Goal: Task Accomplishment & Management: Manage account settings

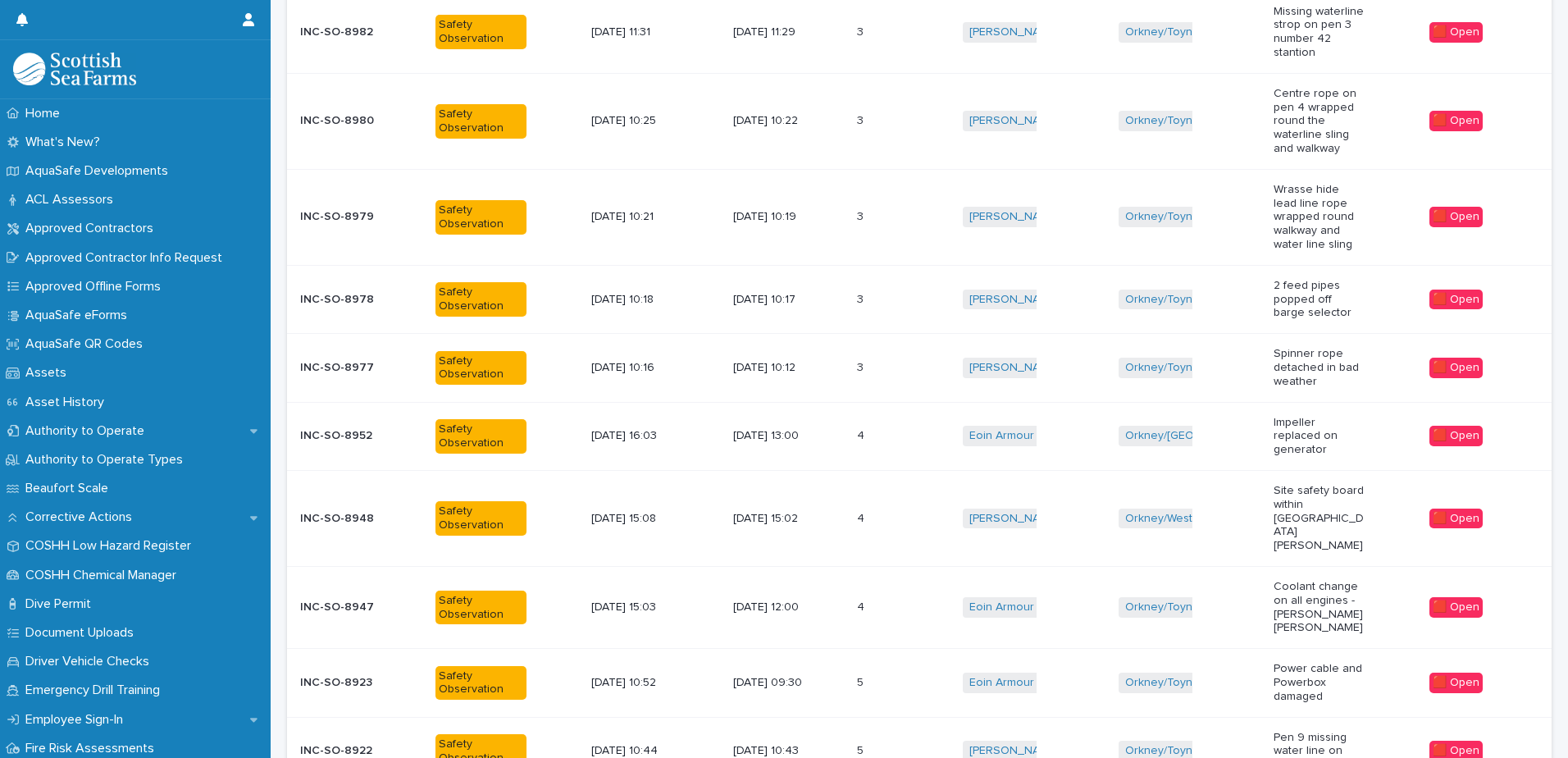
scroll to position [1809, 0]
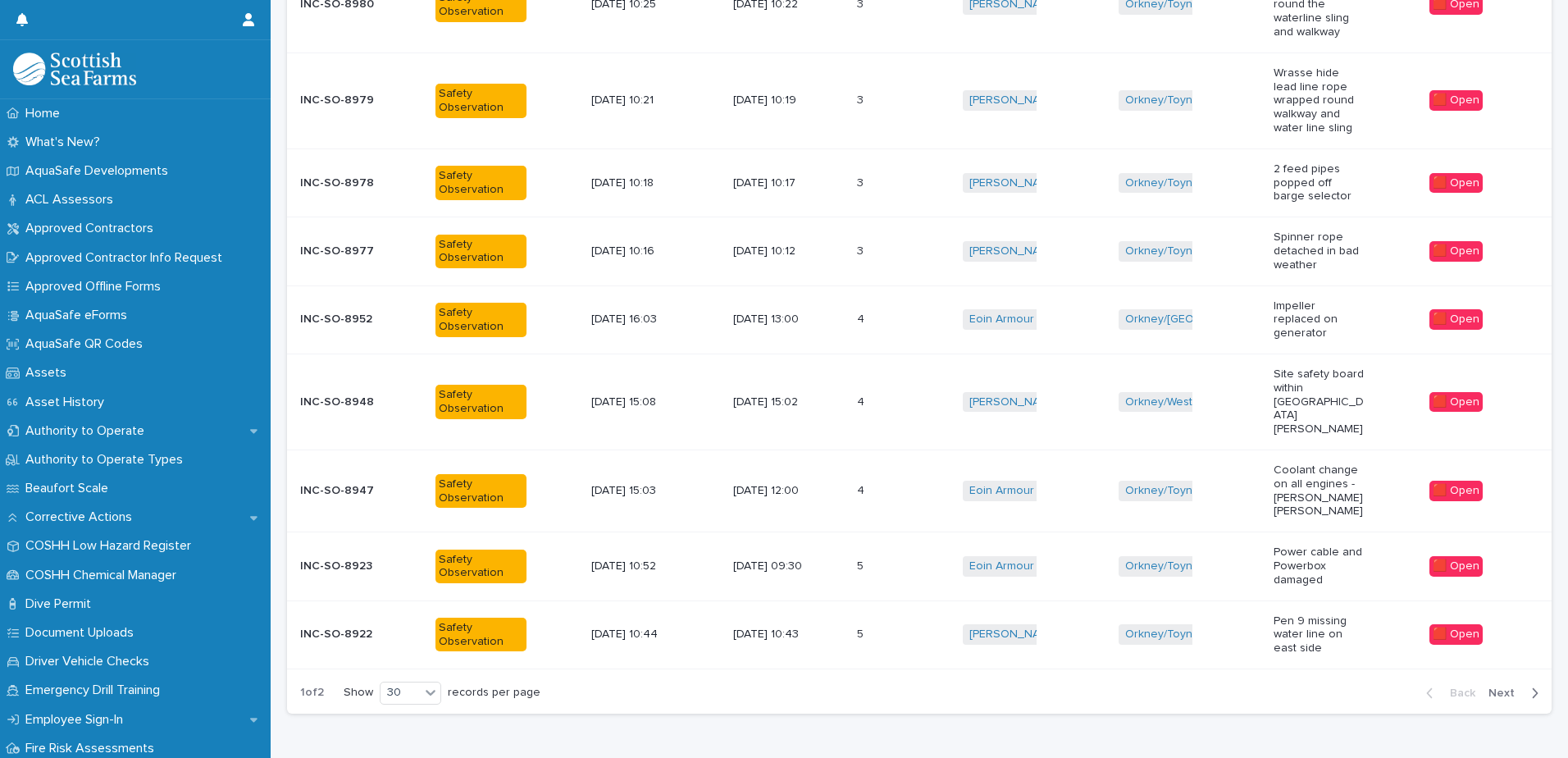
click at [840, 477] on div "[DATE] 12:00" at bounding box center [788, 490] width 110 height 27
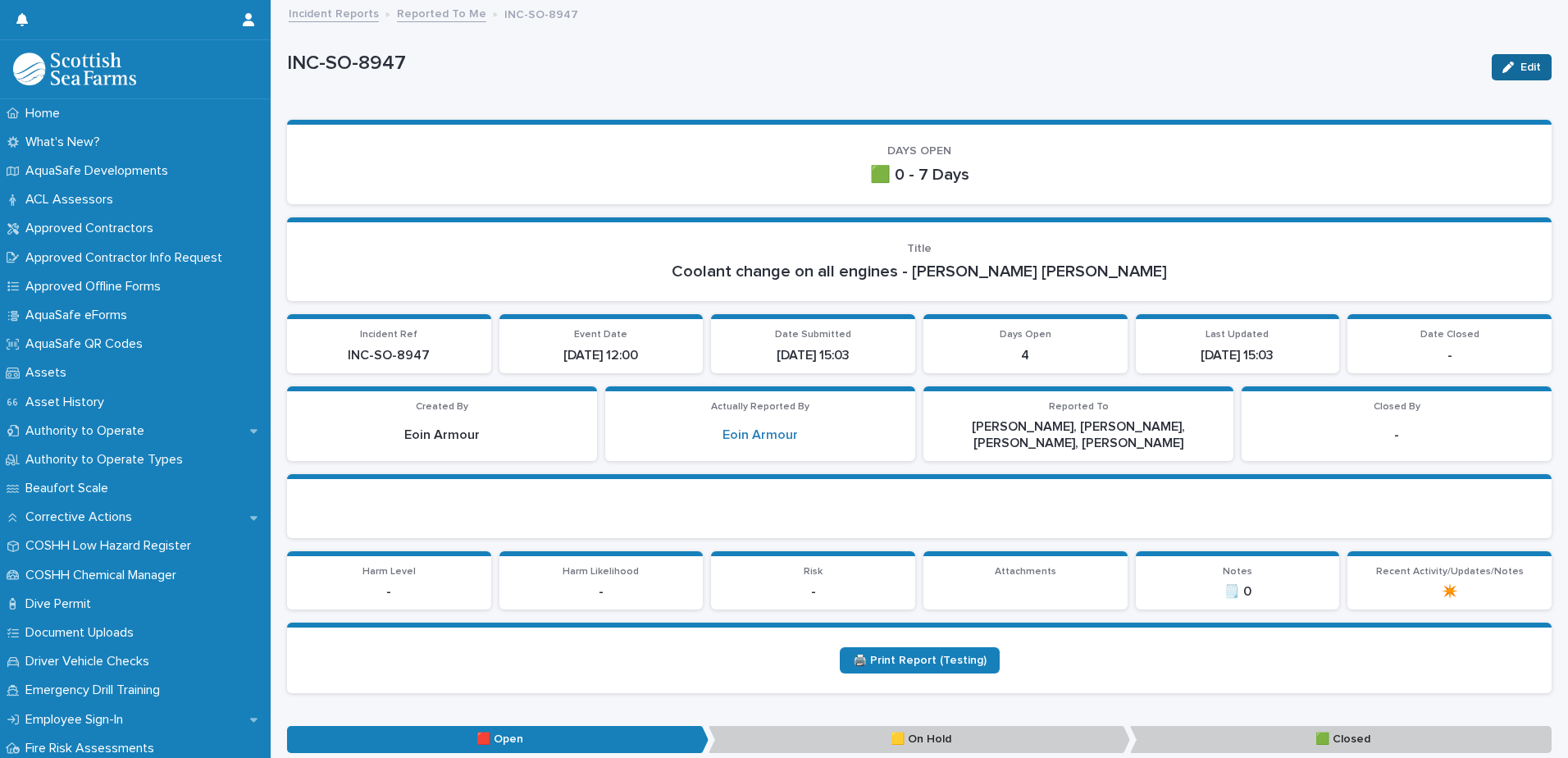
click at [1516, 73] on button "Edit" at bounding box center [1521, 66] width 60 height 26
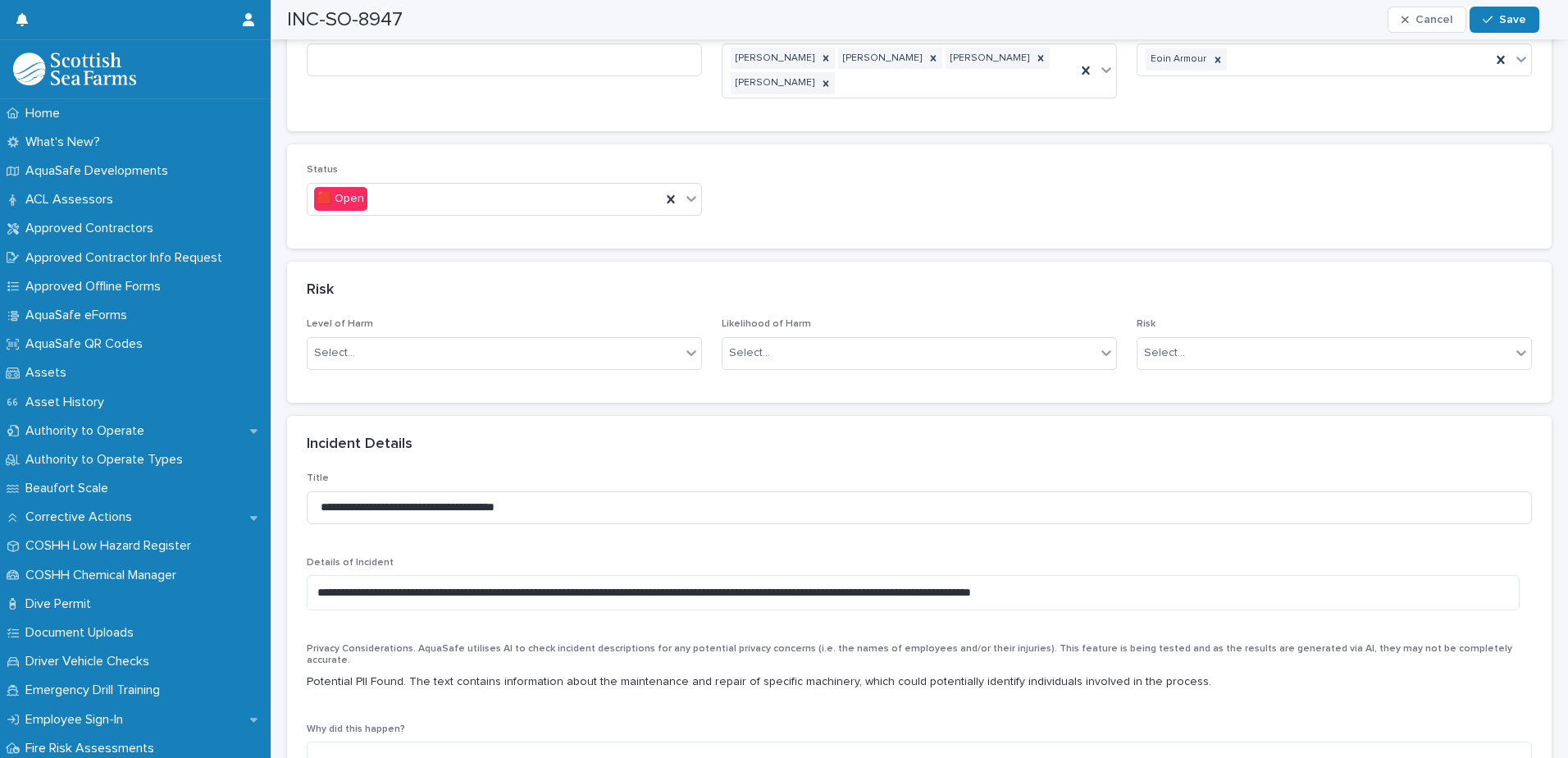
scroll to position [984, 0]
click at [692, 198] on icon at bounding box center [692, 198] width 16 height 16
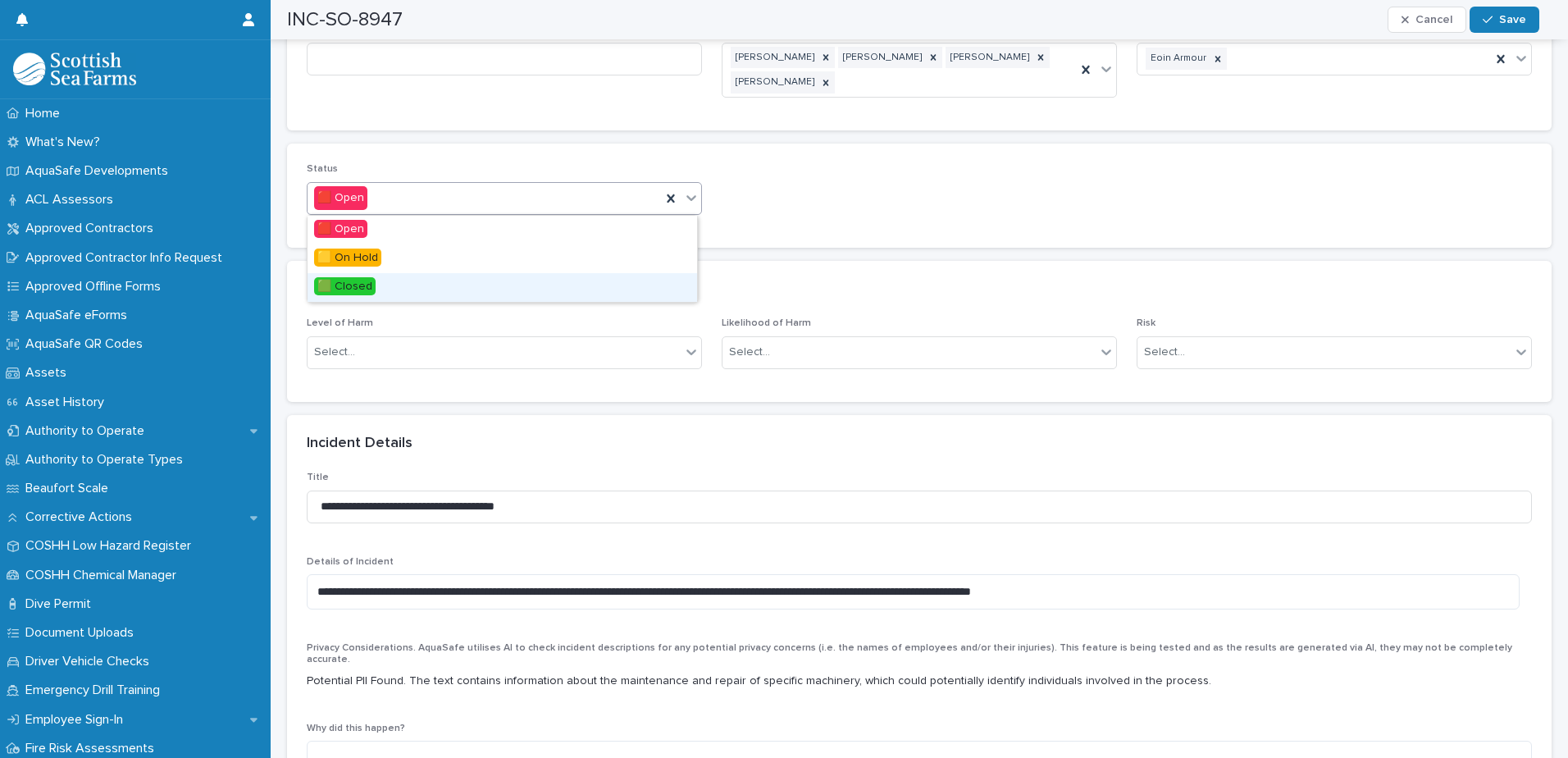
click at [471, 283] on div "🟩 Closed" at bounding box center [502, 287] width 390 height 29
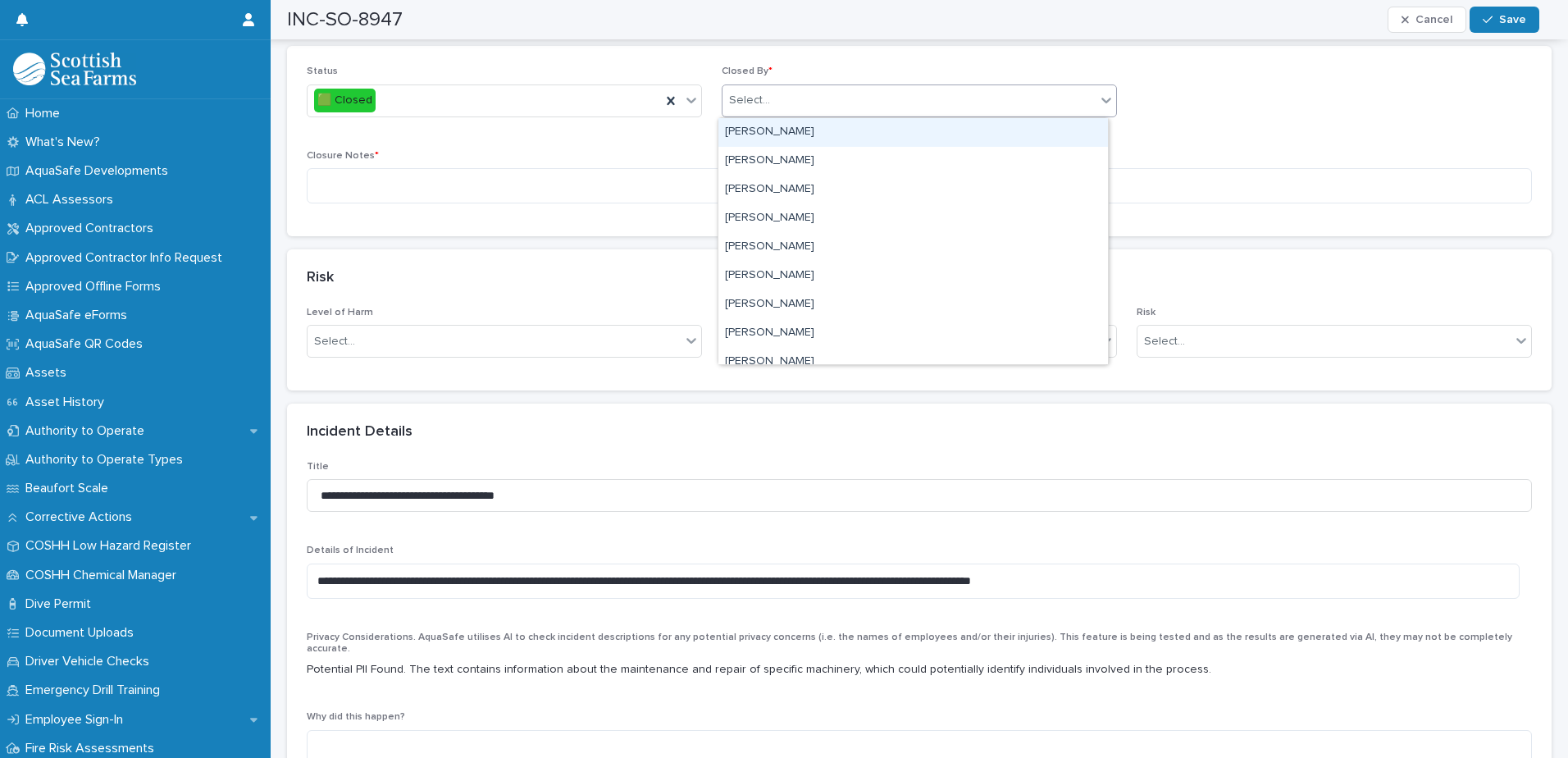
click at [831, 103] on div "Select..." at bounding box center [908, 101] width 373 height 27
type input "****"
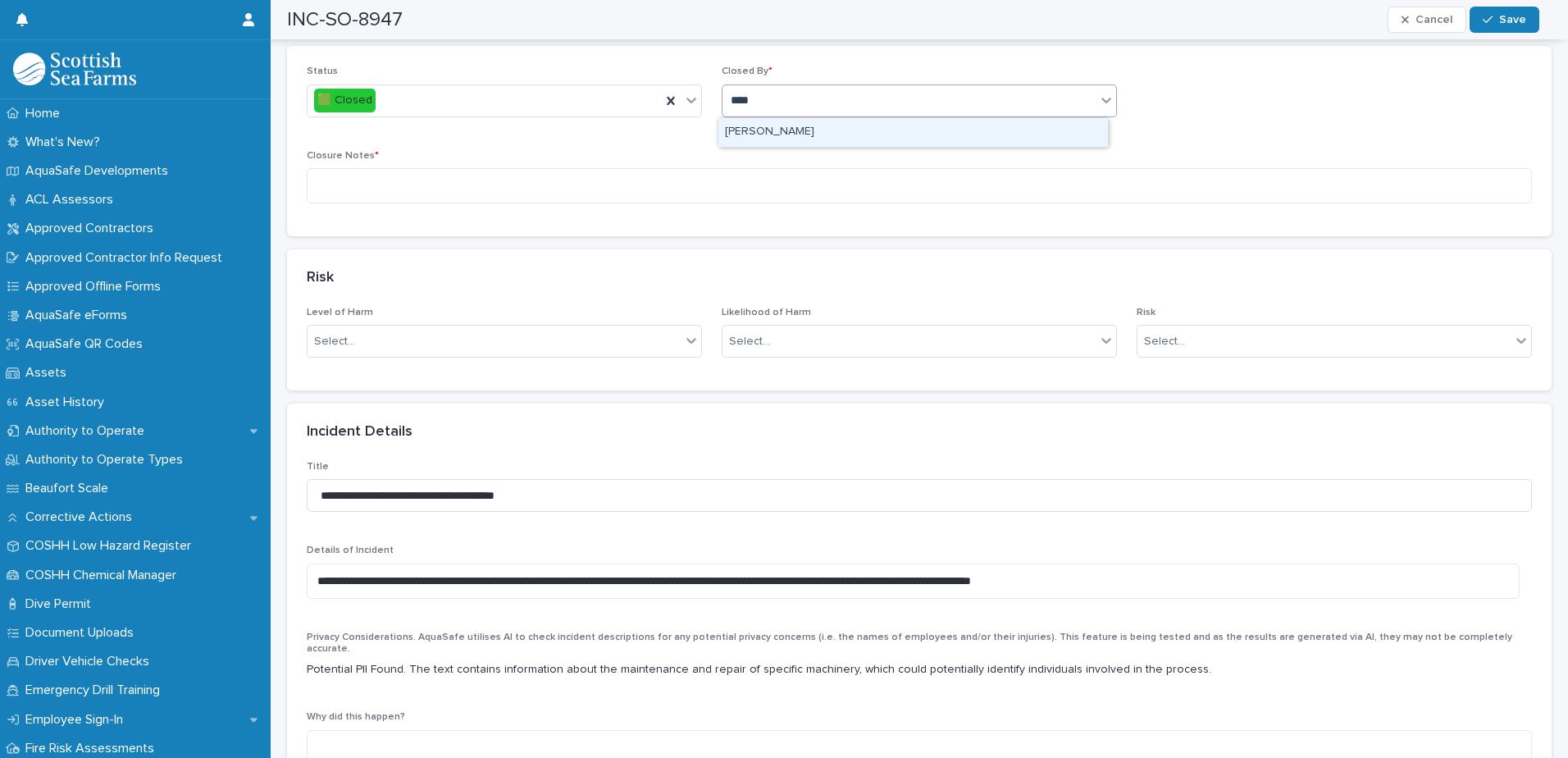
click at [797, 129] on div "[PERSON_NAME]" at bounding box center [913, 132] width 390 height 29
click at [751, 181] on textarea at bounding box center [920, 185] width 1225 height 35
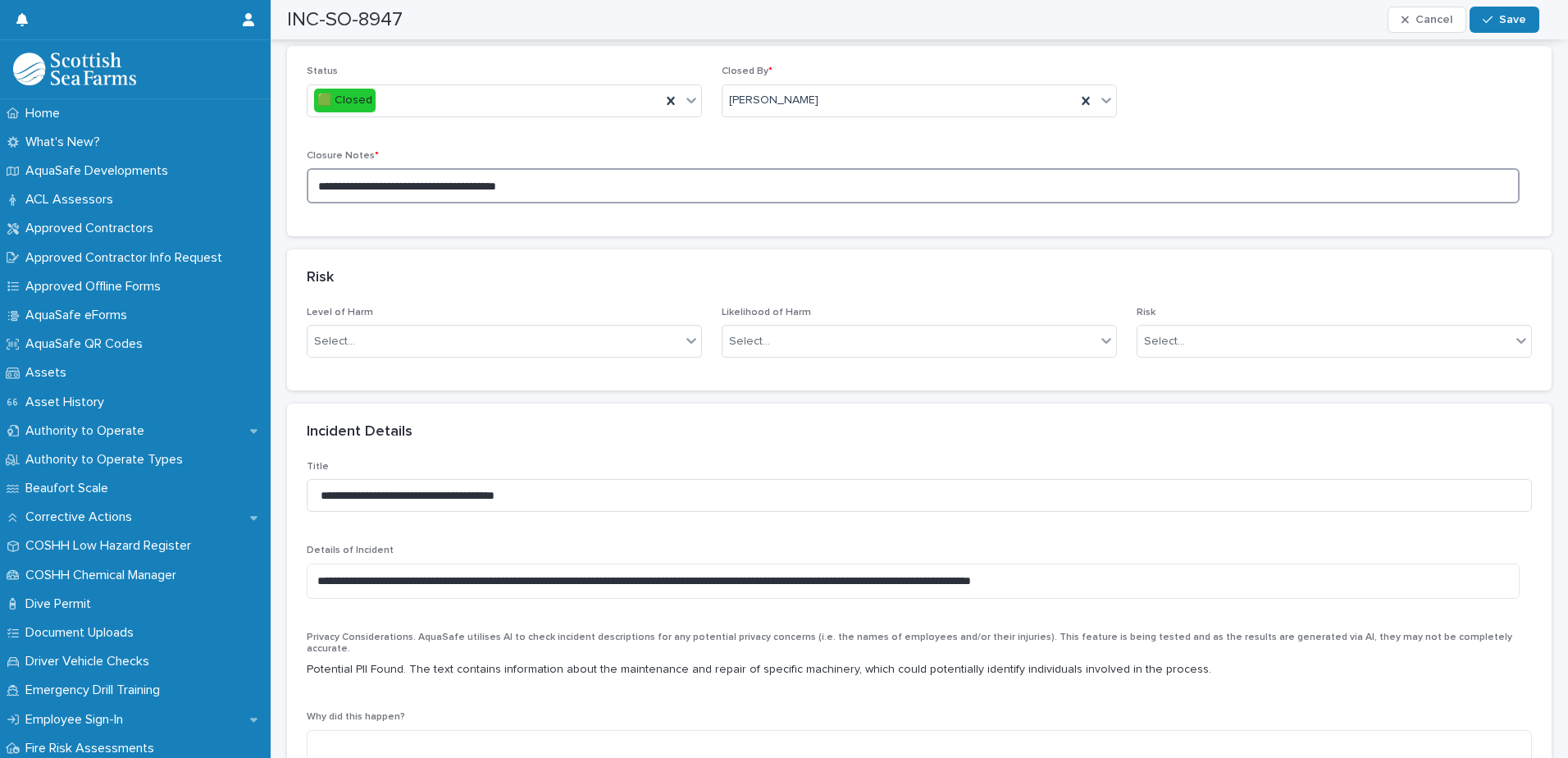
click at [729, 184] on textarea "**********" at bounding box center [913, 185] width 1213 height 35
type textarea "**********"
click at [1493, 20] on icon "button" at bounding box center [1487, 20] width 10 height 12
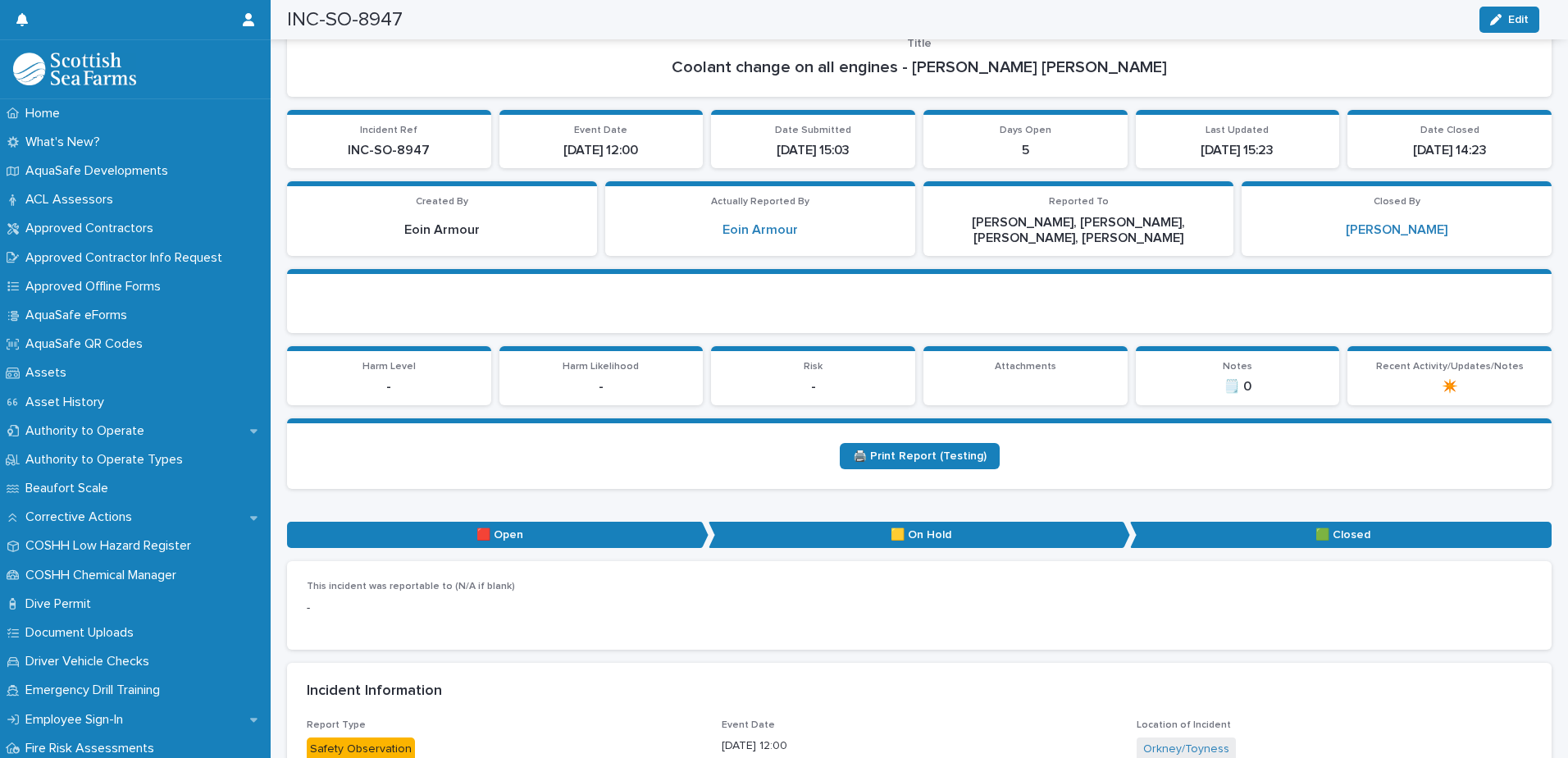
scroll to position [0, 0]
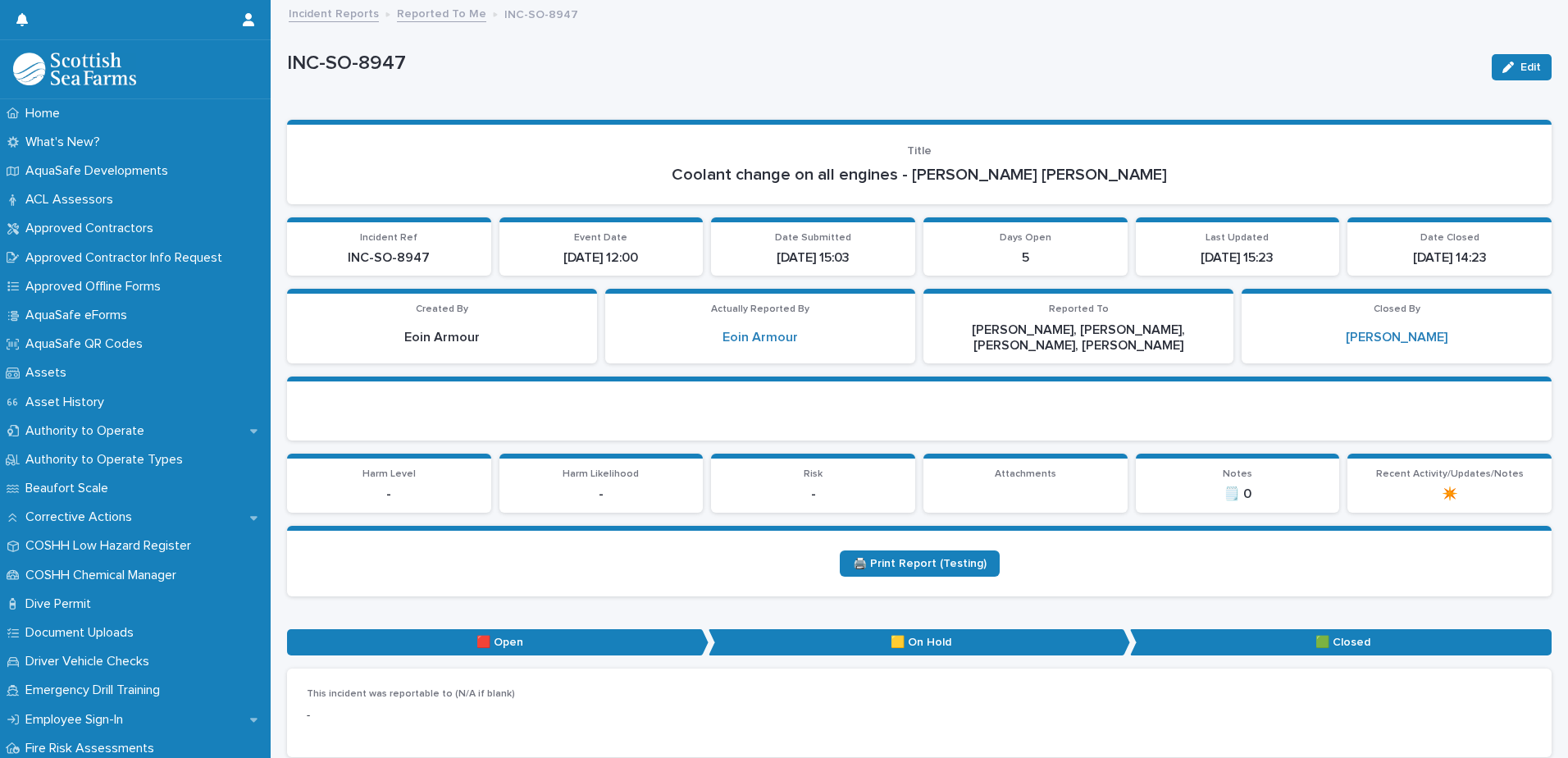
click at [444, 11] on link "Reported To Me" at bounding box center [442, 13] width 90 height 19
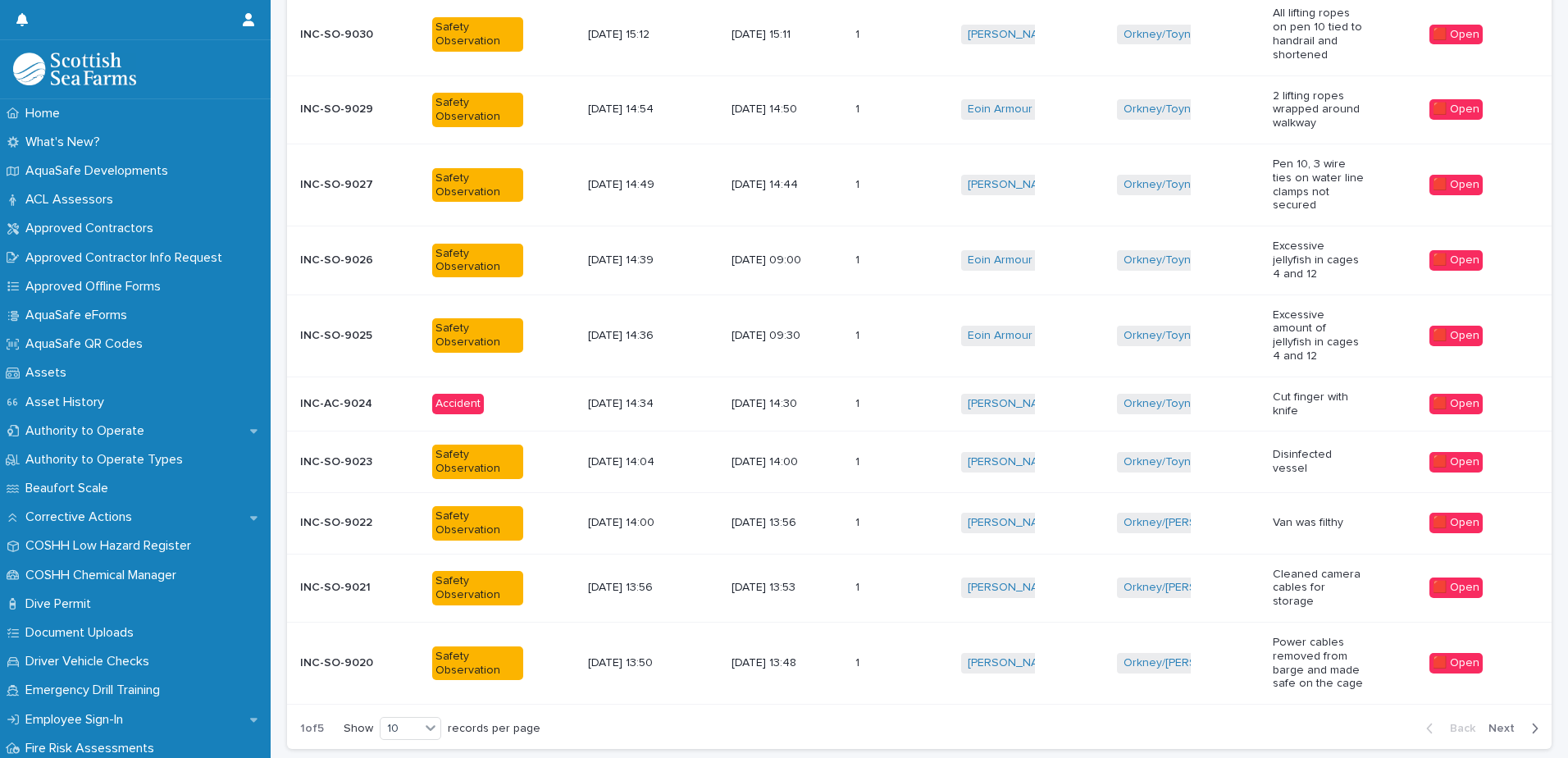
scroll to position [328, 0]
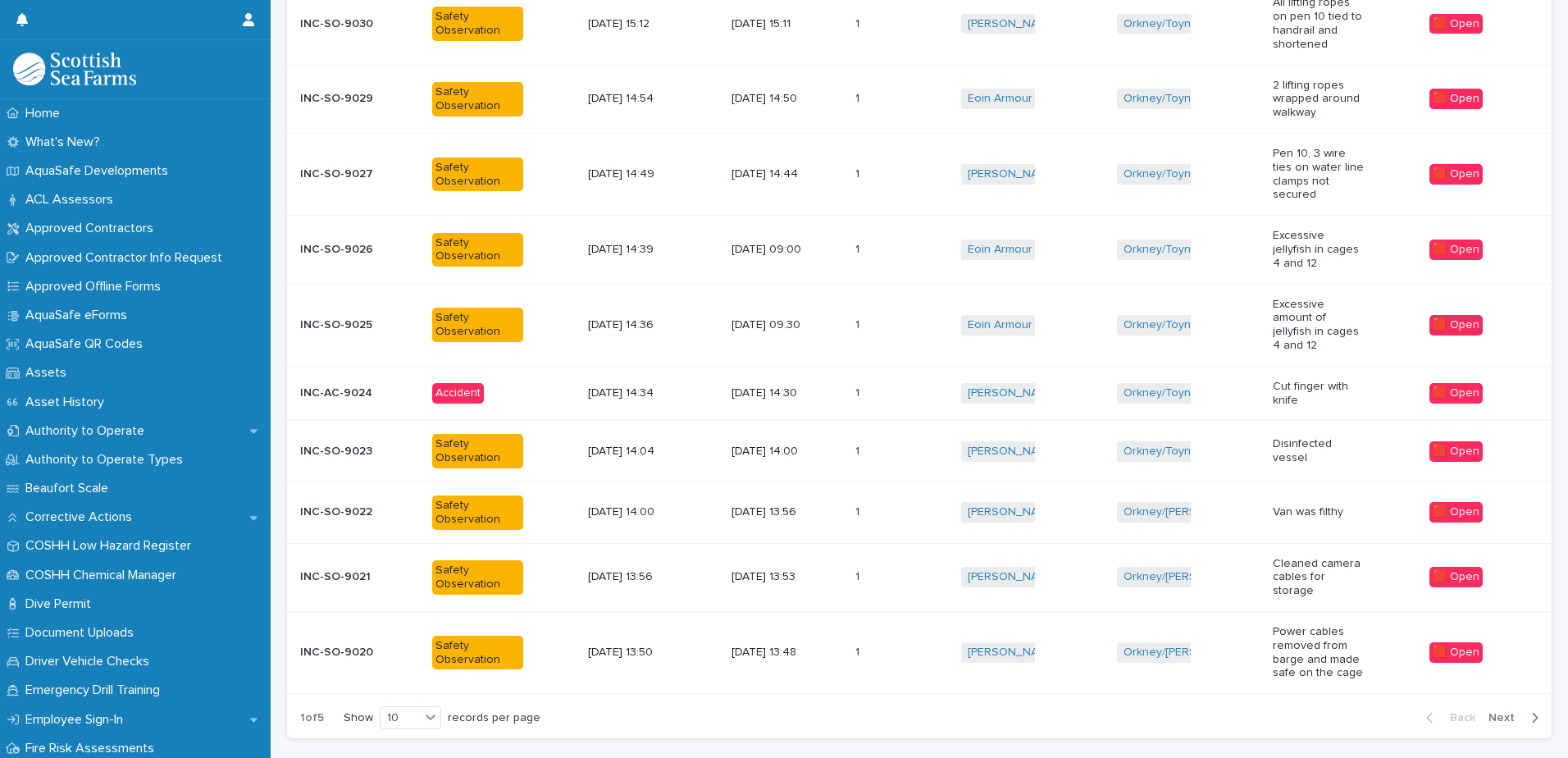
click at [1494, 712] on span "Next" at bounding box center [1506, 718] width 36 height 12
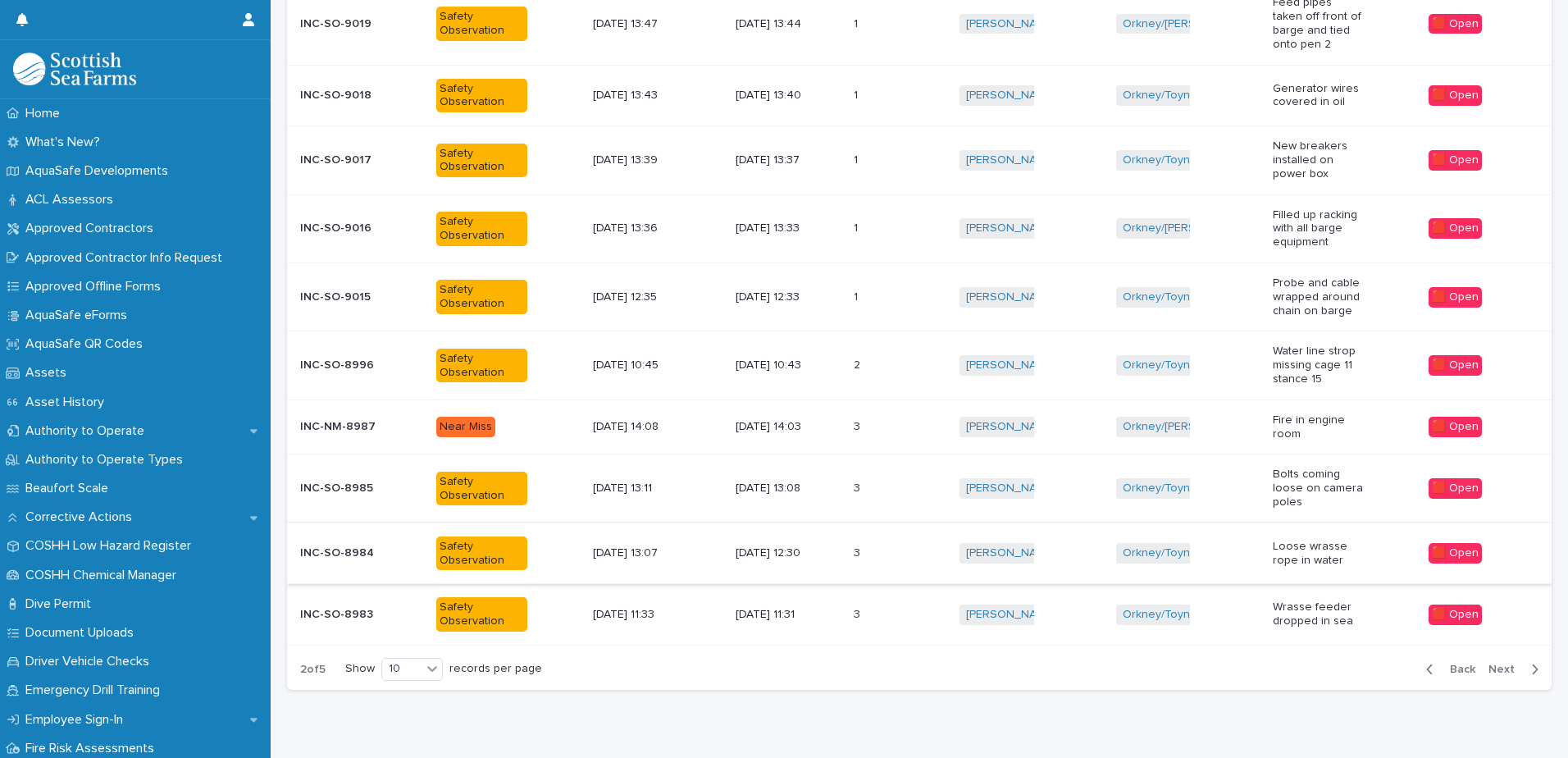
scroll to position [318, 0]
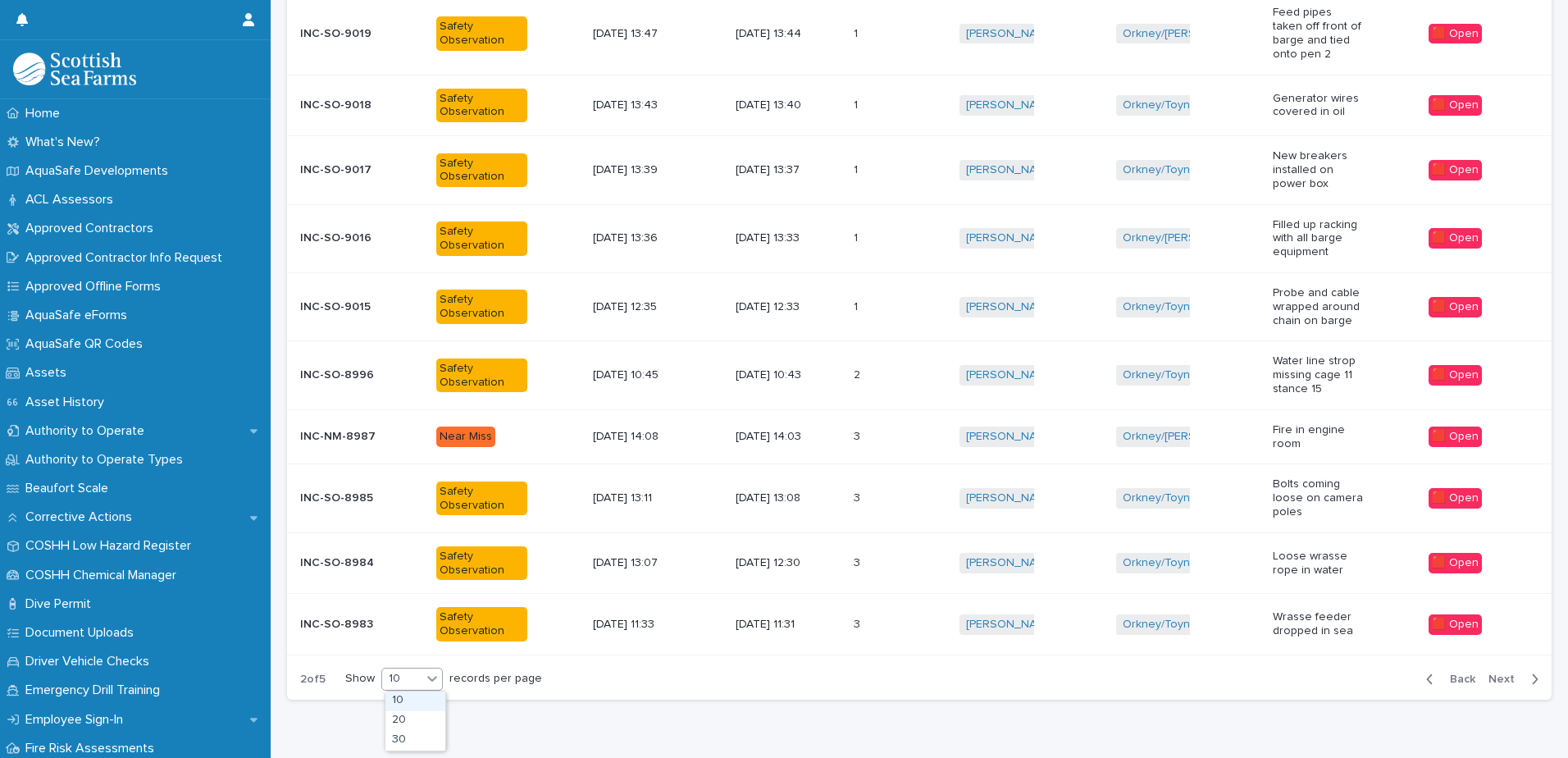
click at [428, 678] on icon at bounding box center [432, 678] width 16 height 16
click at [413, 735] on div "30" at bounding box center [415, 741] width 60 height 20
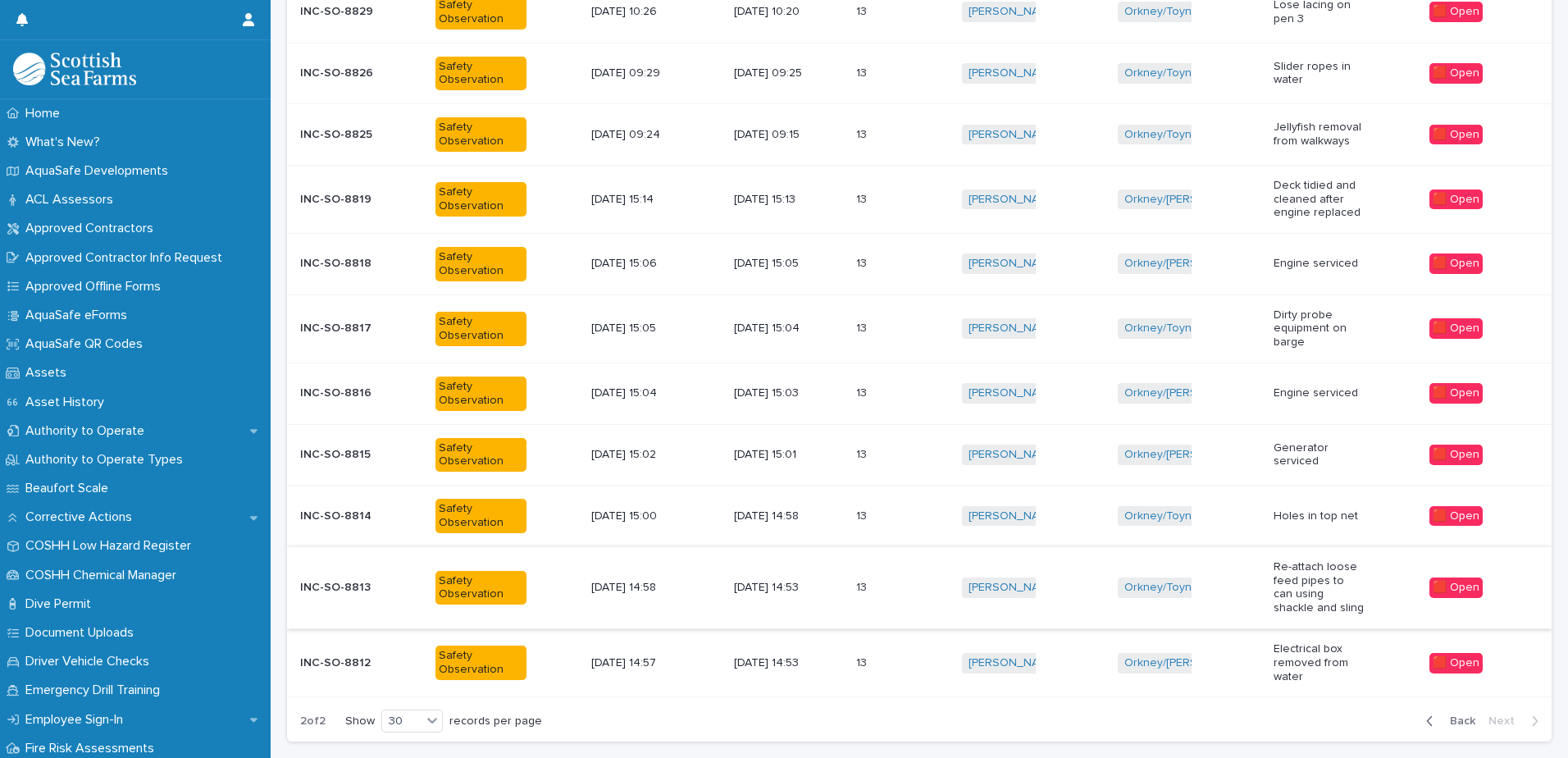
scroll to position [986, 0]
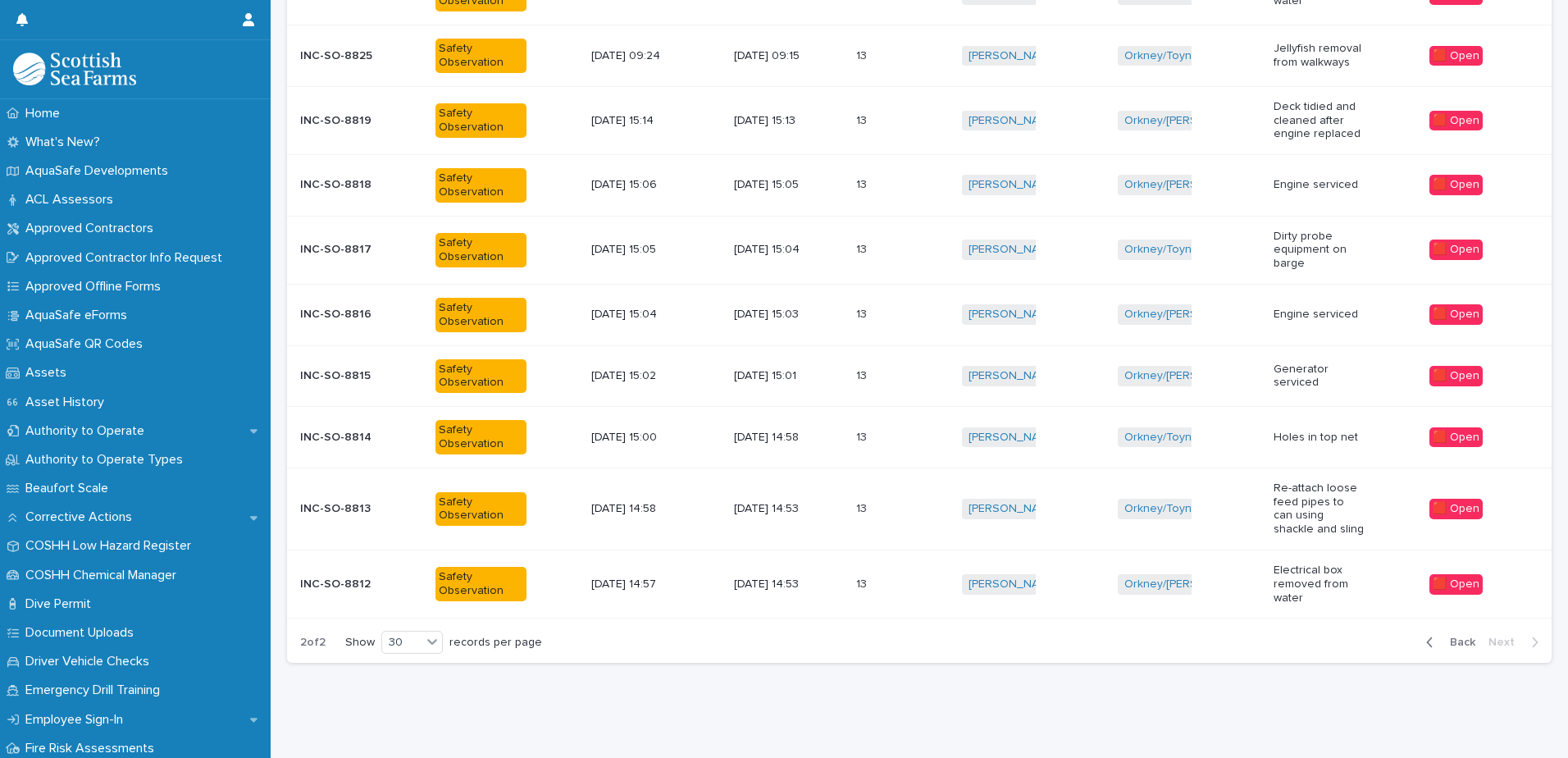
click at [884, 571] on div "13 13" at bounding box center [902, 585] width 92 height 27
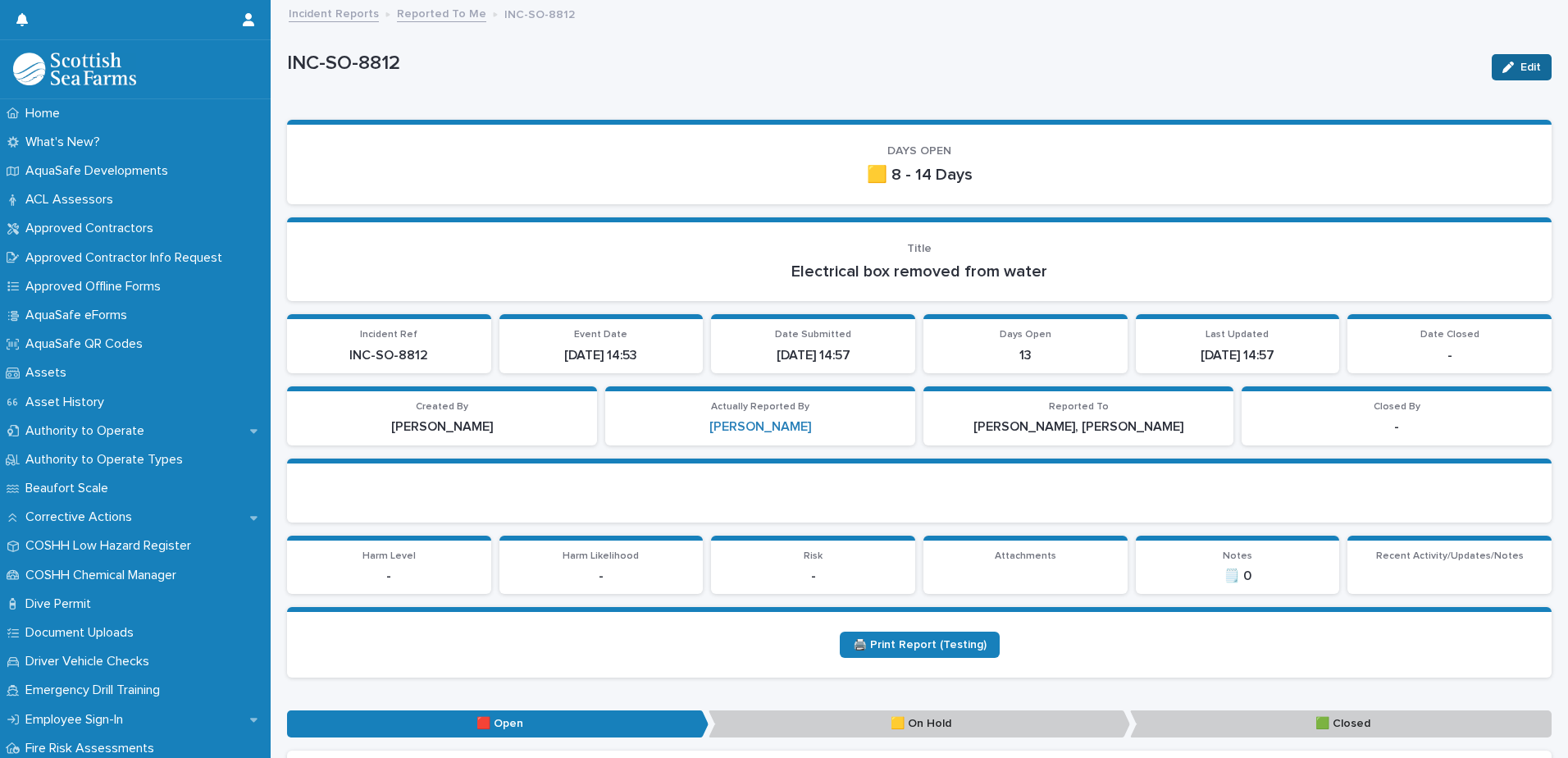
click at [1520, 65] on span "Edit" at bounding box center [1530, 66] width 21 height 12
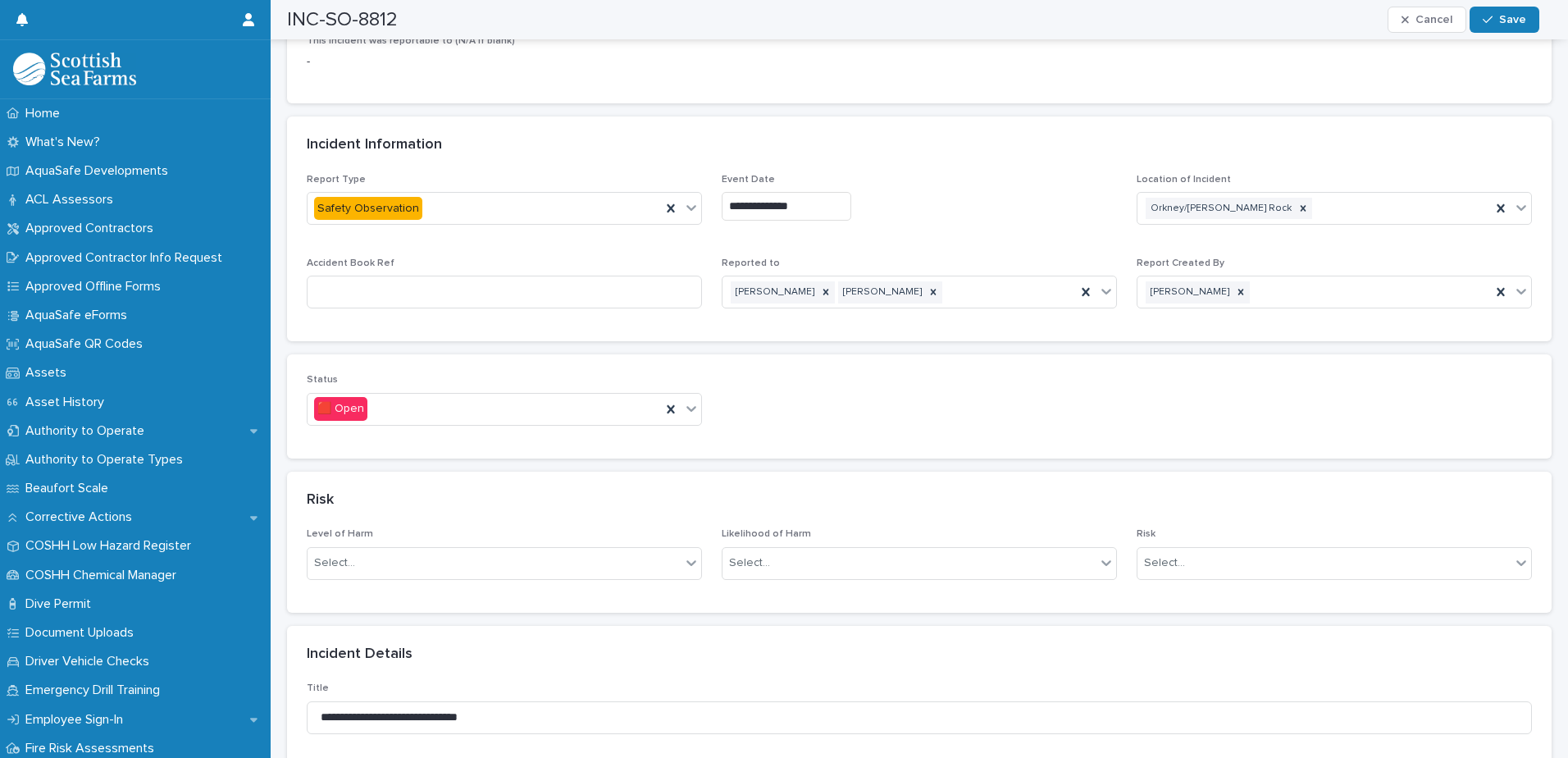
scroll to position [738, 0]
click at [694, 413] on div at bounding box center [692, 405] width 20 height 30
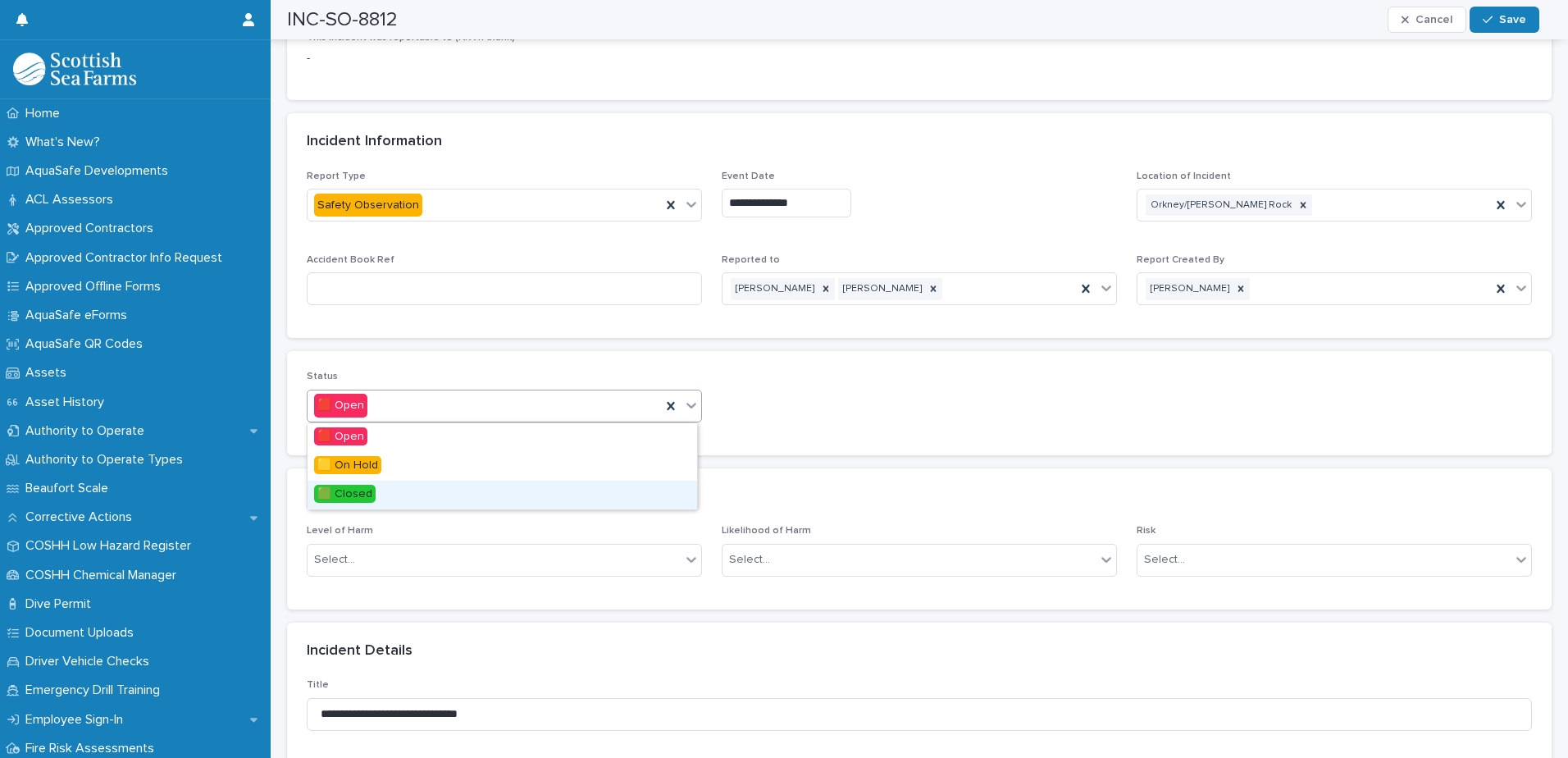
click at [517, 489] on div "🟩 Closed" at bounding box center [502, 495] width 390 height 29
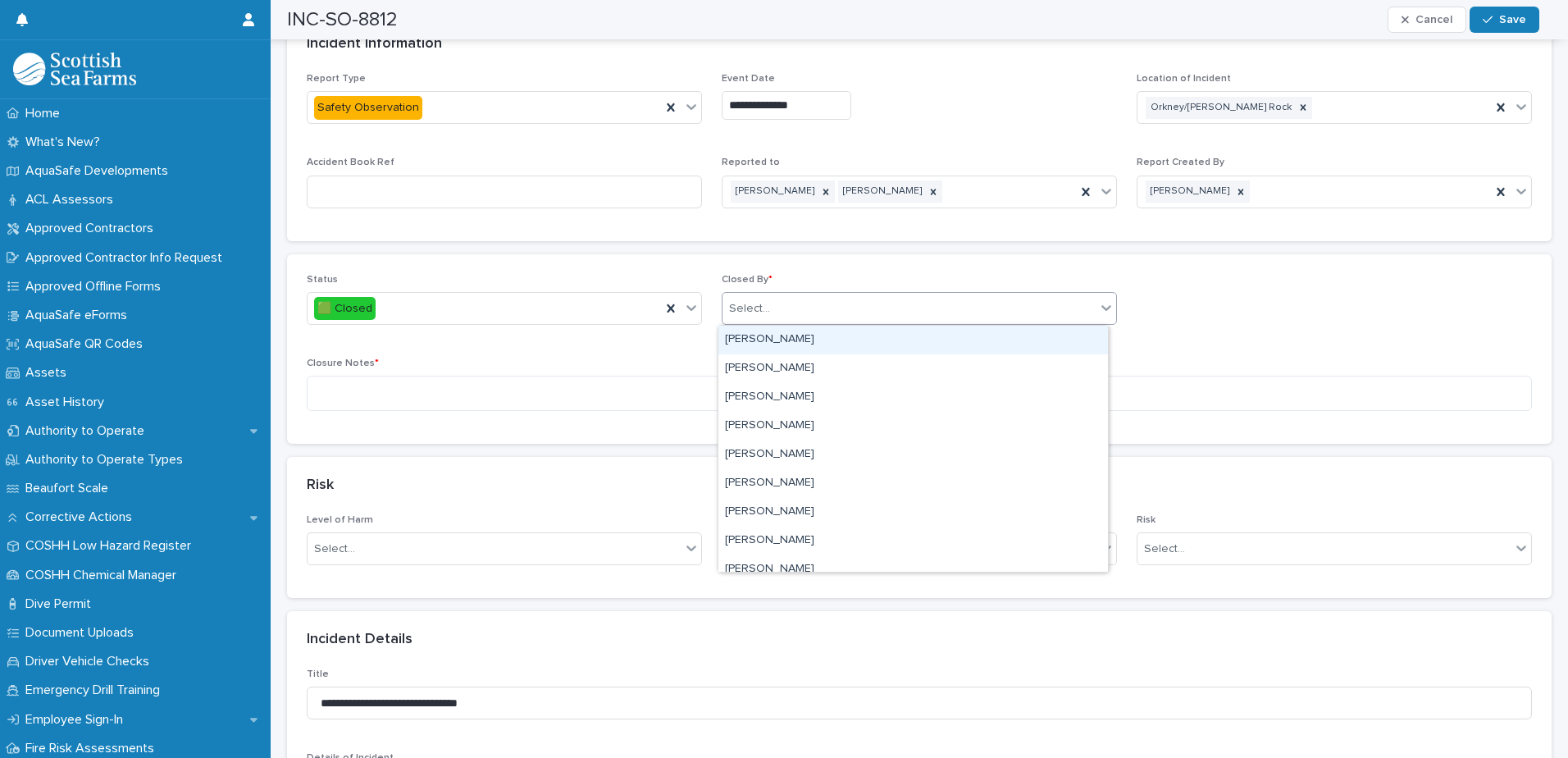
click at [813, 304] on div "Select..." at bounding box center [908, 309] width 373 height 27
type input "****"
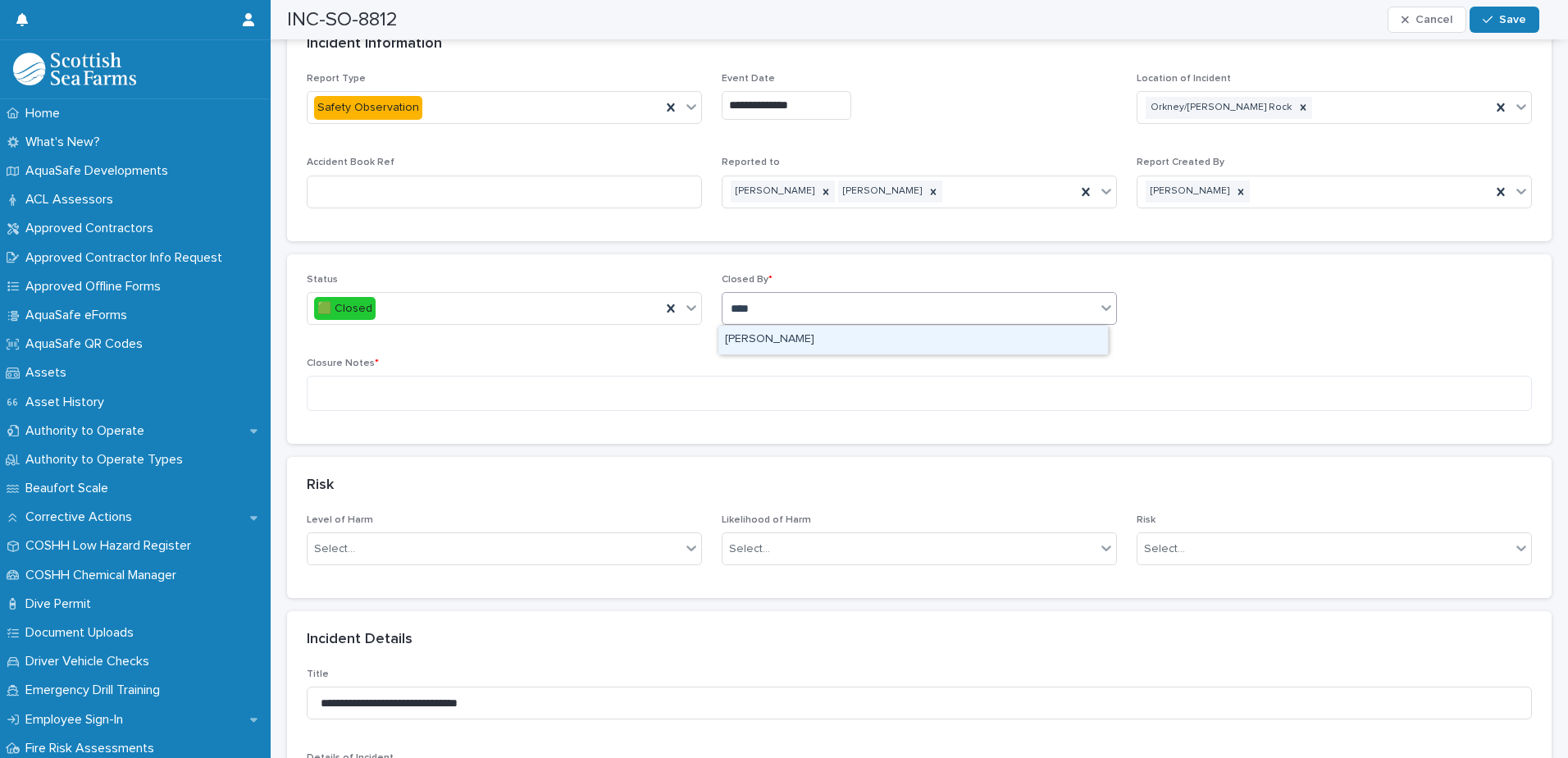
click at [788, 341] on div "[PERSON_NAME]" at bounding box center [913, 340] width 390 height 29
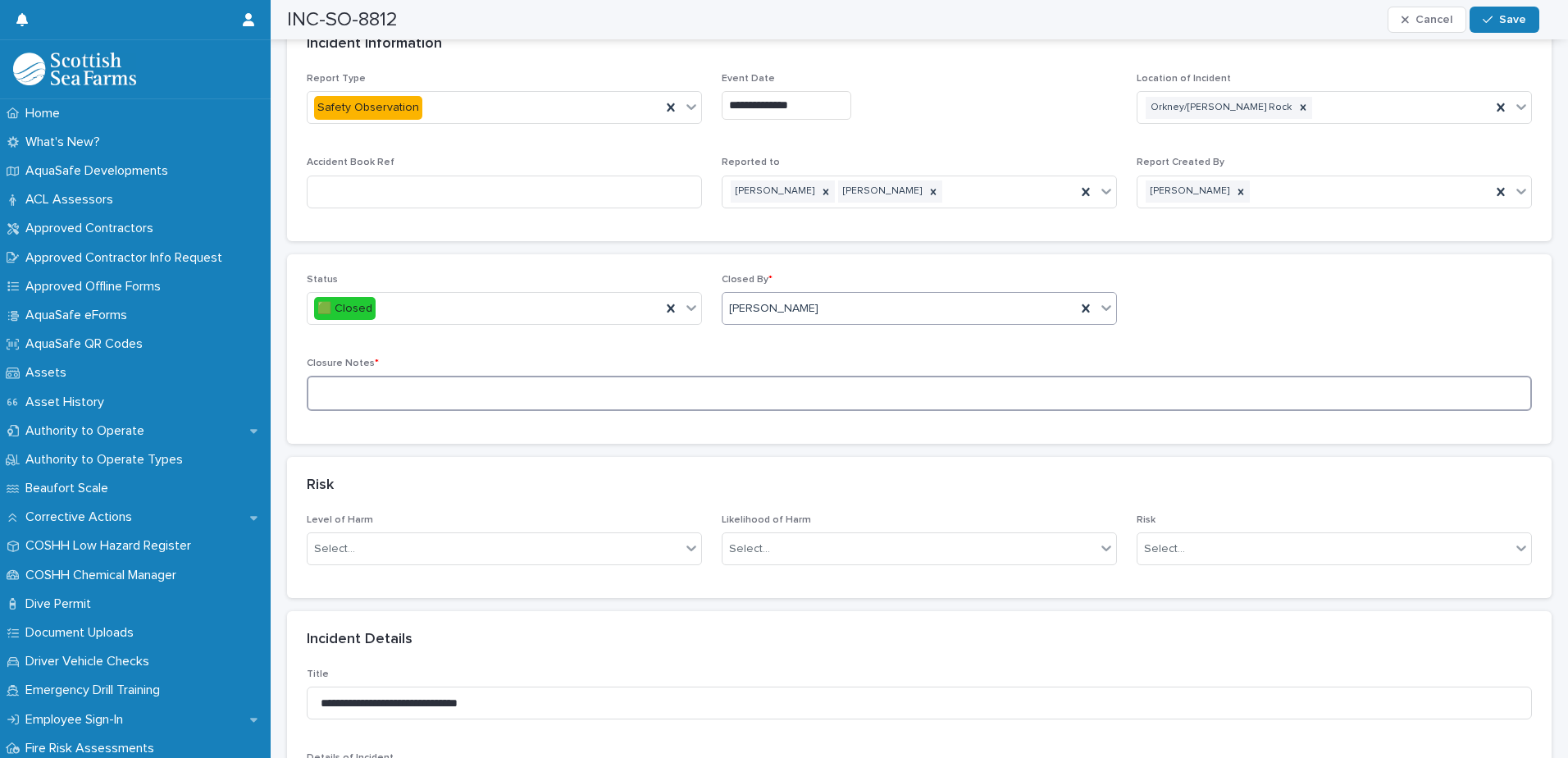
click at [698, 401] on textarea at bounding box center [920, 392] width 1225 height 35
click at [650, 384] on textarea "**********" at bounding box center [913, 392] width 1213 height 35
drag, startPoint x: 803, startPoint y: 400, endPoint x: 859, endPoint y: 380, distance: 59.5
click at [804, 400] on textarea "**********" at bounding box center [913, 392] width 1213 height 35
type textarea "**********"
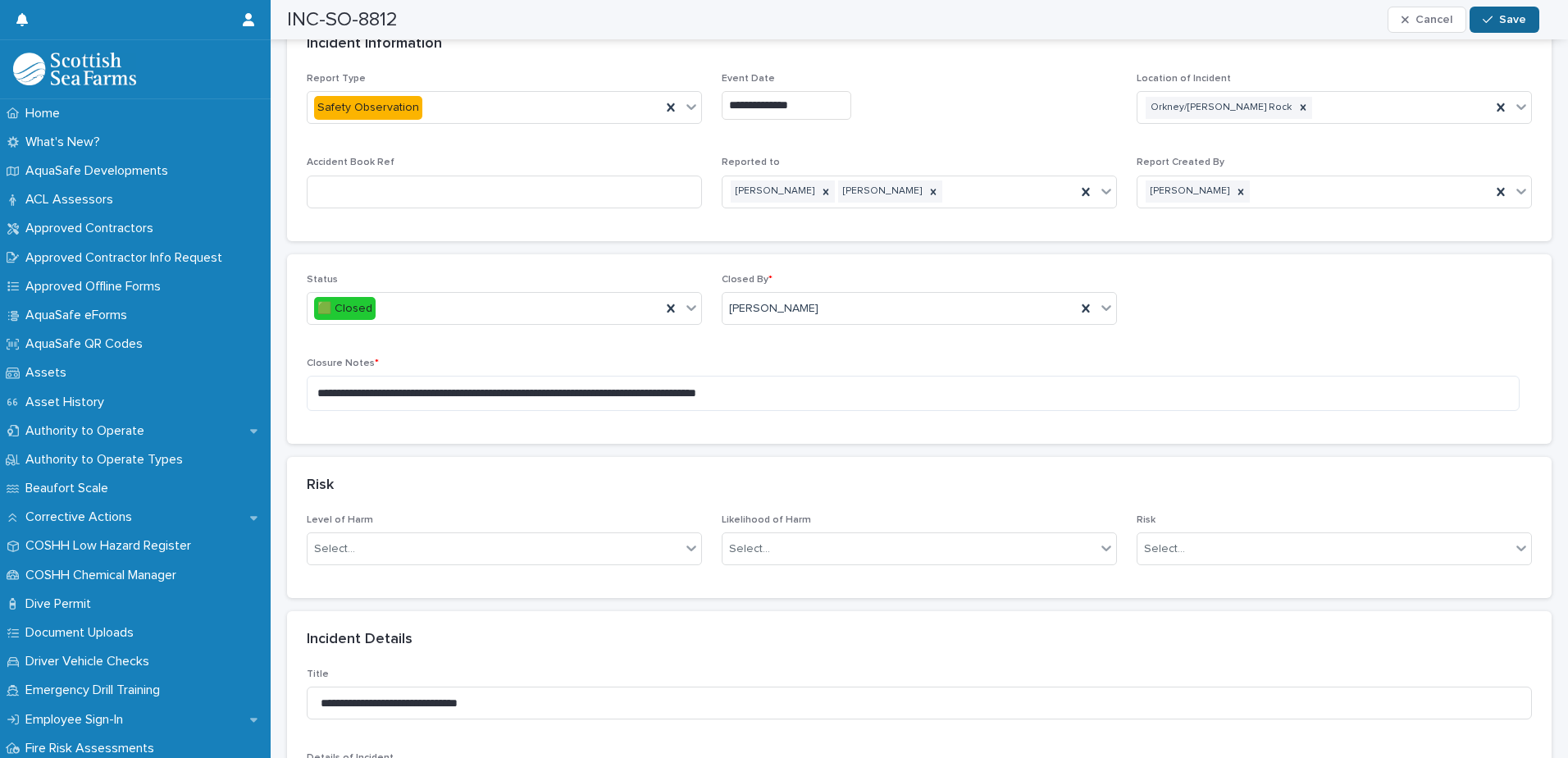
click at [1509, 14] on span "Save" at bounding box center [1512, 20] width 27 height 12
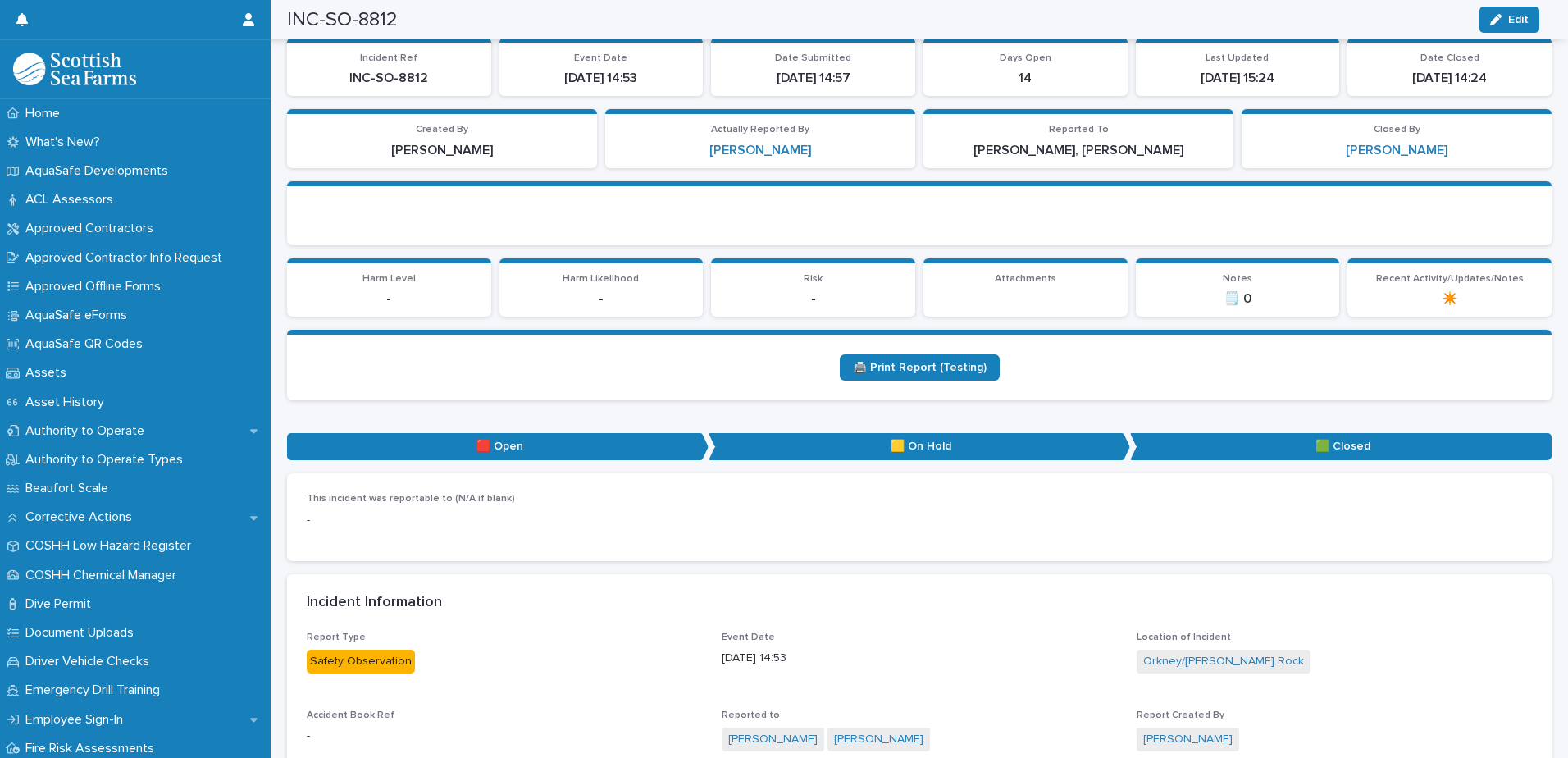
scroll to position [0, 0]
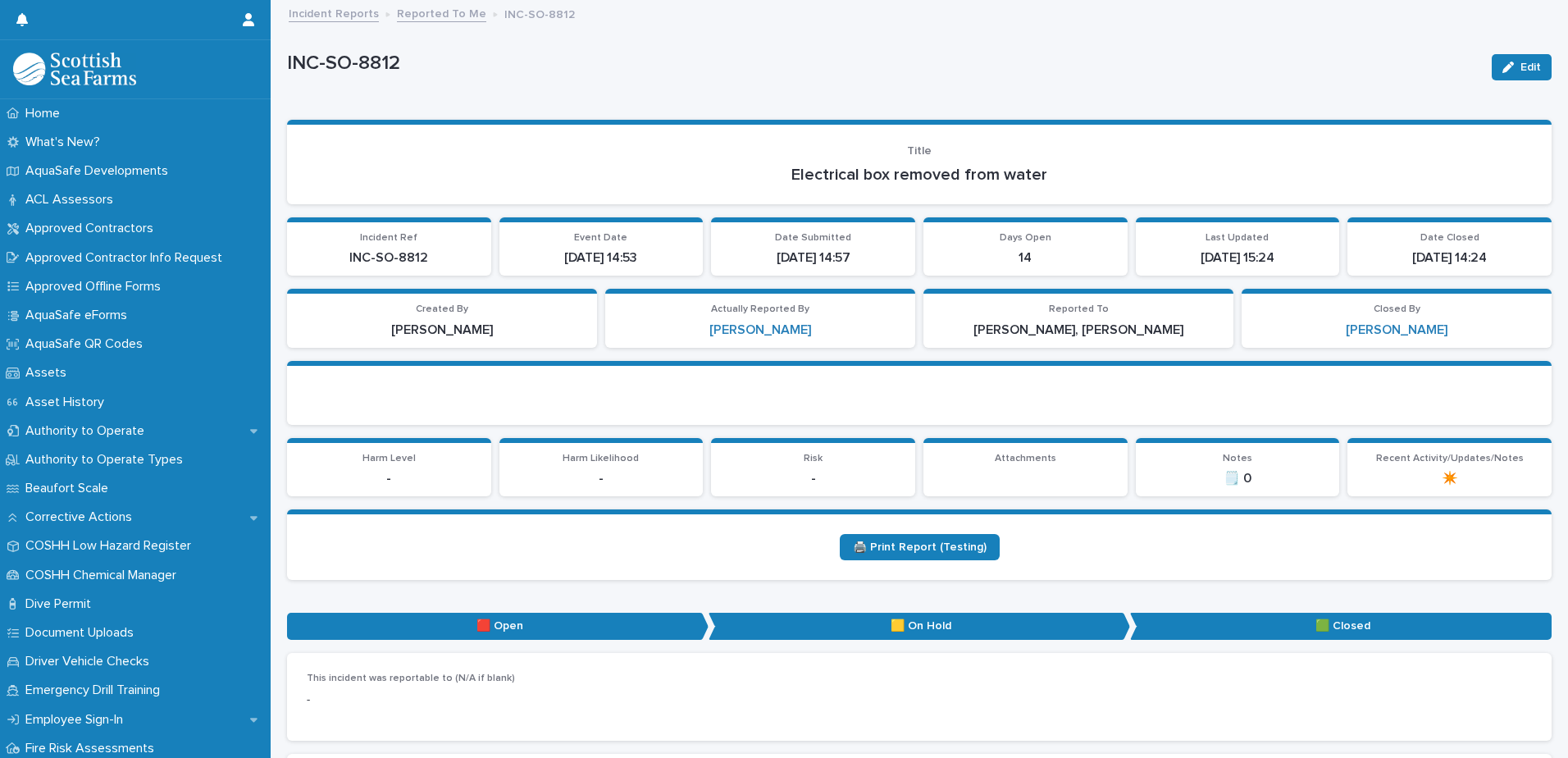
click at [439, 14] on link "Reported To Me" at bounding box center [442, 13] width 90 height 19
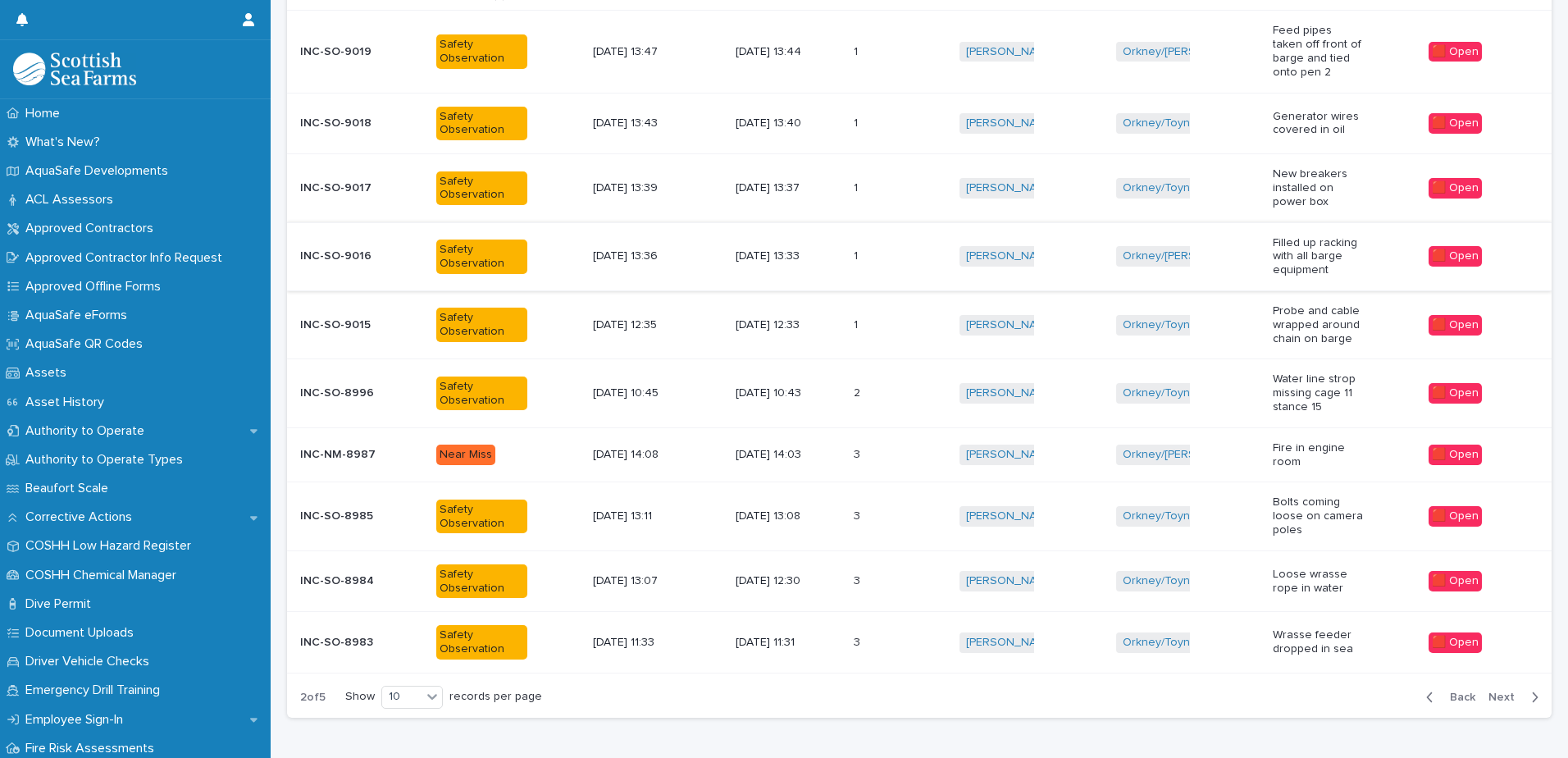
scroll to position [367, 0]
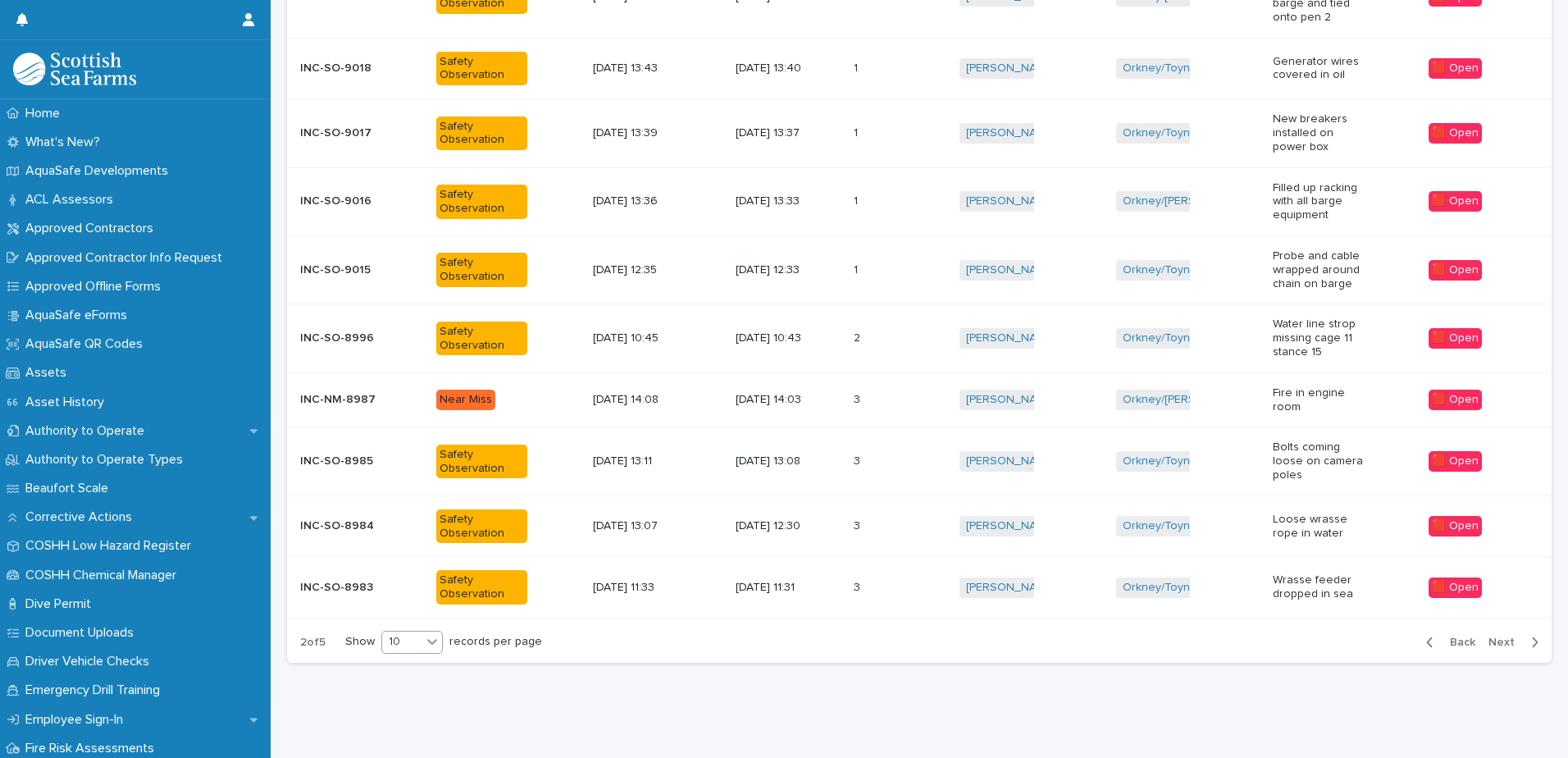
click at [436, 639] on icon at bounding box center [432, 641] width 10 height 5
click at [425, 686] on div "30" at bounding box center [415, 692] width 60 height 20
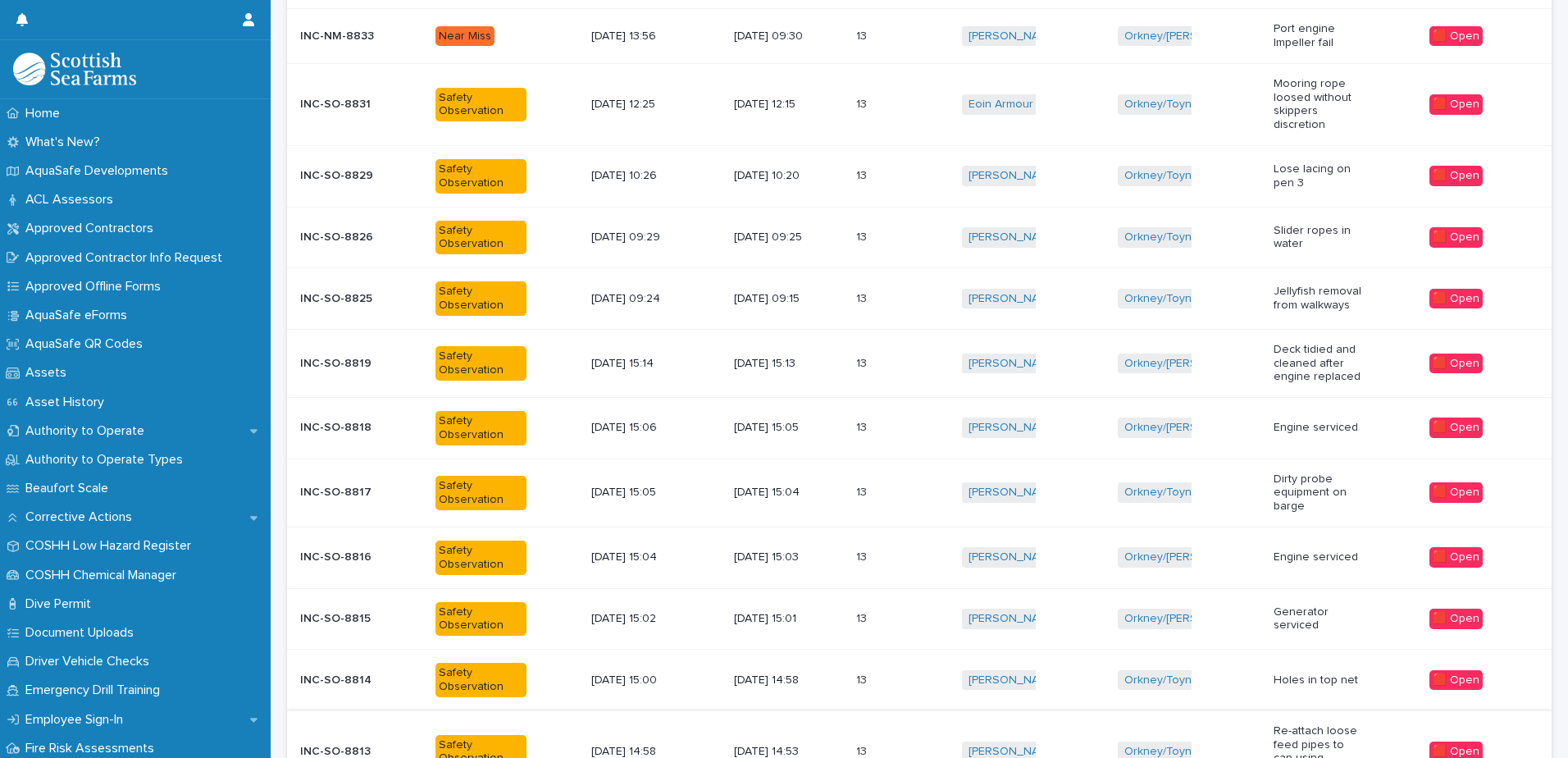
scroll to position [918, 0]
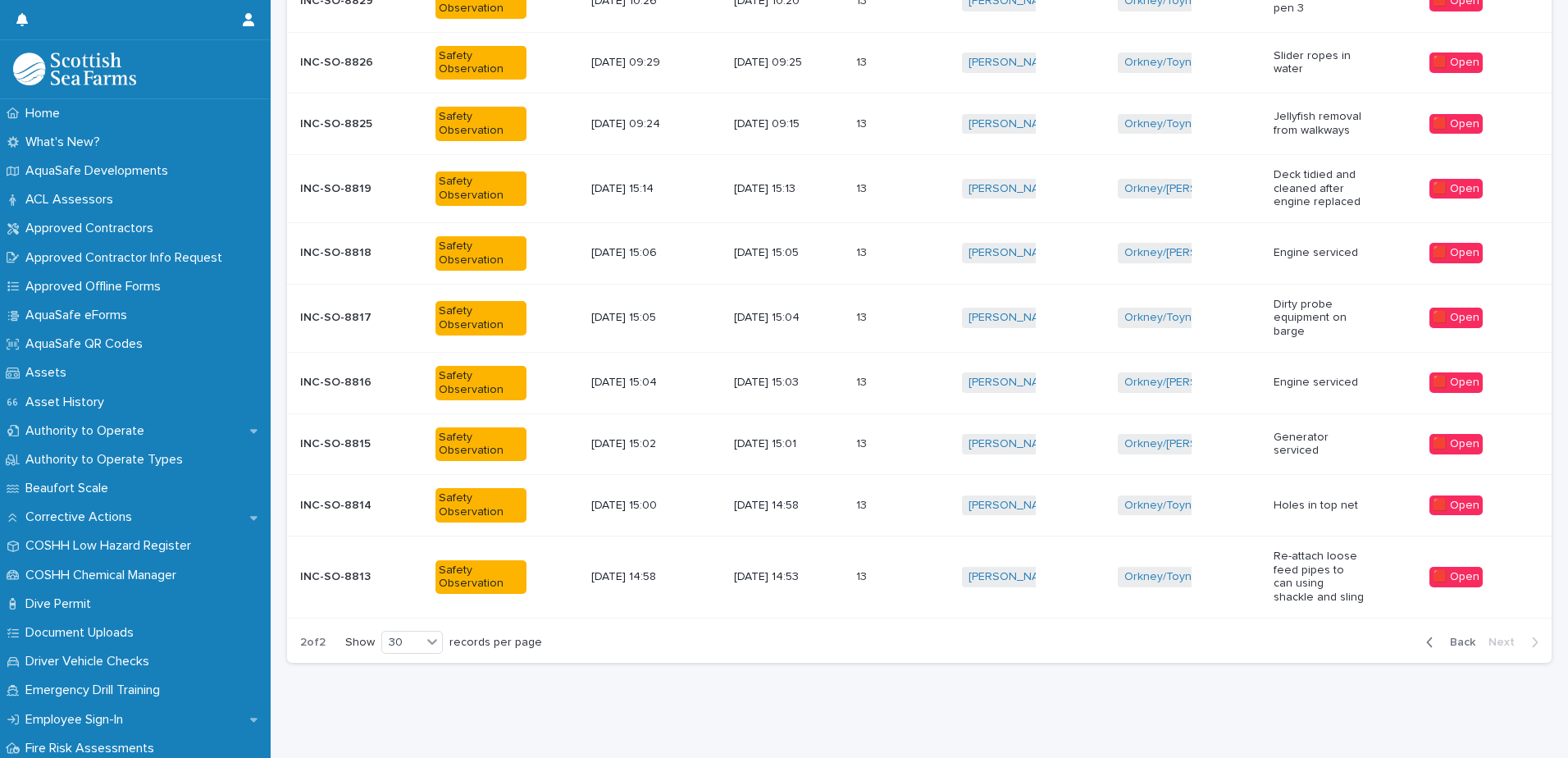
click at [884, 563] on div "13 13" at bounding box center [902, 577] width 92 height 27
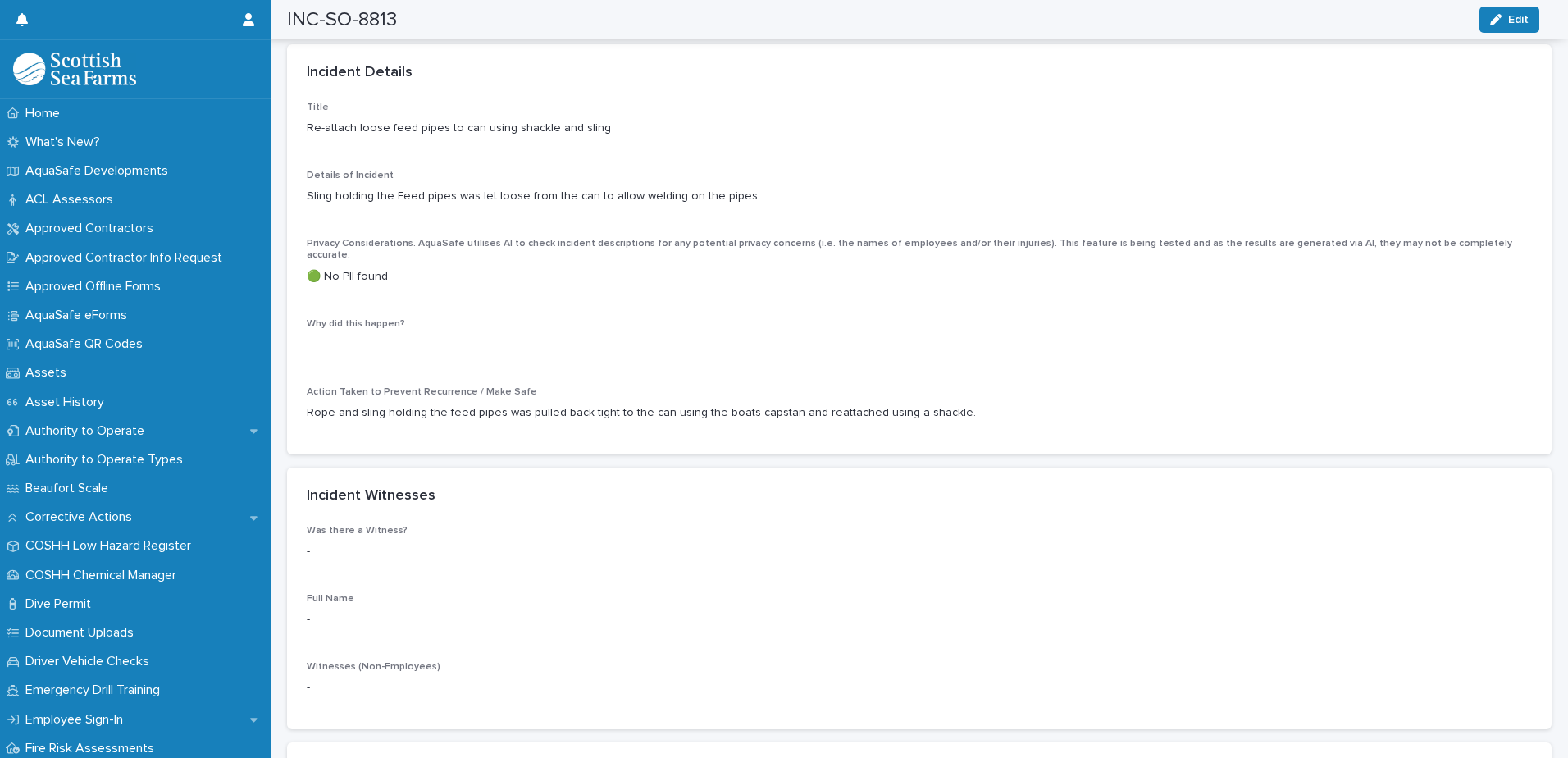
scroll to position [1312, 0]
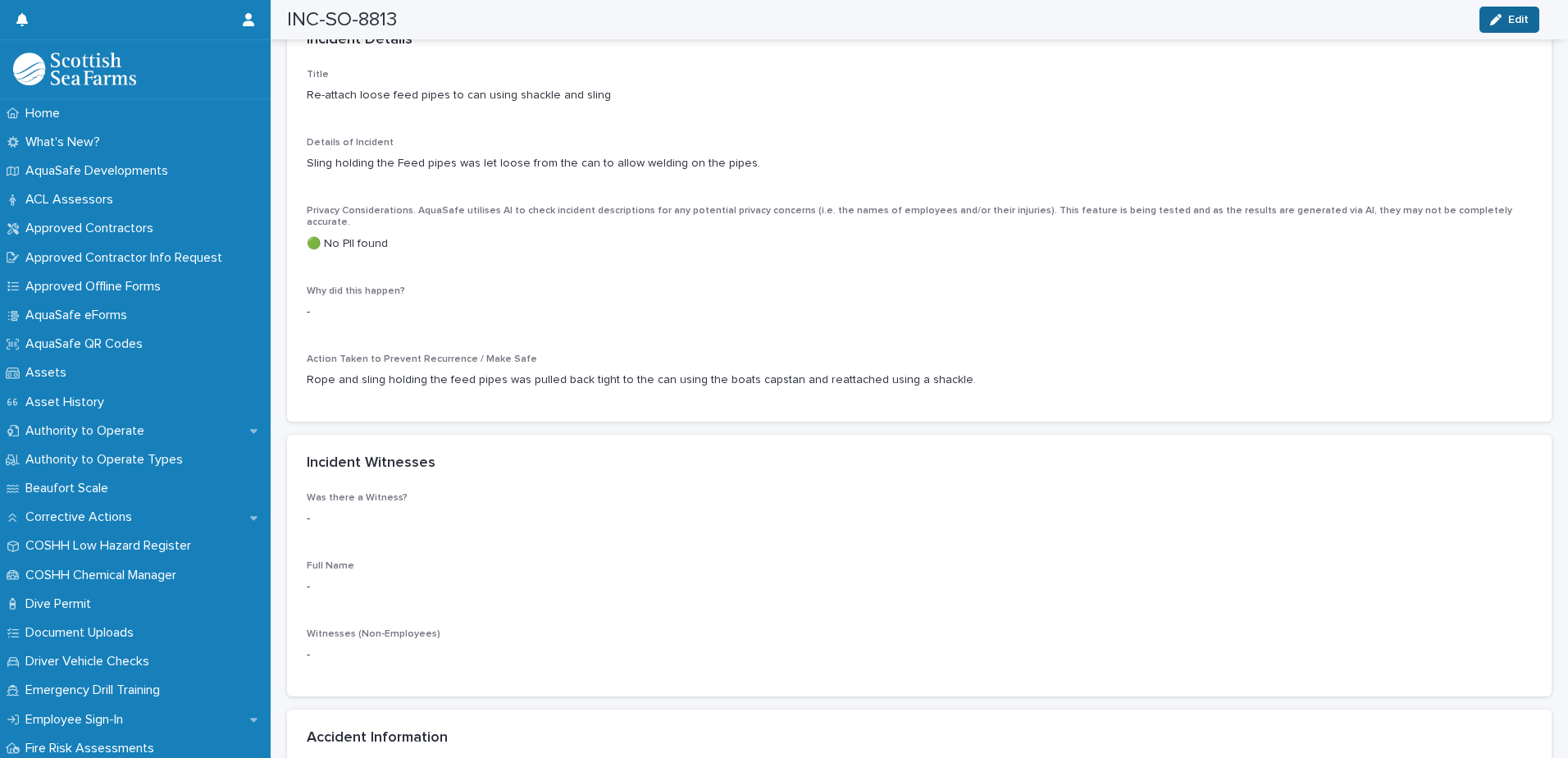
click at [1496, 23] on icon "button" at bounding box center [1495, 20] width 12 height 12
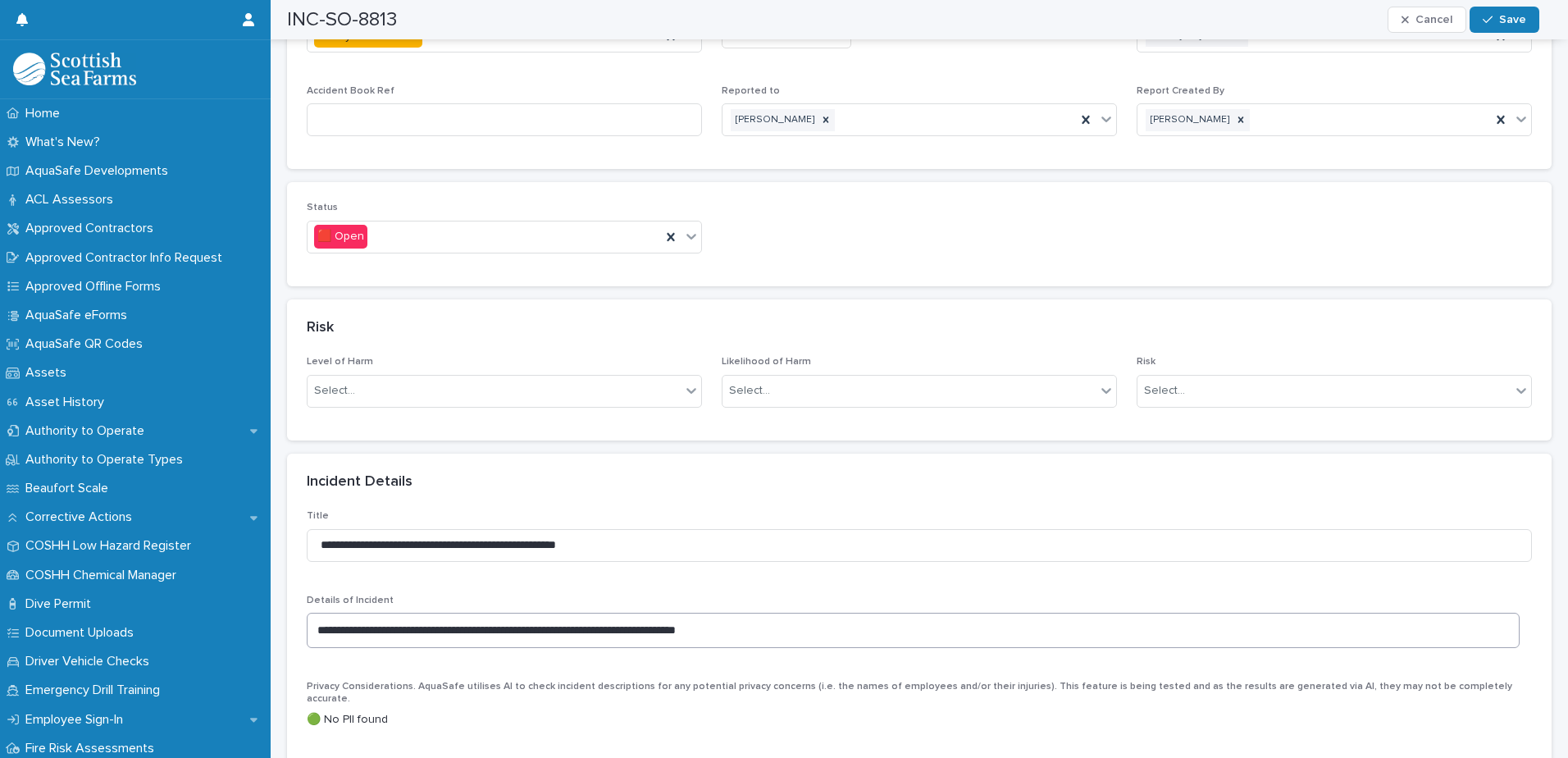
scroll to position [738, 0]
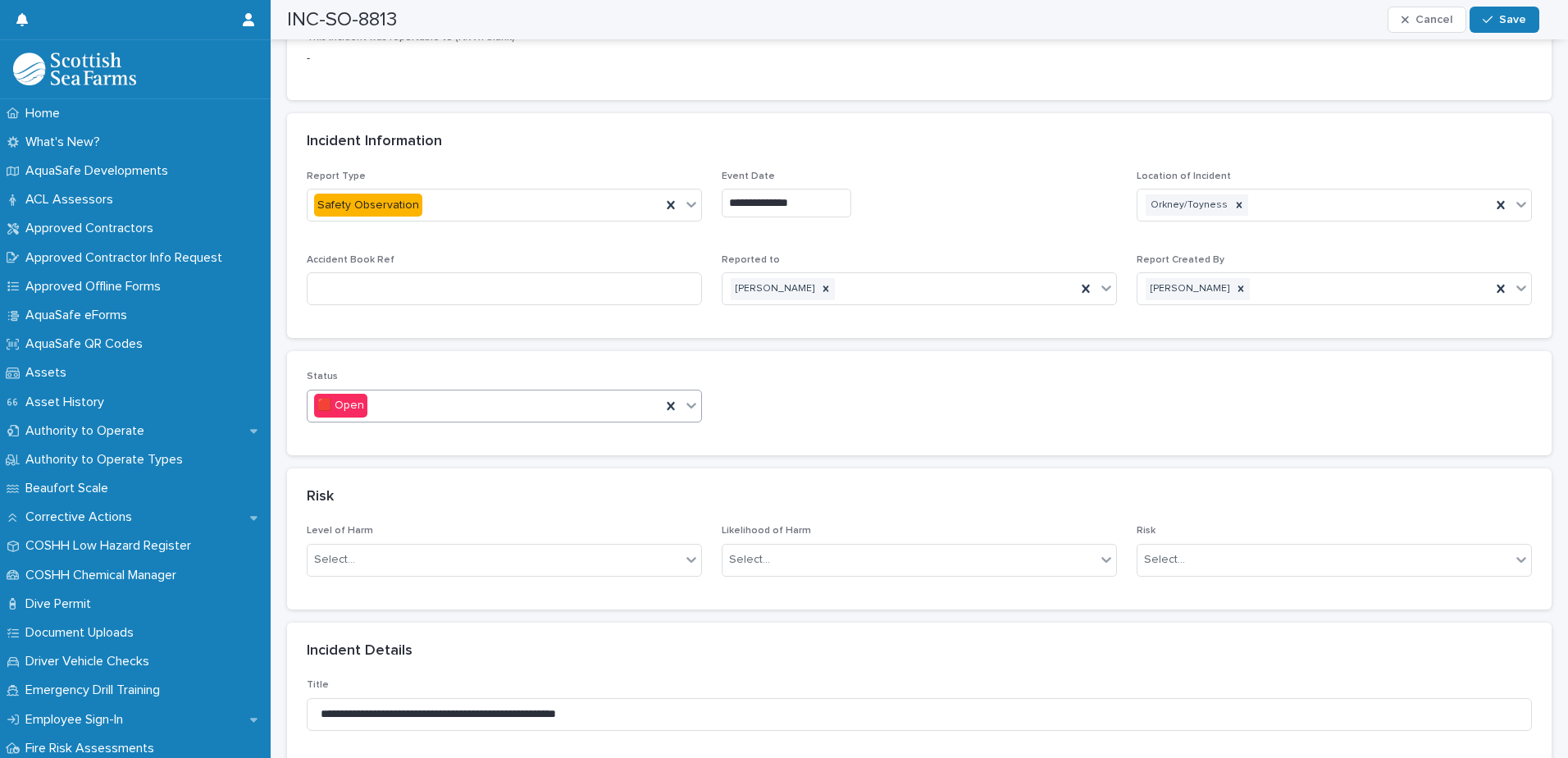
click at [683, 410] on icon at bounding box center [692, 405] width 16 height 16
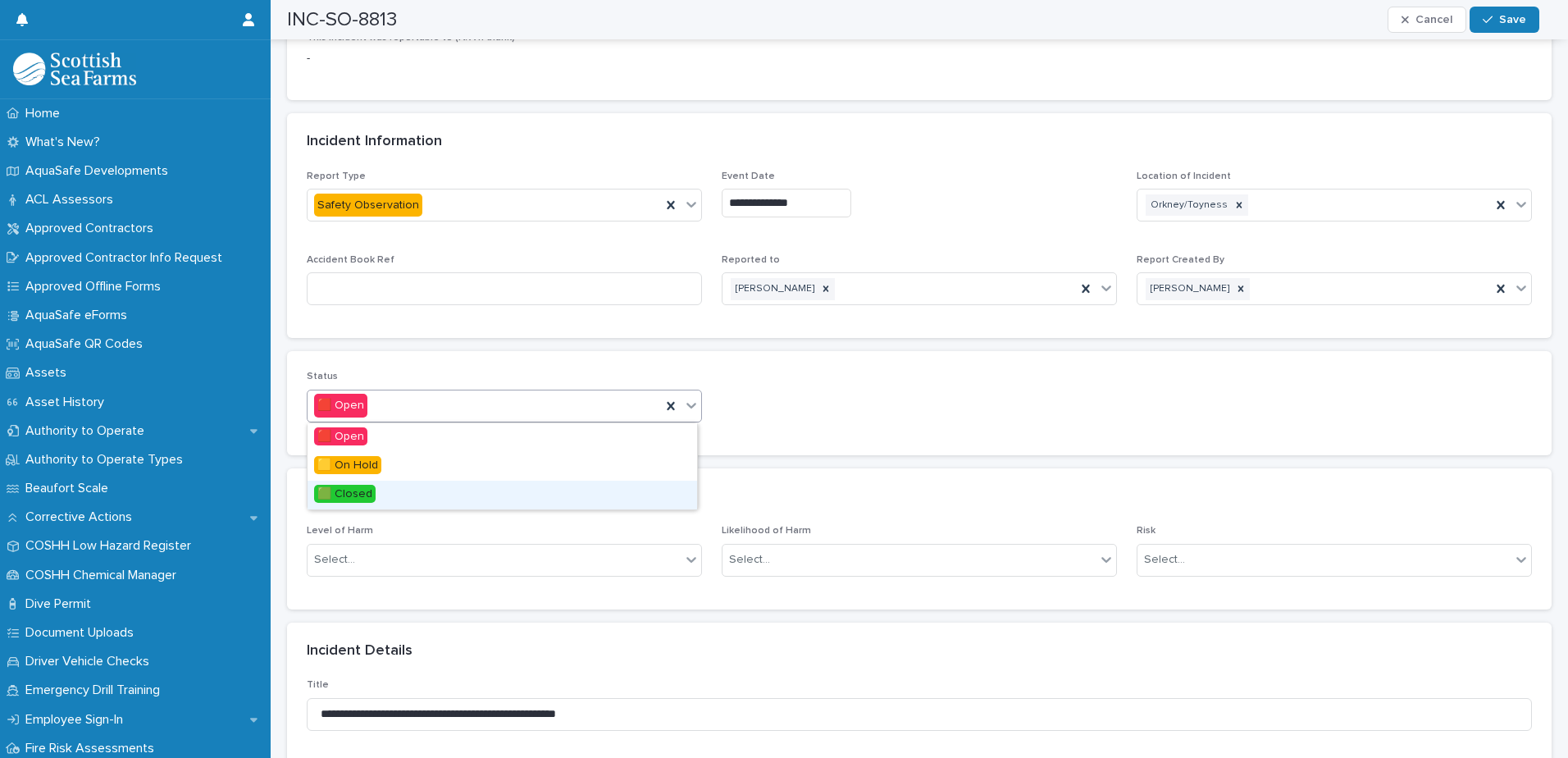
click at [460, 494] on div "🟩 Closed" at bounding box center [502, 495] width 390 height 29
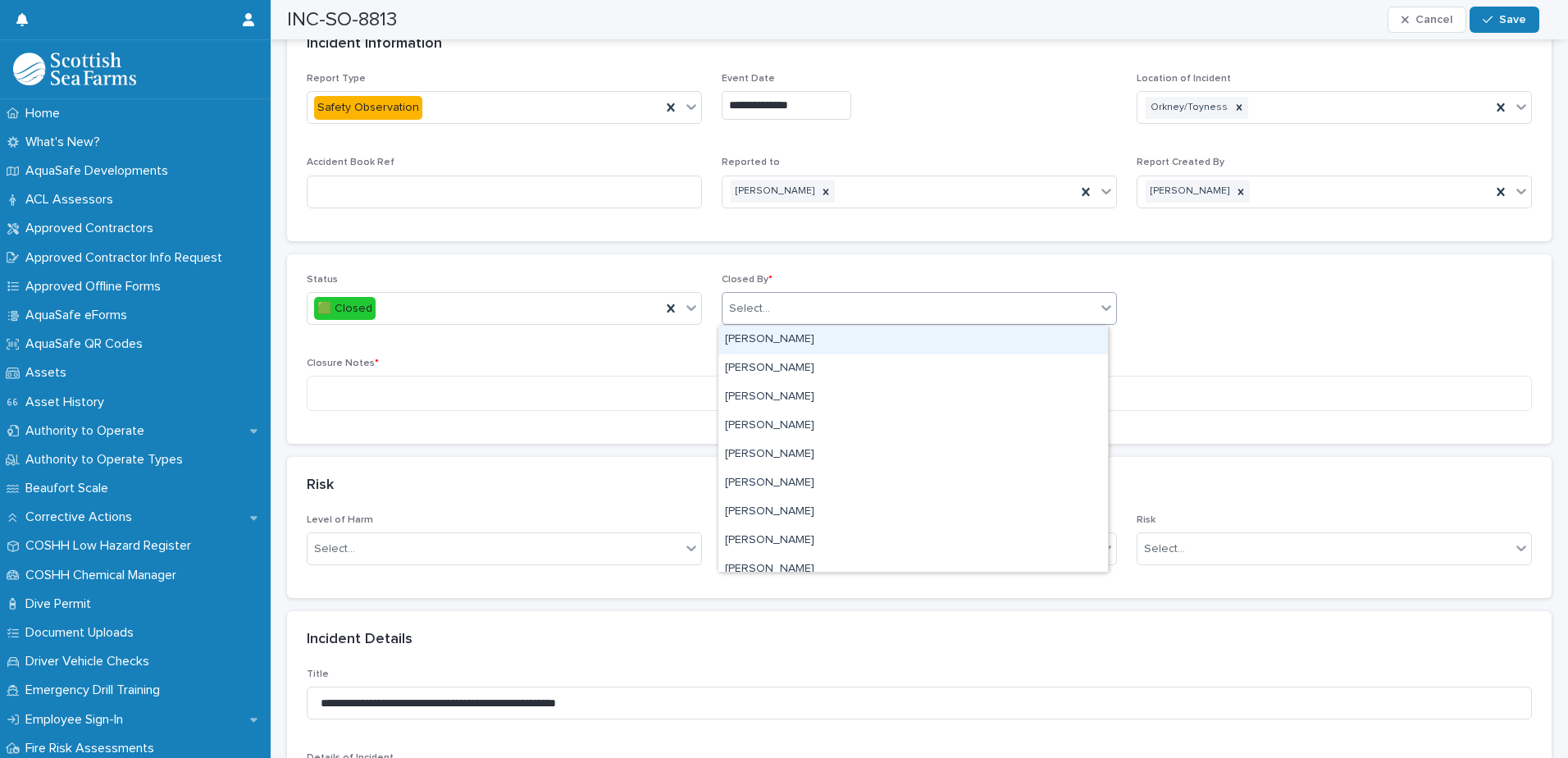
click at [850, 300] on div "Select..." at bounding box center [908, 309] width 373 height 27
type input "****"
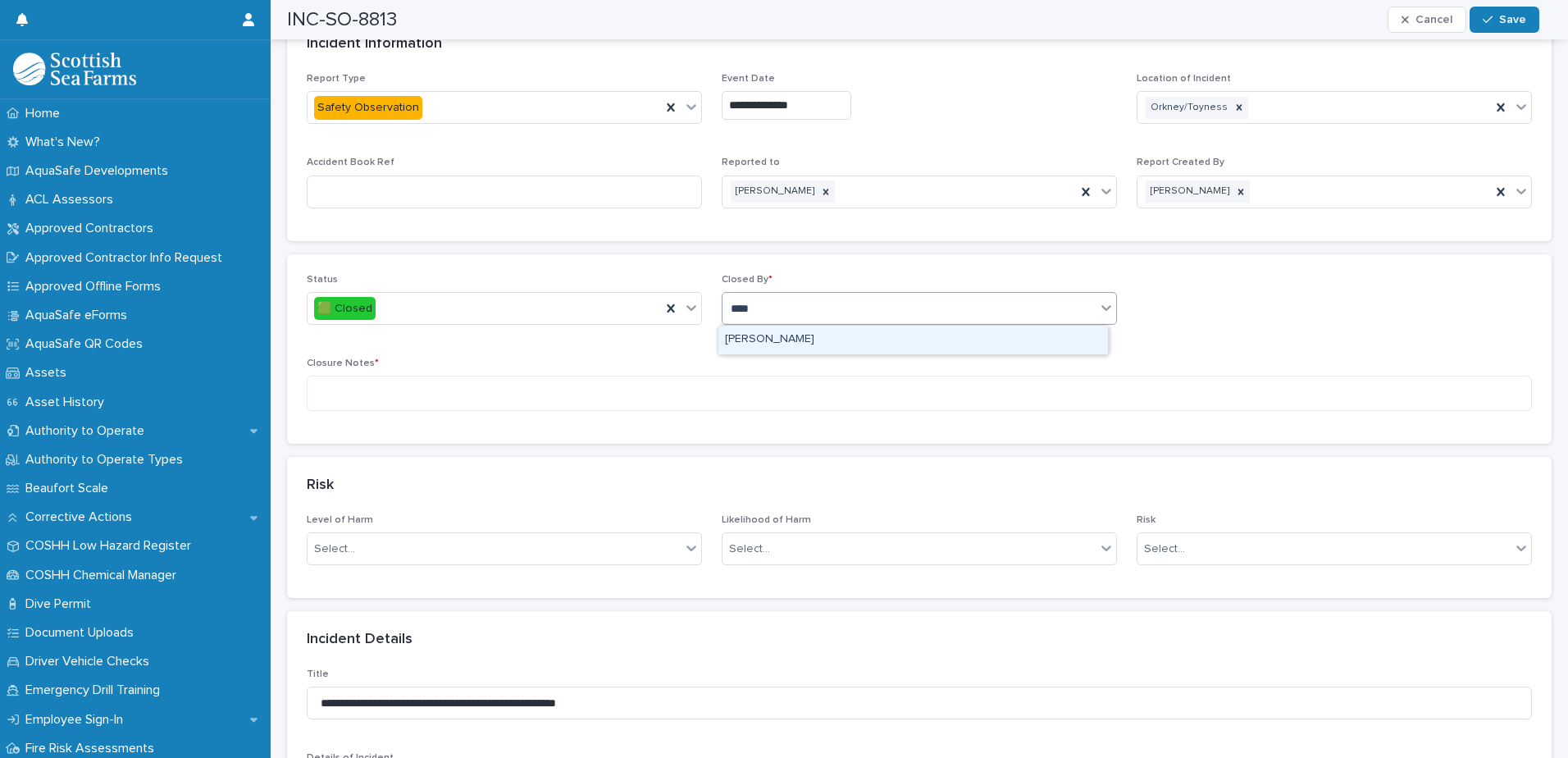
click at [818, 331] on div "[PERSON_NAME]" at bounding box center [913, 340] width 390 height 29
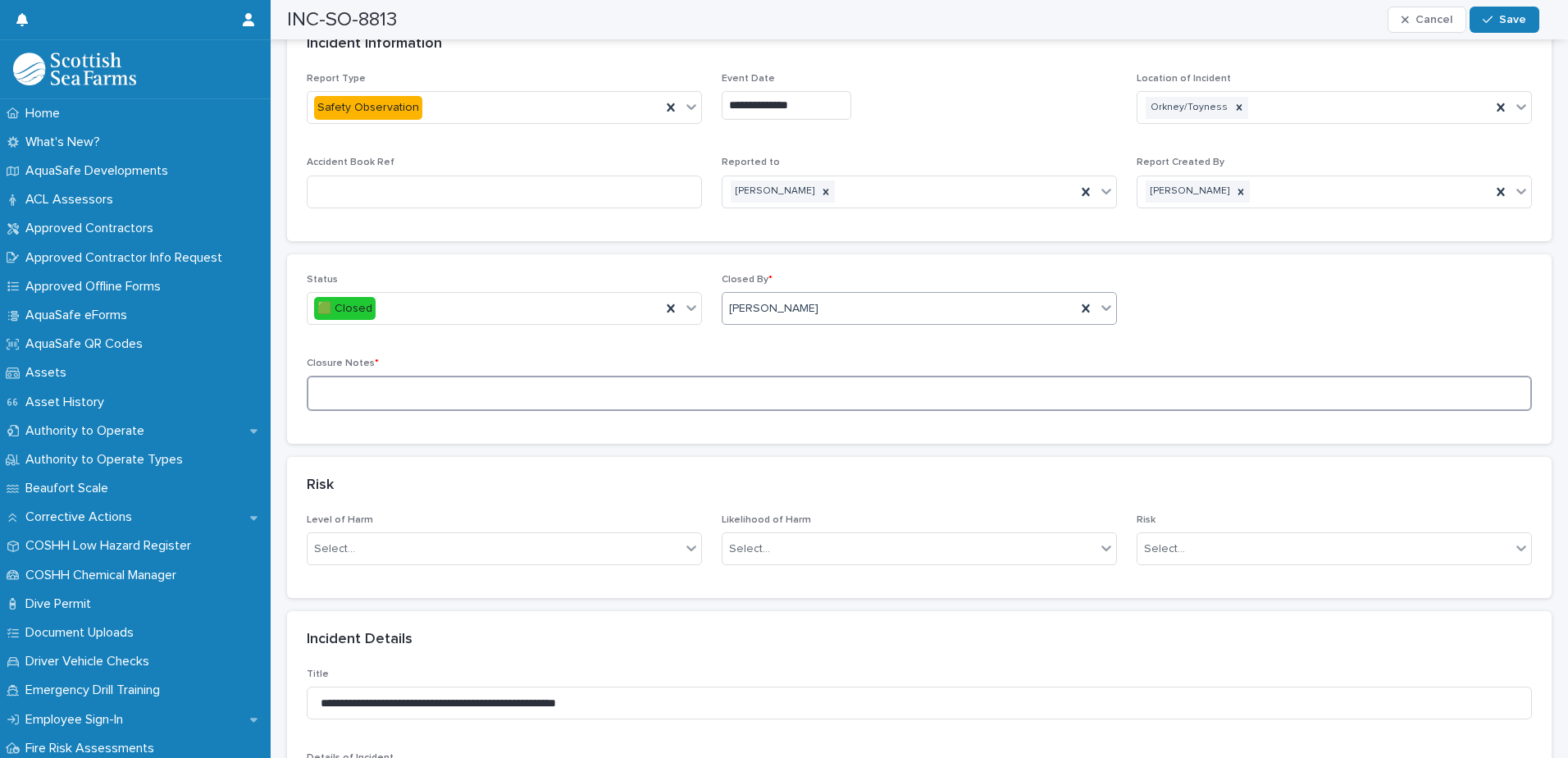
click at [749, 406] on textarea at bounding box center [920, 392] width 1225 height 35
paste textarea "**********"
type textarea "**********"
drag, startPoint x: 456, startPoint y: 397, endPoint x: 263, endPoint y: 403, distance: 193.1
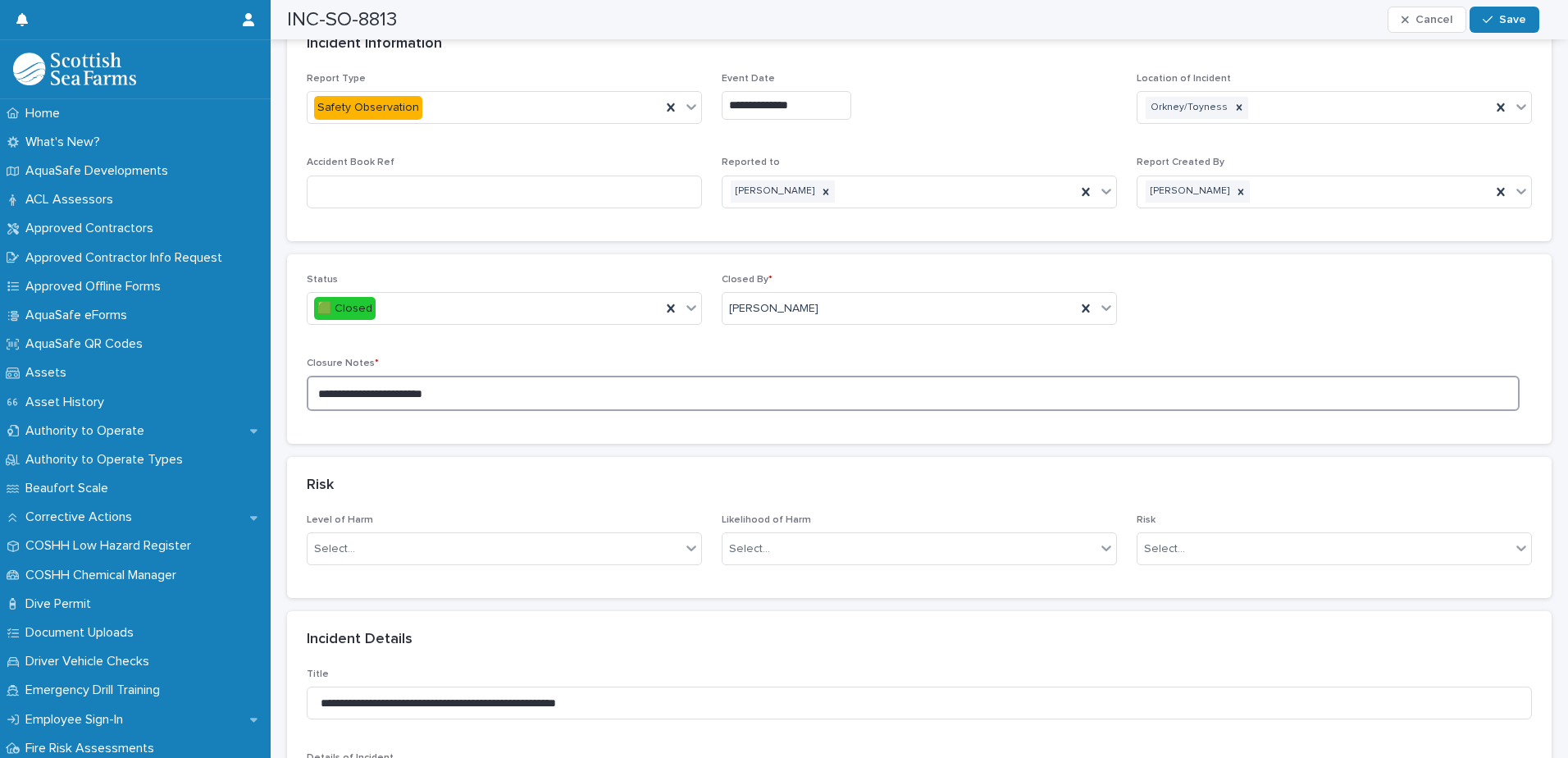
click at [503, 392] on textarea "**********" at bounding box center [913, 392] width 1213 height 35
type textarea "**********"
click at [1499, 22] on div "button" at bounding box center [1491, 20] width 16 height 12
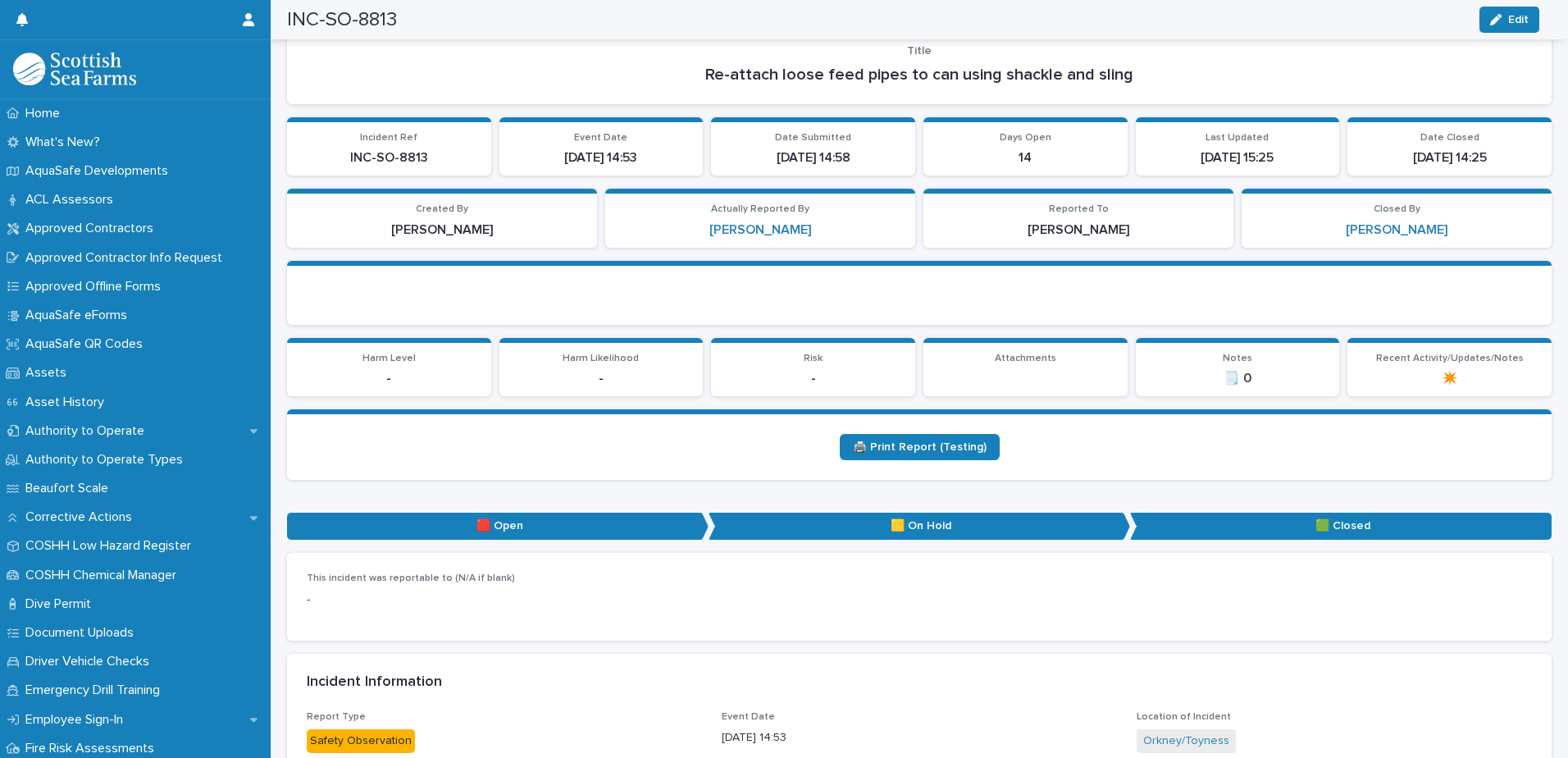
scroll to position [0, 0]
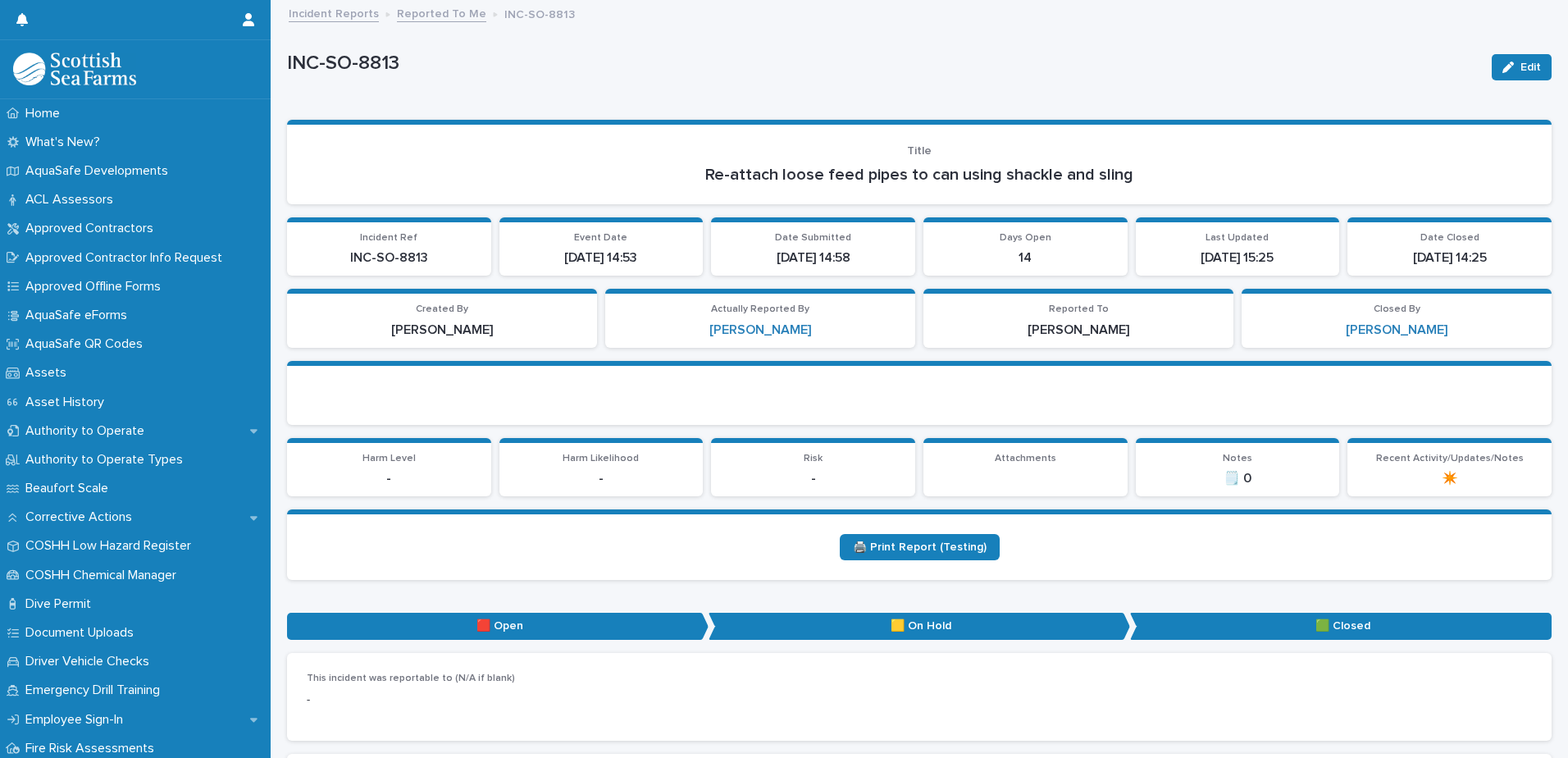
click at [453, 13] on link "Reported To Me" at bounding box center [442, 13] width 90 height 19
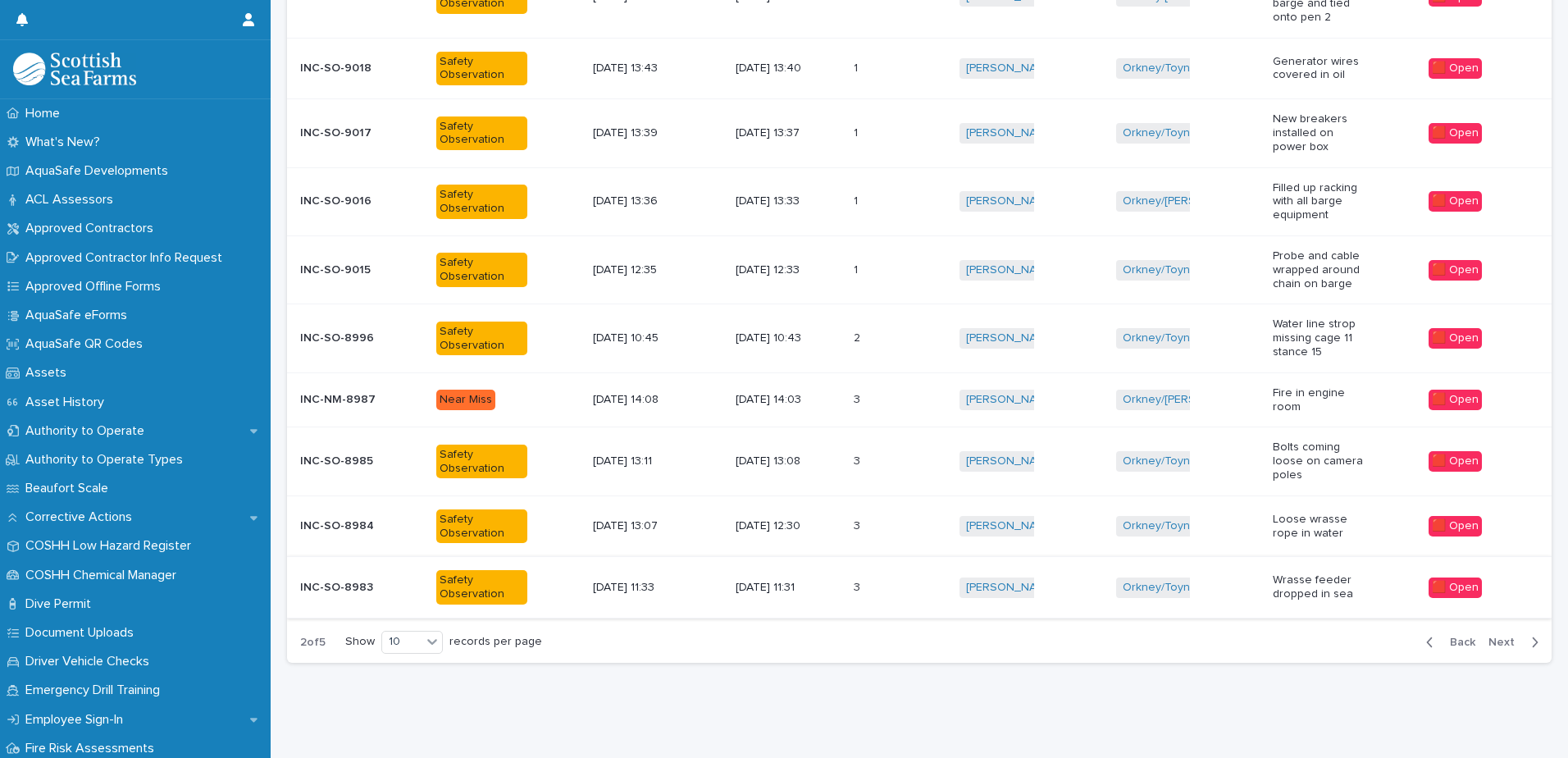
scroll to position [367, 0]
click at [1493, 637] on span "Next" at bounding box center [1506, 642] width 36 height 12
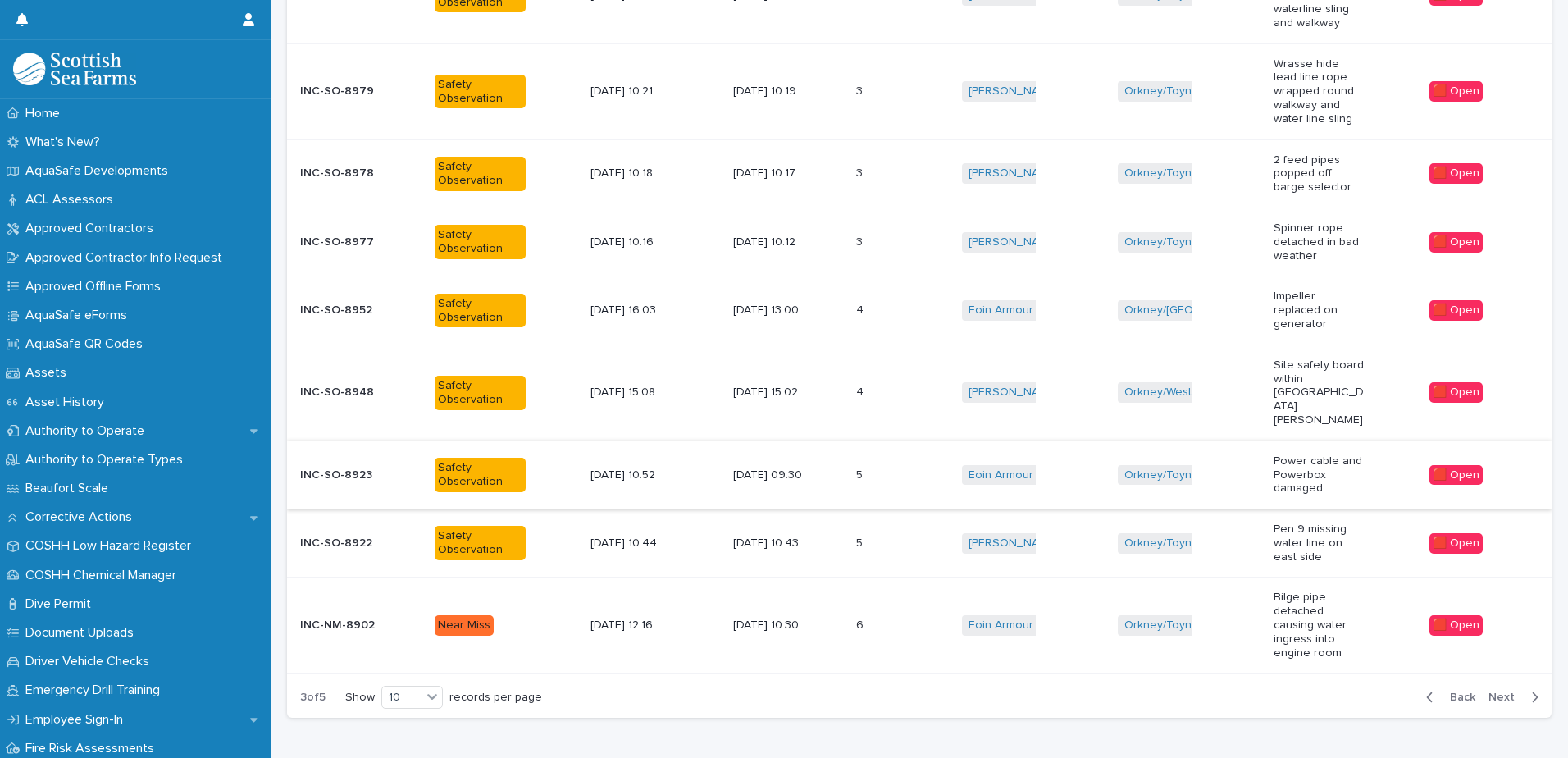
scroll to position [478, 0]
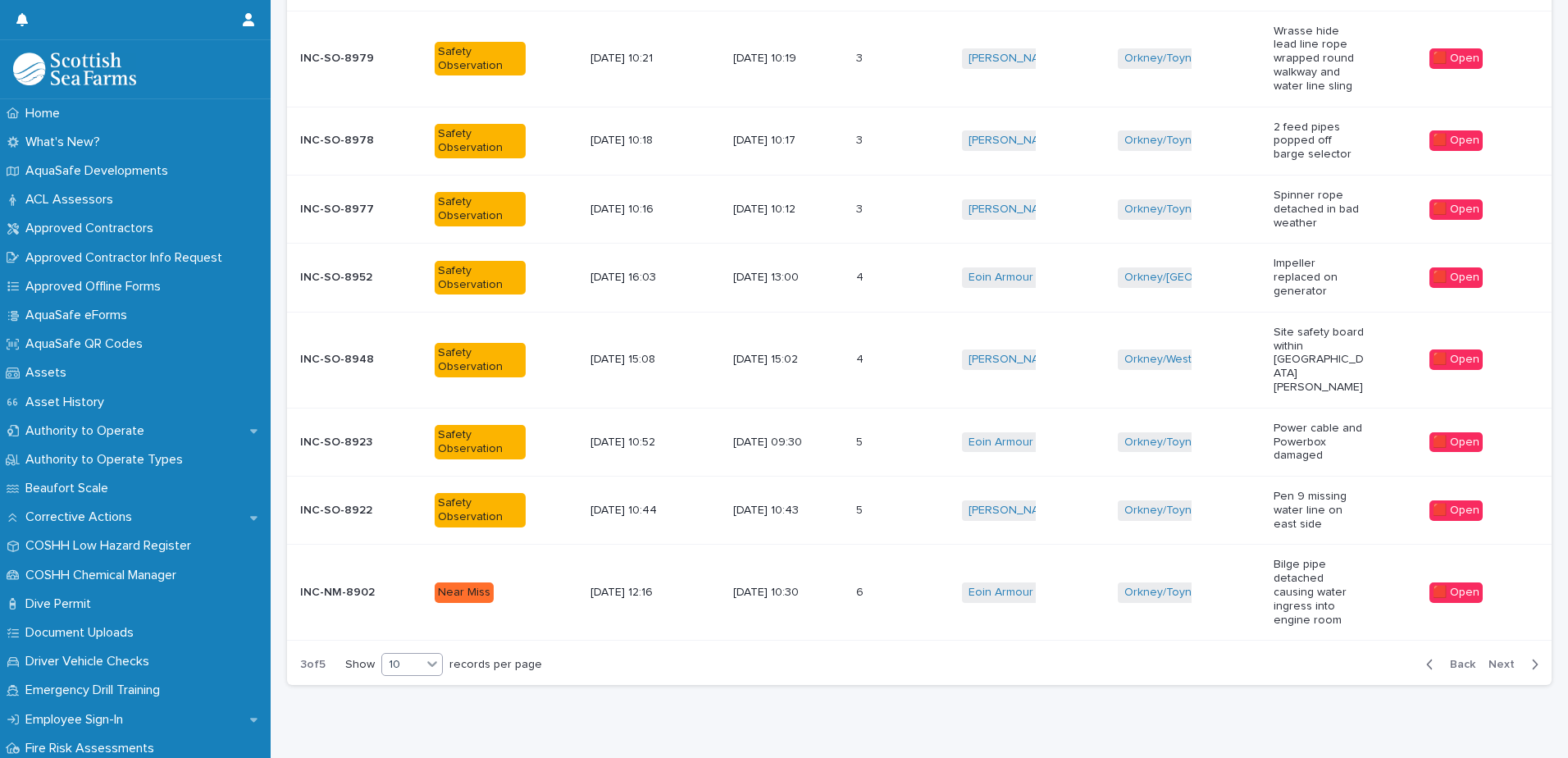
click at [418, 656] on div "10" at bounding box center [402, 664] width 40 height 17
click at [410, 691] on div "30" at bounding box center [414, 692] width 60 height 20
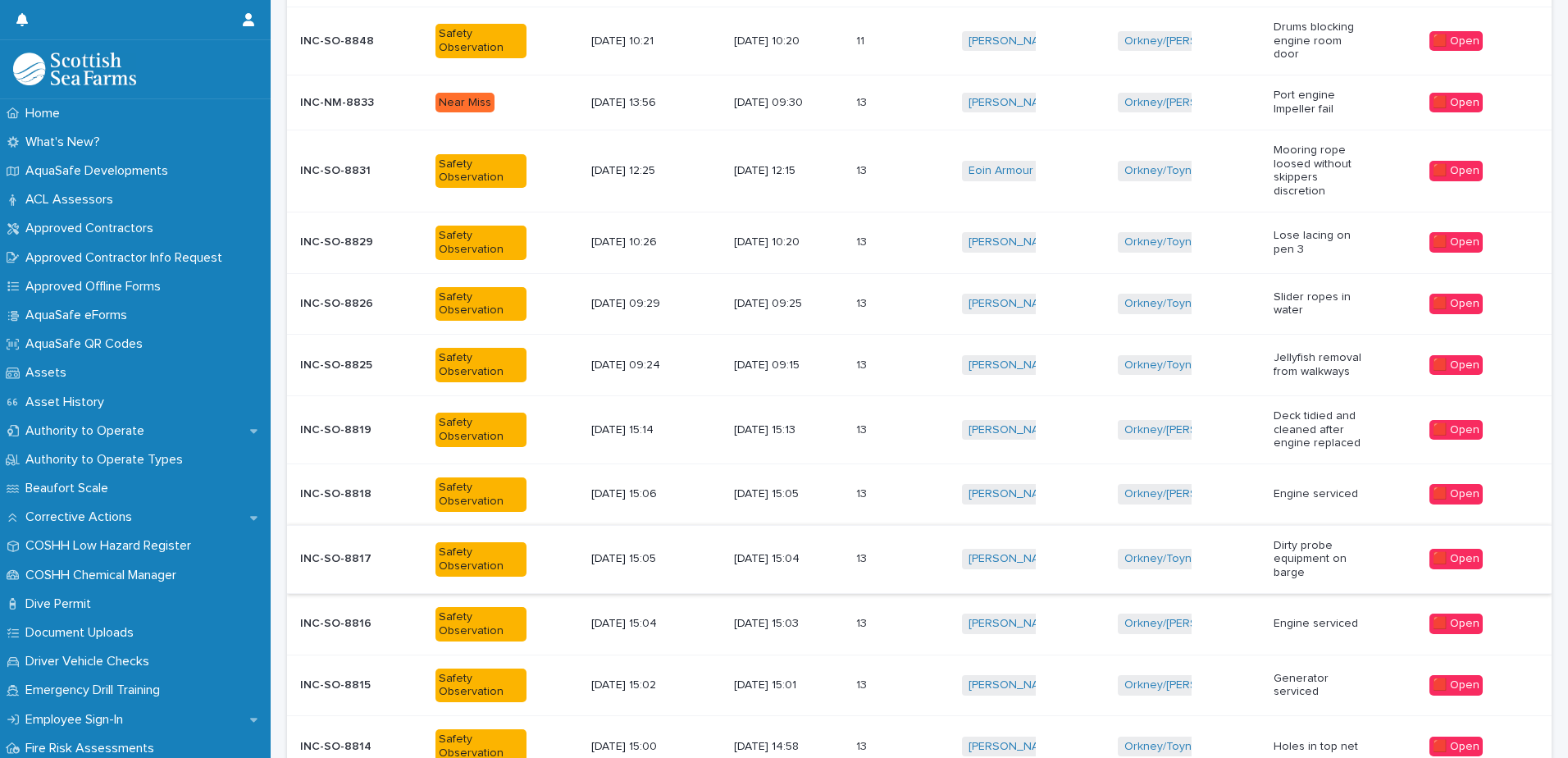
scroll to position [835, 0]
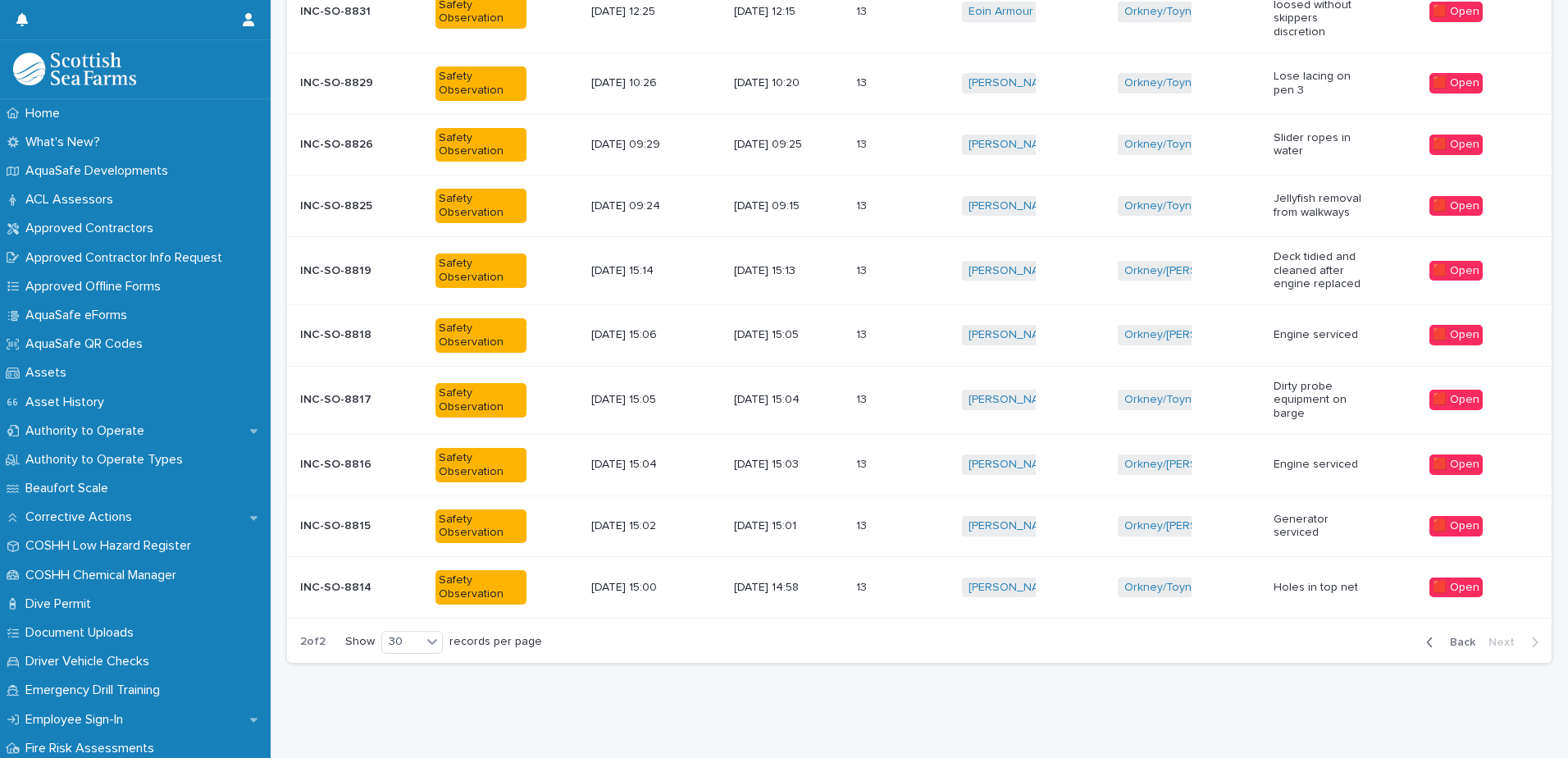
click at [902, 580] on p at bounding box center [878, 587] width 46 height 14
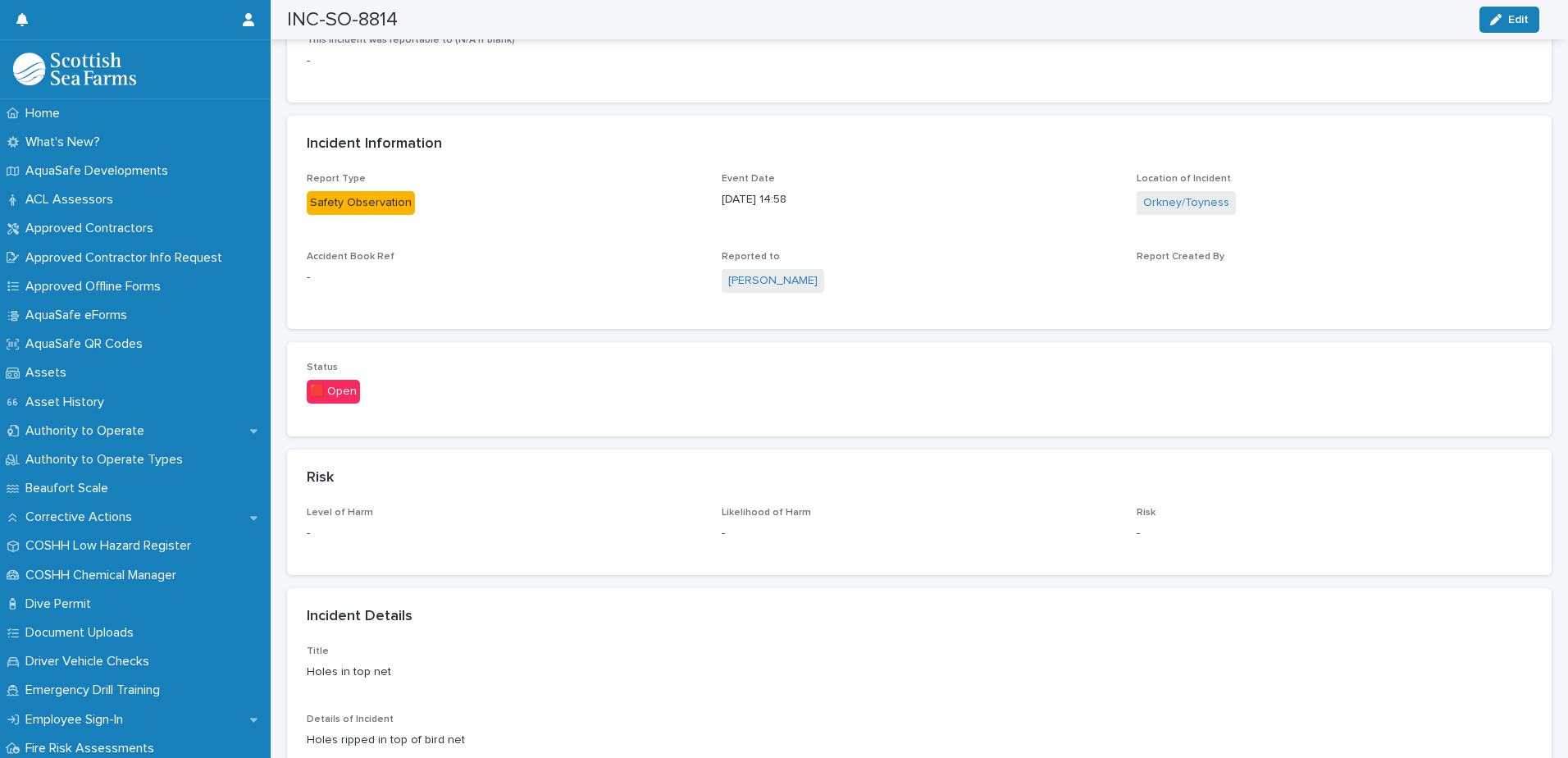
scroll to position [738, 0]
click at [1503, 13] on button "Edit" at bounding box center [1509, 19] width 60 height 26
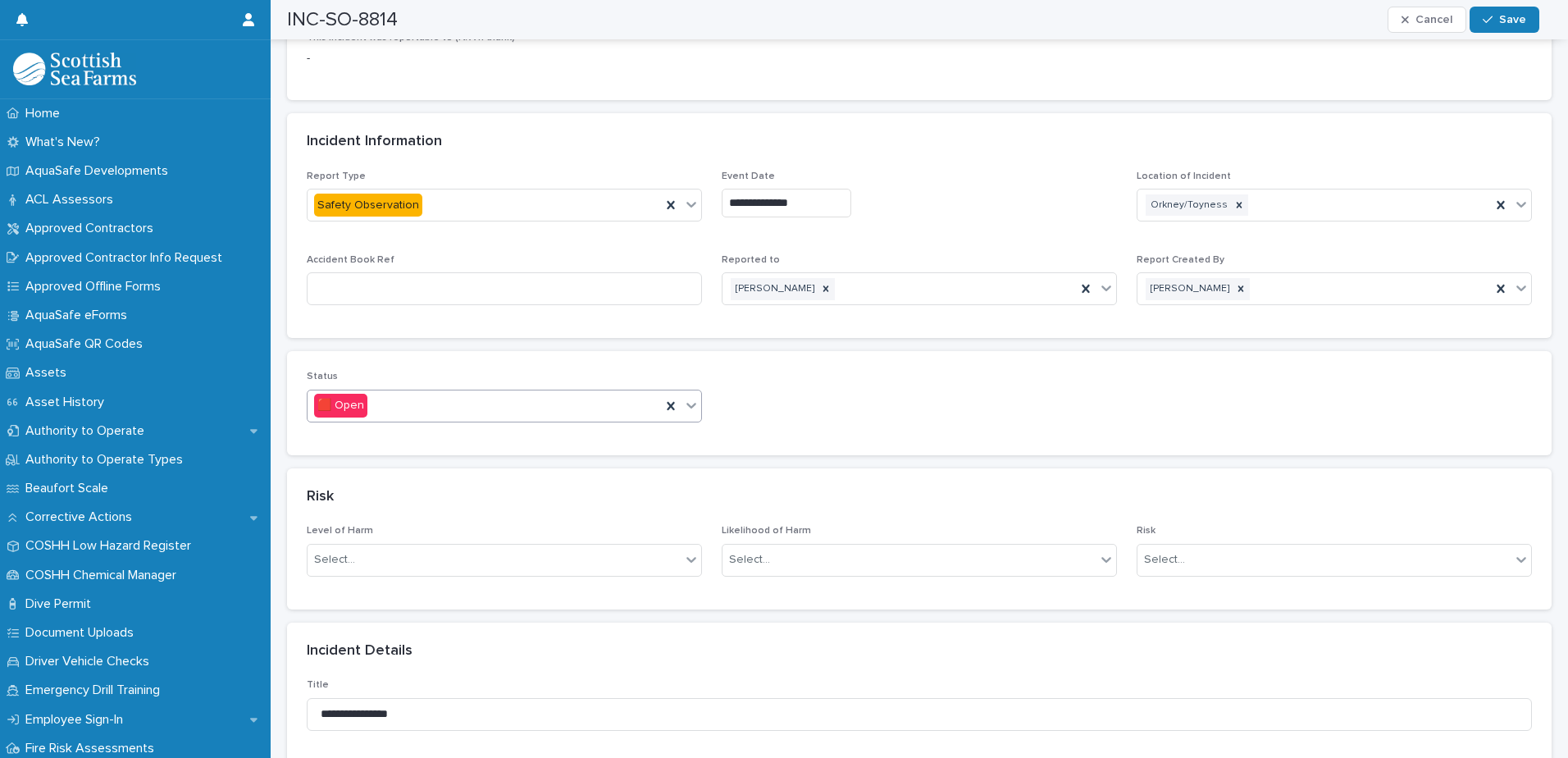
click at [692, 402] on icon at bounding box center [692, 405] width 16 height 16
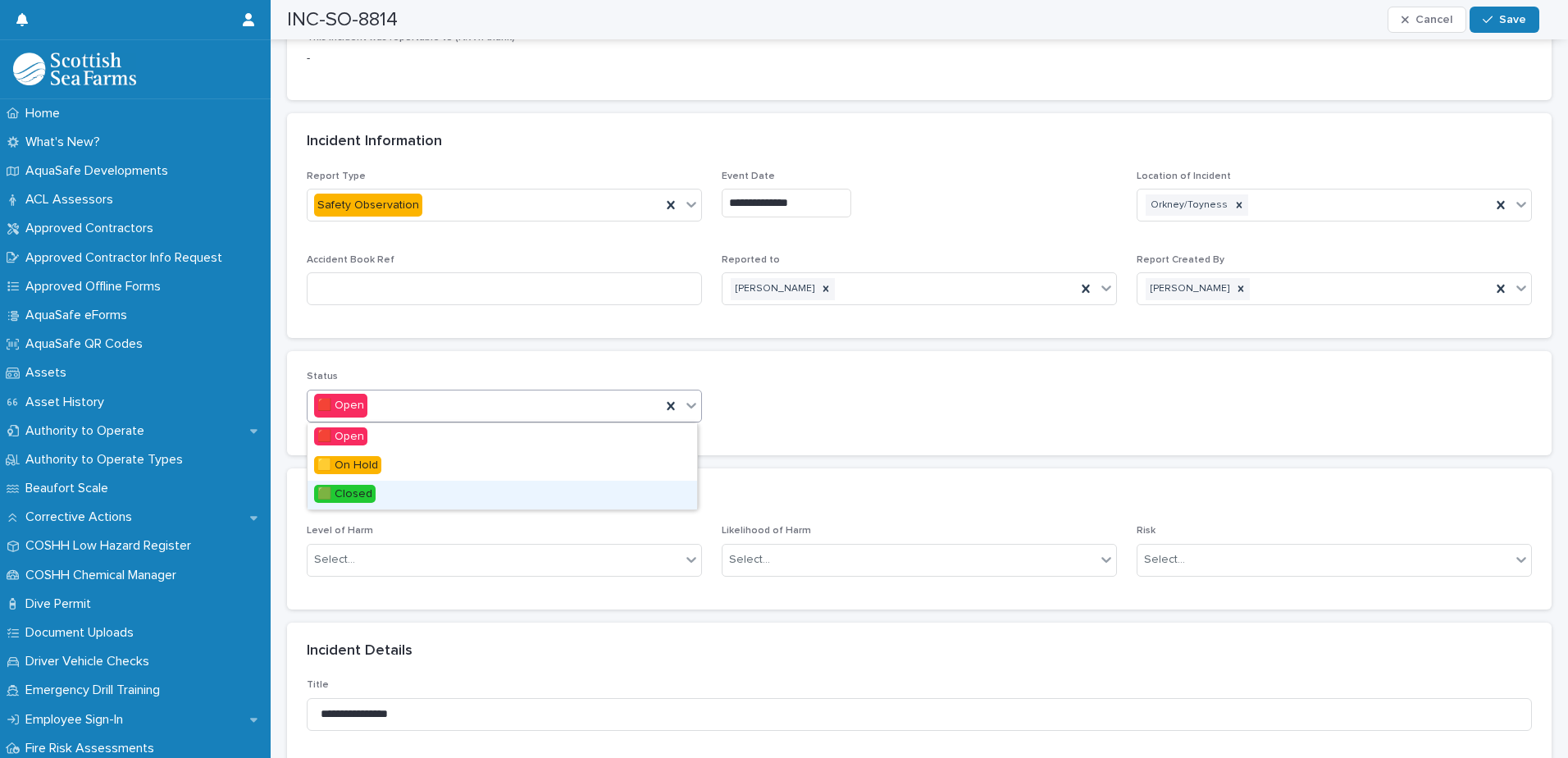
click at [356, 493] on span "🟩 Closed" at bounding box center [345, 494] width 61 height 18
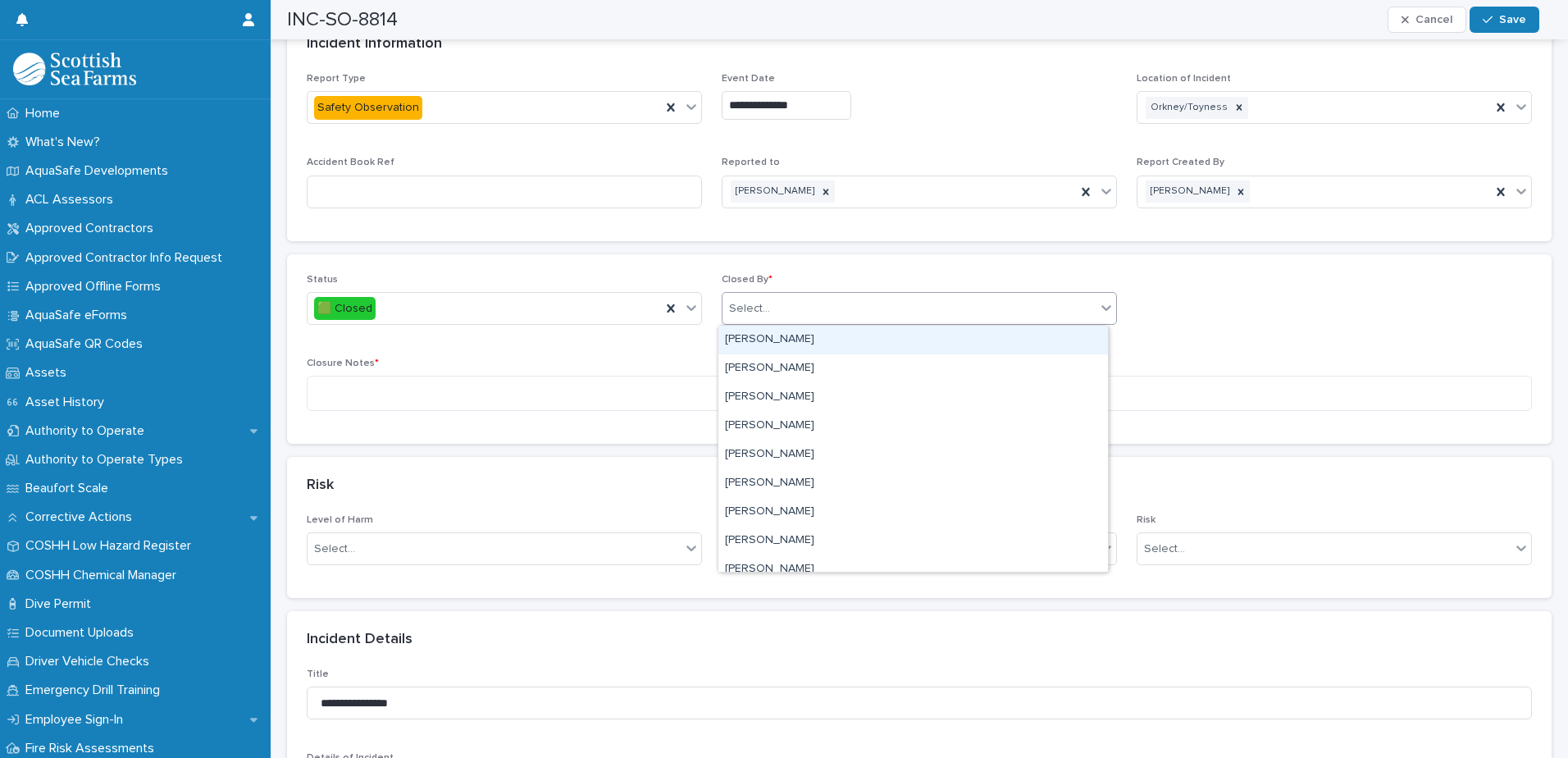
click at [789, 312] on div "Select..." at bounding box center [908, 309] width 373 height 27
type input "****"
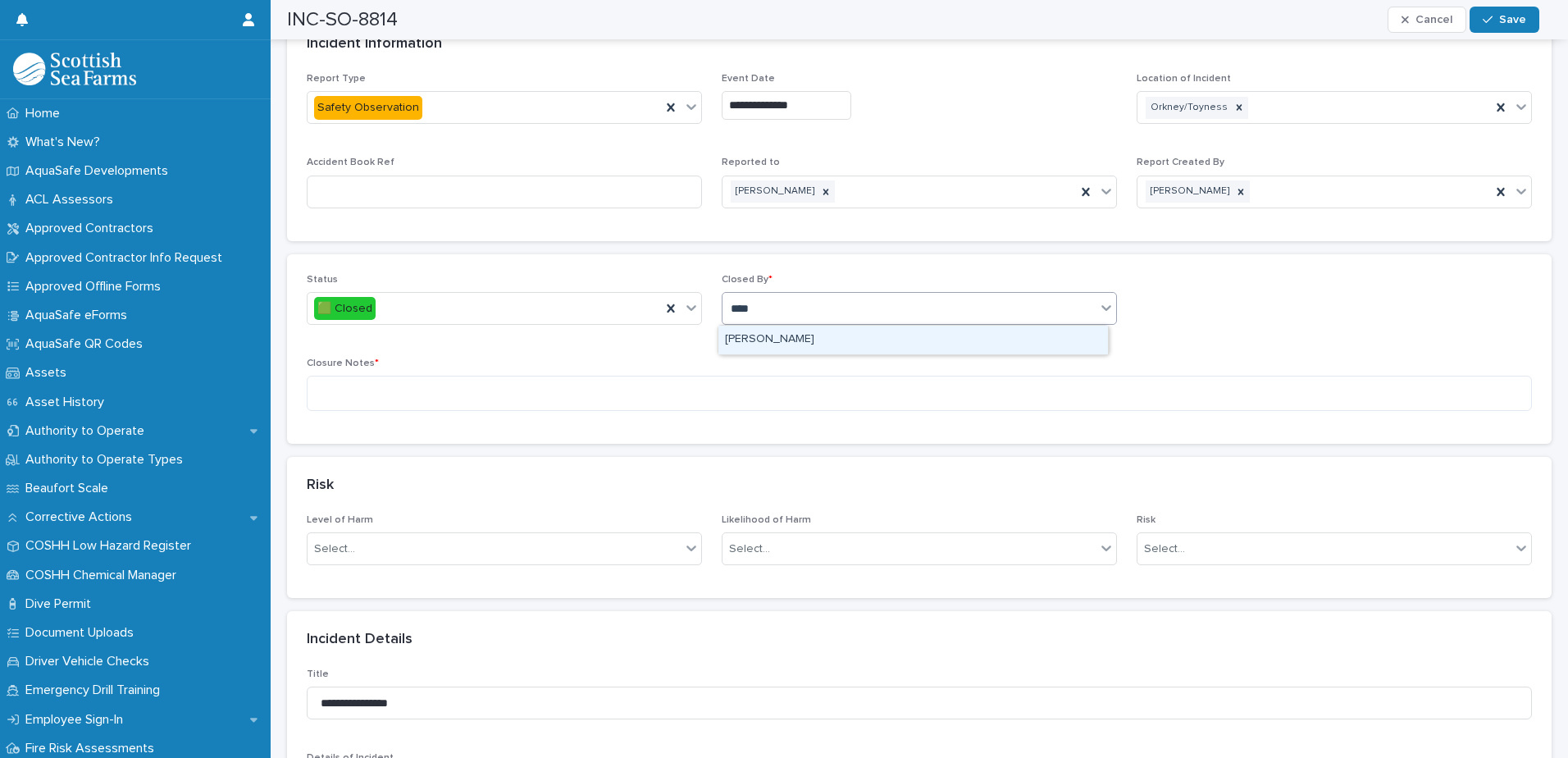
click at [809, 337] on div "[PERSON_NAME]" at bounding box center [913, 340] width 390 height 29
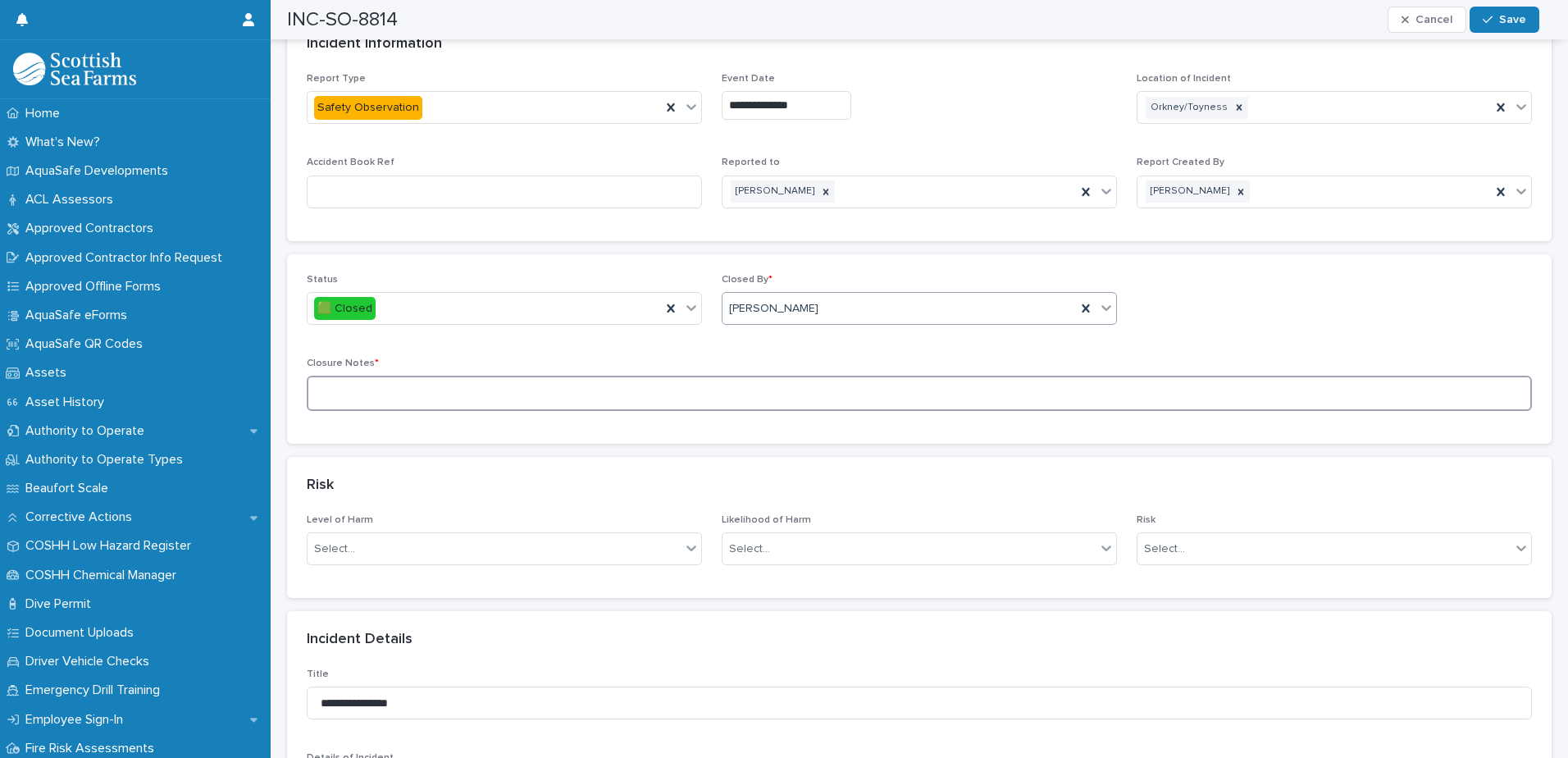
click at [664, 386] on textarea at bounding box center [920, 392] width 1225 height 35
paste textarea "**********"
type textarea "**********"
click at [1483, 21] on button "Save" at bounding box center [1504, 19] width 70 height 26
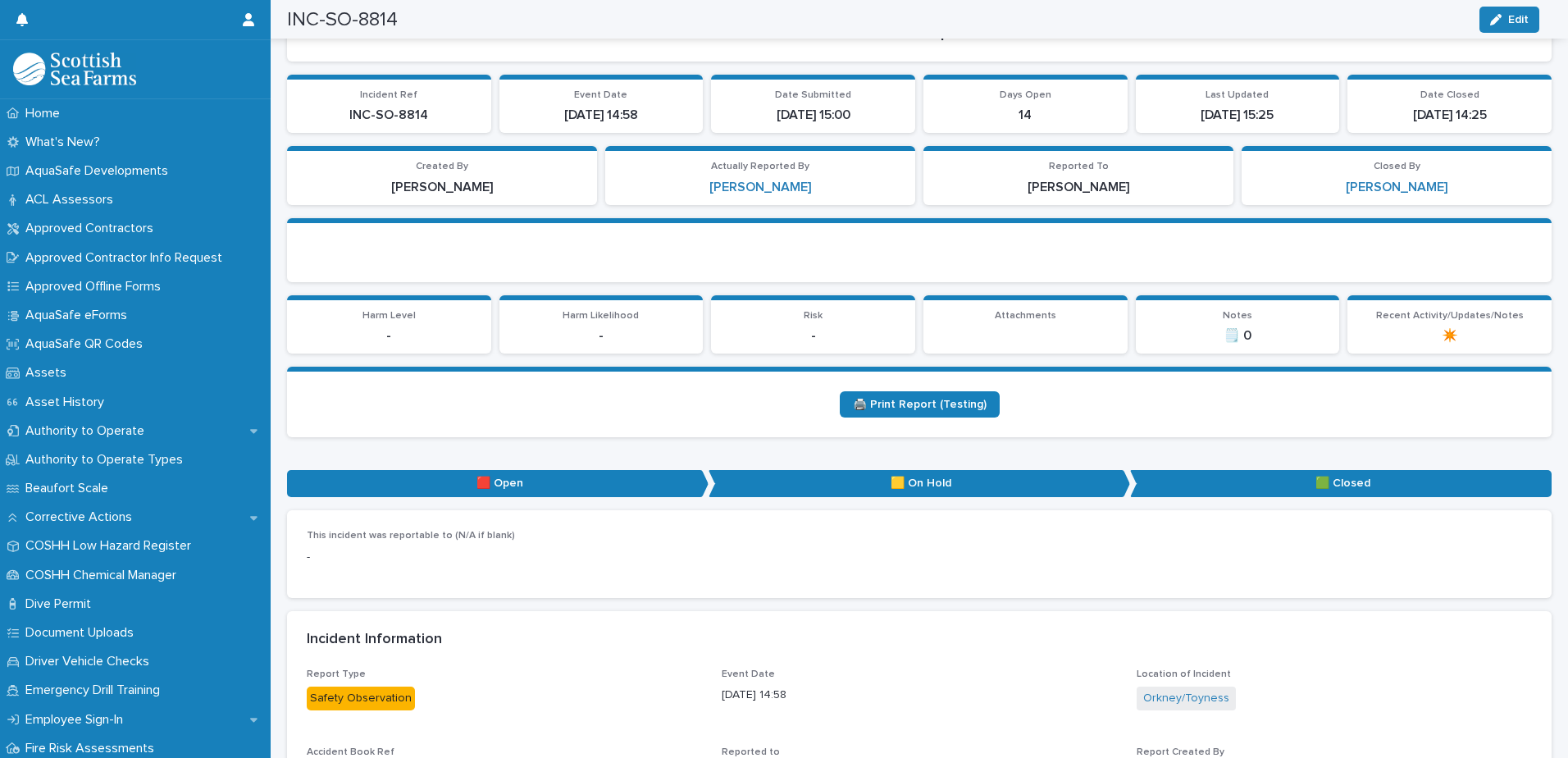
scroll to position [0, 0]
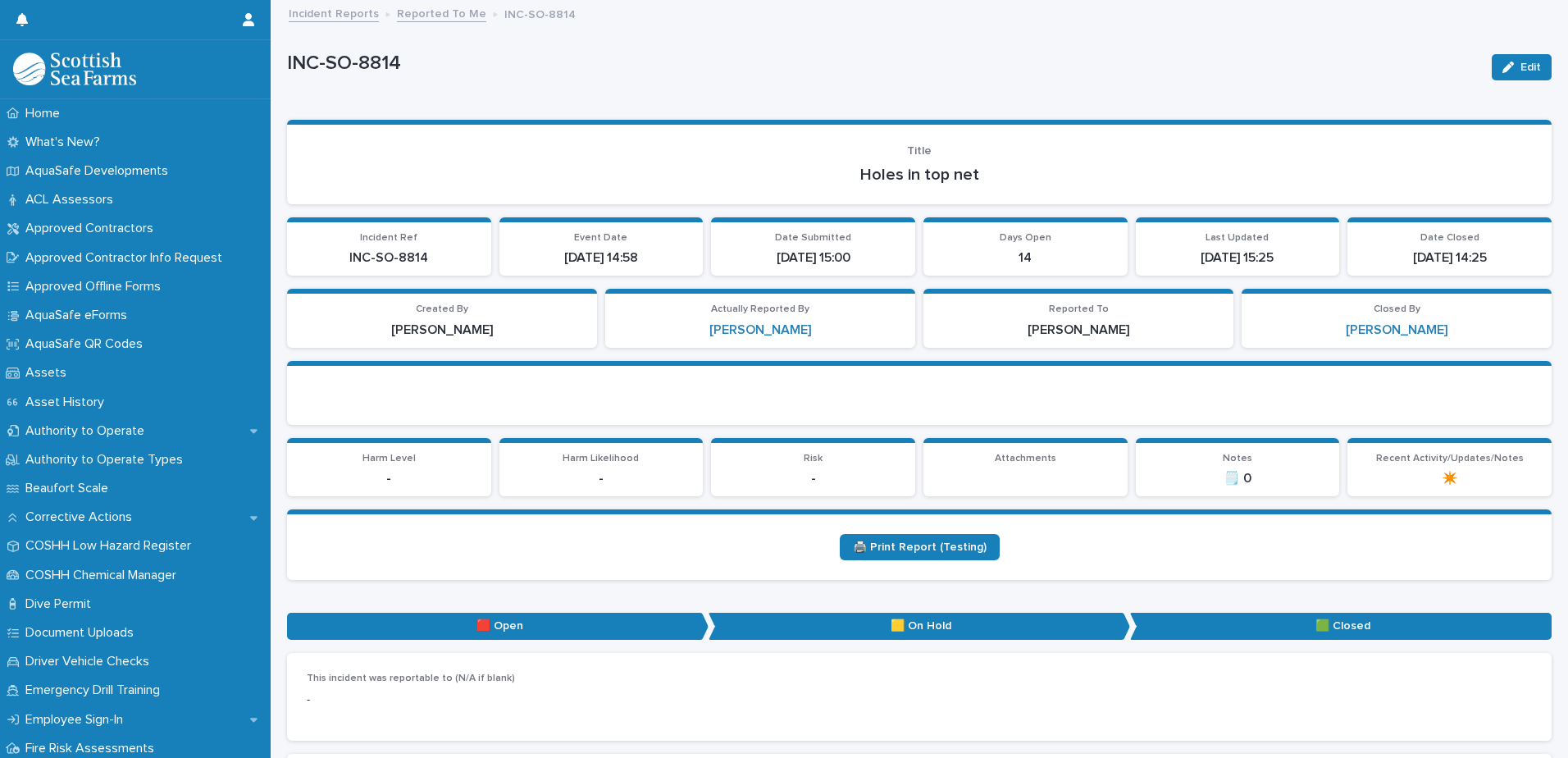
click at [436, 14] on link "Reported To Me" at bounding box center [442, 13] width 90 height 19
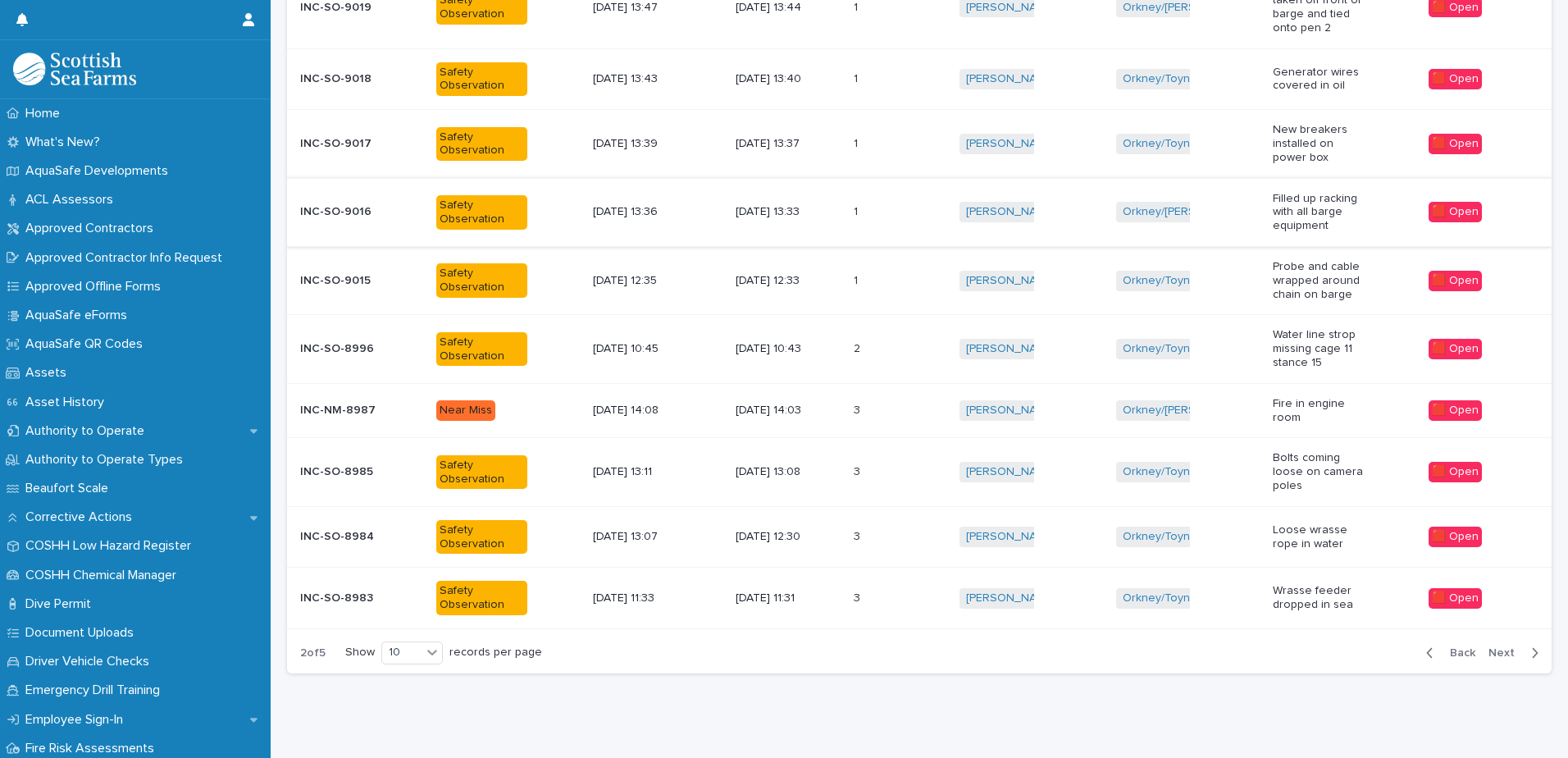
scroll to position [367, 0]
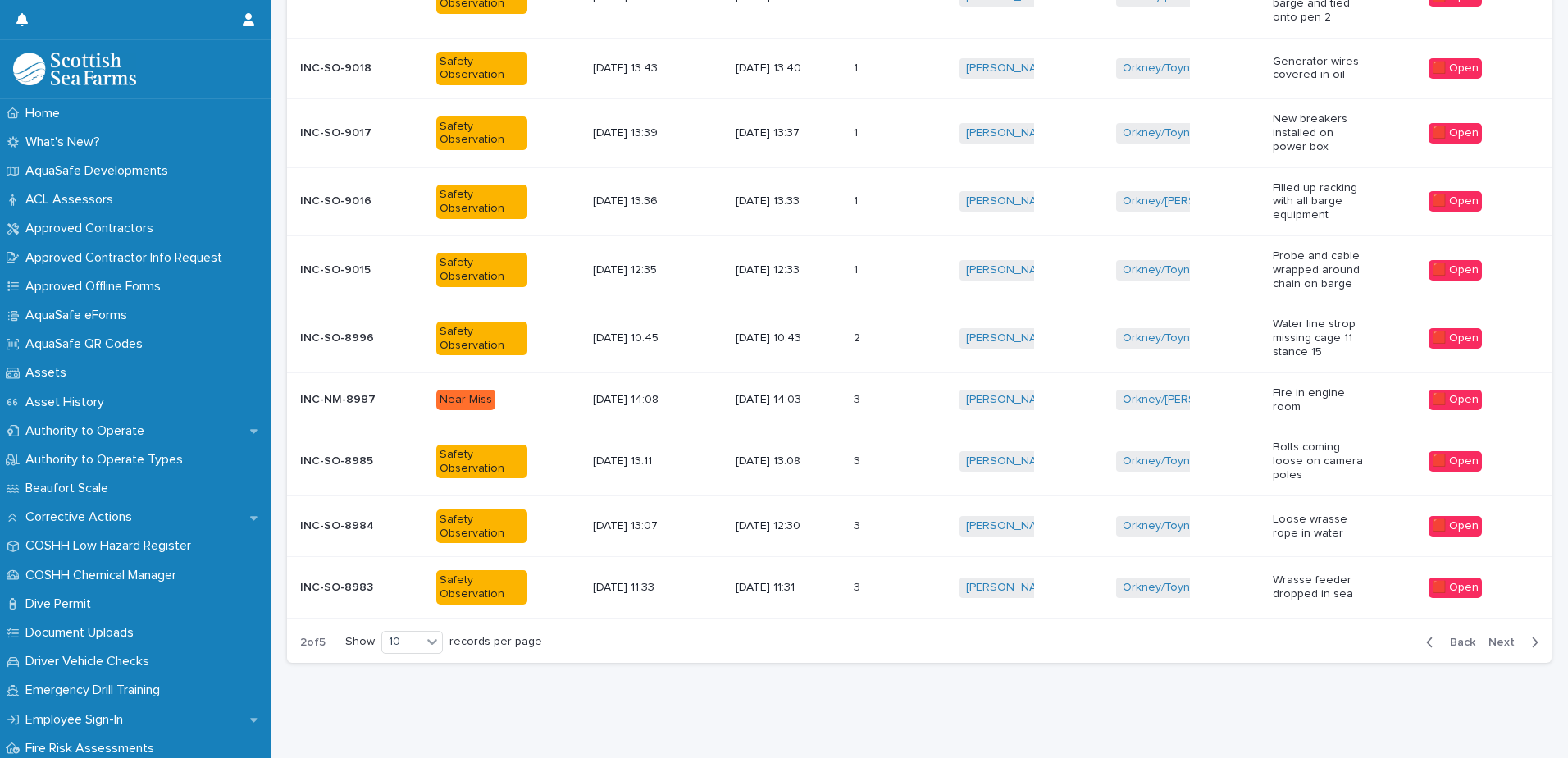
click at [1498, 637] on span "Next" at bounding box center [1506, 642] width 36 height 12
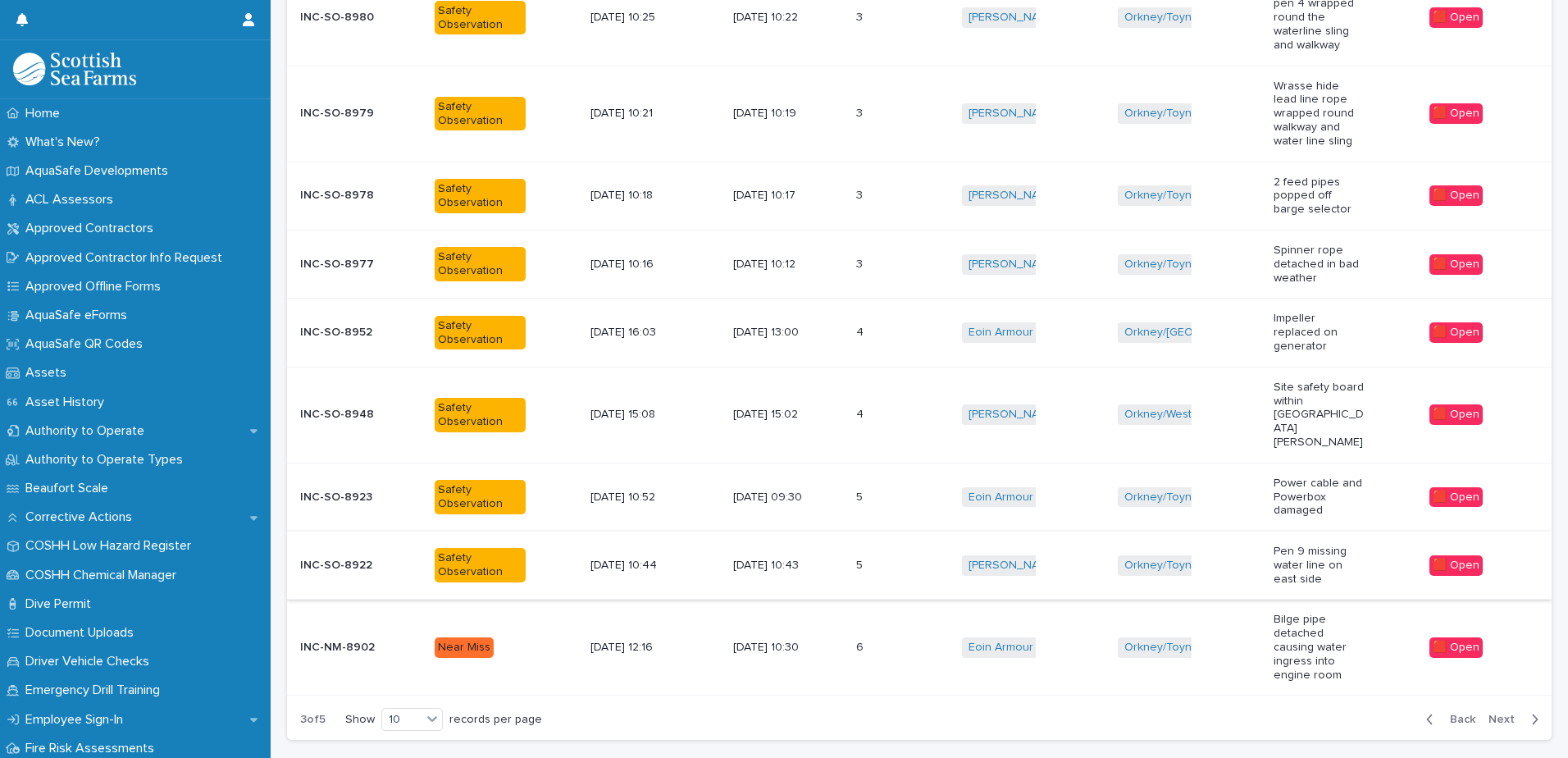
scroll to position [478, 0]
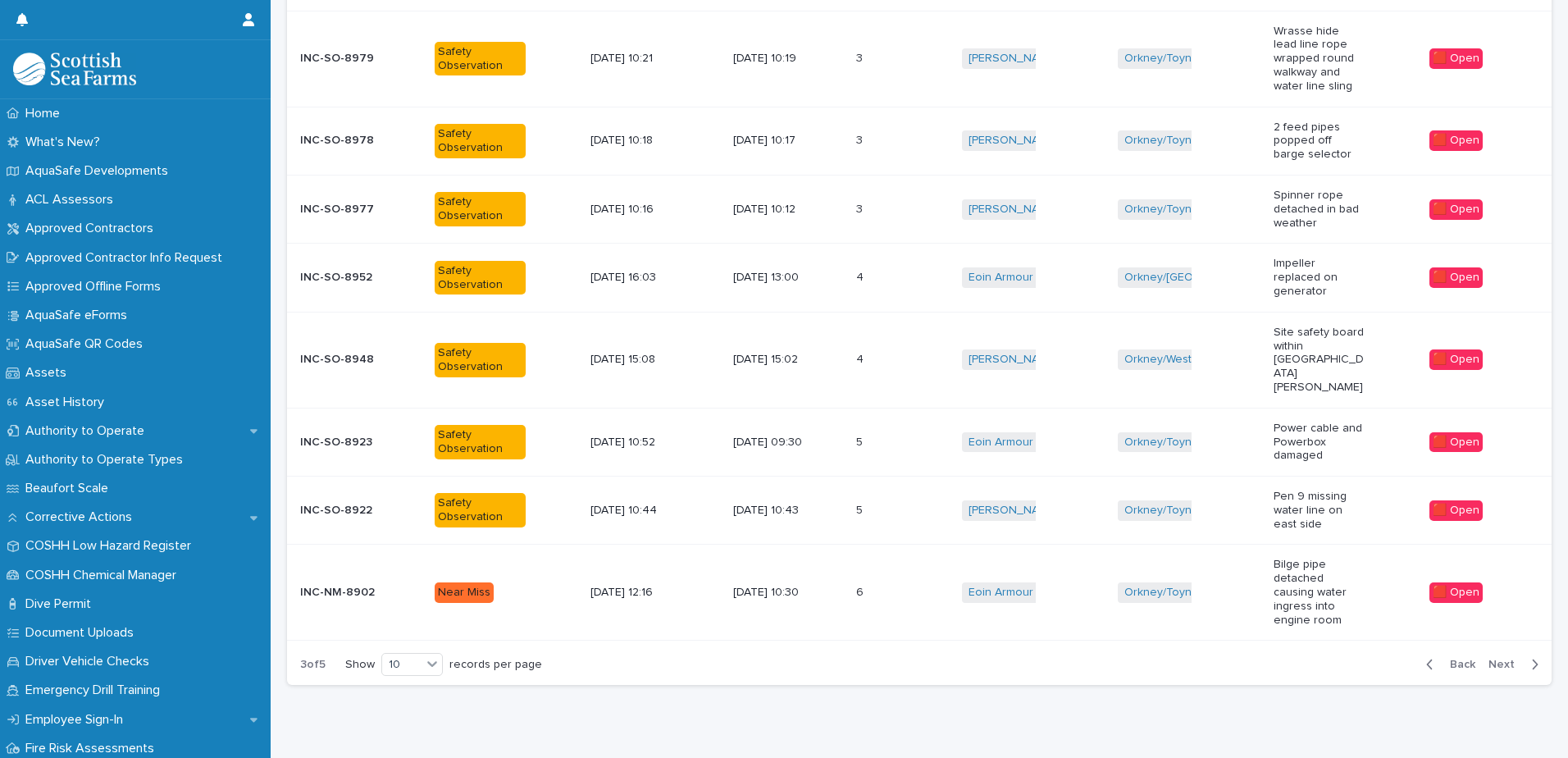
click at [1508, 658] on span "Next" at bounding box center [1506, 664] width 36 height 12
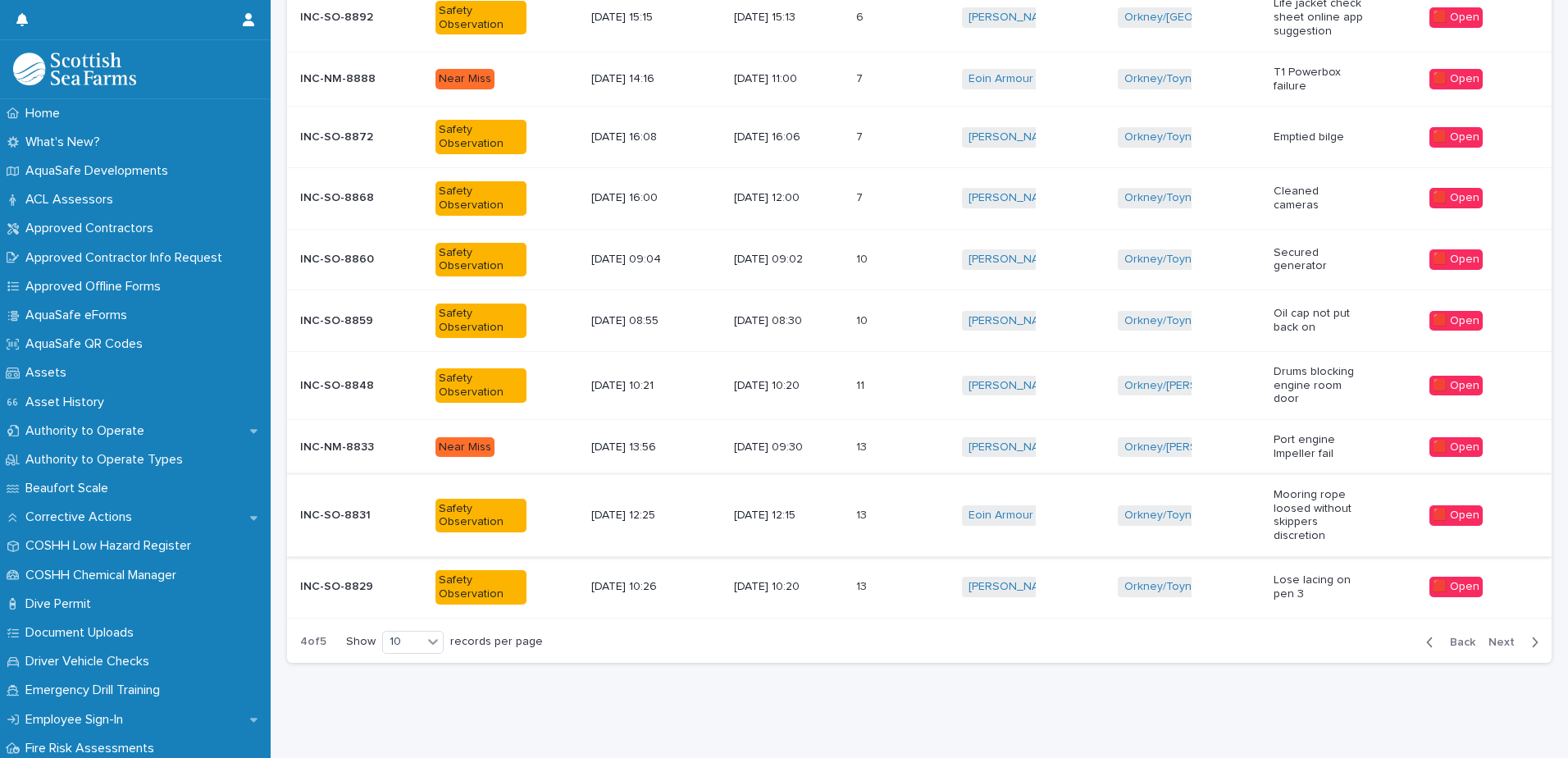
scroll to position [332, 0]
click at [791, 580] on p "[DATE] 10:20" at bounding box center [779, 587] width 91 height 14
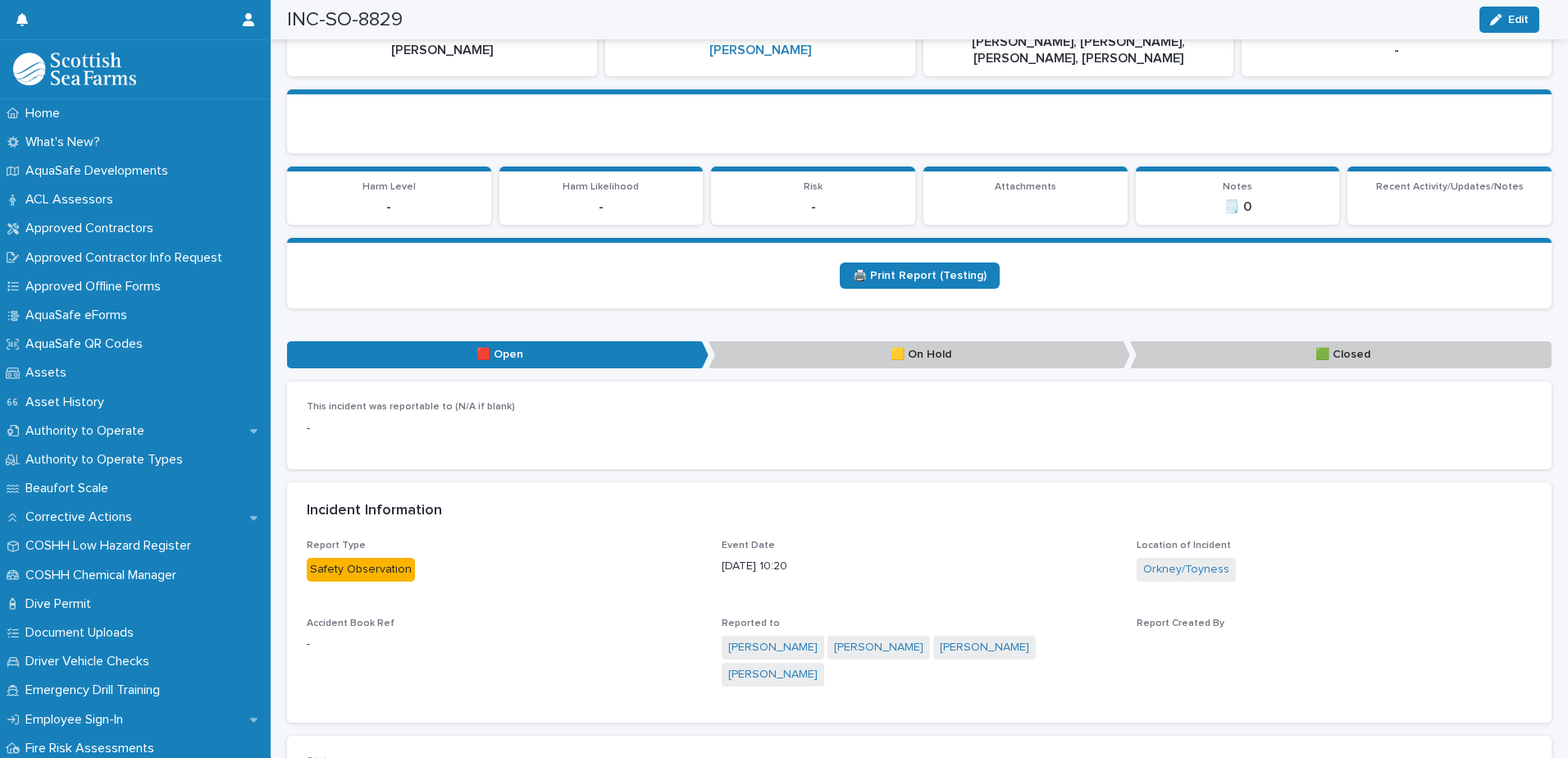
scroll to position [246, 0]
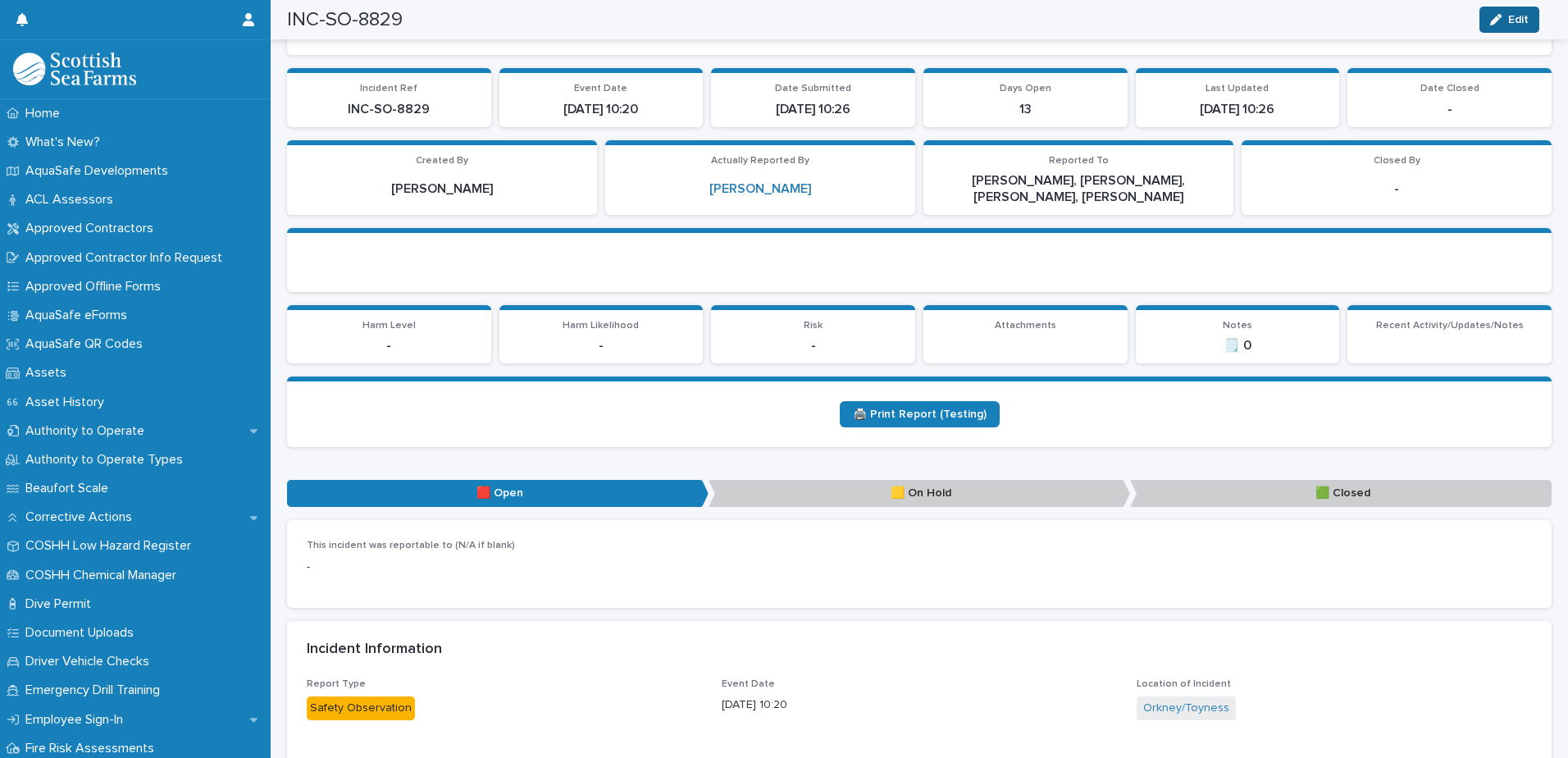
click at [1505, 16] on div "button" at bounding box center [1499, 20] width 18 height 12
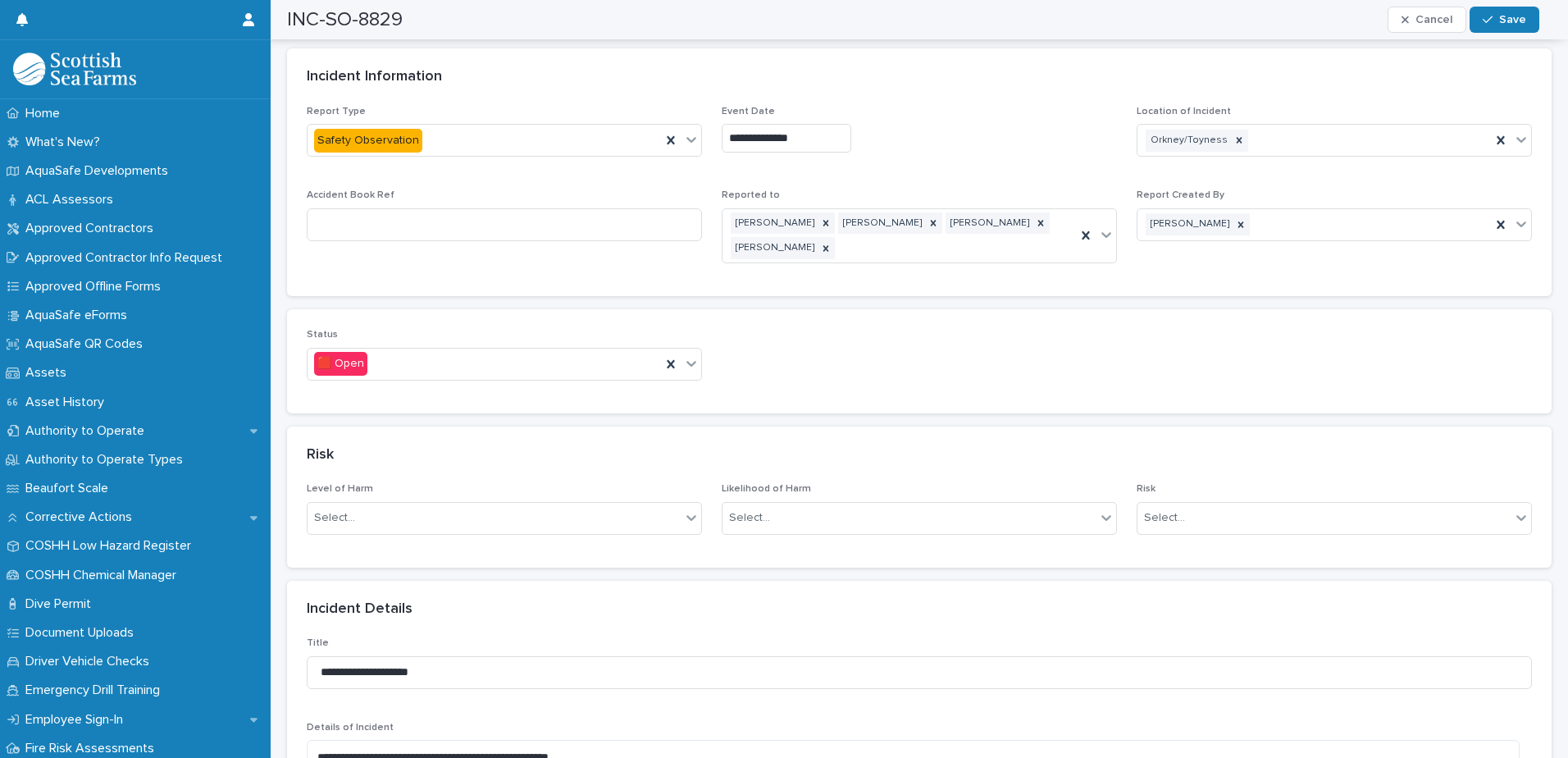
scroll to position [820, 0]
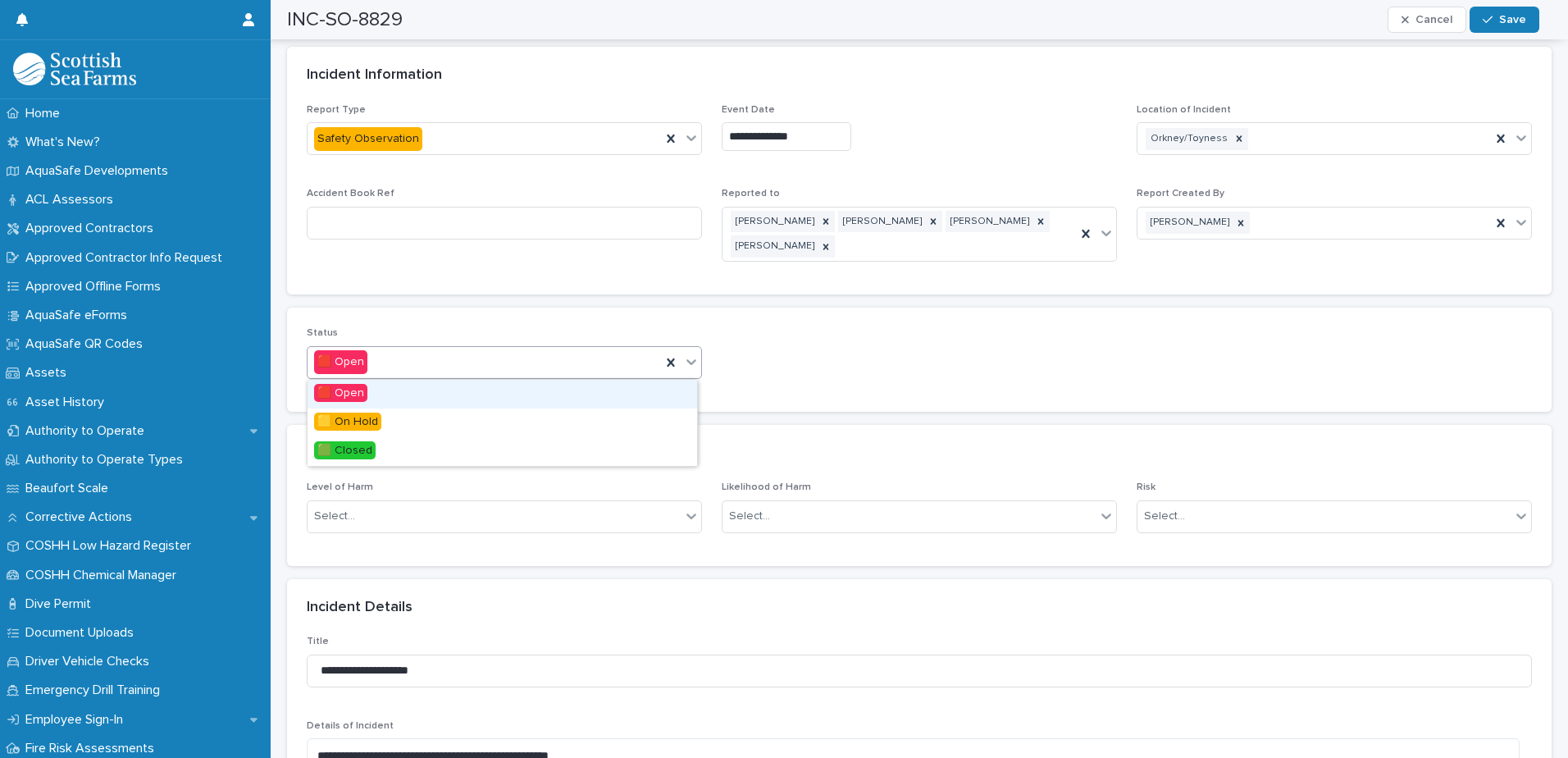
click at [695, 370] on div at bounding box center [692, 361] width 20 height 30
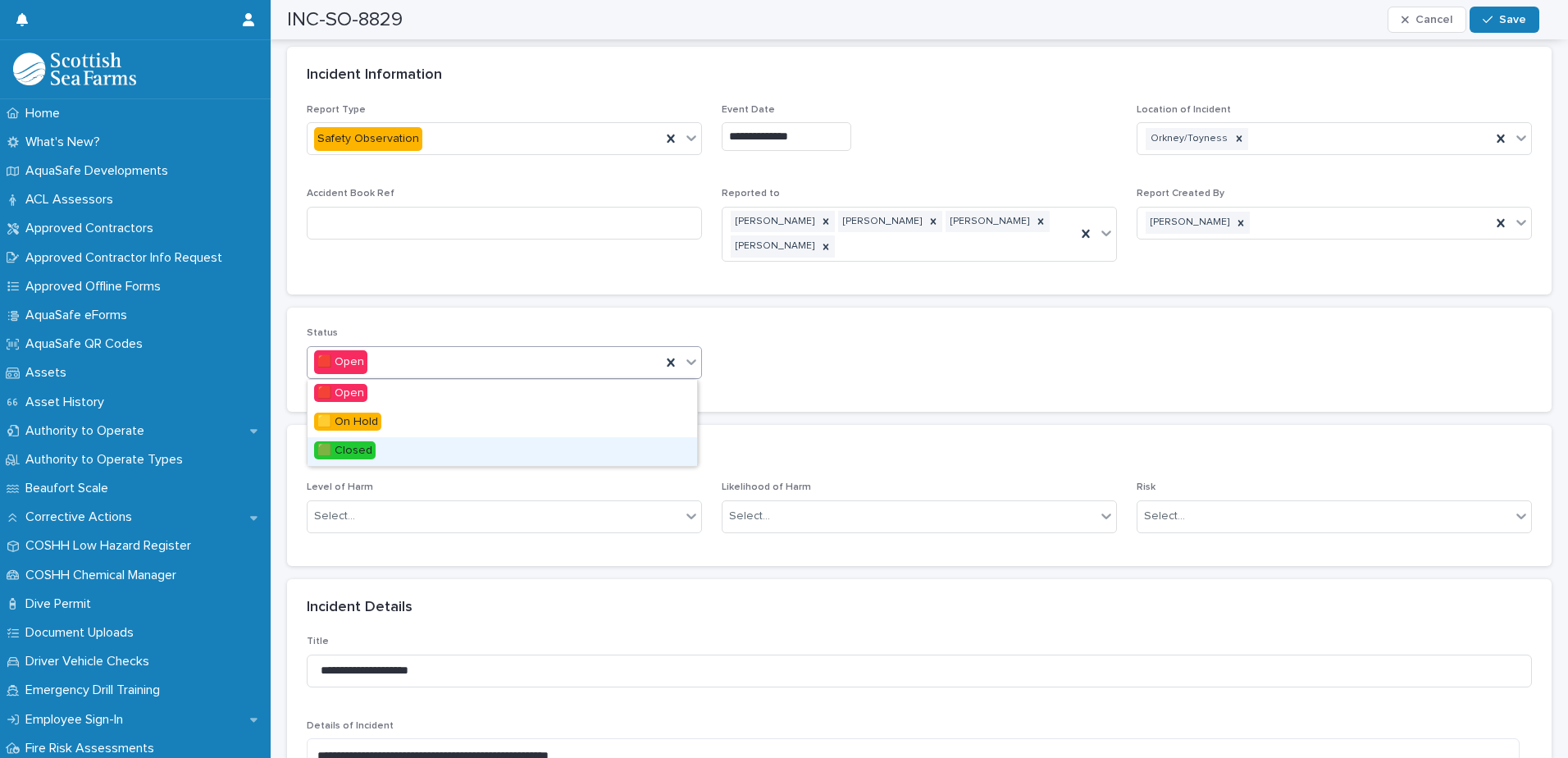
click at [370, 456] on span "🟩 Closed" at bounding box center [345, 450] width 61 height 18
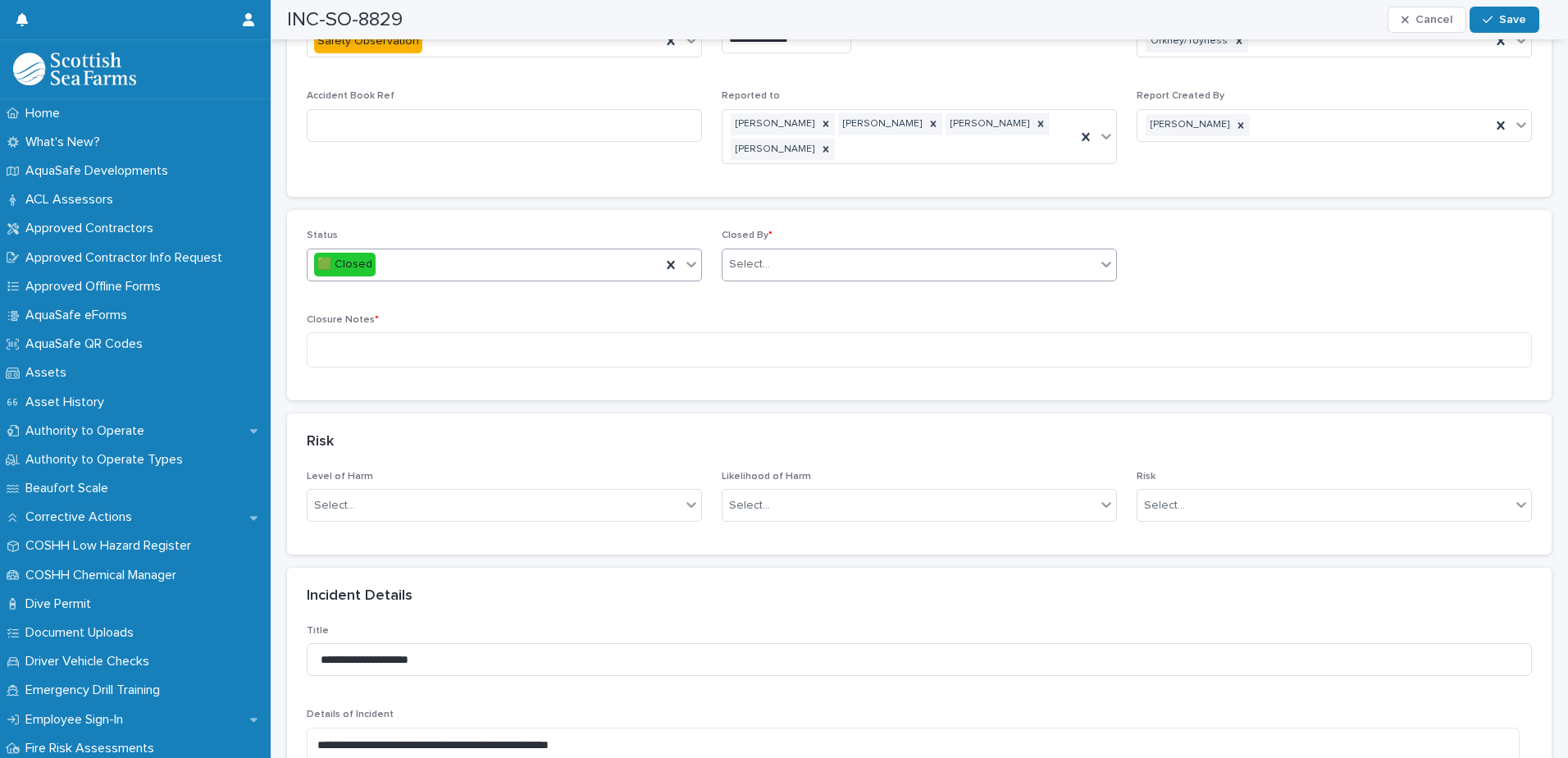
click at [881, 272] on div "Select..." at bounding box center [908, 264] width 373 height 27
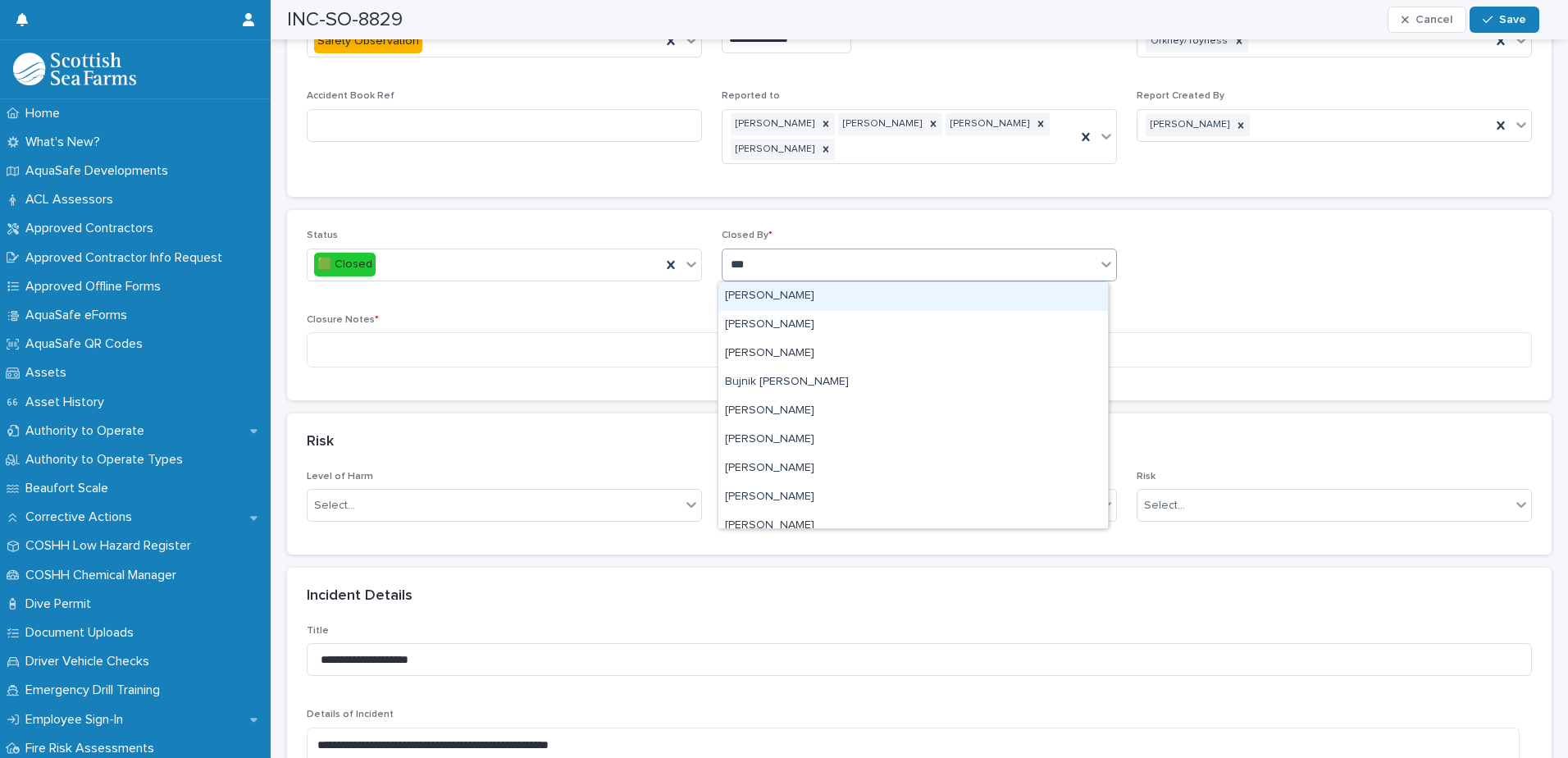
type input "****"
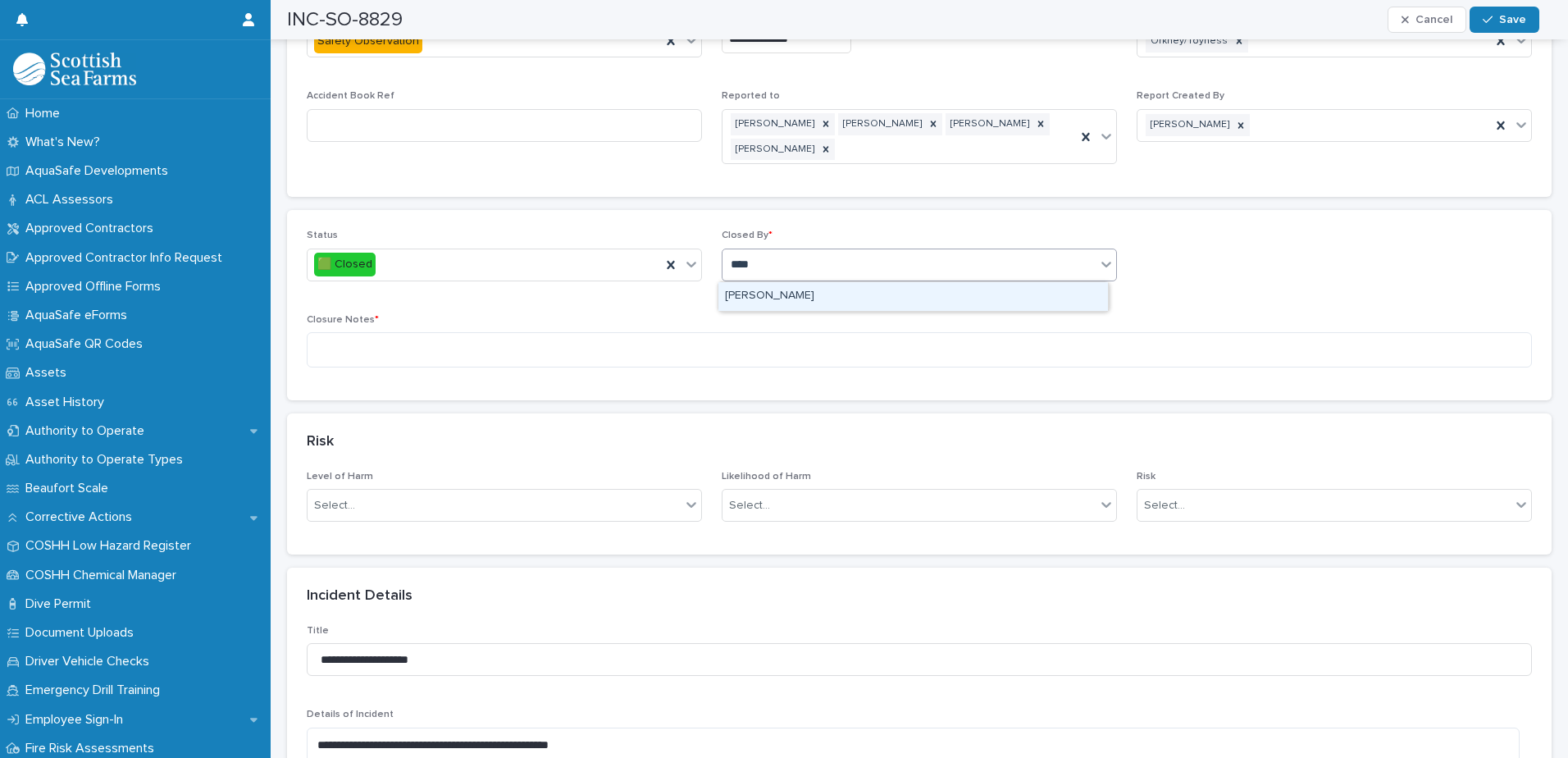
click at [828, 294] on div "[PERSON_NAME]" at bounding box center [913, 296] width 390 height 29
click at [753, 358] on textarea at bounding box center [920, 349] width 1225 height 35
paste textarea "**********"
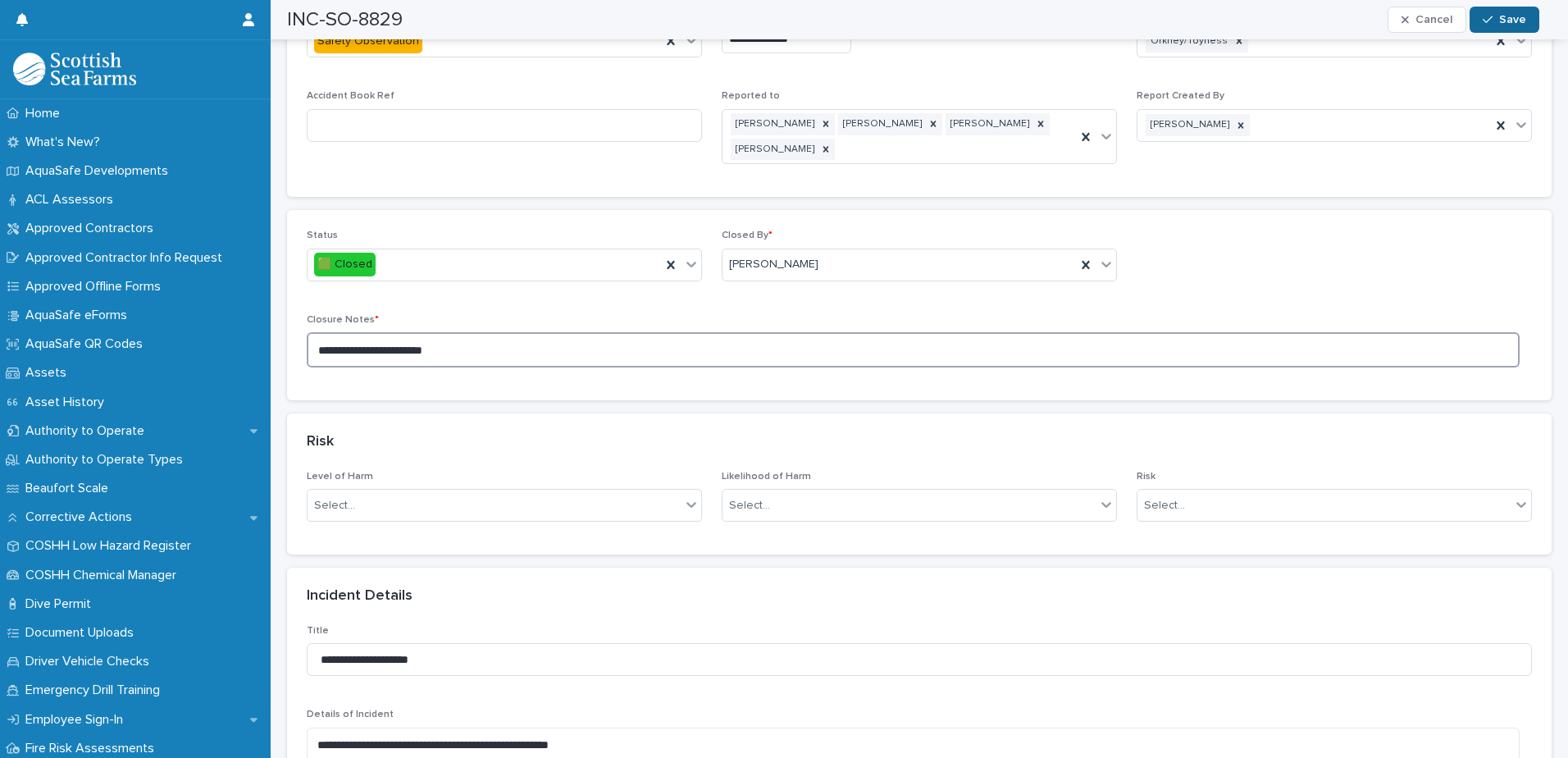
type textarea "**********"
click at [1517, 18] on span "Save" at bounding box center [1512, 20] width 27 height 12
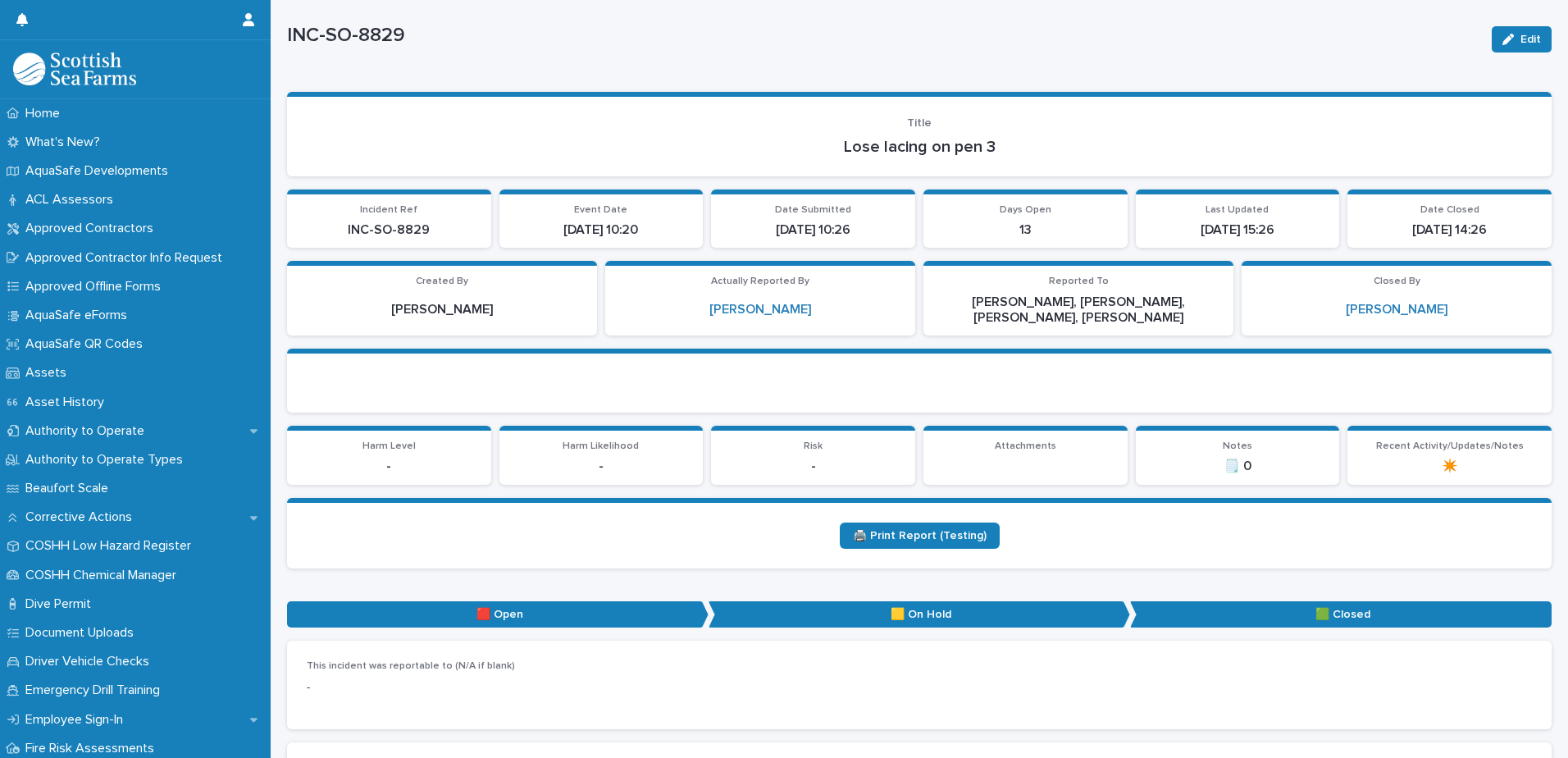
scroll to position [0, 0]
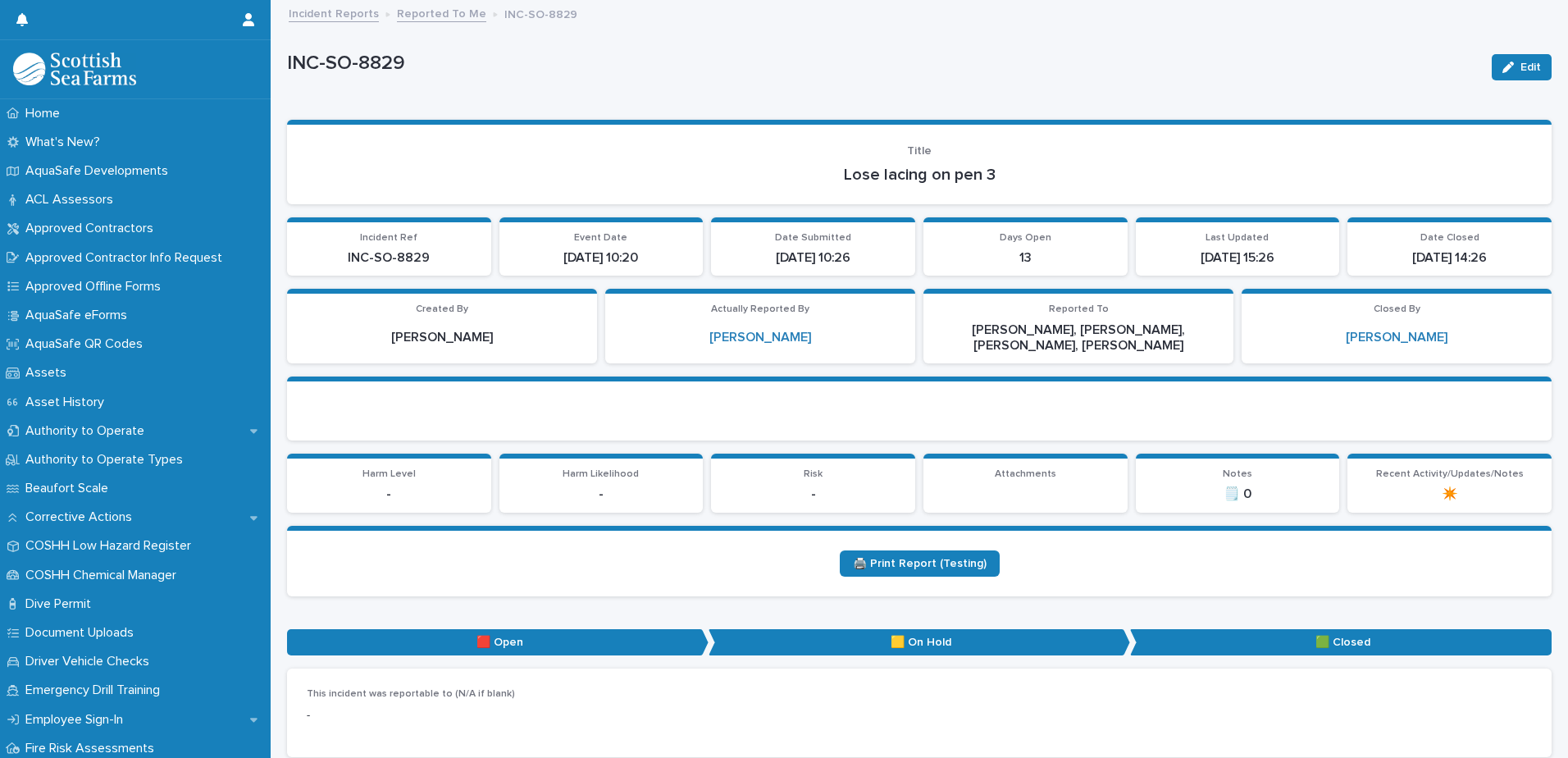
click at [442, 17] on link "Reported To Me" at bounding box center [442, 13] width 90 height 19
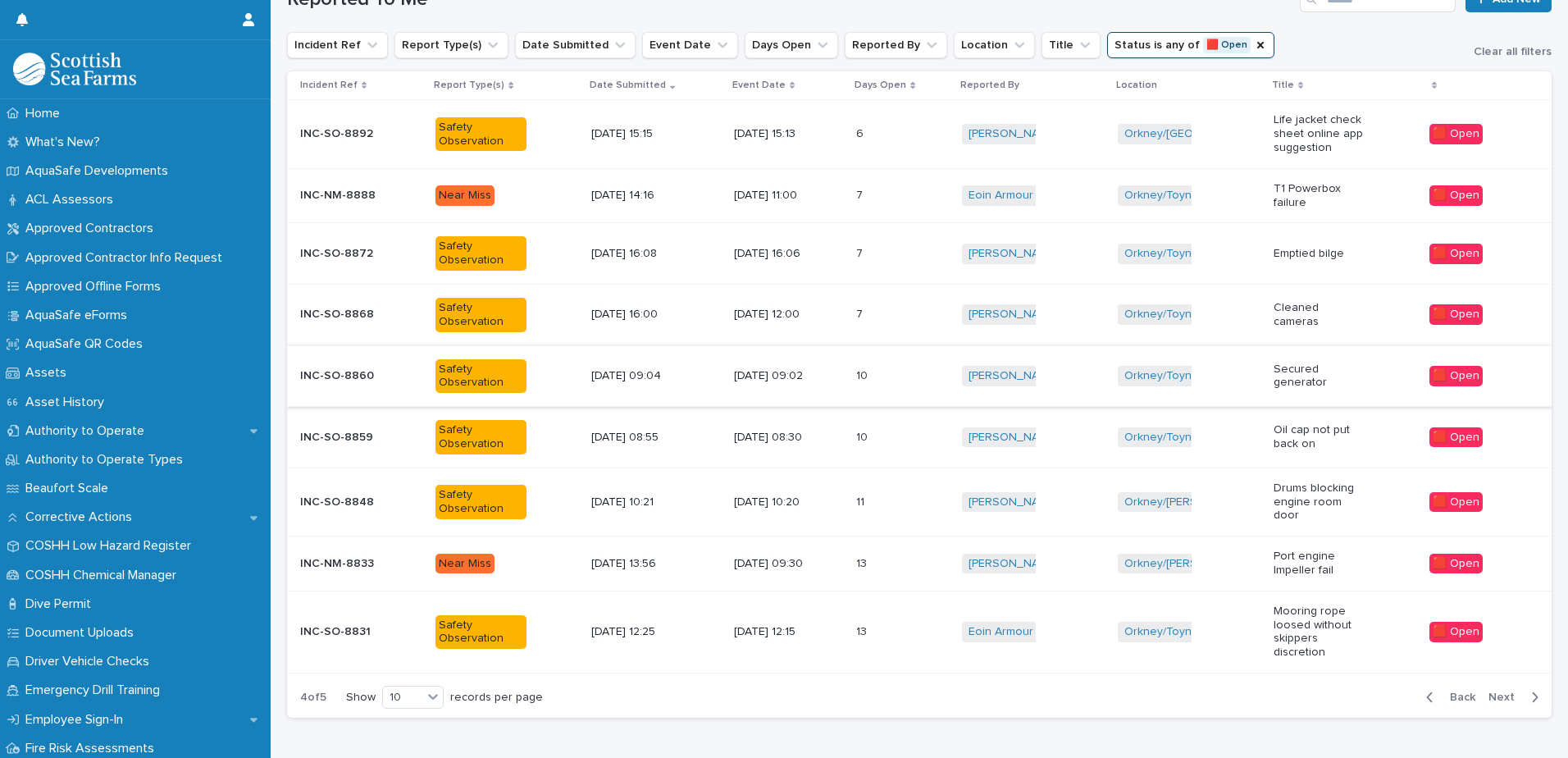
scroll to position [246, 0]
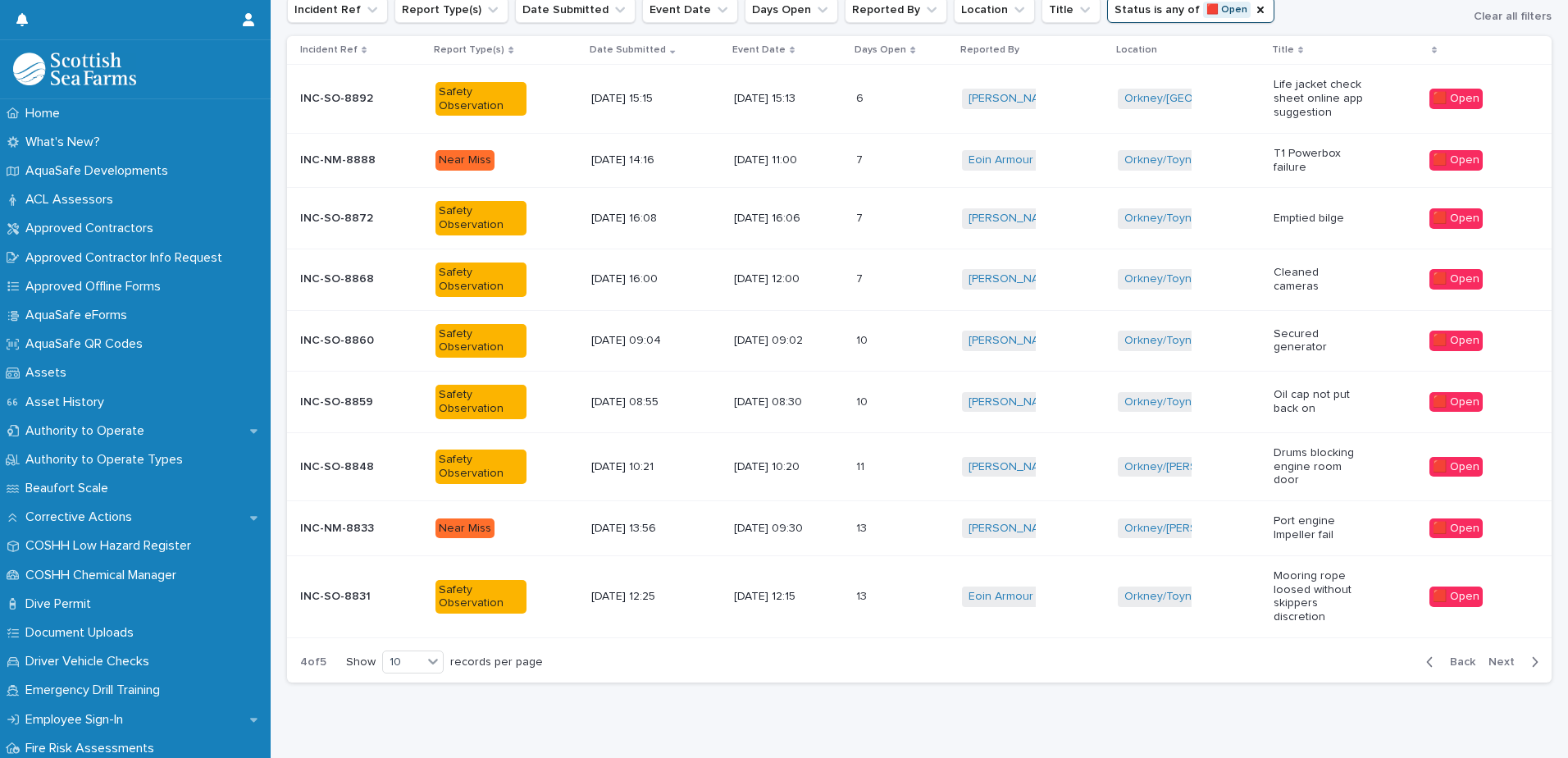
click at [903, 528] on div "13 13" at bounding box center [902, 528] width 92 height 27
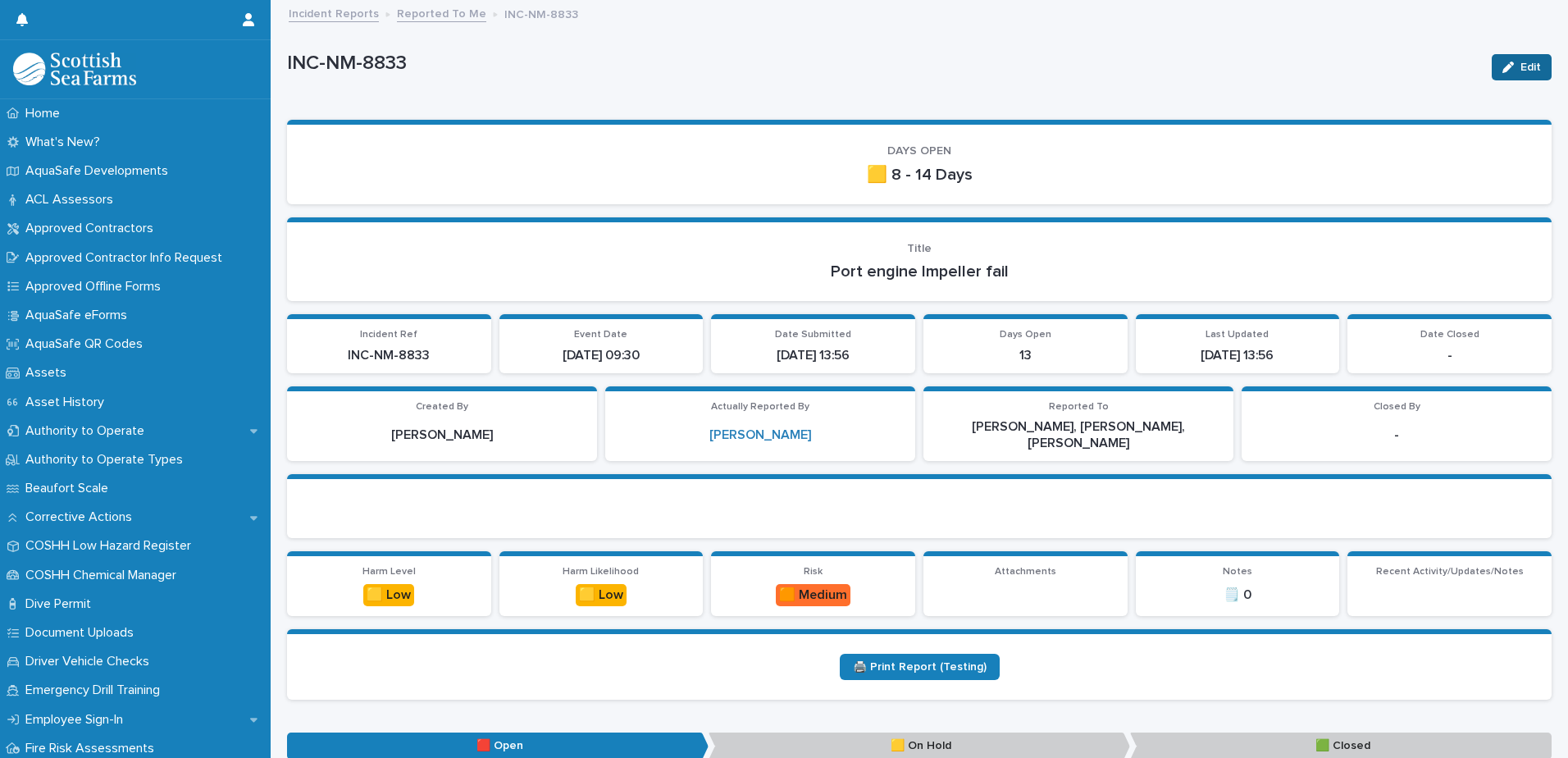
click at [1497, 72] on button "Edit" at bounding box center [1521, 66] width 60 height 26
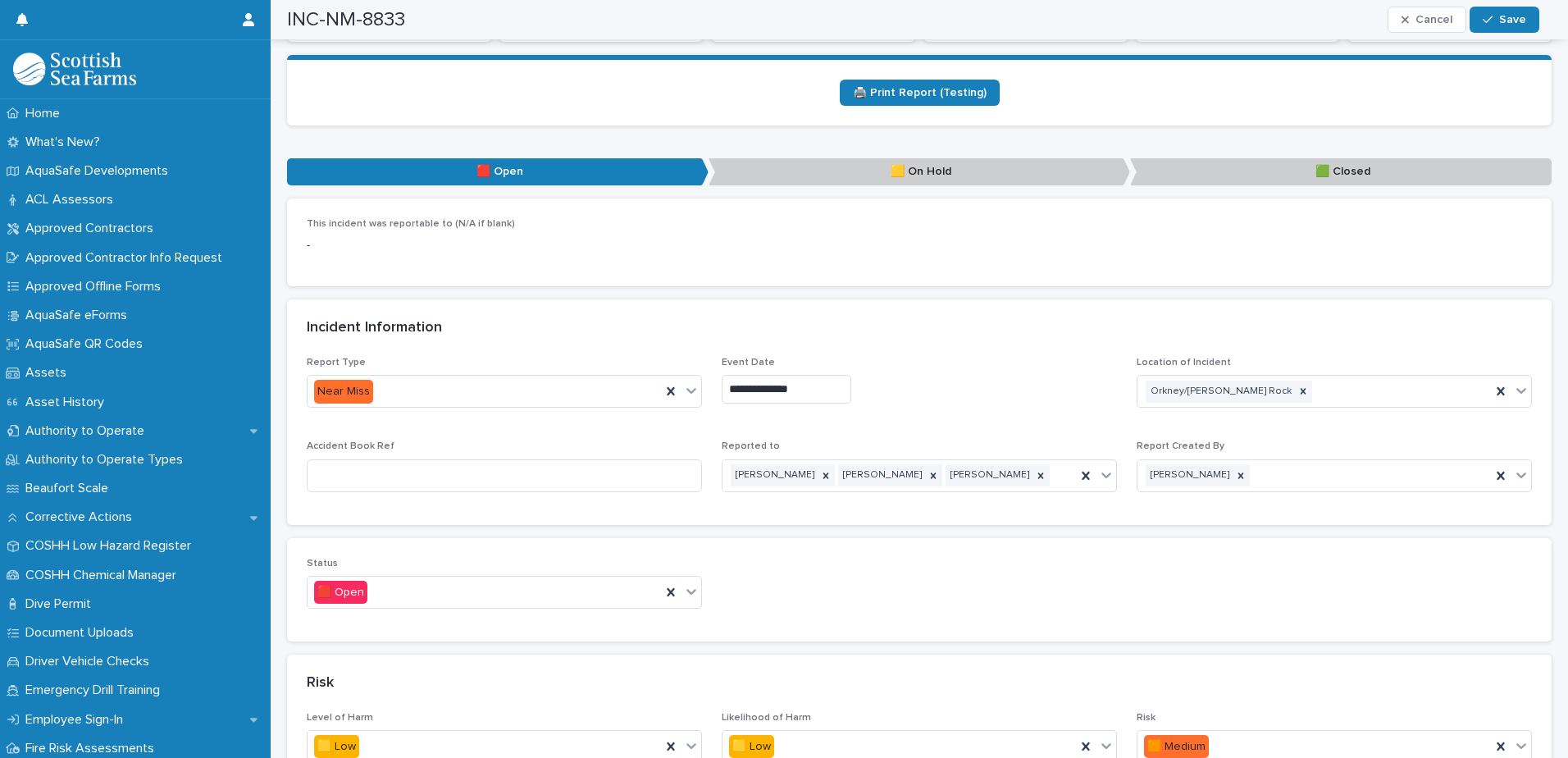
scroll to position [984, 0]
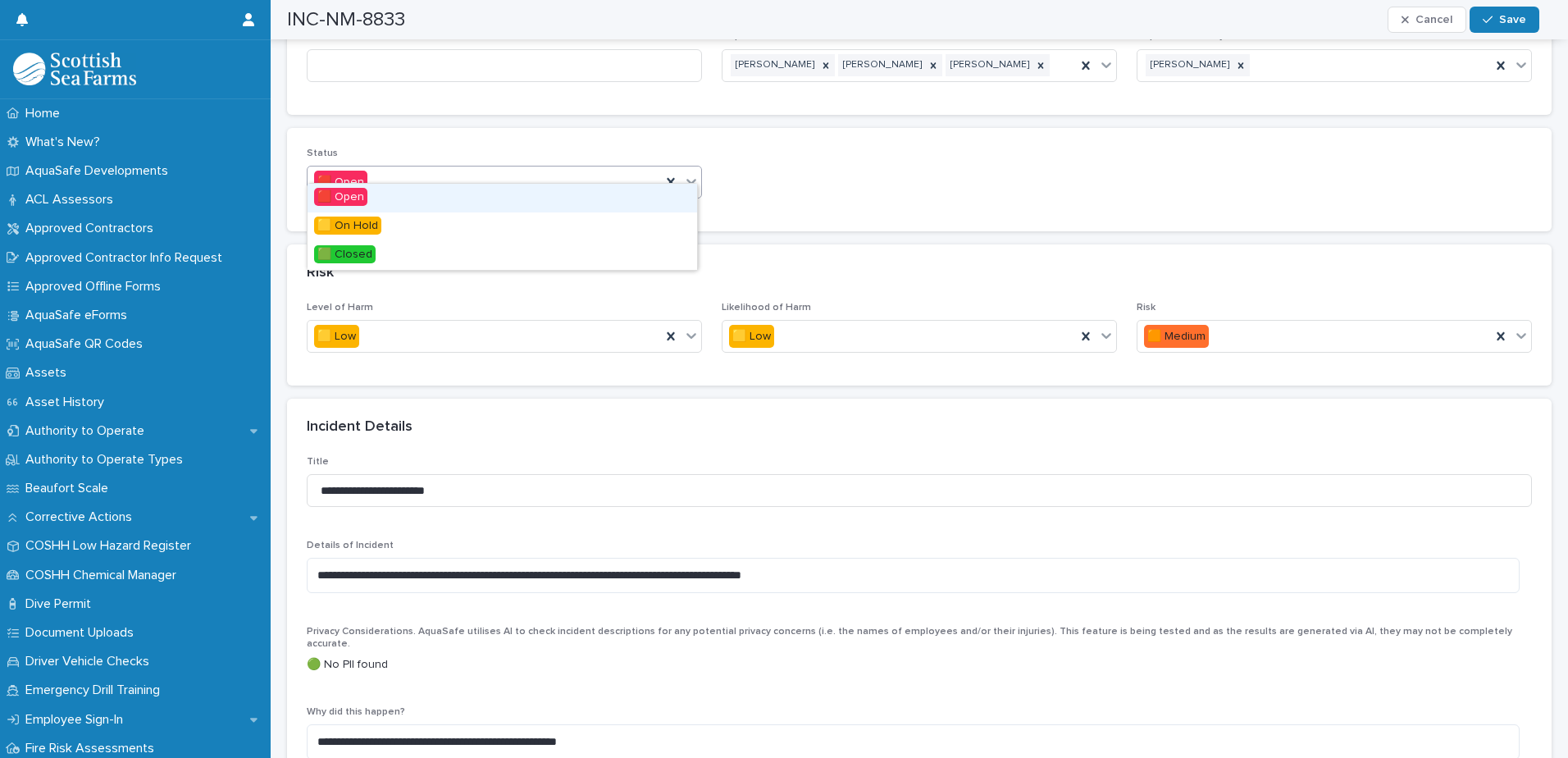
click at [697, 172] on div "🟥 Open" at bounding box center [505, 181] width 395 height 33
click at [480, 249] on div "🟩 Closed" at bounding box center [502, 255] width 390 height 29
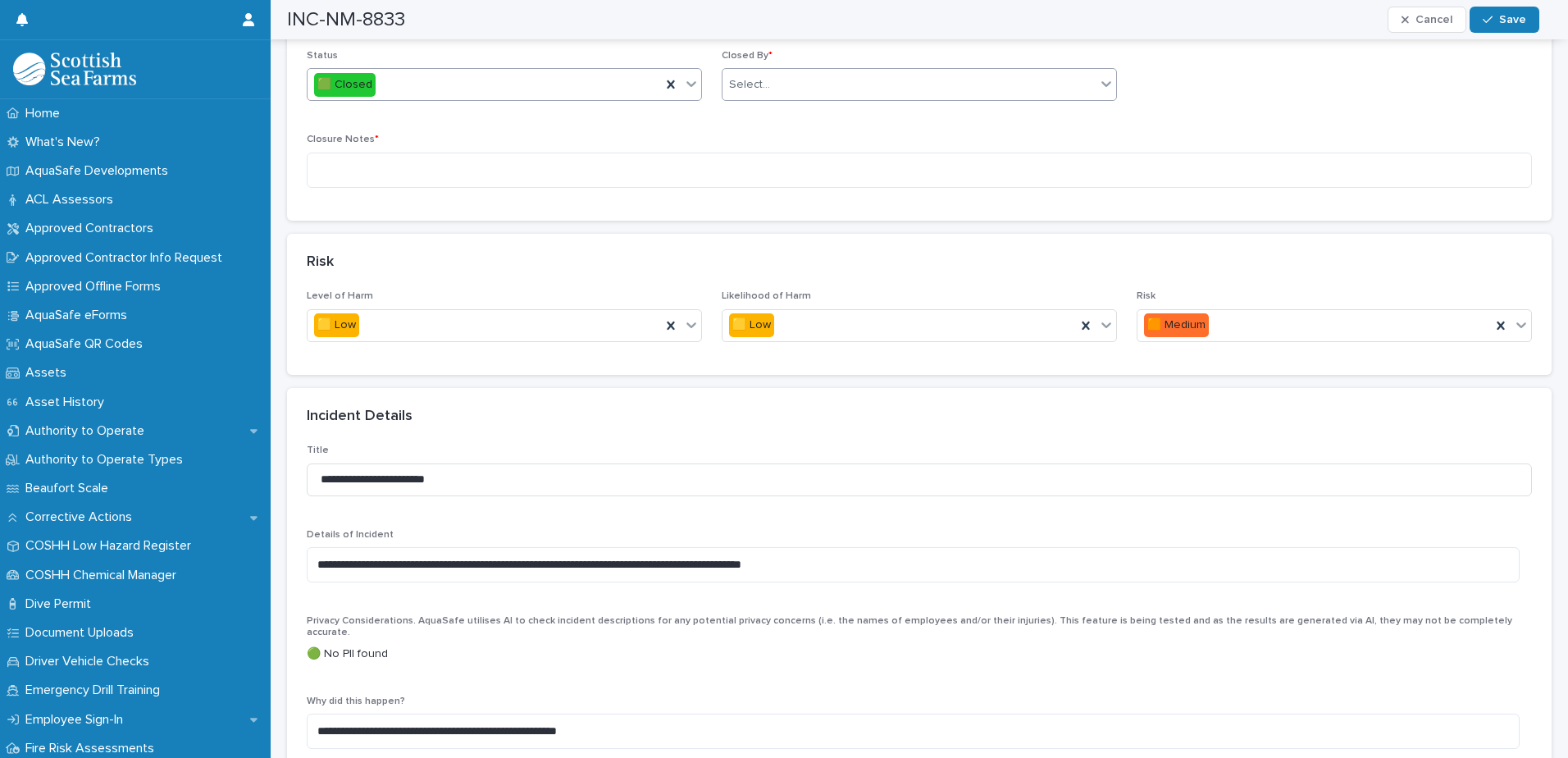
click at [801, 78] on div "Select..." at bounding box center [908, 84] width 373 height 27
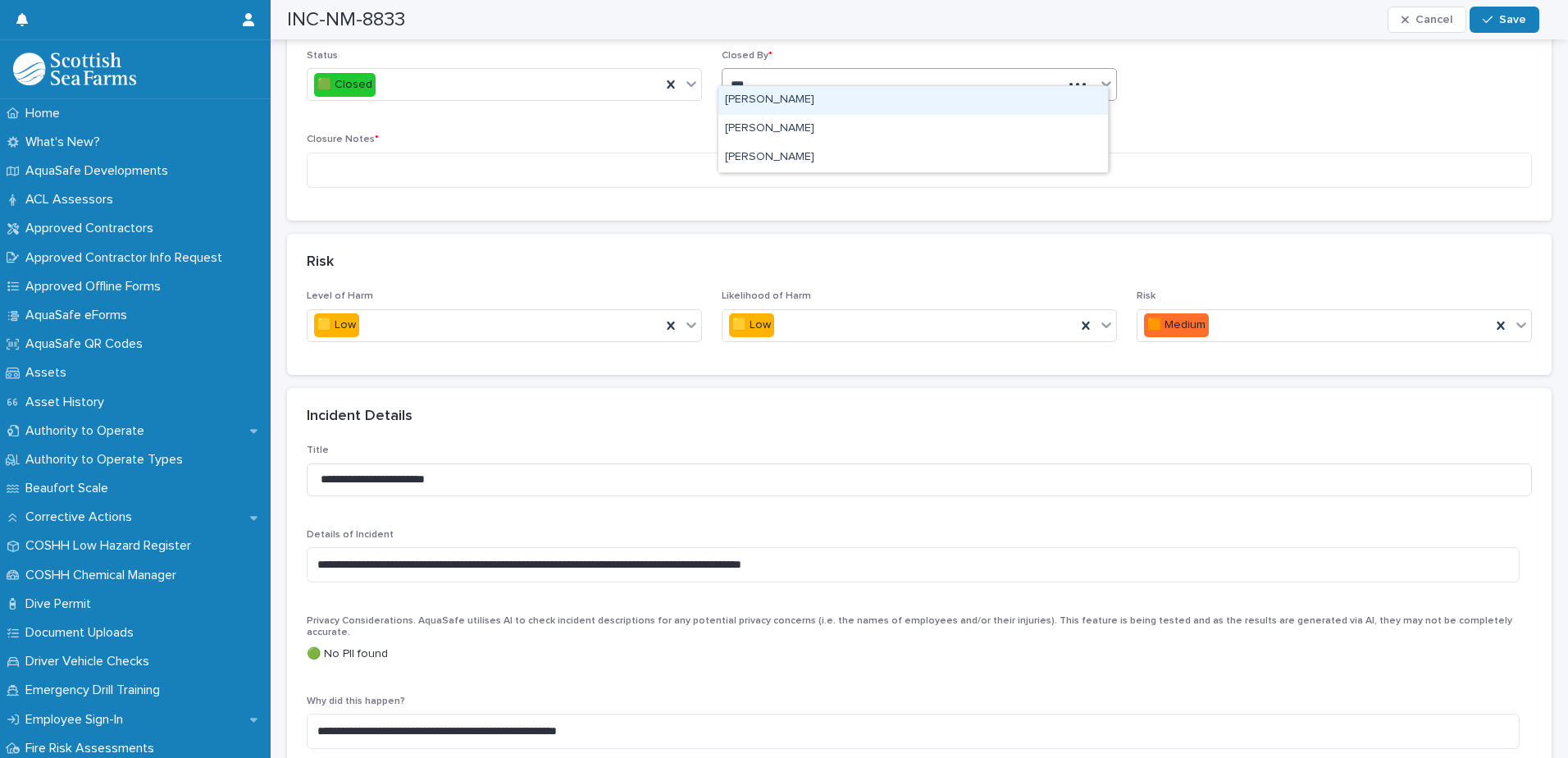
type input "****"
click at [823, 108] on div "[PERSON_NAME]" at bounding box center [913, 101] width 390 height 29
click at [780, 153] on textarea at bounding box center [920, 170] width 1225 height 35
paste textarea "**********"
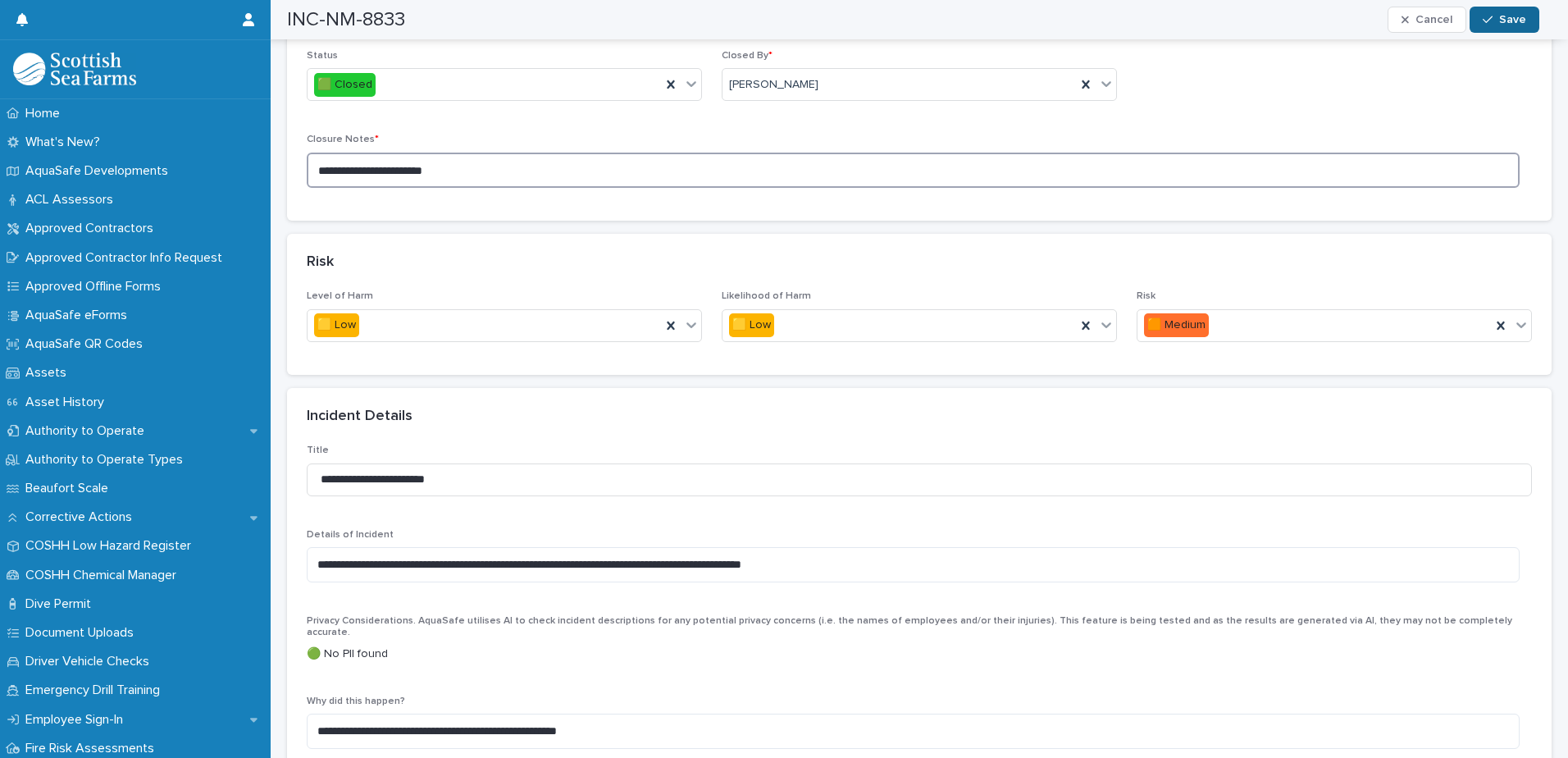
type textarea "**********"
click at [1526, 21] on button "Save" at bounding box center [1504, 19] width 70 height 26
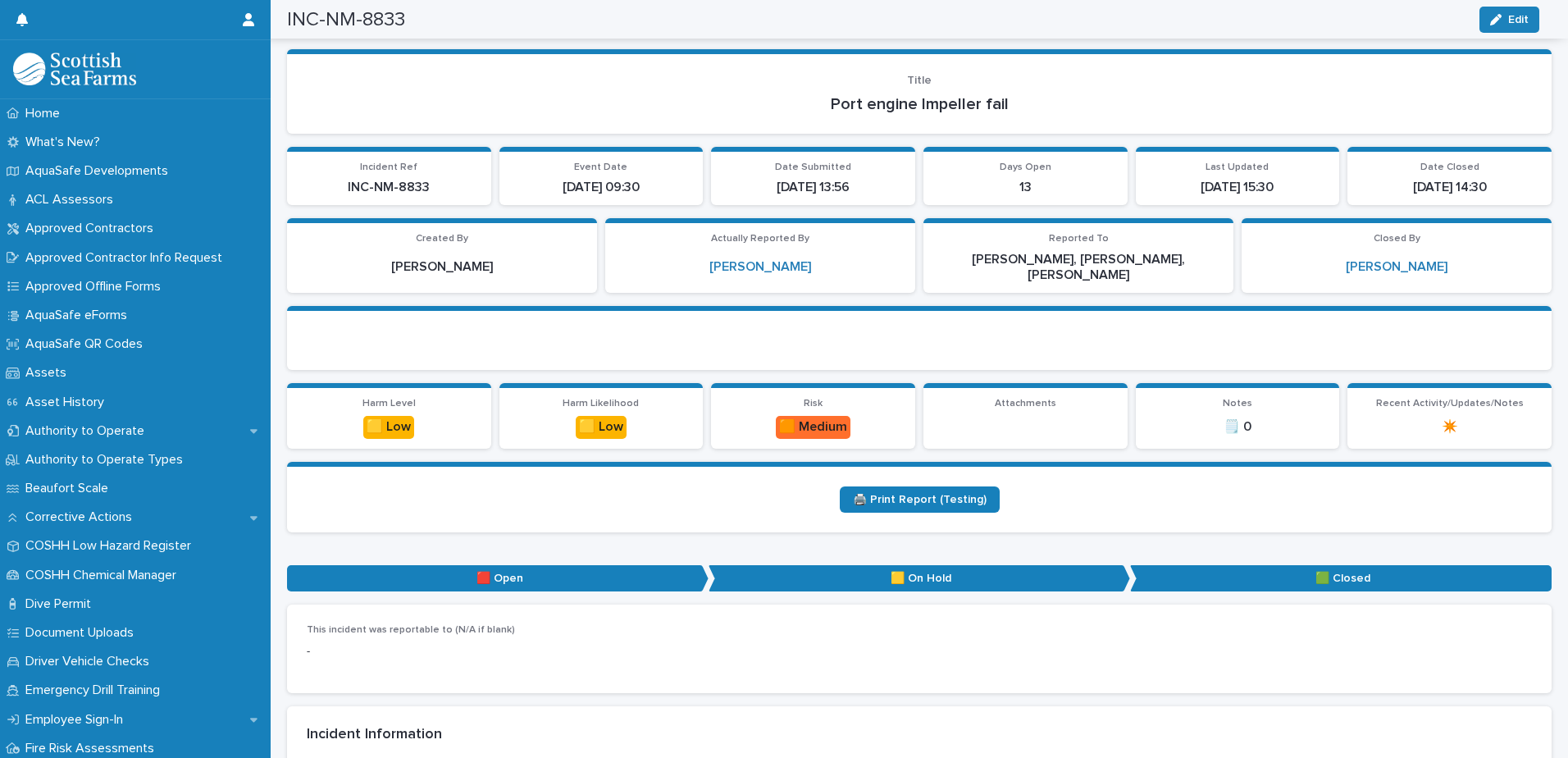
scroll to position [0, 0]
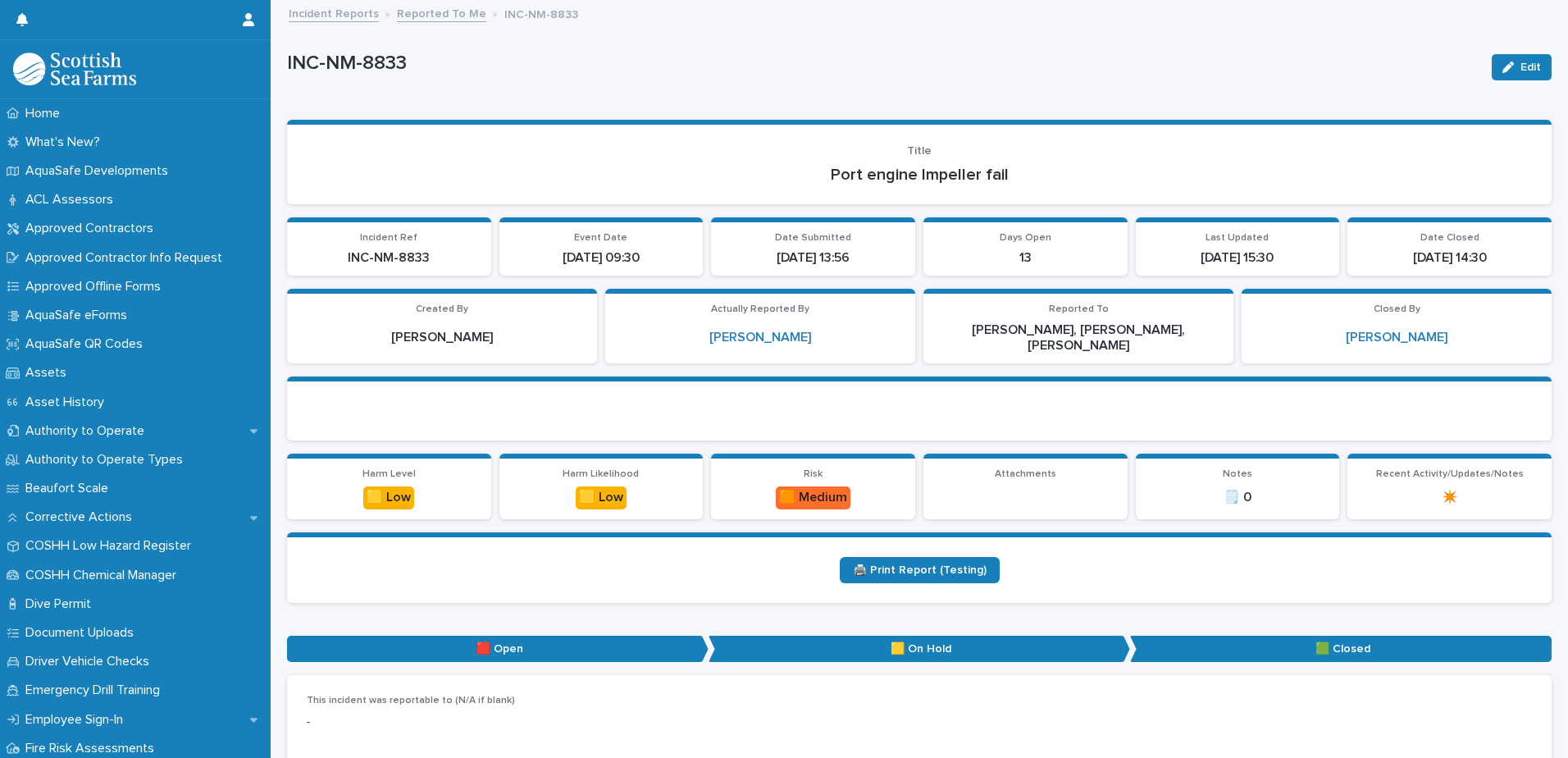
click at [458, 16] on link "Reported To Me" at bounding box center [442, 13] width 90 height 19
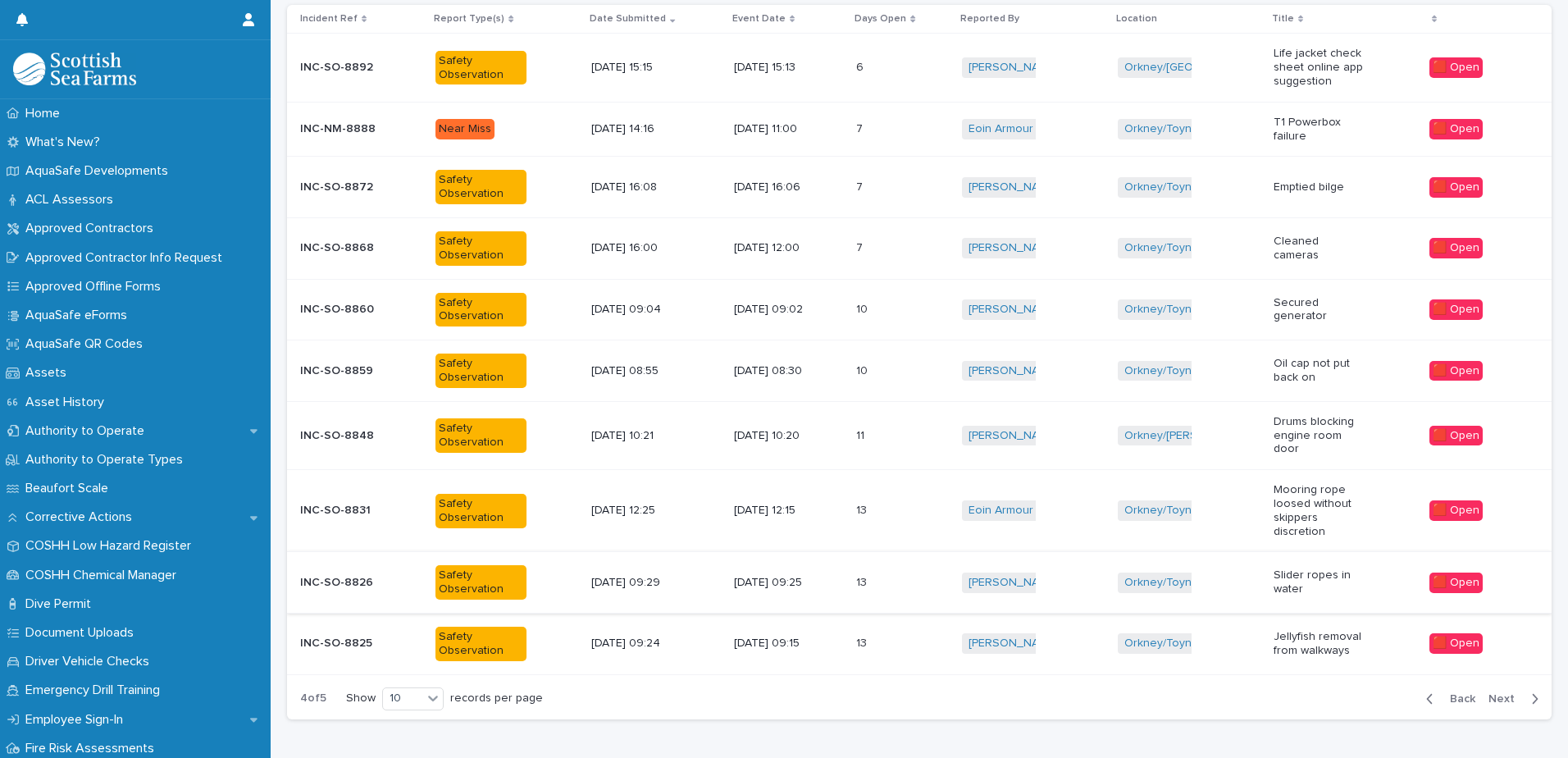
scroll to position [339, 0]
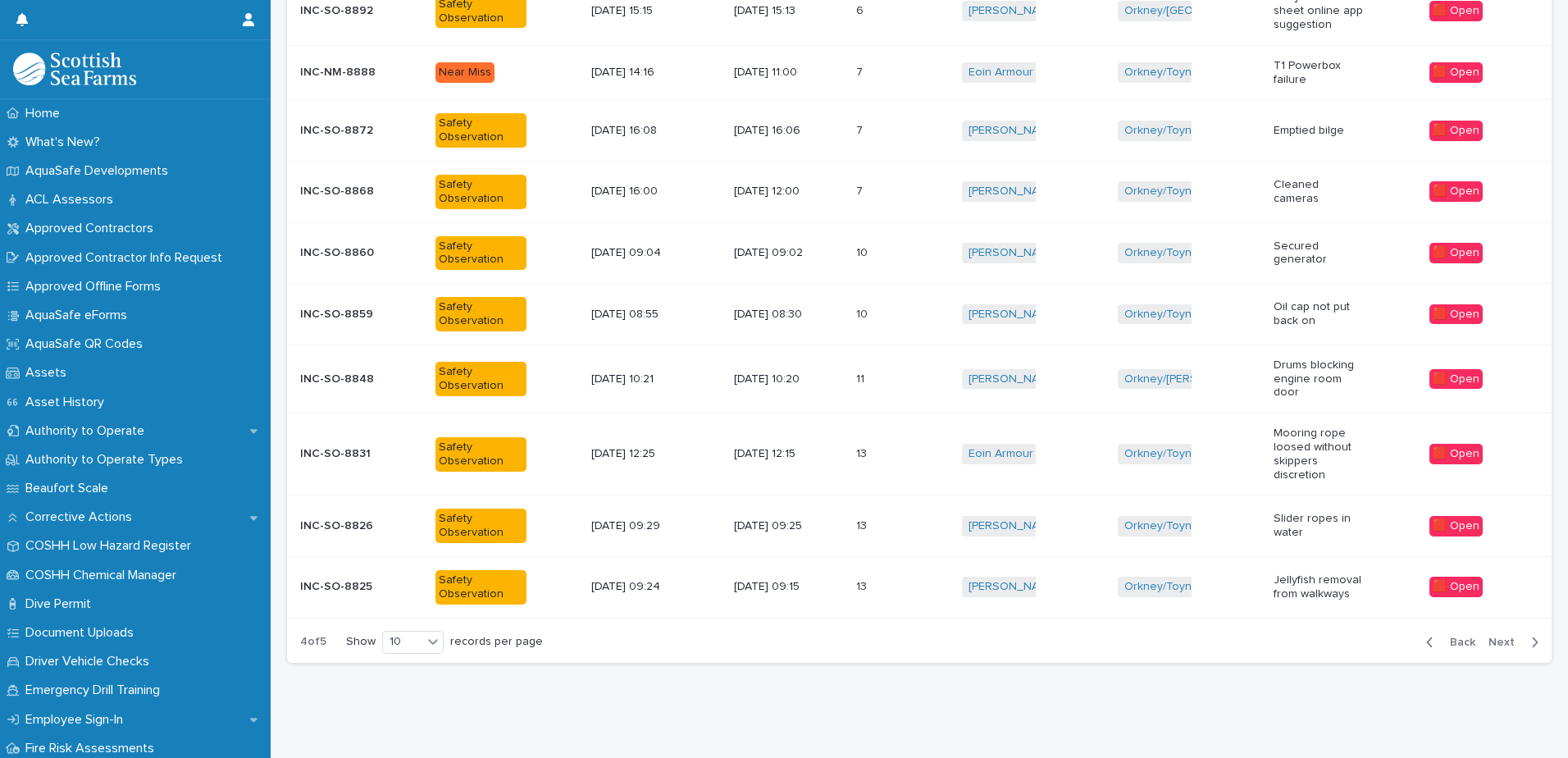
click at [883, 580] on p at bounding box center [878, 587] width 46 height 14
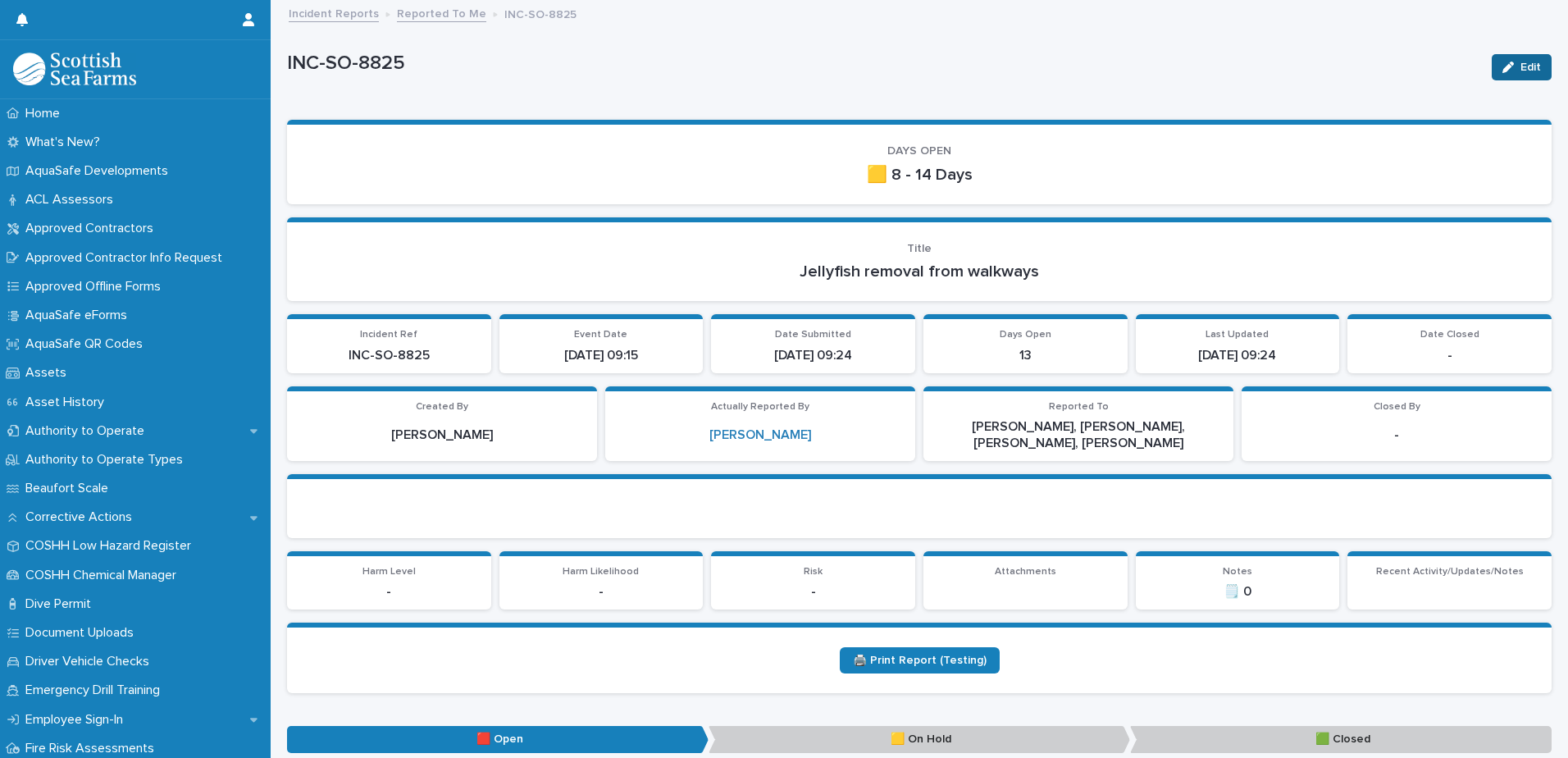
click at [1502, 62] on icon "button" at bounding box center [1508, 66] width 12 height 12
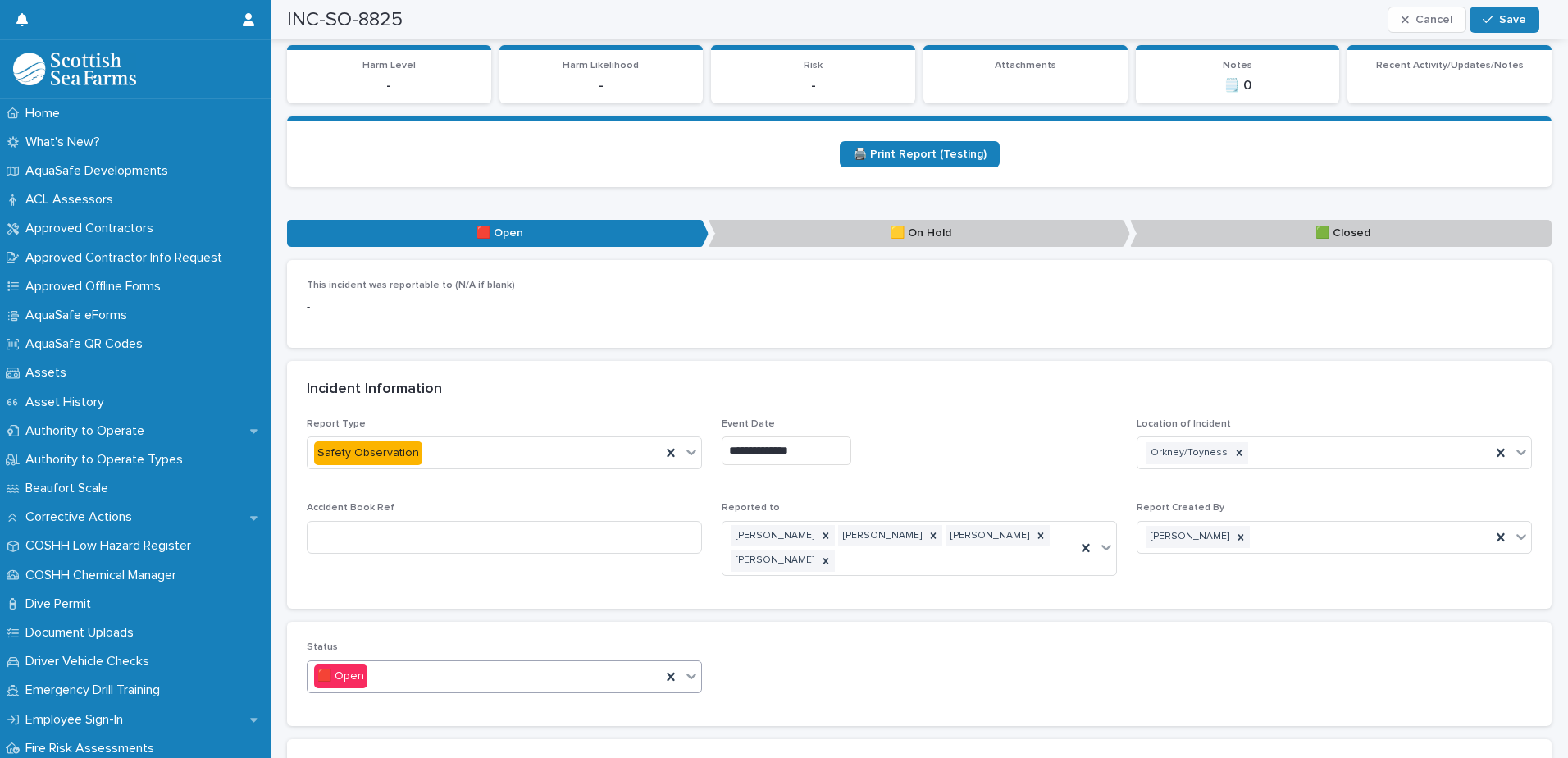
scroll to position [820, 0]
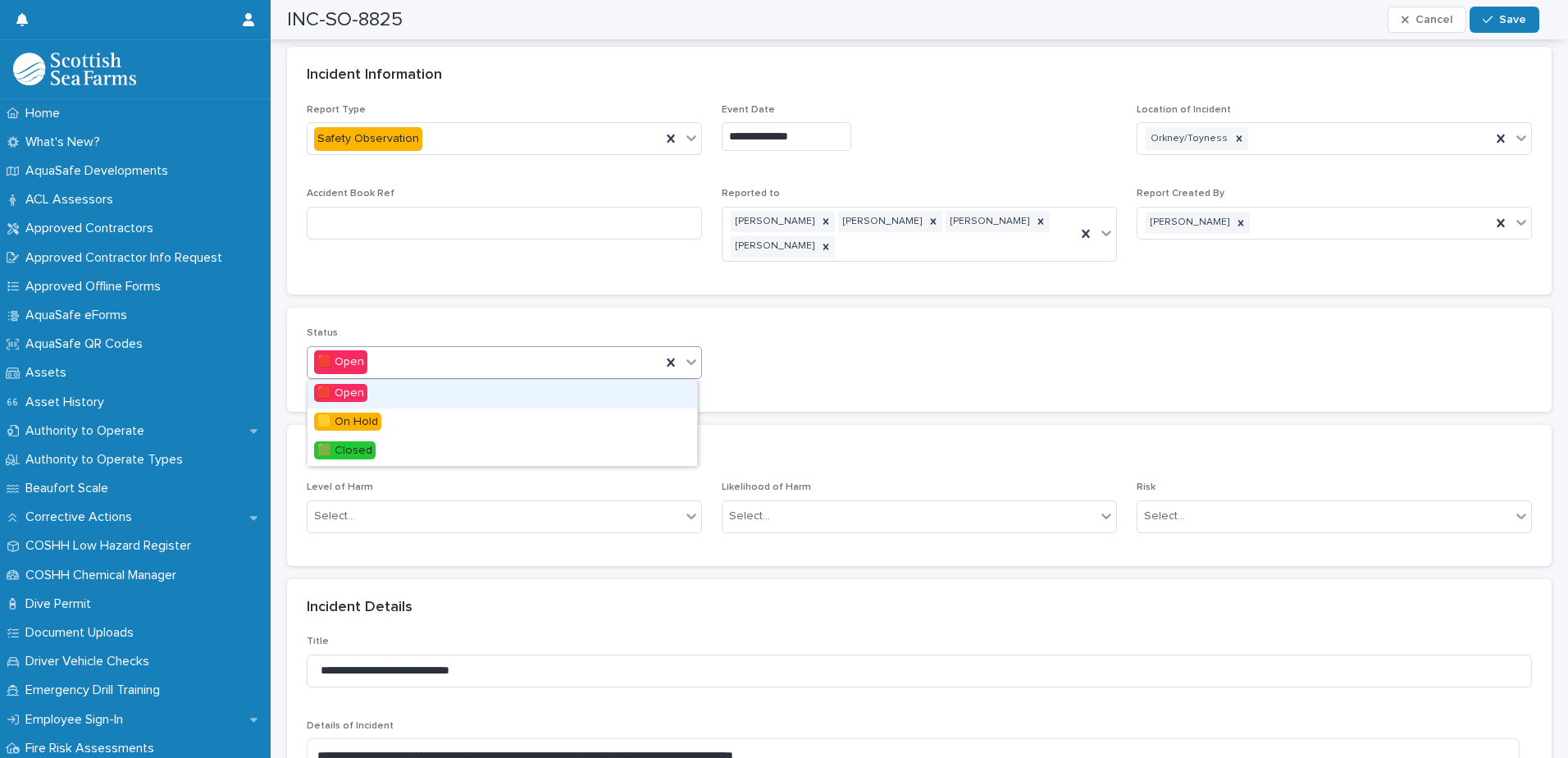
click at [695, 365] on div at bounding box center [692, 361] width 20 height 30
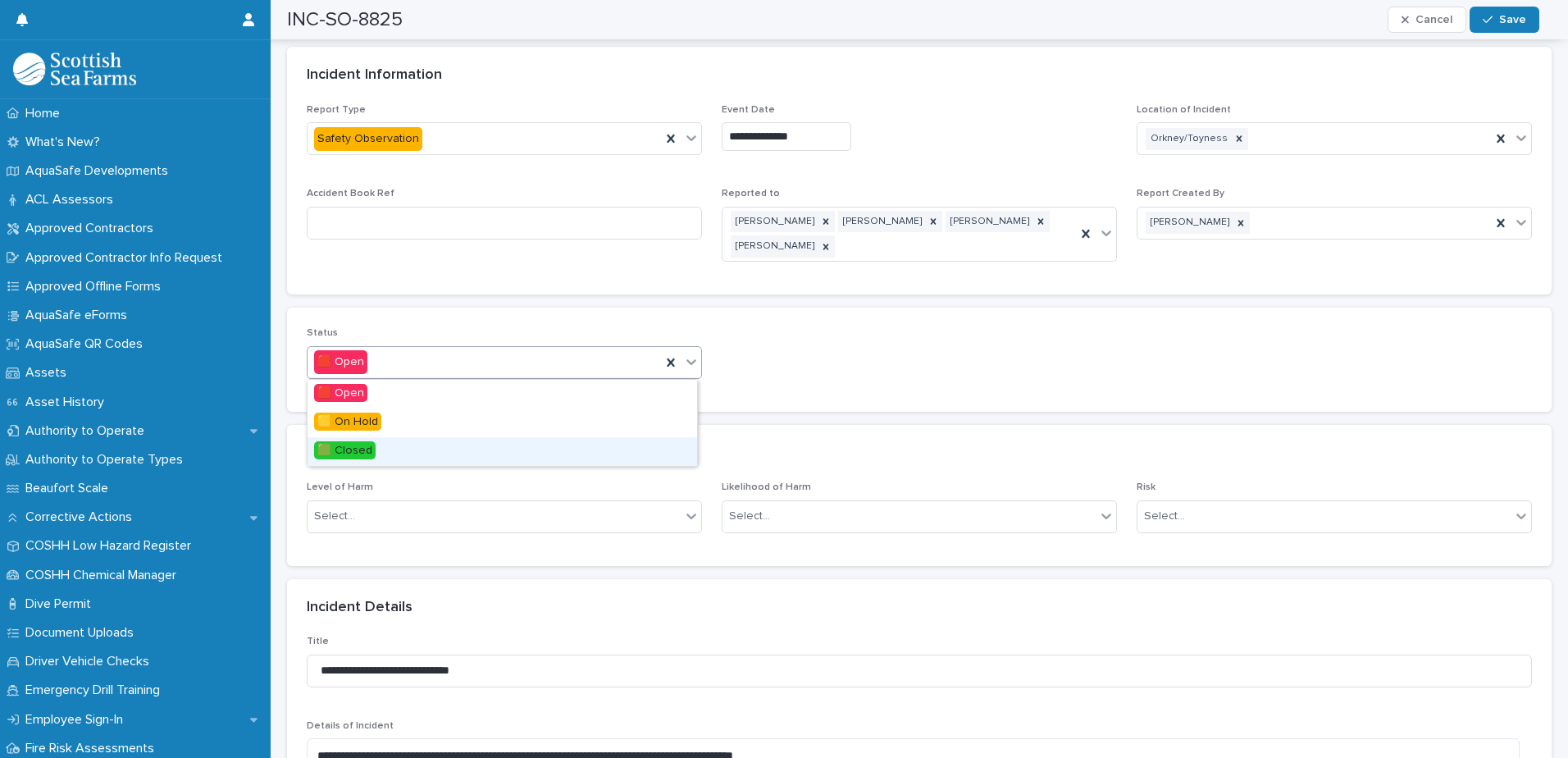
click at [377, 448] on div "🟩 Closed" at bounding box center [502, 452] width 390 height 29
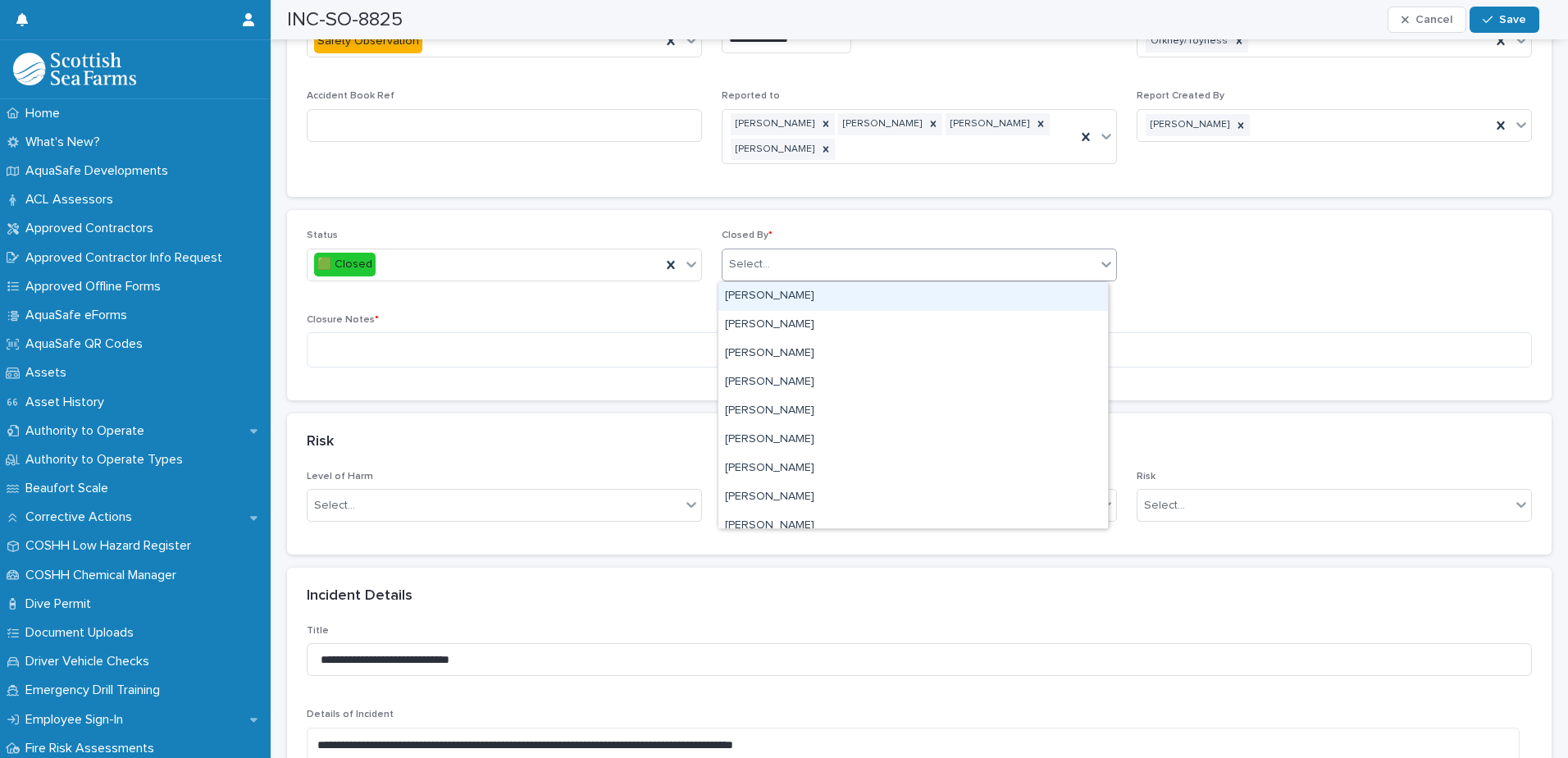
click at [791, 274] on div "Select..." at bounding box center [908, 264] width 373 height 27
type input "****"
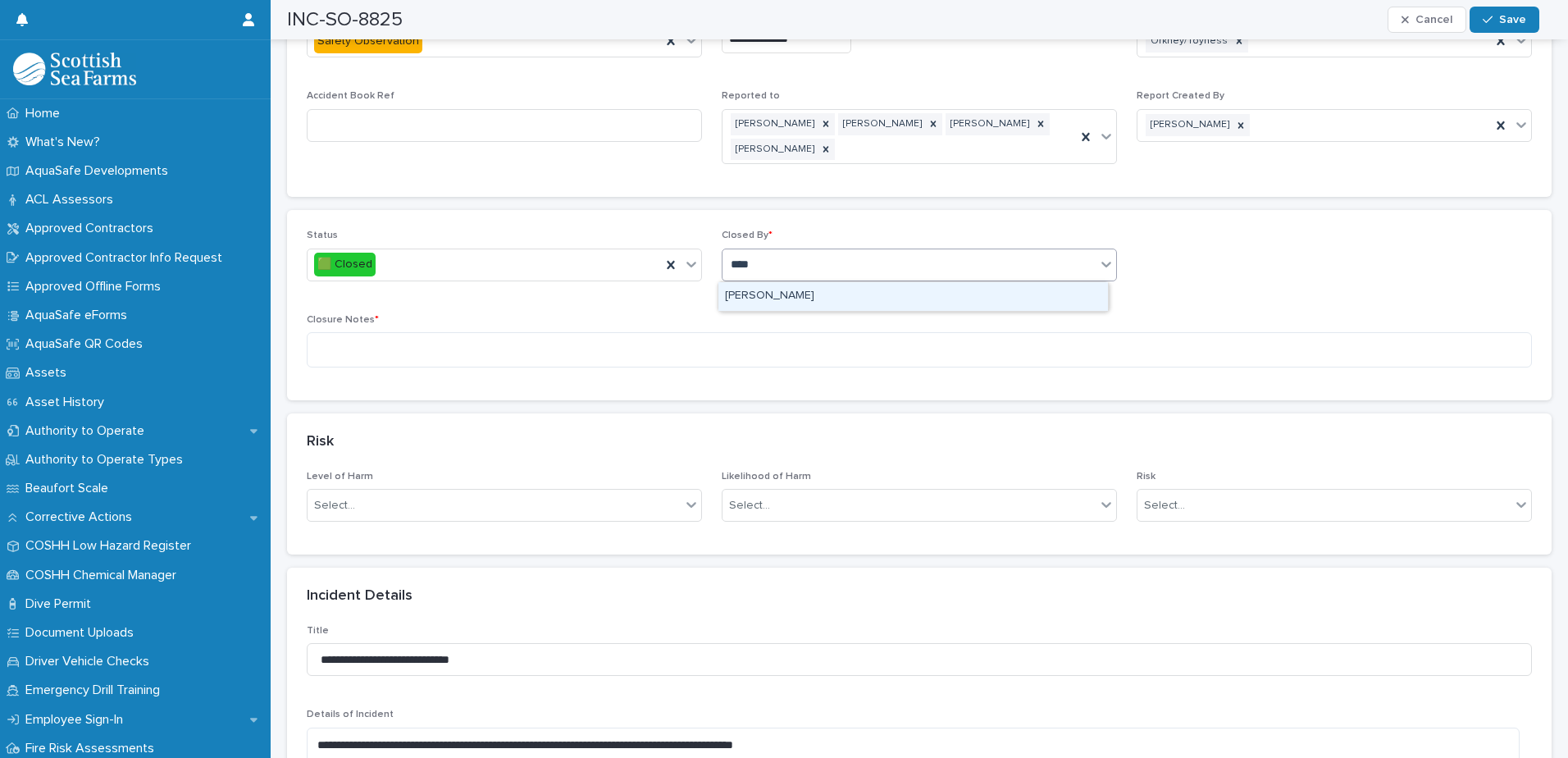
click at [788, 292] on div "[PERSON_NAME]" at bounding box center [913, 296] width 390 height 29
click at [707, 353] on textarea at bounding box center [920, 349] width 1225 height 35
paste textarea "**********"
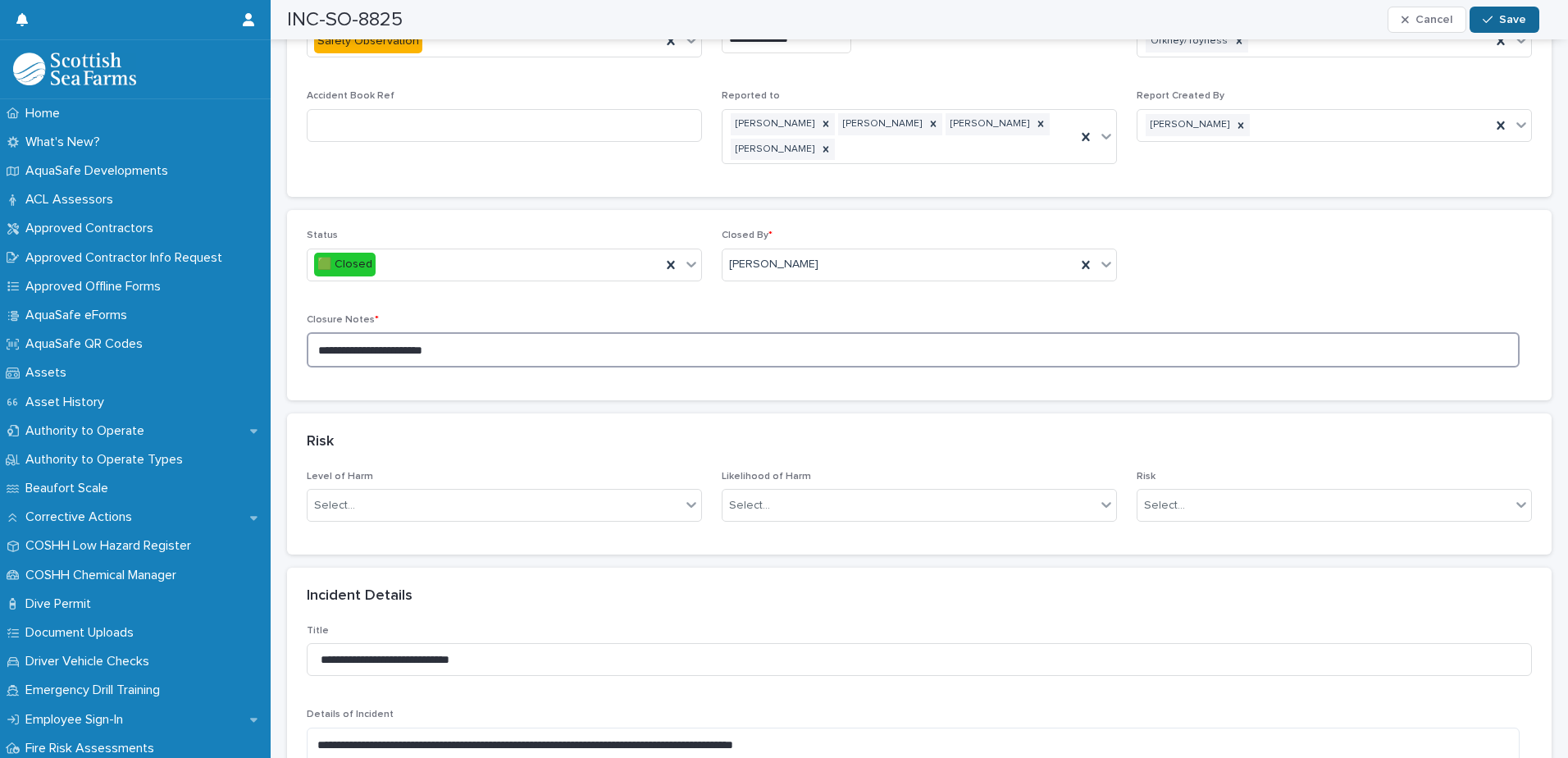
type textarea "**********"
click at [1513, 11] on button "Save" at bounding box center [1504, 19] width 70 height 26
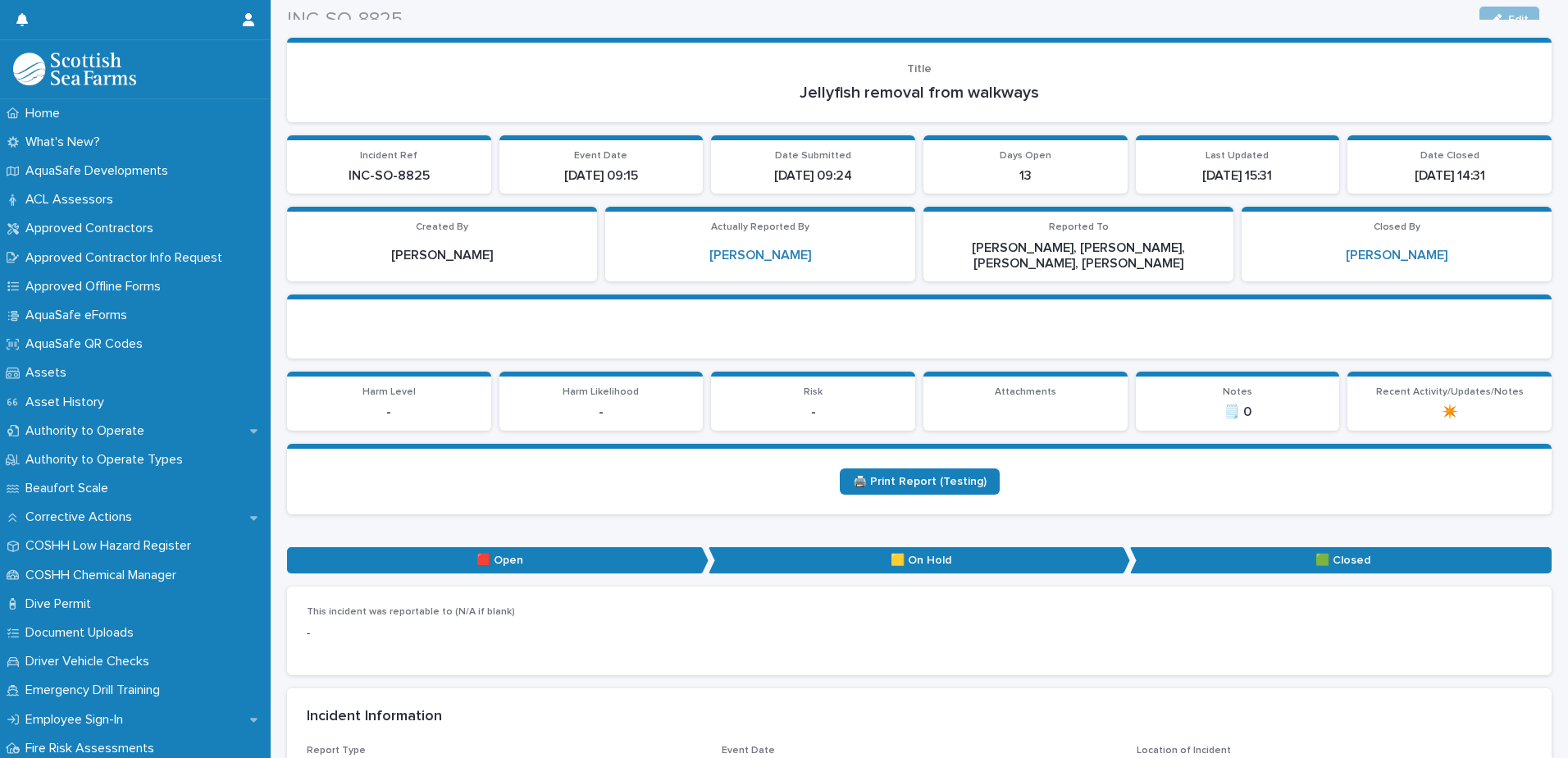
scroll to position [0, 0]
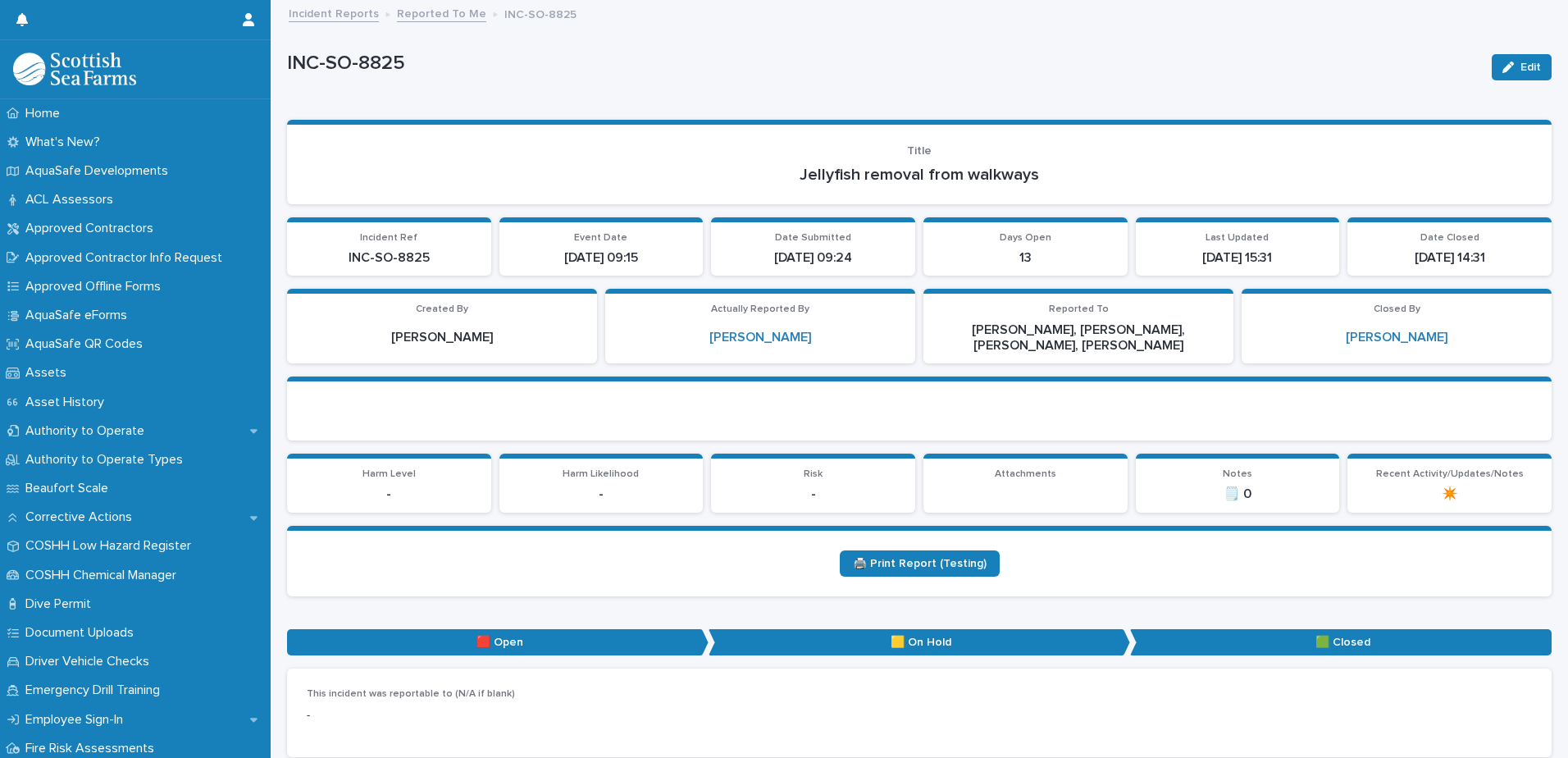
click at [450, 13] on link "Reported To Me" at bounding box center [442, 13] width 90 height 19
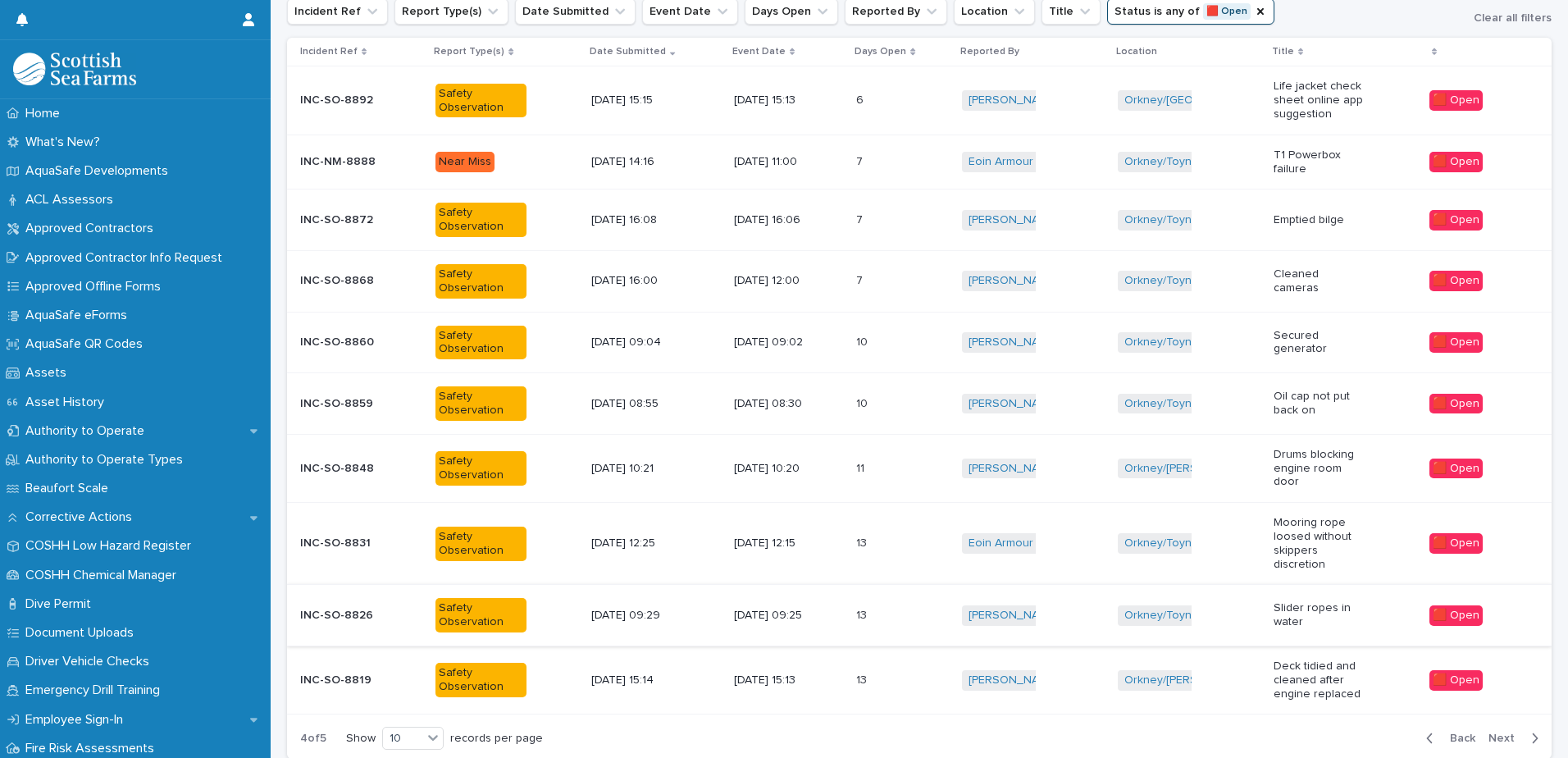
scroll to position [346, 0]
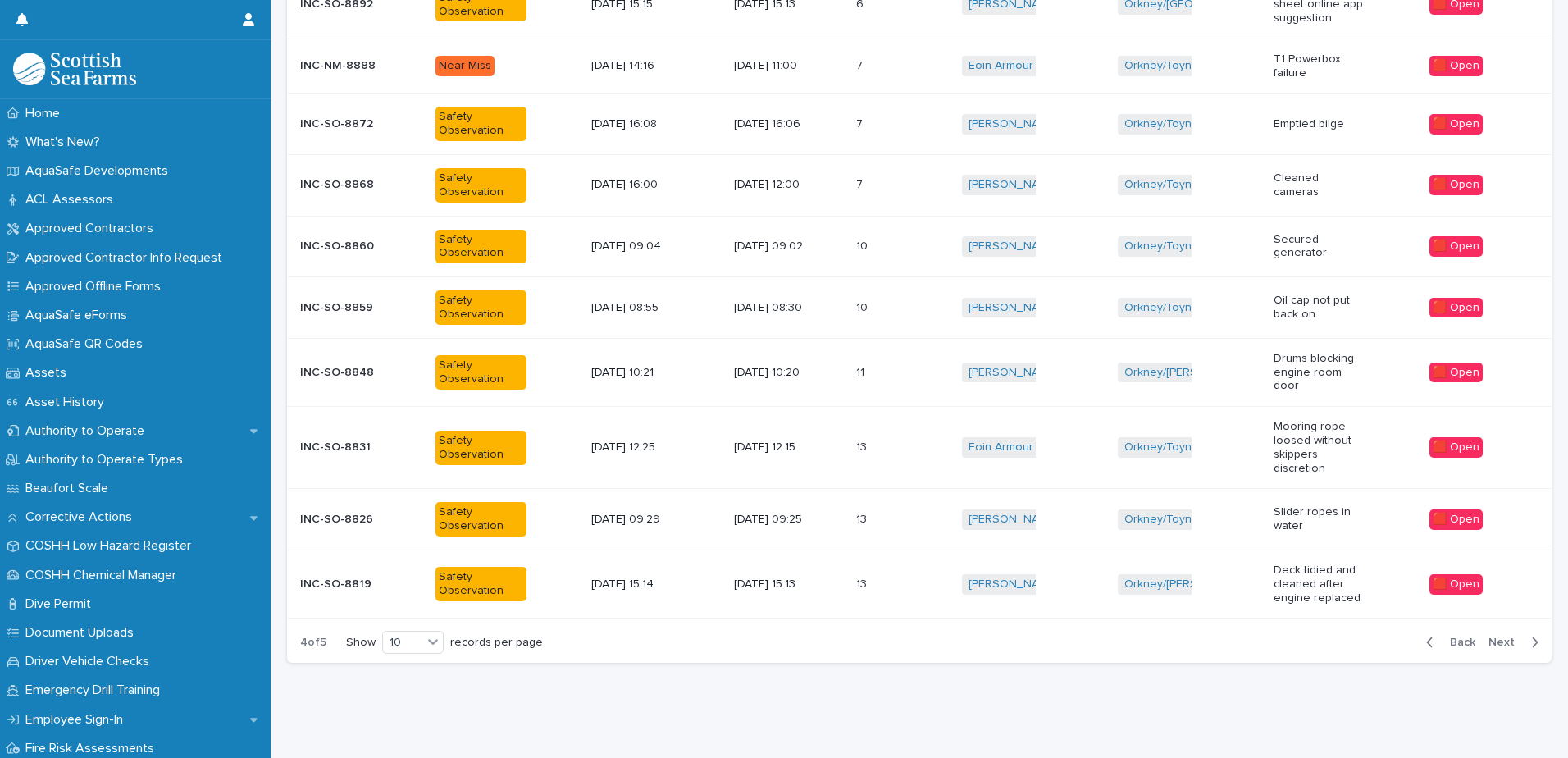
click at [839, 572] on div "[DATE] 15:13" at bounding box center [788, 585] width 109 height 27
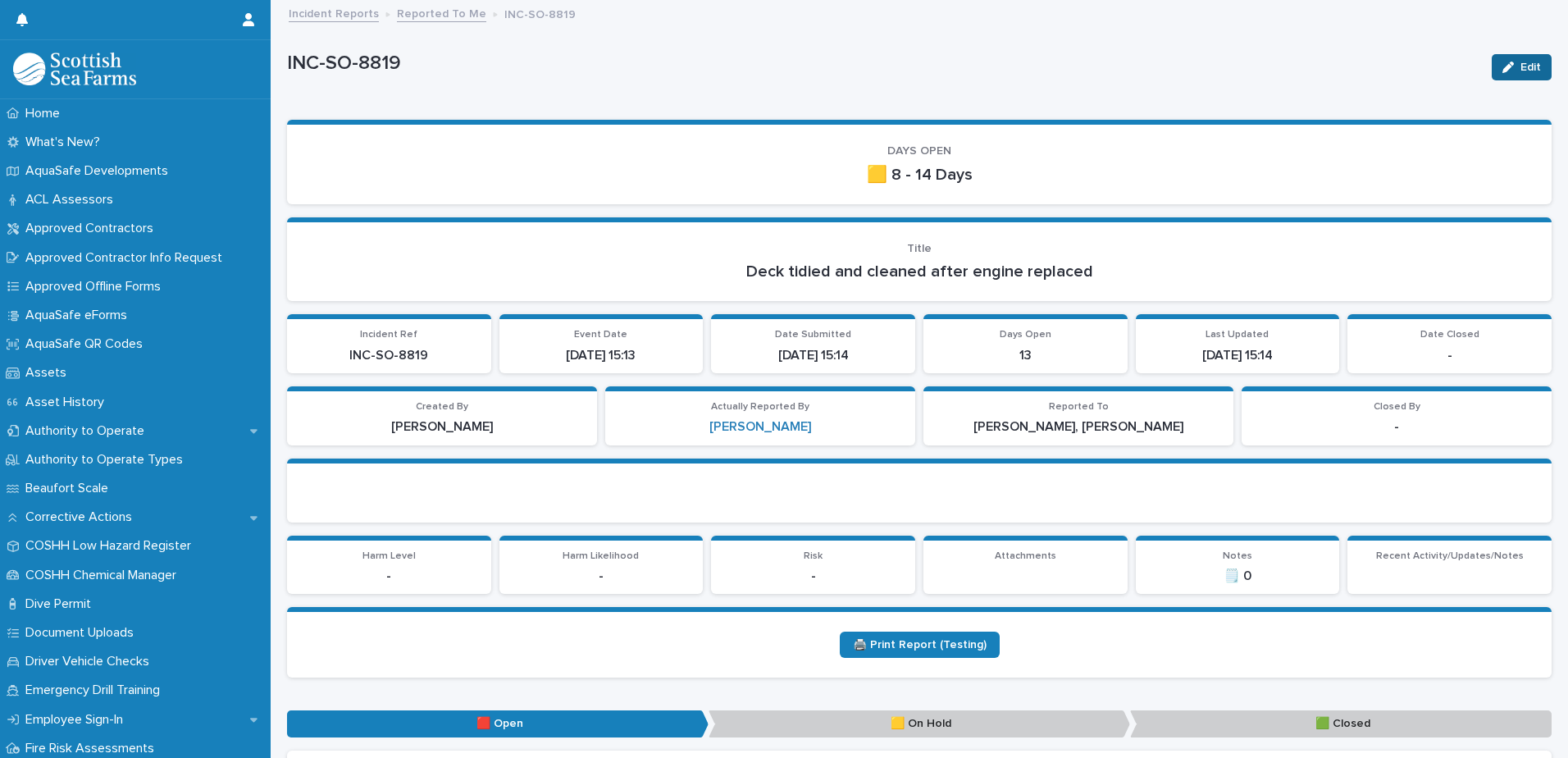
click at [1502, 62] on icon "button" at bounding box center [1508, 66] width 12 height 12
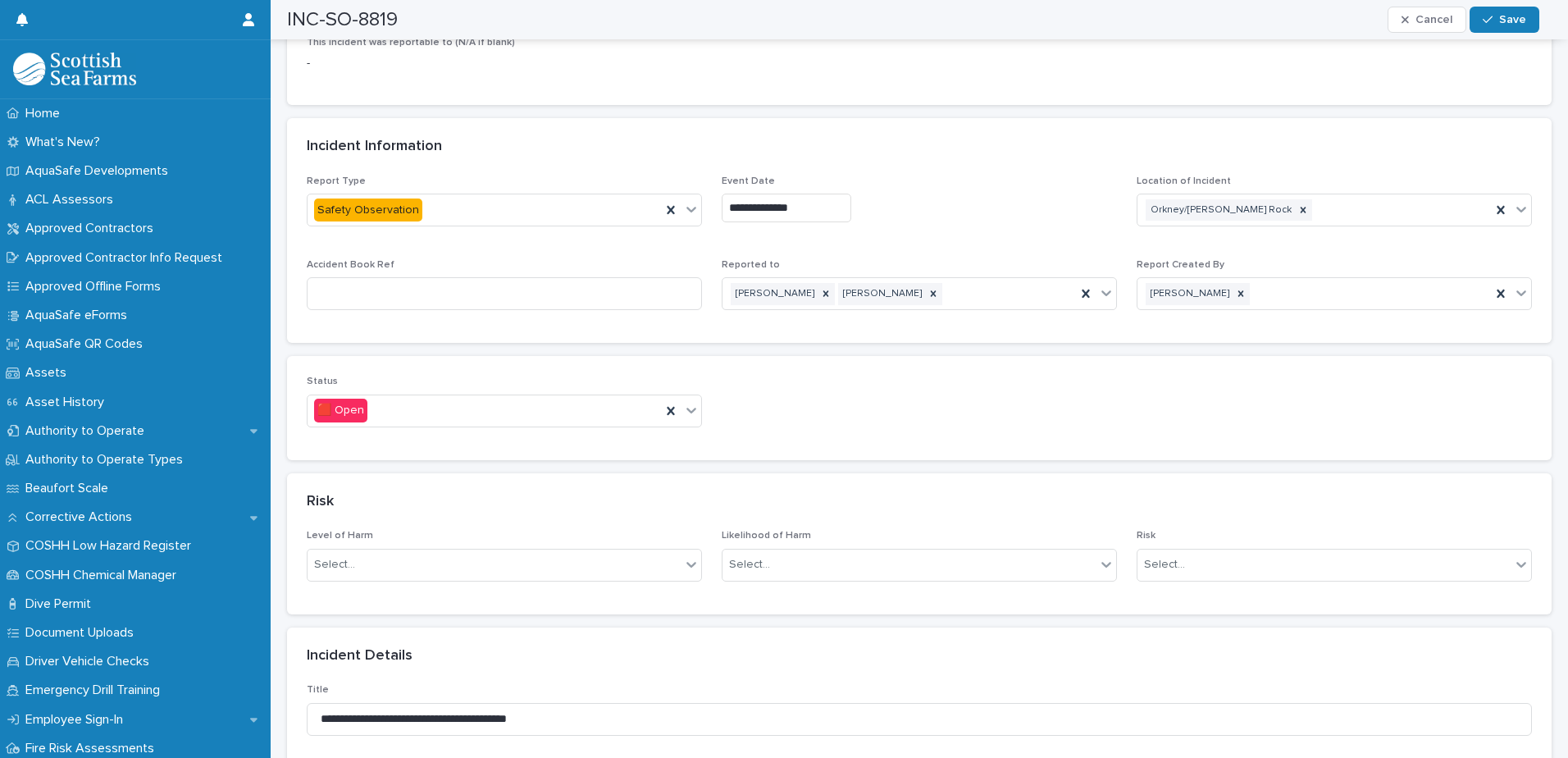
scroll to position [738, 0]
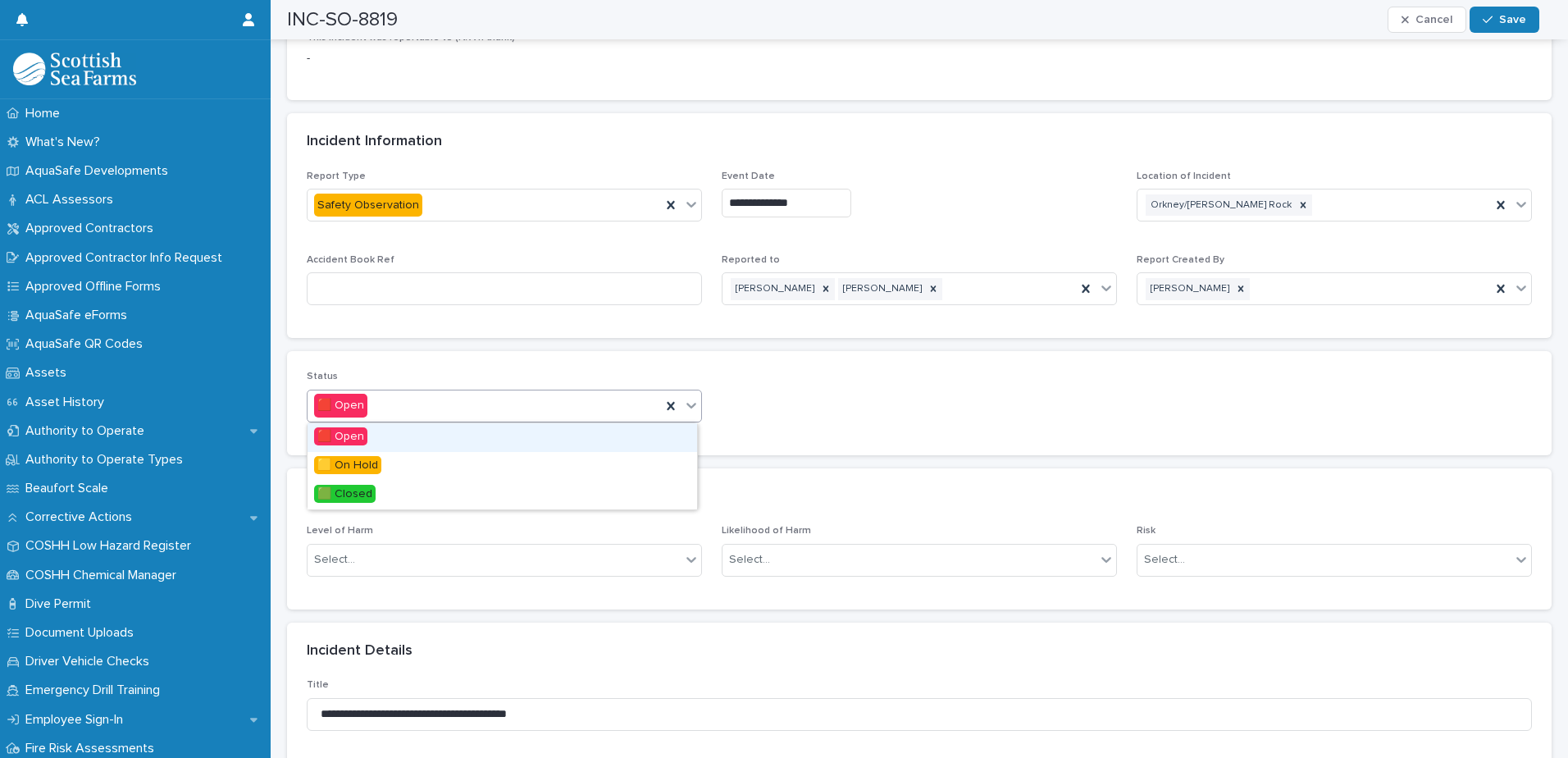
click at [693, 415] on div at bounding box center [692, 405] width 20 height 30
click at [494, 491] on div "🟩 Closed" at bounding box center [502, 495] width 390 height 29
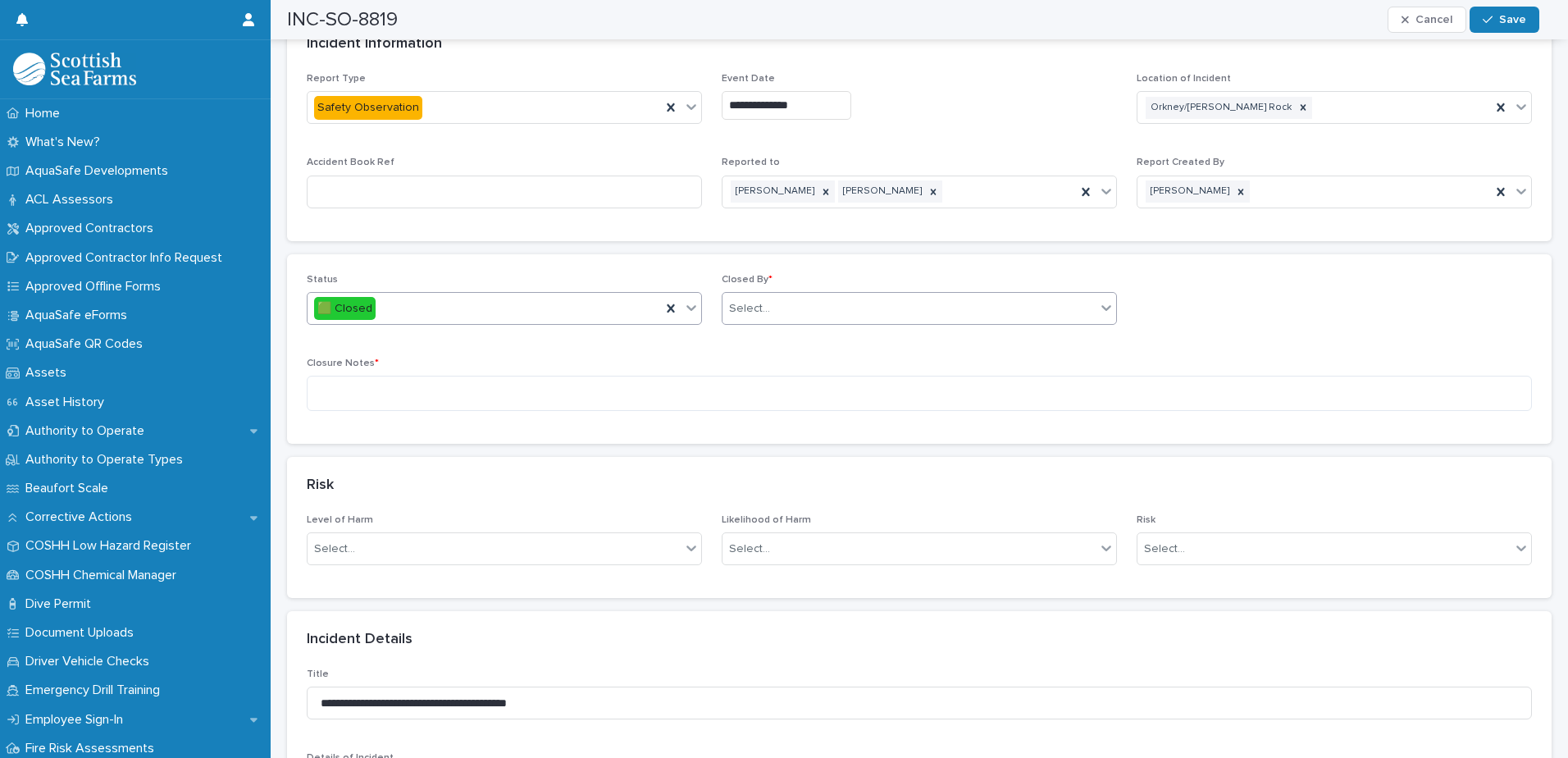
click at [902, 311] on div "Select..." at bounding box center [908, 309] width 373 height 27
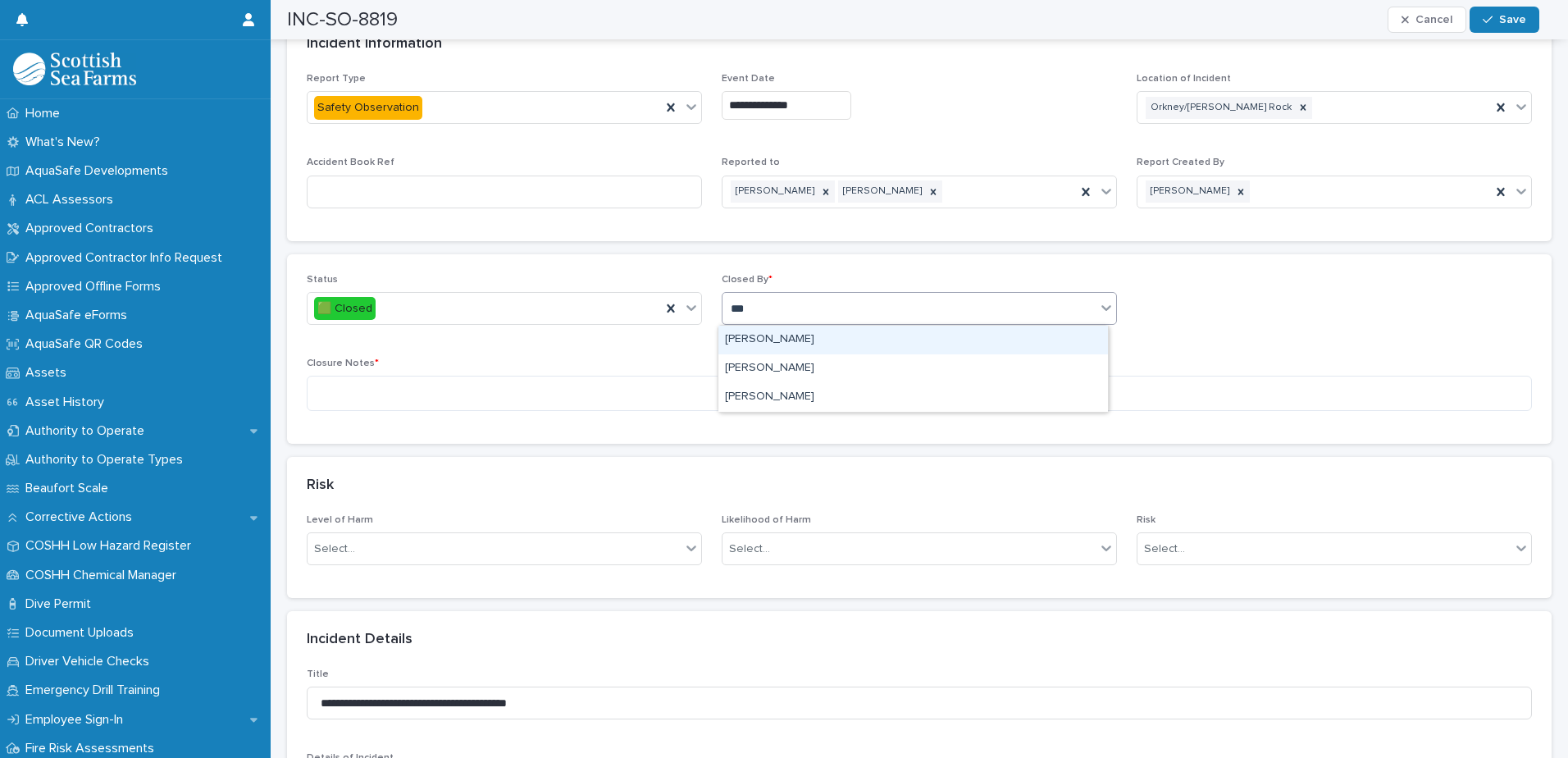
type input "****"
click at [800, 334] on div "[PERSON_NAME]" at bounding box center [913, 340] width 390 height 29
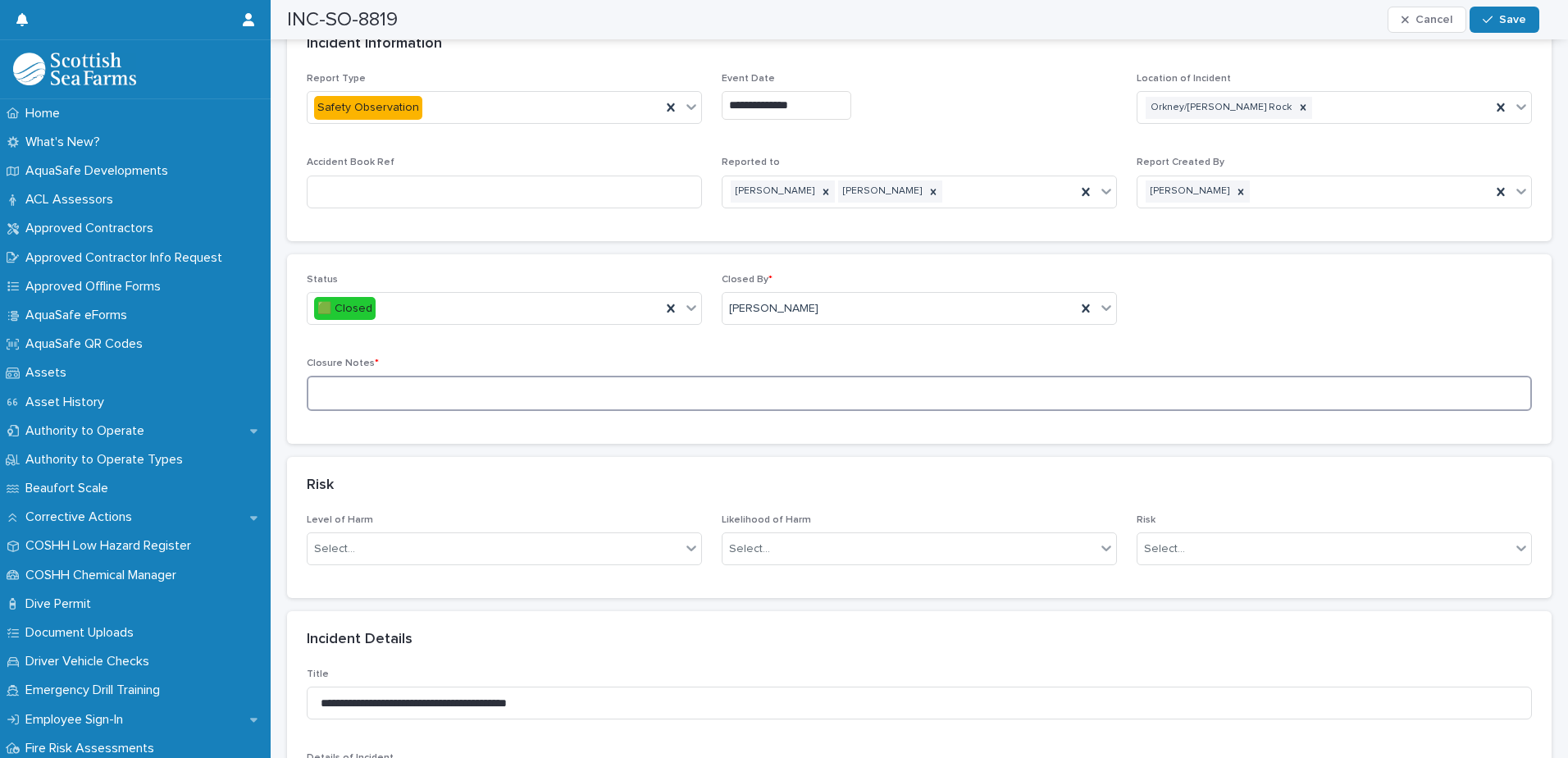
click at [732, 401] on textarea at bounding box center [920, 392] width 1225 height 35
paste textarea "**********"
type textarea "**********"
click at [1496, 23] on div "button" at bounding box center [1491, 20] width 16 height 12
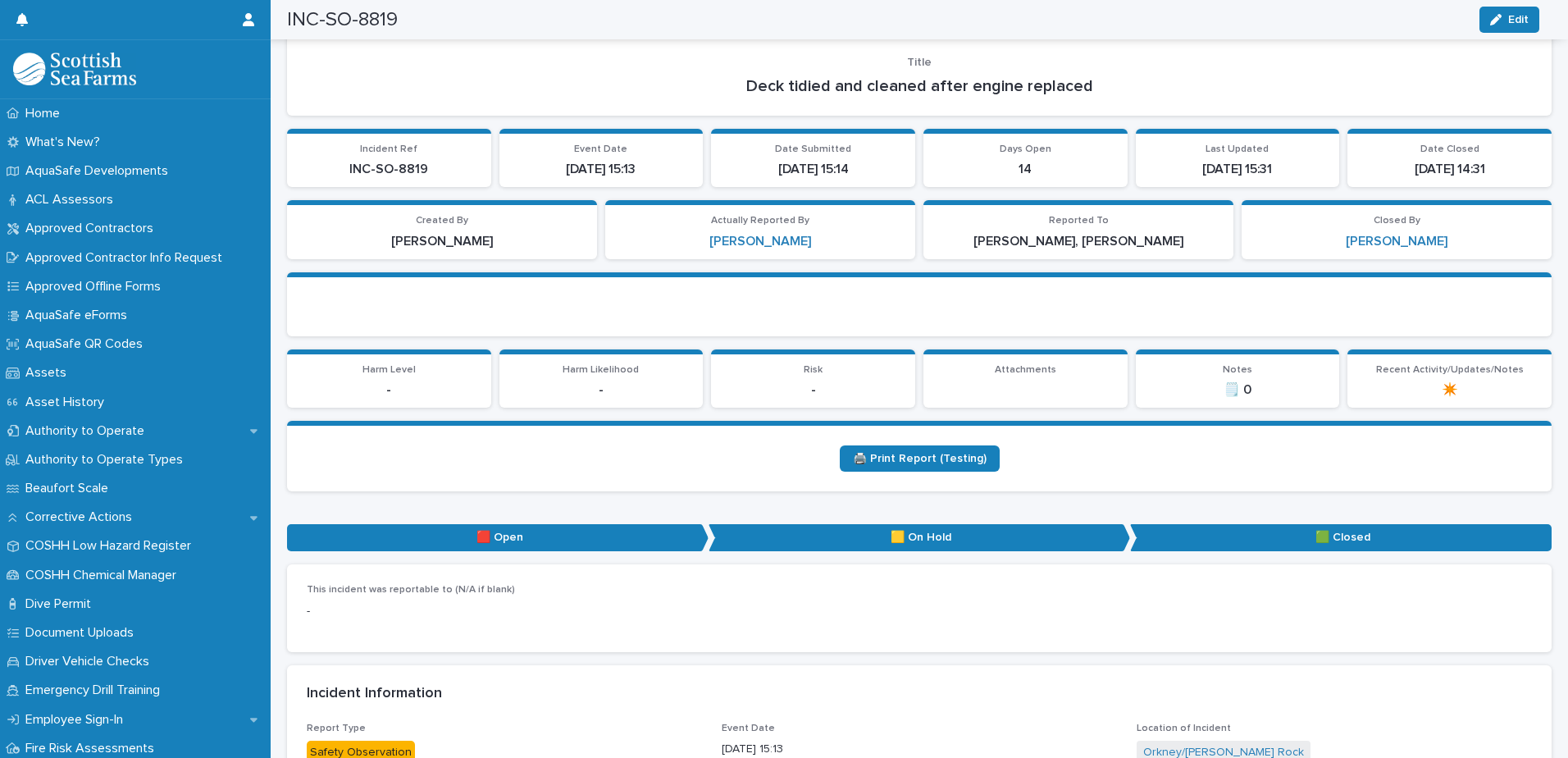
scroll to position [0, 0]
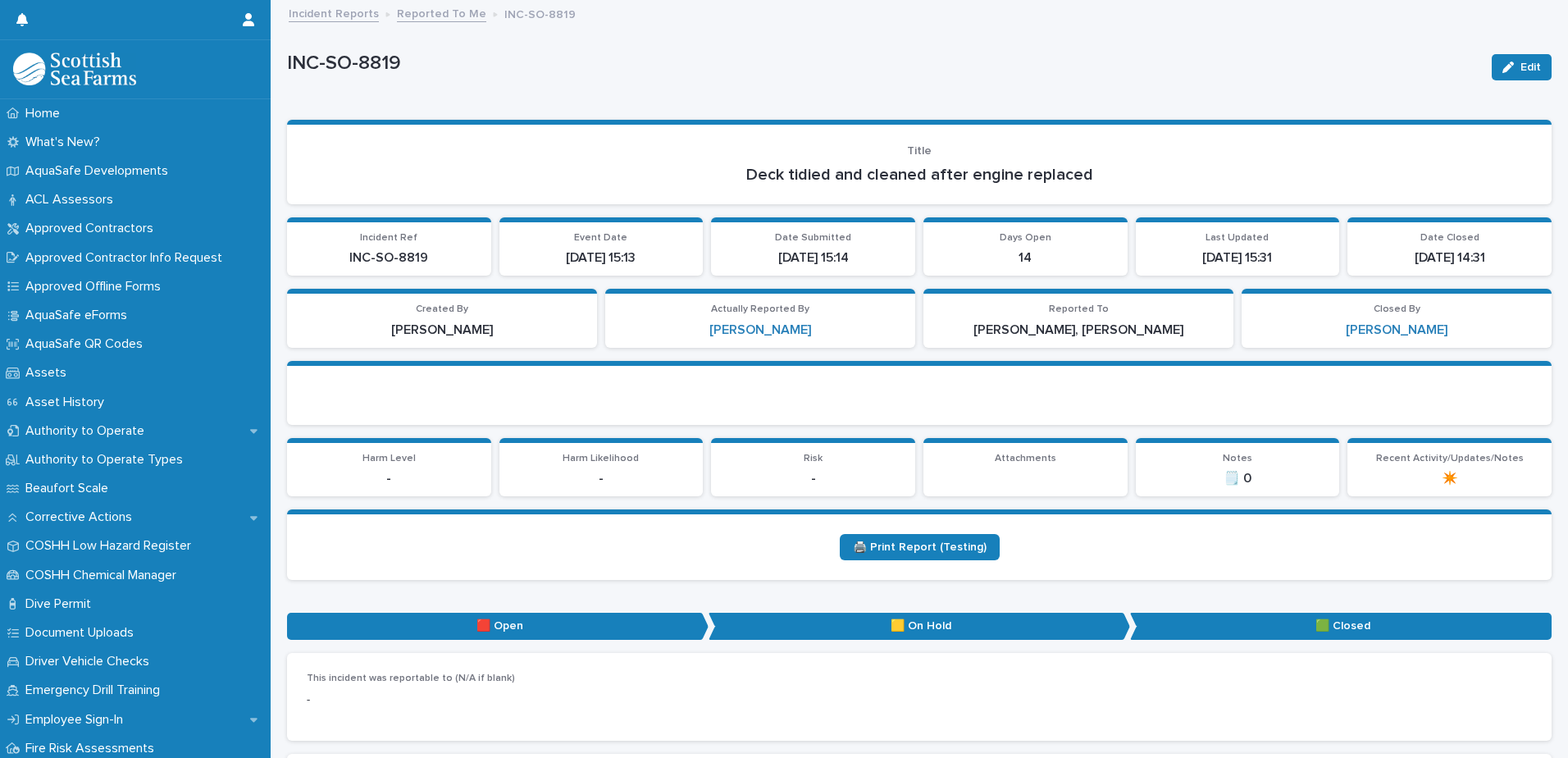
click at [452, 16] on link "Reported To Me" at bounding box center [442, 13] width 90 height 19
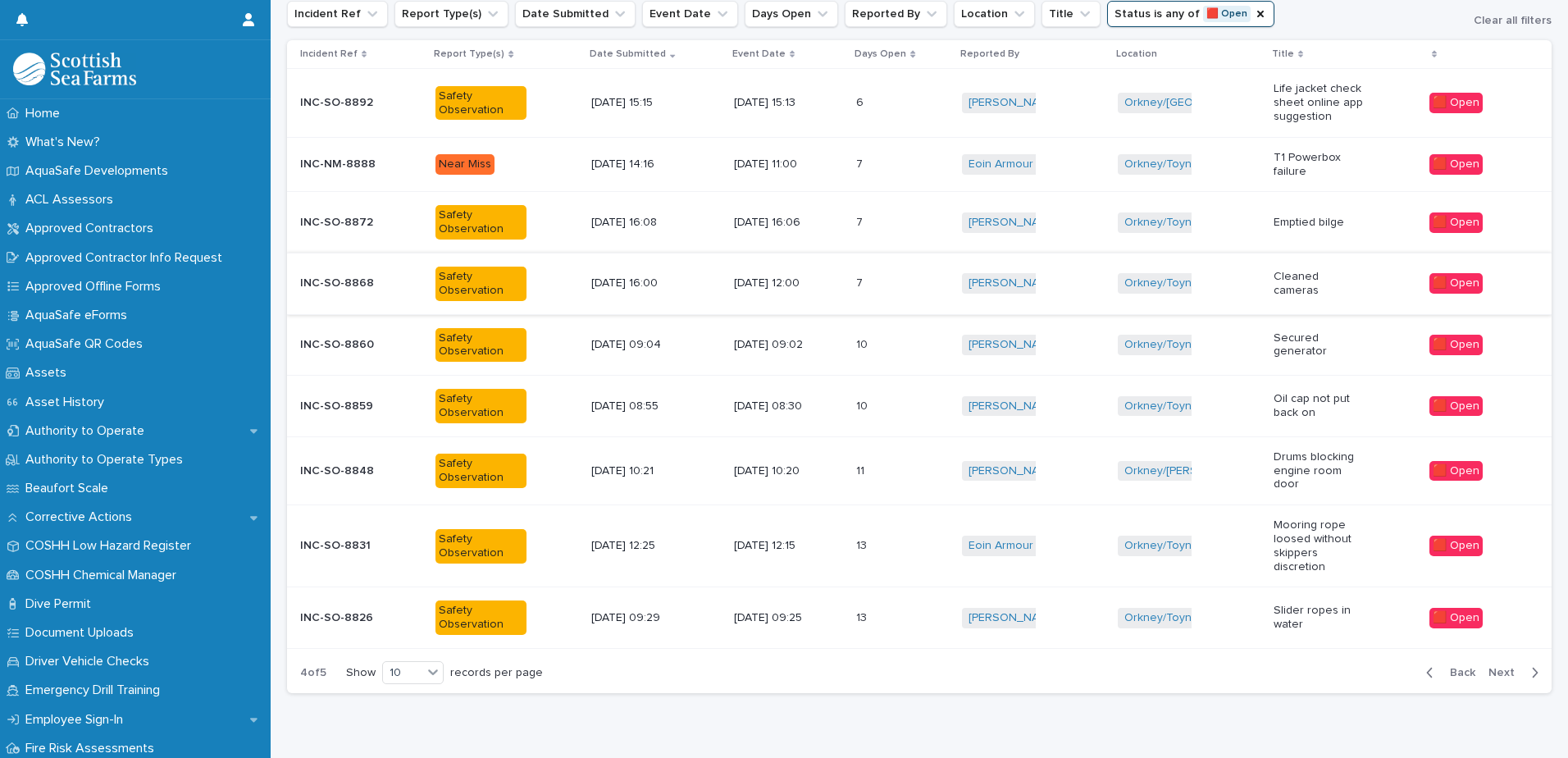
scroll to position [278, 0]
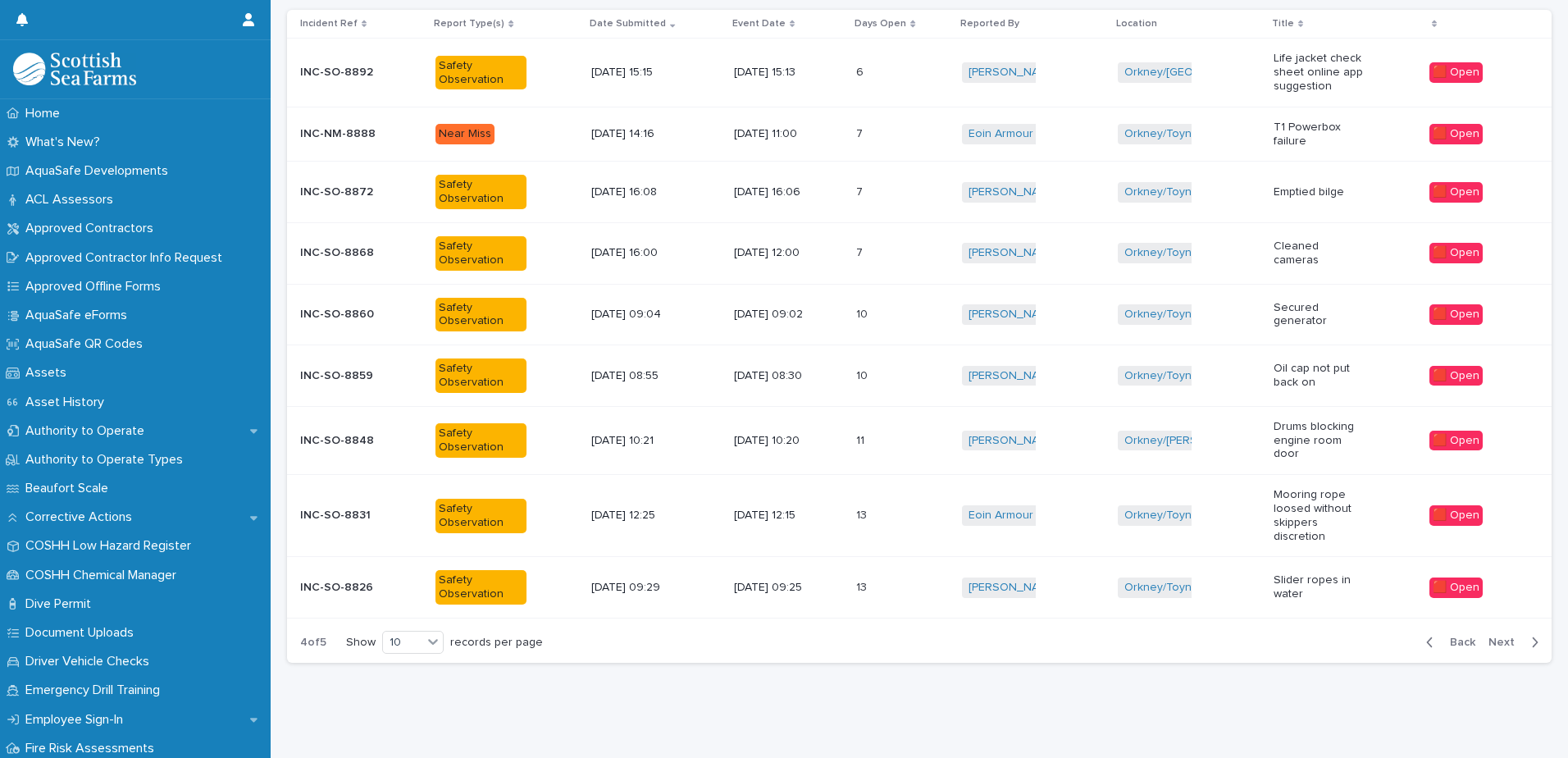
click at [883, 580] on p at bounding box center [878, 587] width 46 height 14
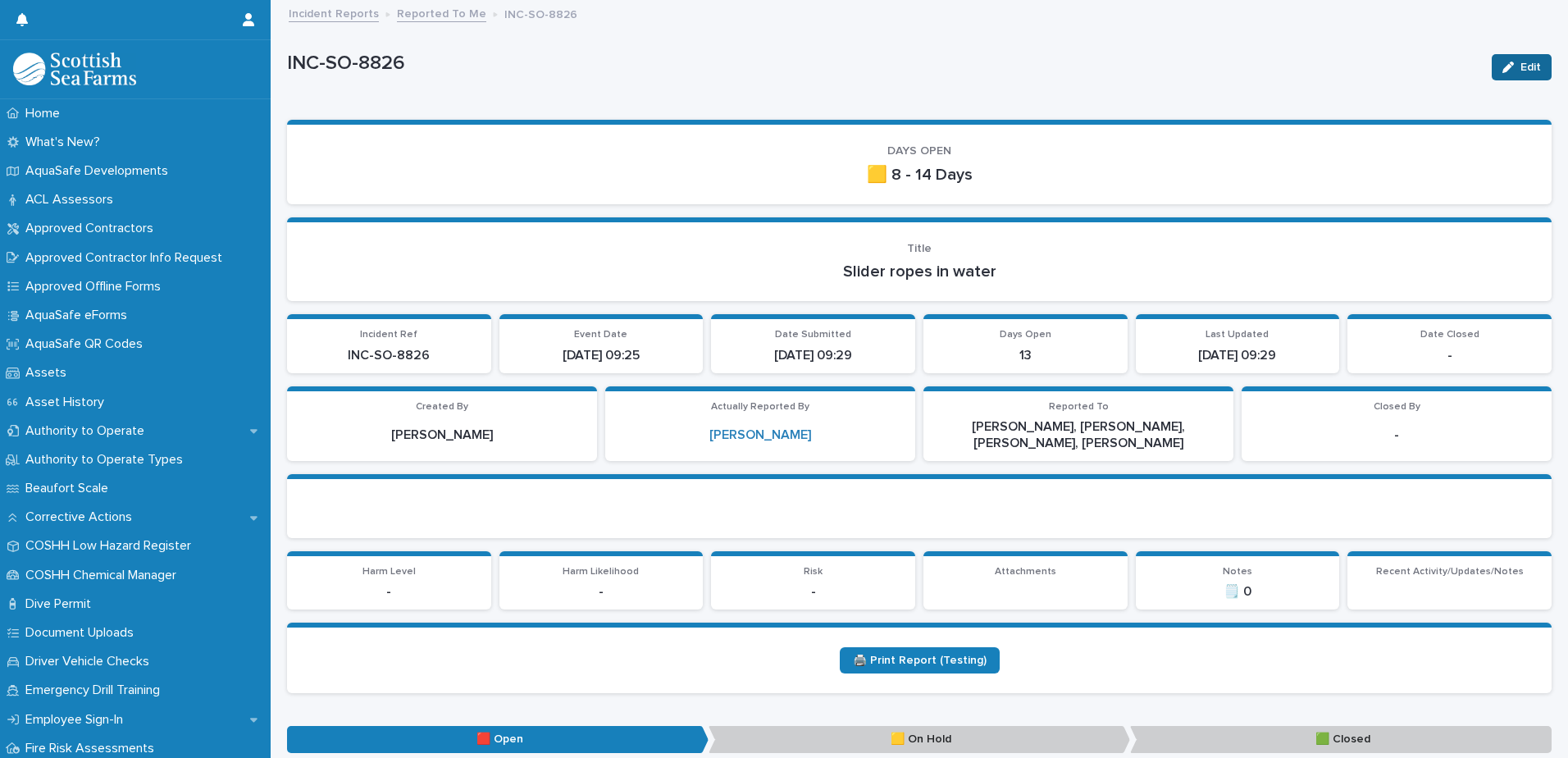
click at [1517, 73] on button "Edit" at bounding box center [1521, 66] width 60 height 26
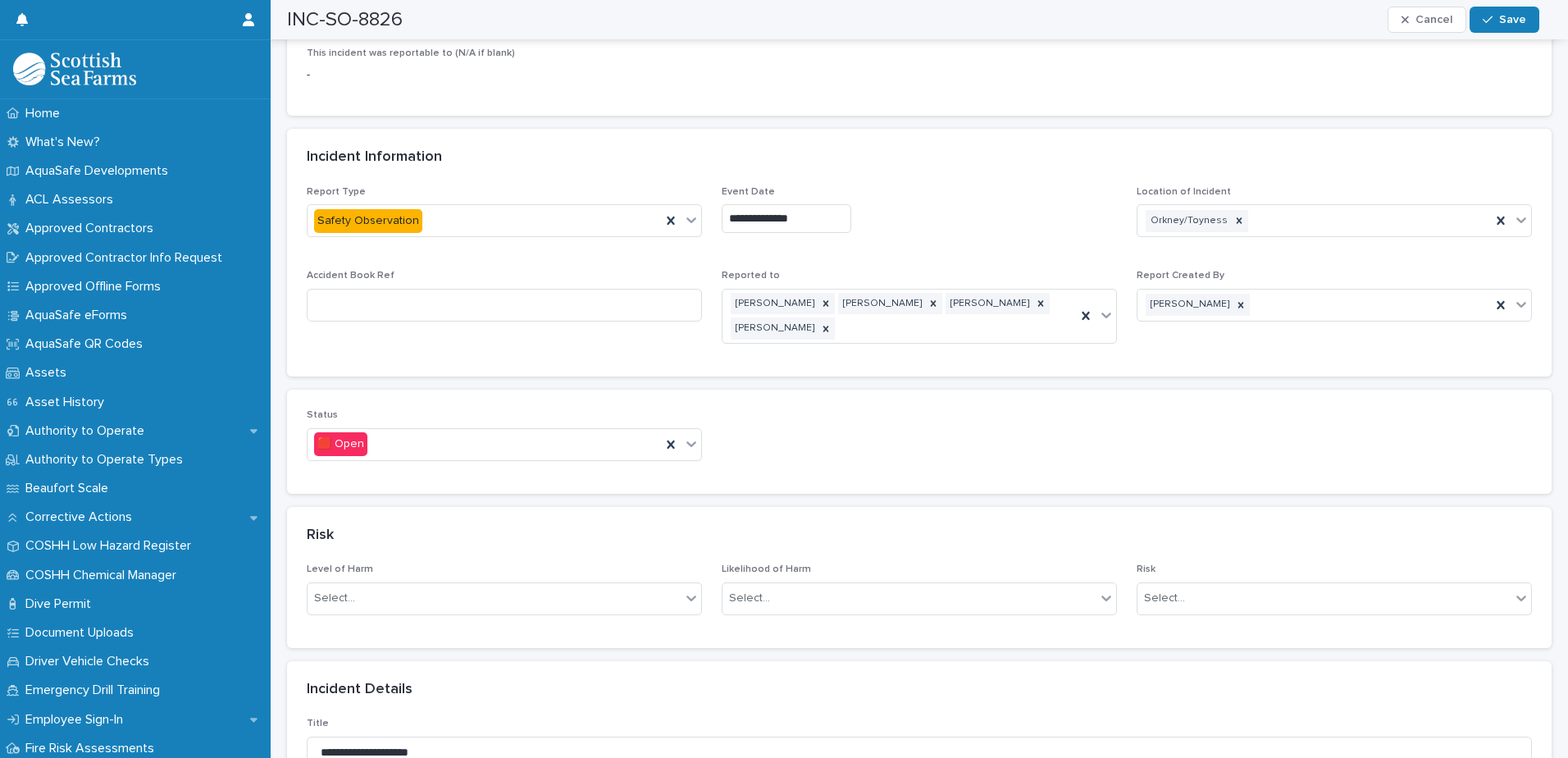
scroll to position [902, 0]
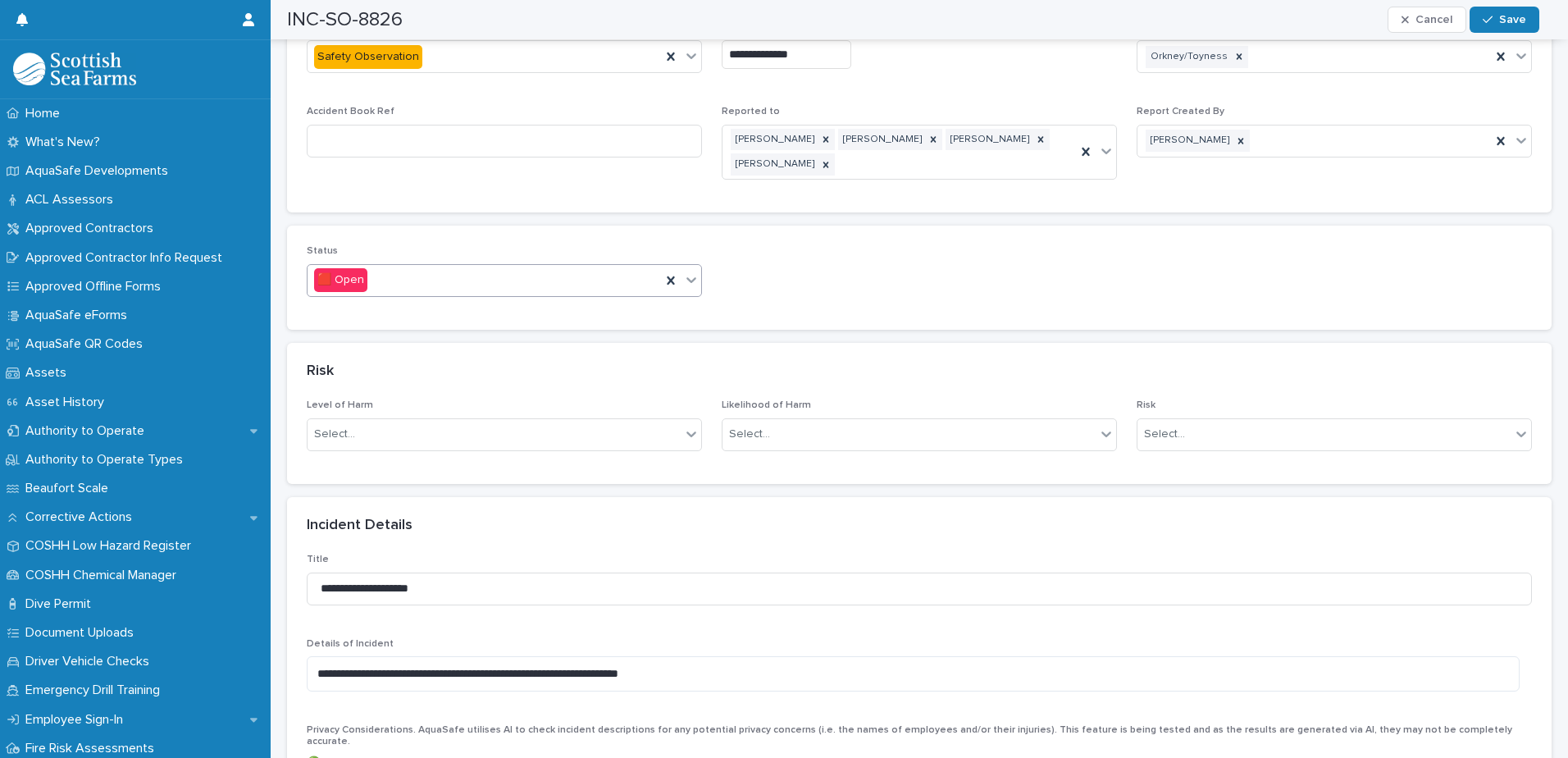
click at [695, 284] on div at bounding box center [692, 279] width 20 height 30
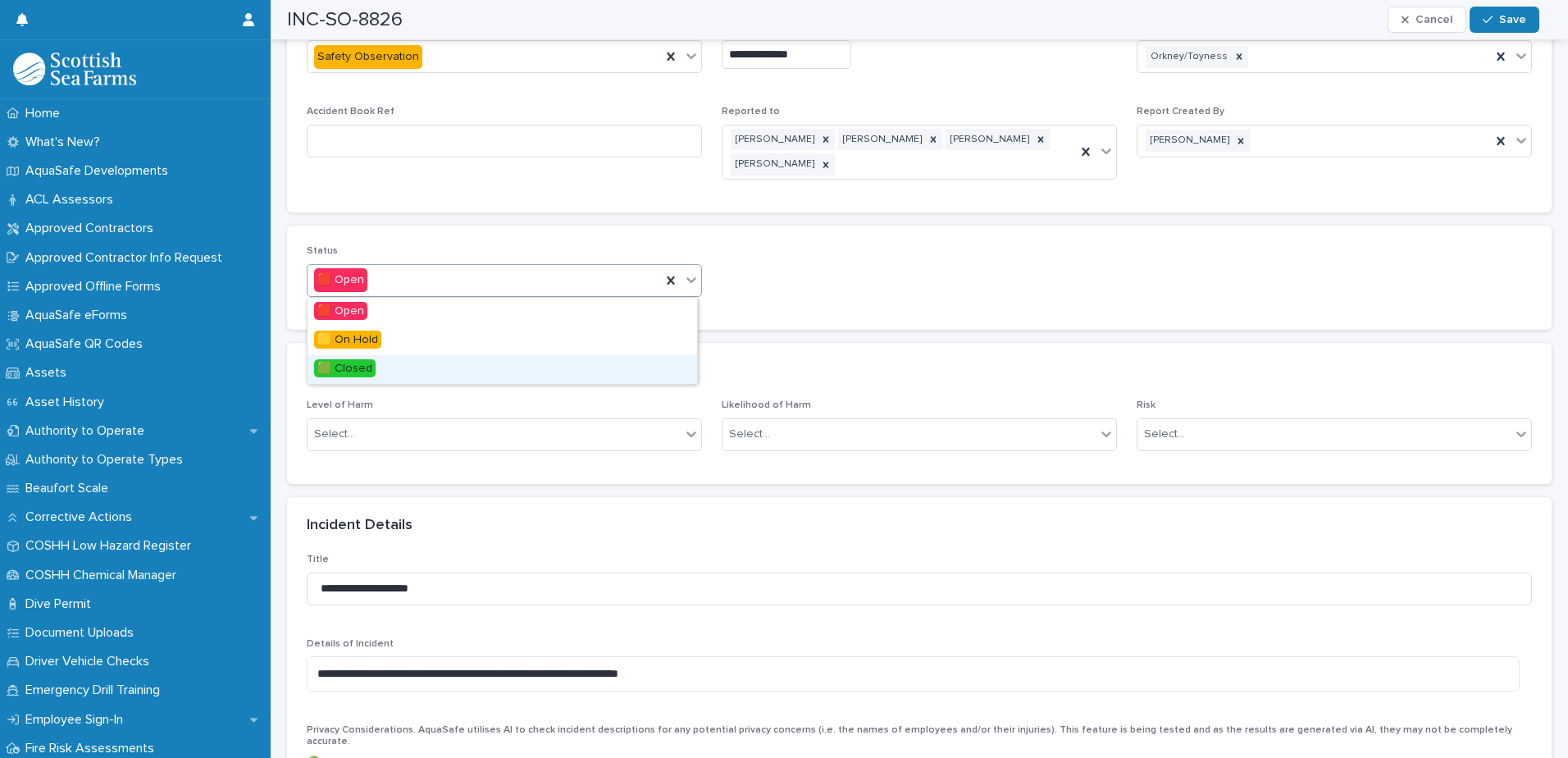
click at [412, 370] on div "🟩 Closed" at bounding box center [502, 369] width 390 height 29
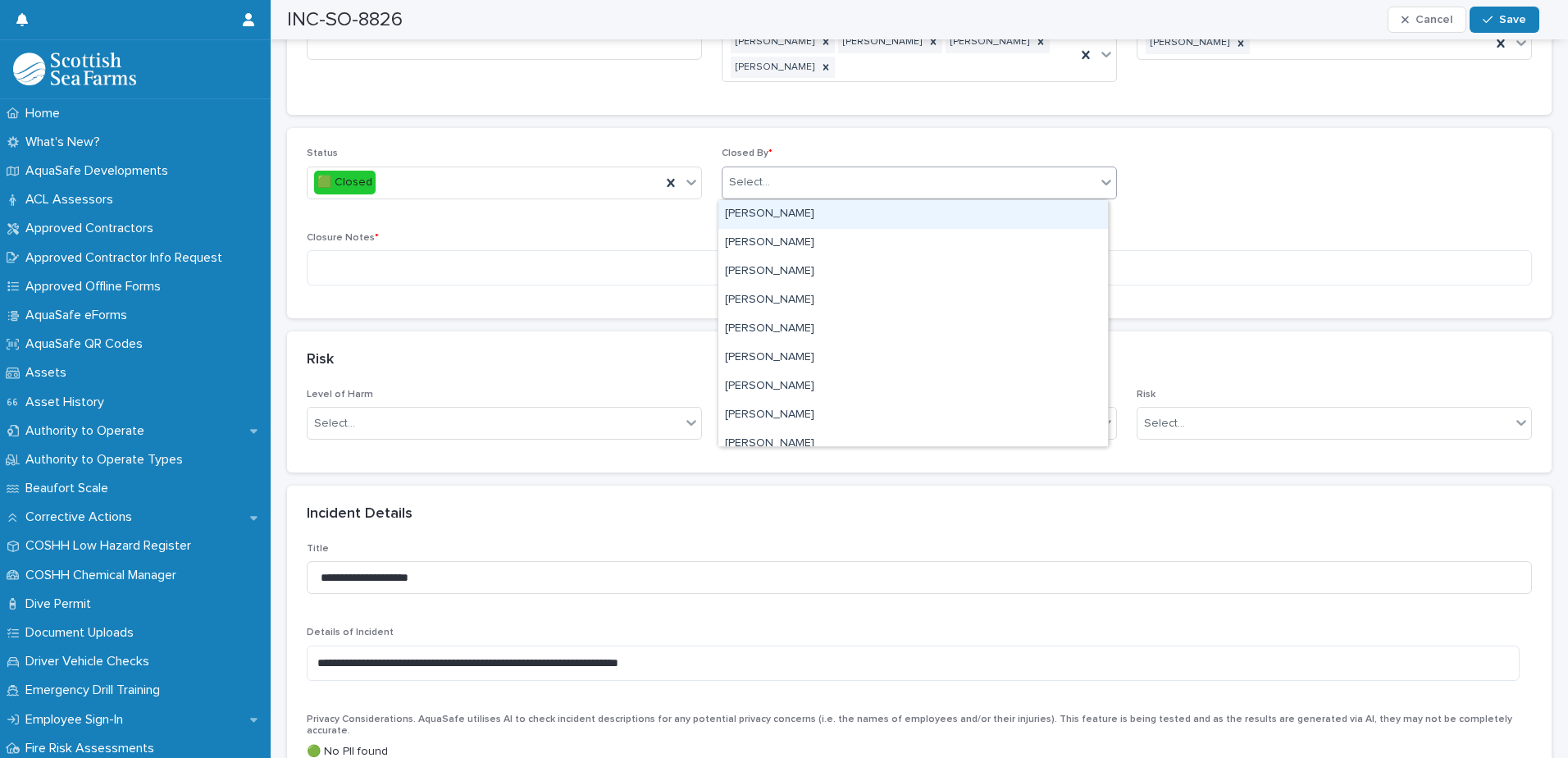
click at [835, 184] on div "Select..." at bounding box center [908, 182] width 373 height 27
type input "****"
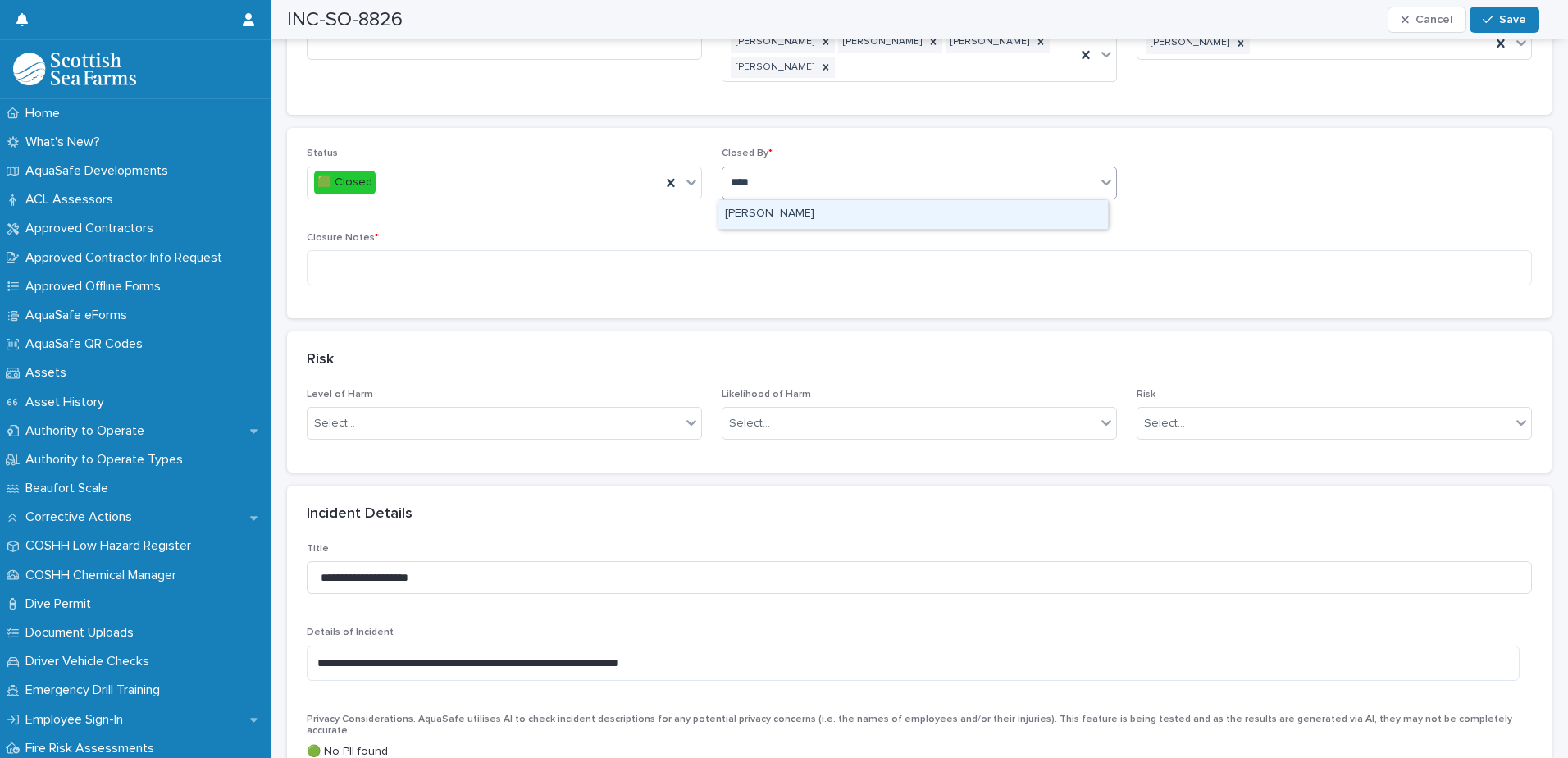
click at [778, 218] on div "[PERSON_NAME]" at bounding box center [913, 215] width 390 height 29
click at [749, 260] on textarea at bounding box center [920, 268] width 1225 height 35
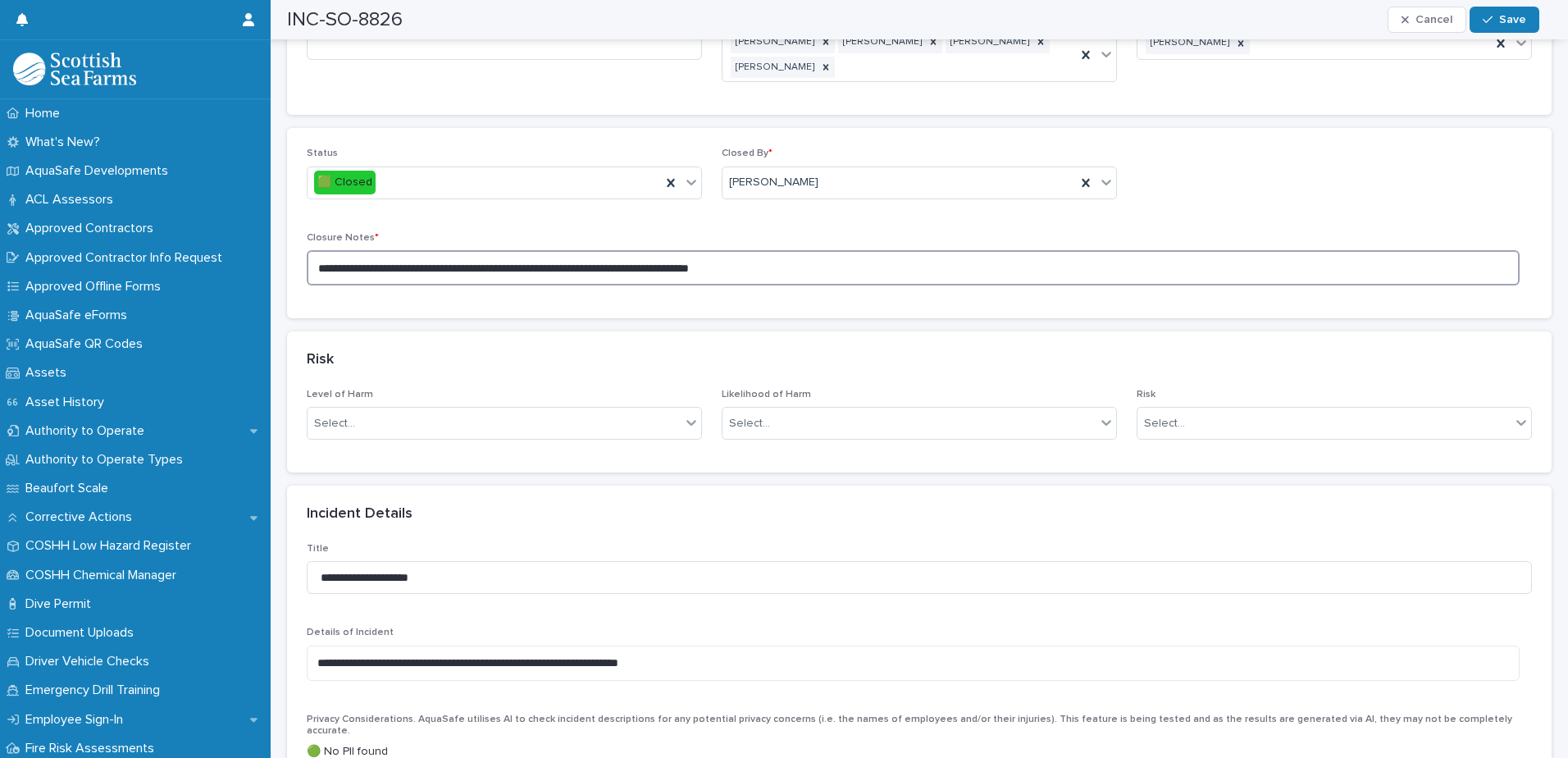
click at [609, 269] on textarea "**********" at bounding box center [913, 268] width 1213 height 35
type textarea "**********"
click at [1495, 23] on div "button" at bounding box center [1491, 20] width 16 height 12
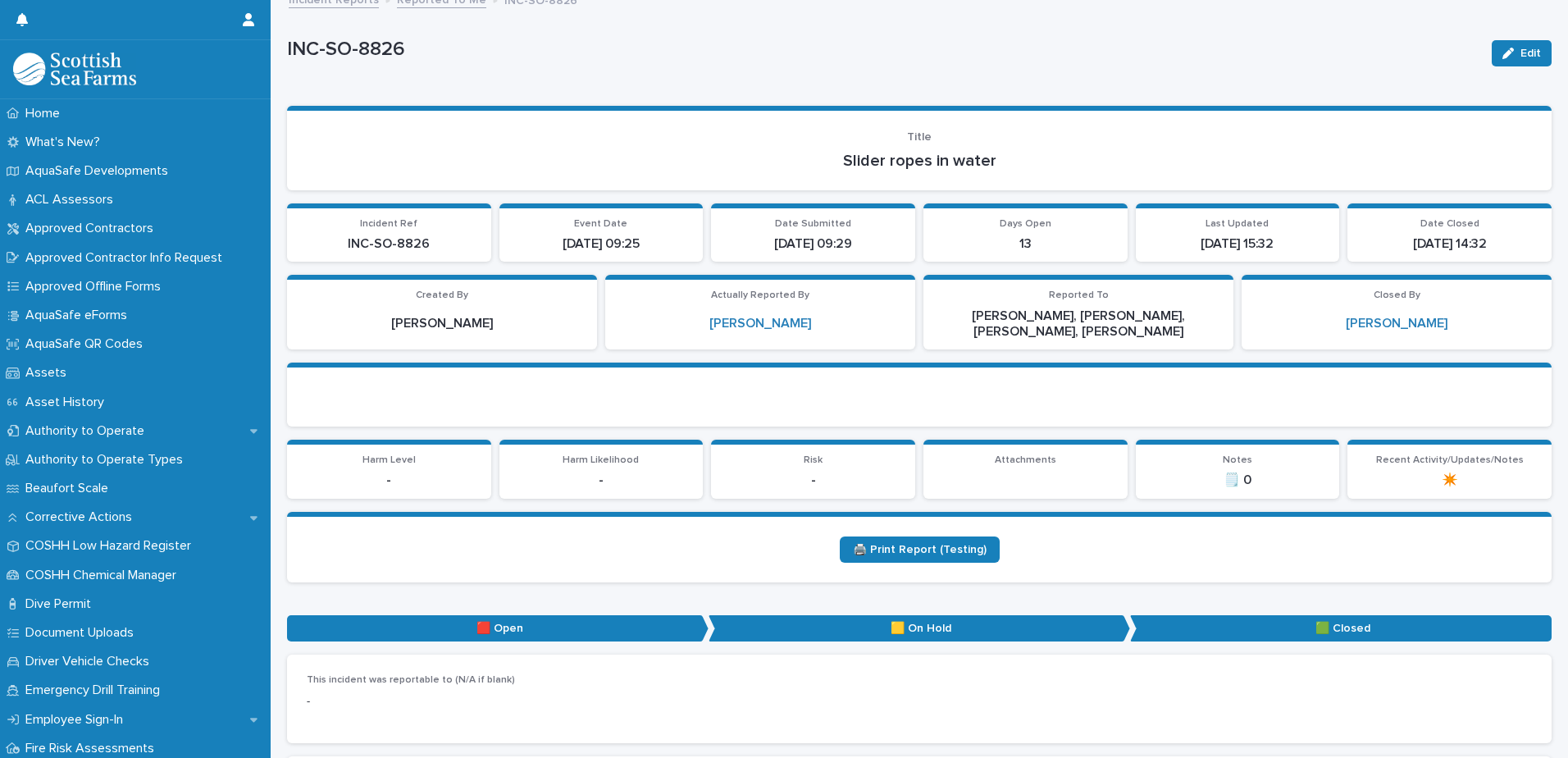
scroll to position [0, 0]
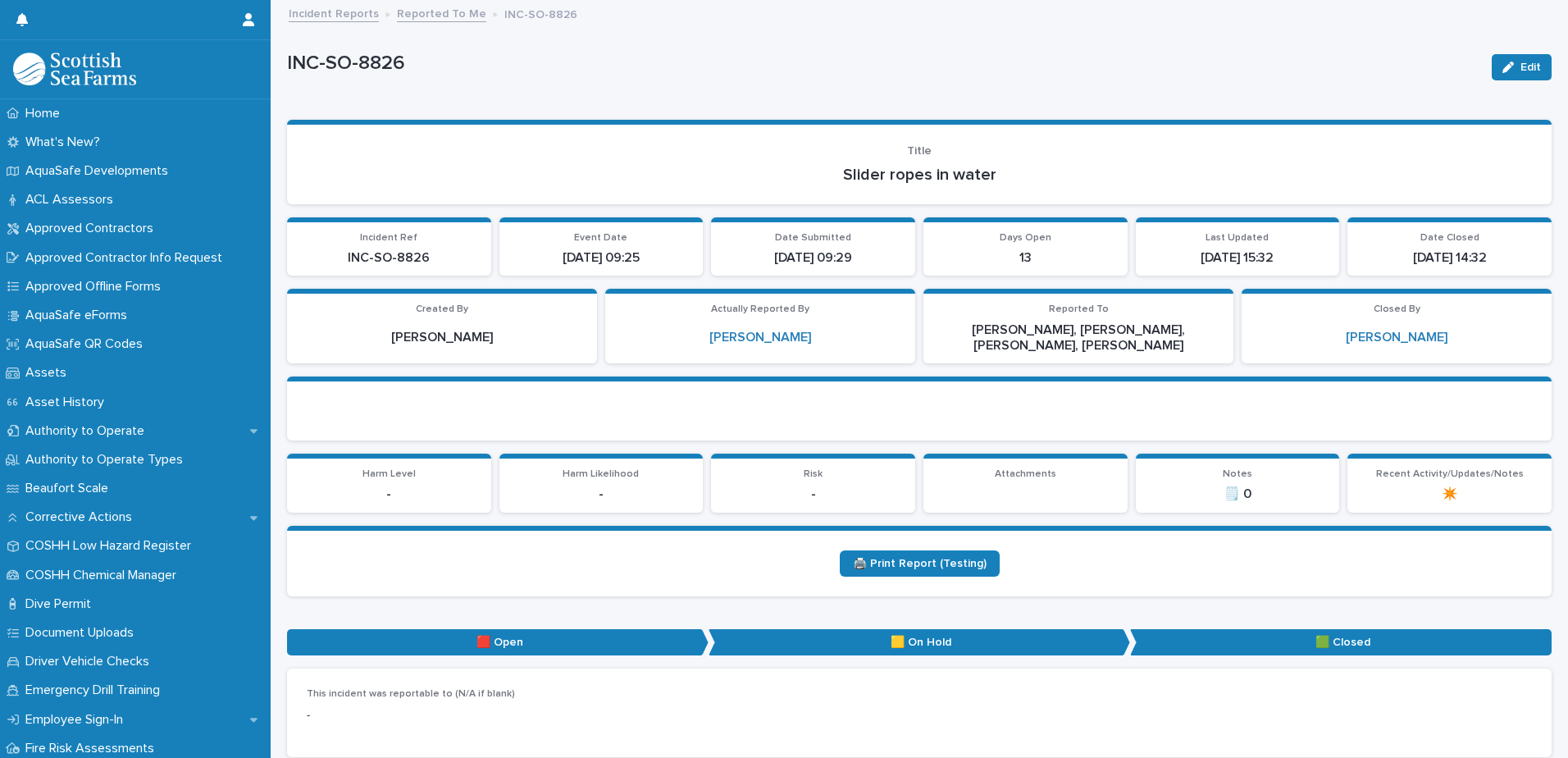
click at [443, 10] on link "Reported To Me" at bounding box center [442, 13] width 90 height 19
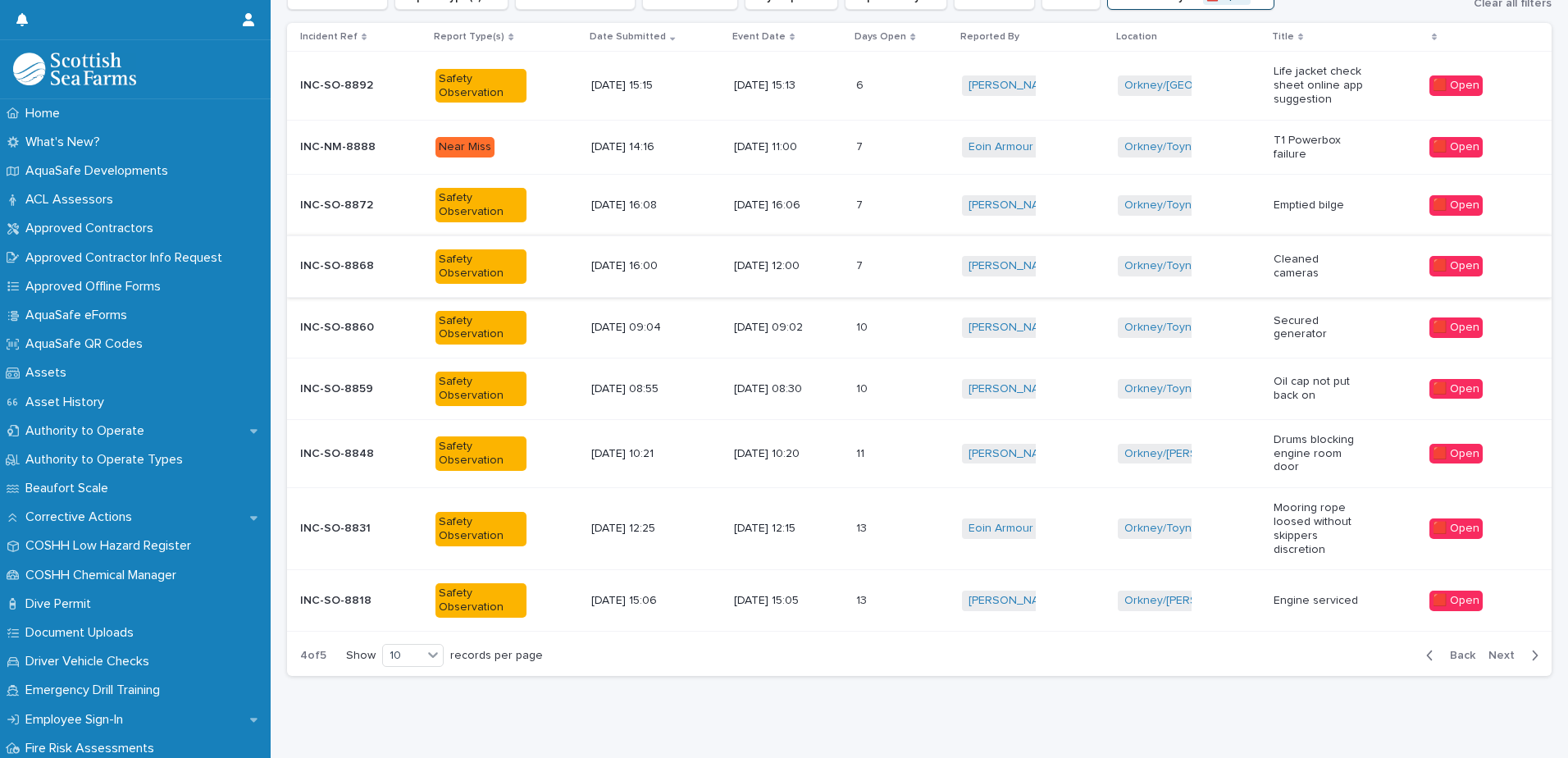
scroll to position [278, 0]
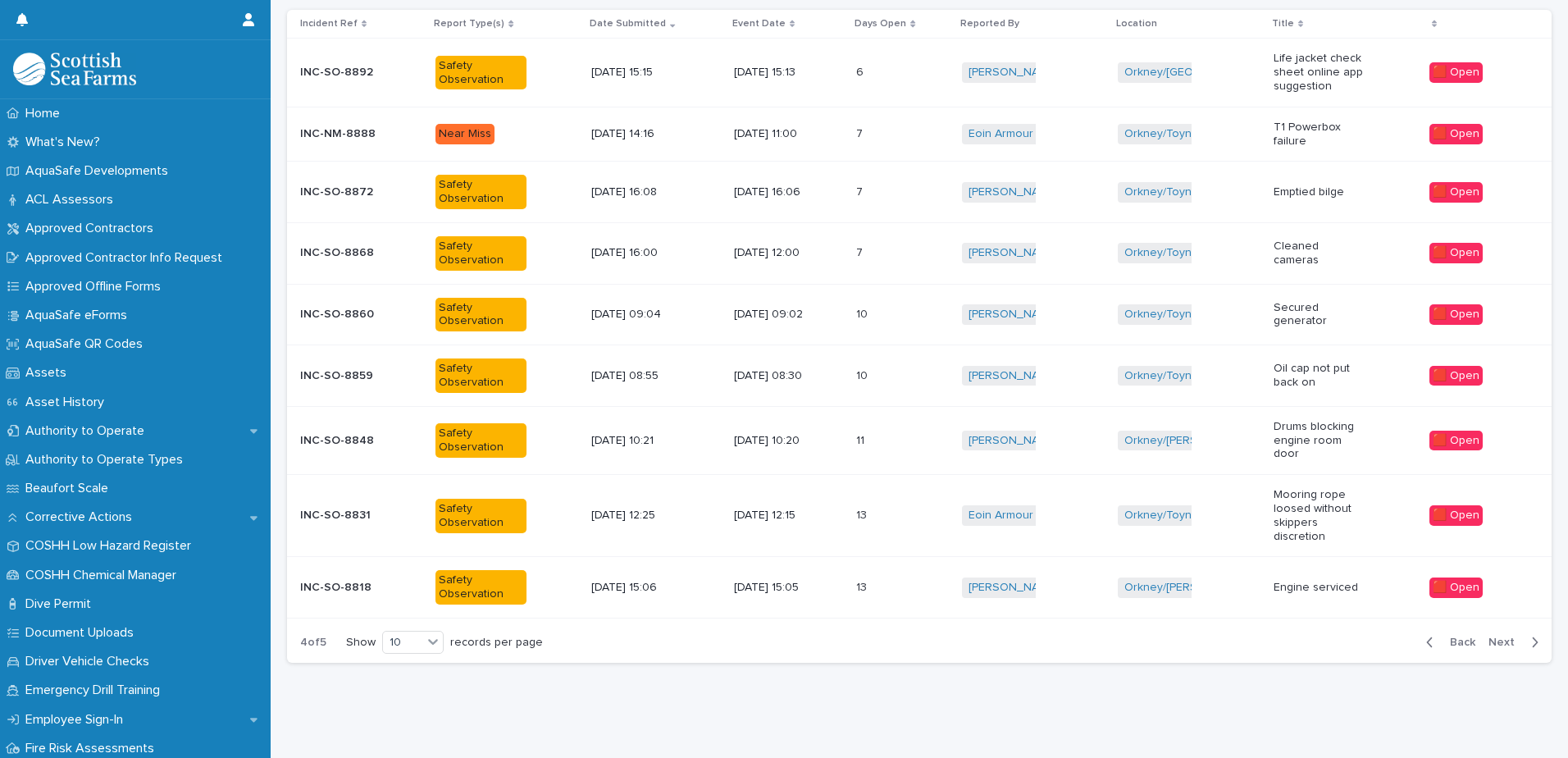
click at [820, 574] on div "[DATE] 15:05" at bounding box center [788, 587] width 109 height 27
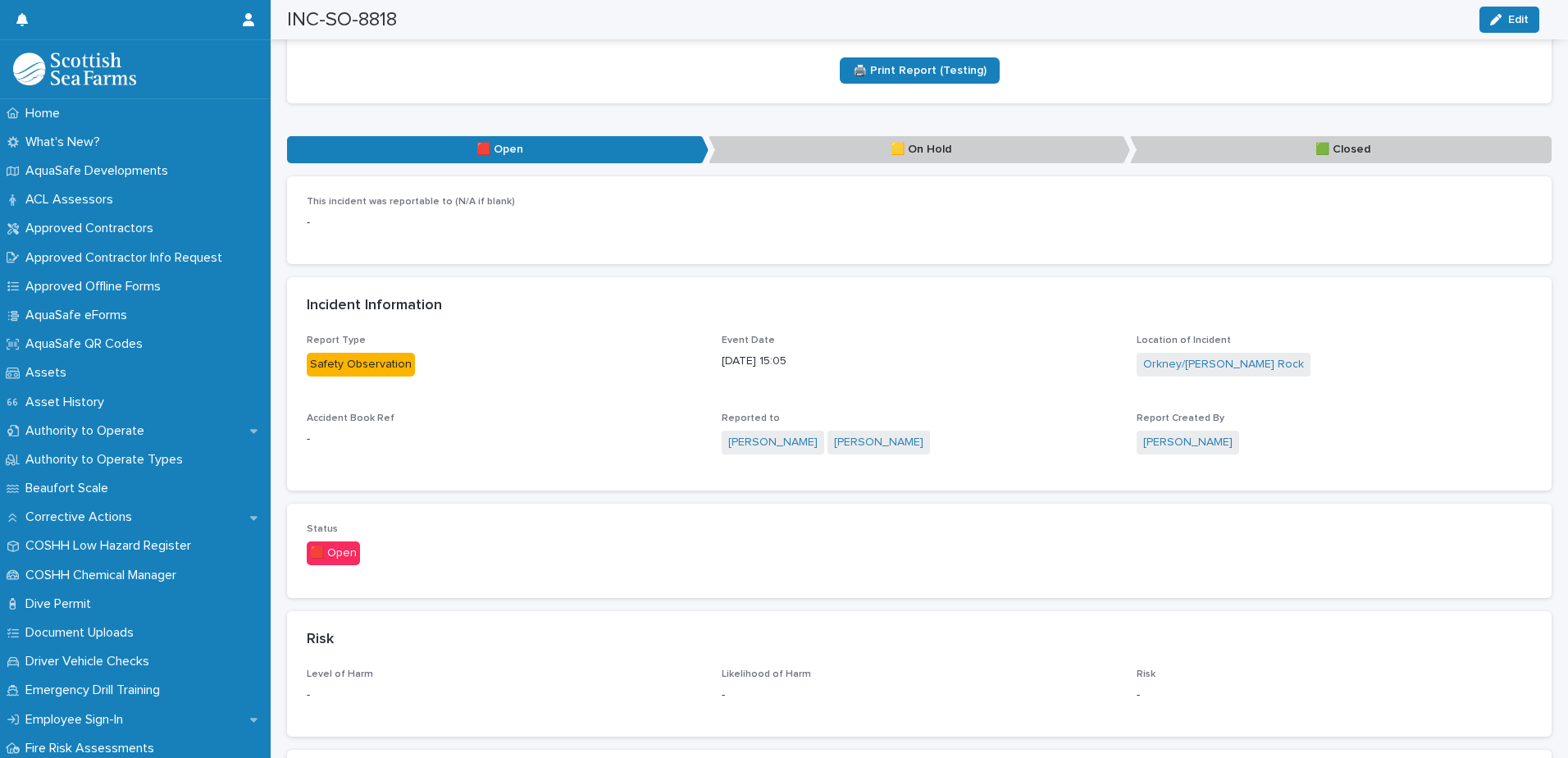
scroll to position [246, 0]
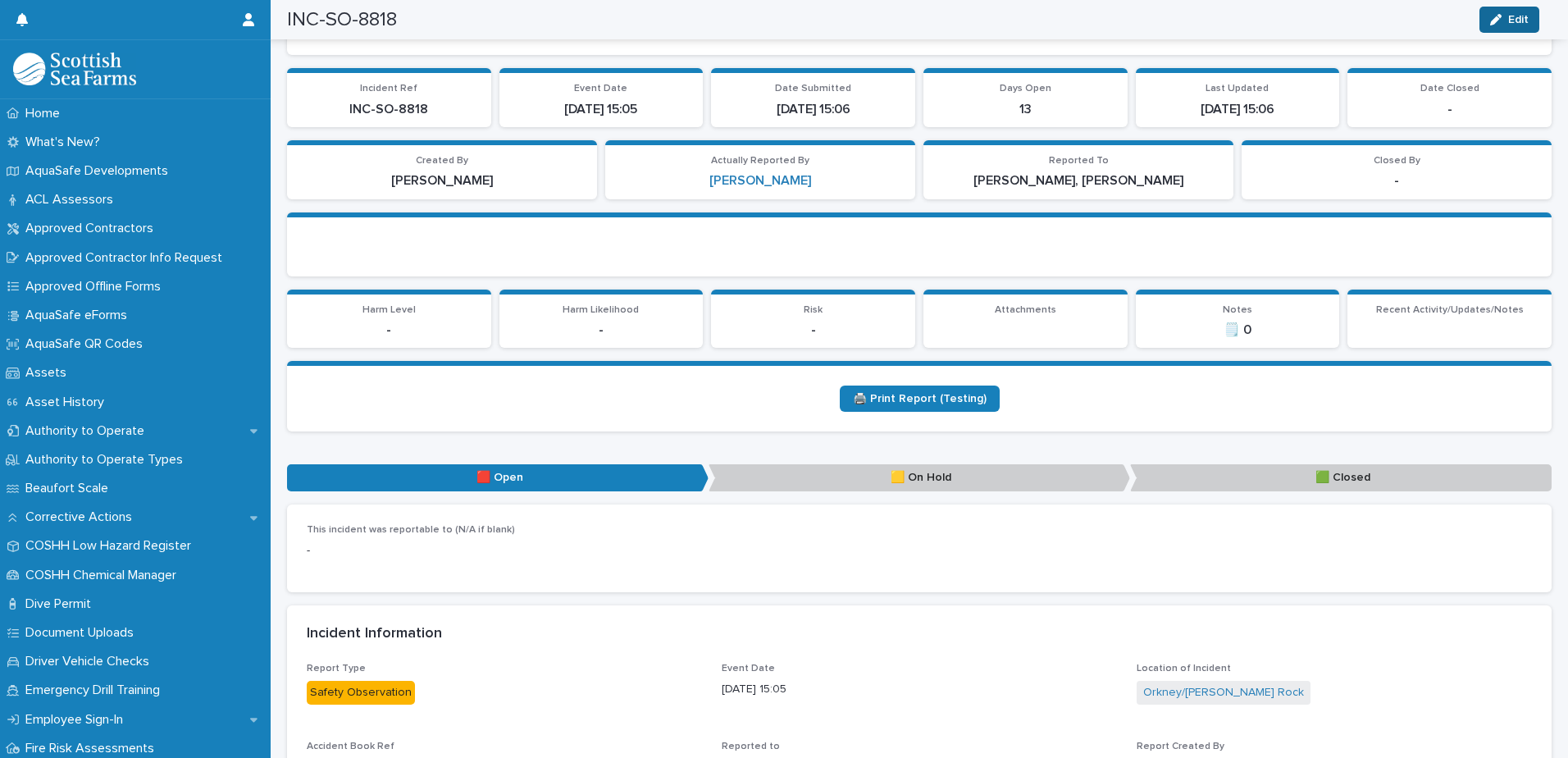
click at [1506, 21] on div "button" at bounding box center [1499, 20] width 18 height 12
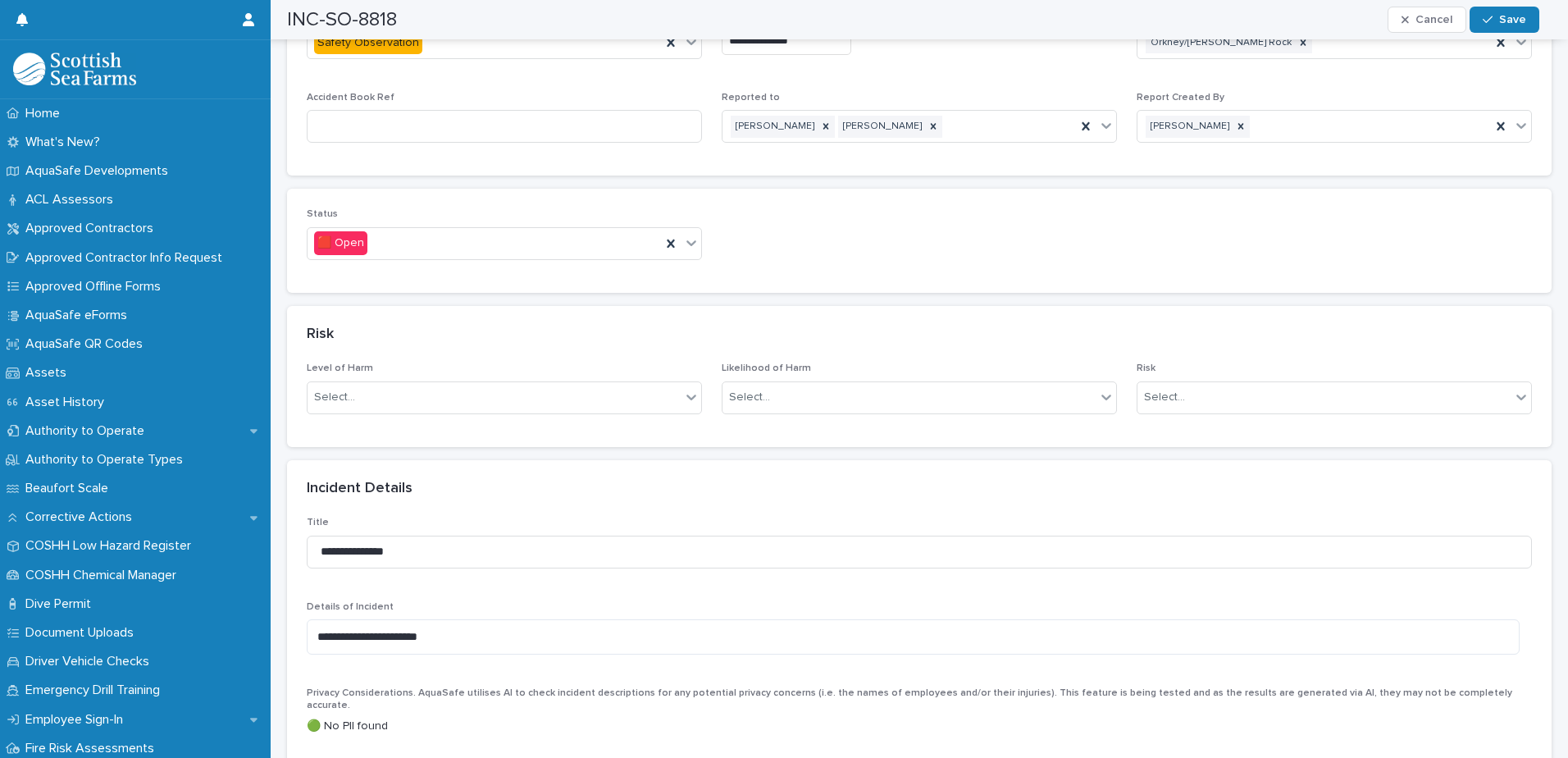
scroll to position [902, 0]
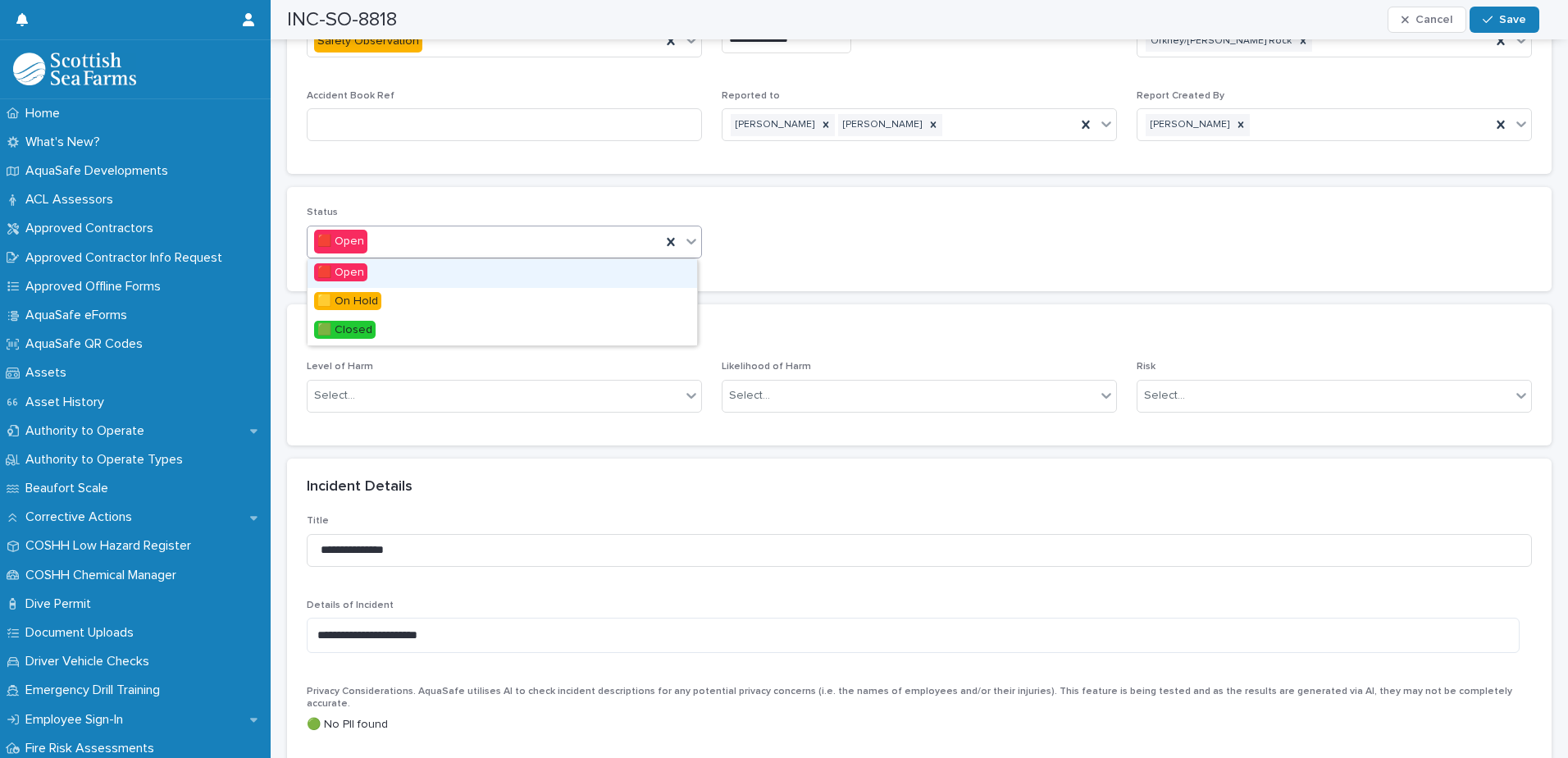
click at [694, 236] on div at bounding box center [692, 241] width 20 height 30
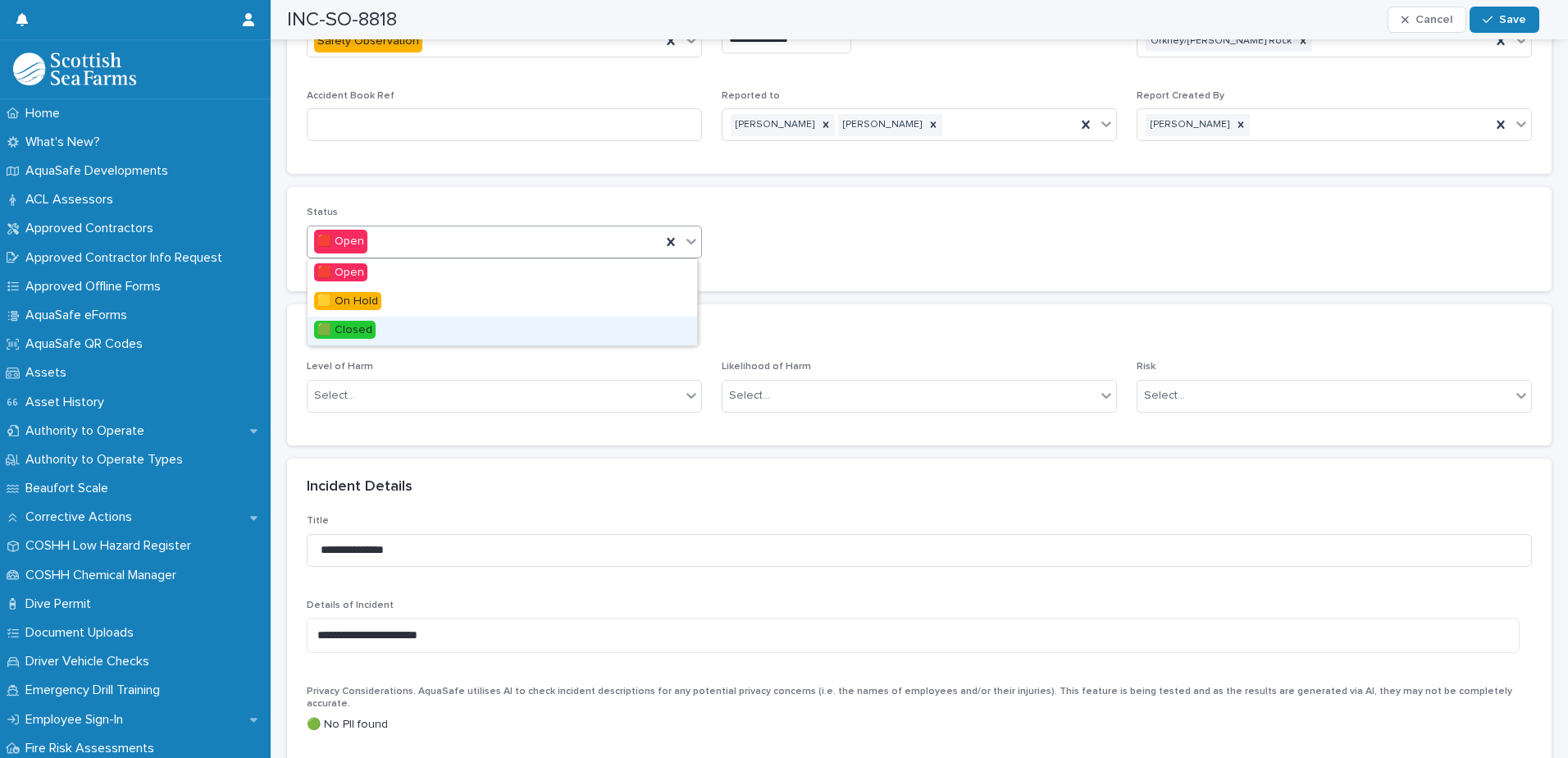
click at [431, 326] on div "🟩 Closed" at bounding box center [502, 331] width 390 height 29
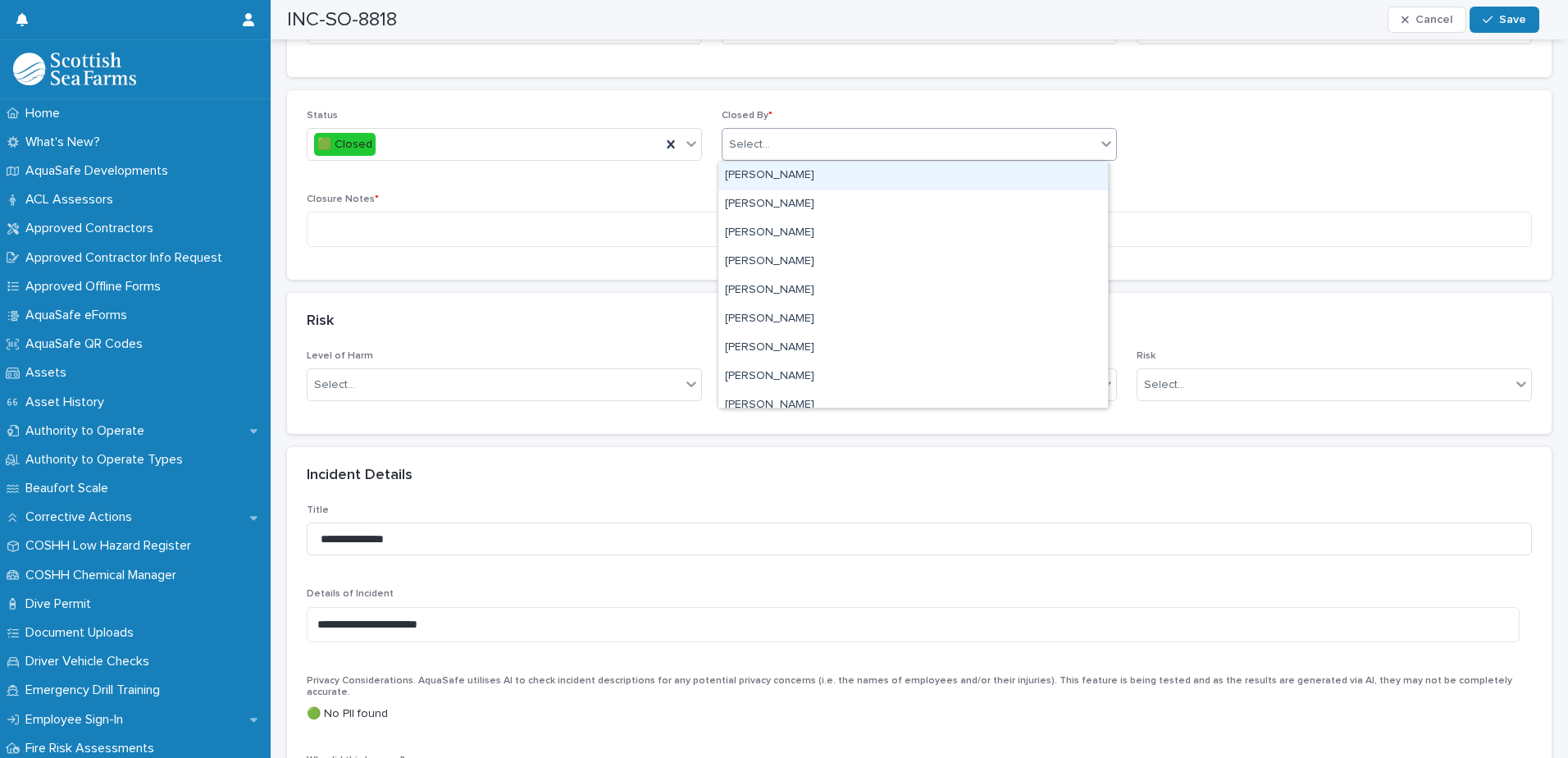
click at [836, 136] on div "Select..." at bounding box center [908, 145] width 373 height 27
type input "****"
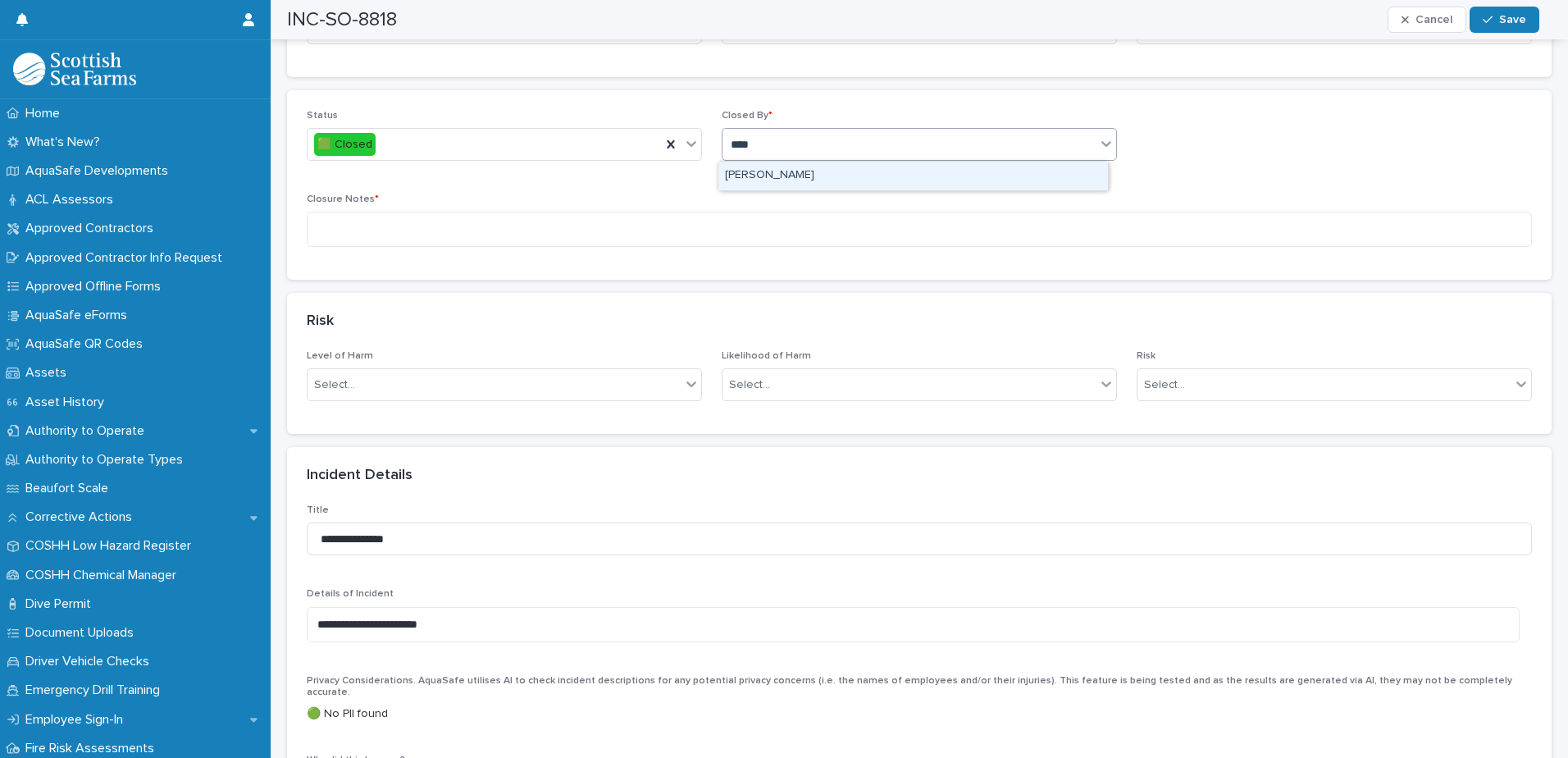
click at [797, 177] on div "[PERSON_NAME]" at bounding box center [913, 176] width 390 height 29
click at [684, 219] on textarea at bounding box center [920, 229] width 1225 height 35
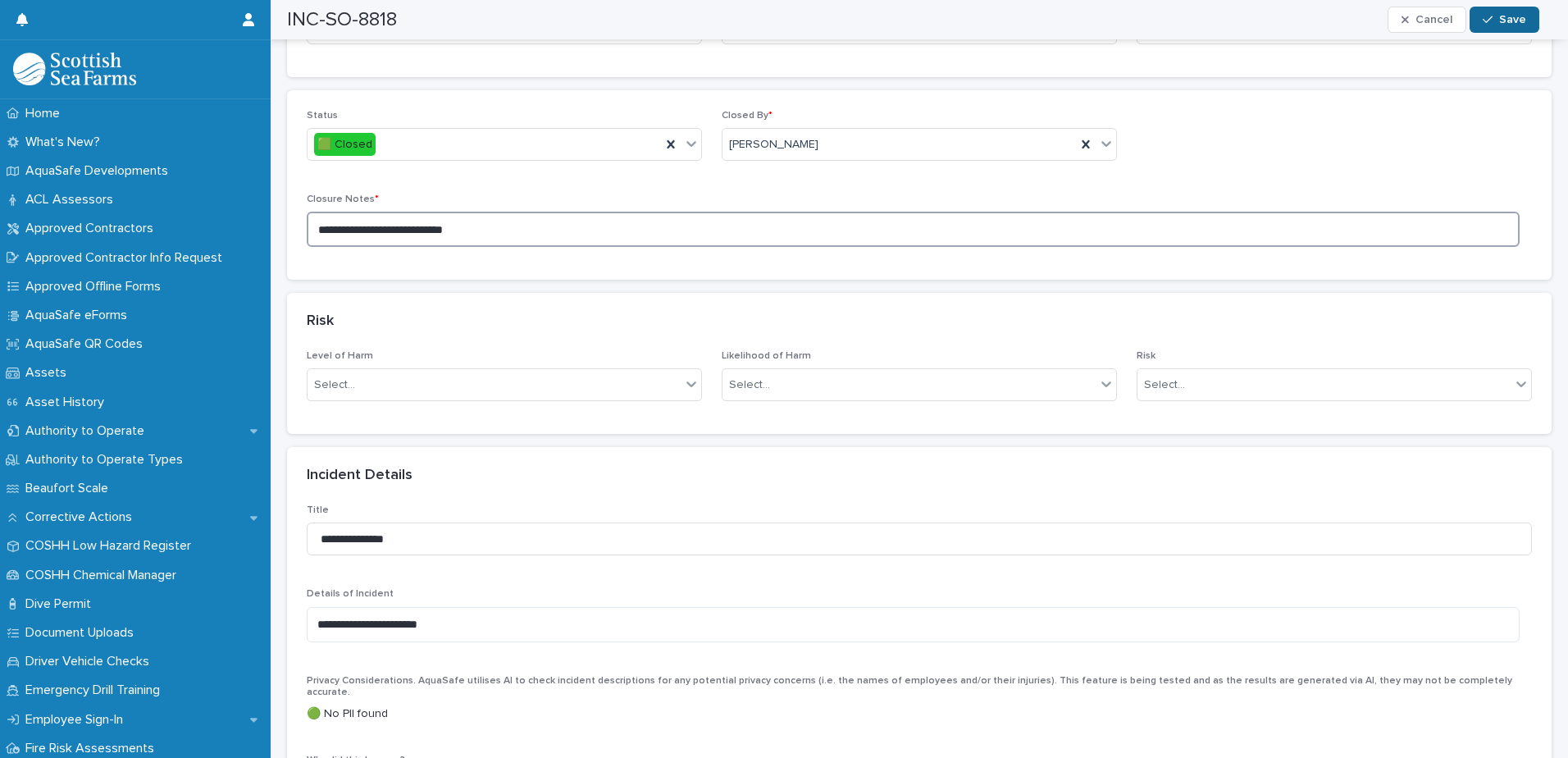
type textarea "**********"
click at [1490, 22] on icon "button" at bounding box center [1487, 20] width 10 height 12
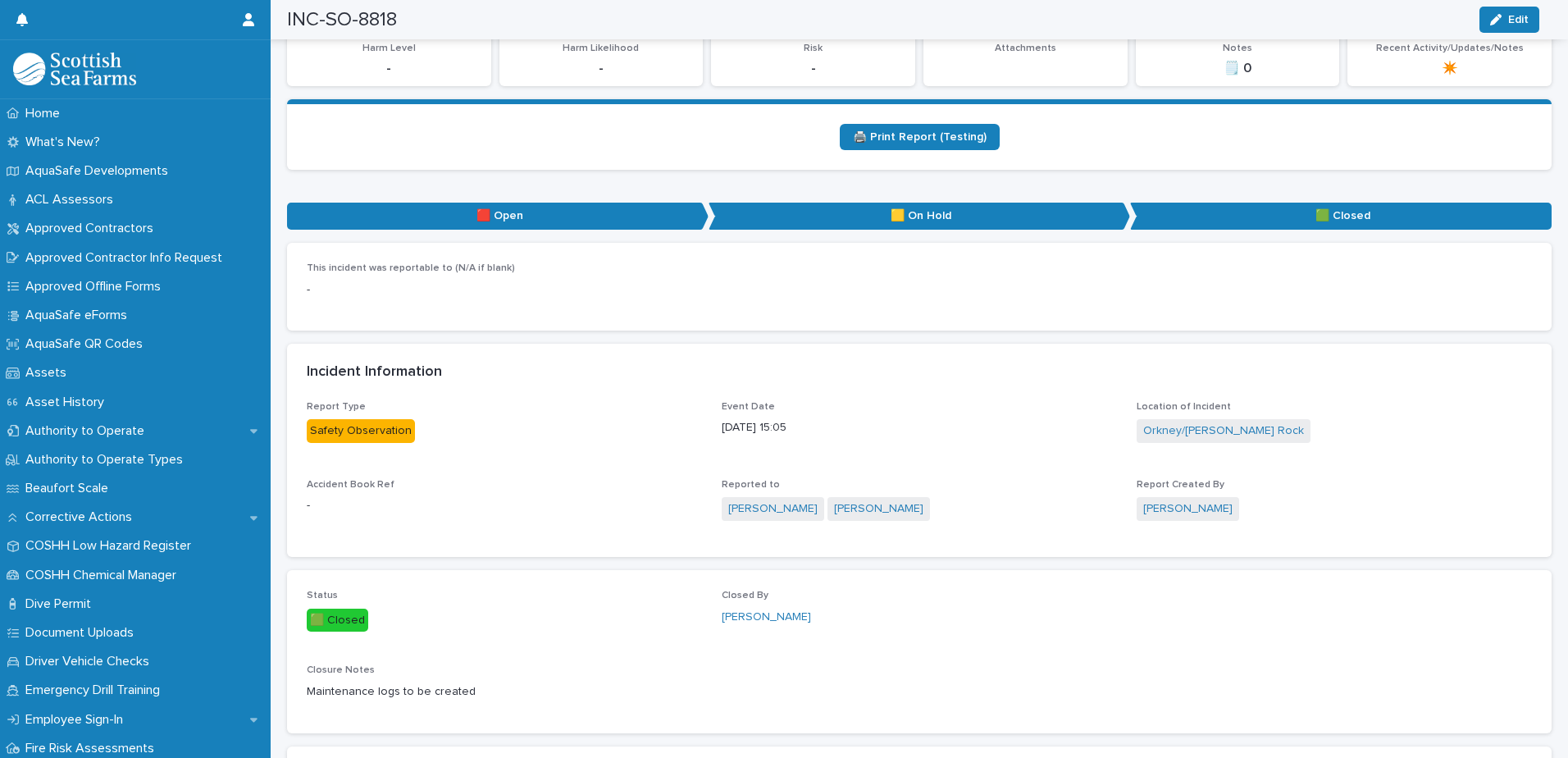
scroll to position [0, 0]
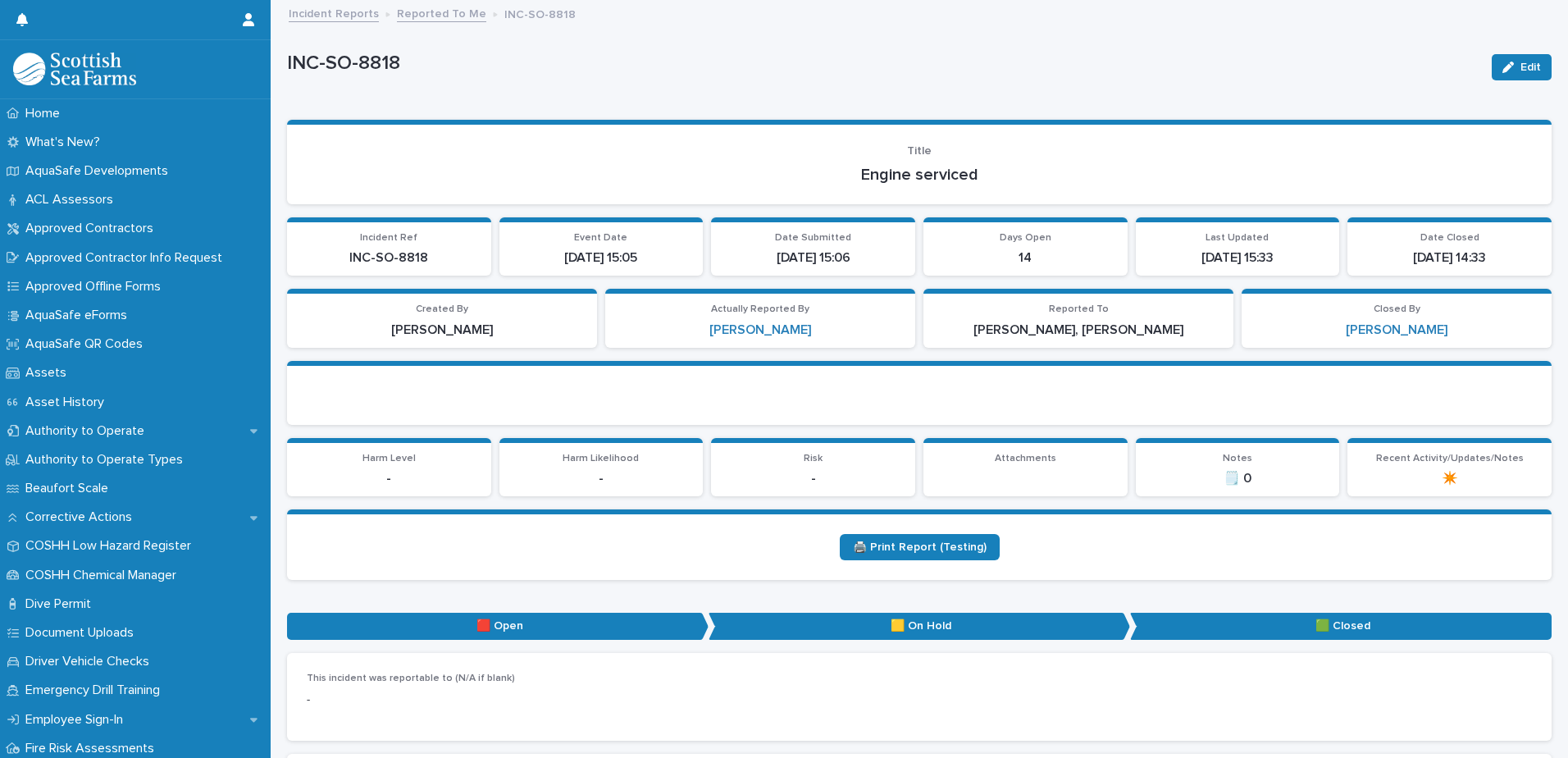
click at [456, 4] on link "Reported To Me" at bounding box center [442, 13] width 90 height 19
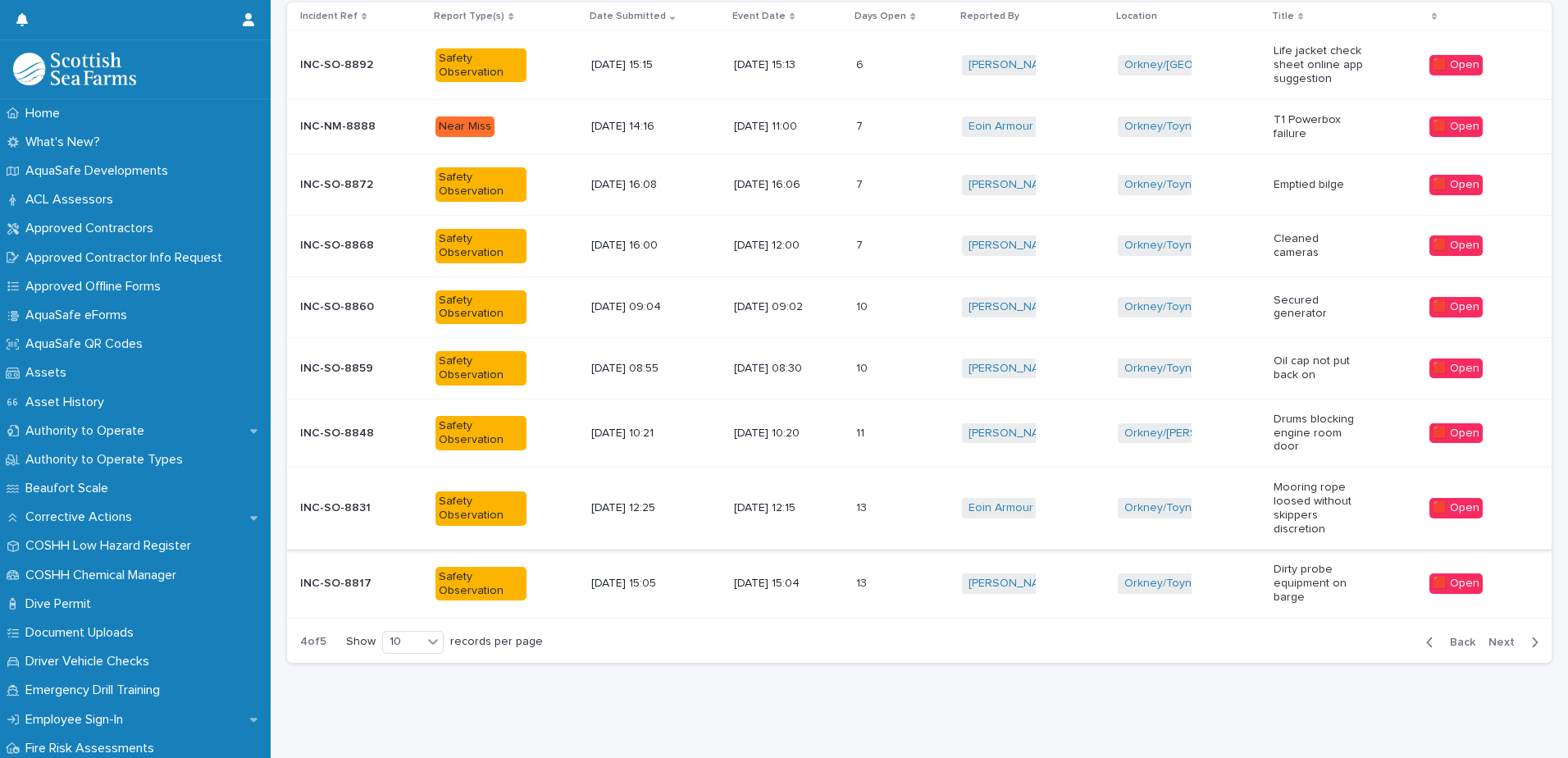
scroll to position [315, 0]
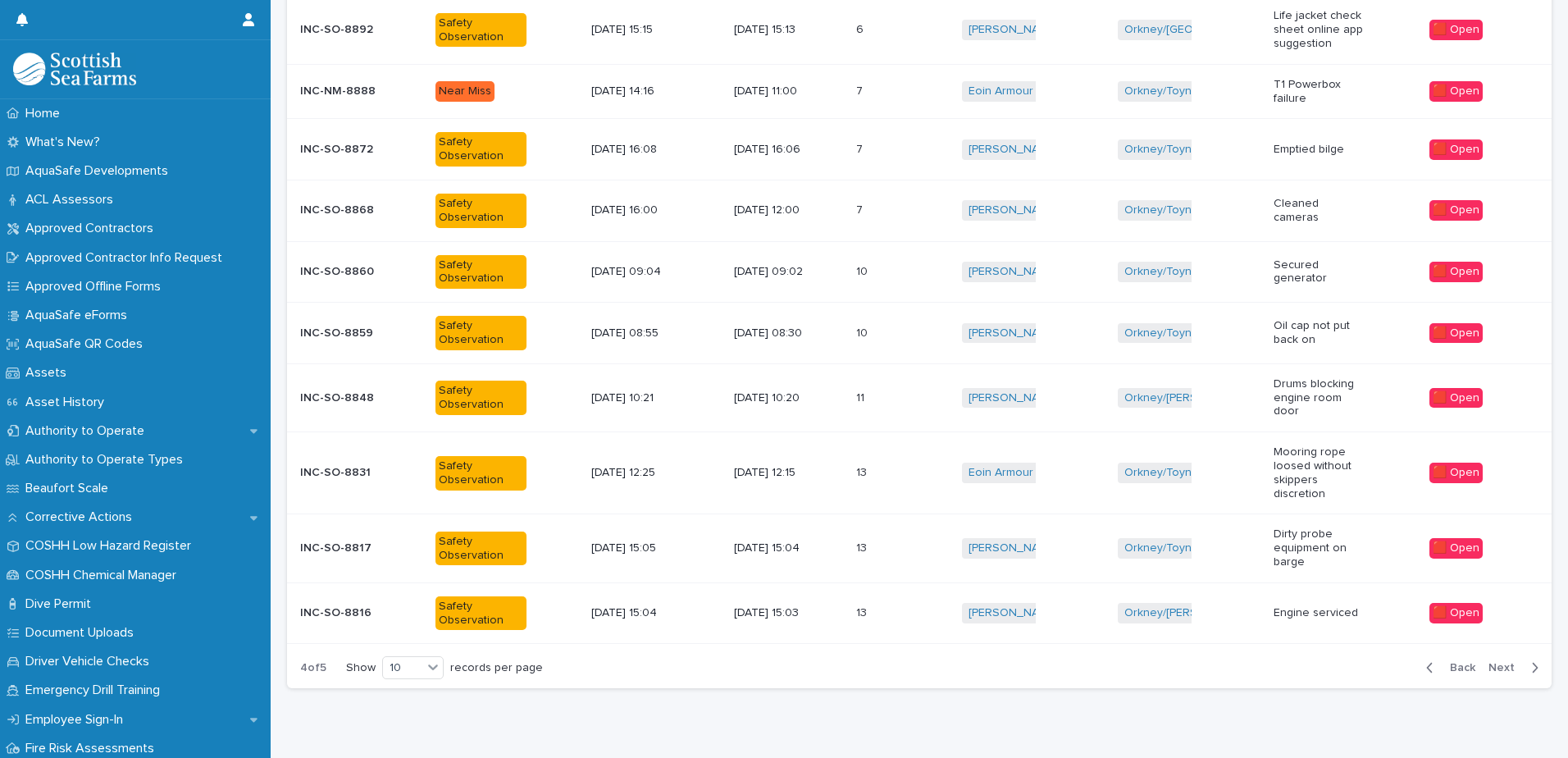
click at [850, 597] on td "[DATE] 15:03" at bounding box center [788, 613] width 122 height 61
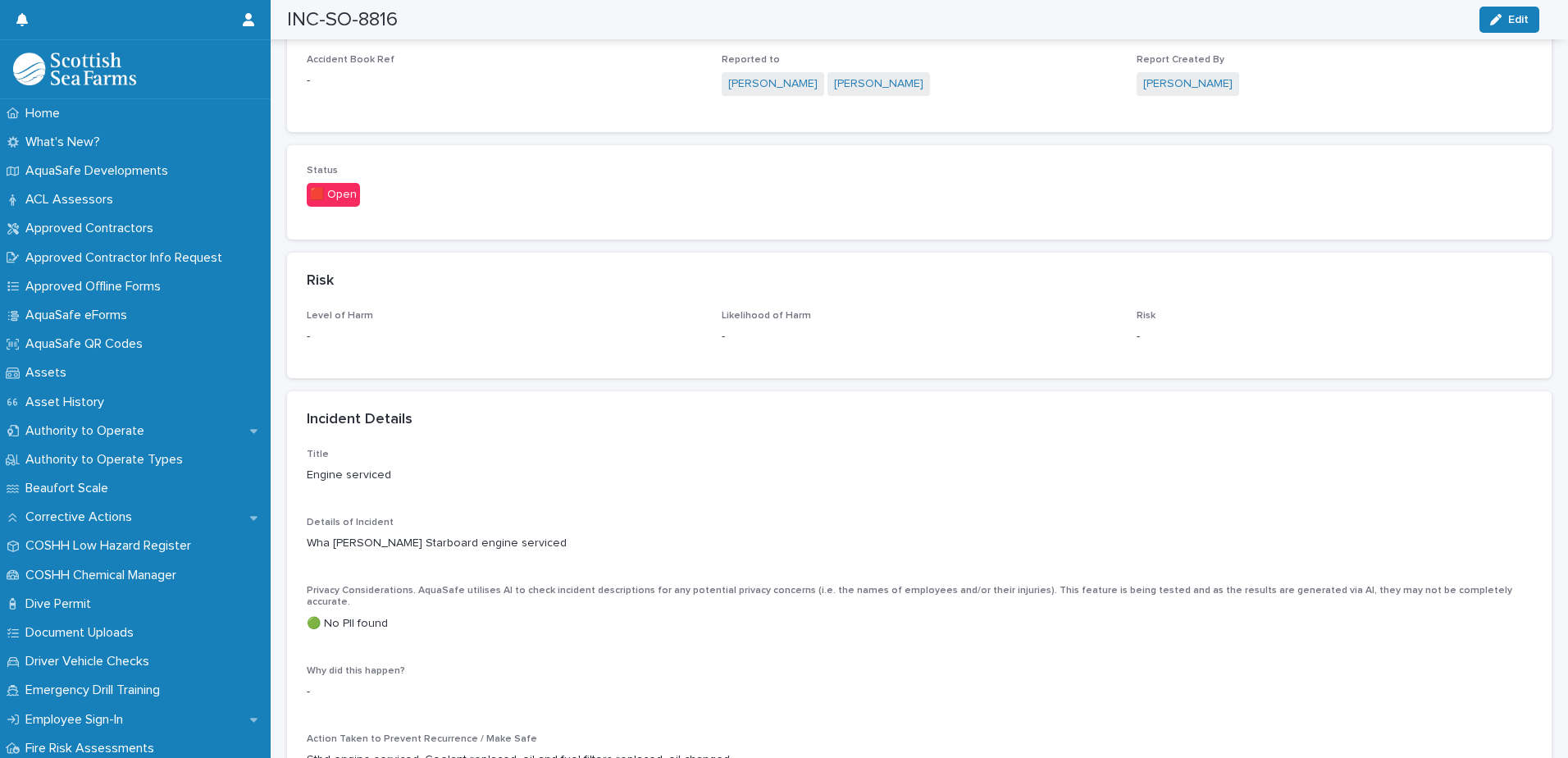
scroll to position [820, 0]
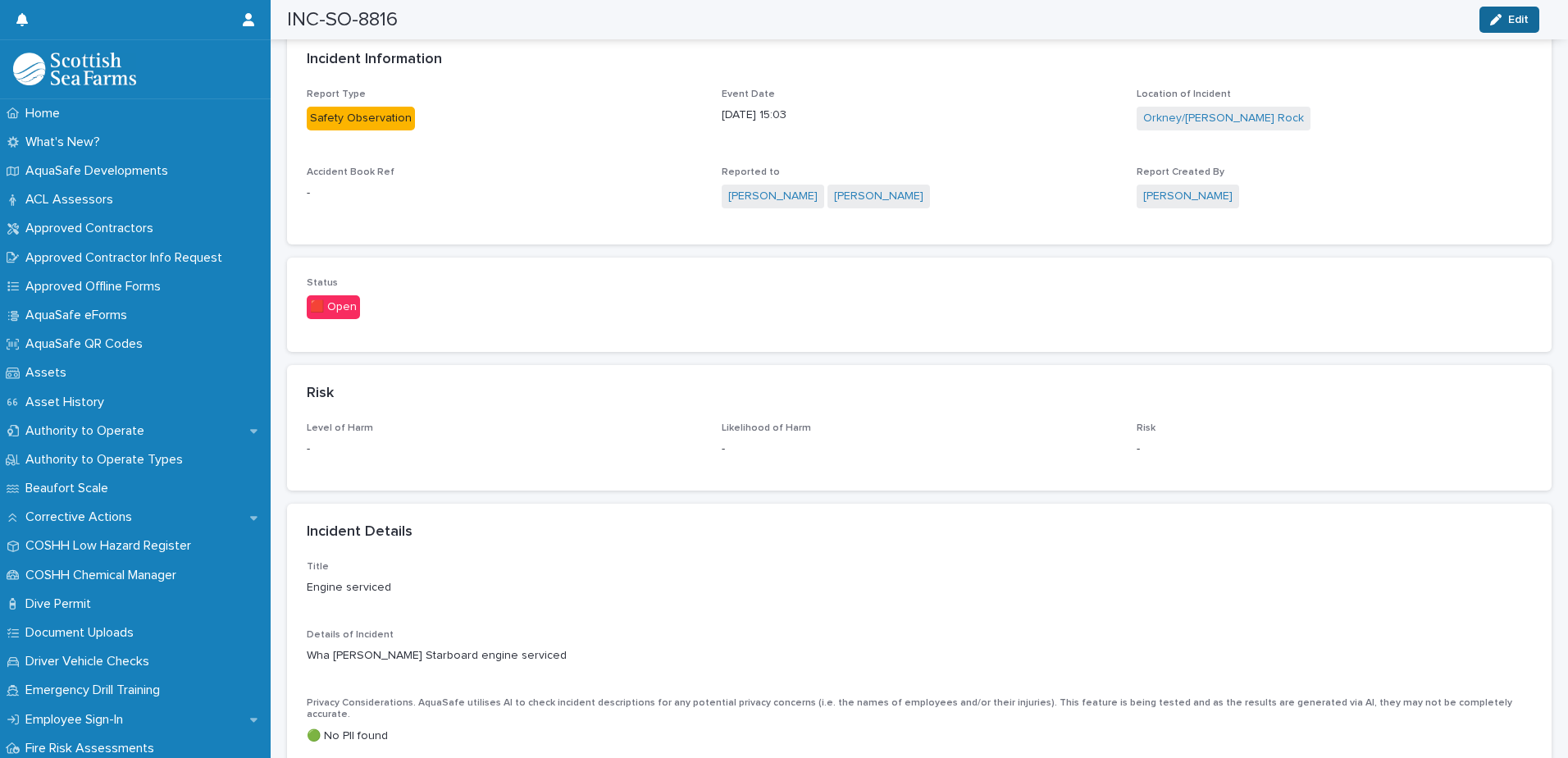
click at [1505, 30] on button "Edit" at bounding box center [1509, 19] width 60 height 26
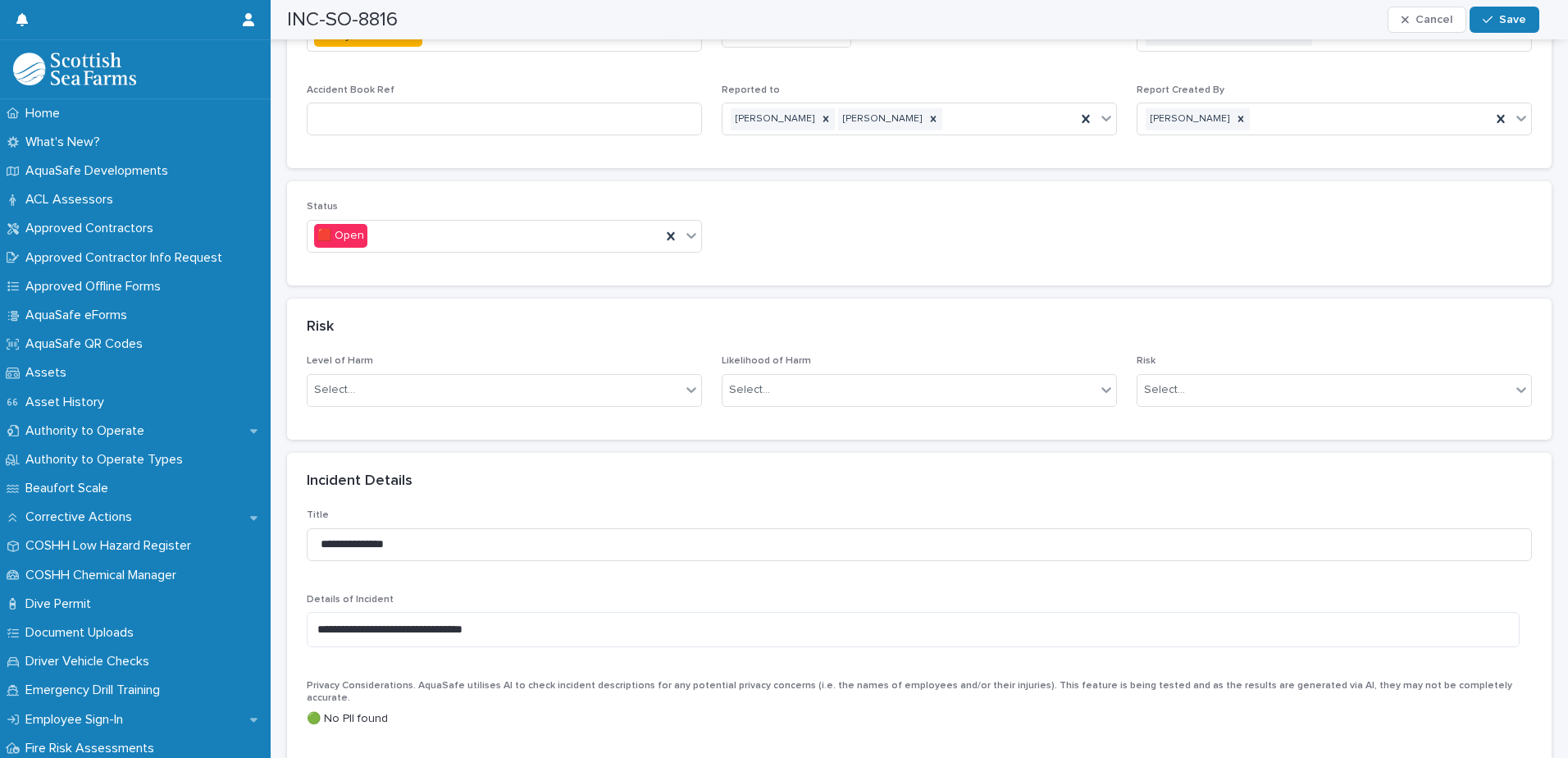
scroll to position [902, 0]
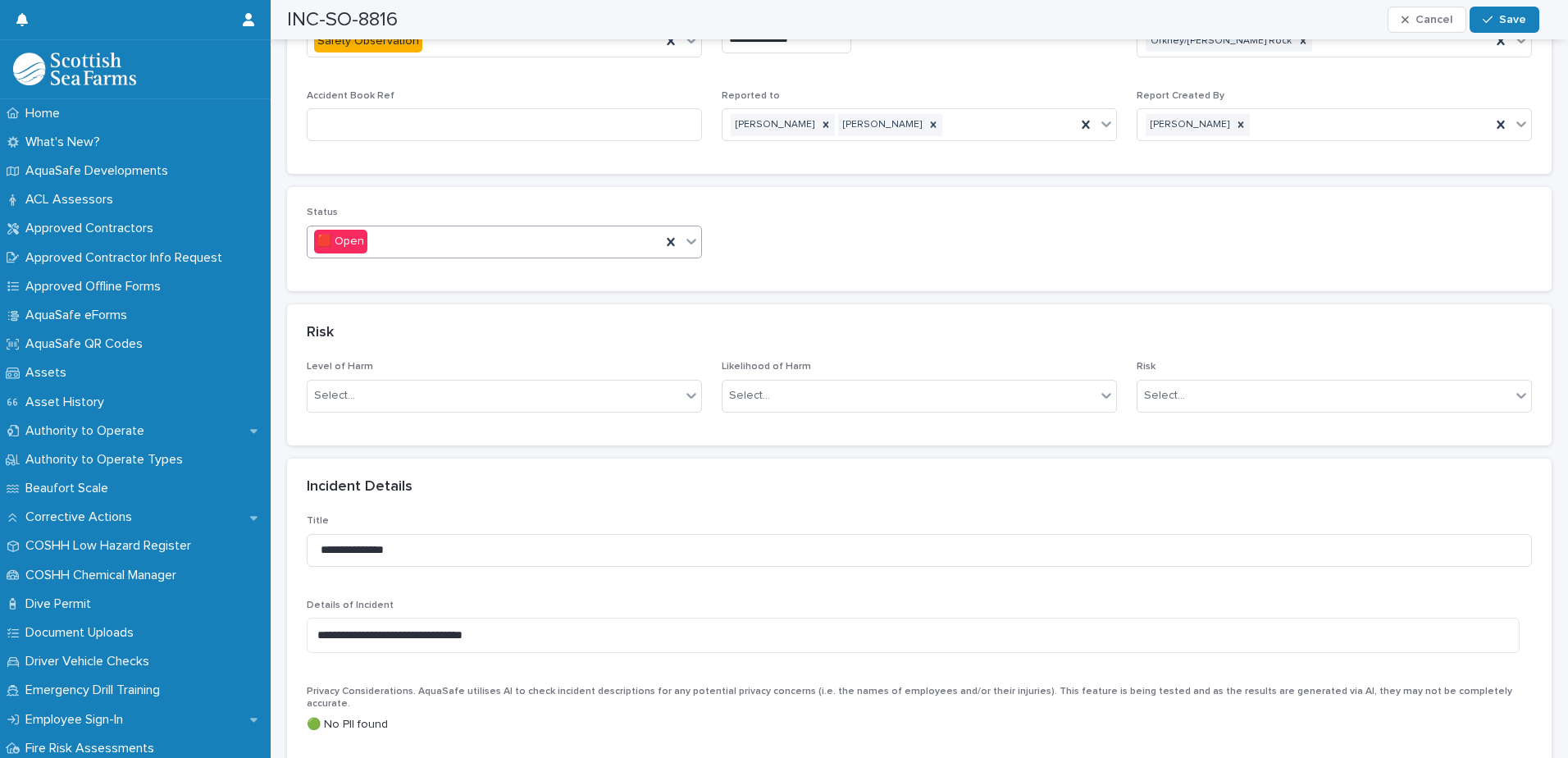
click at [694, 231] on div at bounding box center [692, 241] width 20 height 30
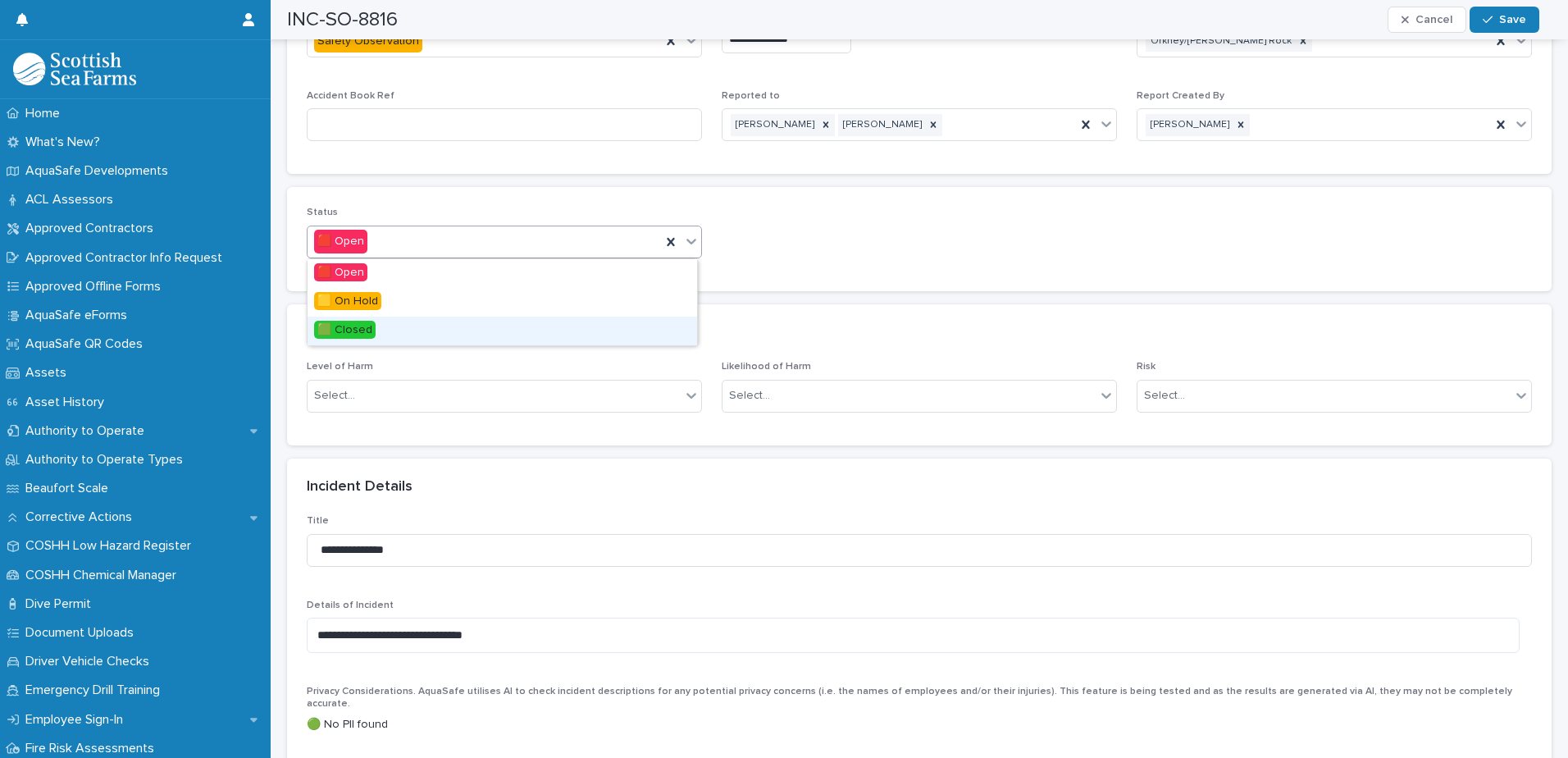
click at [386, 331] on div "🟩 Closed" at bounding box center [502, 331] width 390 height 29
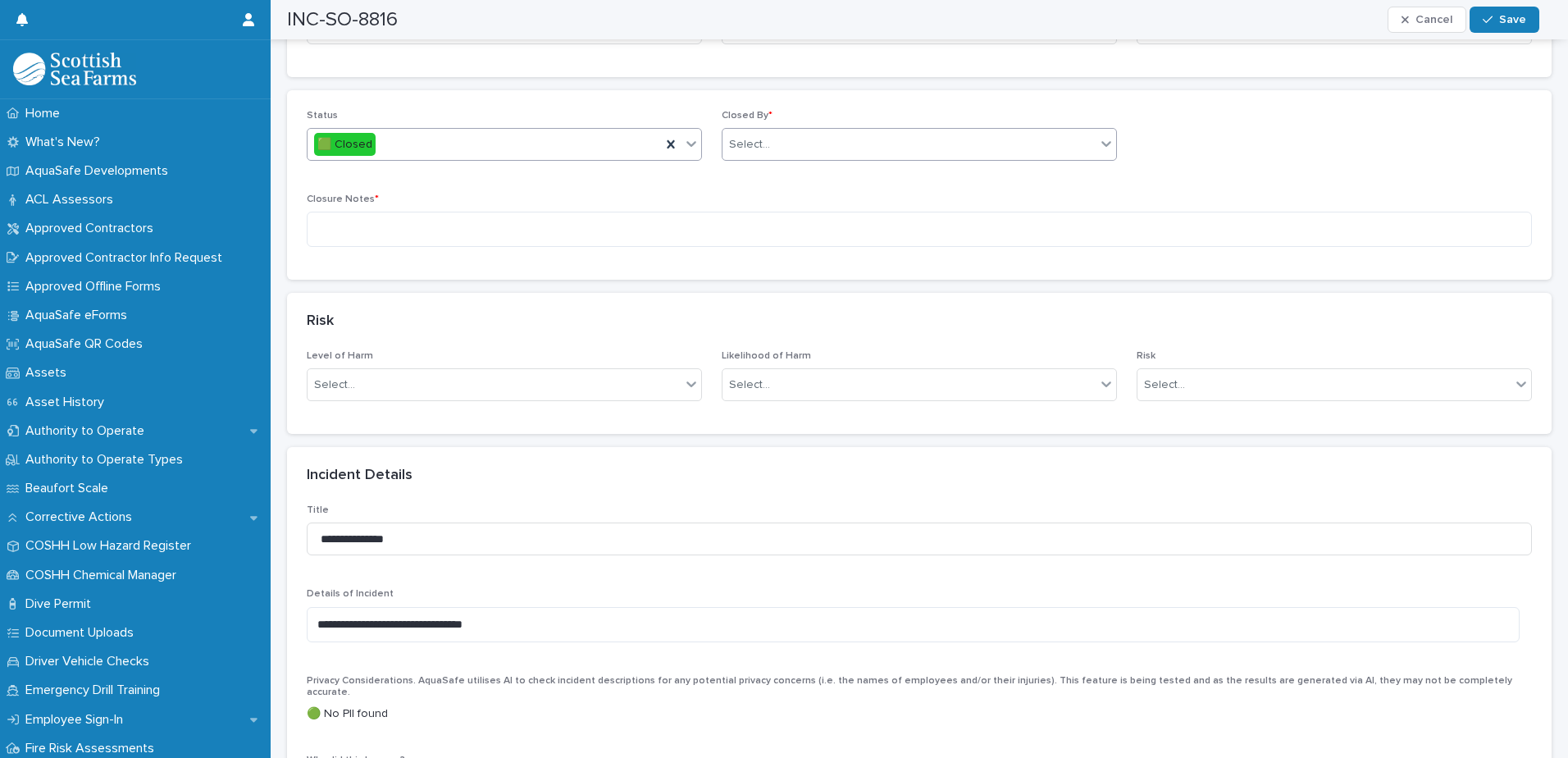
click at [861, 145] on div "Select..." at bounding box center [908, 145] width 373 height 27
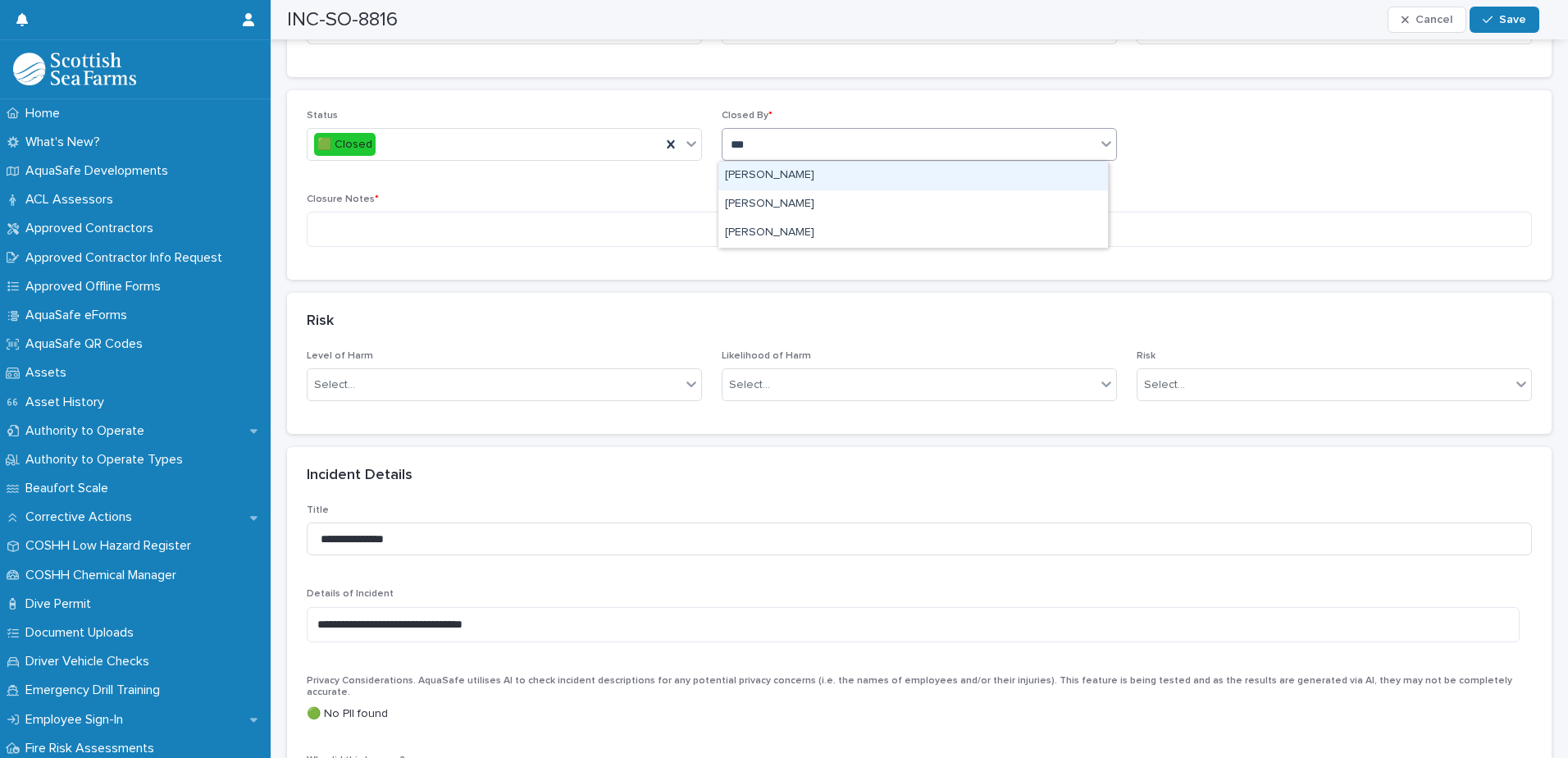
type input "****"
click at [813, 174] on div "[PERSON_NAME]" at bounding box center [913, 176] width 390 height 29
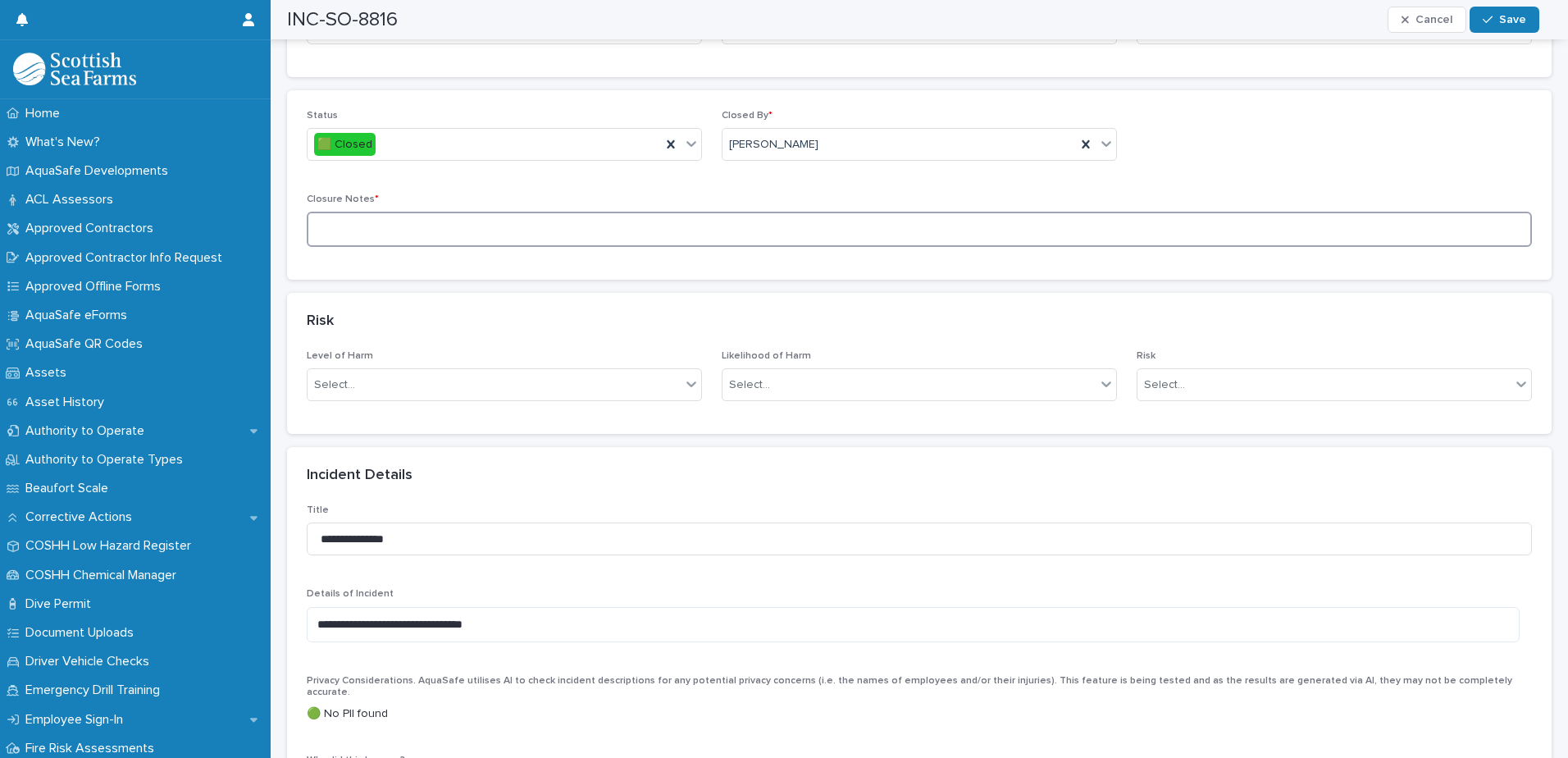
click at [714, 232] on textarea at bounding box center [920, 229] width 1225 height 35
type textarea "**********"
click at [1511, 22] on span "Save" at bounding box center [1512, 20] width 27 height 12
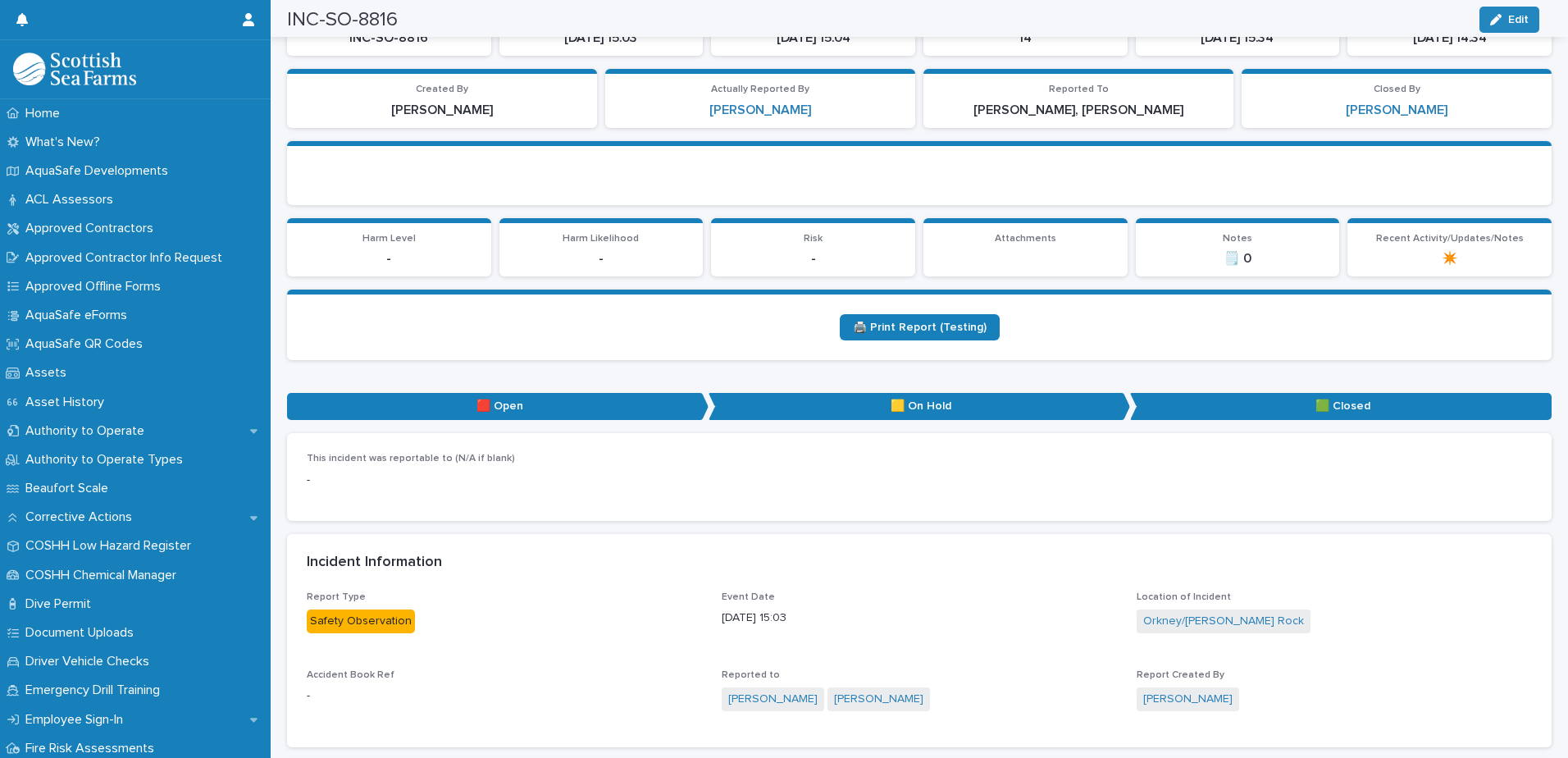
scroll to position [0, 0]
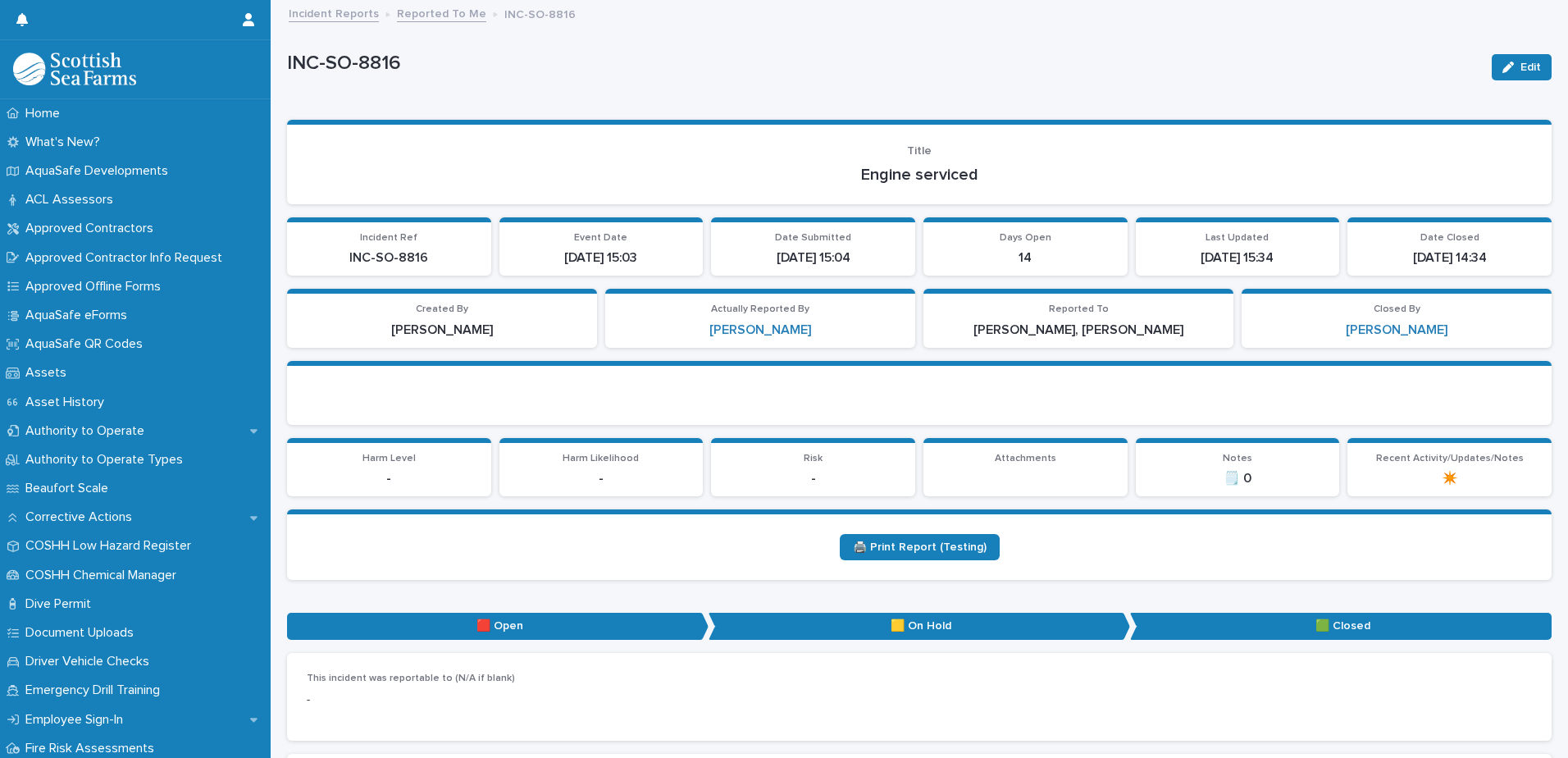
click at [424, 15] on link "Reported To Me" at bounding box center [442, 13] width 90 height 19
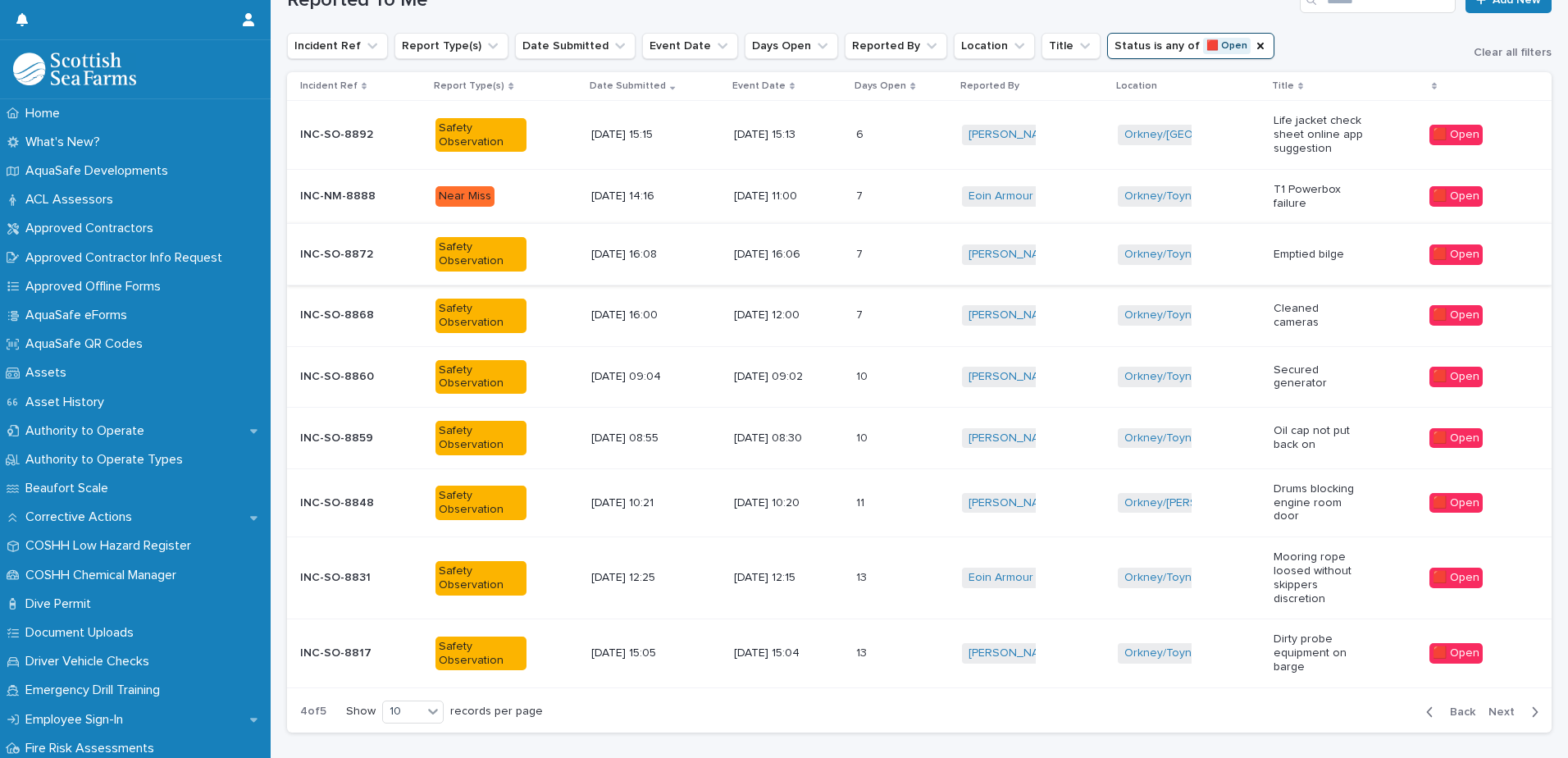
scroll to position [285, 0]
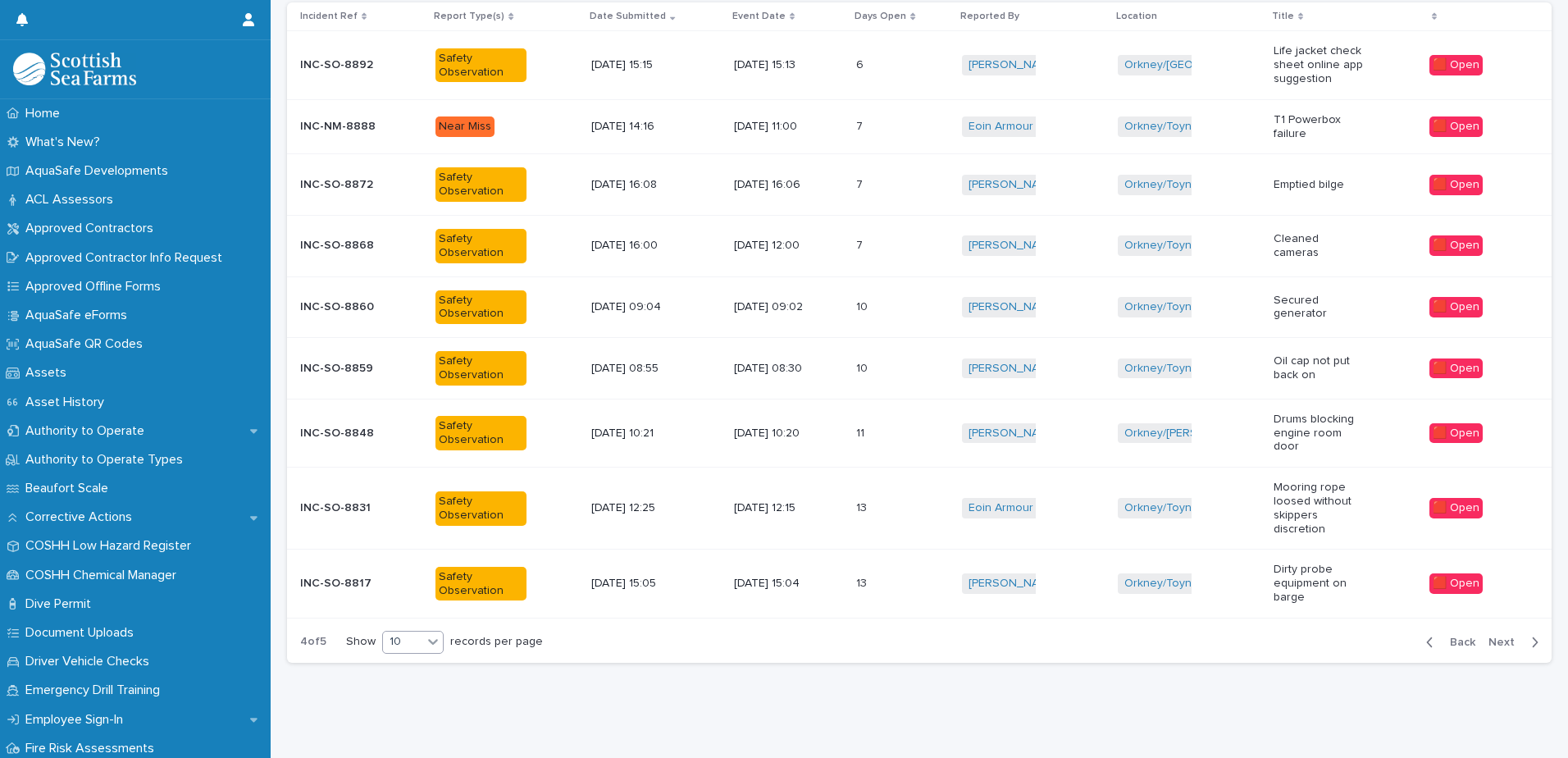
click at [427, 633] on icon at bounding box center [433, 641] width 16 height 16
click at [419, 693] on div "30" at bounding box center [414, 692] width 60 height 20
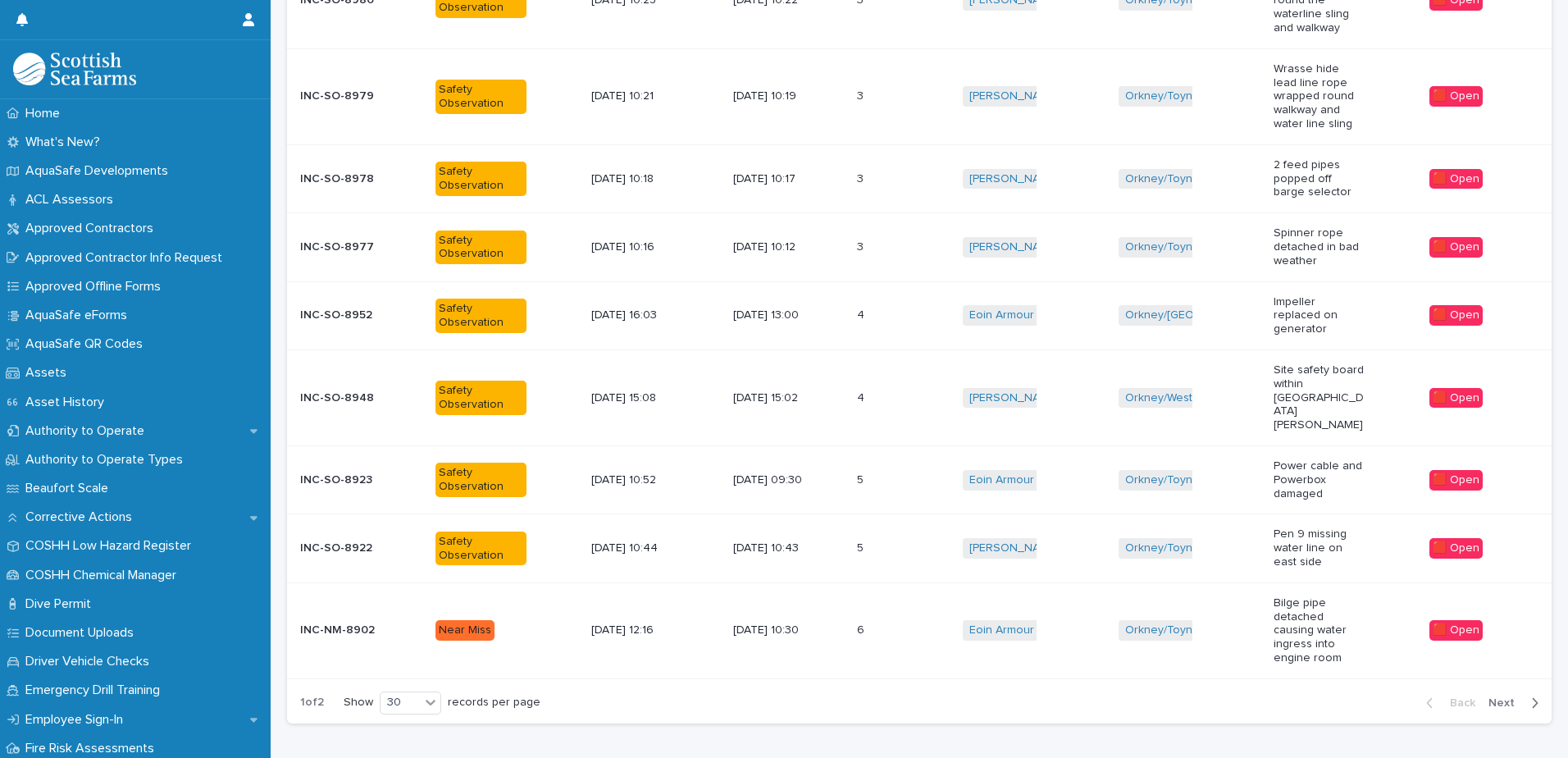
scroll to position [1823, 0]
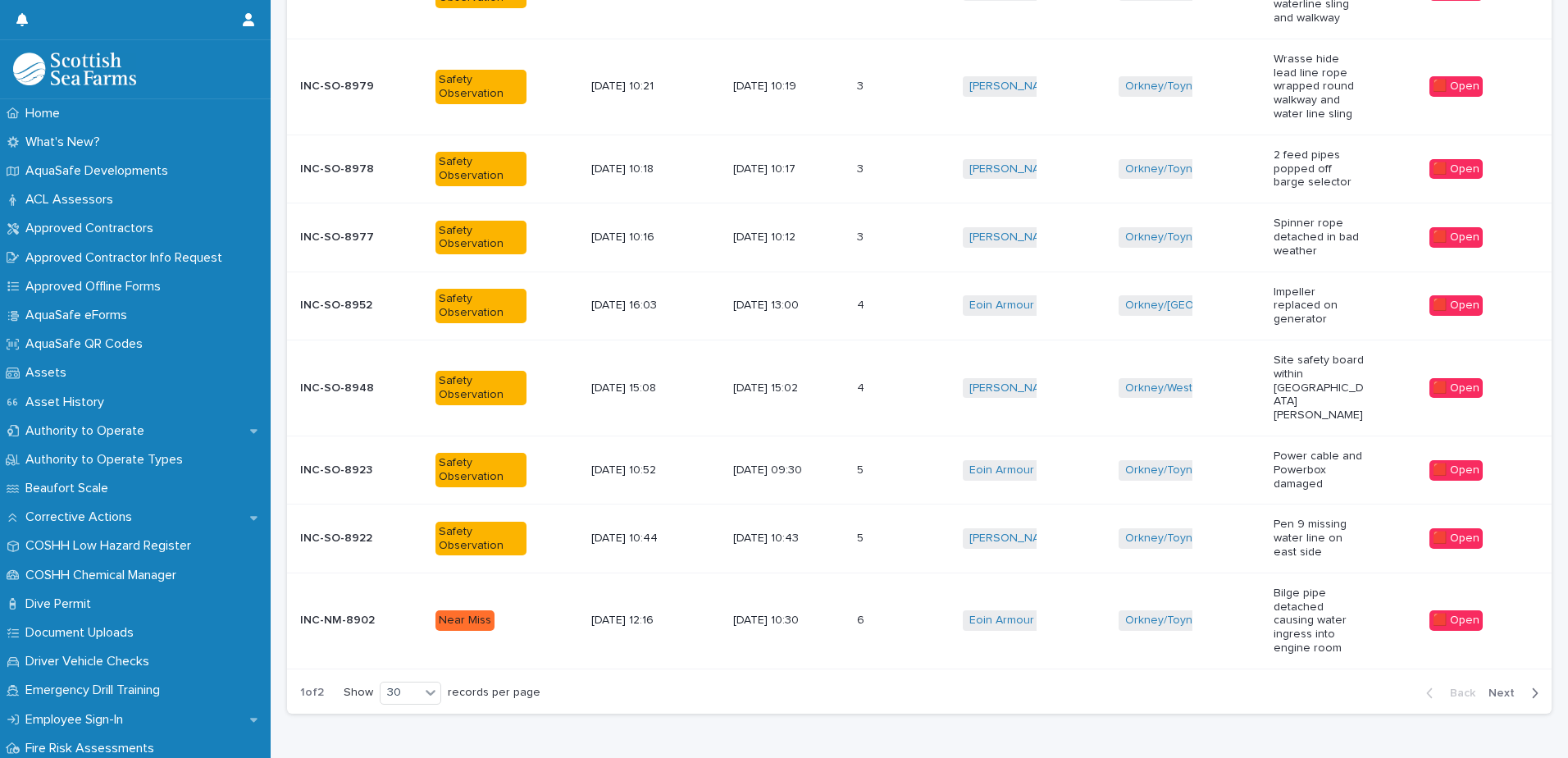
click at [1496, 687] on span "Next" at bounding box center [1506, 692] width 36 height 12
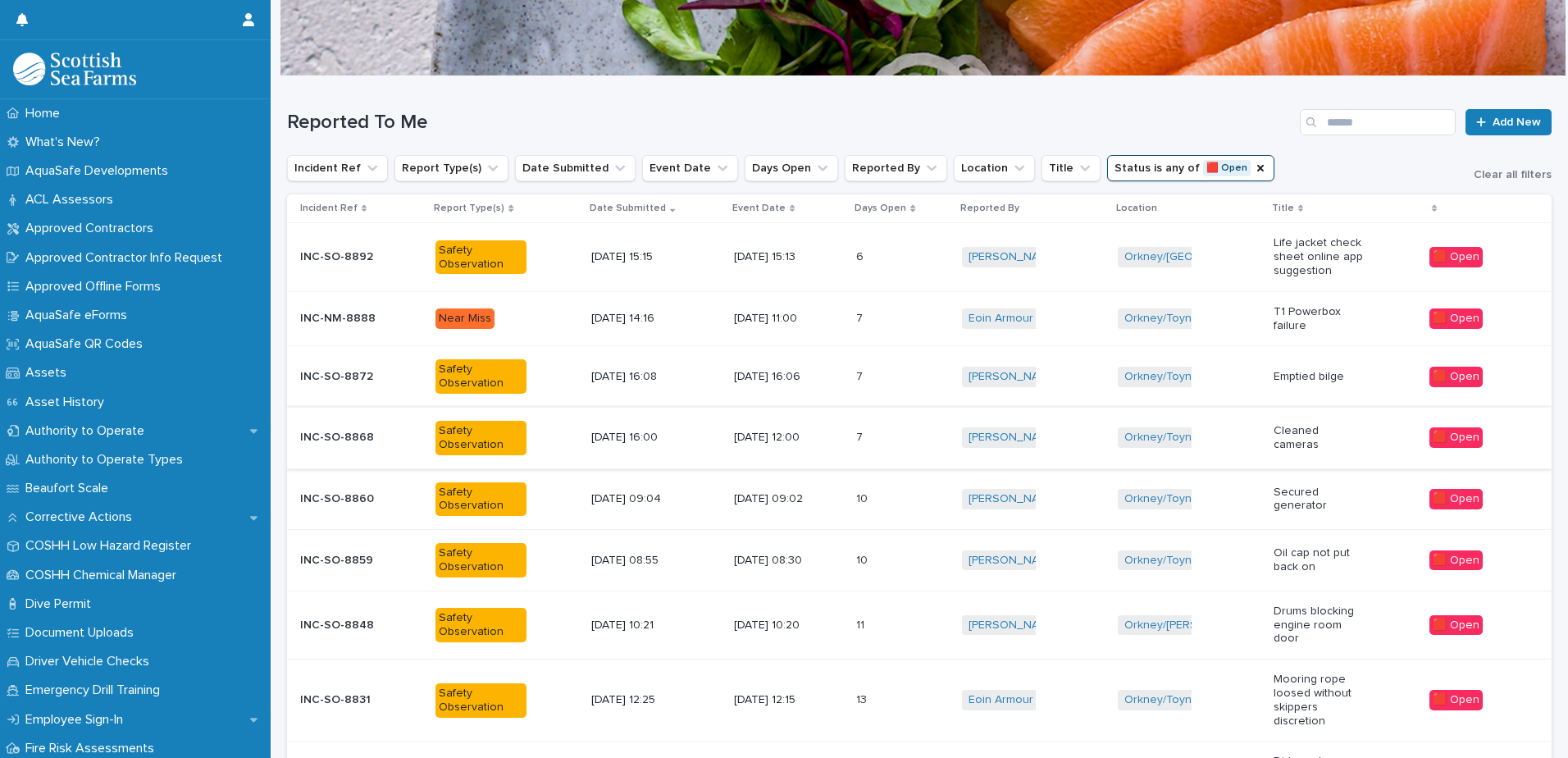
scroll to position [264, 0]
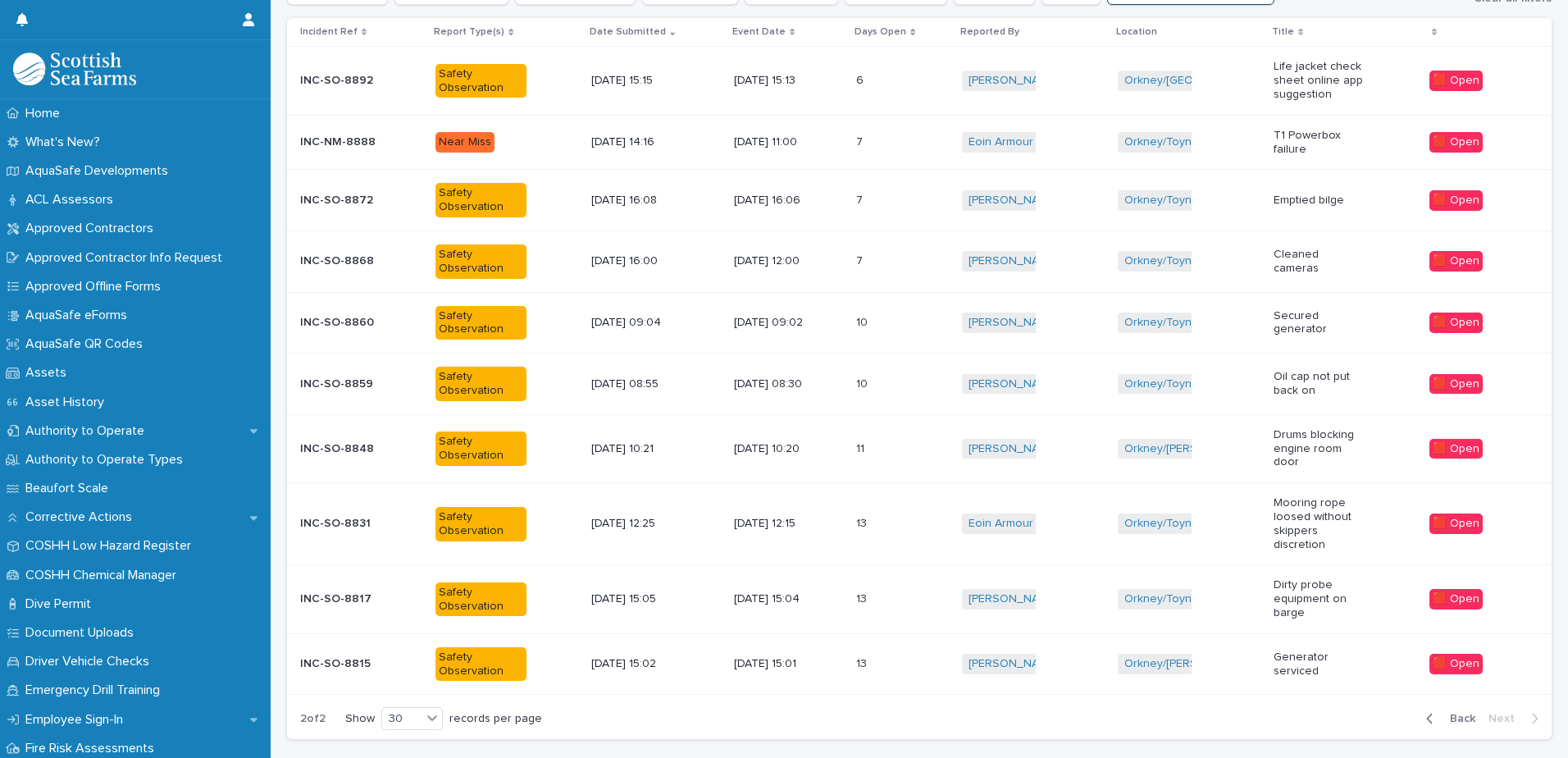
click at [850, 267] on td "[DATE] 12:00" at bounding box center [788, 261] width 122 height 61
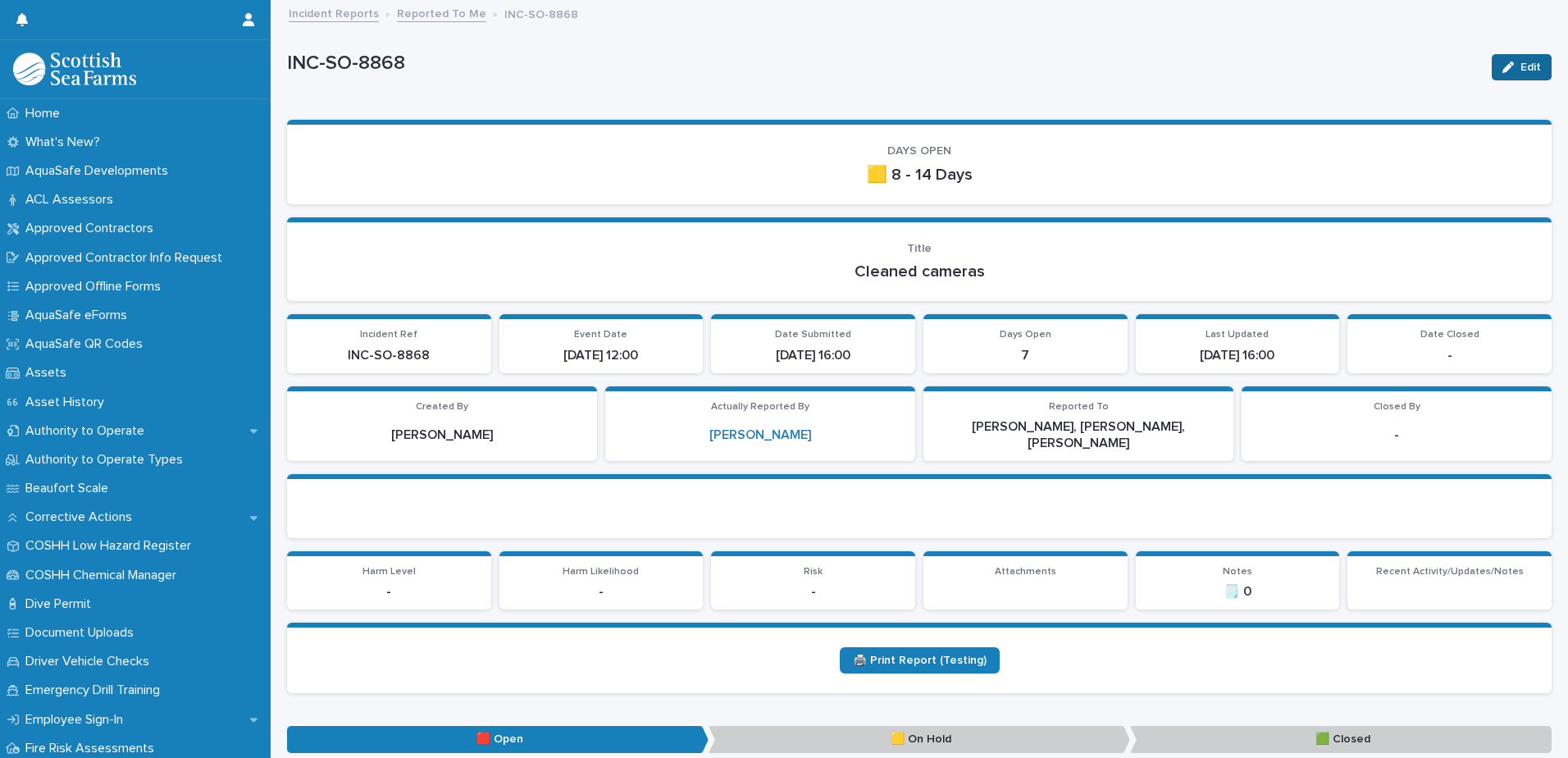
click at [1516, 57] on button "Edit" at bounding box center [1521, 66] width 60 height 26
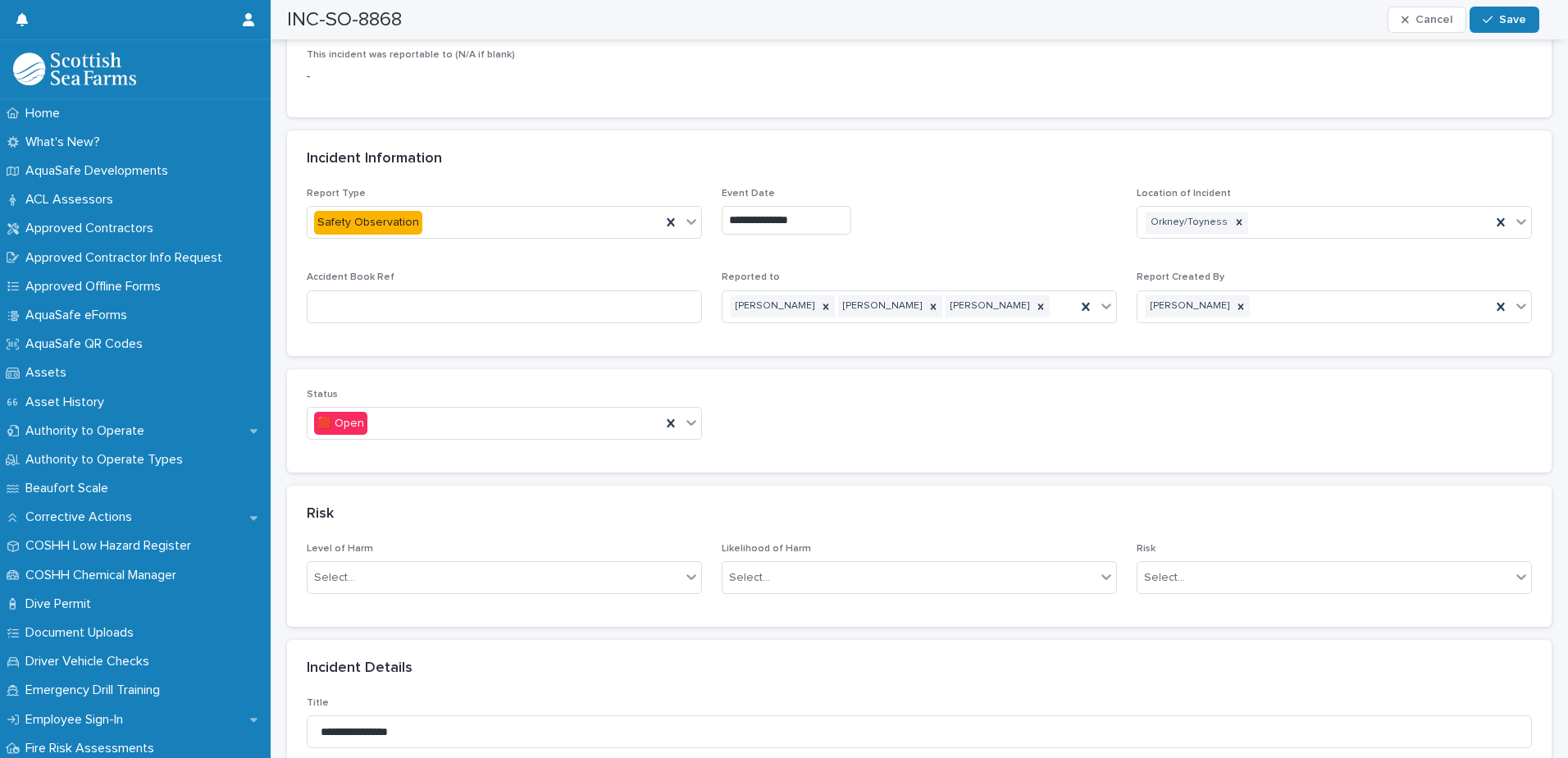
scroll to position [738, 0]
click at [683, 412] on icon at bounding box center [692, 420] width 16 height 16
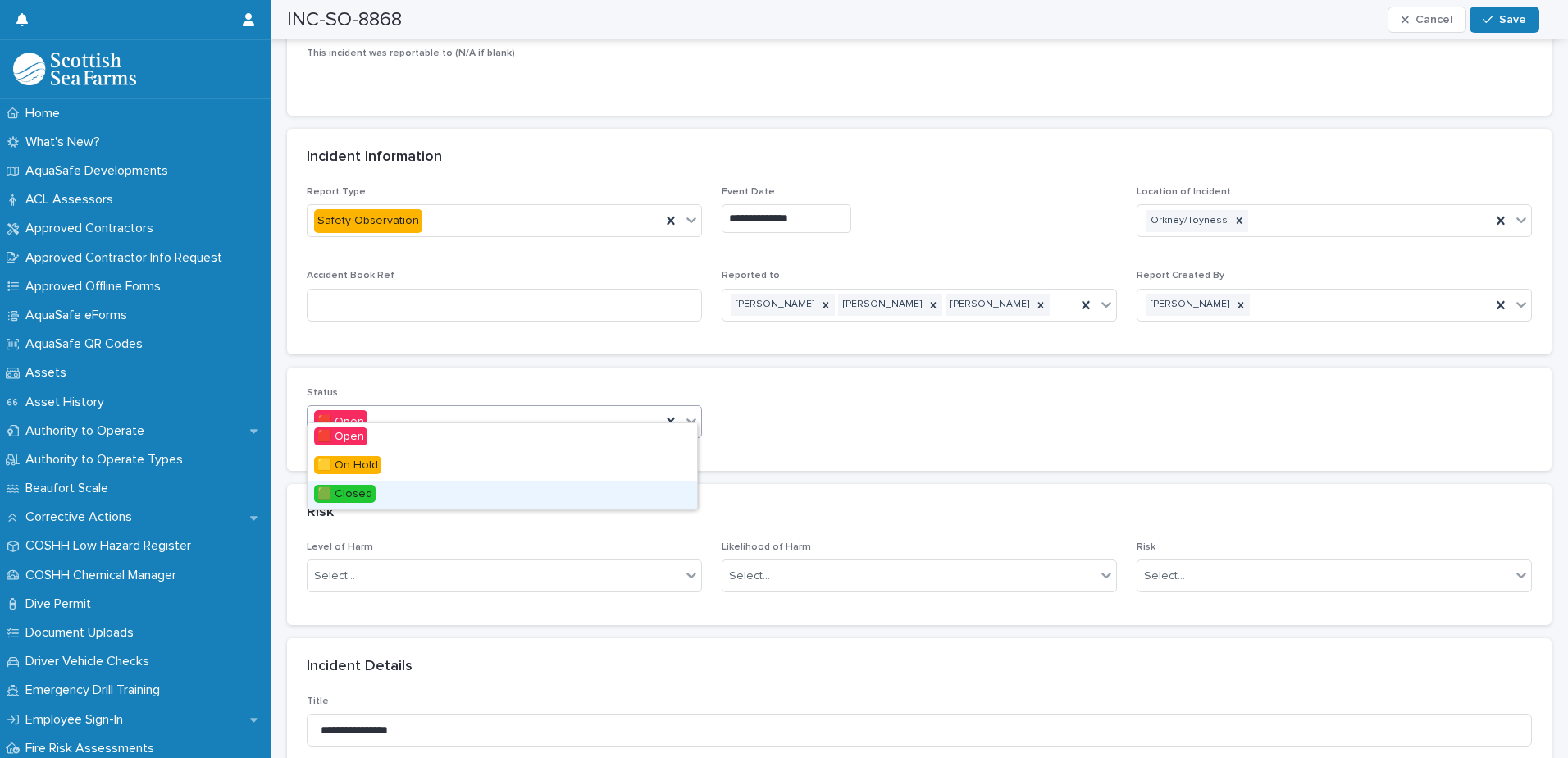
click at [373, 497] on span "🟩 Closed" at bounding box center [345, 494] width 61 height 18
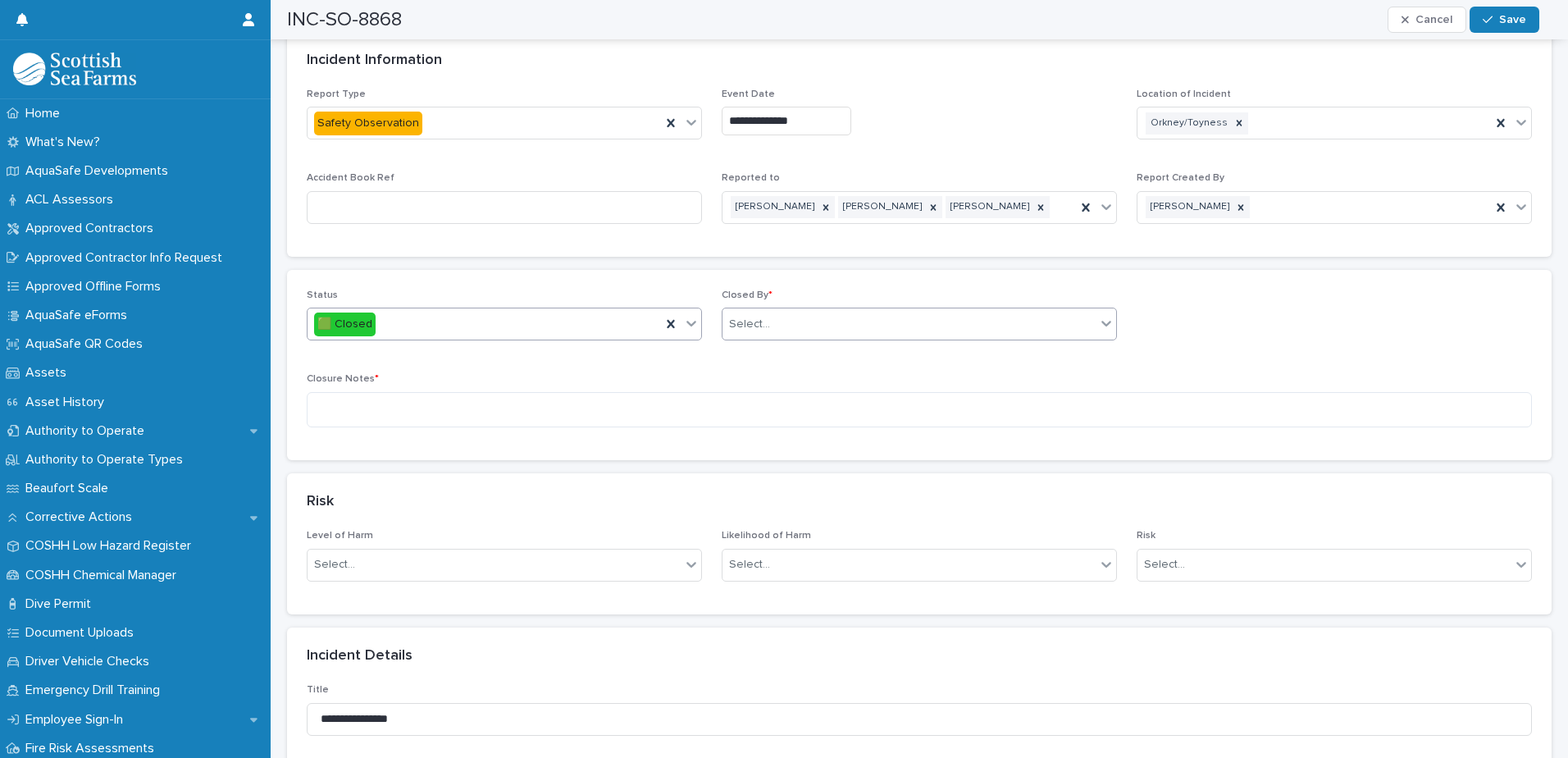
click at [816, 316] on div "Select..." at bounding box center [908, 324] width 373 height 27
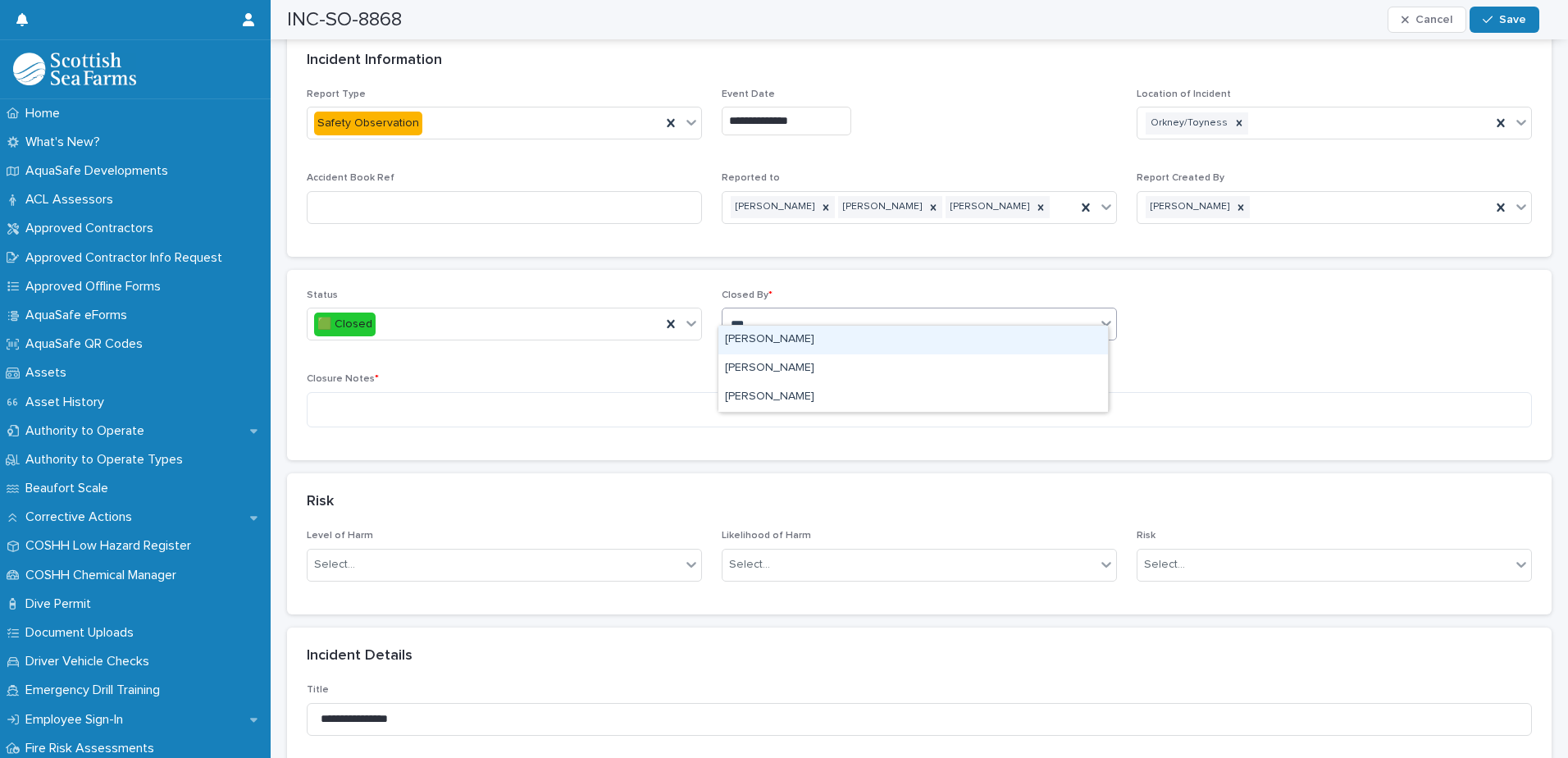
type input "****"
click at [804, 339] on div "[PERSON_NAME]" at bounding box center [913, 340] width 390 height 29
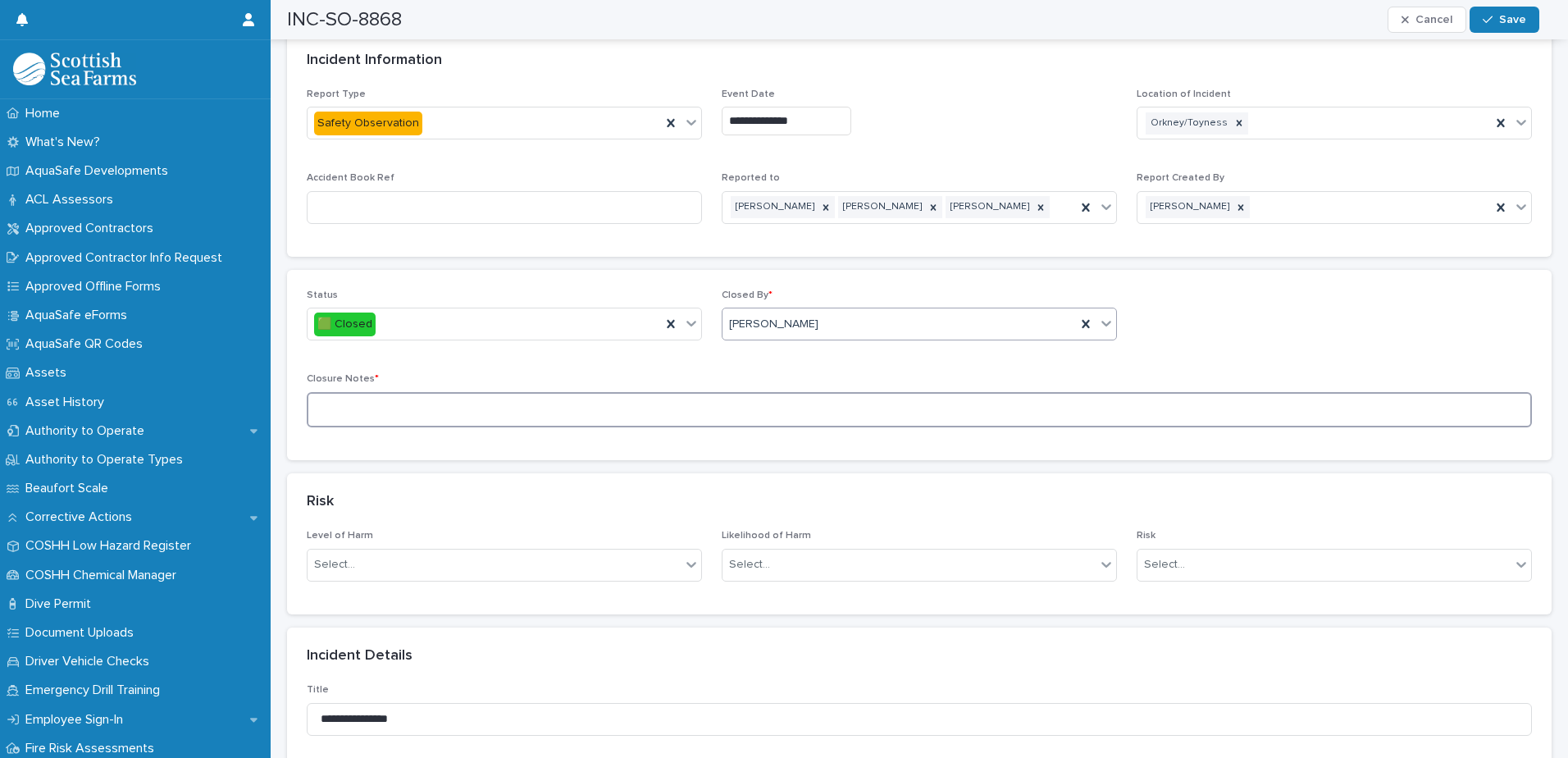
click at [694, 392] on textarea at bounding box center [920, 409] width 1225 height 35
paste textarea "**********"
type textarea "**********"
click at [1521, 20] on span "Save" at bounding box center [1512, 20] width 27 height 12
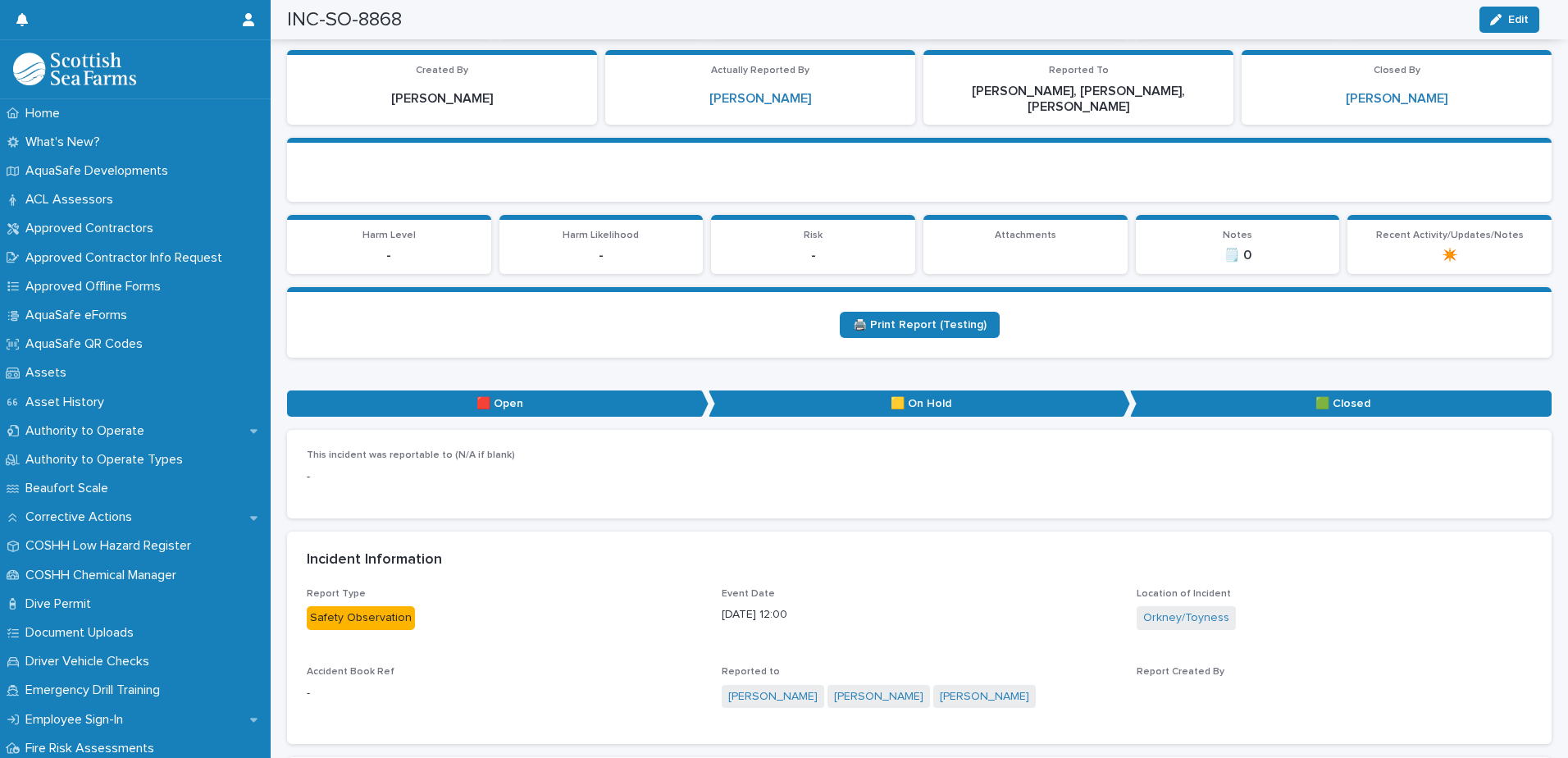
scroll to position [0, 0]
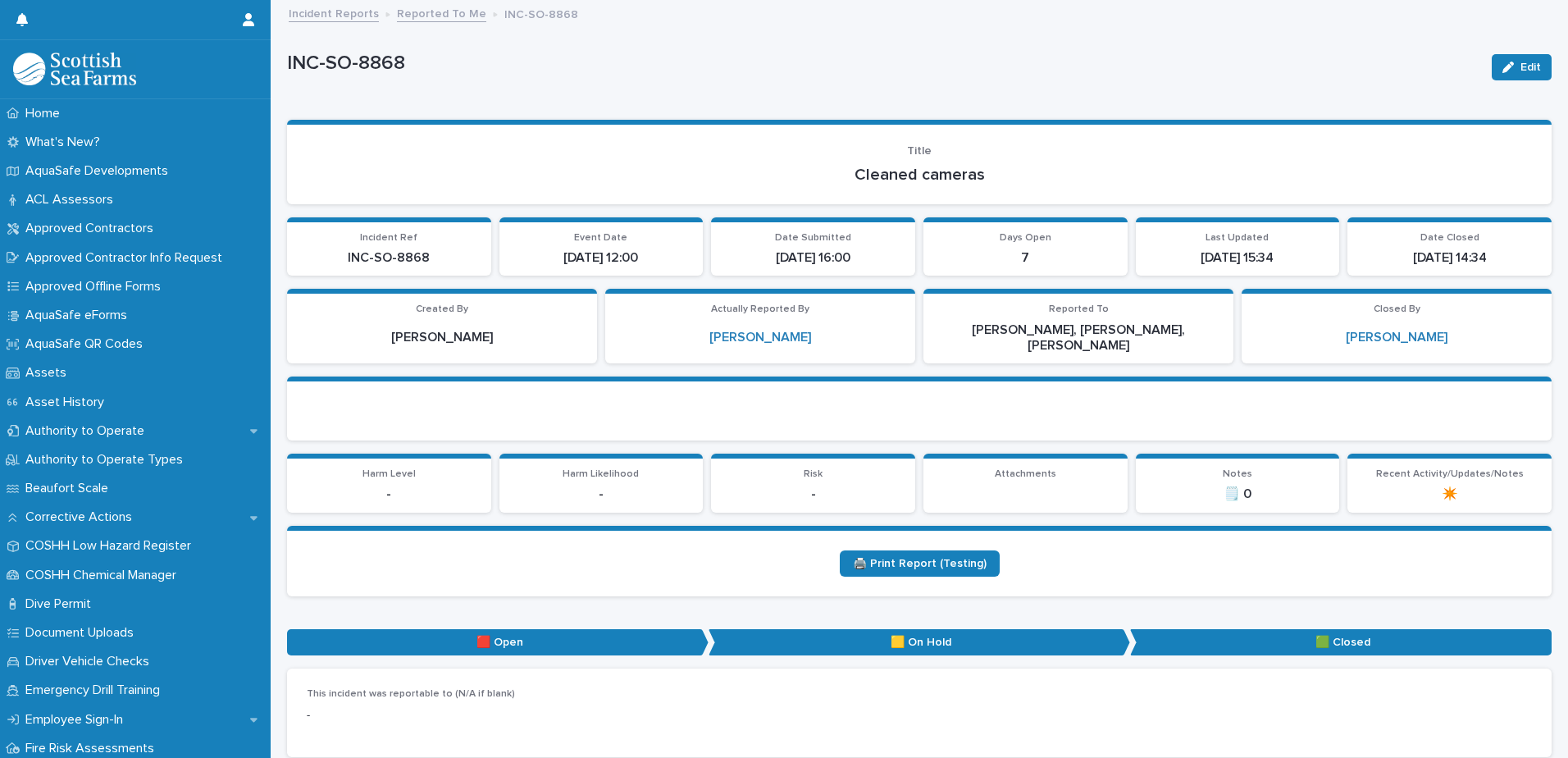
click at [432, 14] on link "Reported To Me" at bounding box center [442, 13] width 90 height 19
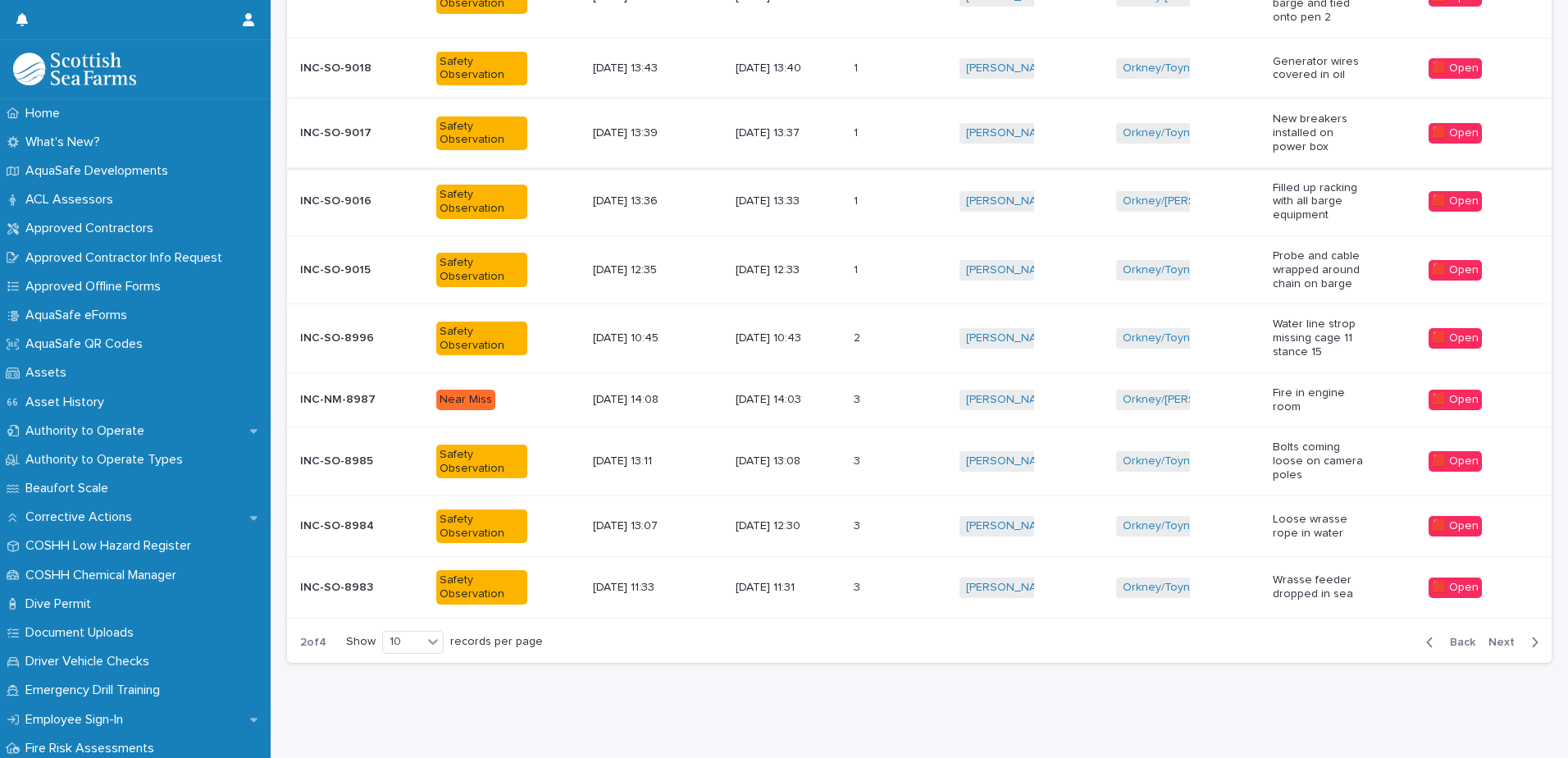
scroll to position [367, 0]
click at [850, 331] on td "2 2" at bounding box center [900, 339] width 106 height 68
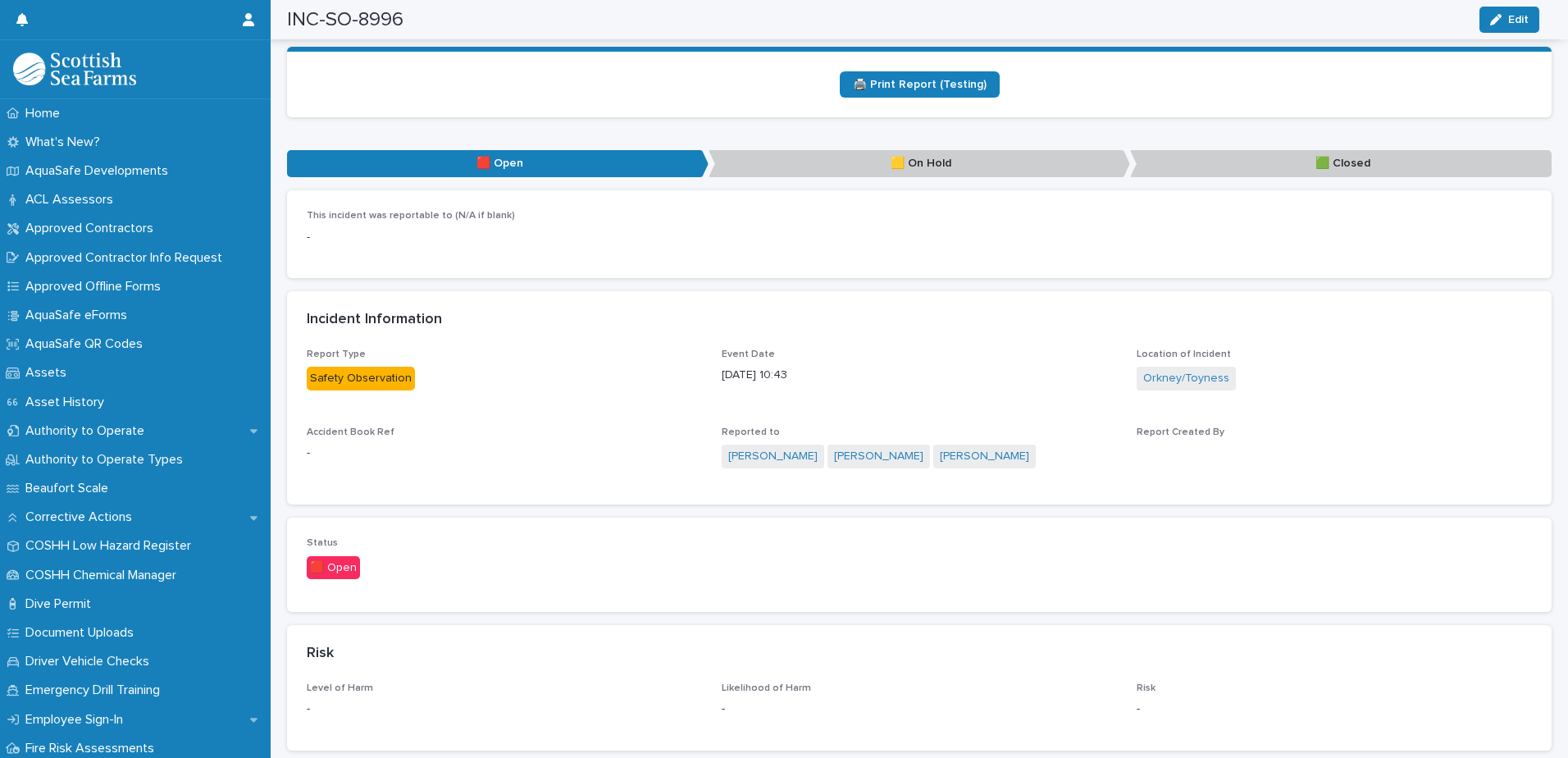
scroll to position [574, 0]
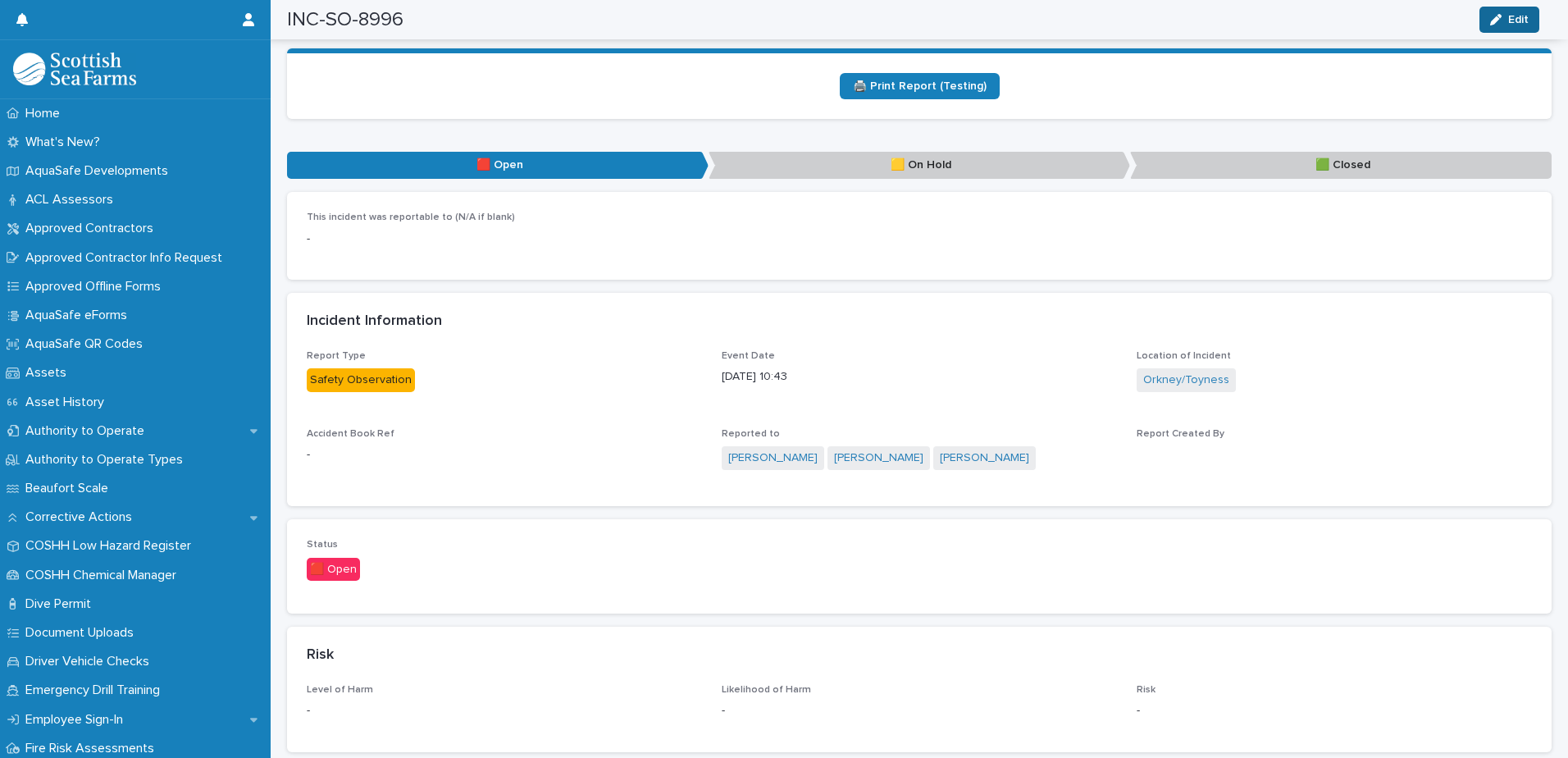
click at [1505, 27] on button "Edit" at bounding box center [1509, 19] width 60 height 26
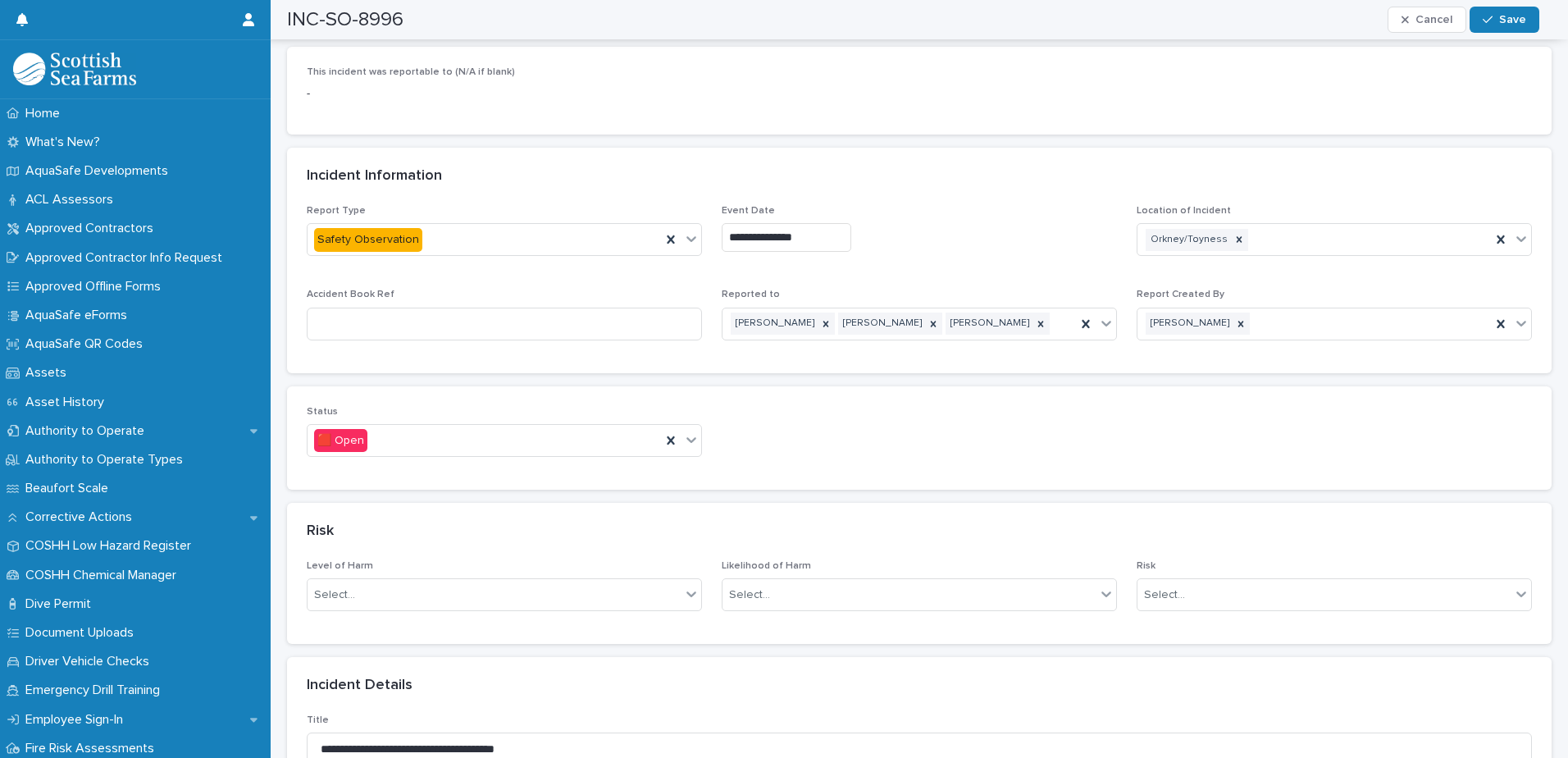
scroll to position [984, 0]
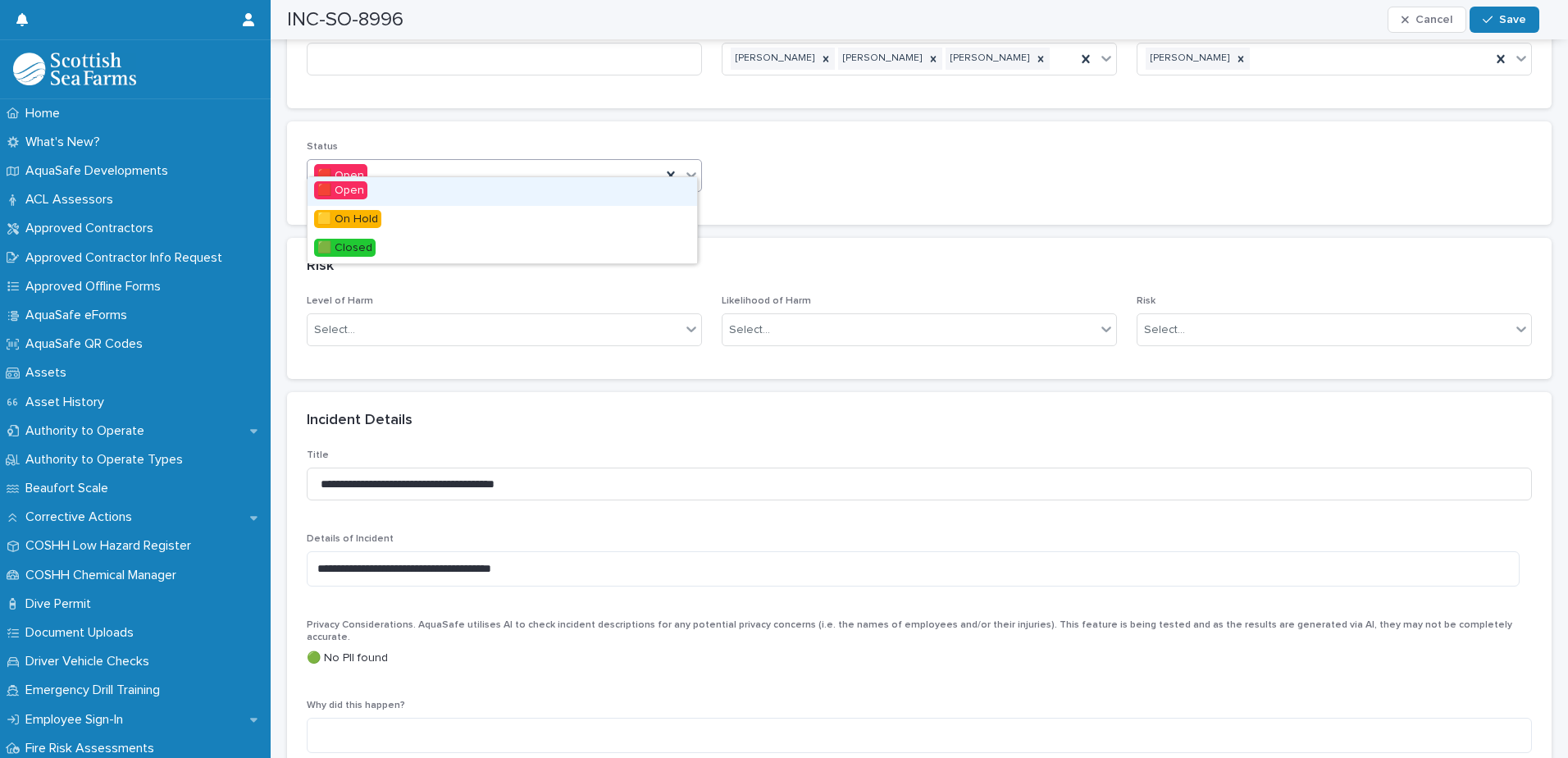
click at [692, 166] on icon at bounding box center [692, 174] width 16 height 16
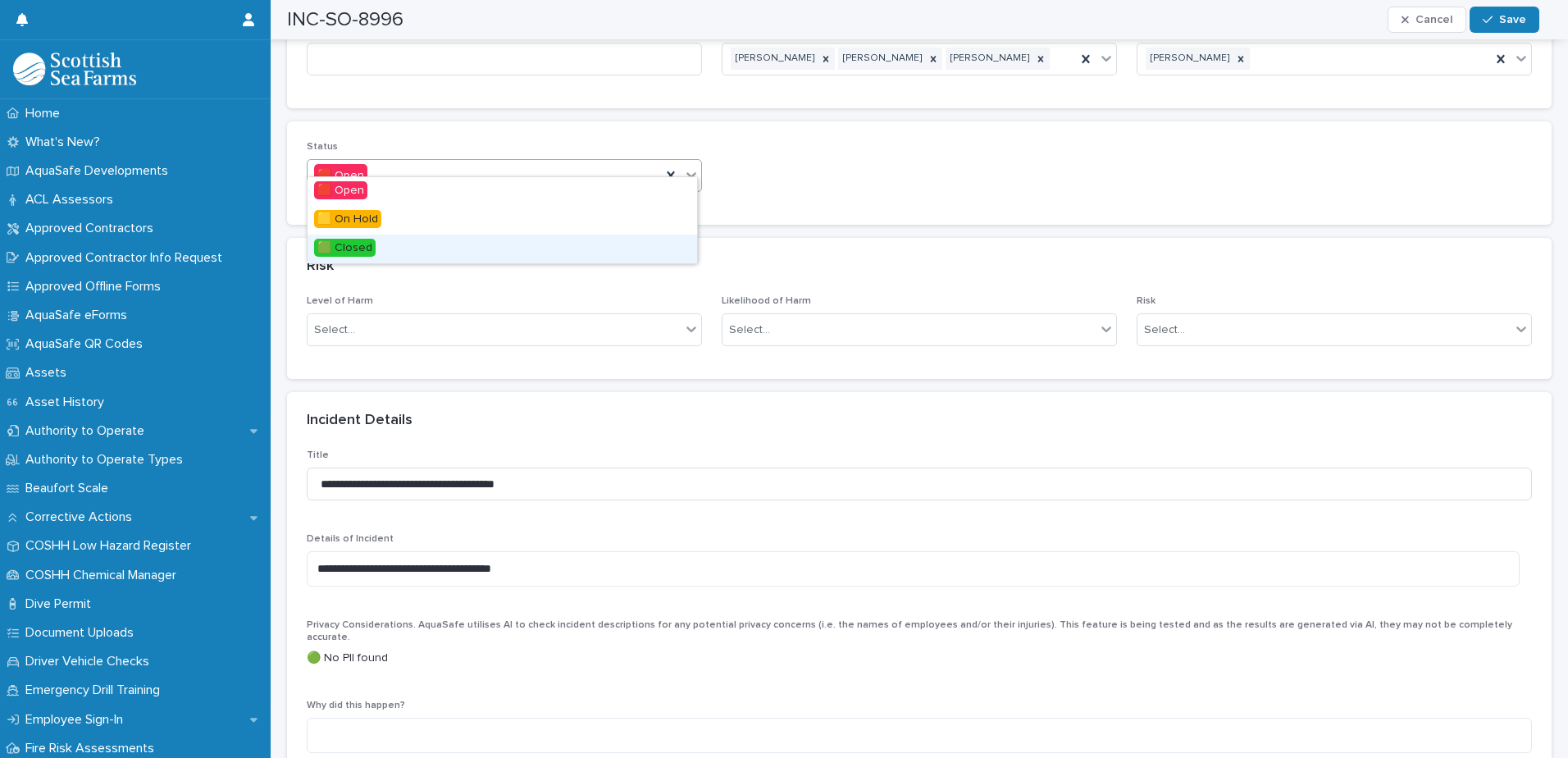
click at [421, 239] on div "🟩 Closed" at bounding box center [502, 249] width 390 height 29
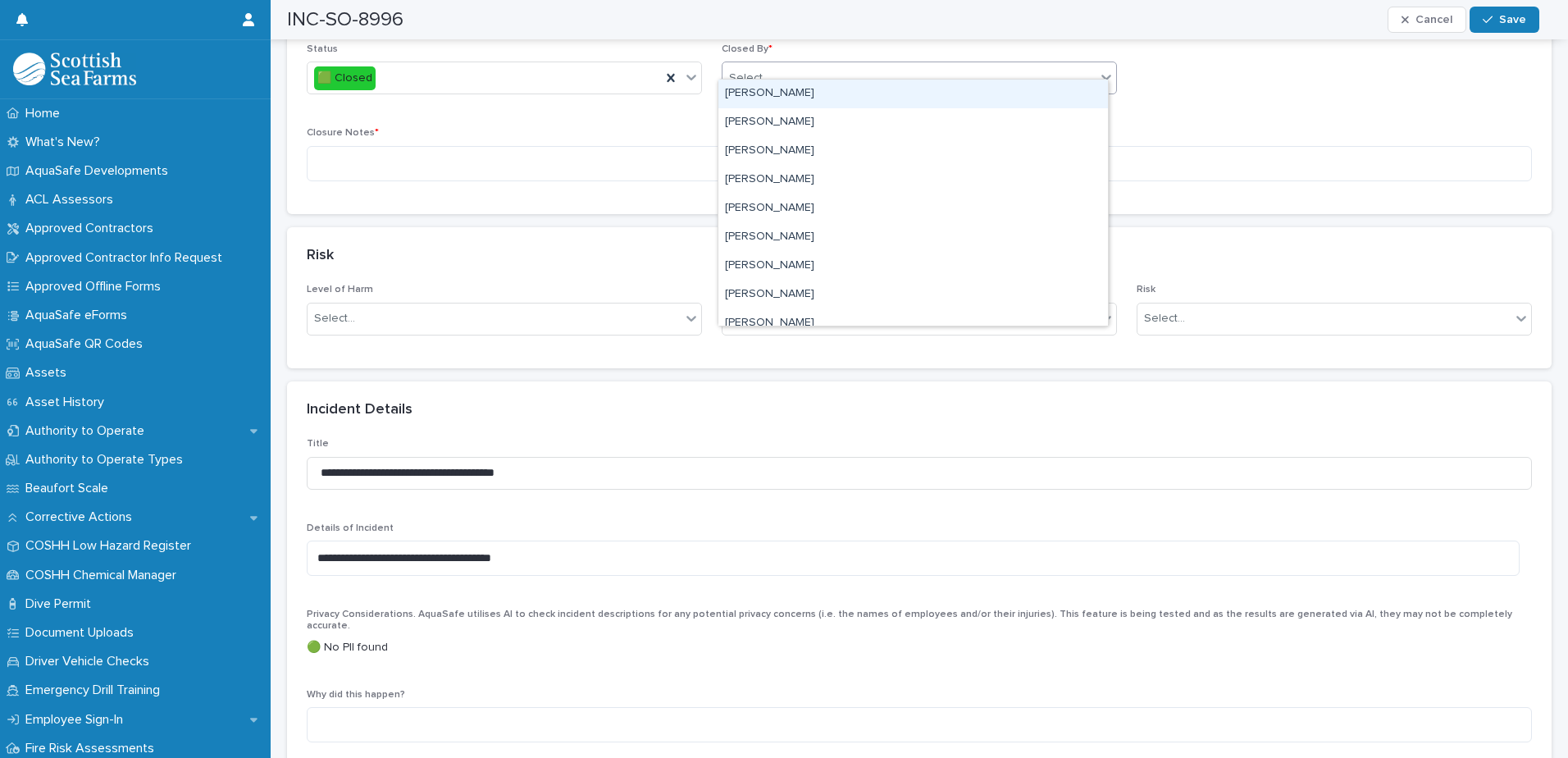
click at [845, 66] on div "Select..." at bounding box center [908, 78] width 373 height 27
type input "****"
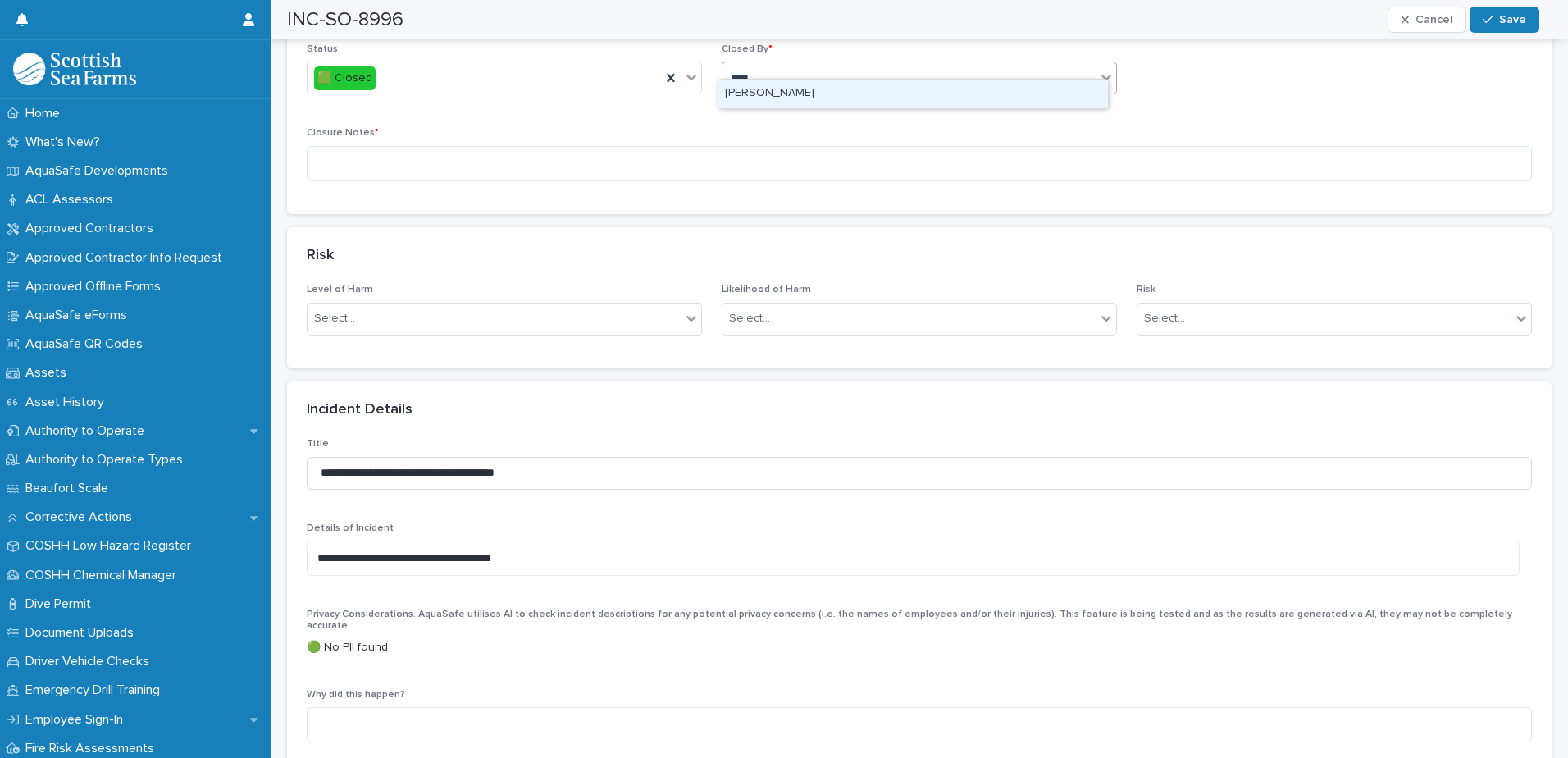
click at [796, 93] on div "[PERSON_NAME]" at bounding box center [913, 94] width 390 height 29
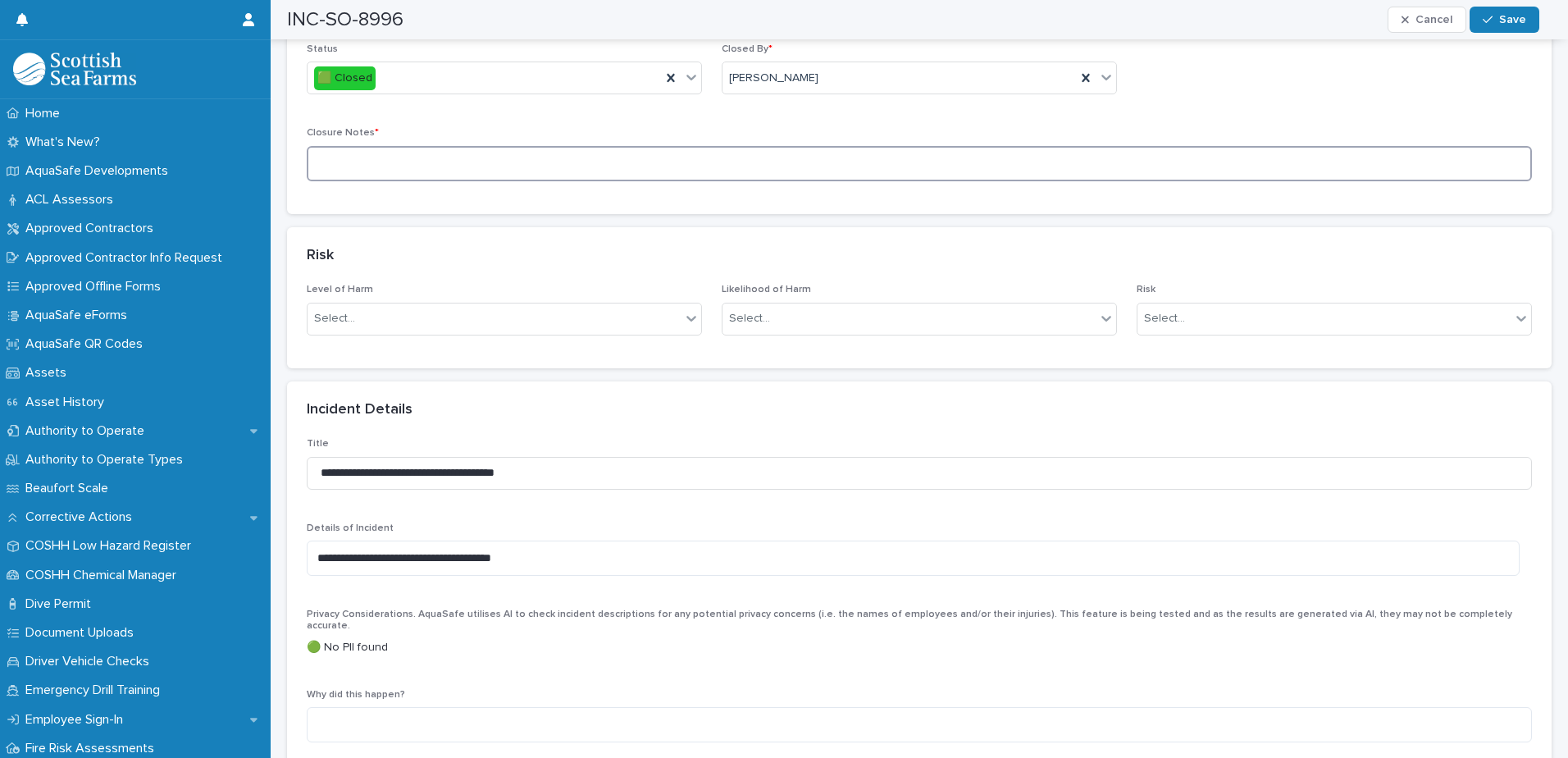
click at [710, 146] on textarea at bounding box center [920, 163] width 1225 height 35
paste textarea "**********"
type textarea "**********"
click at [1504, 22] on span "Save" at bounding box center [1512, 20] width 27 height 12
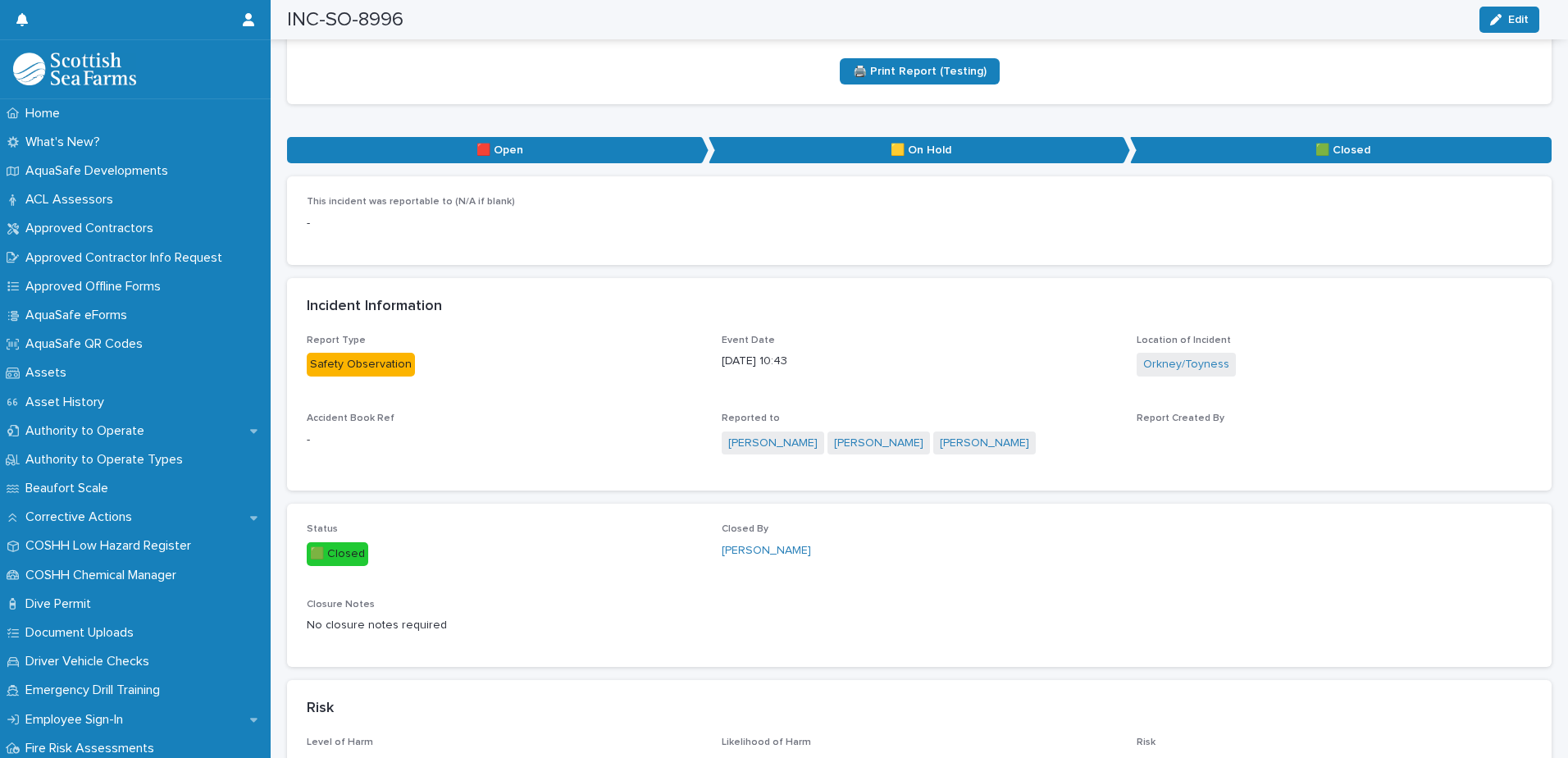
scroll to position [0, 0]
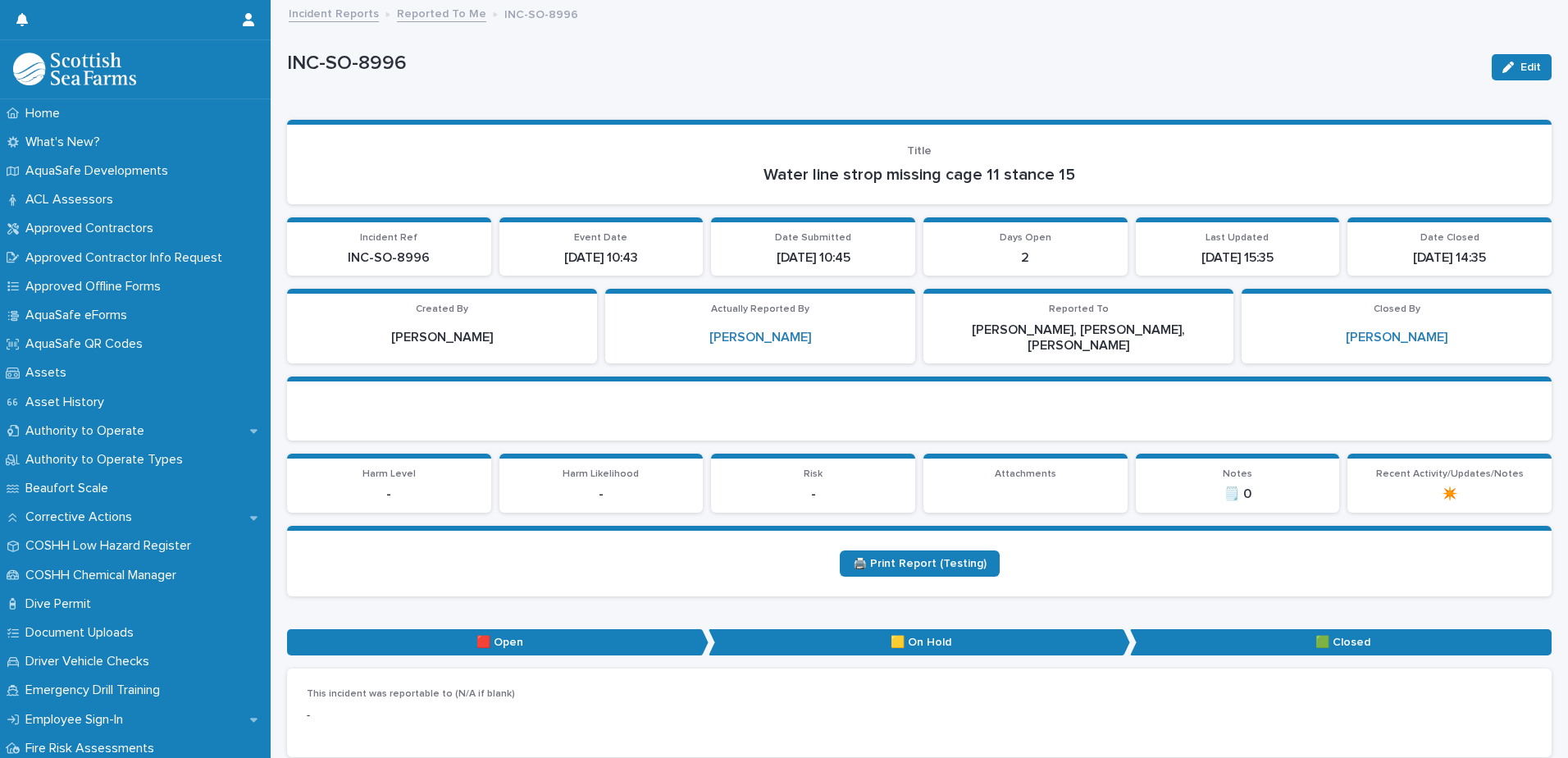
click at [442, 14] on link "Reported To Me" at bounding box center [442, 13] width 90 height 19
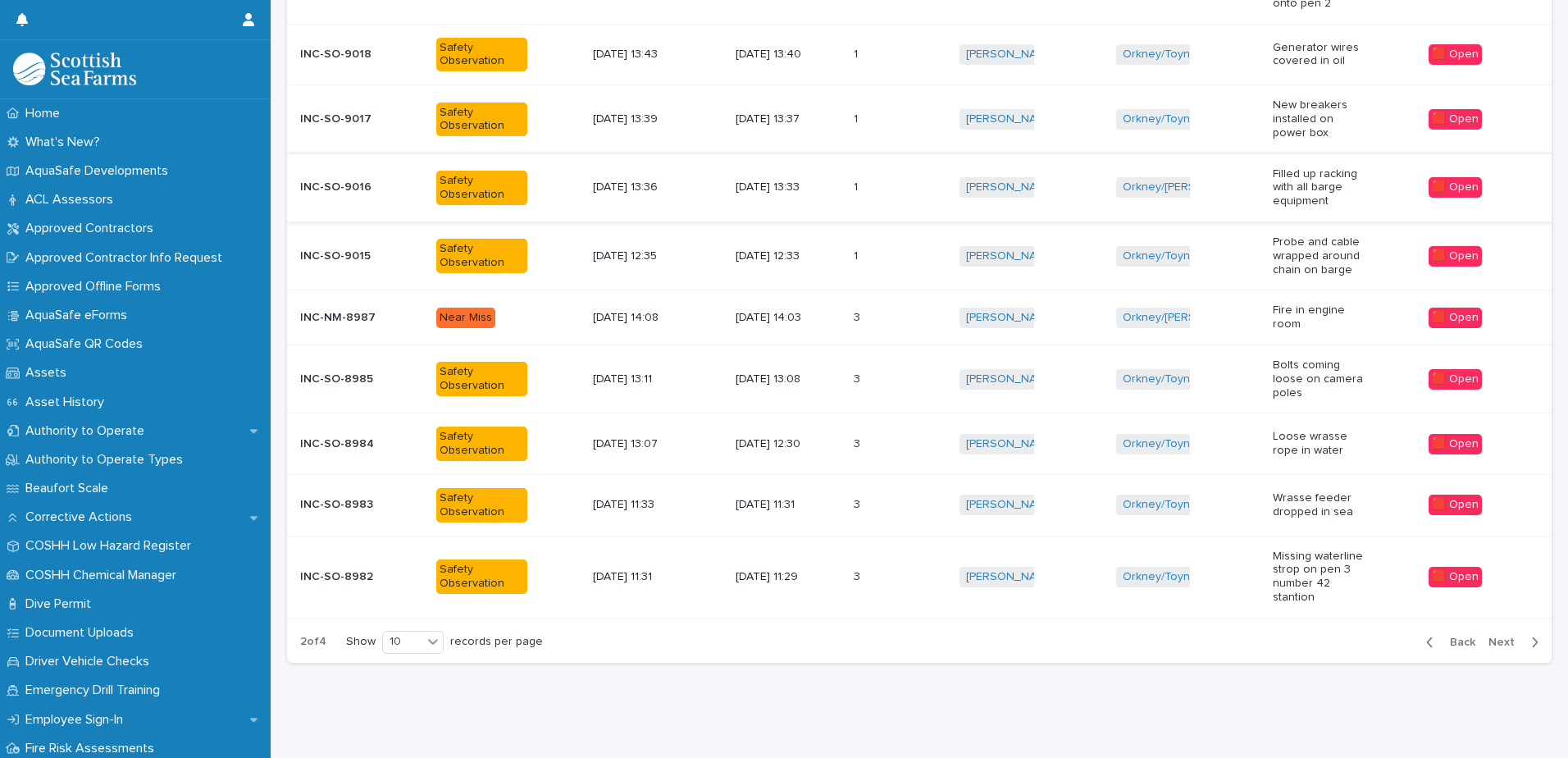
scroll to position [382, 0]
click at [1488, 637] on span "Next" at bounding box center [1506, 642] width 36 height 12
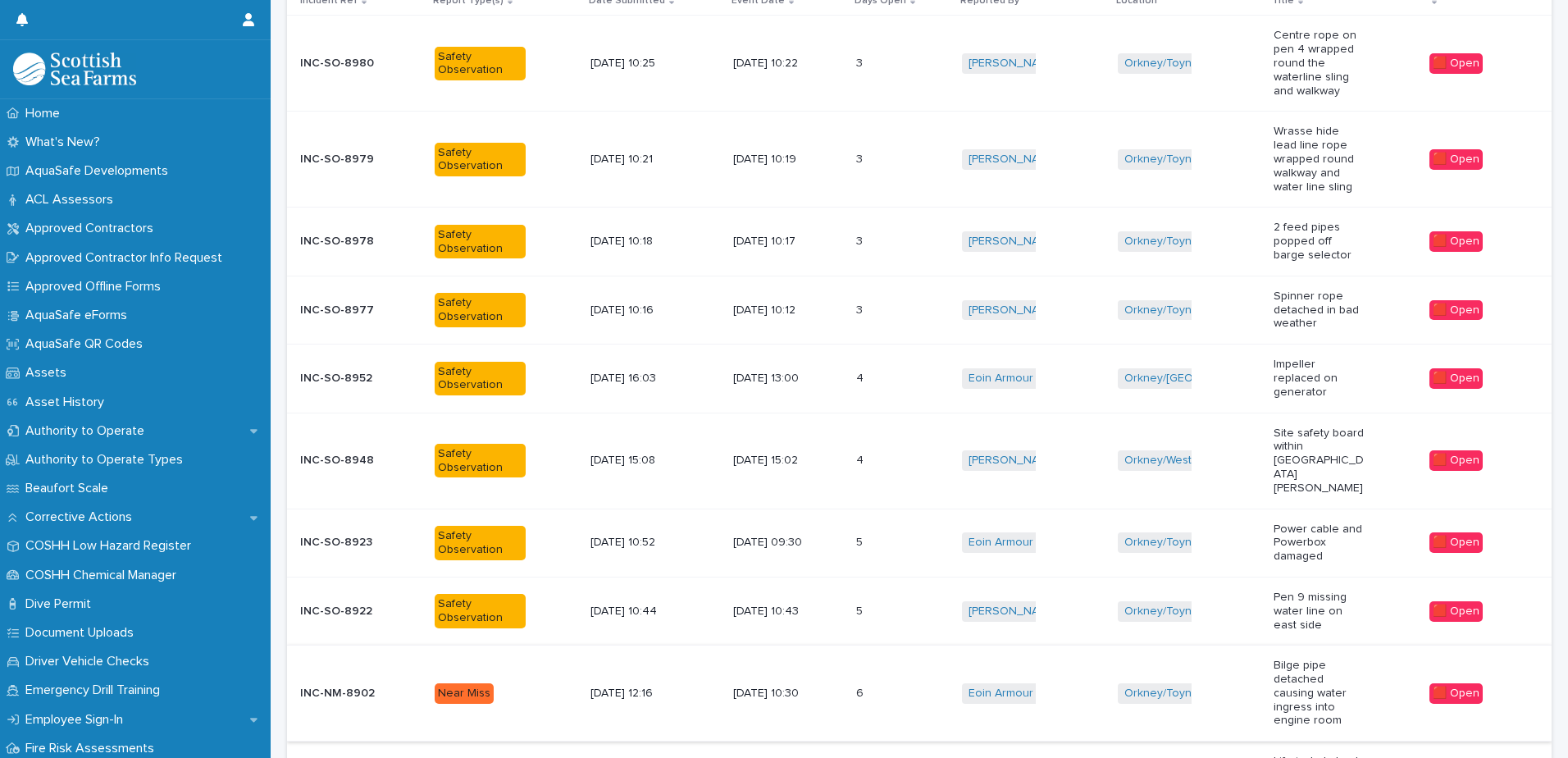
scroll to position [260, 0]
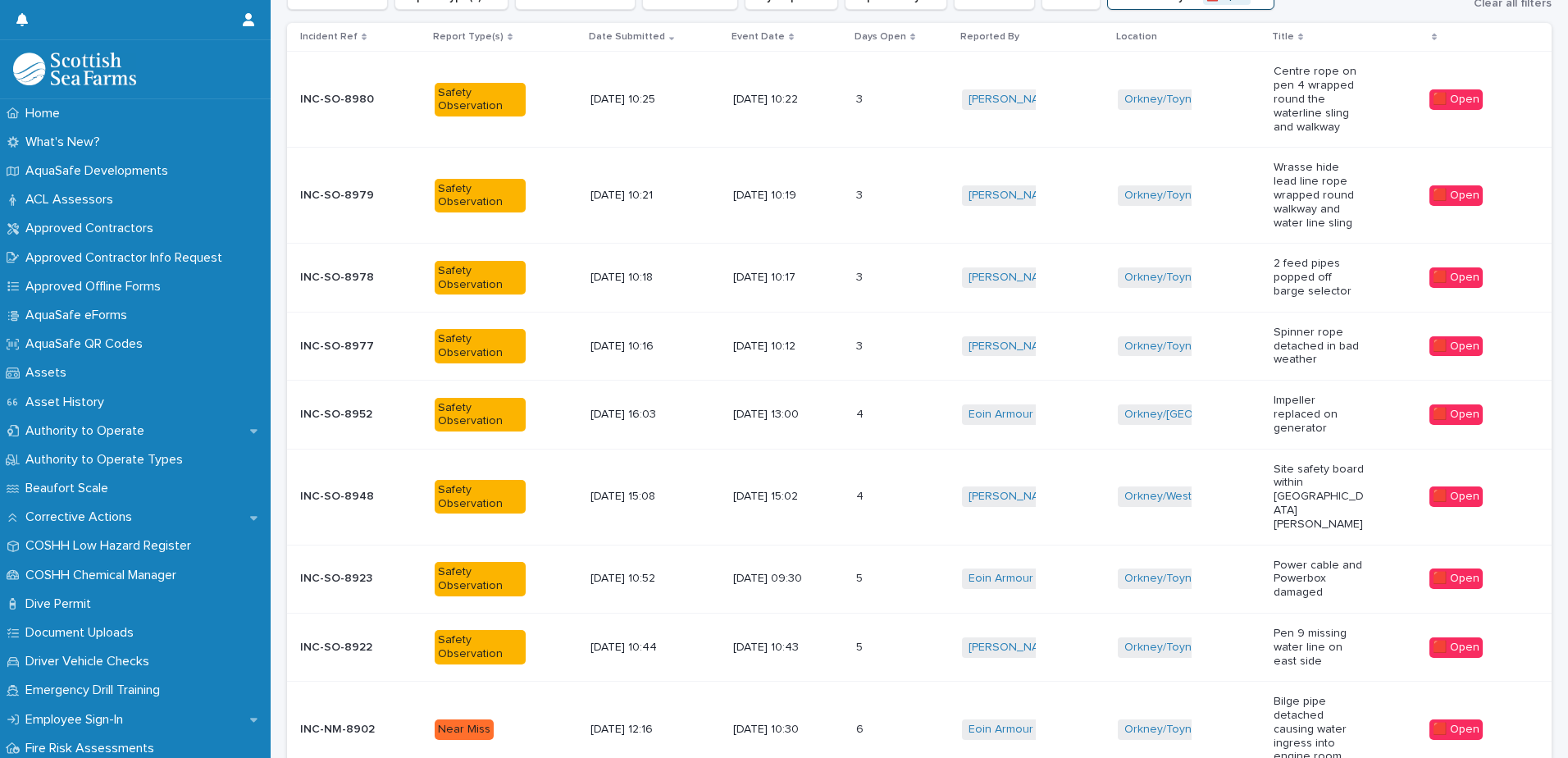
click at [848, 351] on td "[DATE] 10:12" at bounding box center [788, 346] width 123 height 68
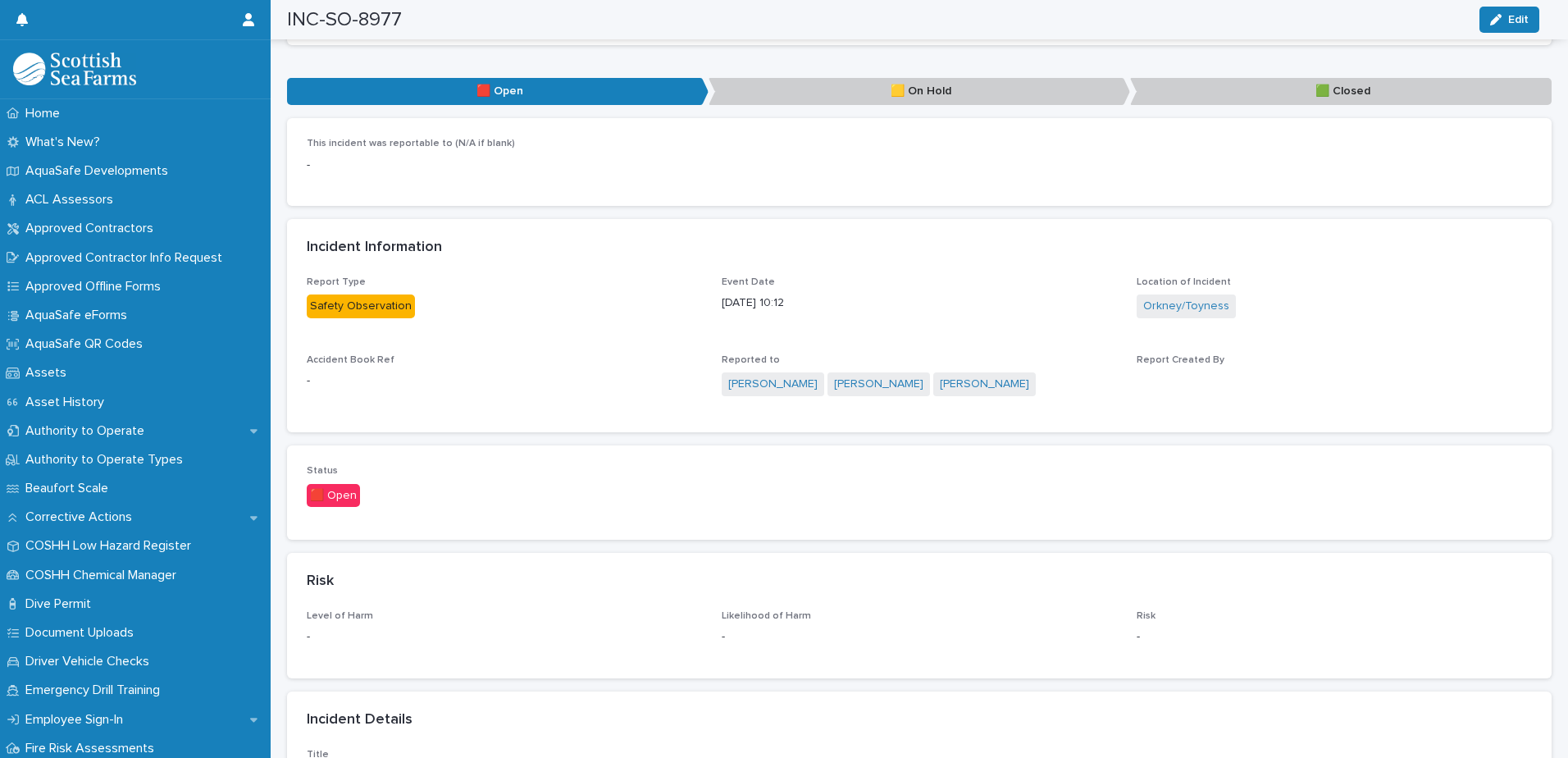
scroll to position [738, 0]
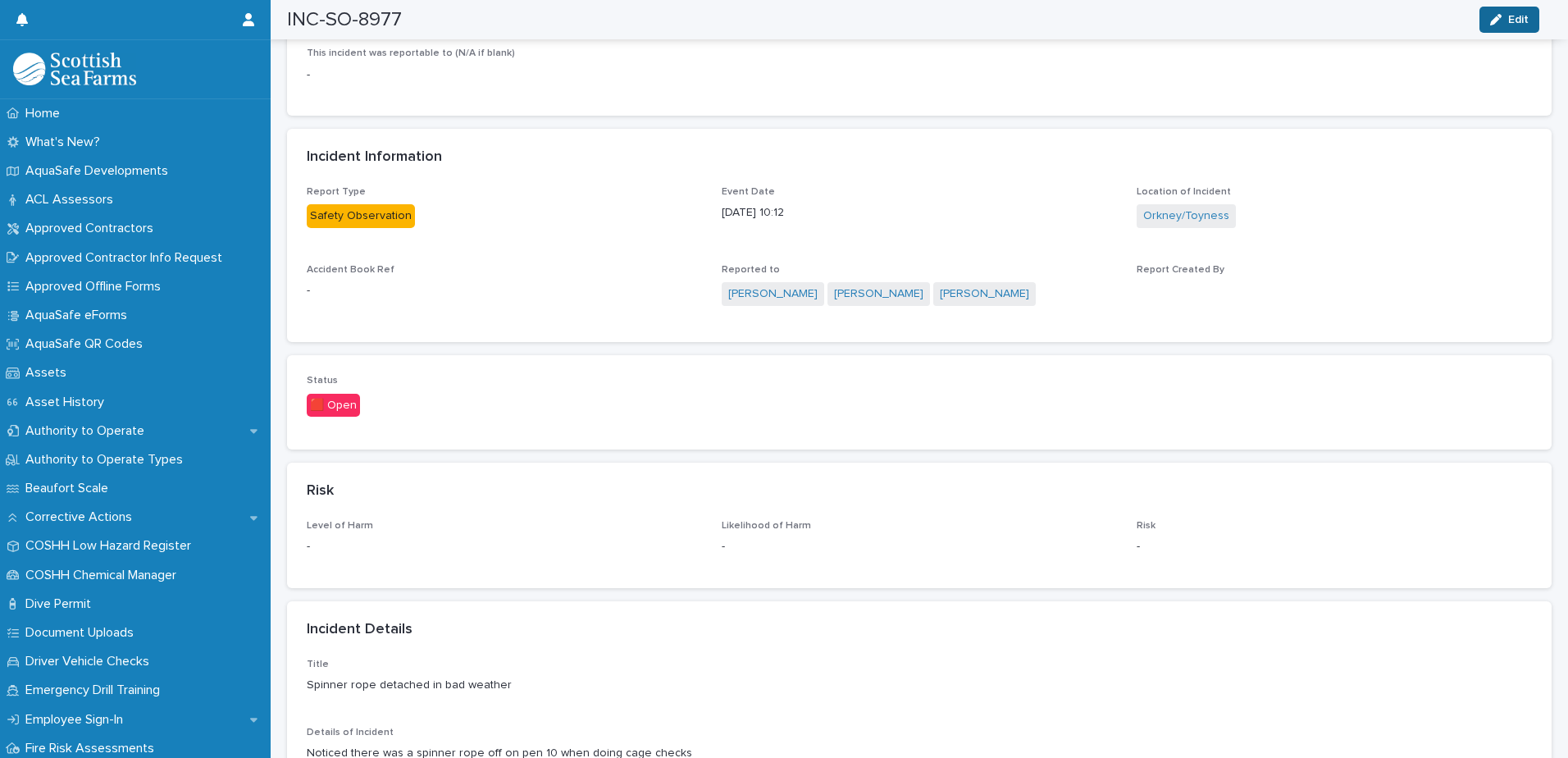
click at [1495, 23] on icon "button" at bounding box center [1495, 20] width 12 height 12
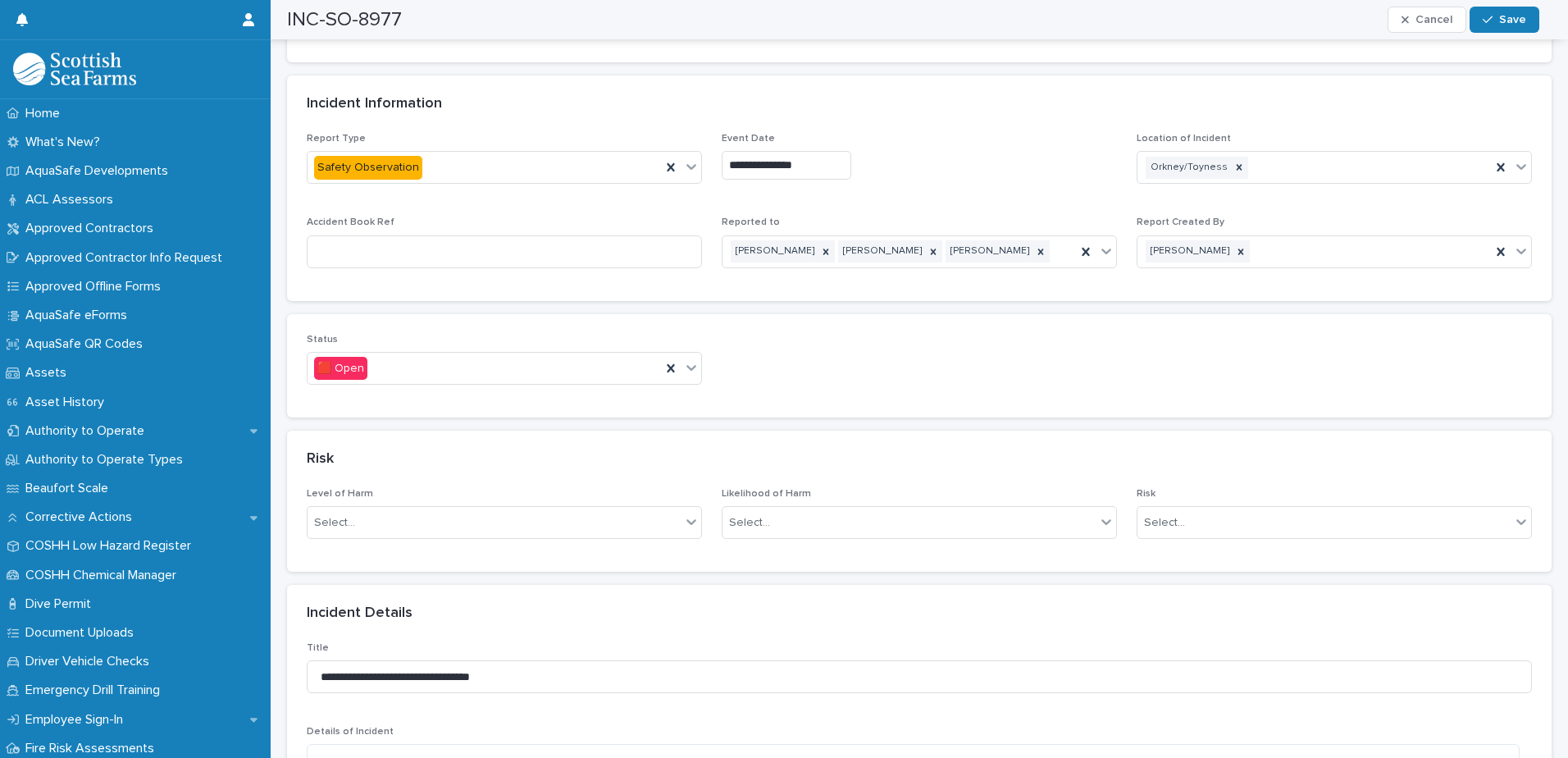
scroll to position [820, 0]
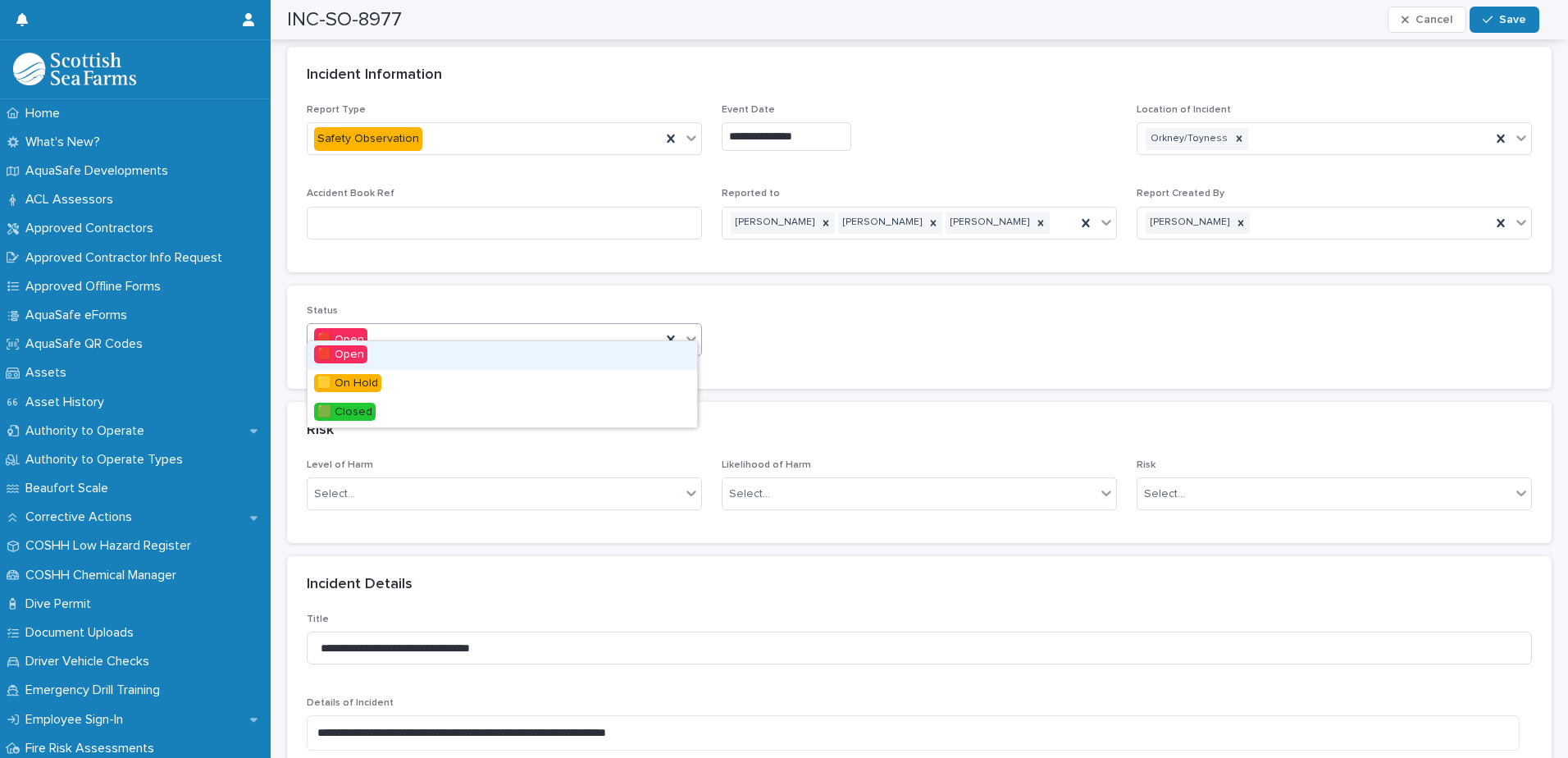
click at [692, 331] on icon at bounding box center [692, 339] width 16 height 16
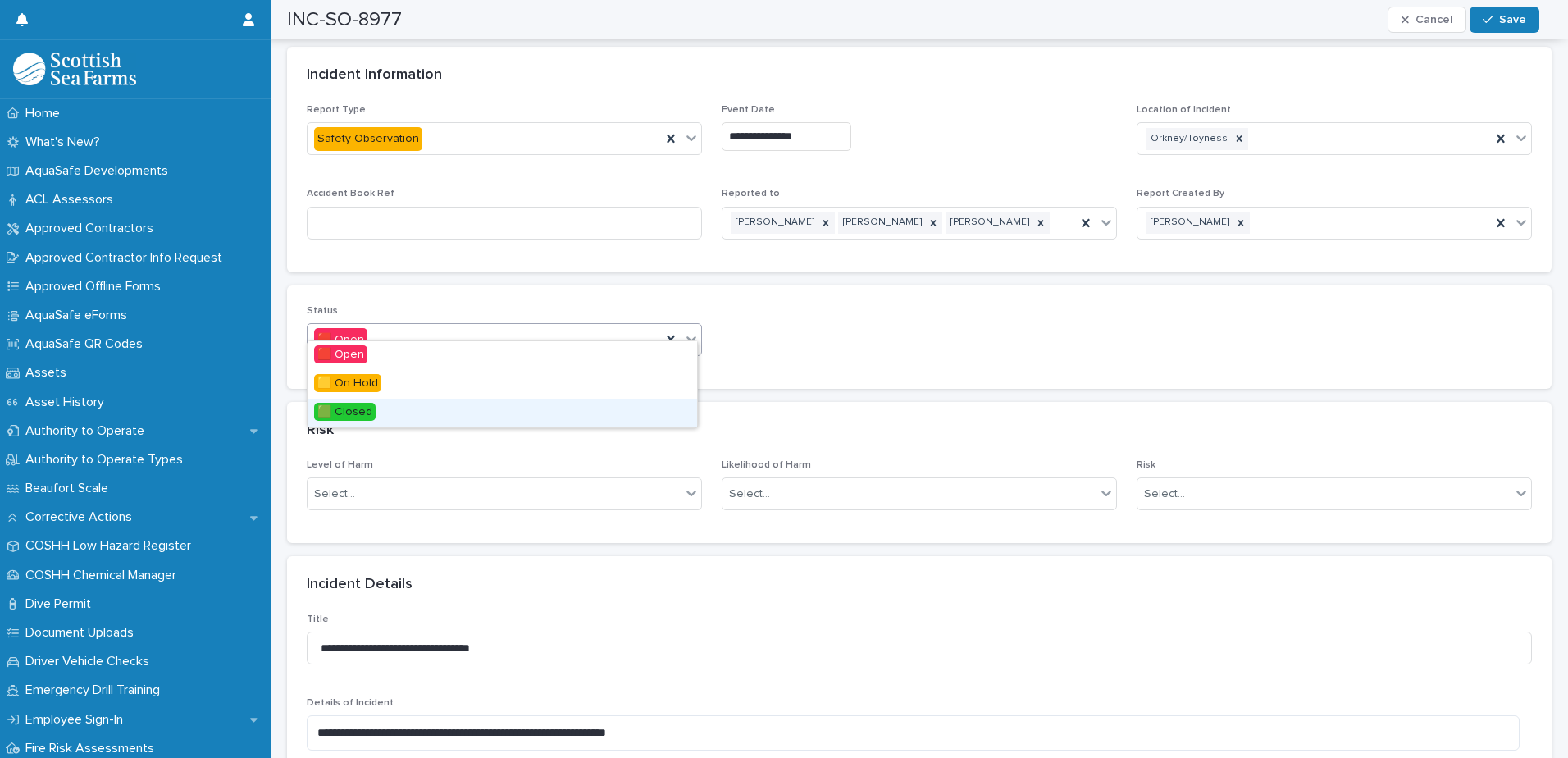
click at [411, 409] on div "🟩 Closed" at bounding box center [502, 413] width 390 height 29
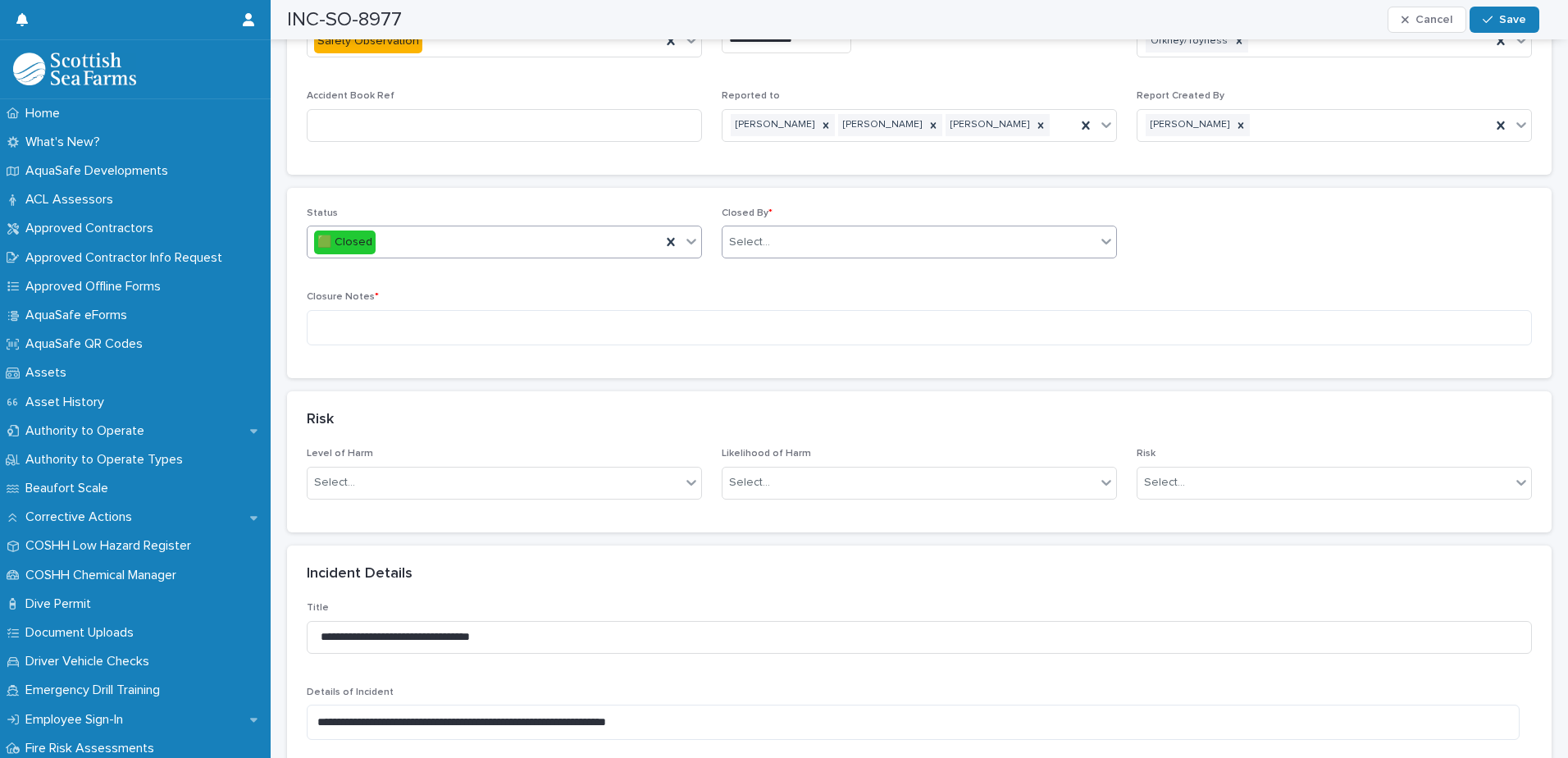
click at [876, 232] on div "Select..." at bounding box center [908, 242] width 373 height 27
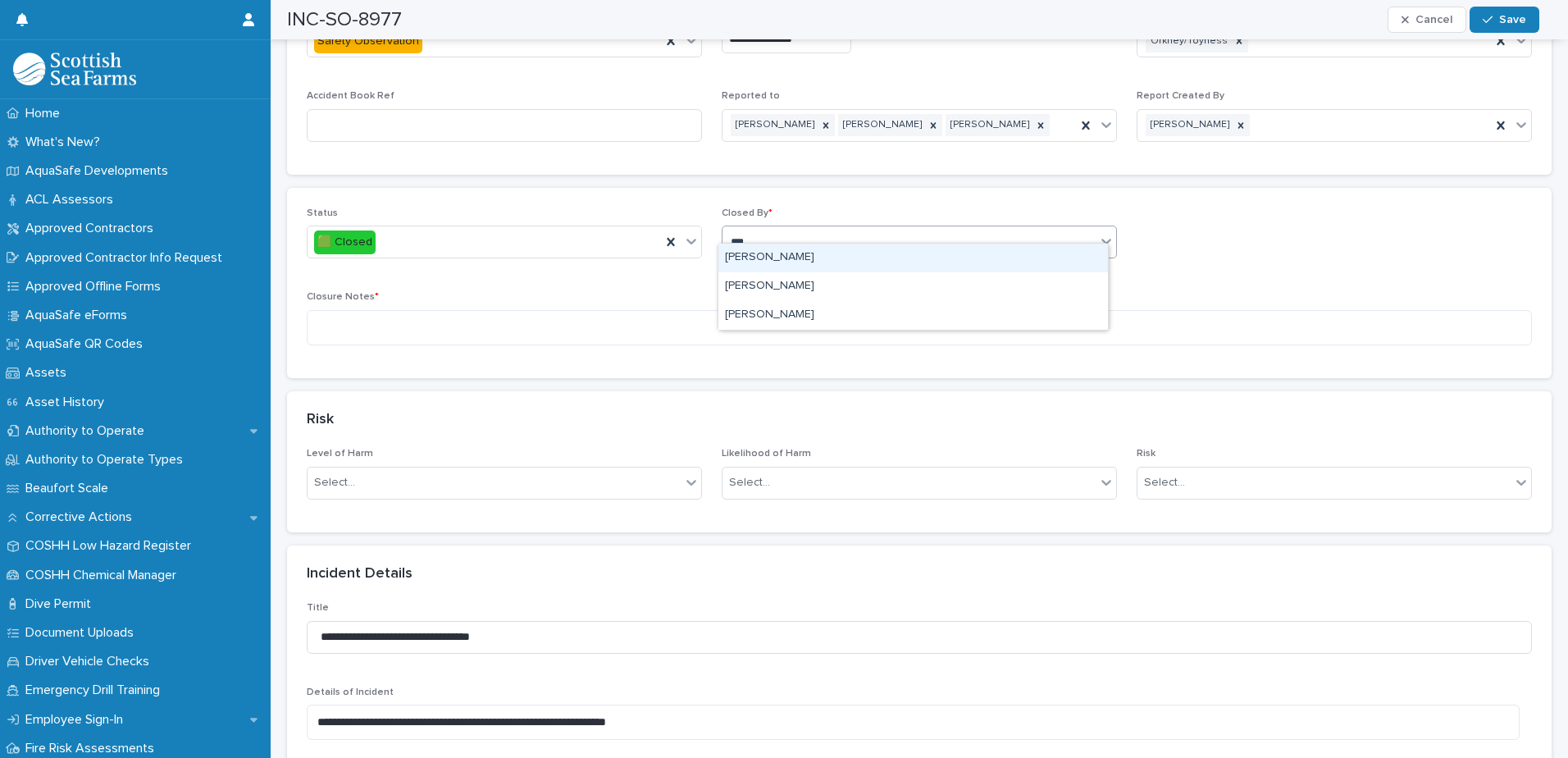
type input "****"
click at [766, 260] on div "[PERSON_NAME]" at bounding box center [913, 258] width 390 height 29
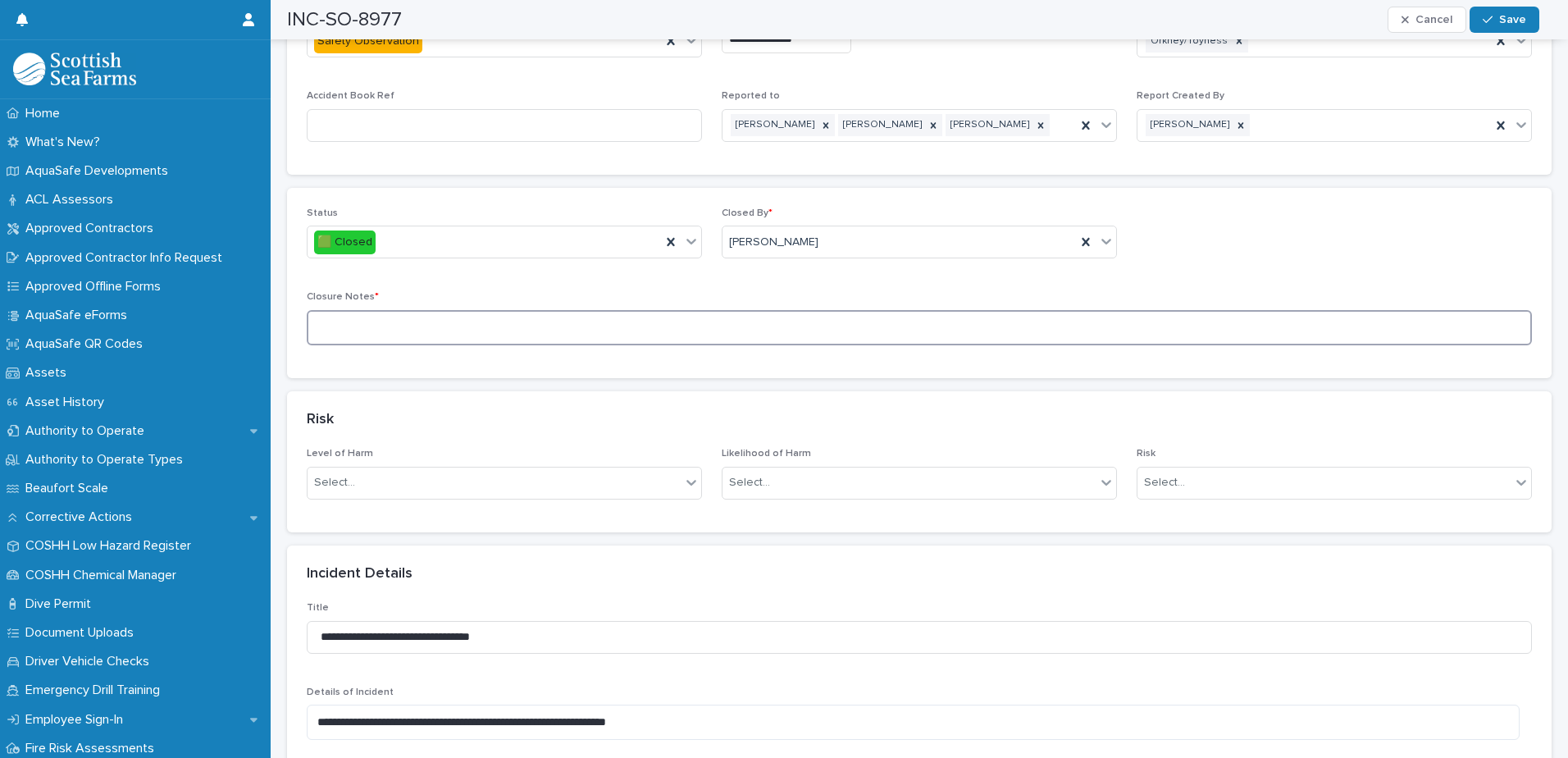
click at [679, 310] on textarea at bounding box center [920, 327] width 1225 height 35
click at [411, 313] on textarea "**********" at bounding box center [913, 327] width 1213 height 35
click at [507, 311] on textarea "**********" at bounding box center [913, 327] width 1213 height 35
type textarea "**********"
click at [1506, 22] on span "Save" at bounding box center [1512, 20] width 27 height 12
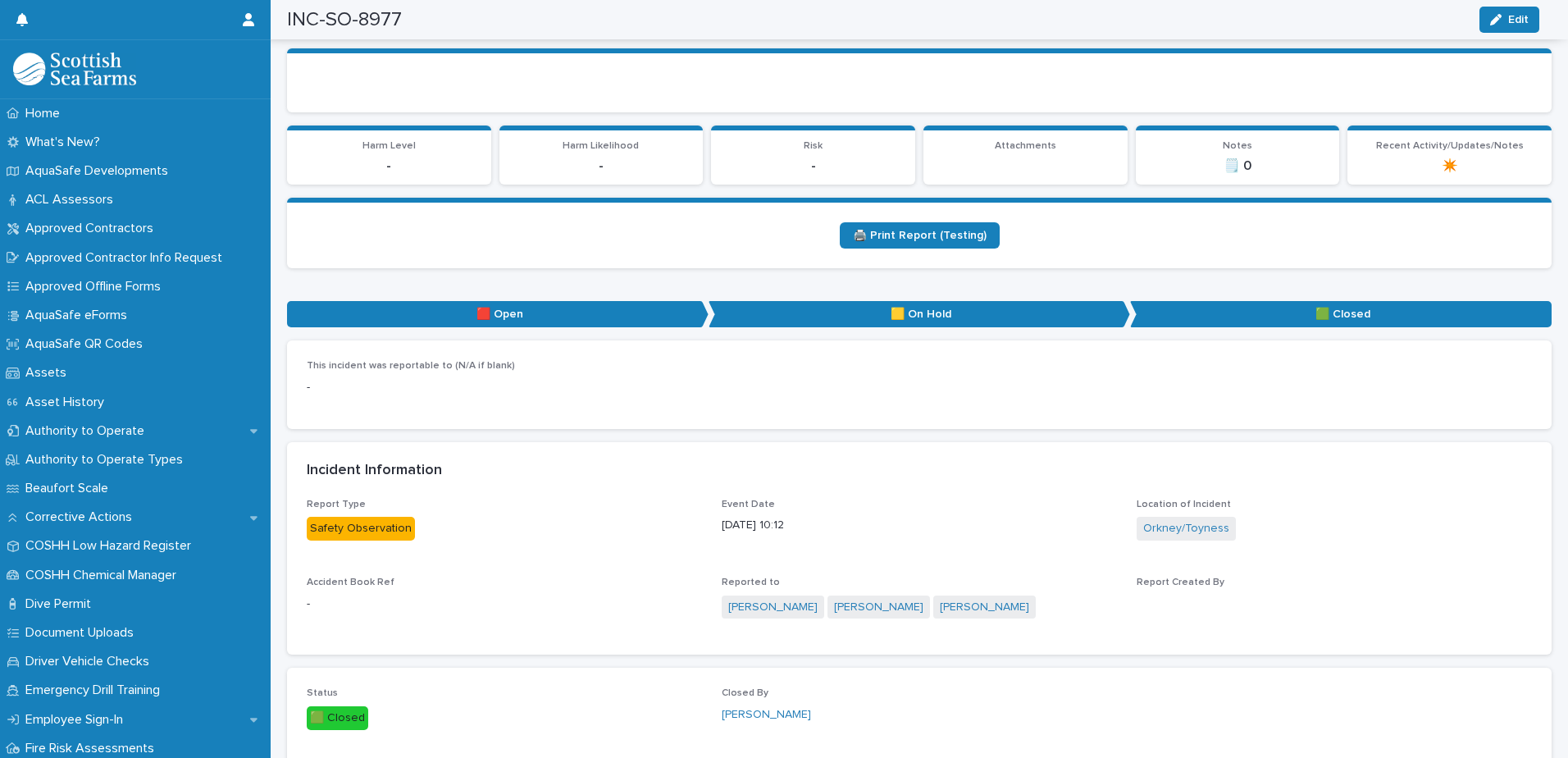
scroll to position [0, 0]
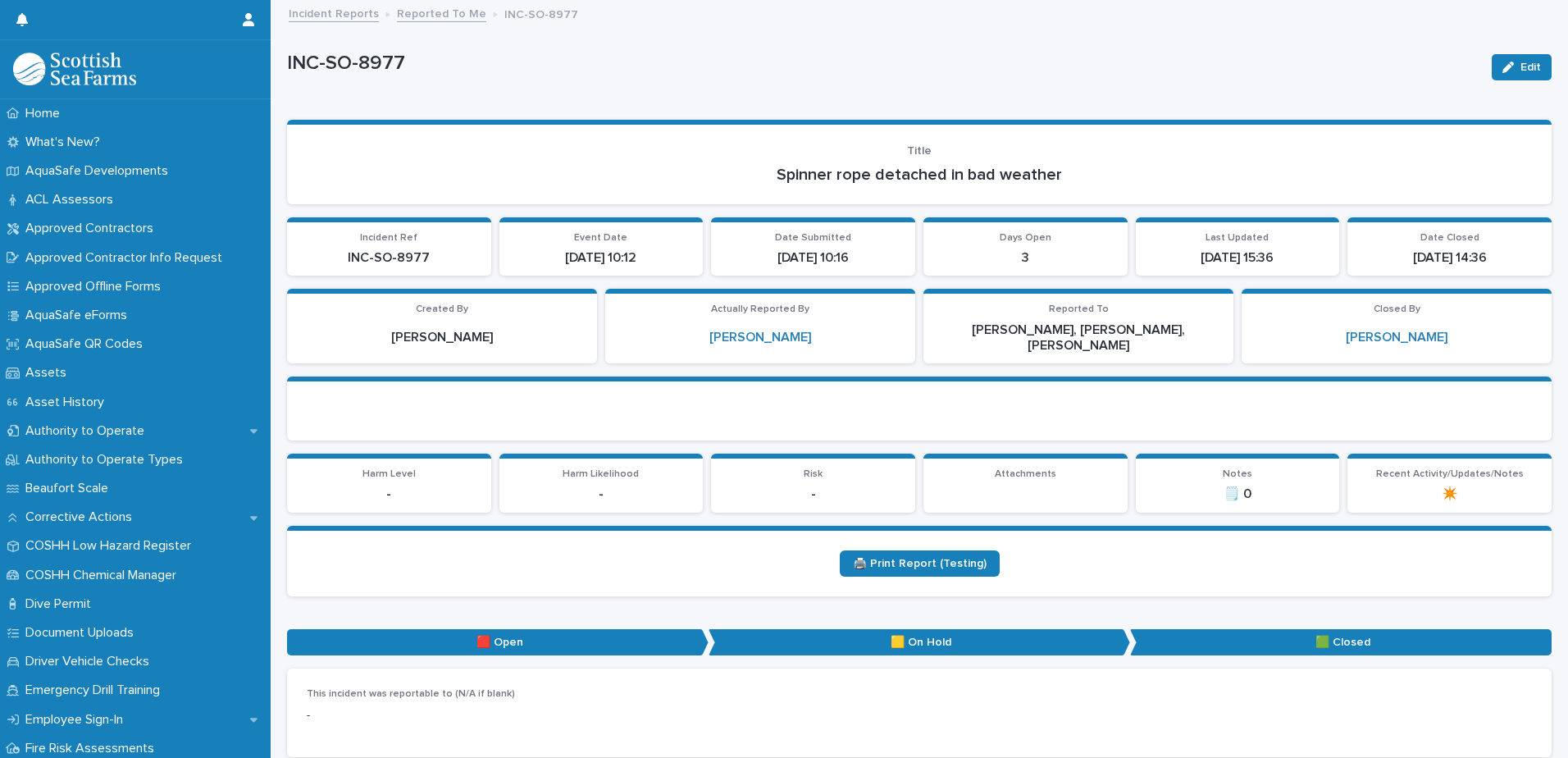
click at [447, 12] on link "Reported To Me" at bounding box center [442, 13] width 90 height 19
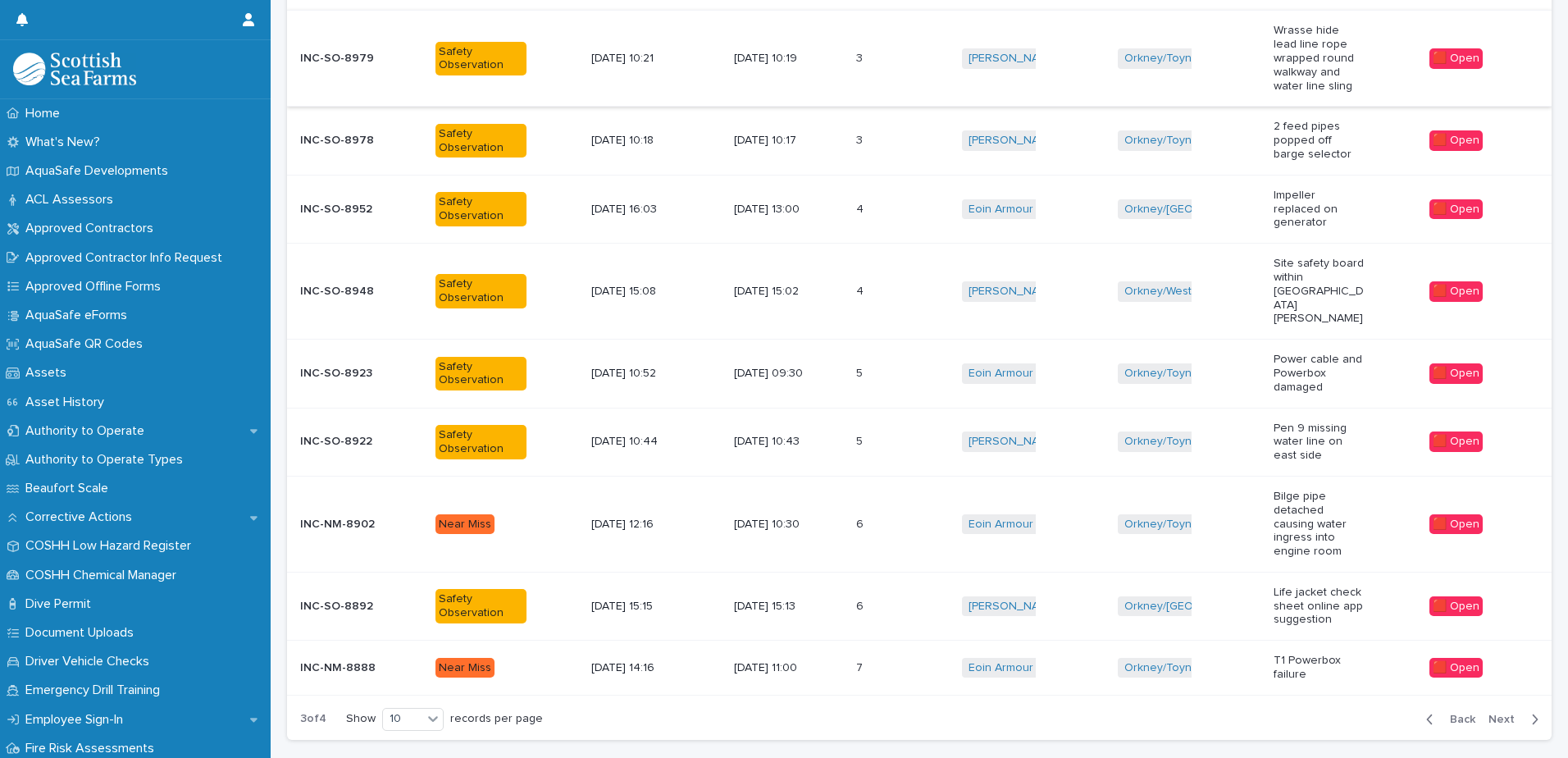
scroll to position [423, 0]
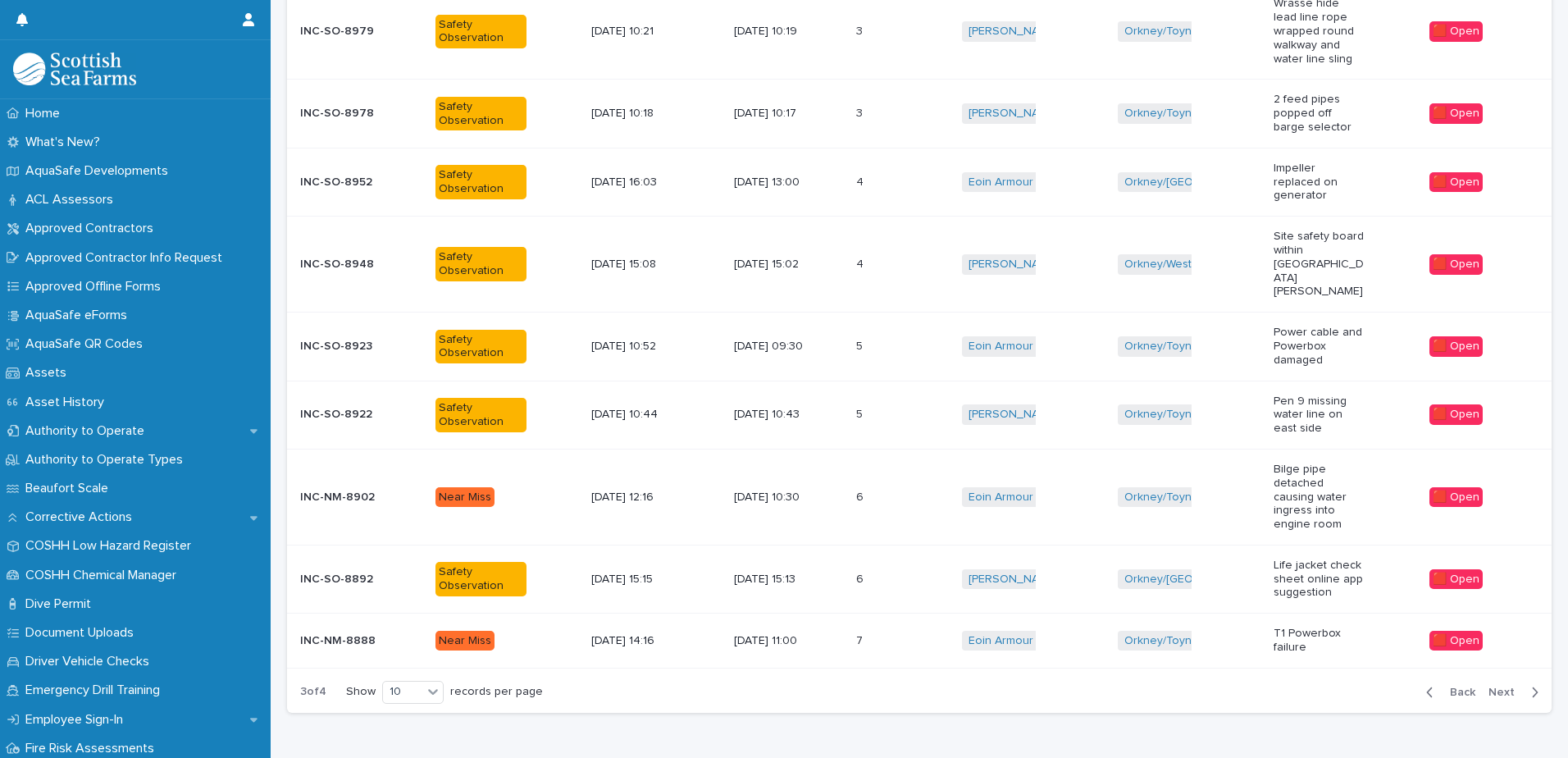
click at [836, 401] on div "[DATE] 10:43" at bounding box center [788, 415] width 109 height 27
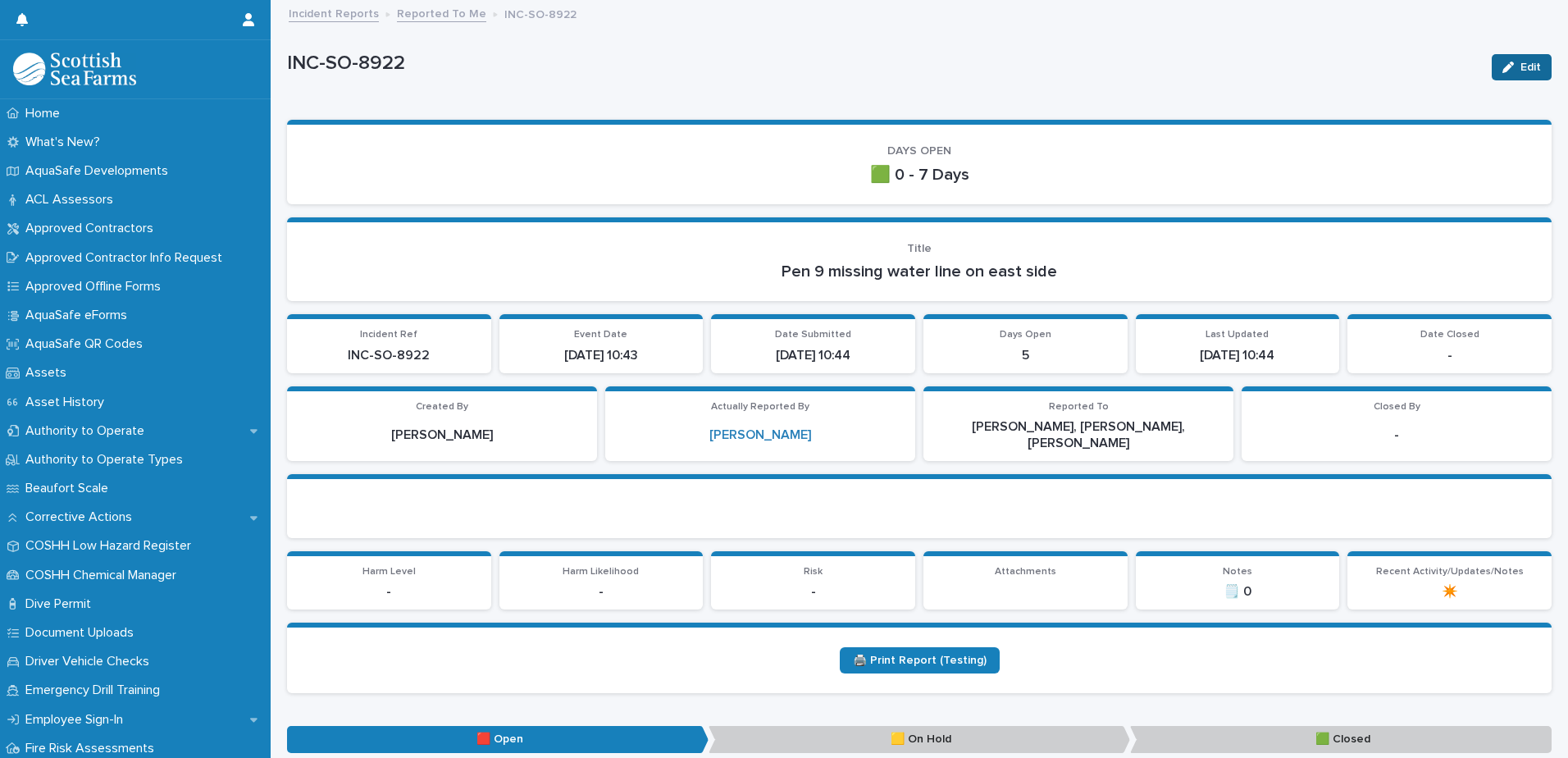
click at [1520, 62] on span "Edit" at bounding box center [1530, 66] width 21 height 12
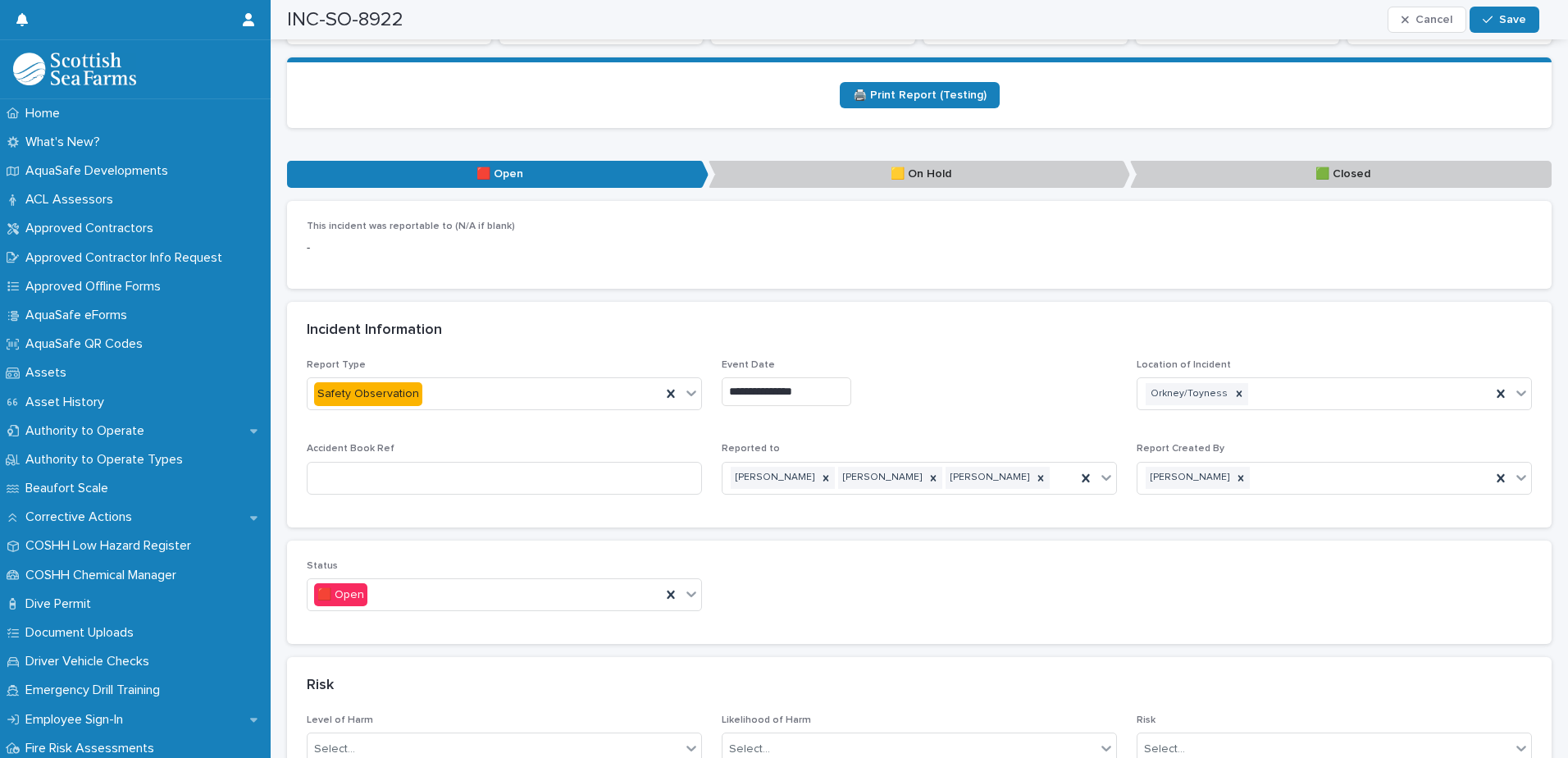
scroll to position [656, 0]
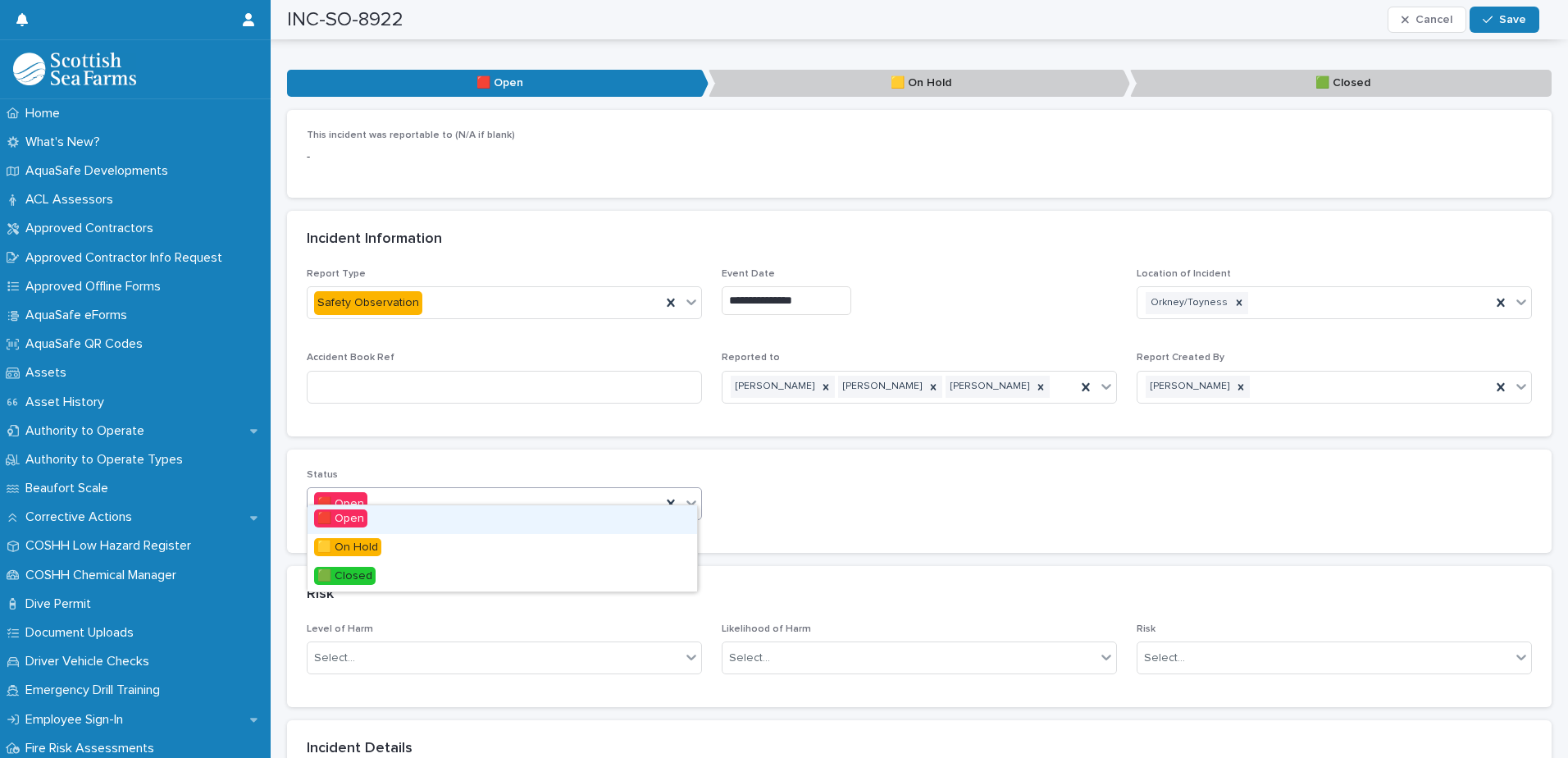
click at [693, 503] on div at bounding box center [681, 503] width 40 height 31
click at [448, 577] on div "🟩 Closed" at bounding box center [502, 577] width 390 height 29
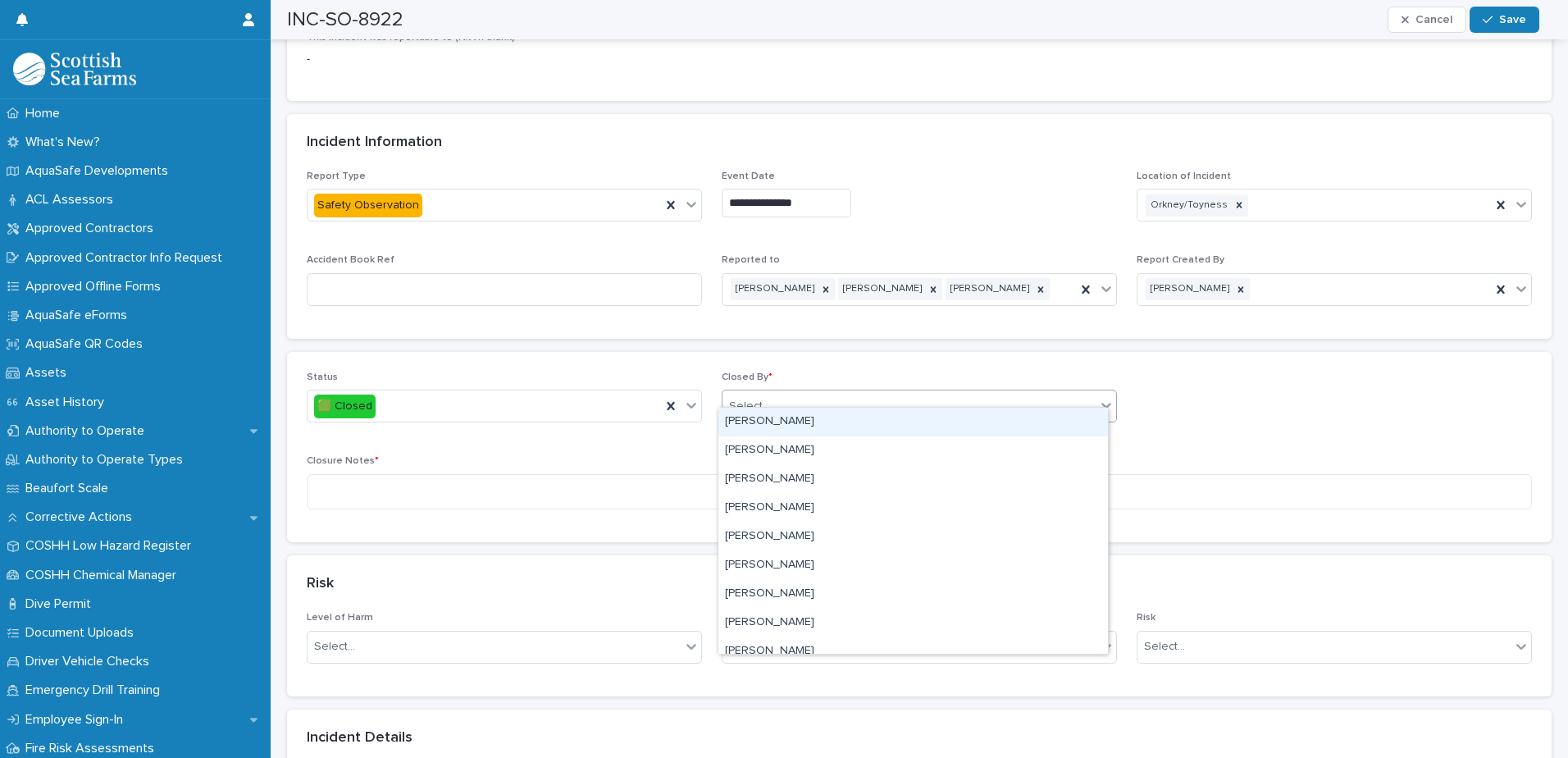
click at [855, 392] on div "Select..." at bounding box center [908, 406] width 373 height 27
type input "****"
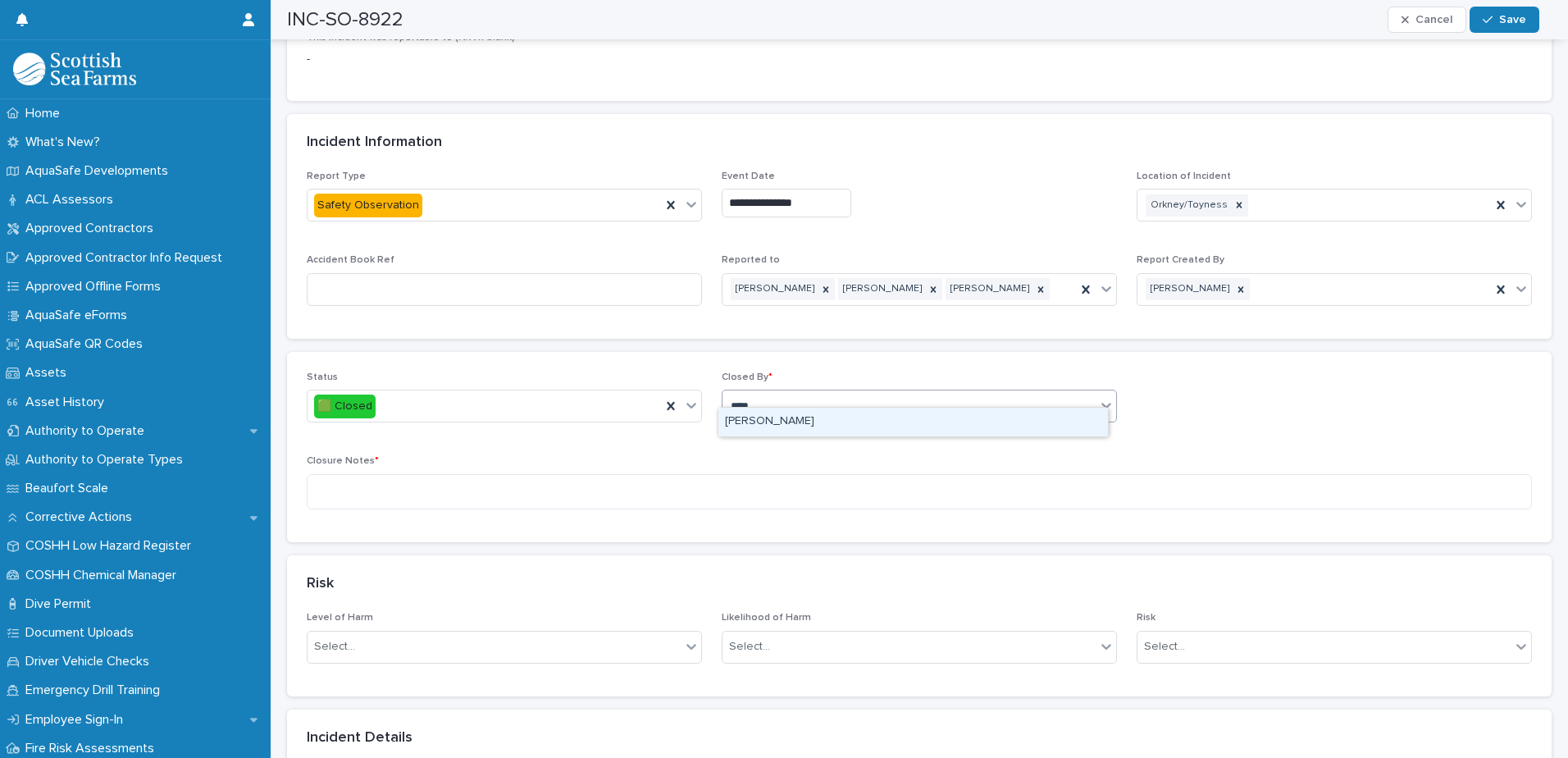
click at [805, 427] on div "[PERSON_NAME]" at bounding box center [913, 422] width 390 height 29
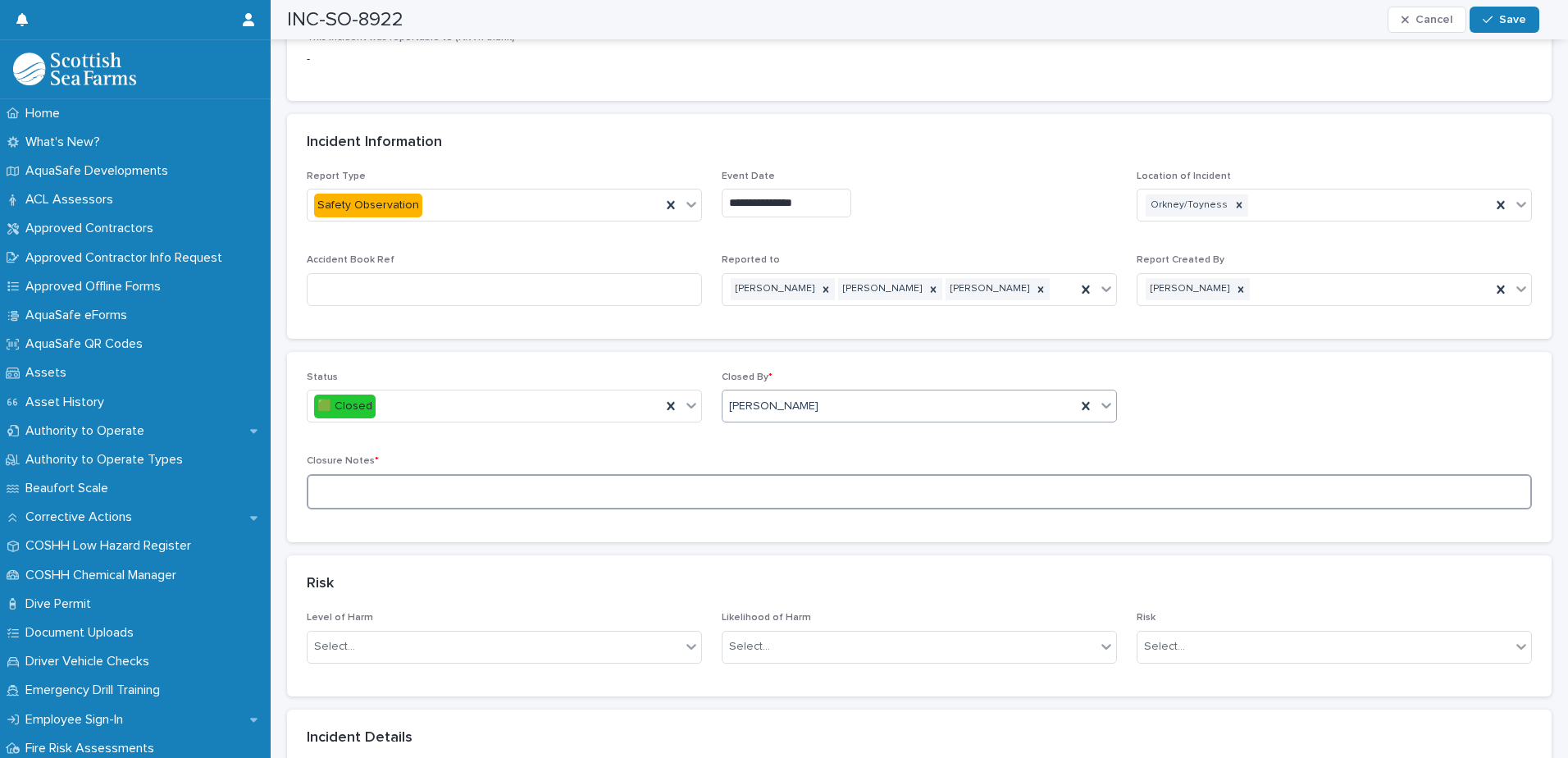
click at [533, 474] on textarea at bounding box center [920, 491] width 1225 height 35
paste textarea "**********"
type textarea "**********"
click at [1501, 13] on button "Save" at bounding box center [1504, 19] width 70 height 26
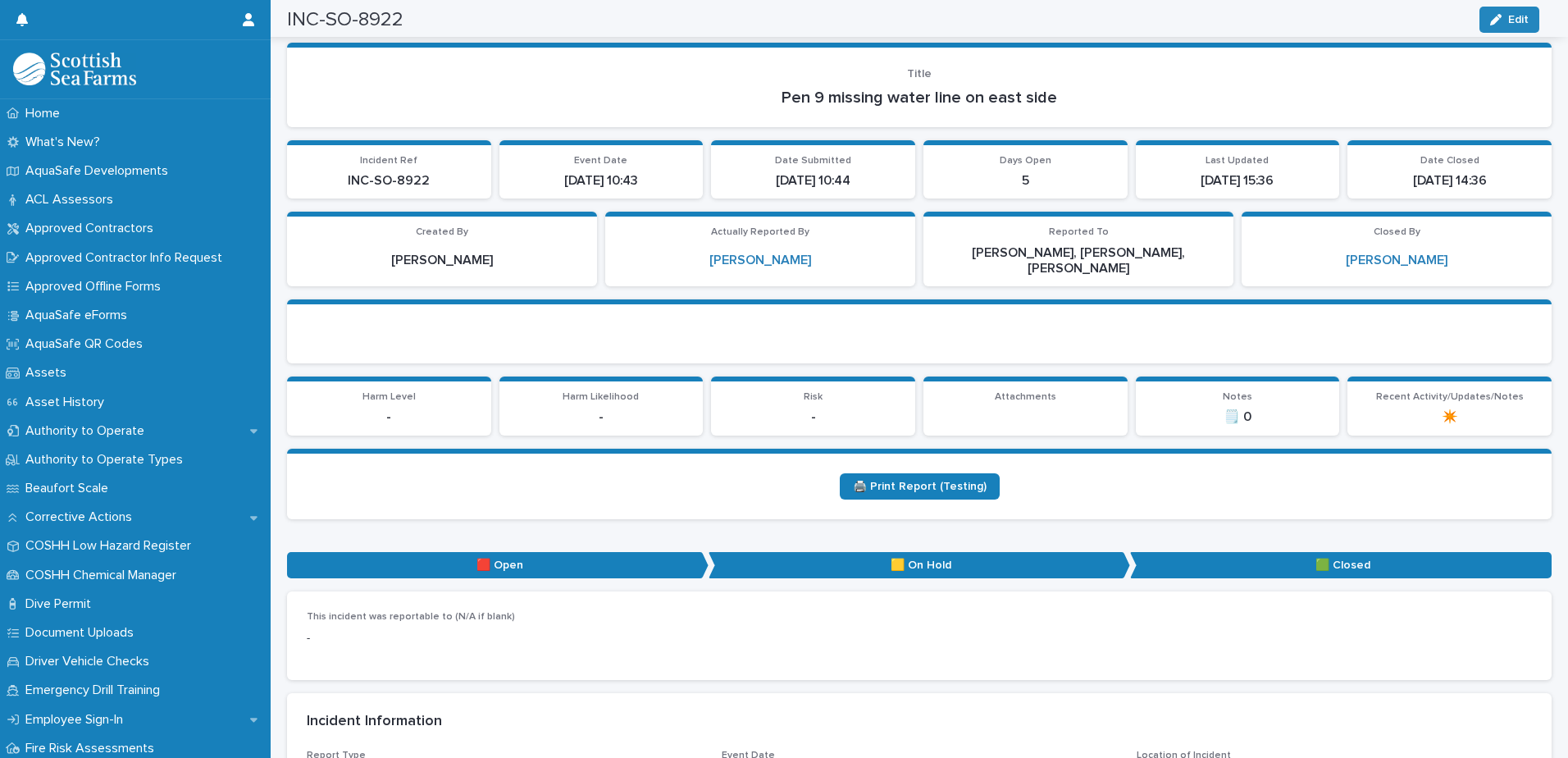
scroll to position [0, 0]
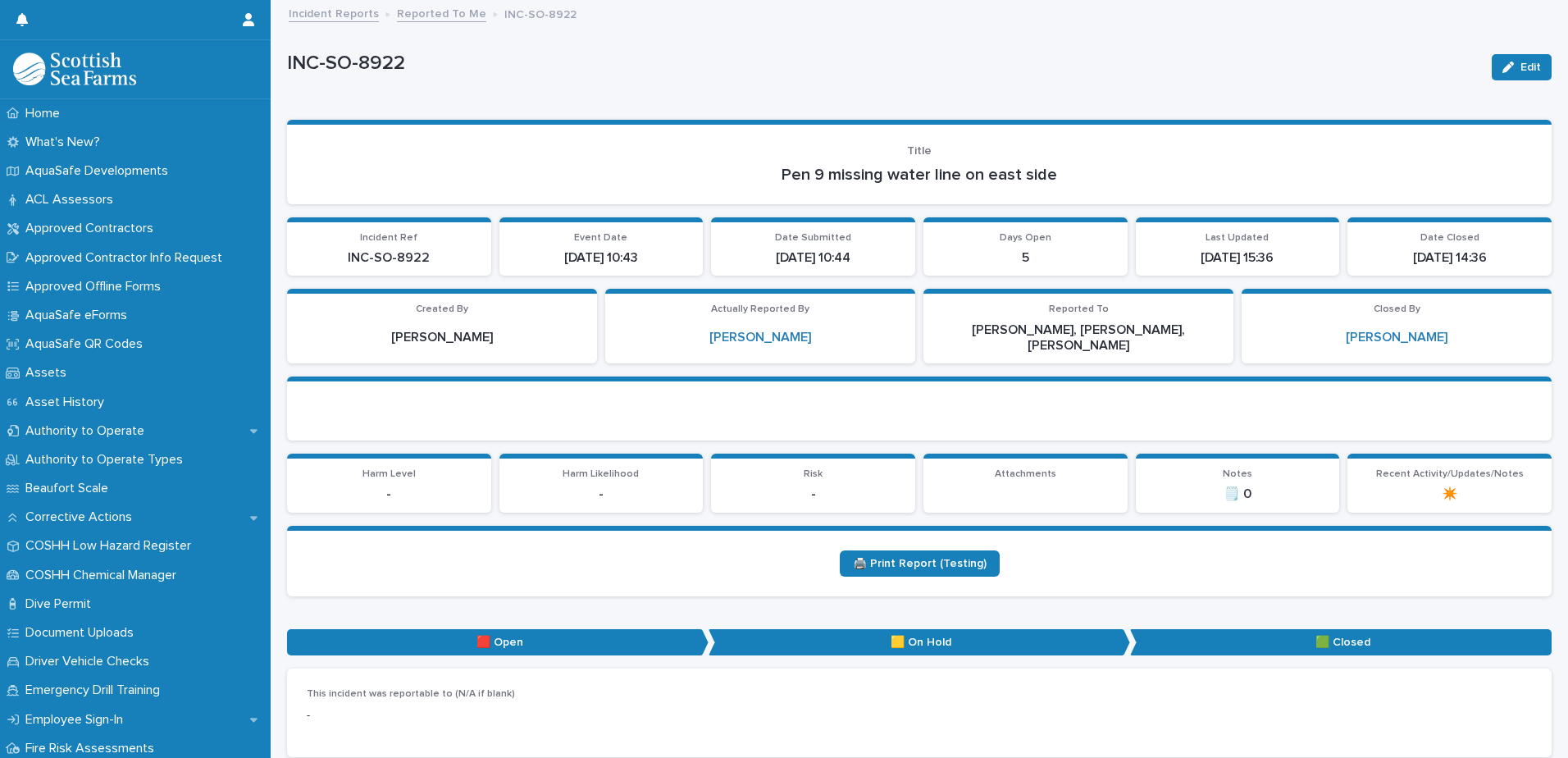
click at [455, 13] on link "Reported To Me" at bounding box center [442, 13] width 90 height 19
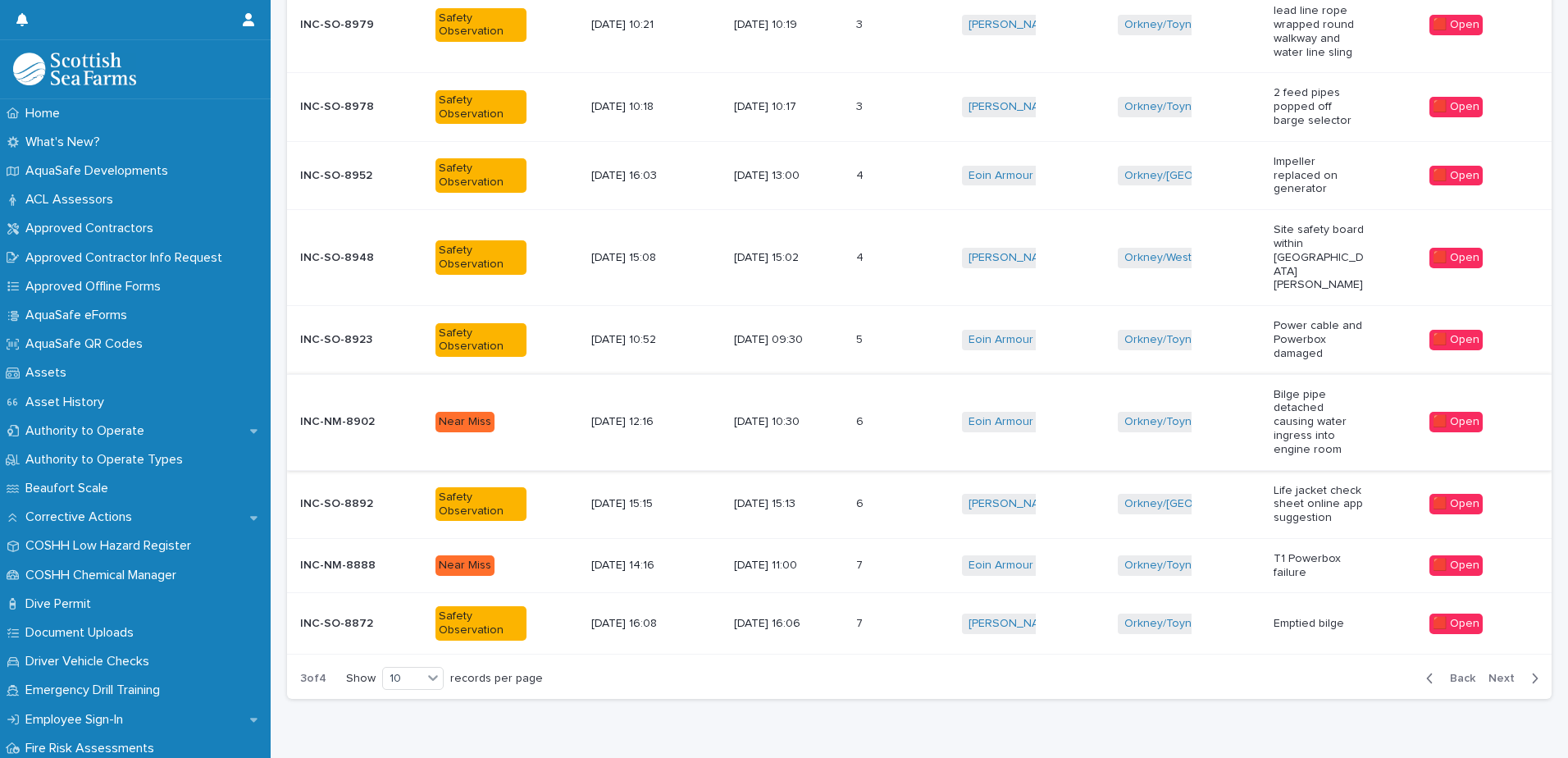
scroll to position [444, 0]
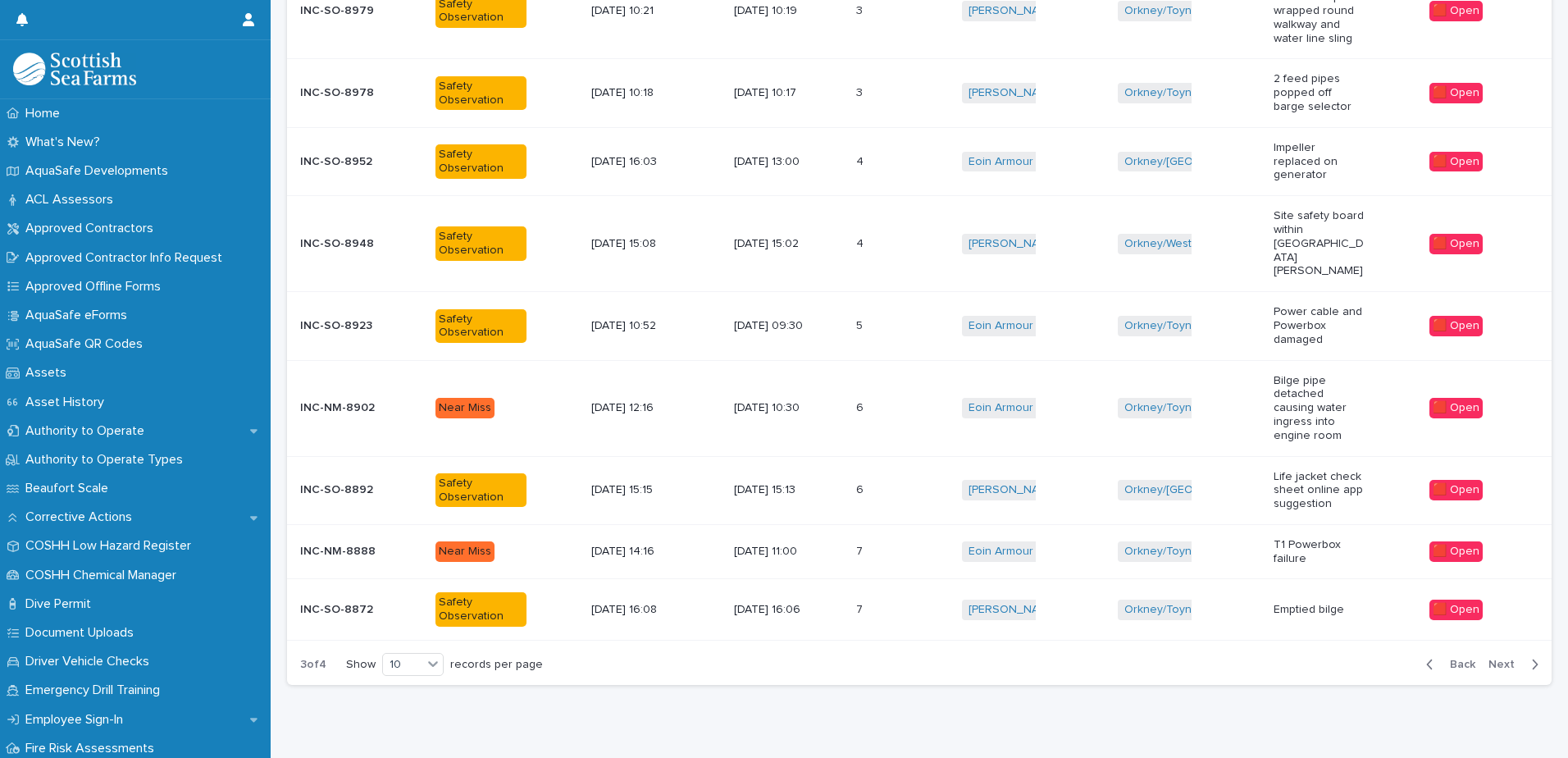
click at [862, 538] on div "7 7" at bounding box center [902, 551] width 92 height 27
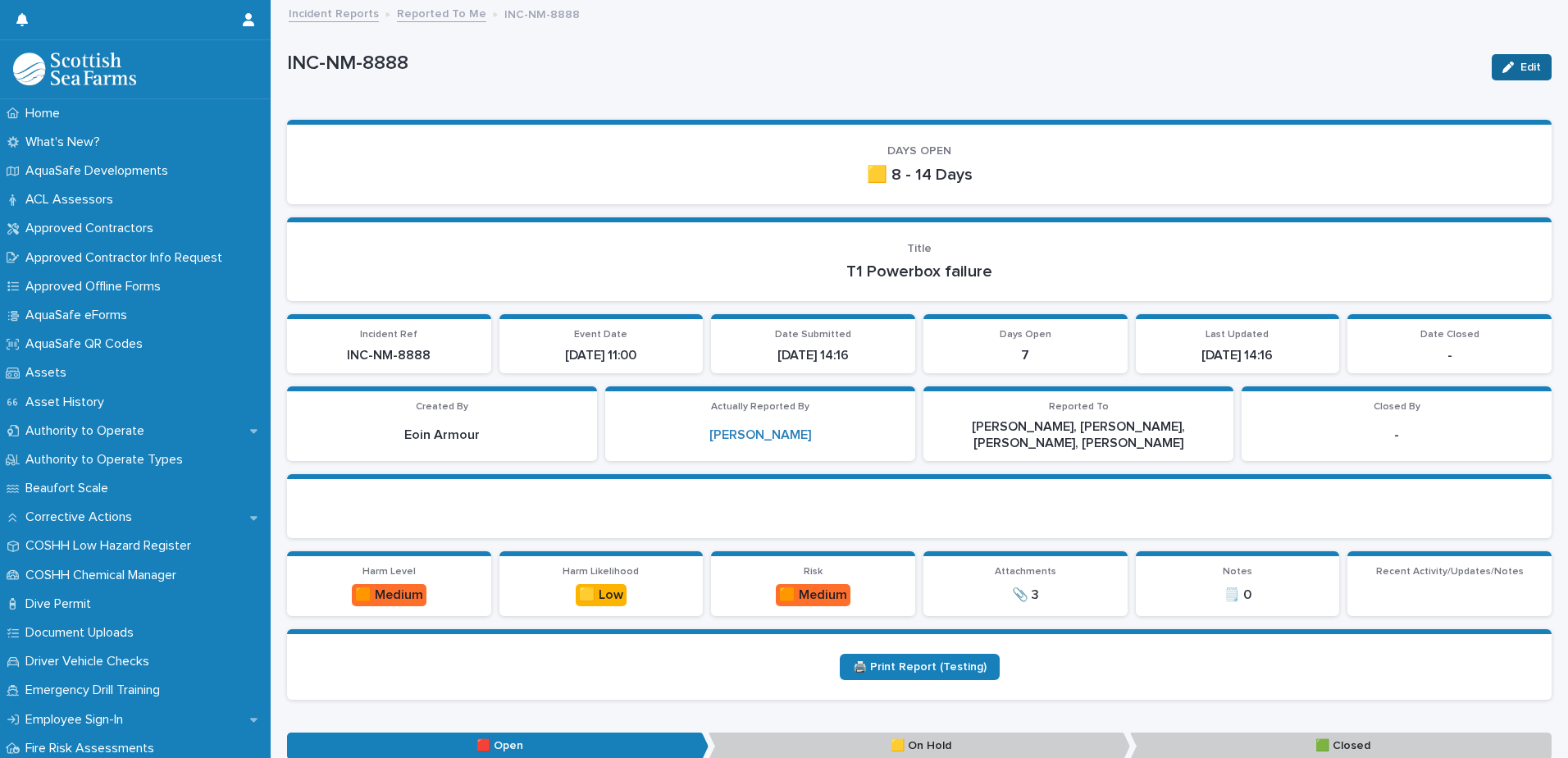
click at [1530, 64] on button "Edit" at bounding box center [1521, 66] width 60 height 26
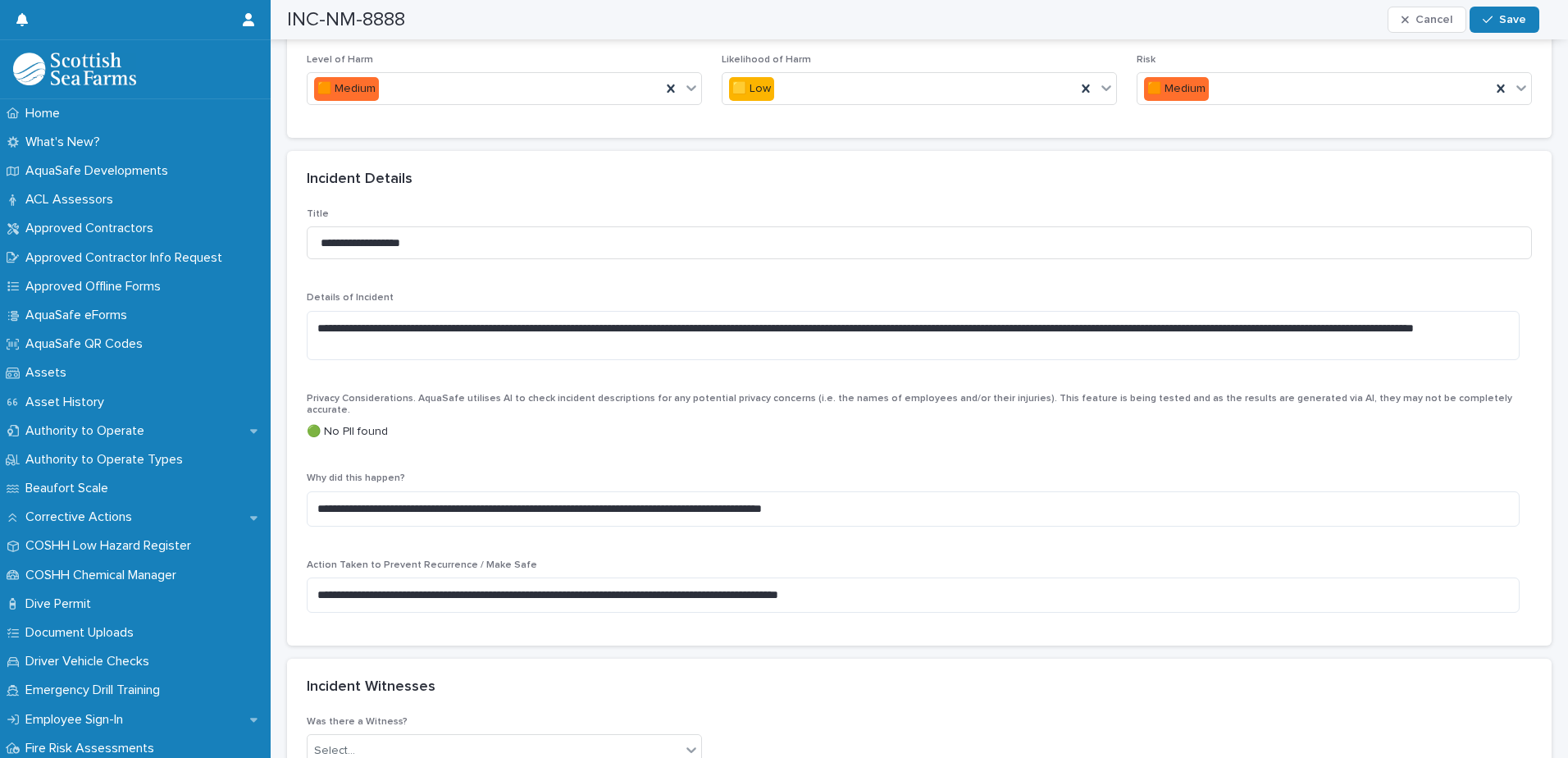
scroll to position [984, 0]
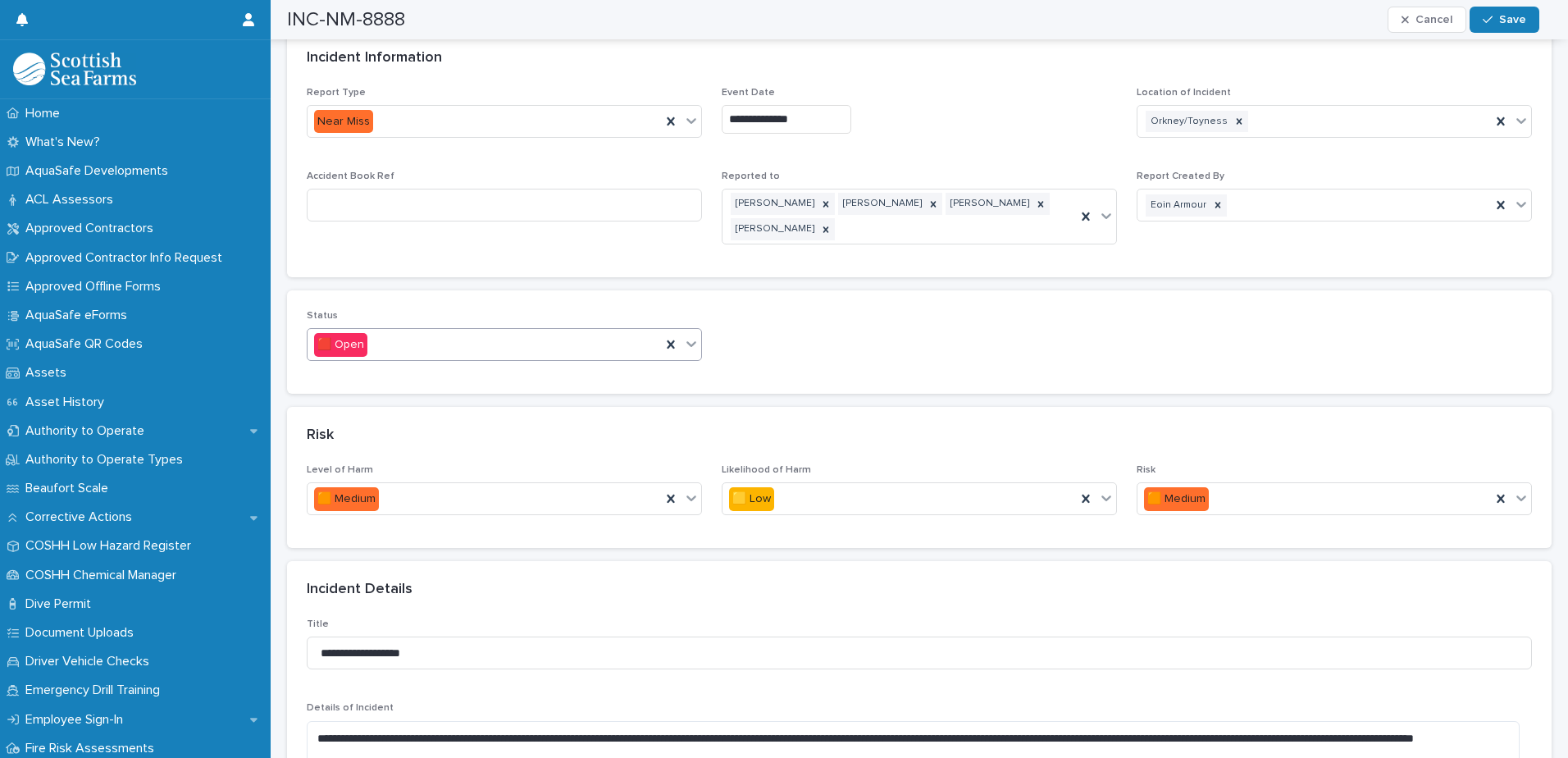
click at [692, 359] on div at bounding box center [681, 344] width 40 height 31
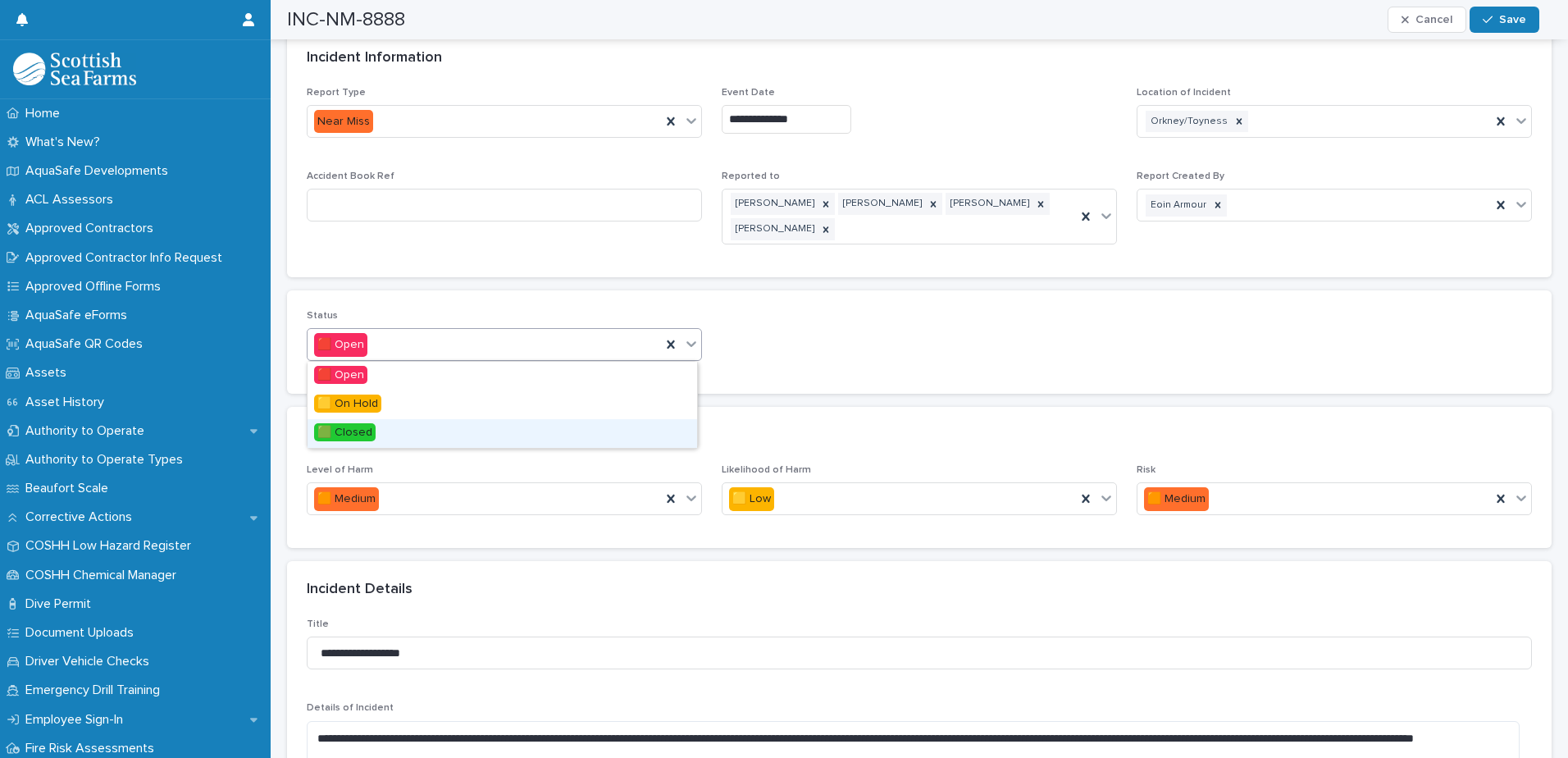
click at [372, 433] on span "🟩 Closed" at bounding box center [345, 432] width 61 height 18
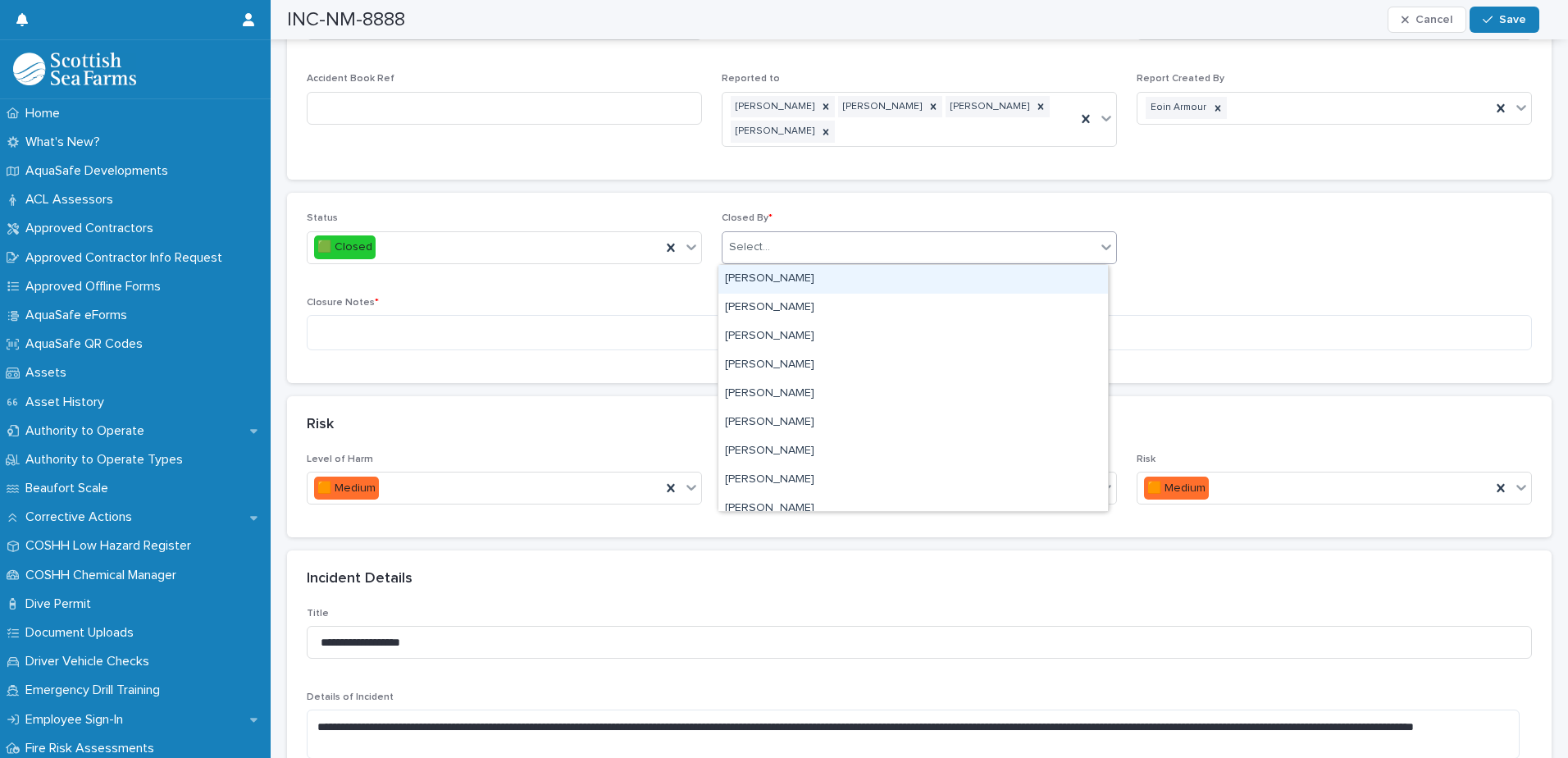
click at [851, 259] on div "Select..." at bounding box center [908, 247] width 373 height 27
type input "****"
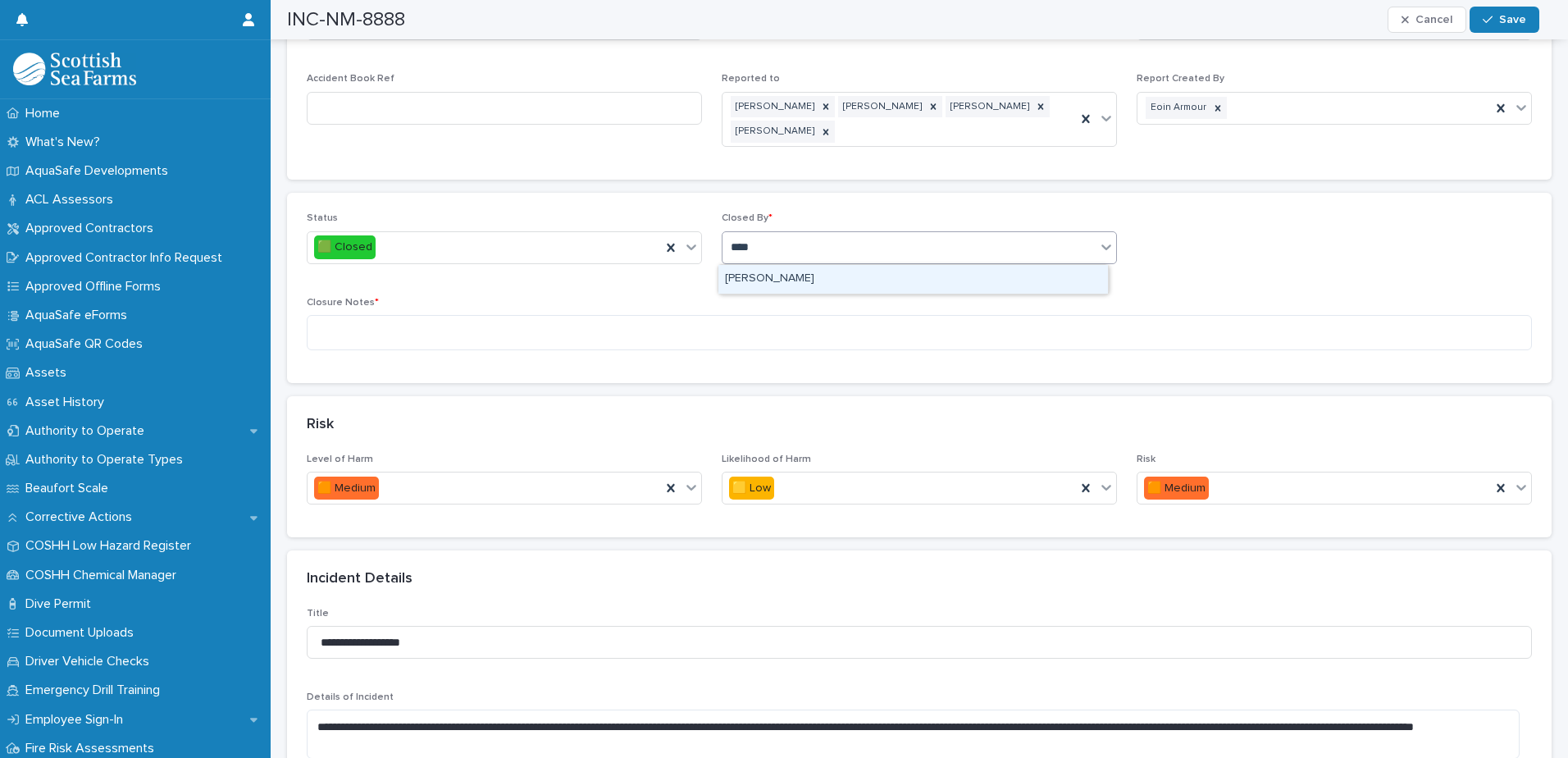
click at [829, 276] on div "[PERSON_NAME]" at bounding box center [913, 279] width 390 height 29
click at [658, 338] on textarea at bounding box center [920, 332] width 1225 height 35
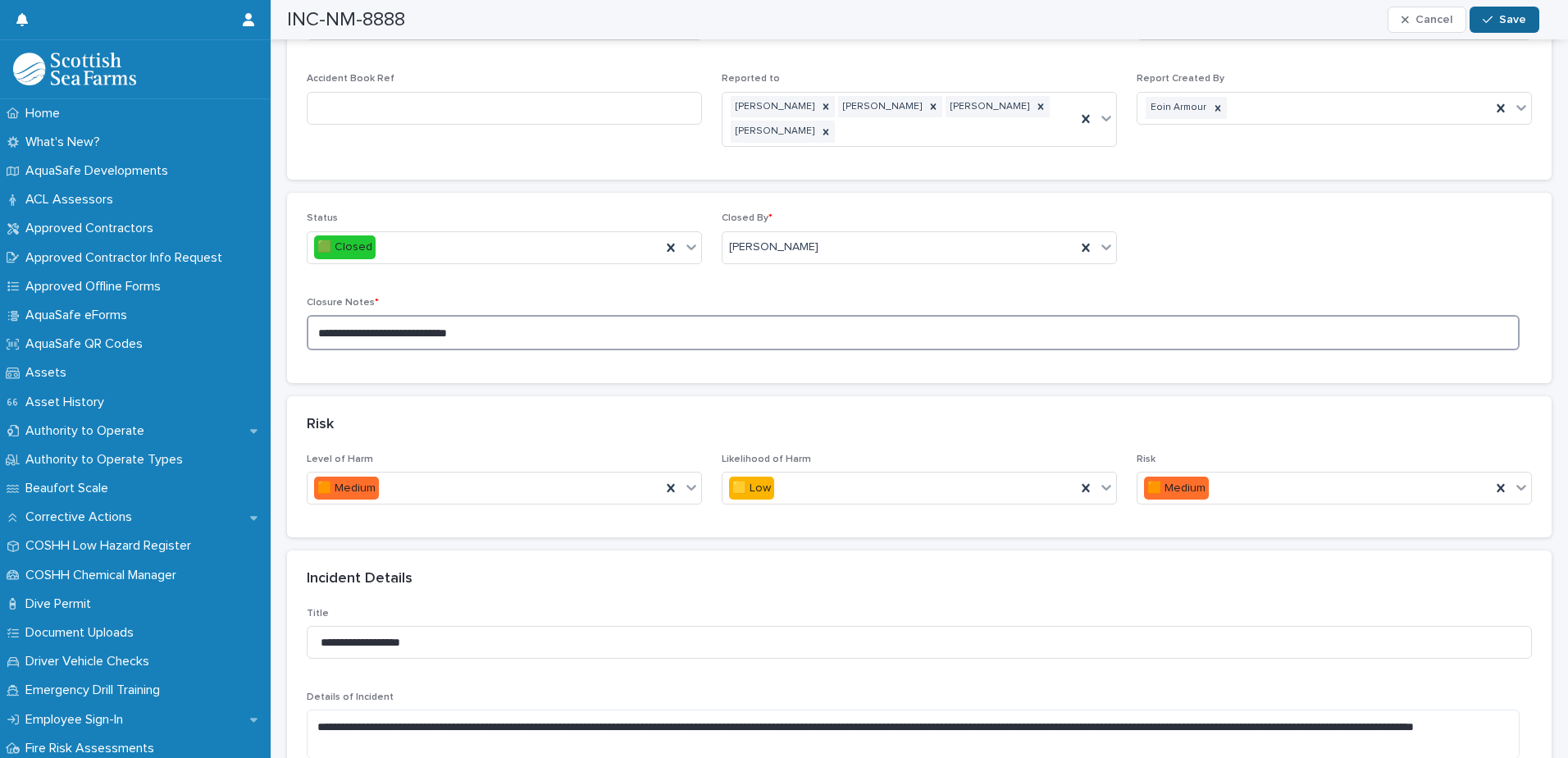
type textarea "**********"
click at [1493, 17] on icon "button" at bounding box center [1487, 20] width 10 height 12
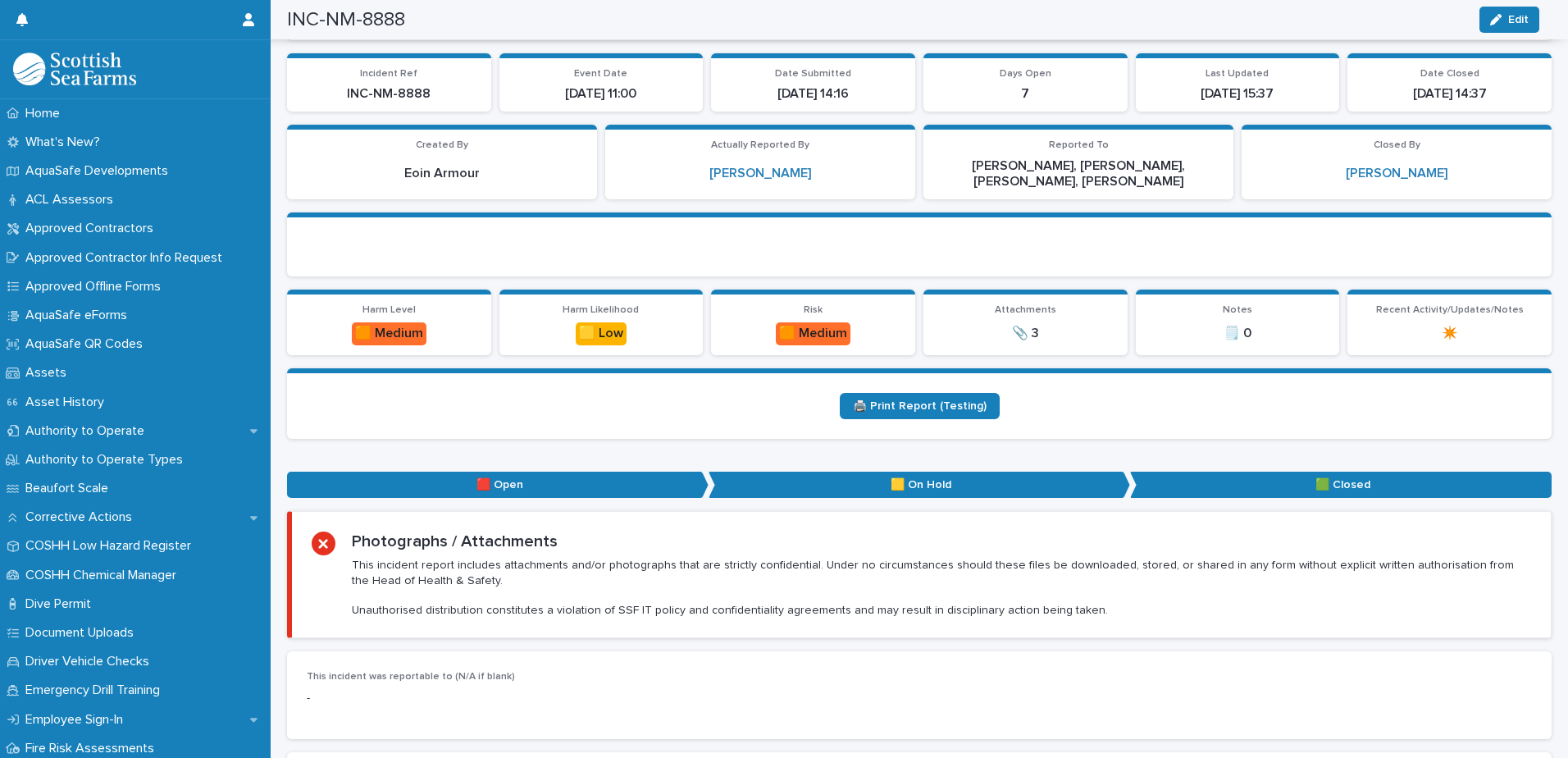
scroll to position [0, 0]
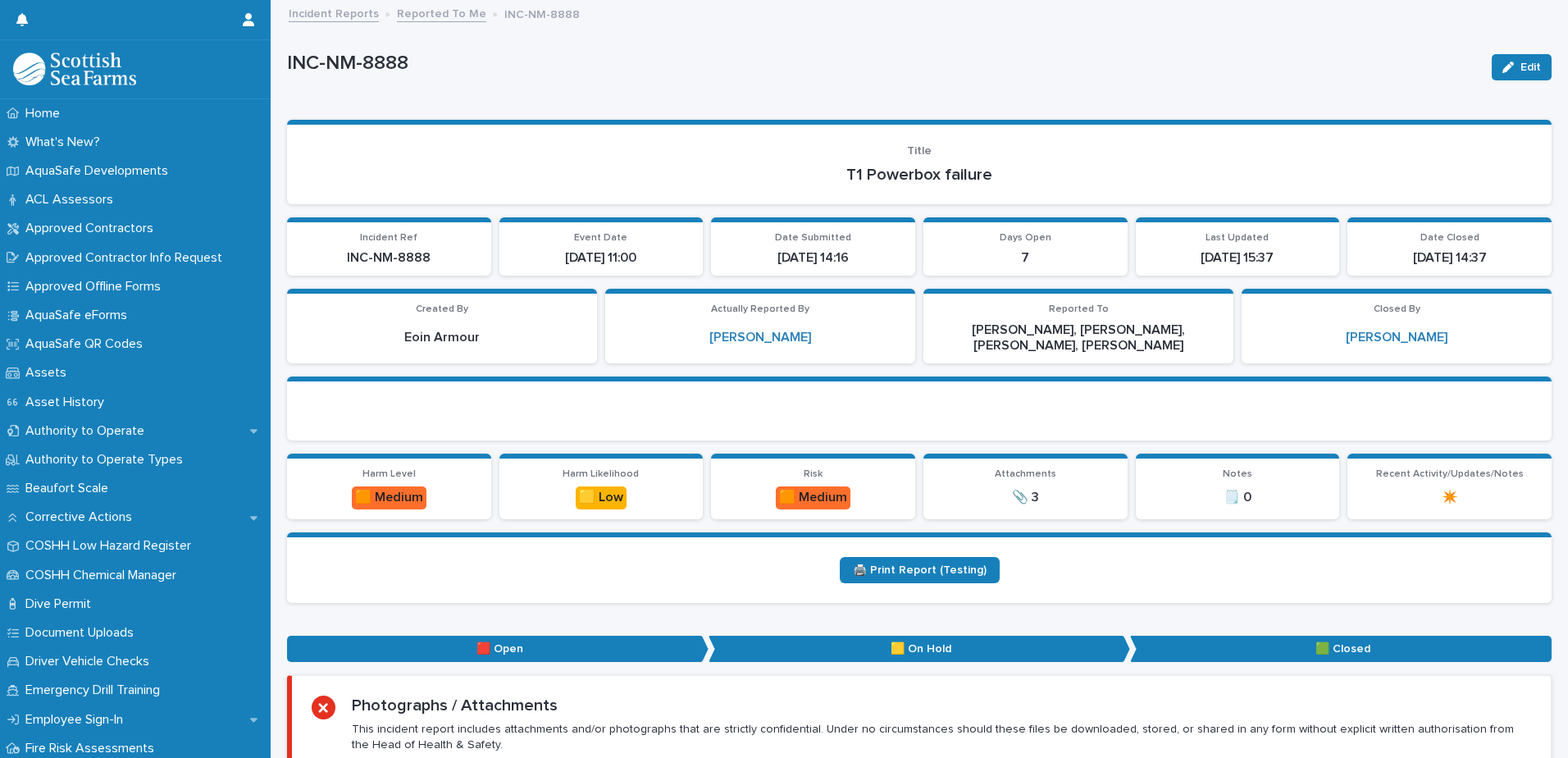
click at [448, 11] on link "Reported To Me" at bounding box center [442, 13] width 90 height 19
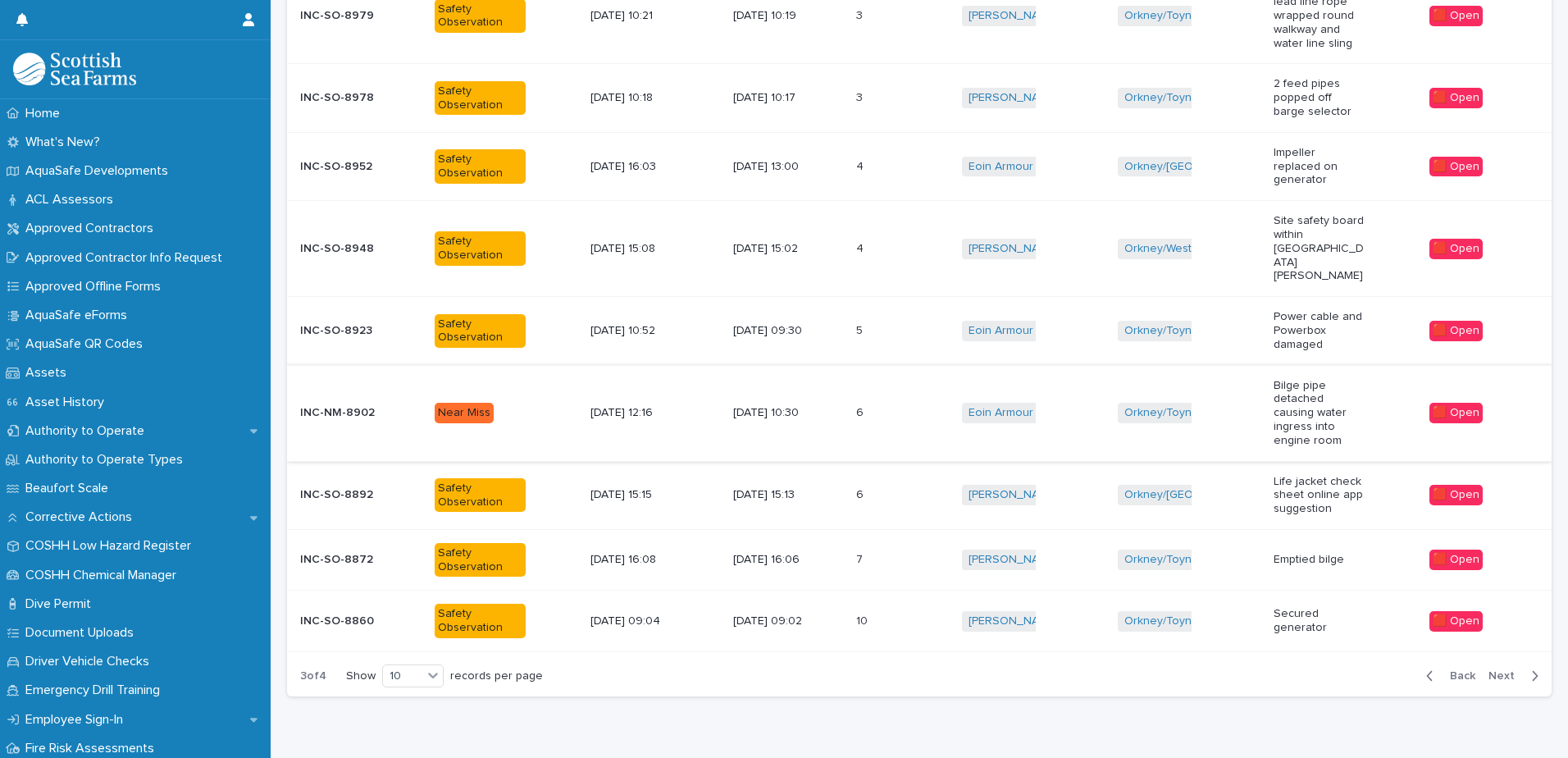
scroll to position [450, 0]
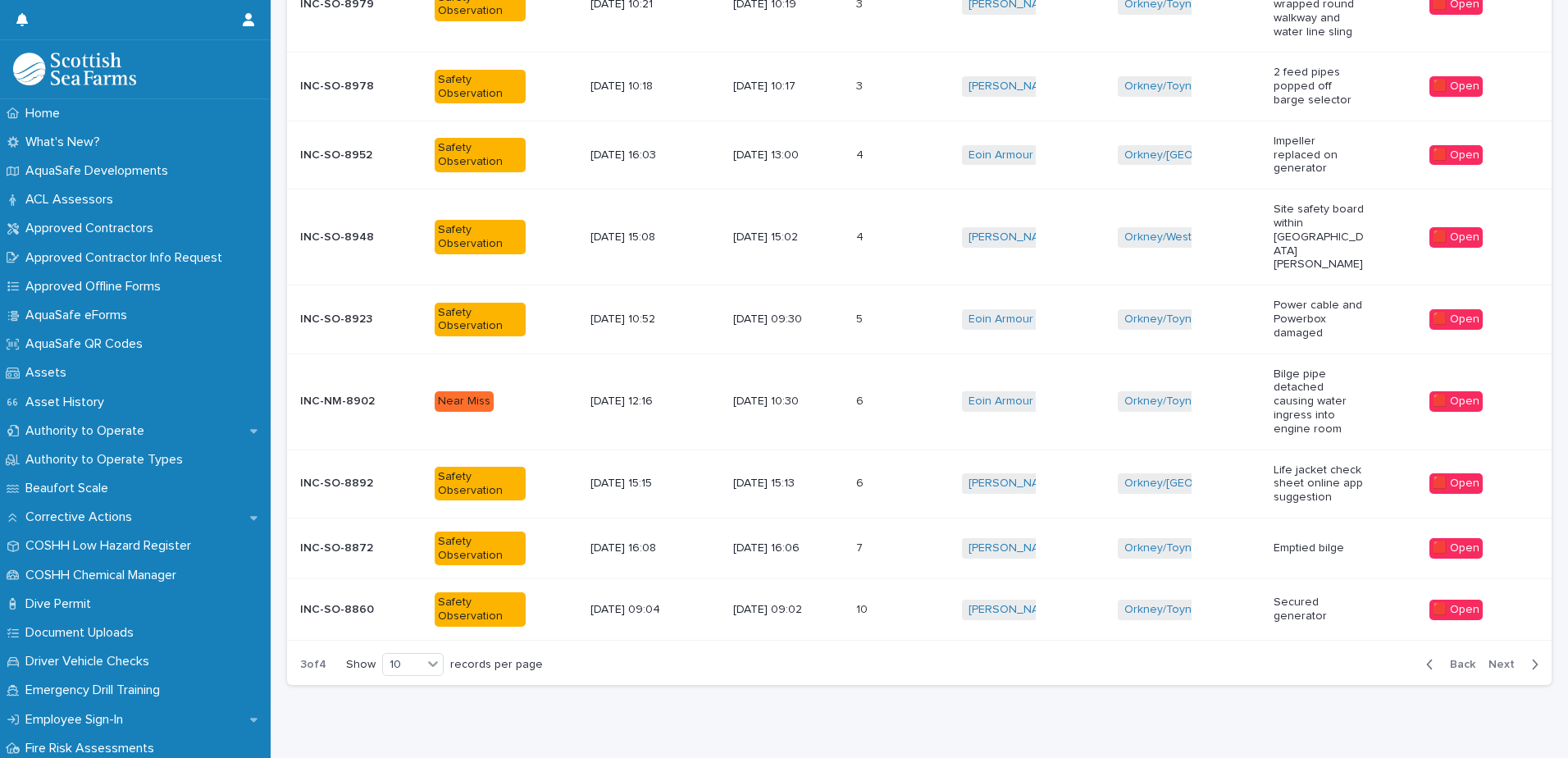
click at [826, 228] on div "[DATE] 15:02" at bounding box center [788, 237] width 110 height 27
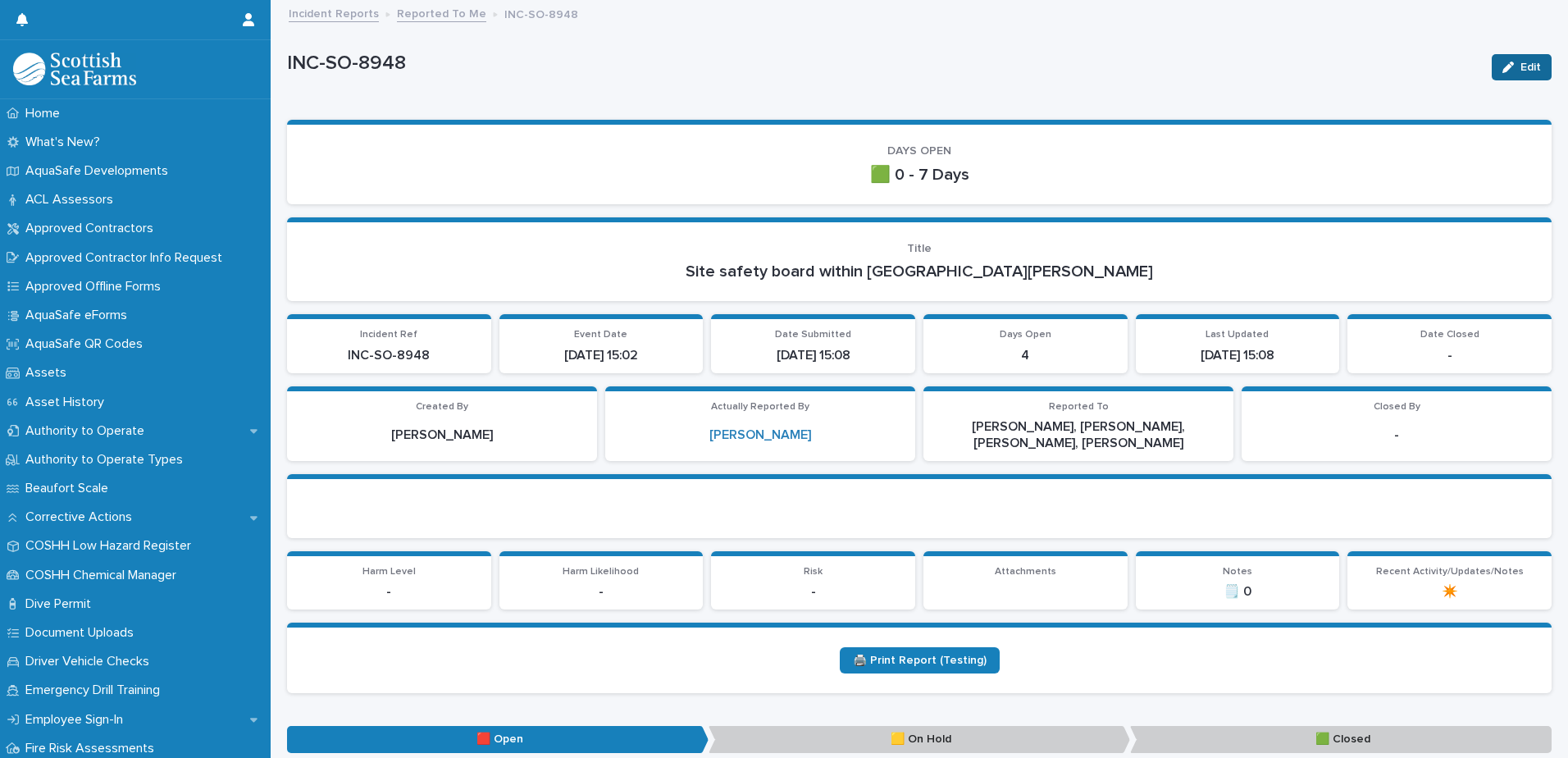
click at [1507, 61] on button "Edit" at bounding box center [1521, 66] width 60 height 26
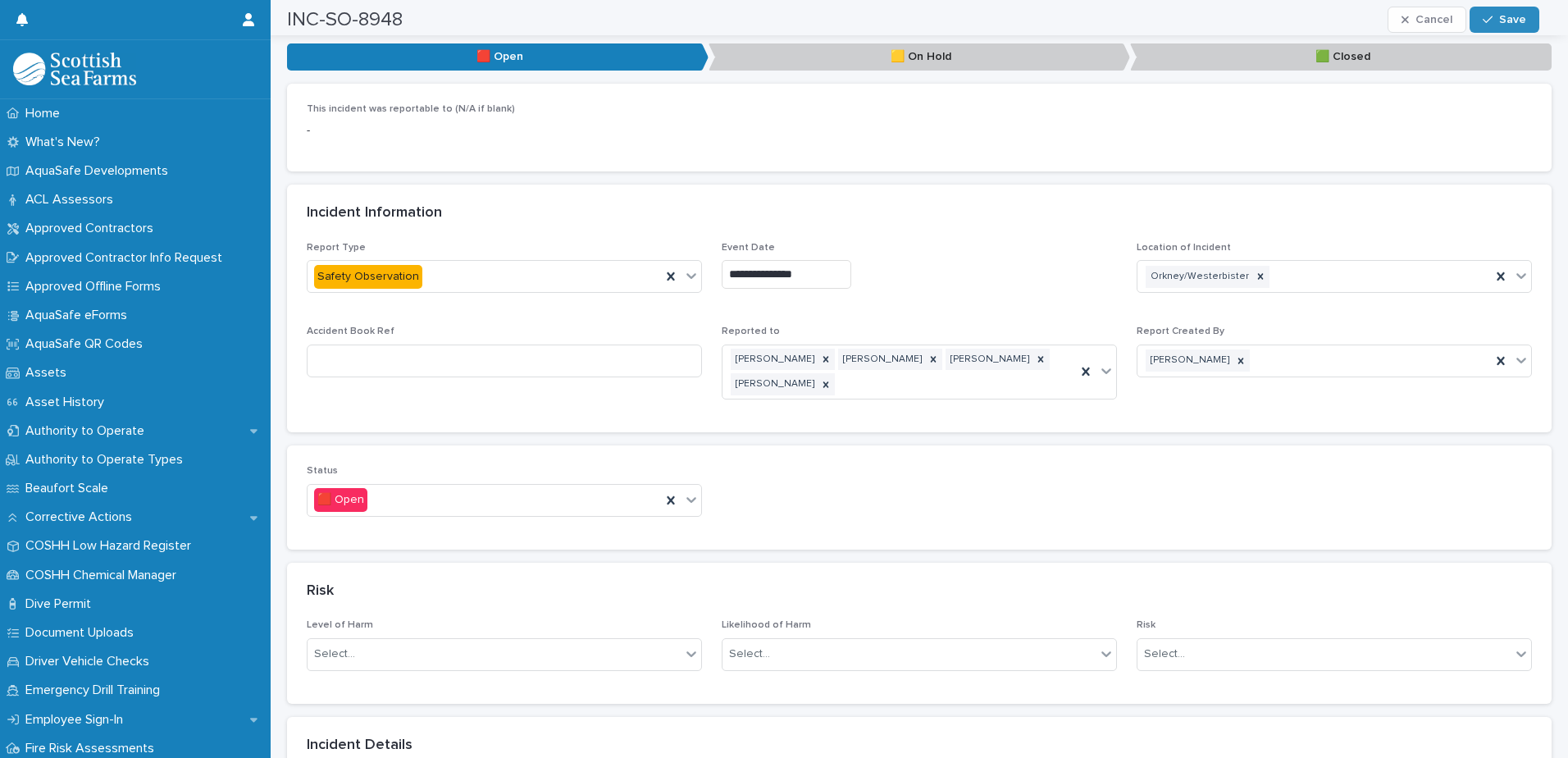
scroll to position [902, 0]
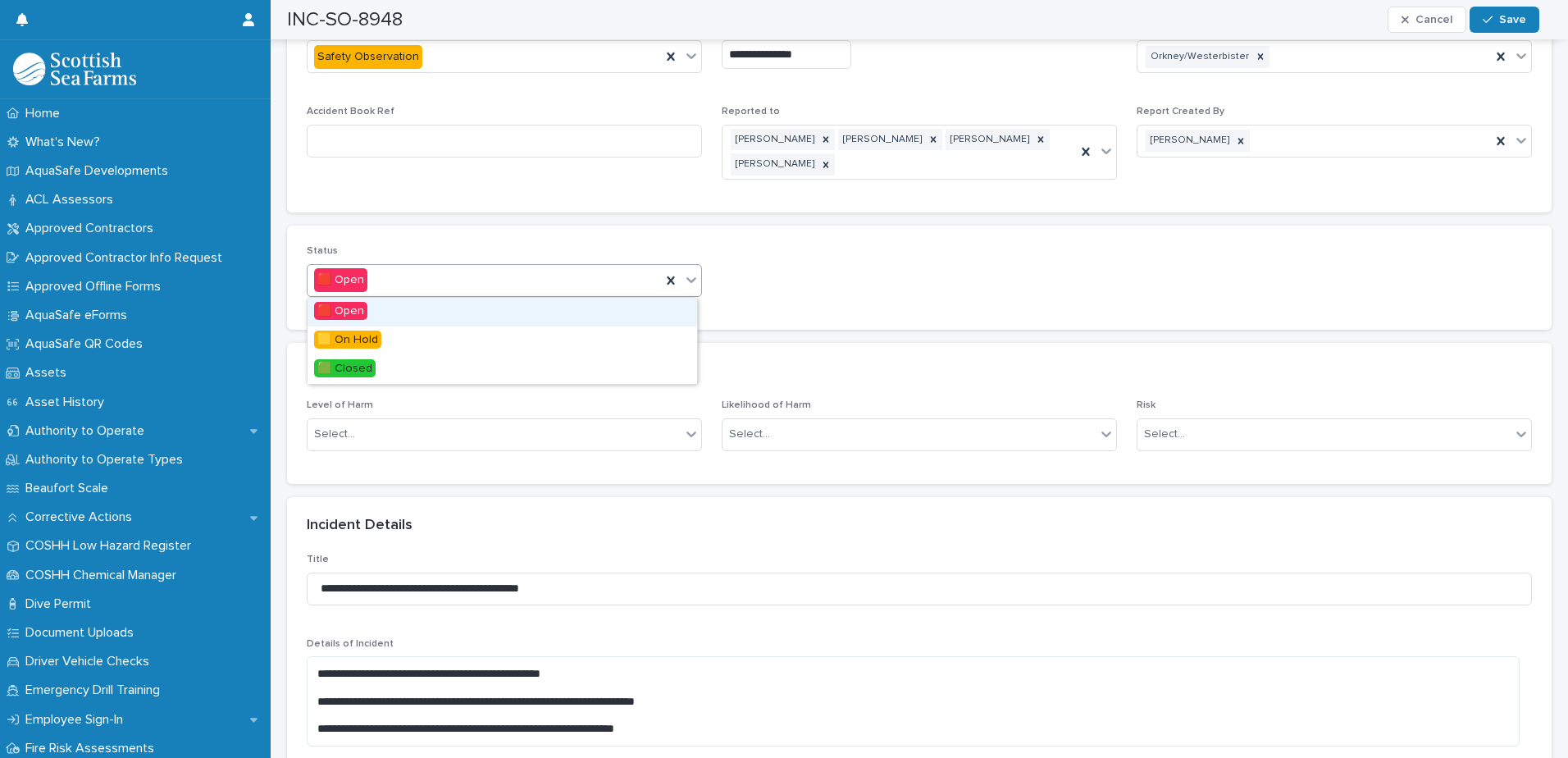
click at [691, 285] on icon at bounding box center [692, 279] width 16 height 16
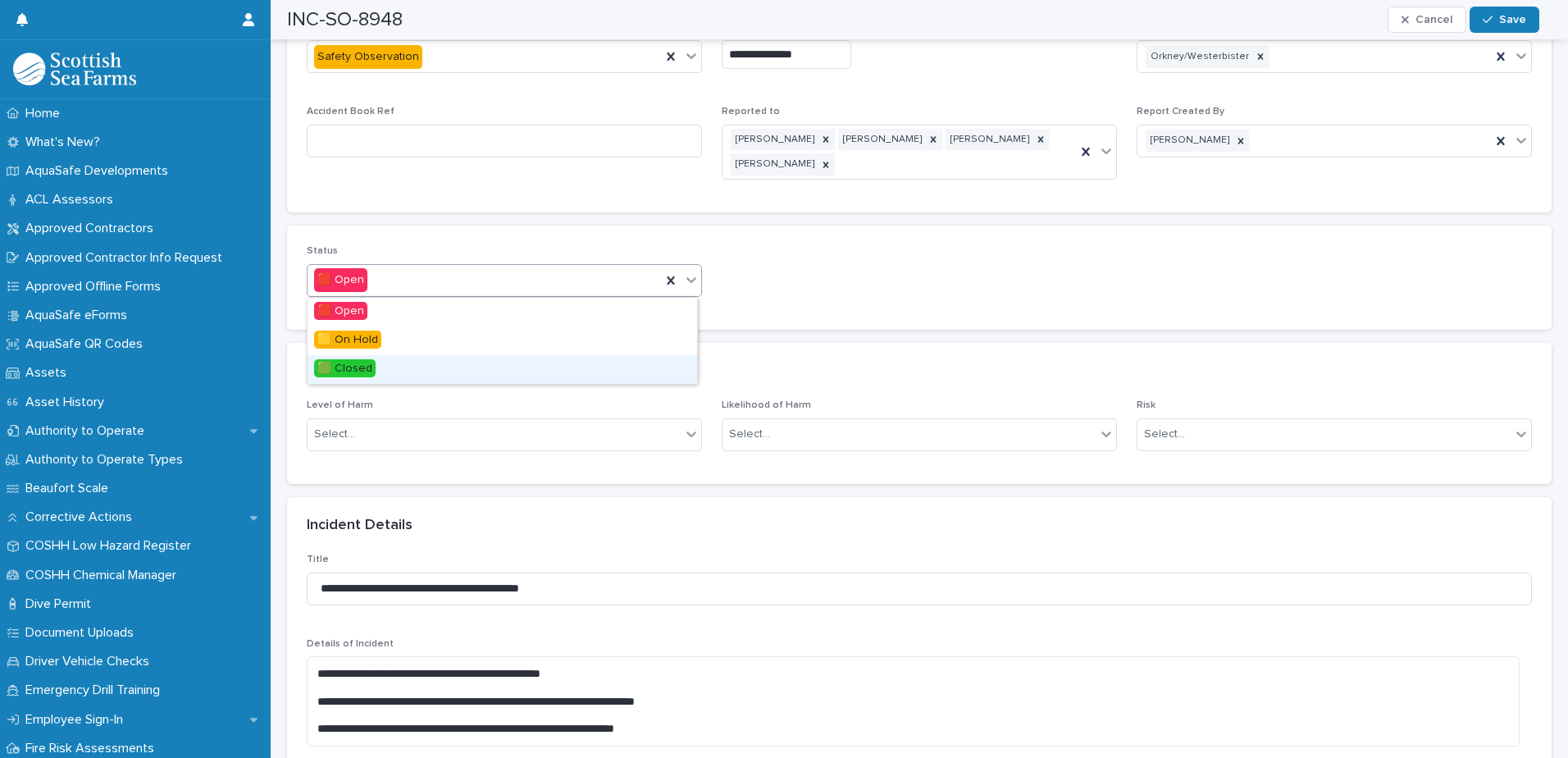
click at [375, 371] on div "🟩 Closed" at bounding box center [502, 369] width 390 height 29
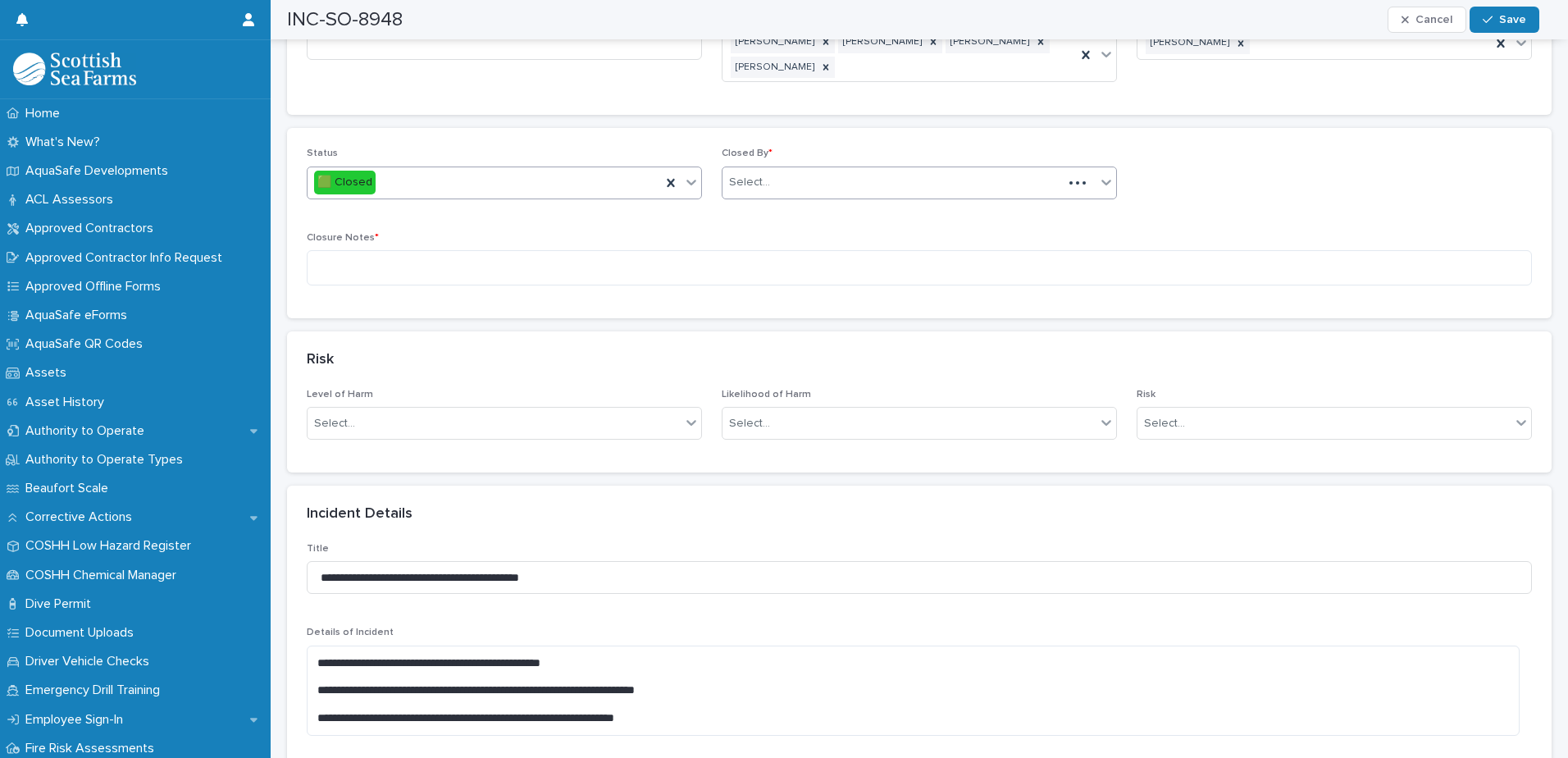
click at [860, 190] on div "Select..." at bounding box center [892, 182] width 340 height 27
type input "****"
click at [808, 209] on div "[PERSON_NAME]" at bounding box center [913, 215] width 390 height 29
click at [742, 251] on div "Closure Notes *" at bounding box center [920, 265] width 1225 height 66
click at [732, 261] on textarea at bounding box center [920, 268] width 1225 height 35
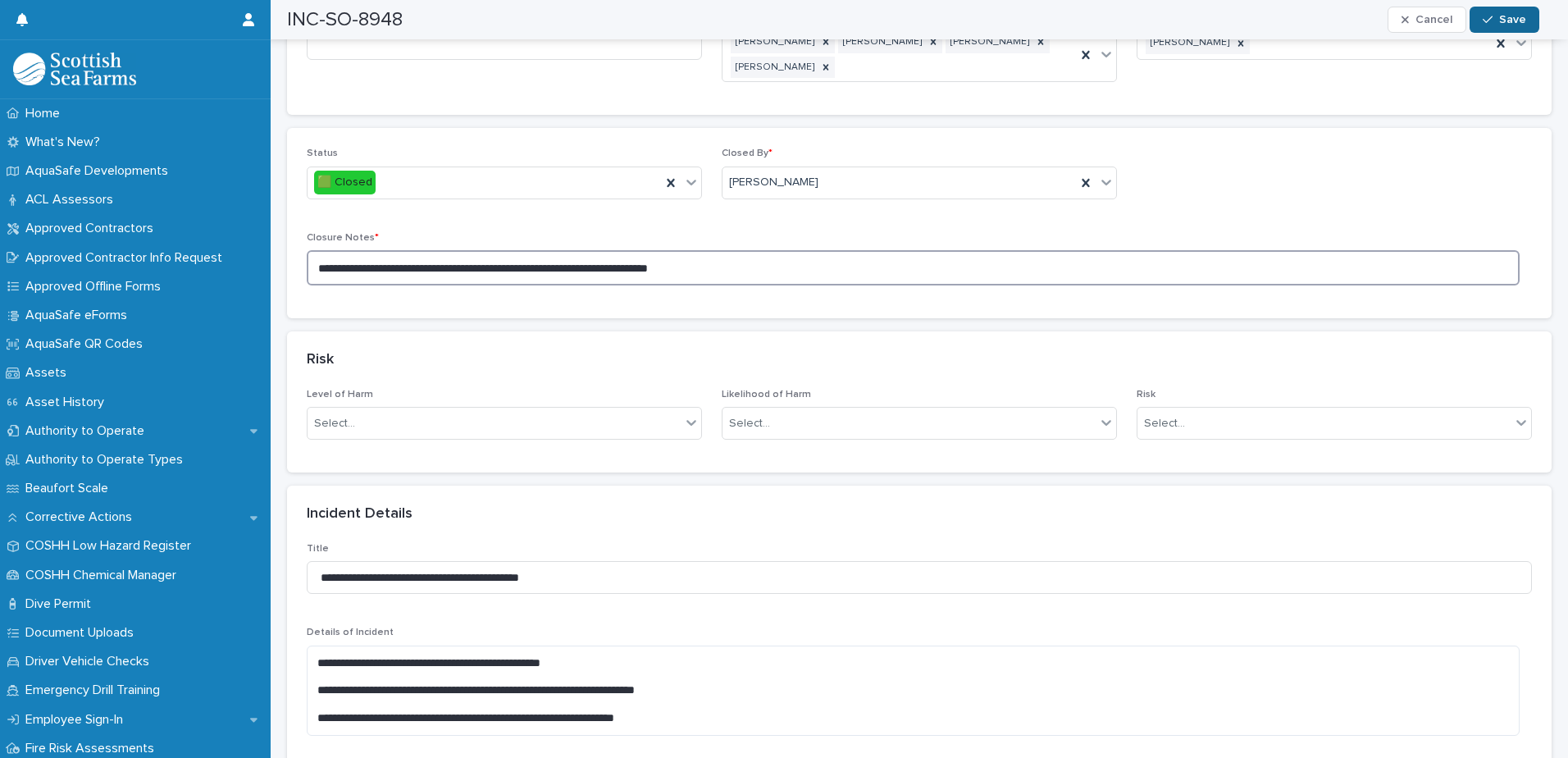
type textarea "**********"
click at [1499, 18] on div "button" at bounding box center [1491, 20] width 16 height 12
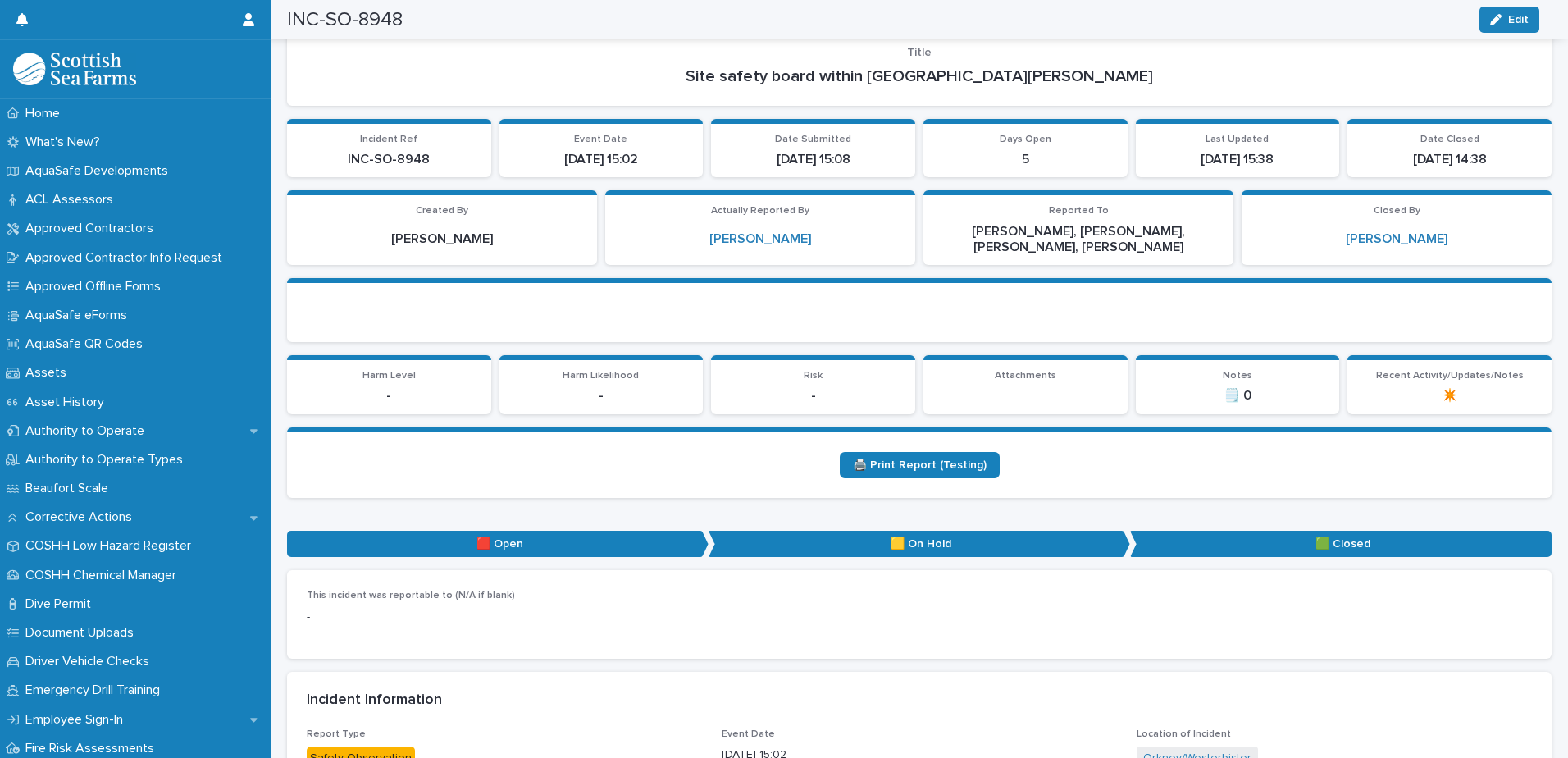
scroll to position [0, 0]
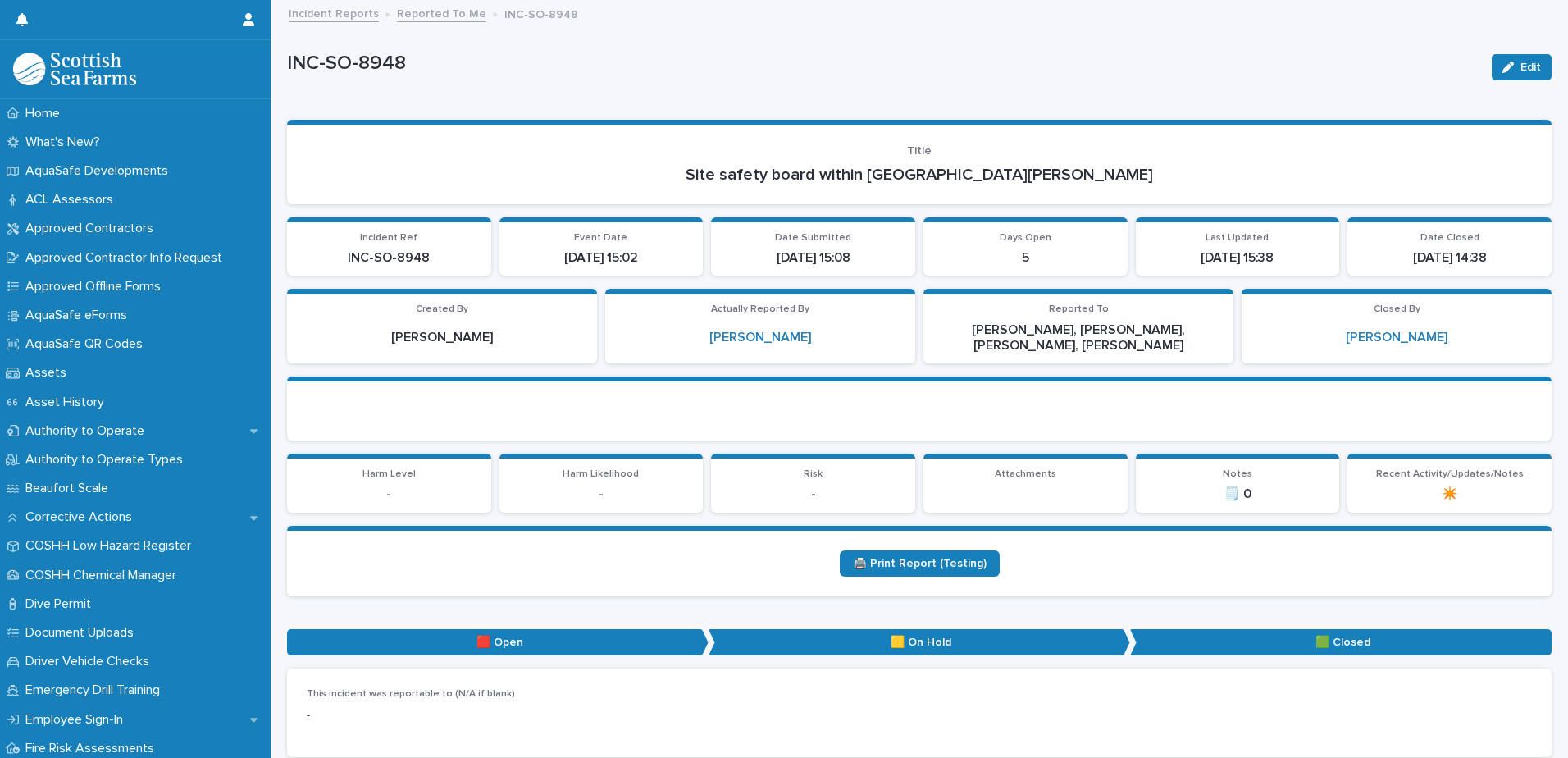
click at [440, 12] on link "Reported To Me" at bounding box center [442, 13] width 90 height 19
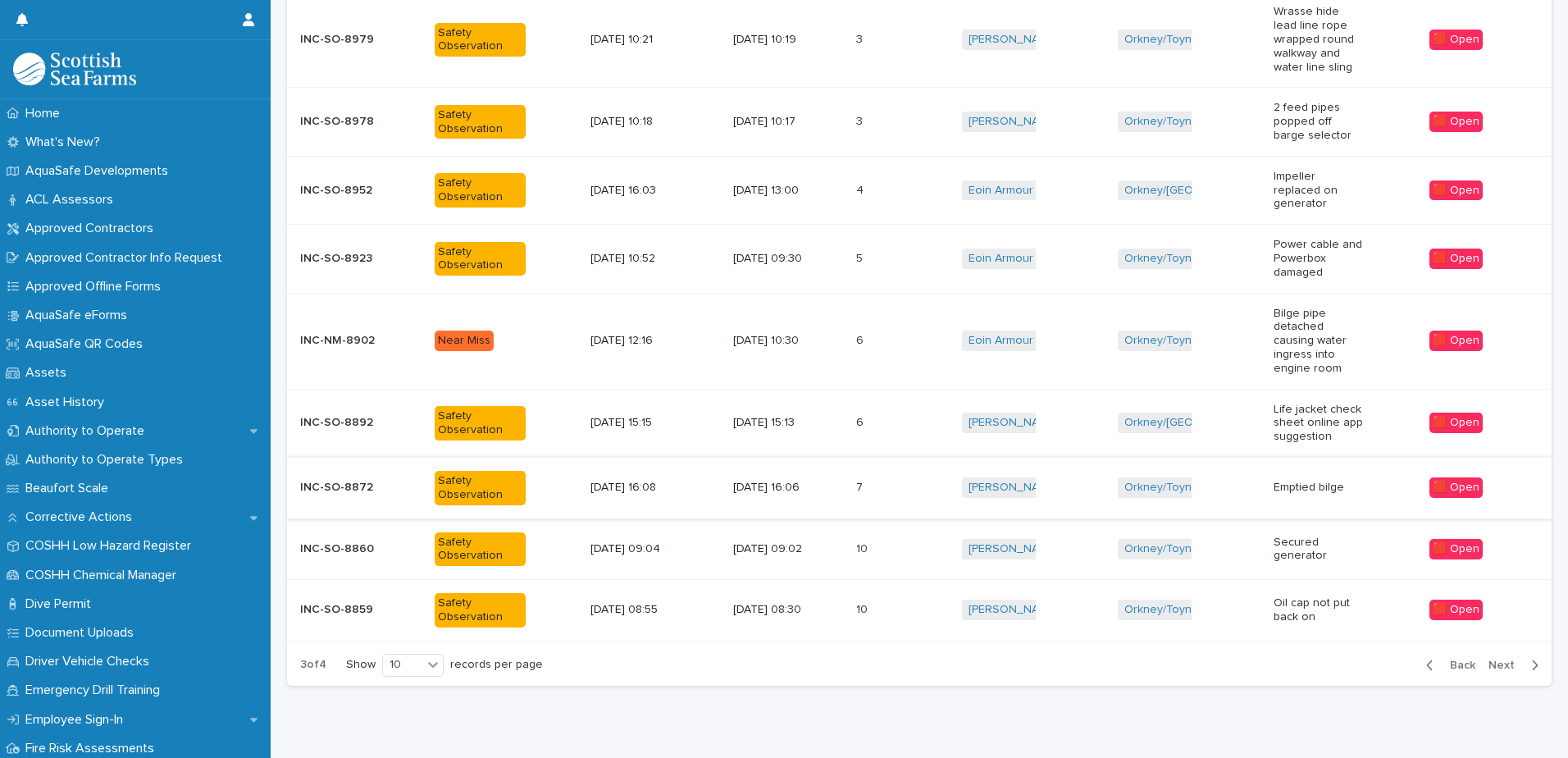
scroll to position [429, 0]
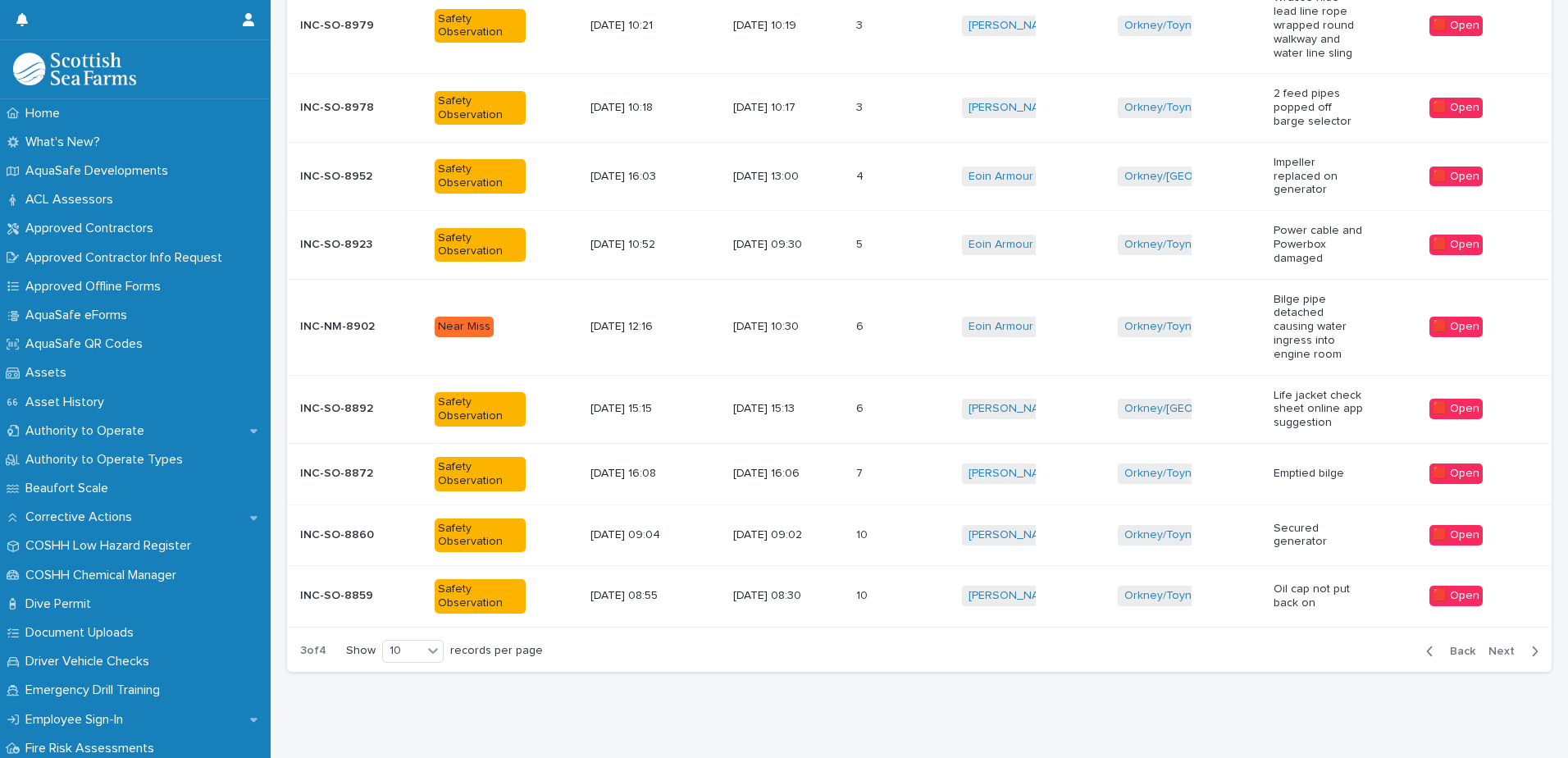
click at [817, 582] on div "[DATE] 08:30" at bounding box center [788, 595] width 110 height 27
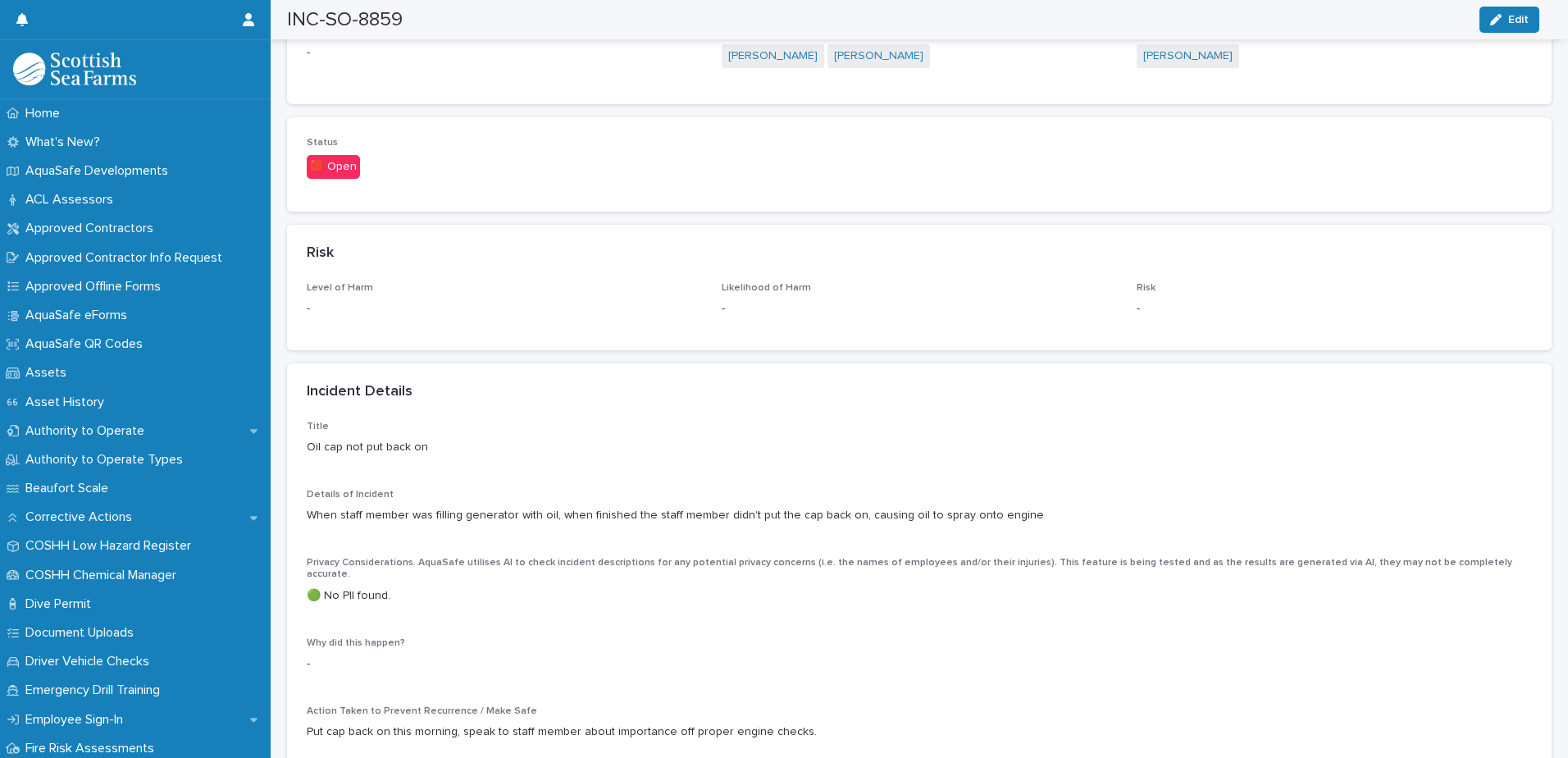
scroll to position [656, 0]
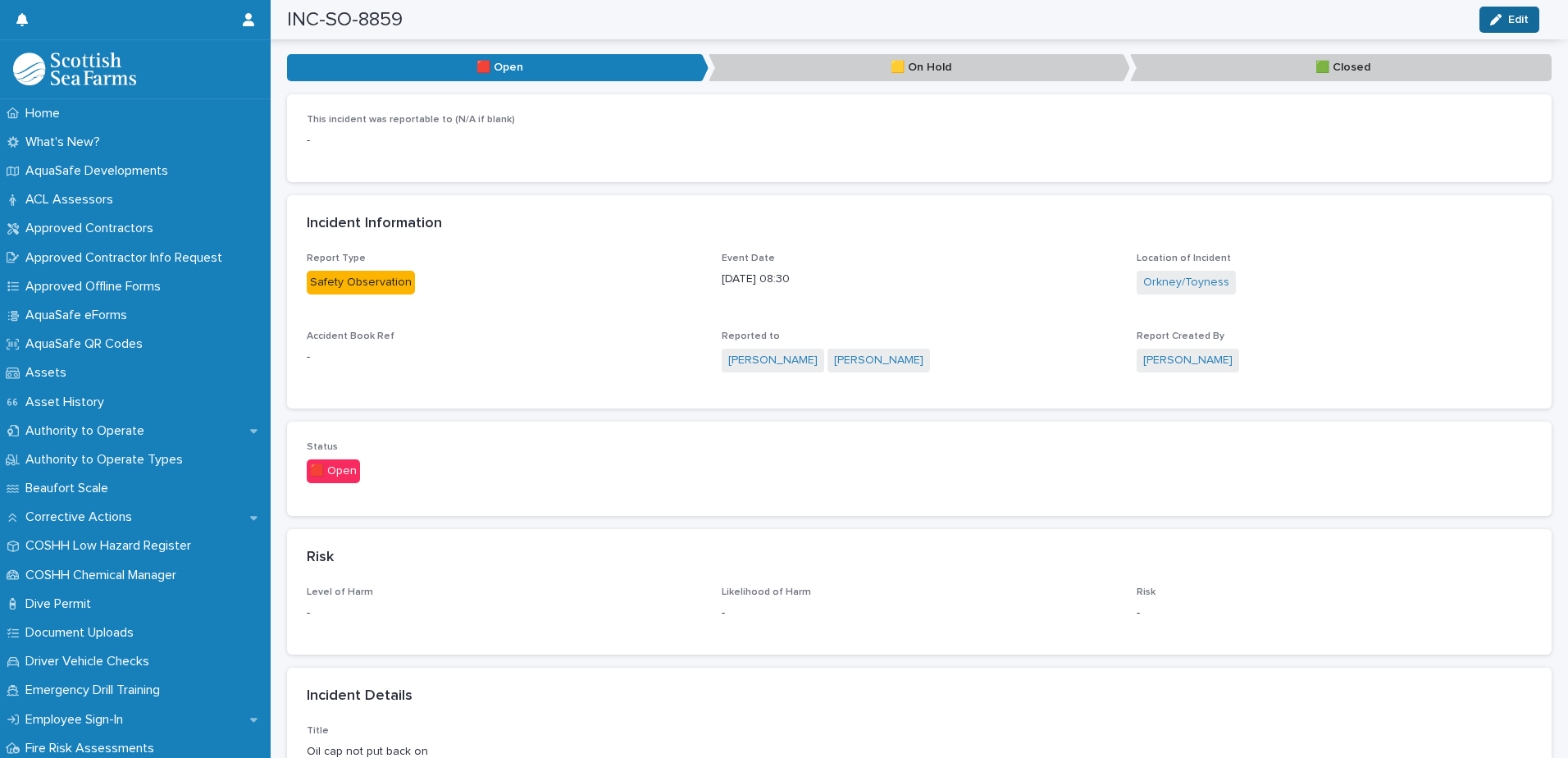
click at [1493, 14] on icon "button" at bounding box center [1495, 20] width 12 height 12
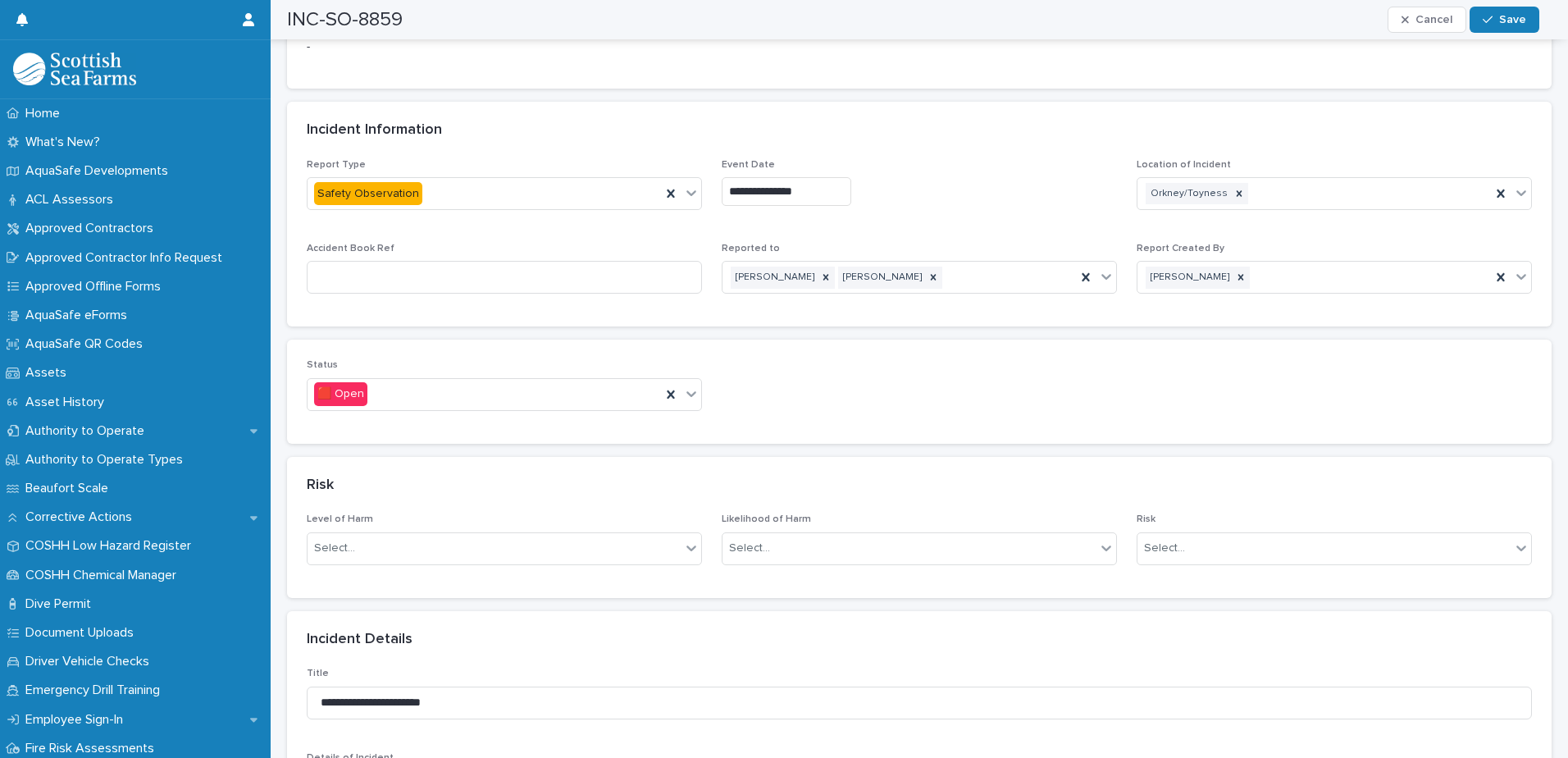
scroll to position [902, 0]
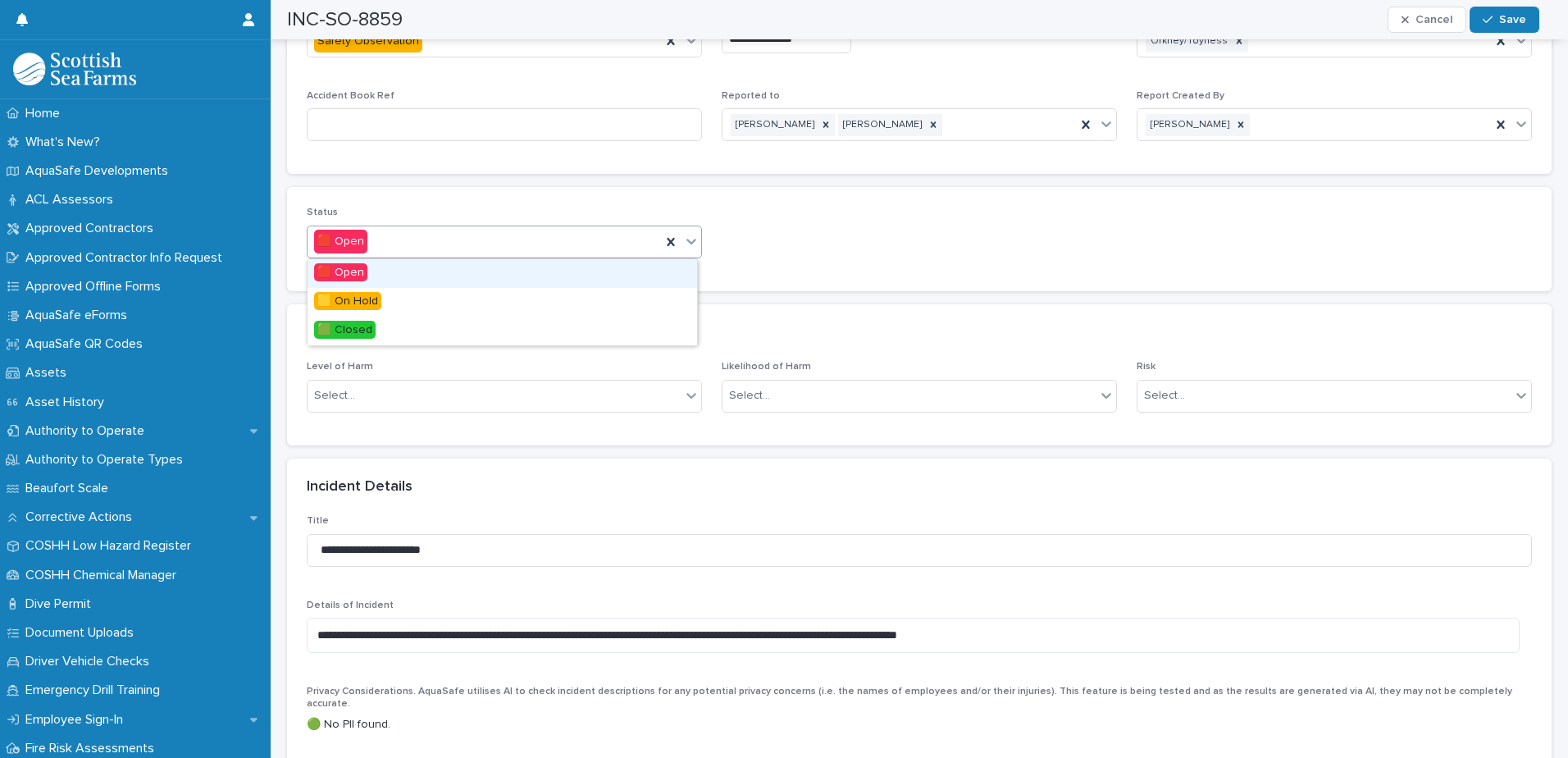
click at [683, 243] on icon at bounding box center [692, 241] width 16 height 16
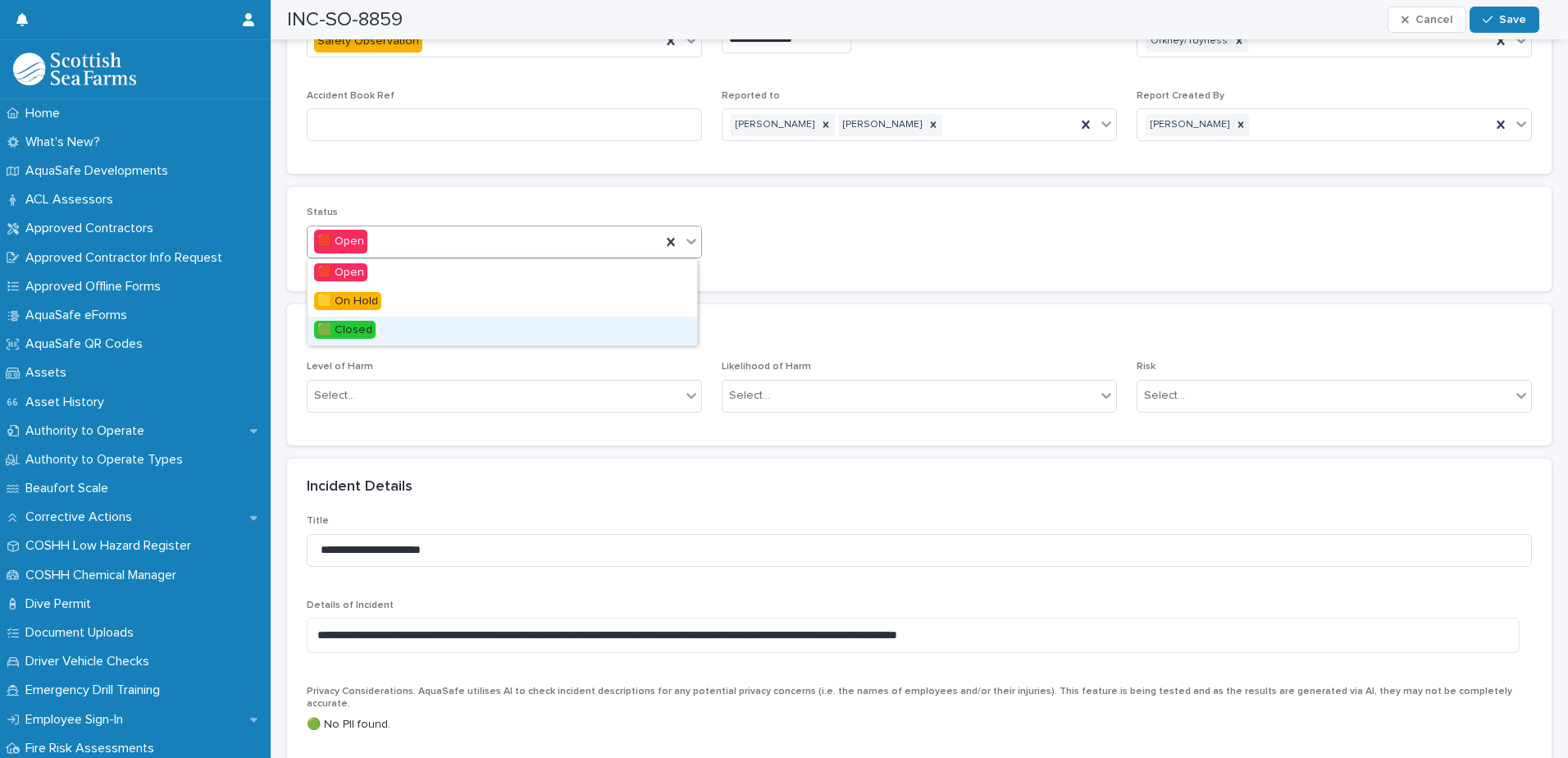
click at [432, 331] on div "🟩 Closed" at bounding box center [502, 331] width 390 height 29
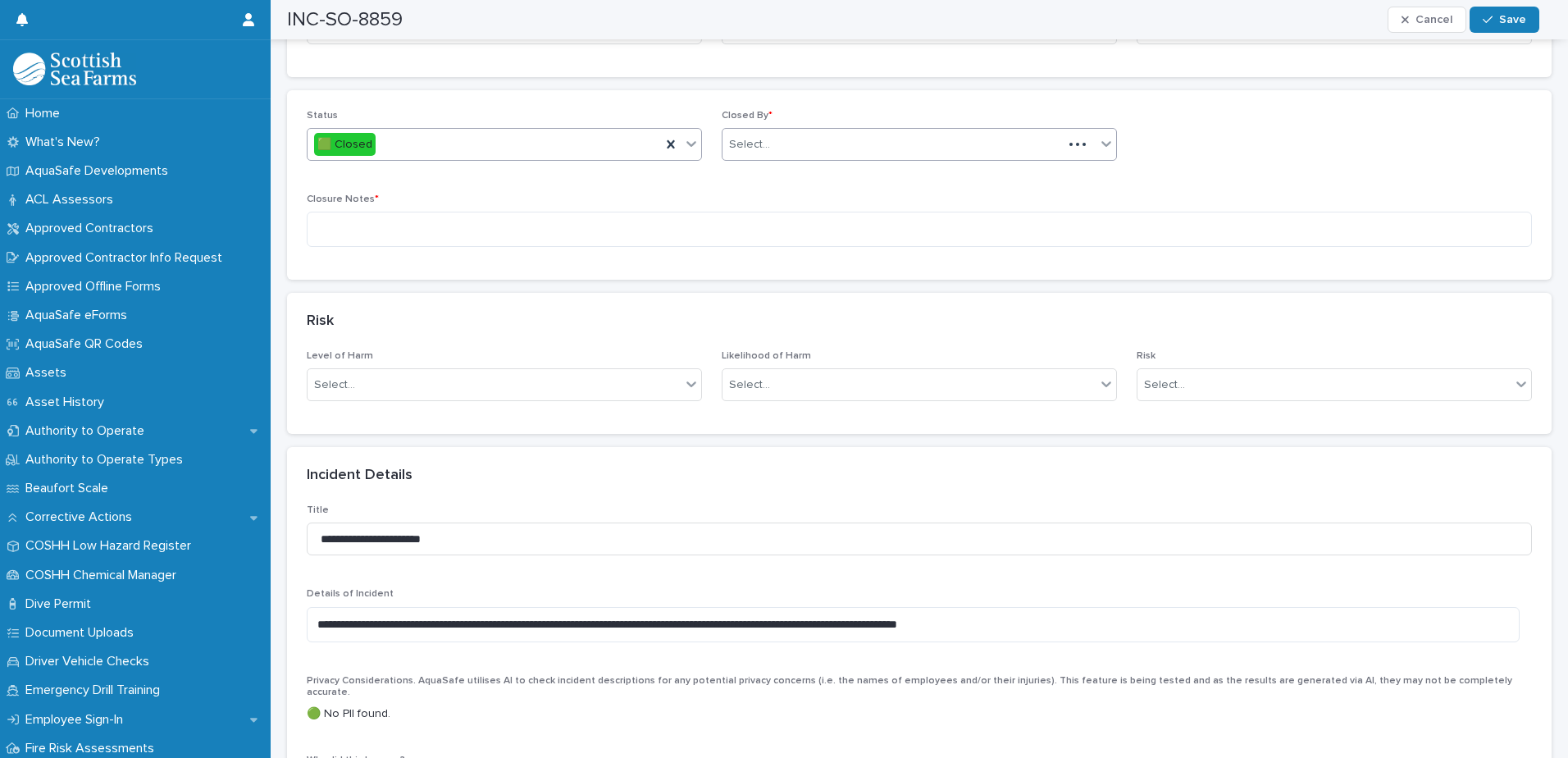
click at [917, 137] on div "Select..." at bounding box center [892, 145] width 340 height 27
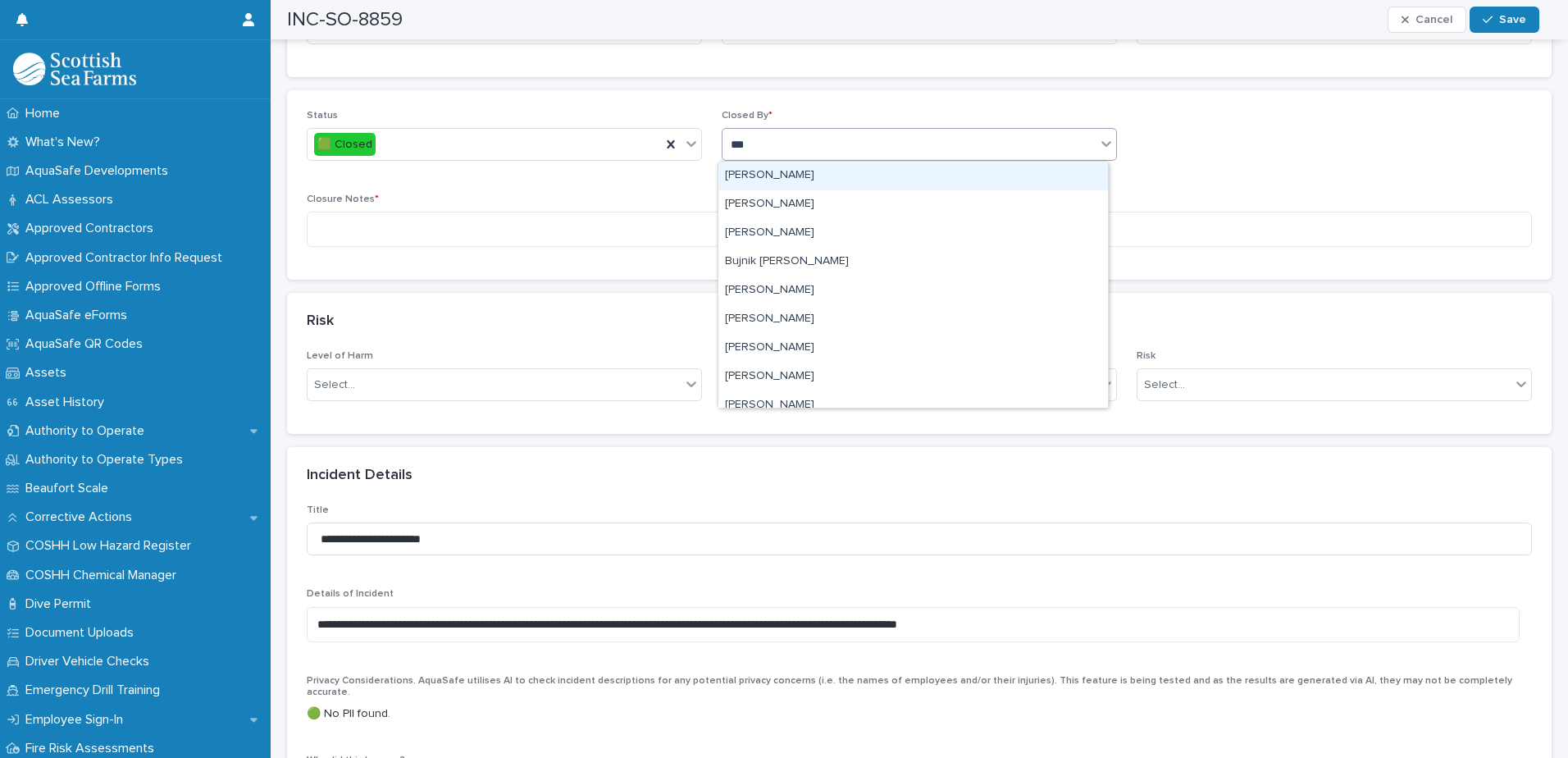
type input "****"
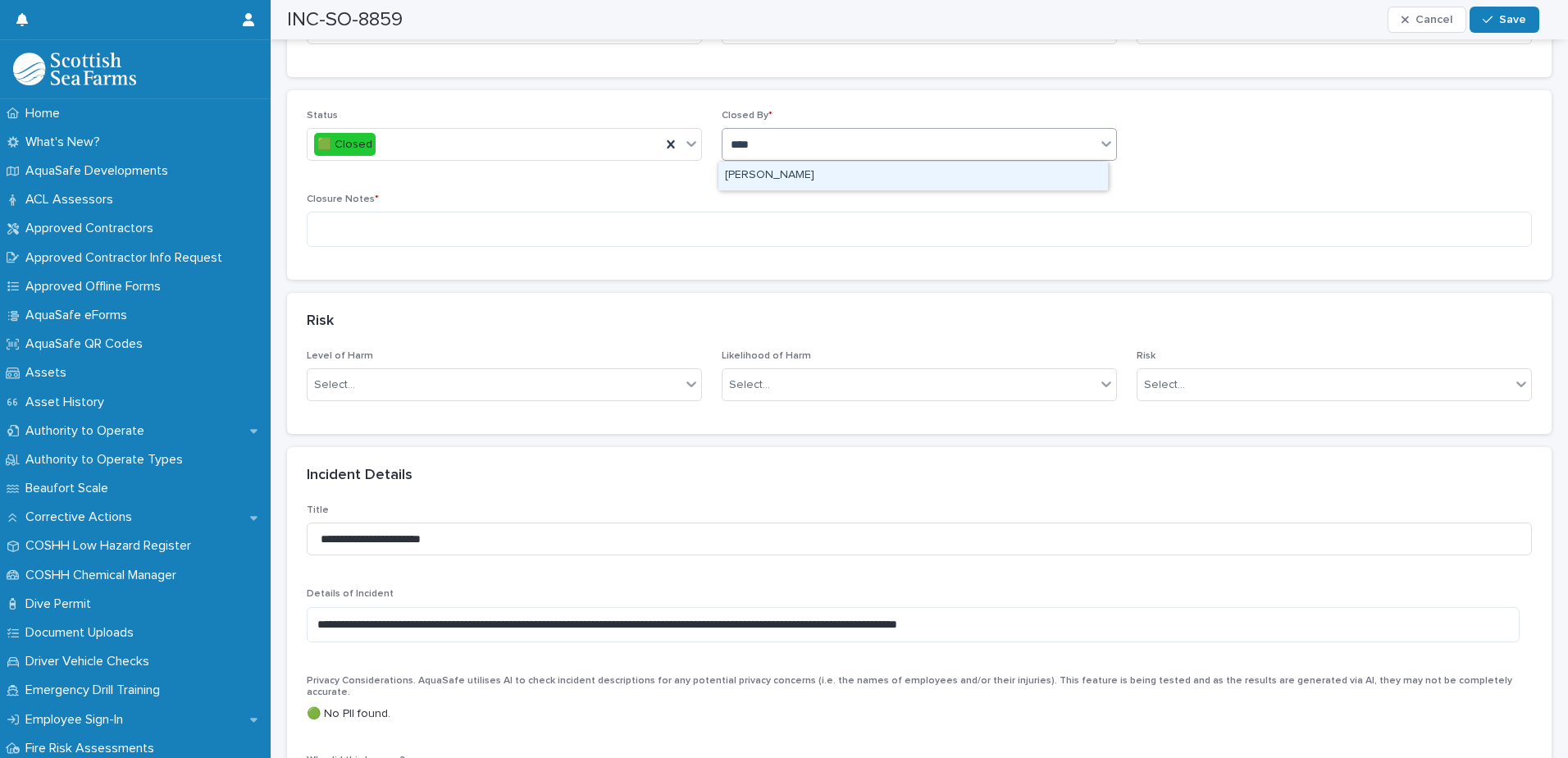
click at [818, 176] on div "[PERSON_NAME]" at bounding box center [913, 176] width 390 height 29
click at [773, 225] on textarea at bounding box center [920, 229] width 1225 height 35
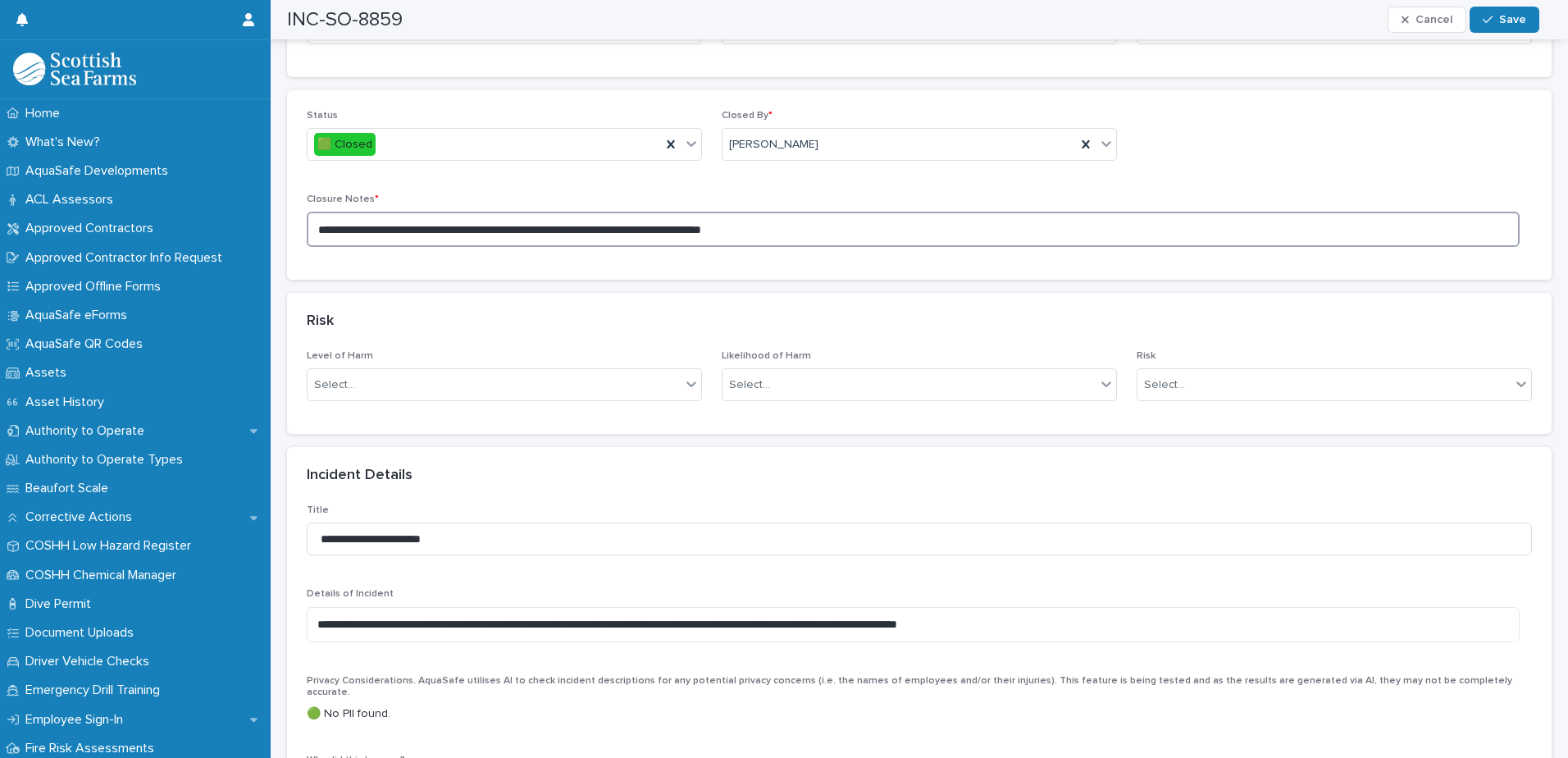
click at [840, 233] on textarea "**********" at bounding box center [913, 229] width 1213 height 35
type textarea "**********"
click at [1492, 20] on icon "button" at bounding box center [1487, 20] width 10 height 12
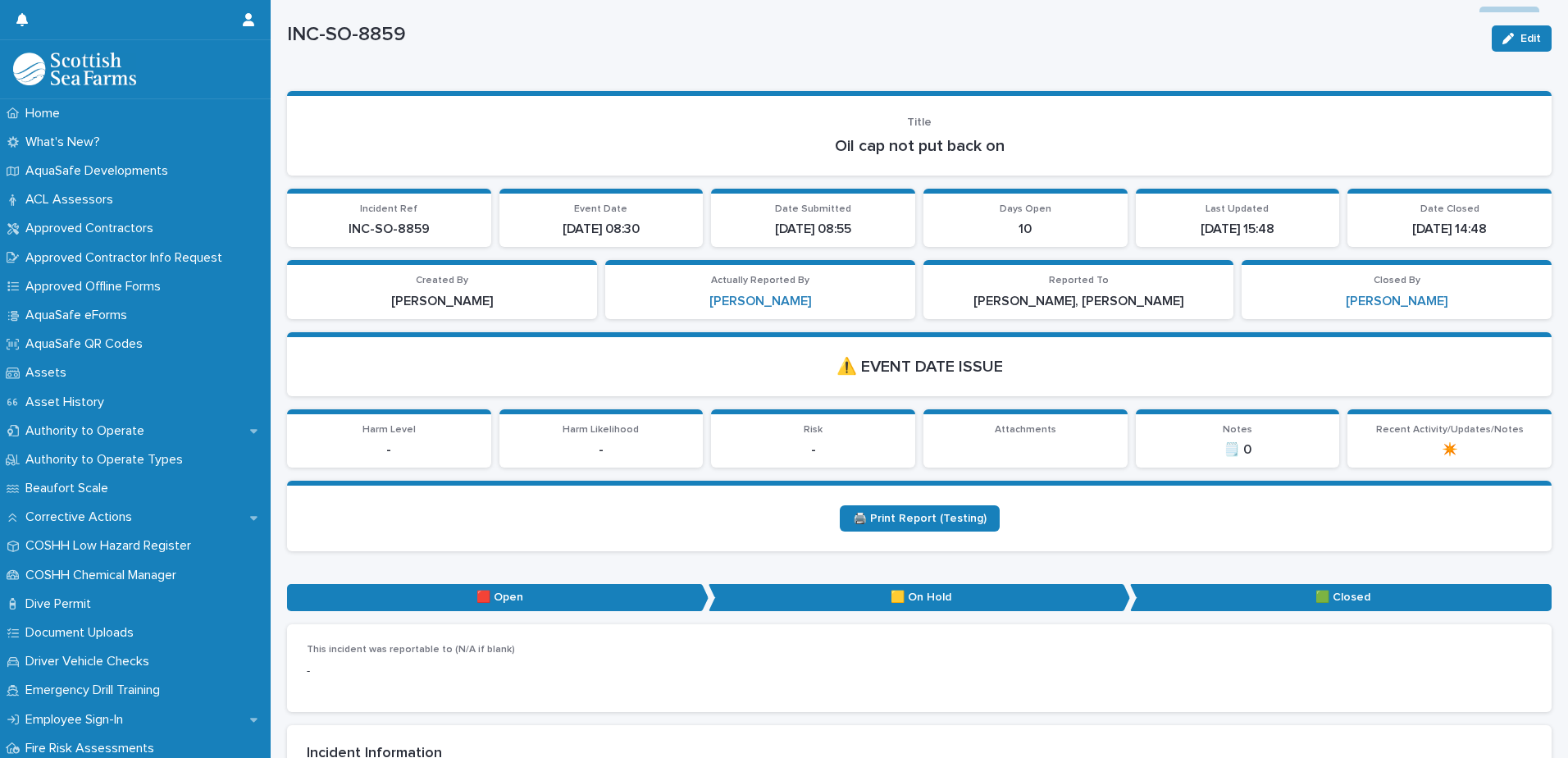
scroll to position [0, 0]
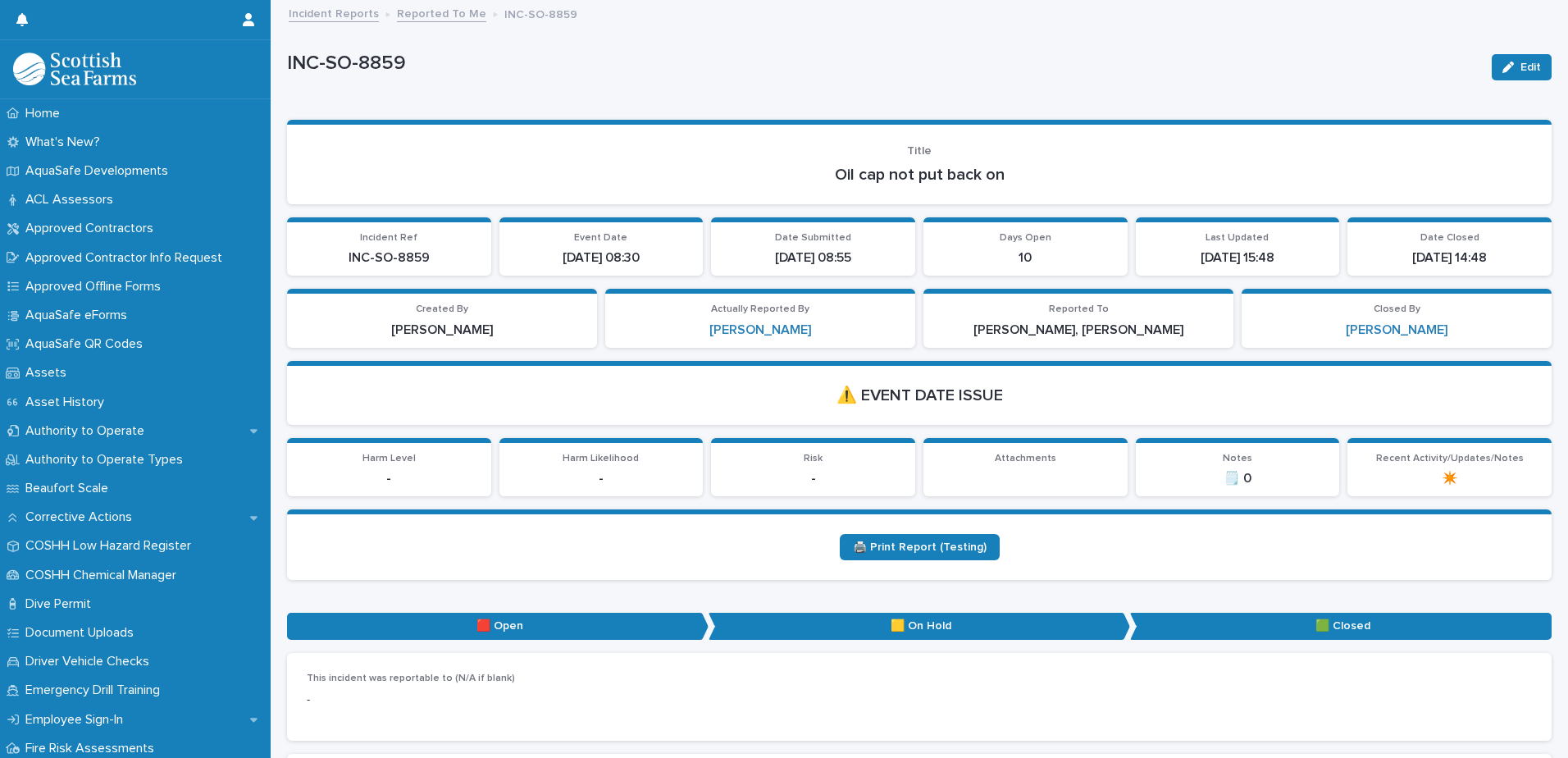
click at [442, 17] on link "Reported To Me" at bounding box center [442, 13] width 90 height 19
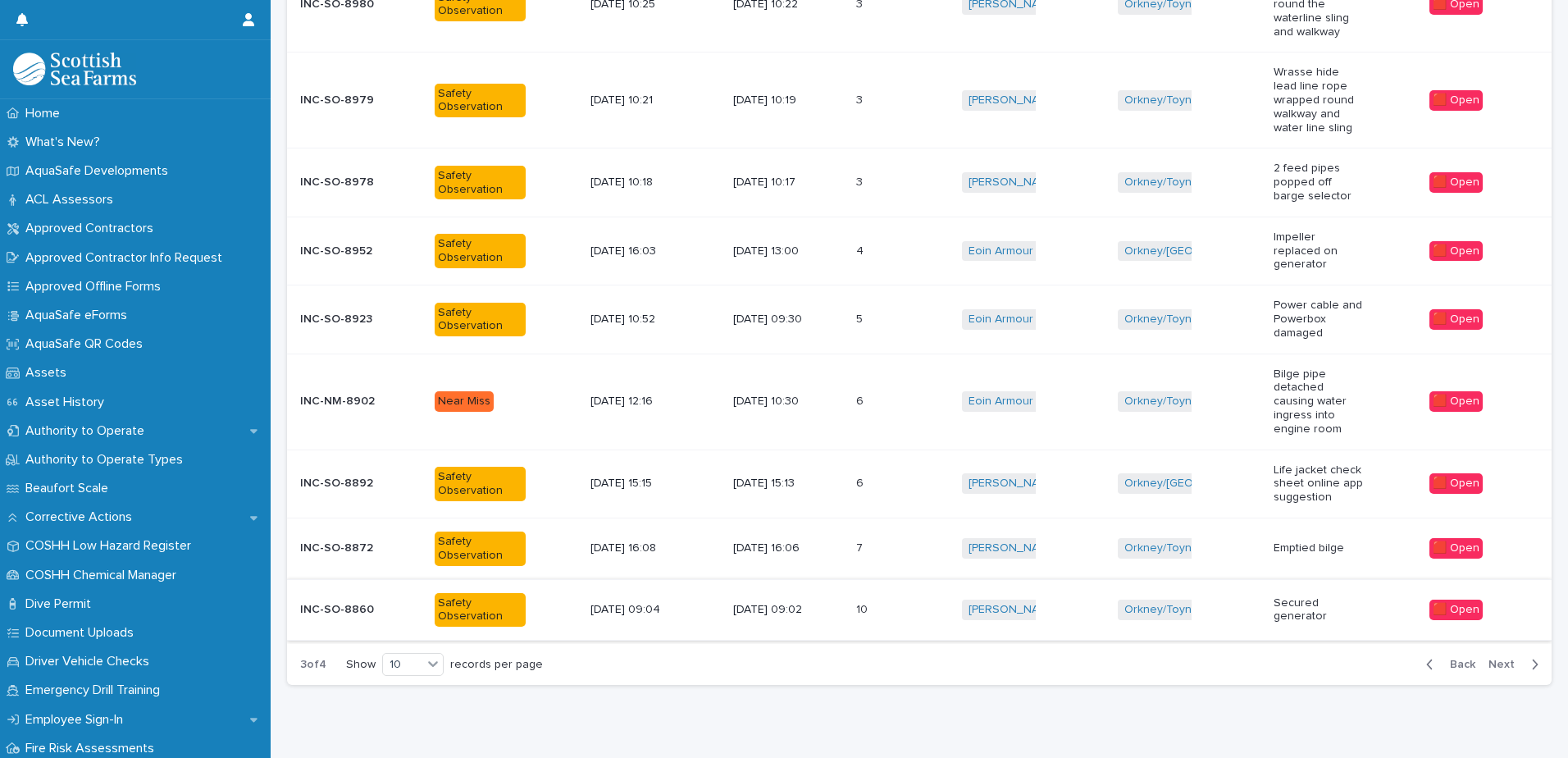
scroll to position [368, 0]
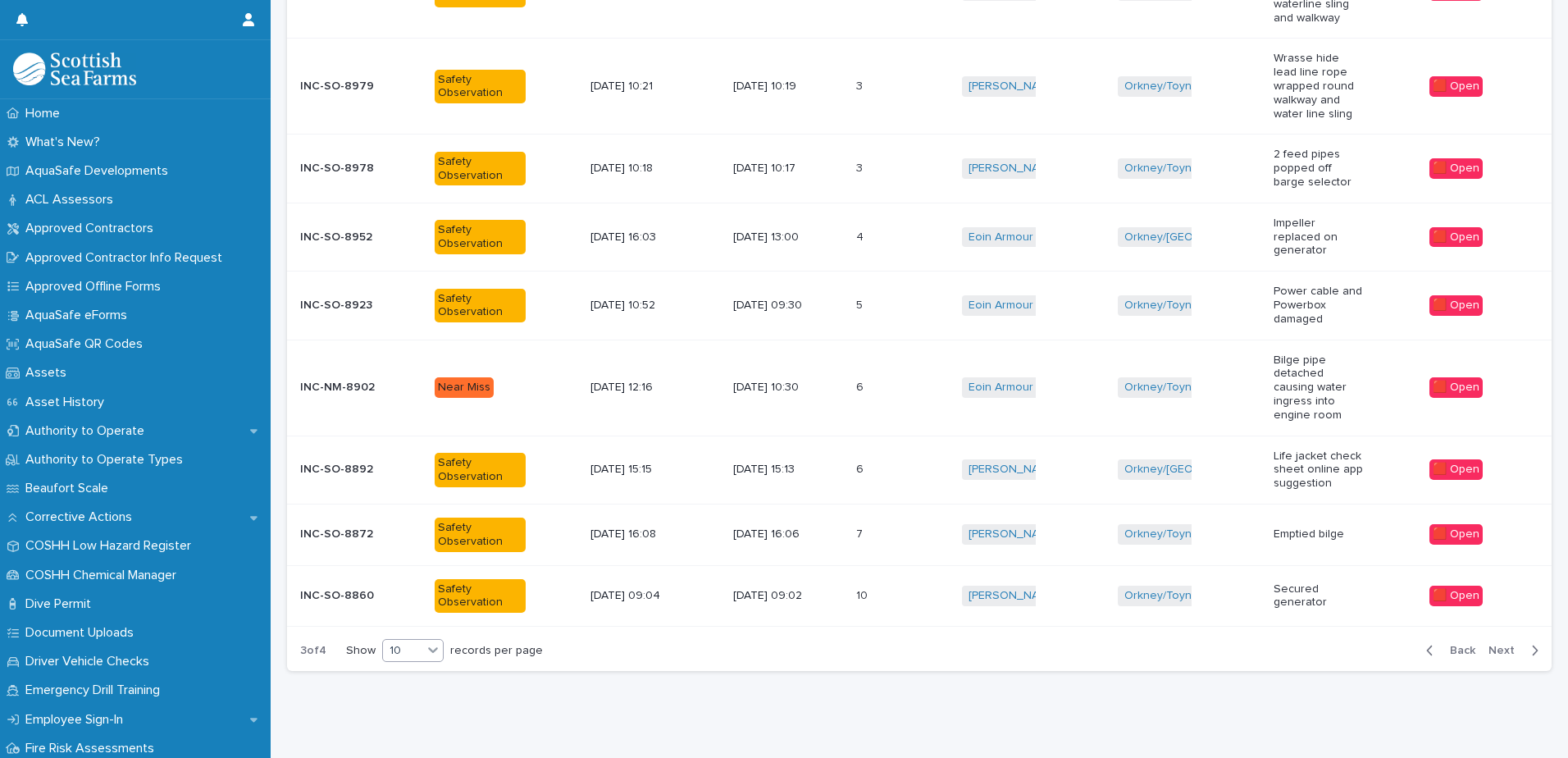
click at [427, 639] on div at bounding box center [433, 649] width 20 height 20
click at [420, 692] on div "30" at bounding box center [414, 691] width 60 height 20
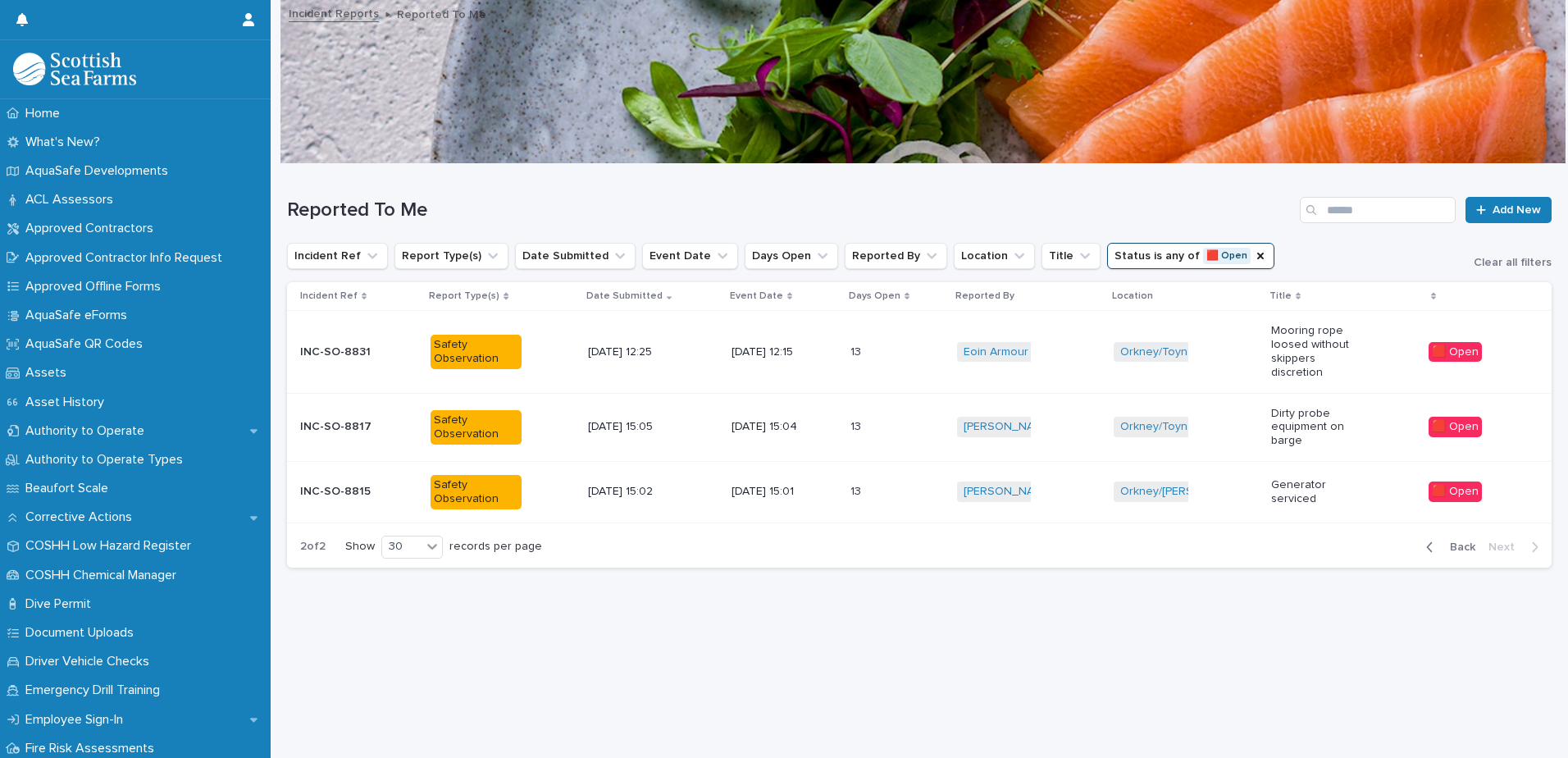
scroll to position [13, 0]
click at [1344, 416] on p "Dirty probe equipment on barge" at bounding box center [1316, 427] width 91 height 41
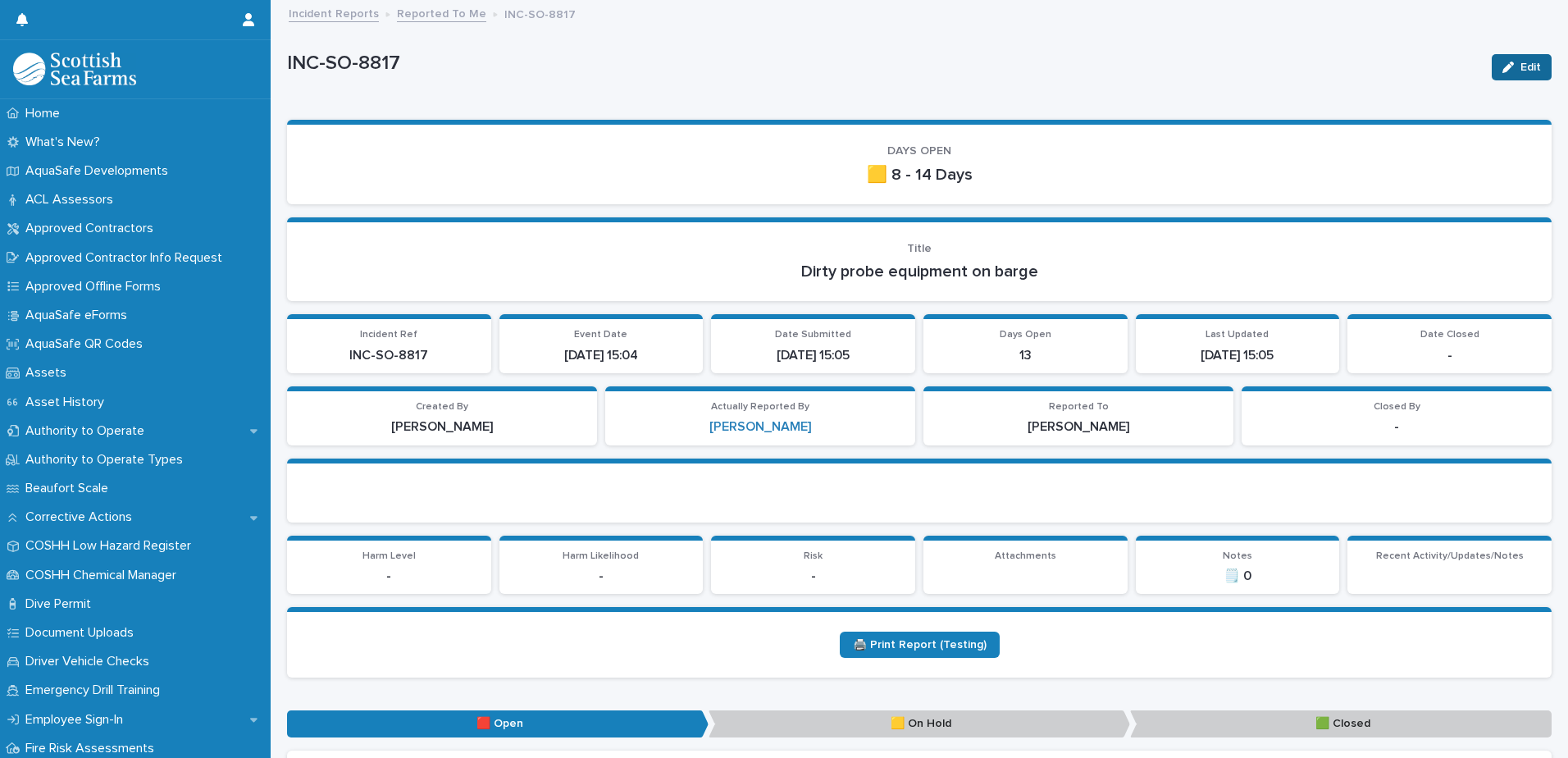
click at [1502, 67] on icon "button" at bounding box center [1508, 66] width 12 height 12
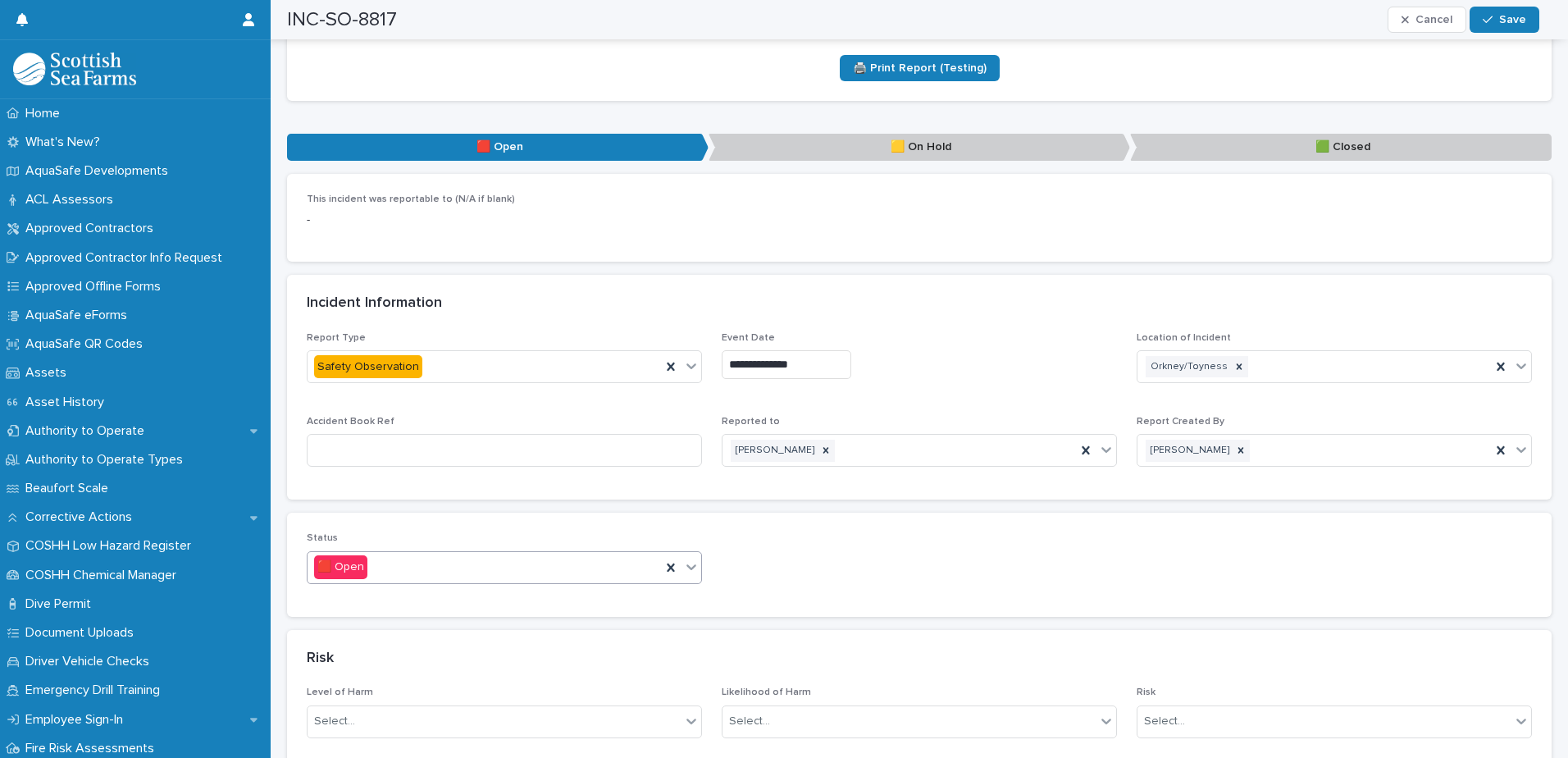
scroll to position [656, 0]
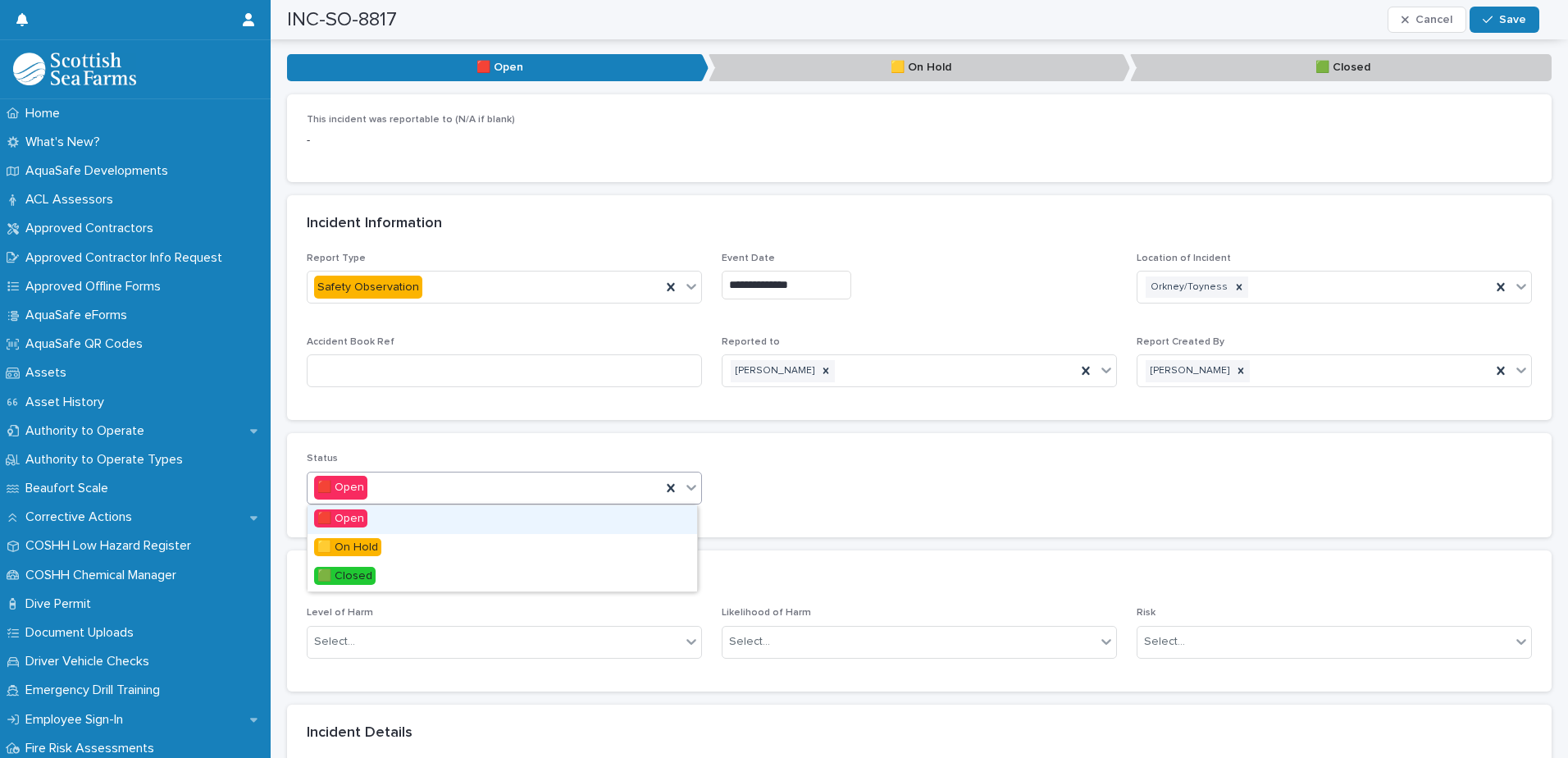
click at [686, 498] on div at bounding box center [692, 487] width 20 height 30
click at [439, 565] on div "🟩 Closed" at bounding box center [502, 577] width 390 height 29
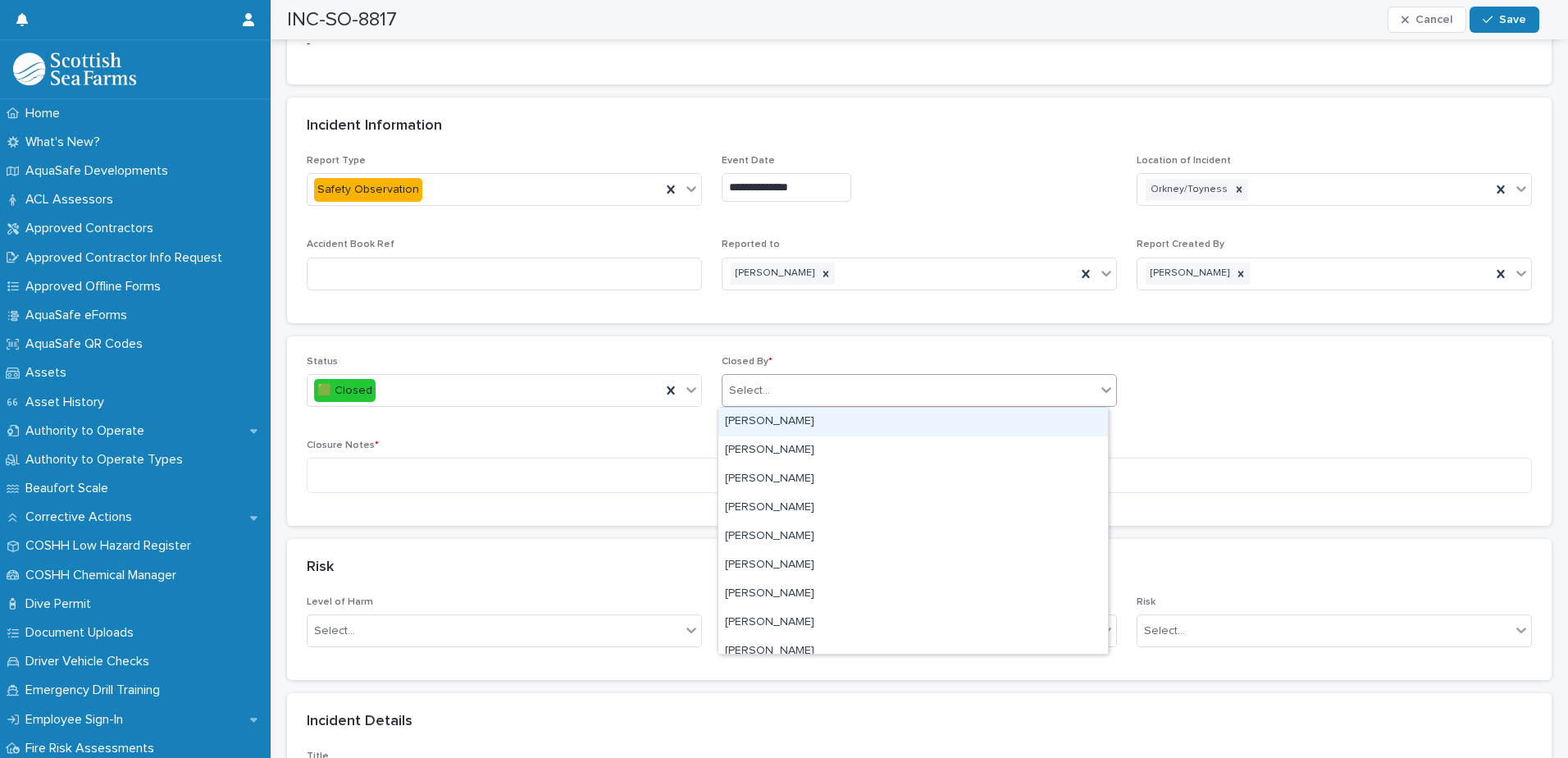
click at [852, 407] on body "Home What's New? AquaSafe Developments ACL Assessors Approved Contractors Appro…" at bounding box center [784, 379] width 1568 height 758
type input "****"
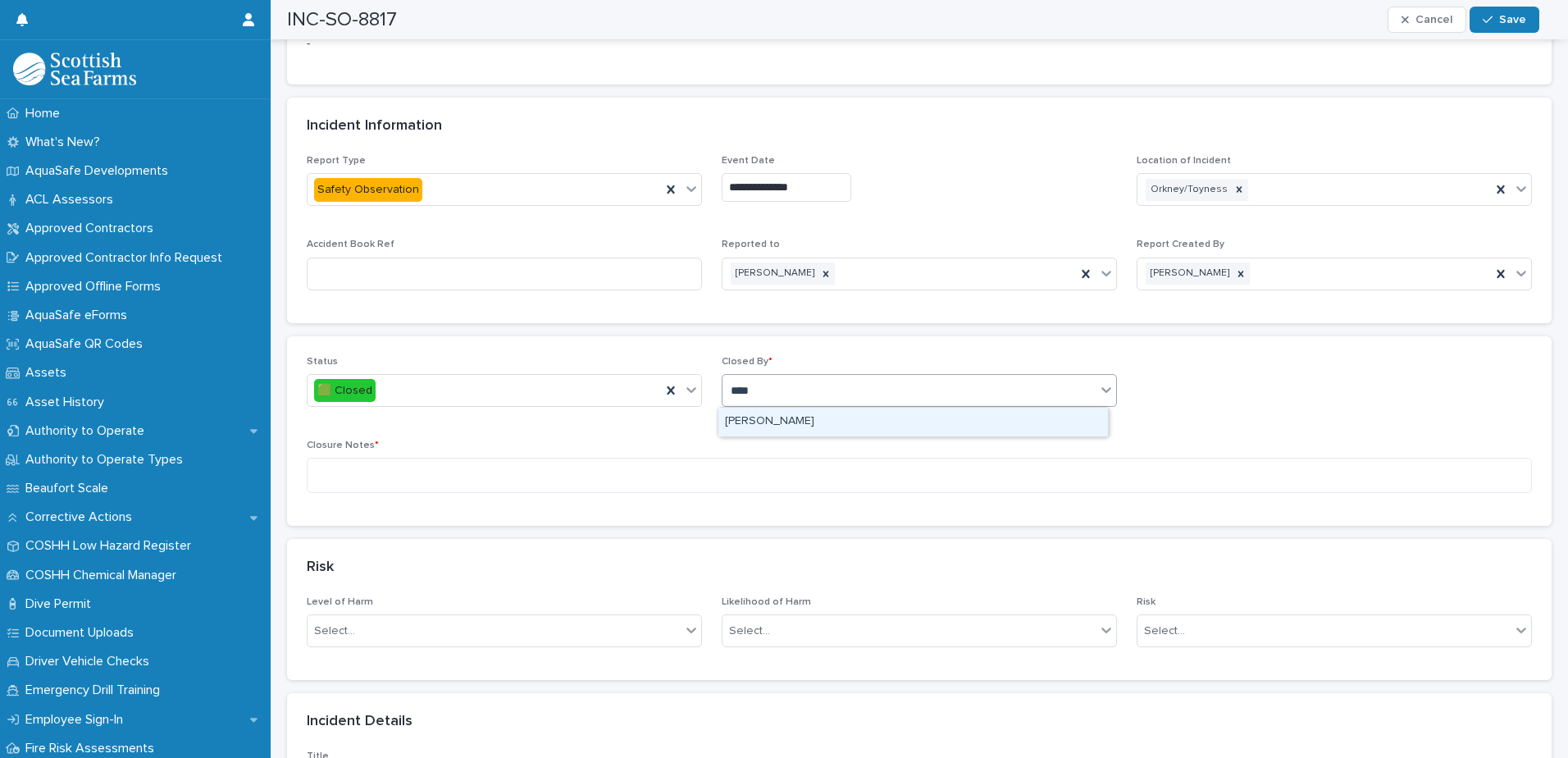
click at [826, 421] on div "[PERSON_NAME]" at bounding box center [913, 422] width 390 height 29
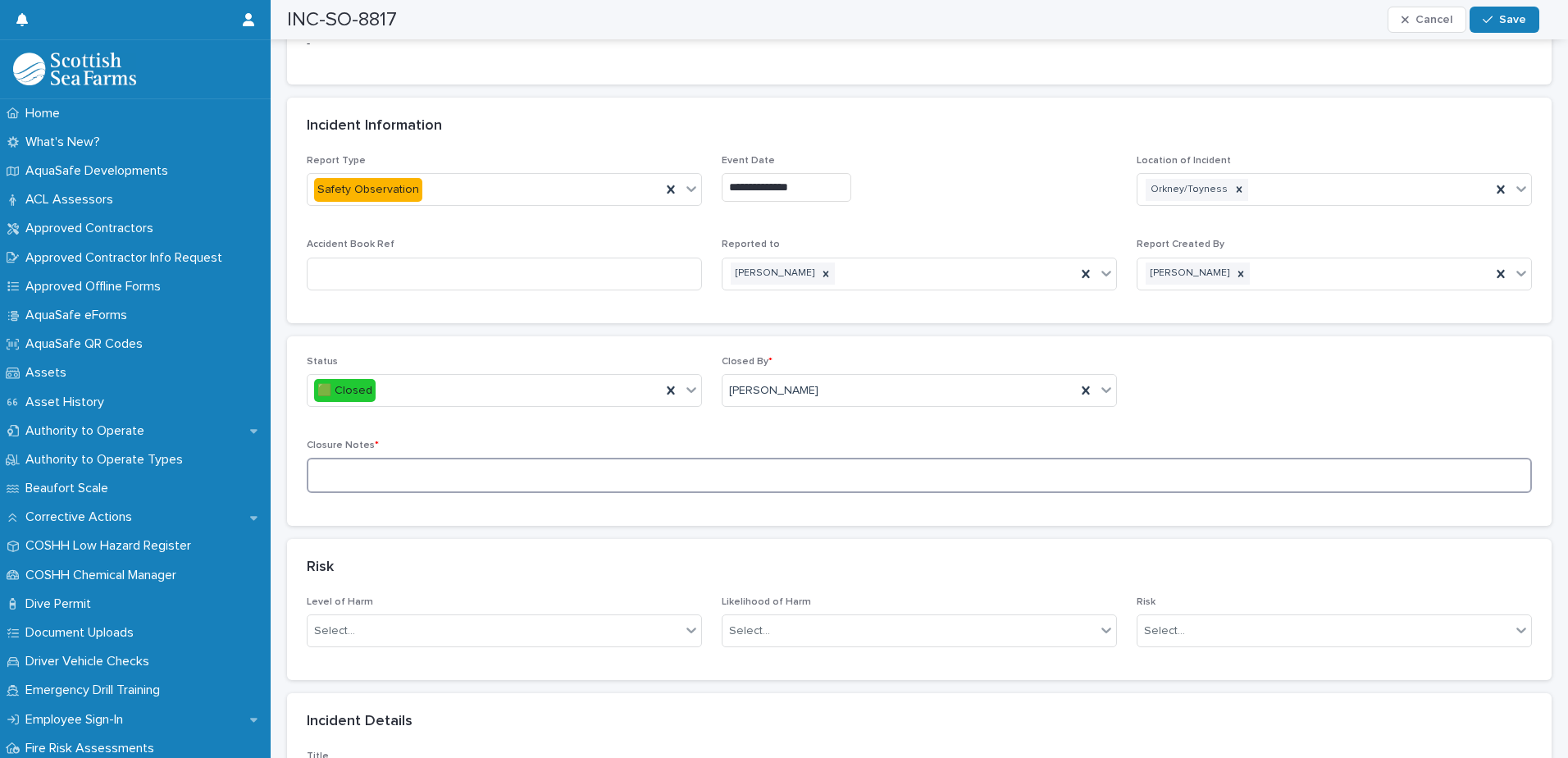
click at [805, 474] on textarea at bounding box center [920, 475] width 1225 height 35
type textarea "**********"
click at [1493, 19] on icon "button" at bounding box center [1487, 20] width 10 height 12
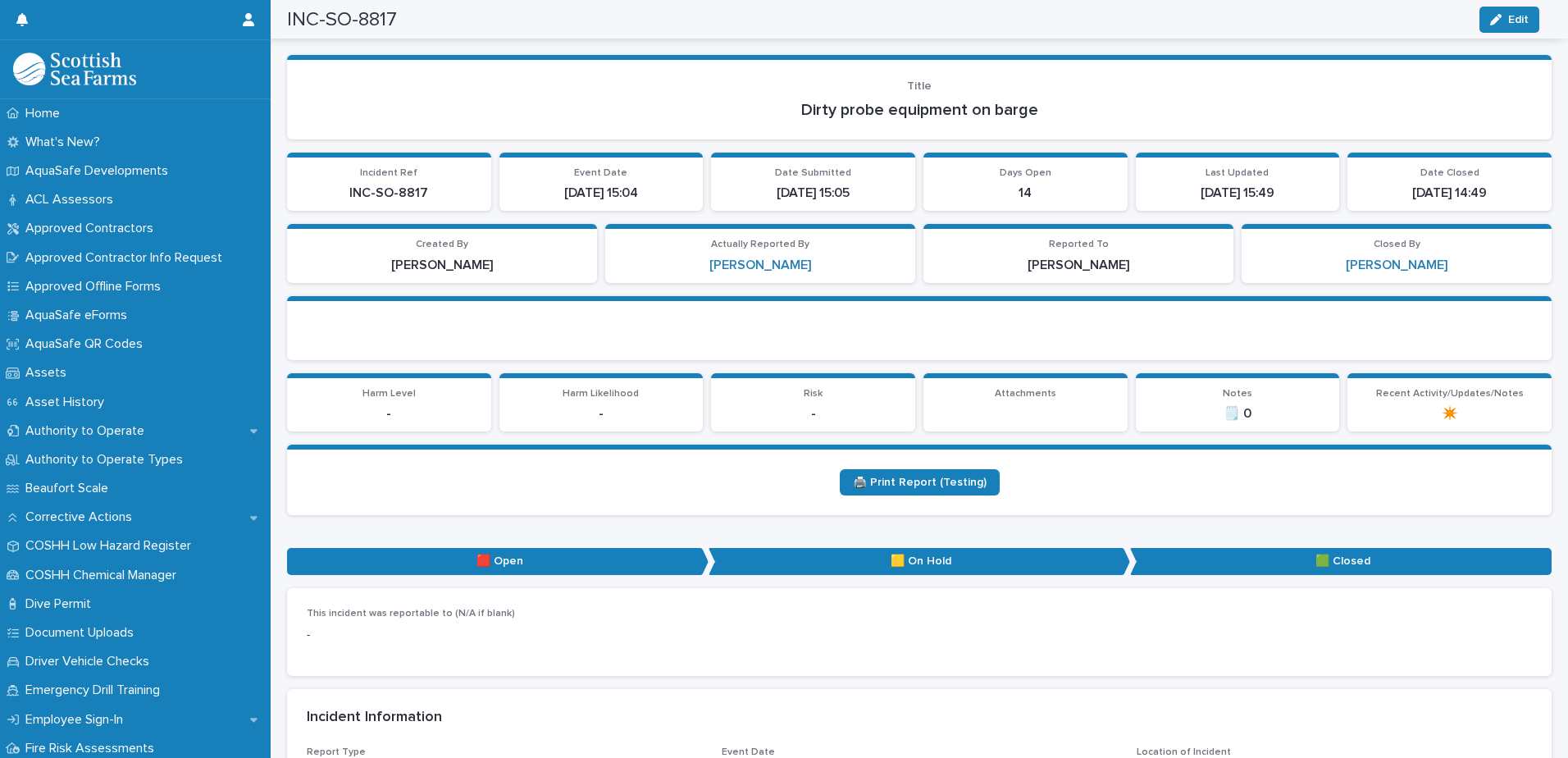
scroll to position [0, 0]
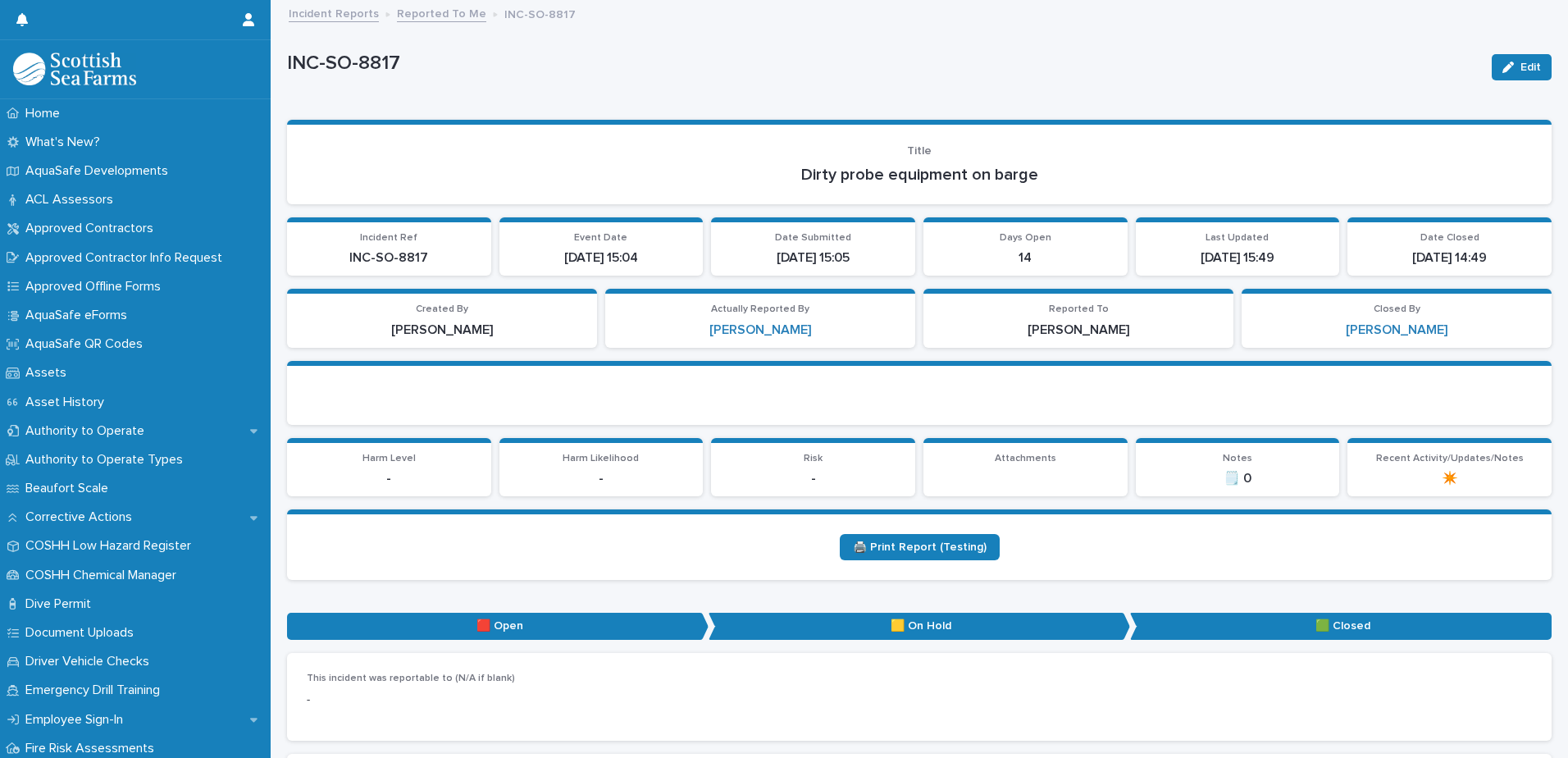
click at [429, 13] on link "Reported To Me" at bounding box center [442, 13] width 90 height 19
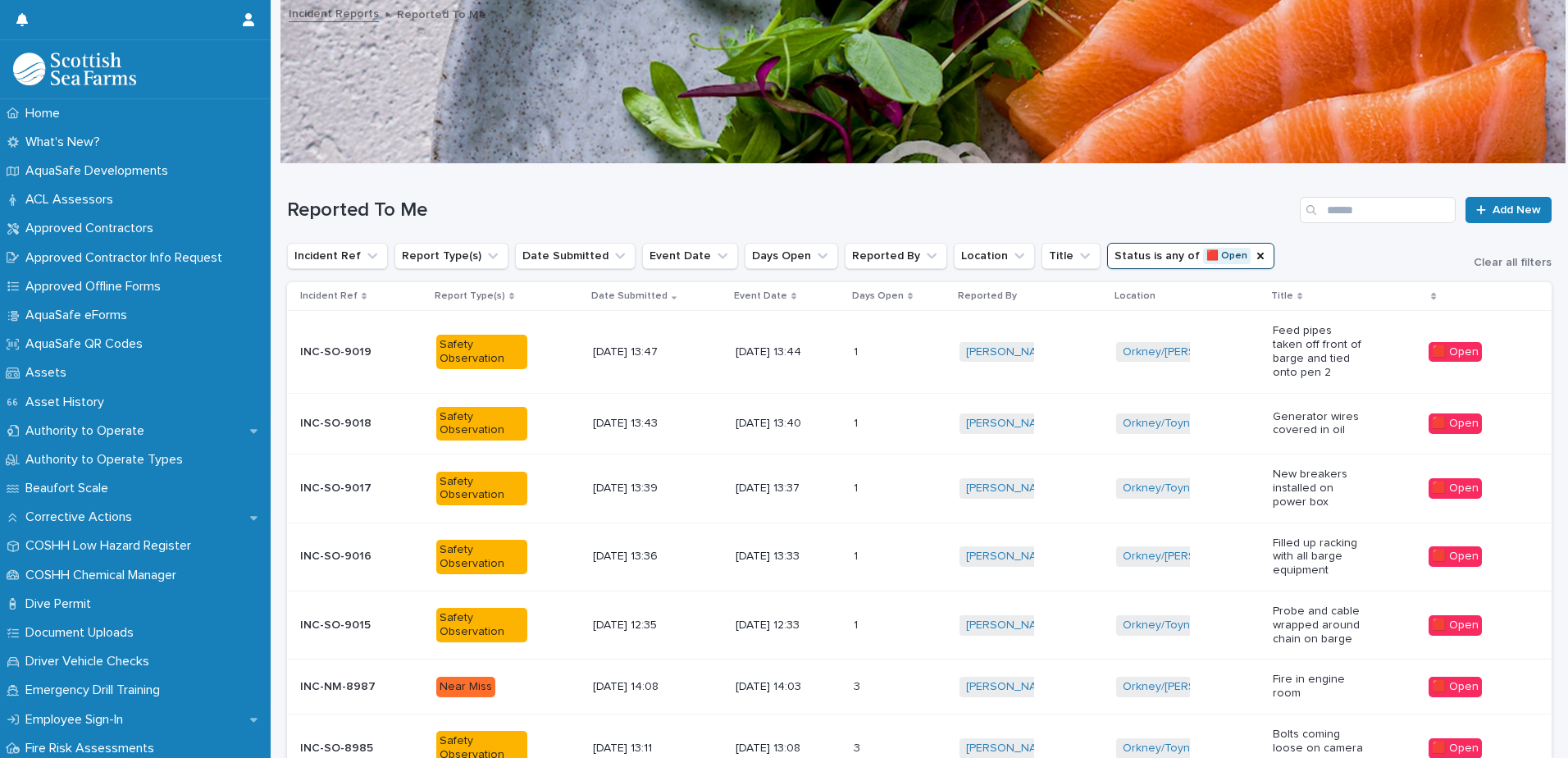
scroll to position [382, 0]
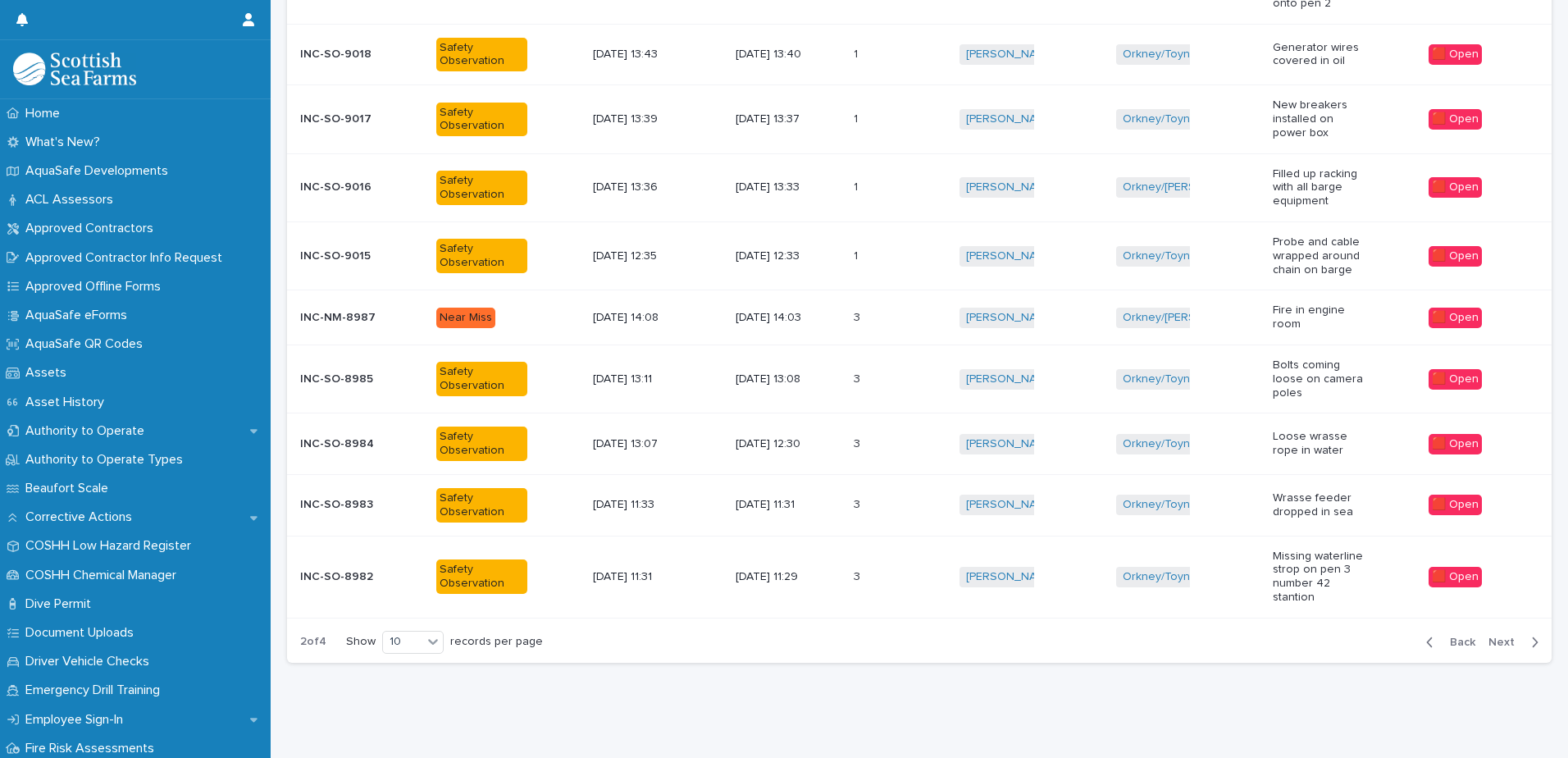
click at [1490, 637] on span "Next" at bounding box center [1506, 642] width 36 height 12
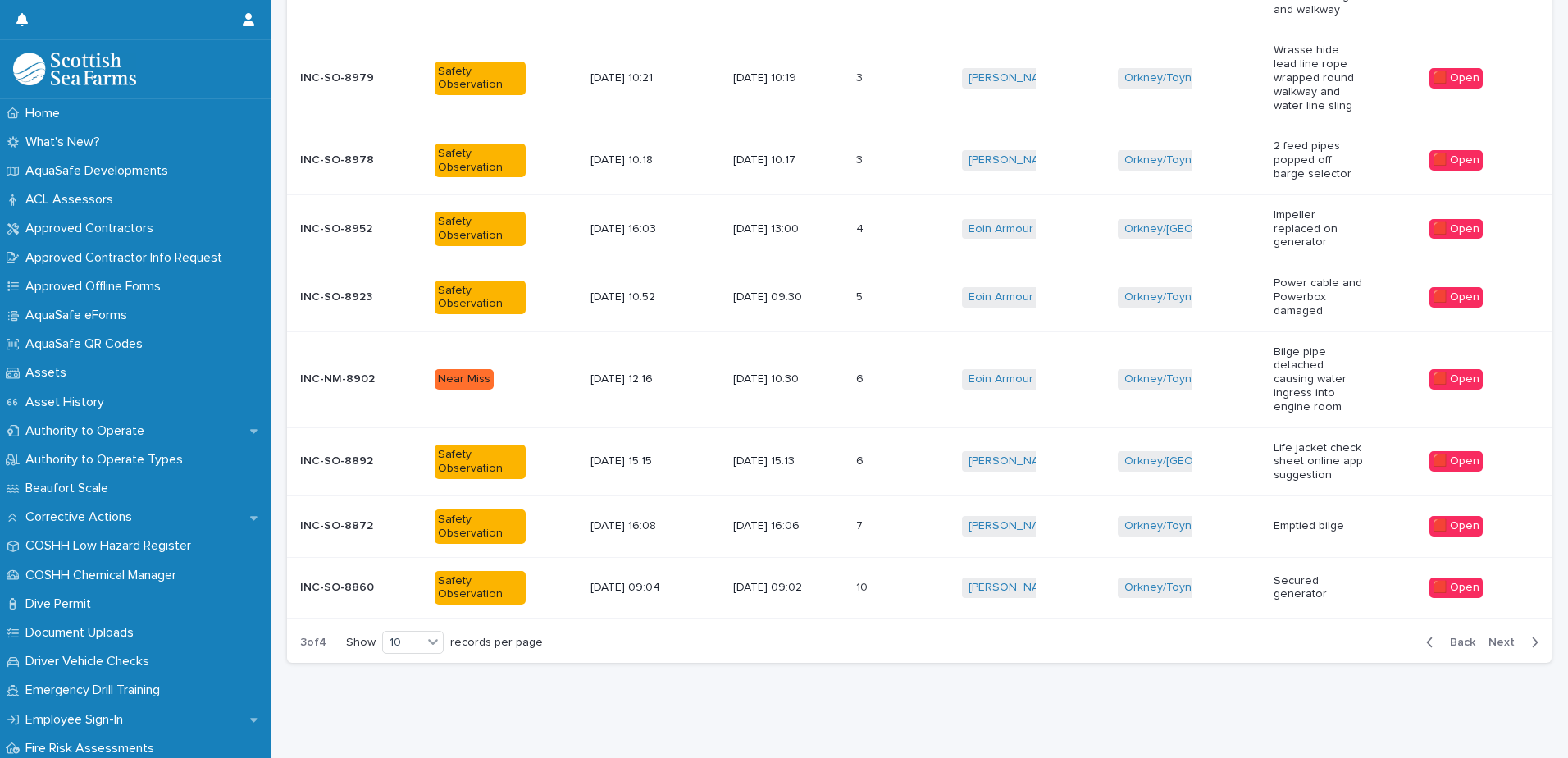
scroll to position [368, 0]
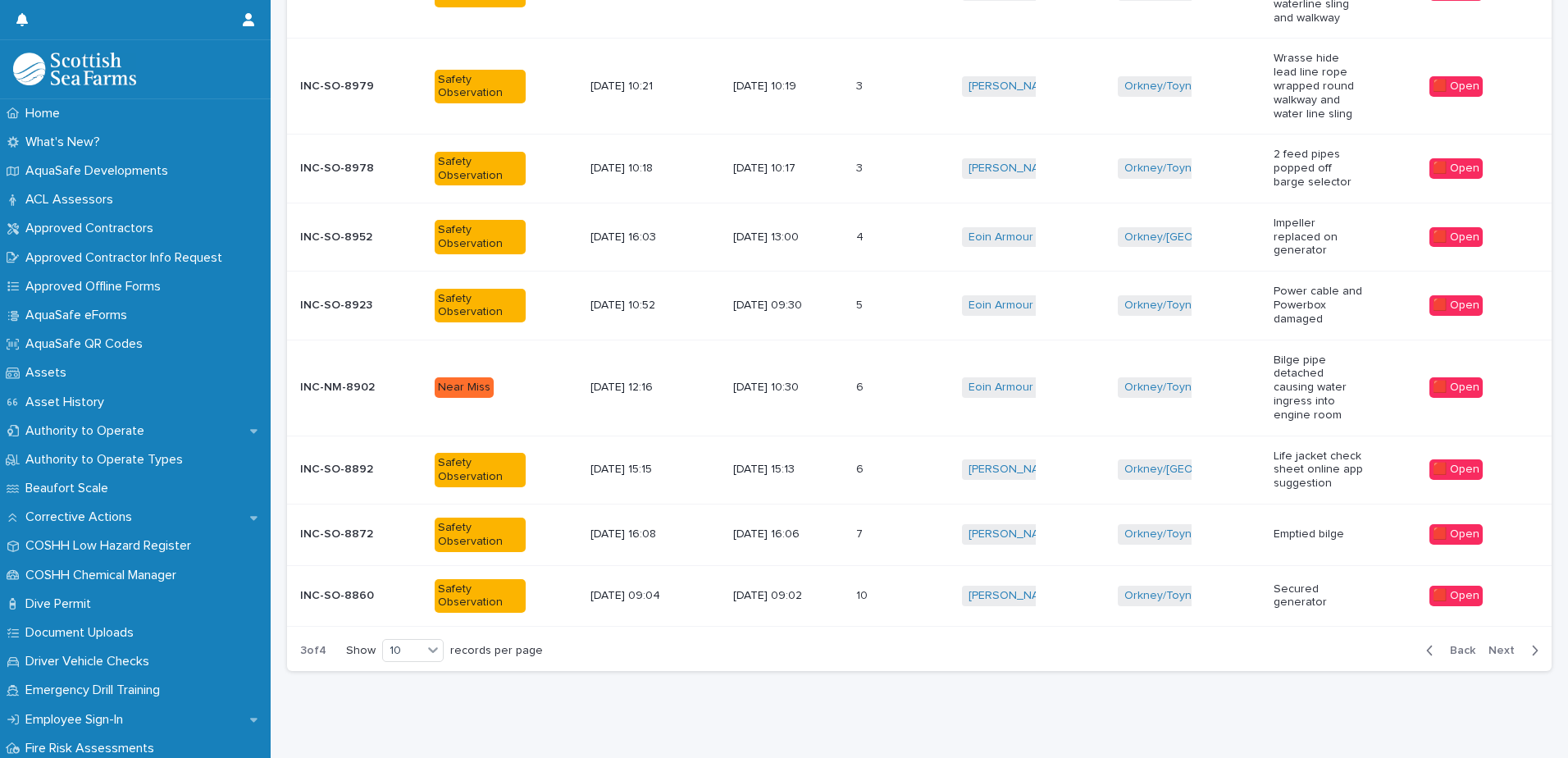
click at [898, 589] on p at bounding box center [878, 596] width 46 height 14
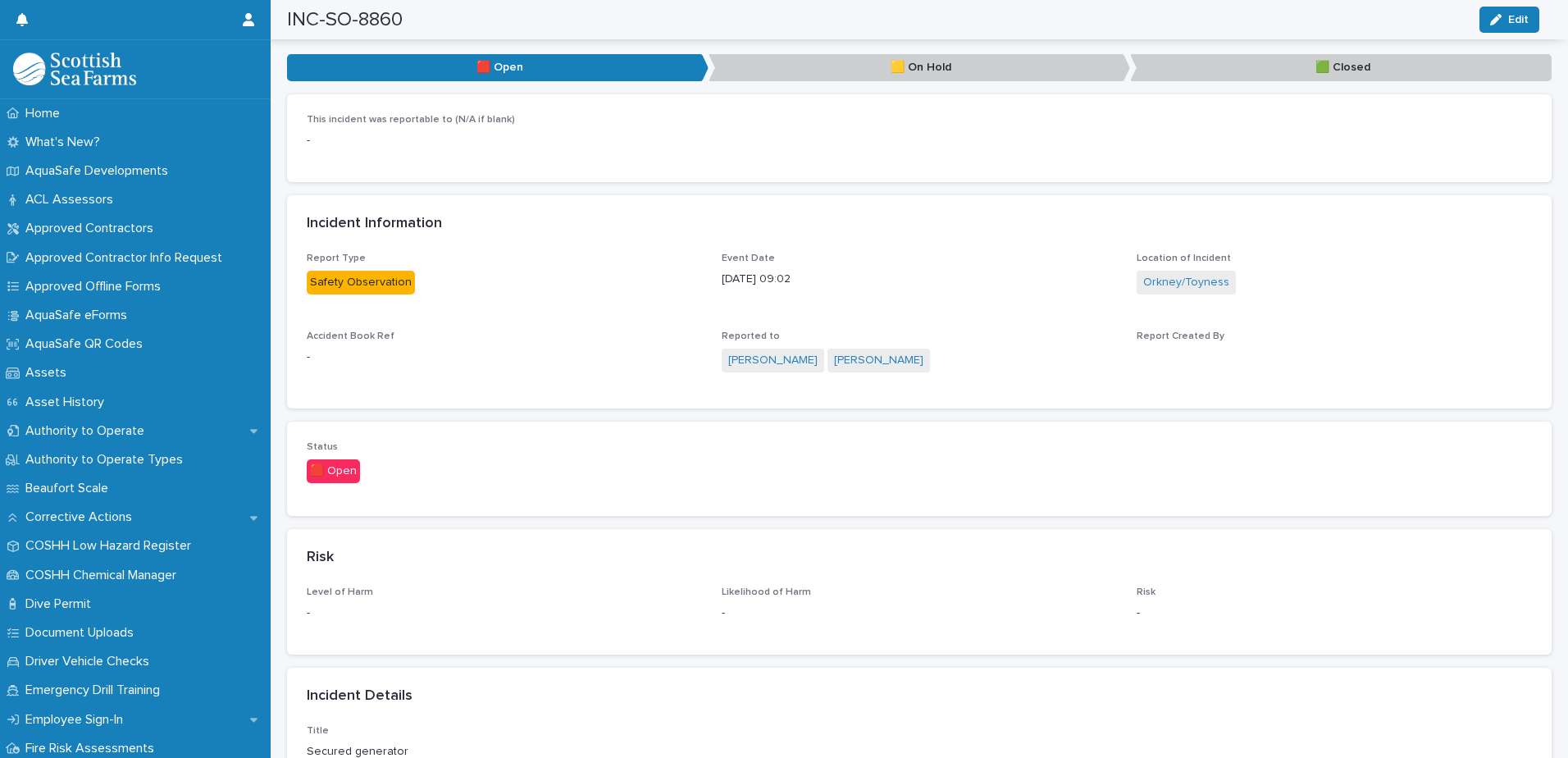
scroll to position [164, 0]
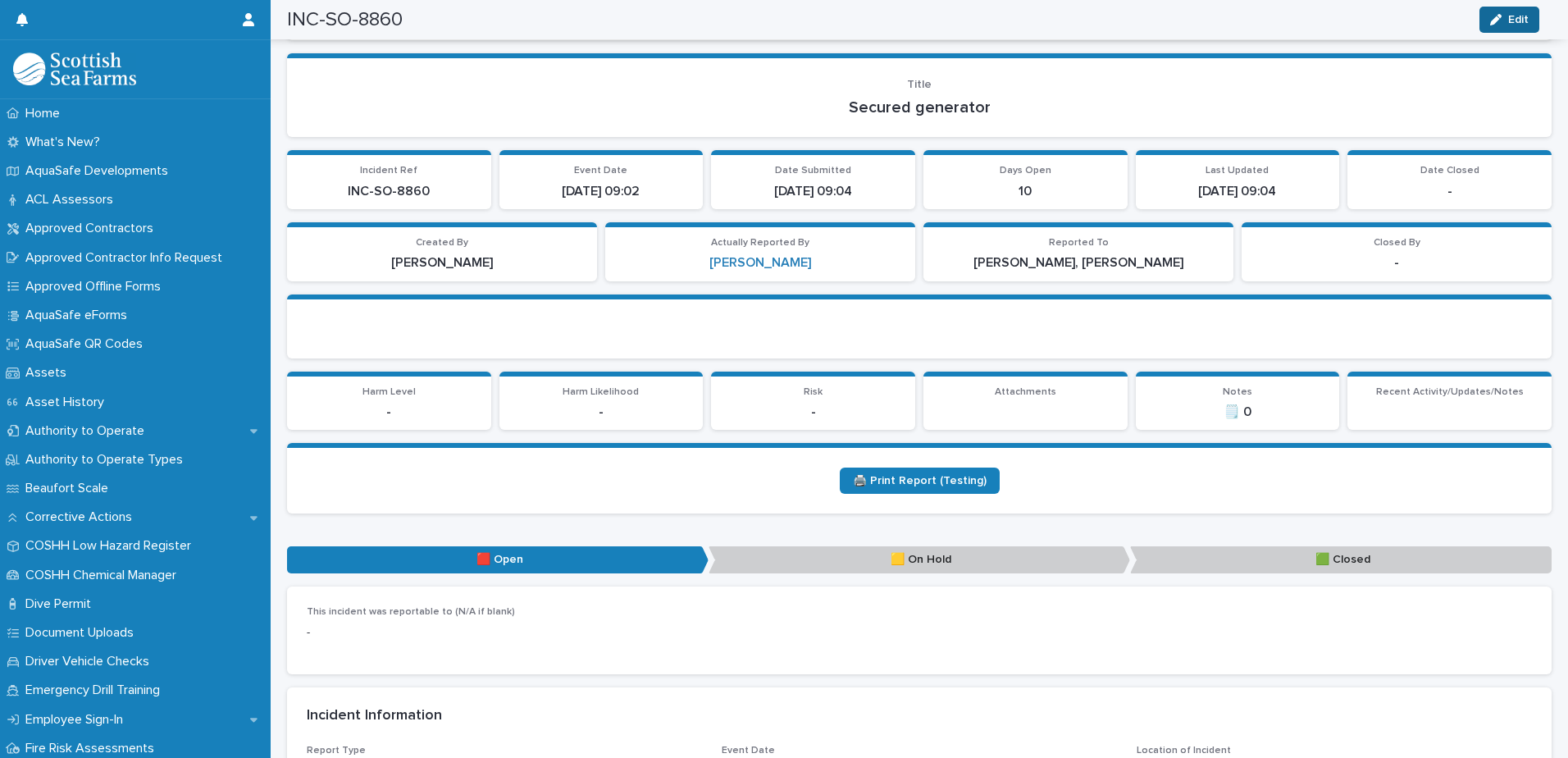
click at [1493, 17] on icon "button" at bounding box center [1495, 20] width 12 height 12
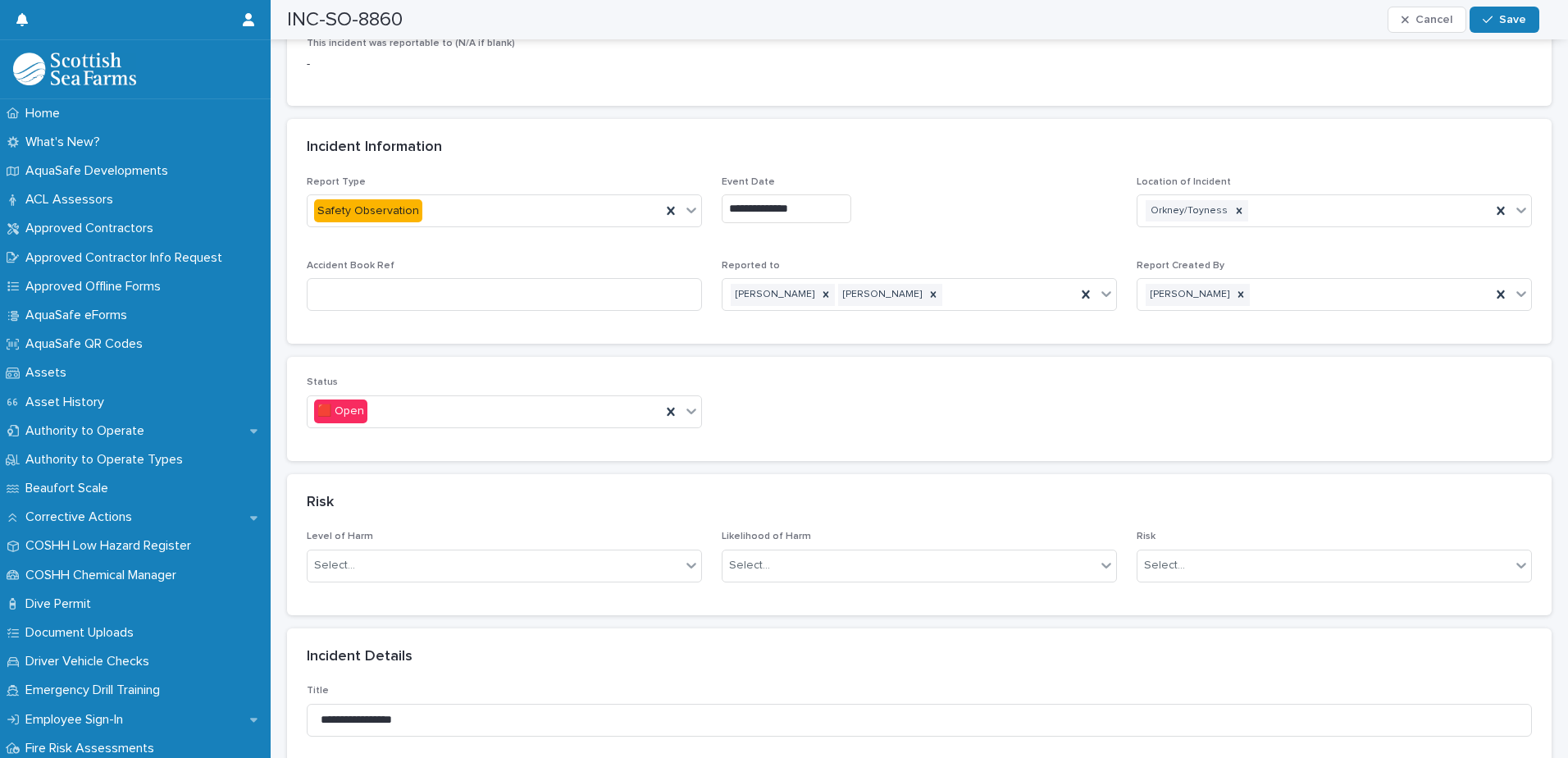
scroll to position [820, 0]
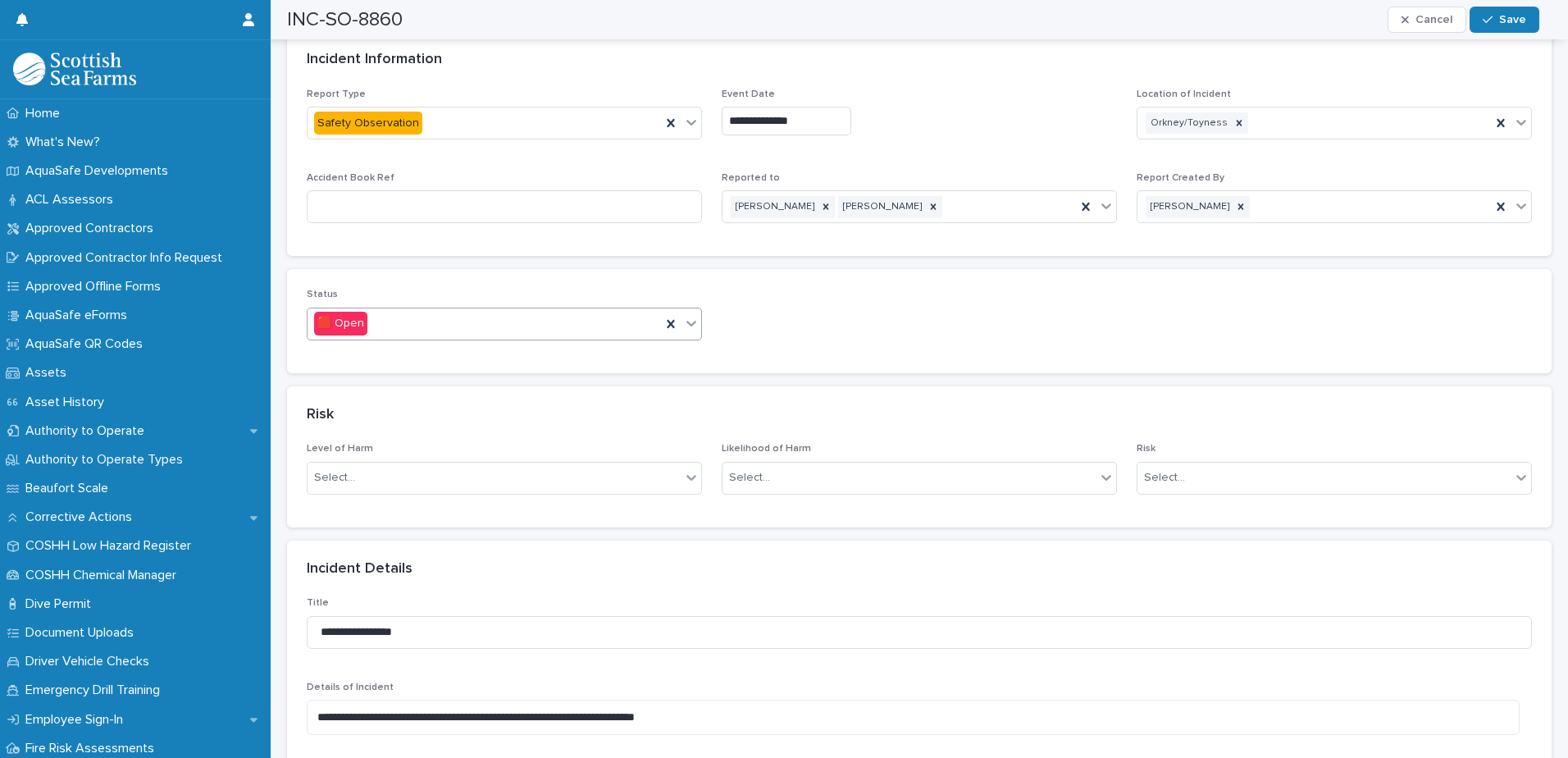
click at [686, 331] on div at bounding box center [692, 322] width 20 height 30
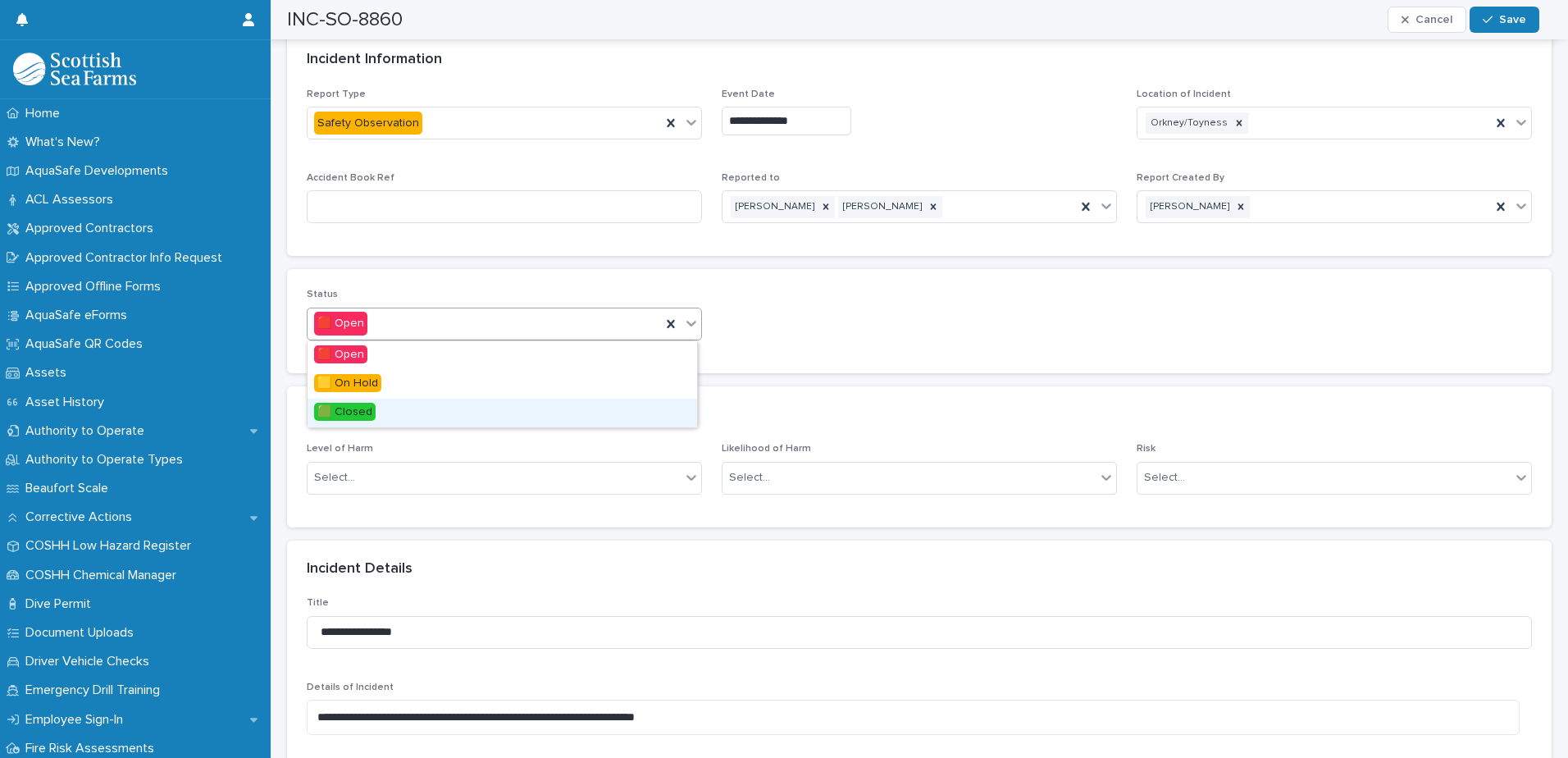
click at [395, 410] on div "🟩 Closed" at bounding box center [502, 413] width 390 height 29
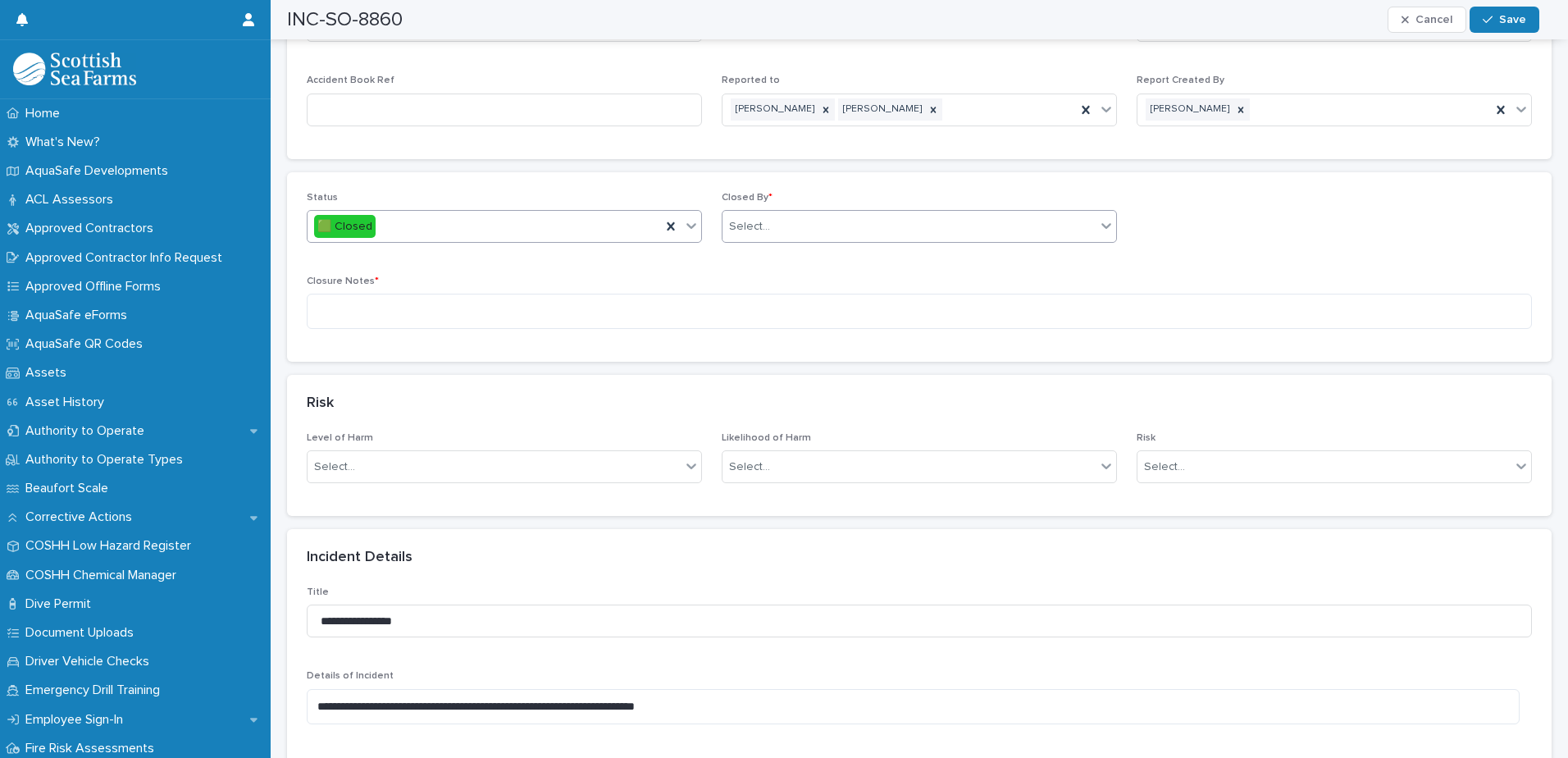
click at [845, 231] on div "Select..." at bounding box center [908, 226] width 373 height 27
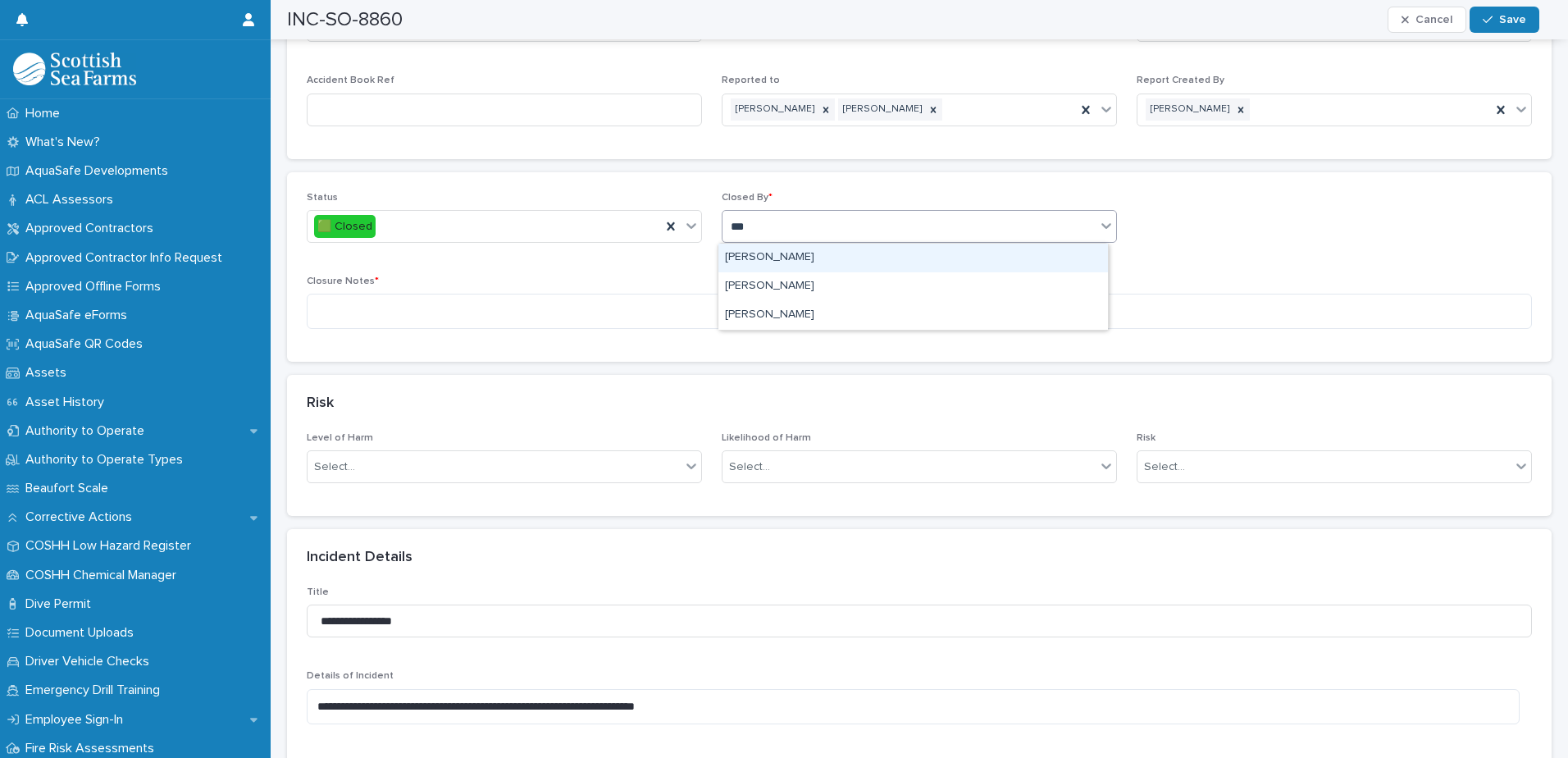
type input "****"
click at [802, 257] on div "[PERSON_NAME]" at bounding box center [913, 258] width 390 height 29
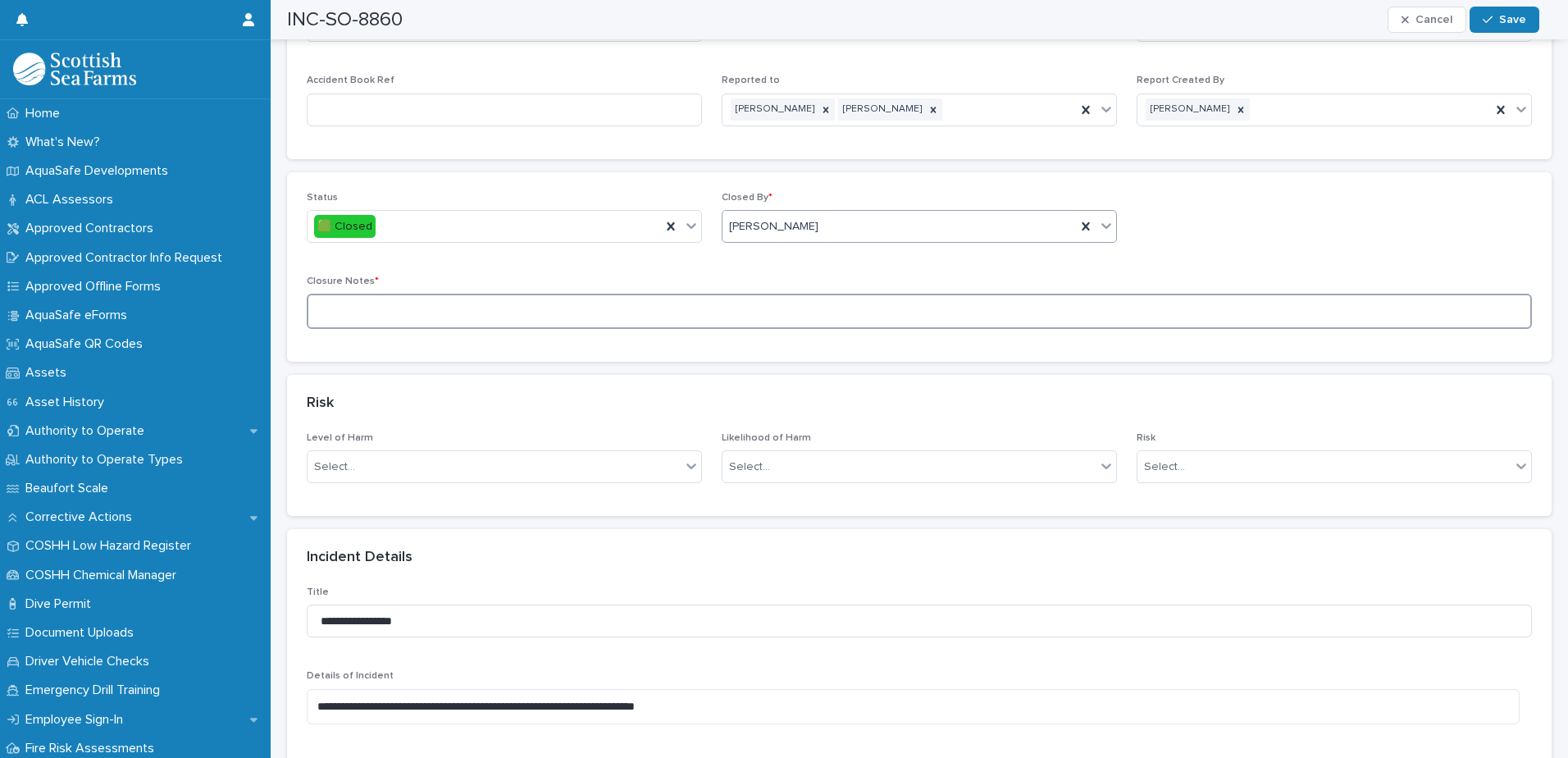
click at [770, 304] on textarea at bounding box center [920, 311] width 1225 height 35
type textarea "**********"
click at [1520, 24] on button "Save" at bounding box center [1504, 19] width 70 height 26
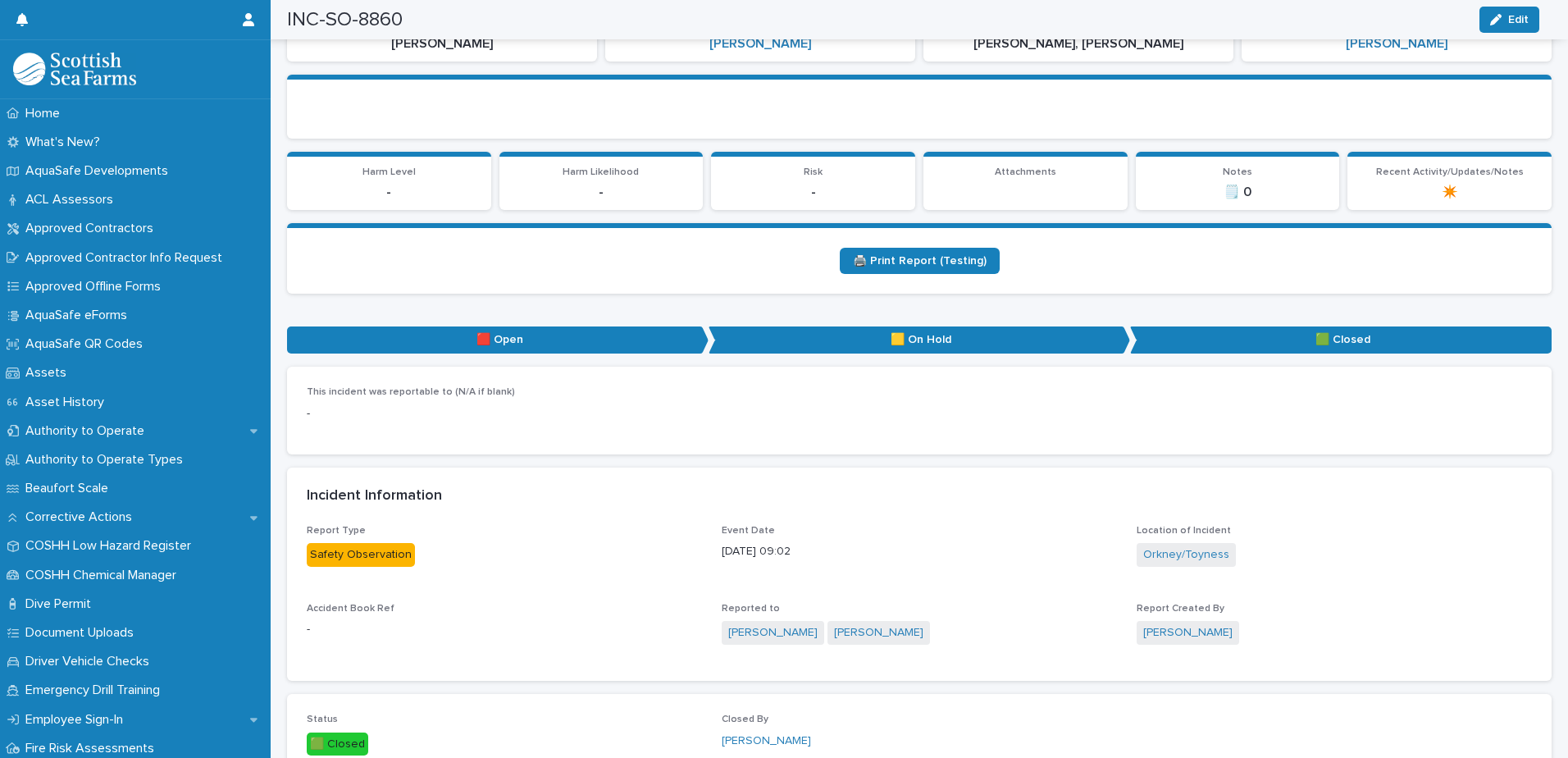
scroll to position [0, 0]
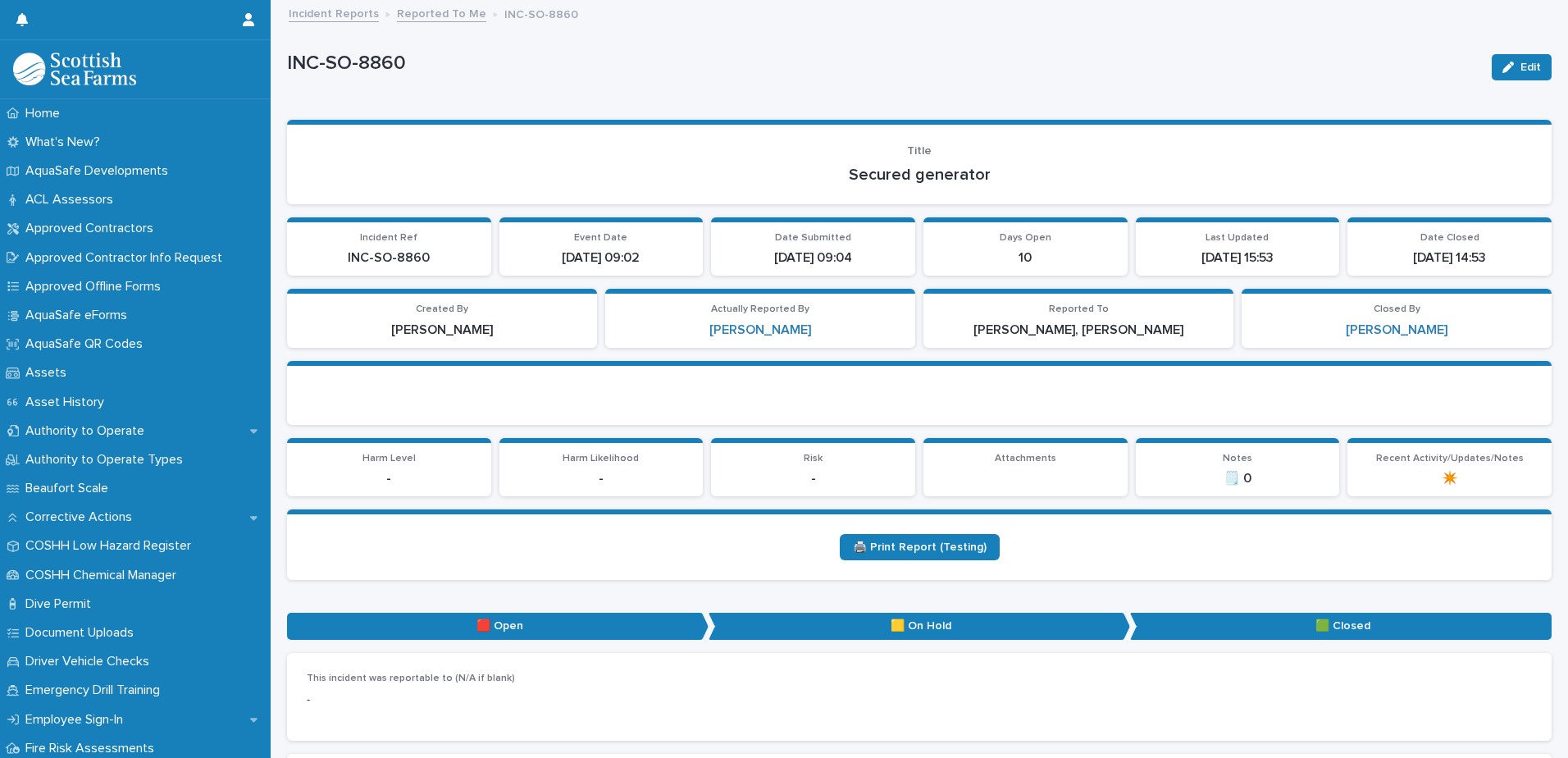
click at [439, 11] on link "Reported To Me" at bounding box center [442, 13] width 90 height 19
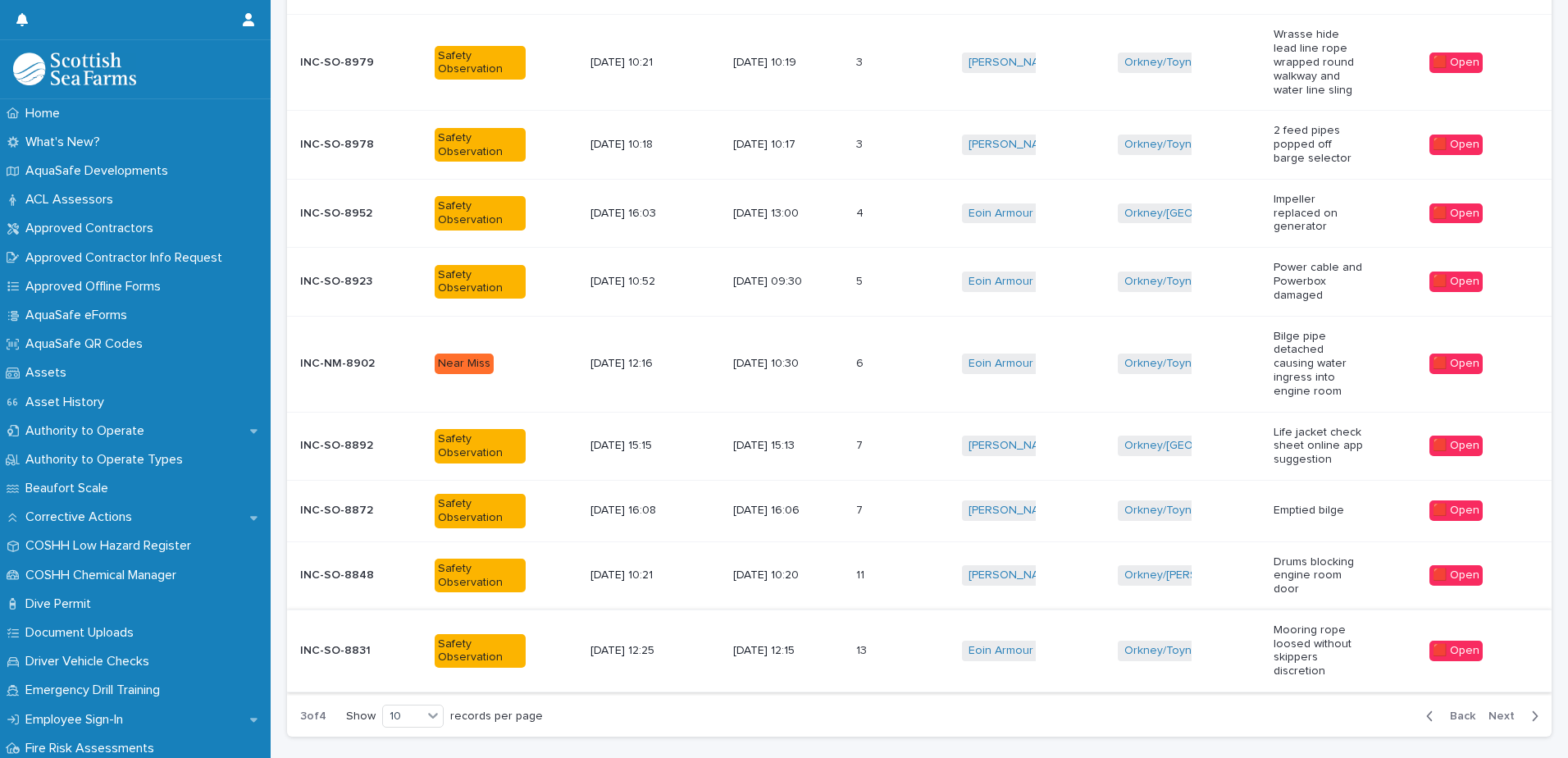
scroll to position [450, 0]
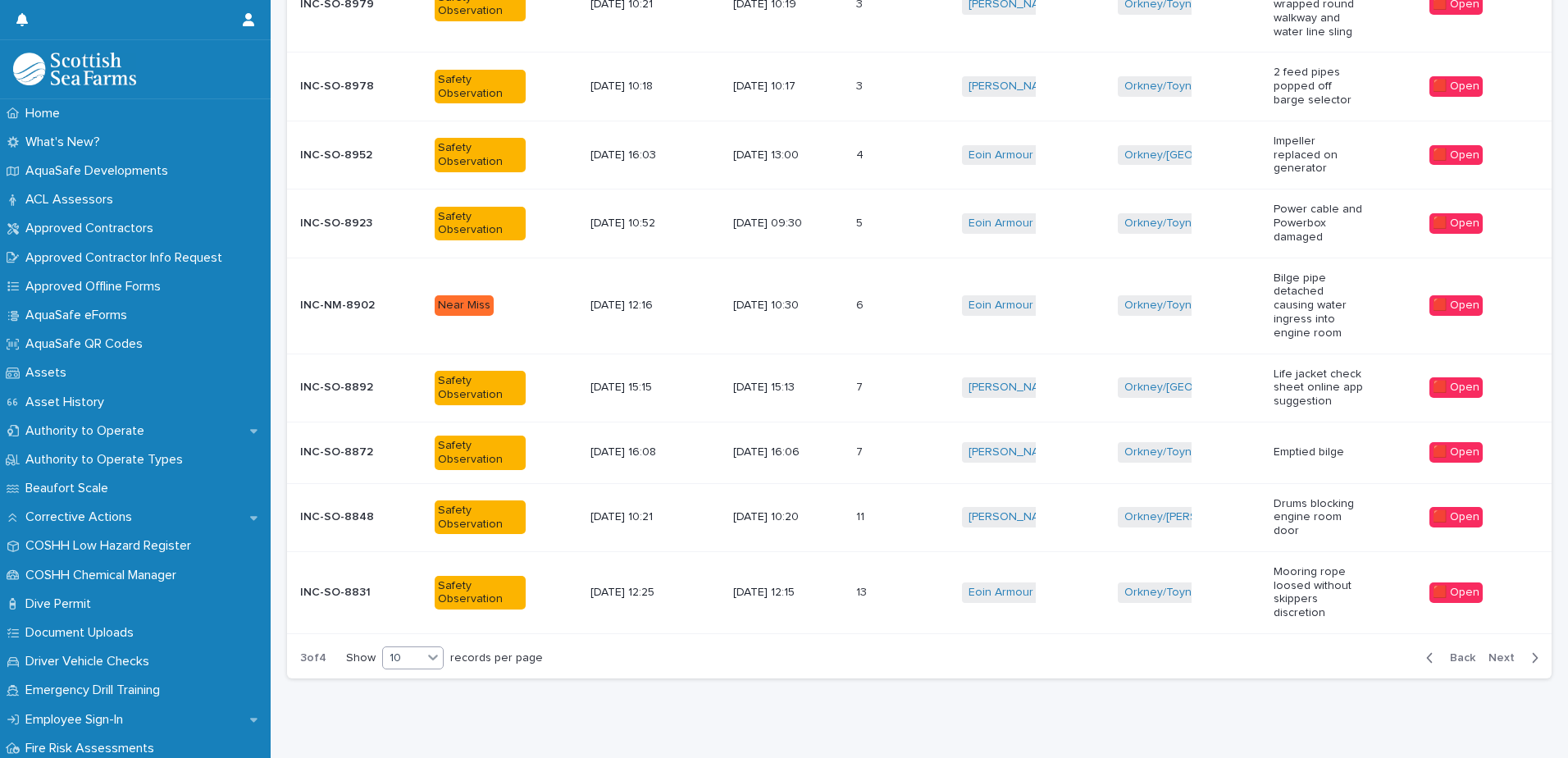
click at [436, 648] on icon at bounding box center [433, 657] width 16 height 16
click at [417, 692] on div "30" at bounding box center [414, 692] width 60 height 20
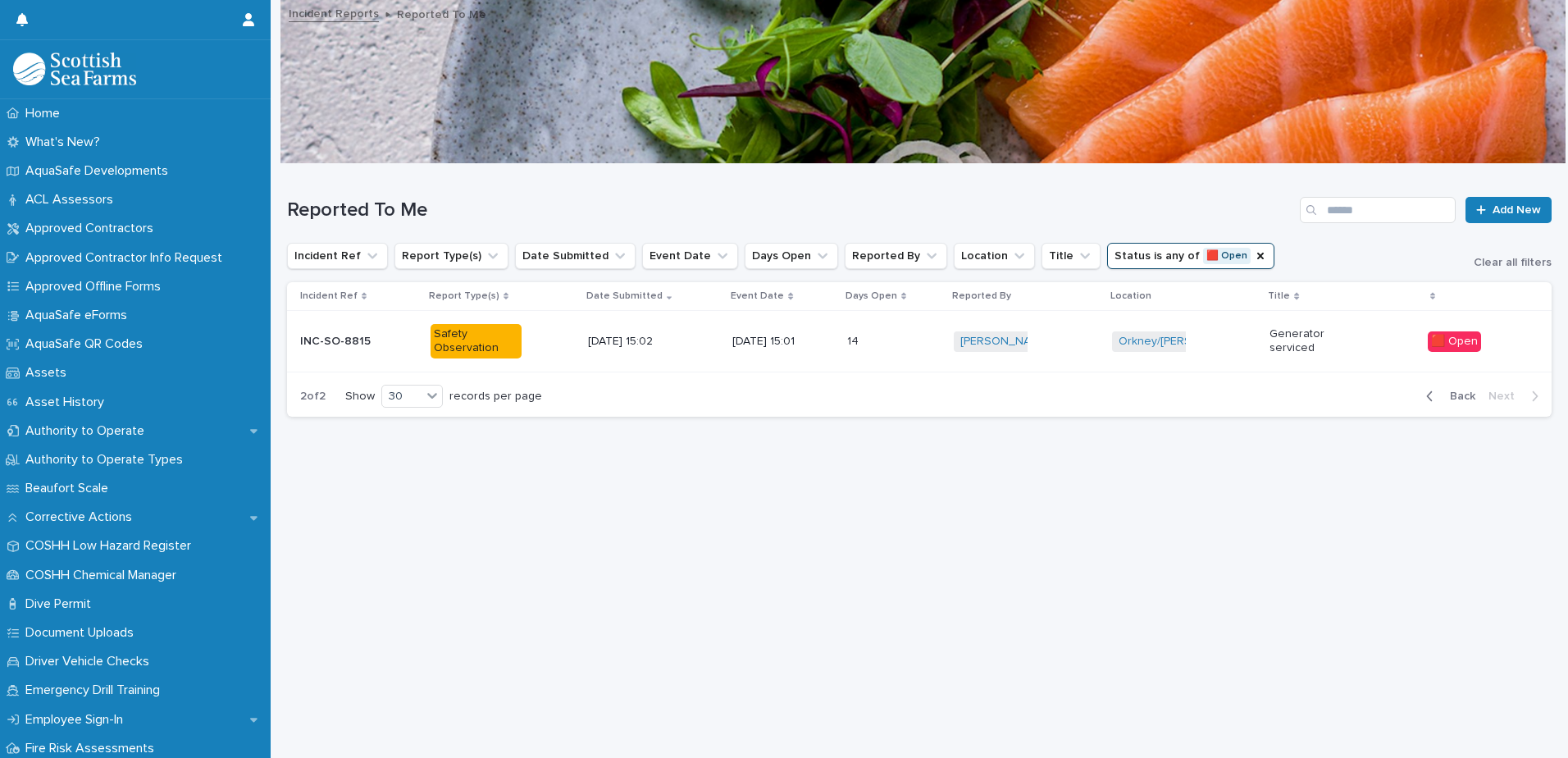
click at [833, 339] on td "[DATE] 15:01" at bounding box center [782, 341] width 114 height 61
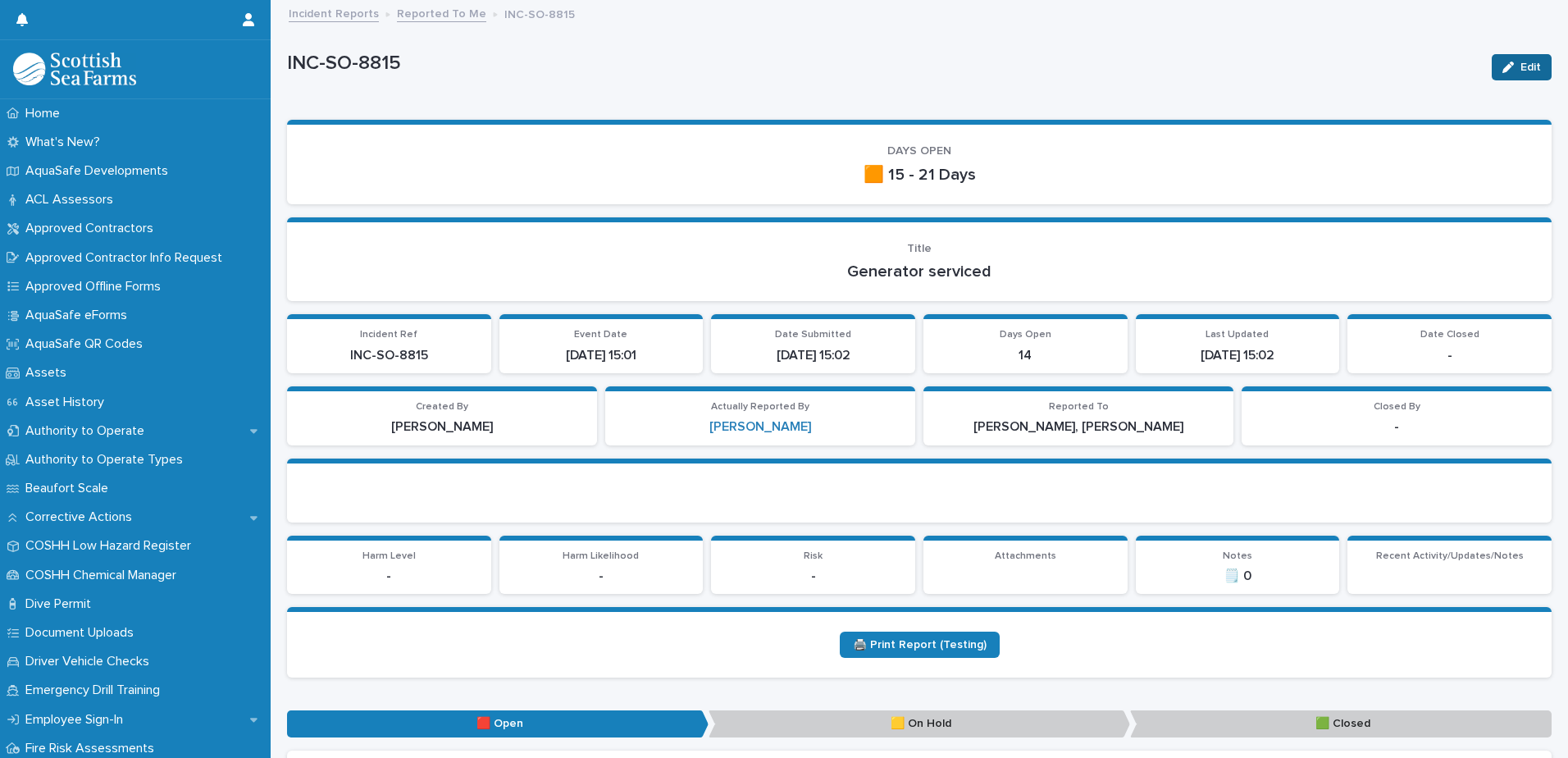
click at [1502, 72] on icon "button" at bounding box center [1508, 66] width 12 height 12
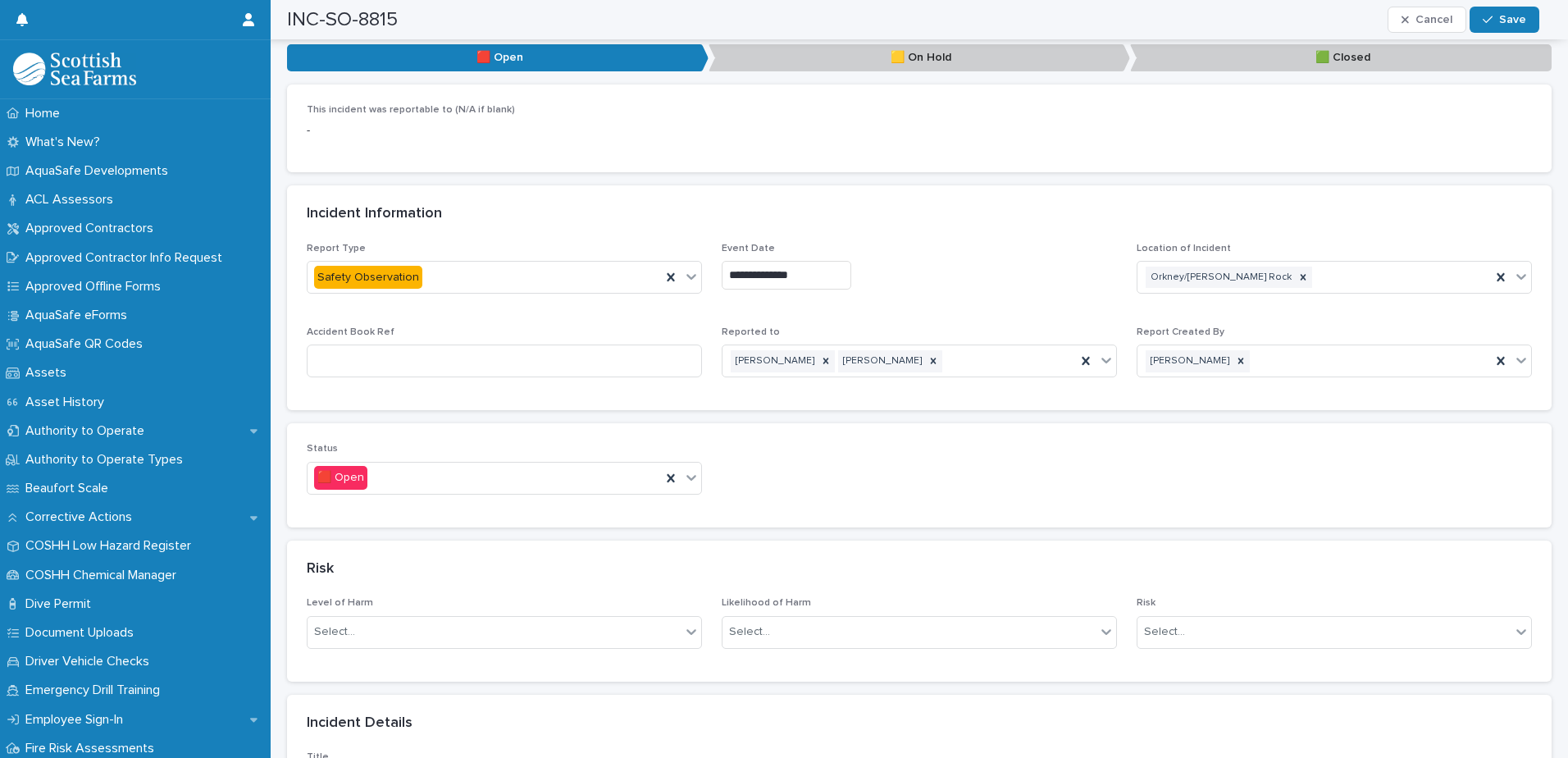
scroll to position [738, 0]
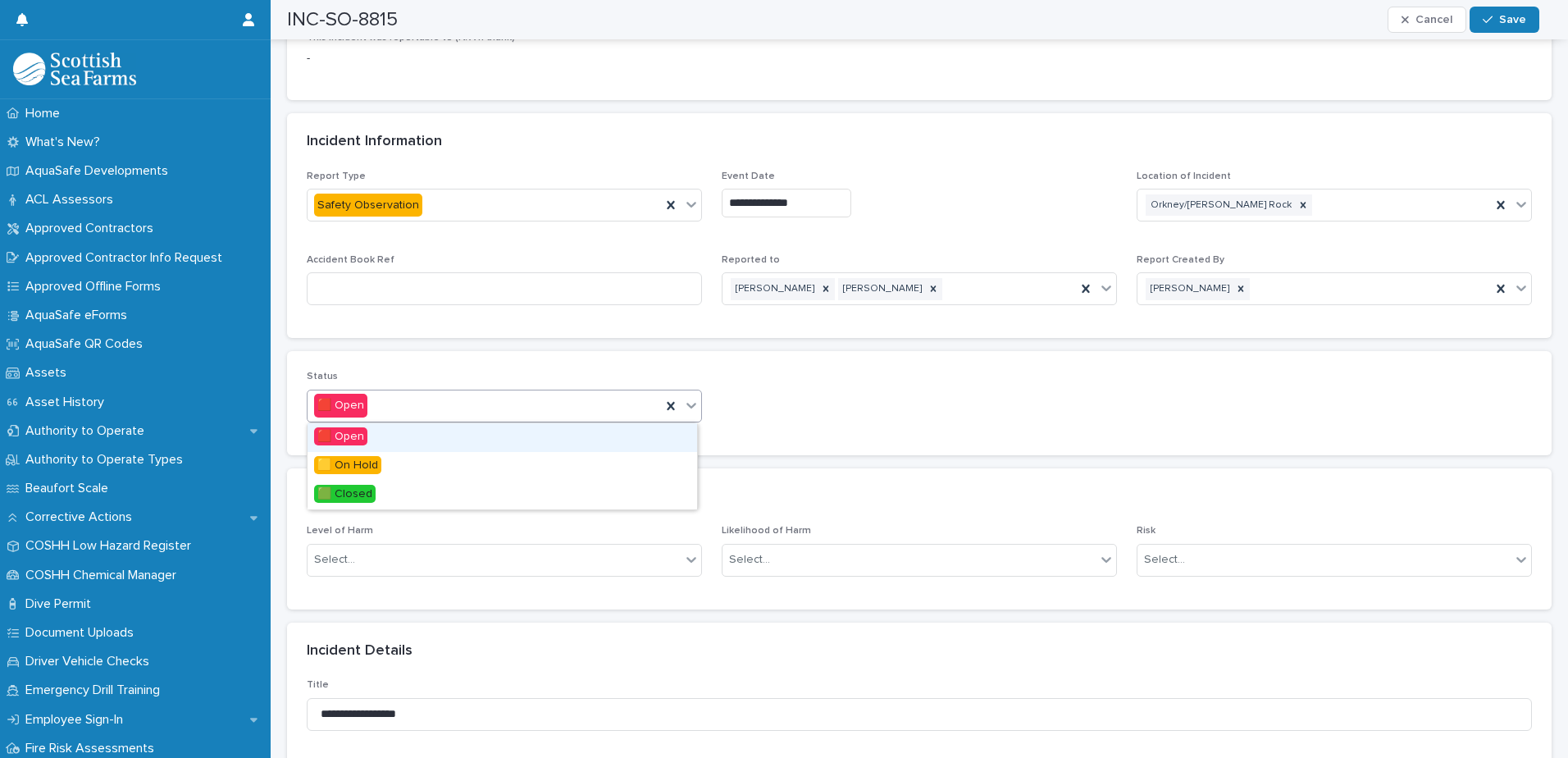
click at [693, 411] on icon at bounding box center [692, 405] width 16 height 16
click at [416, 498] on div "🟩 Closed" at bounding box center [502, 495] width 390 height 29
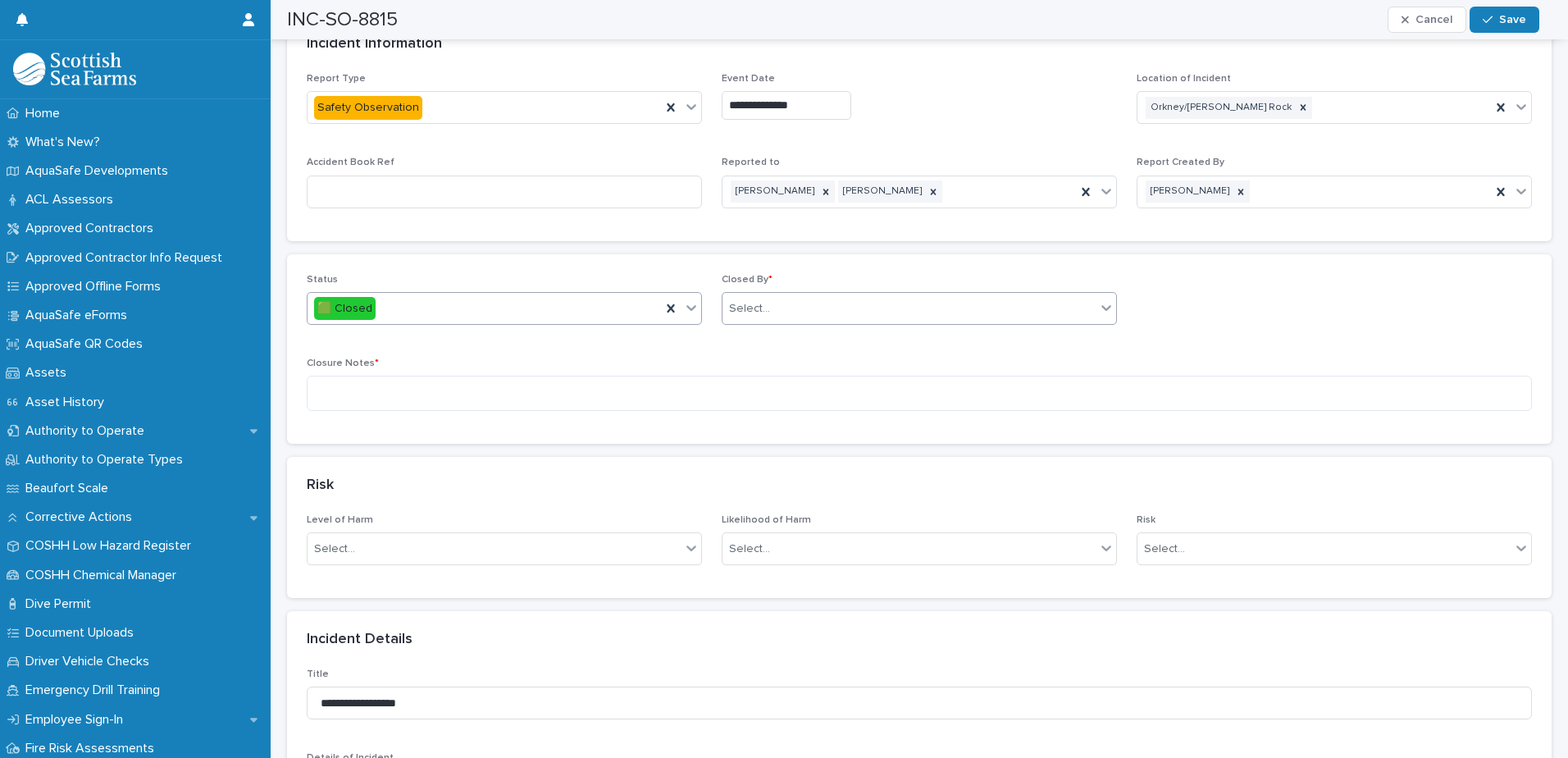
click at [805, 314] on div "Select..." at bounding box center [908, 309] width 373 height 27
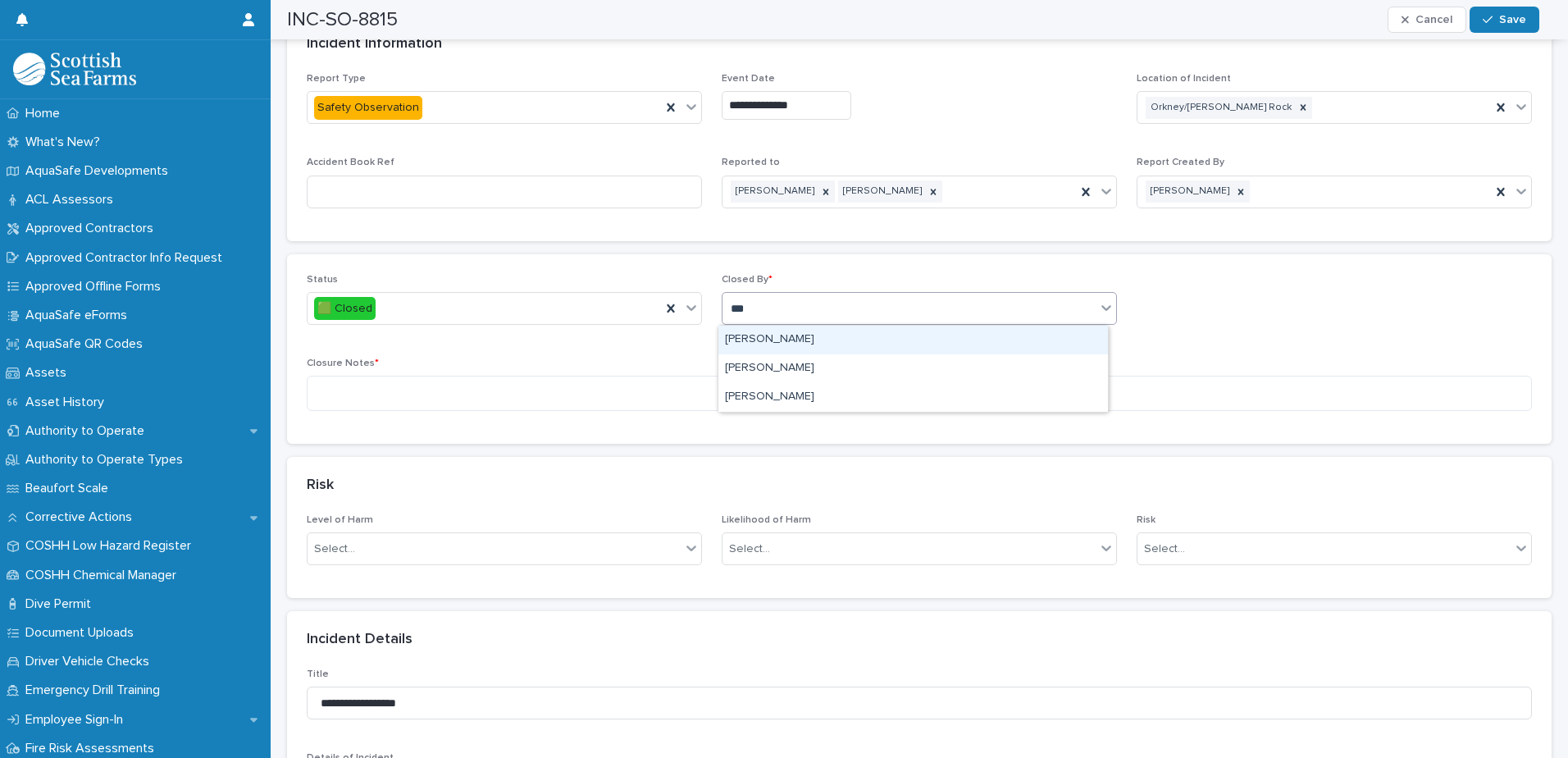
type input "****"
click at [771, 348] on div "[PERSON_NAME]" at bounding box center [913, 340] width 390 height 29
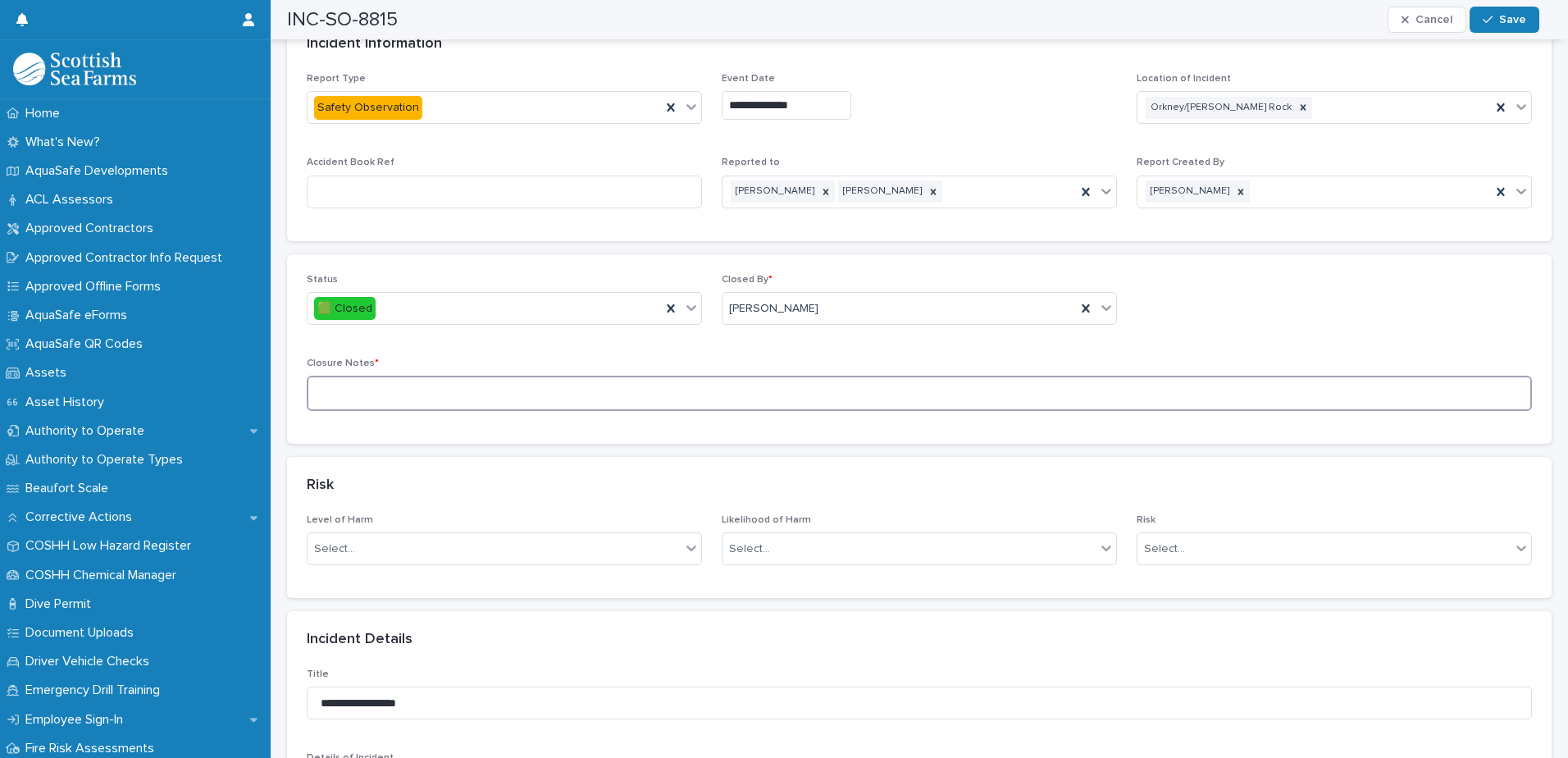
click at [704, 392] on textarea at bounding box center [920, 392] width 1225 height 35
paste textarea "**********"
drag, startPoint x: 704, startPoint y: 392, endPoint x: 329, endPoint y: 384, distance: 375.1
click at [329, 384] on textarea "**********" at bounding box center [913, 392] width 1213 height 35
click at [331, 392] on textarea "**********" at bounding box center [913, 392] width 1213 height 35
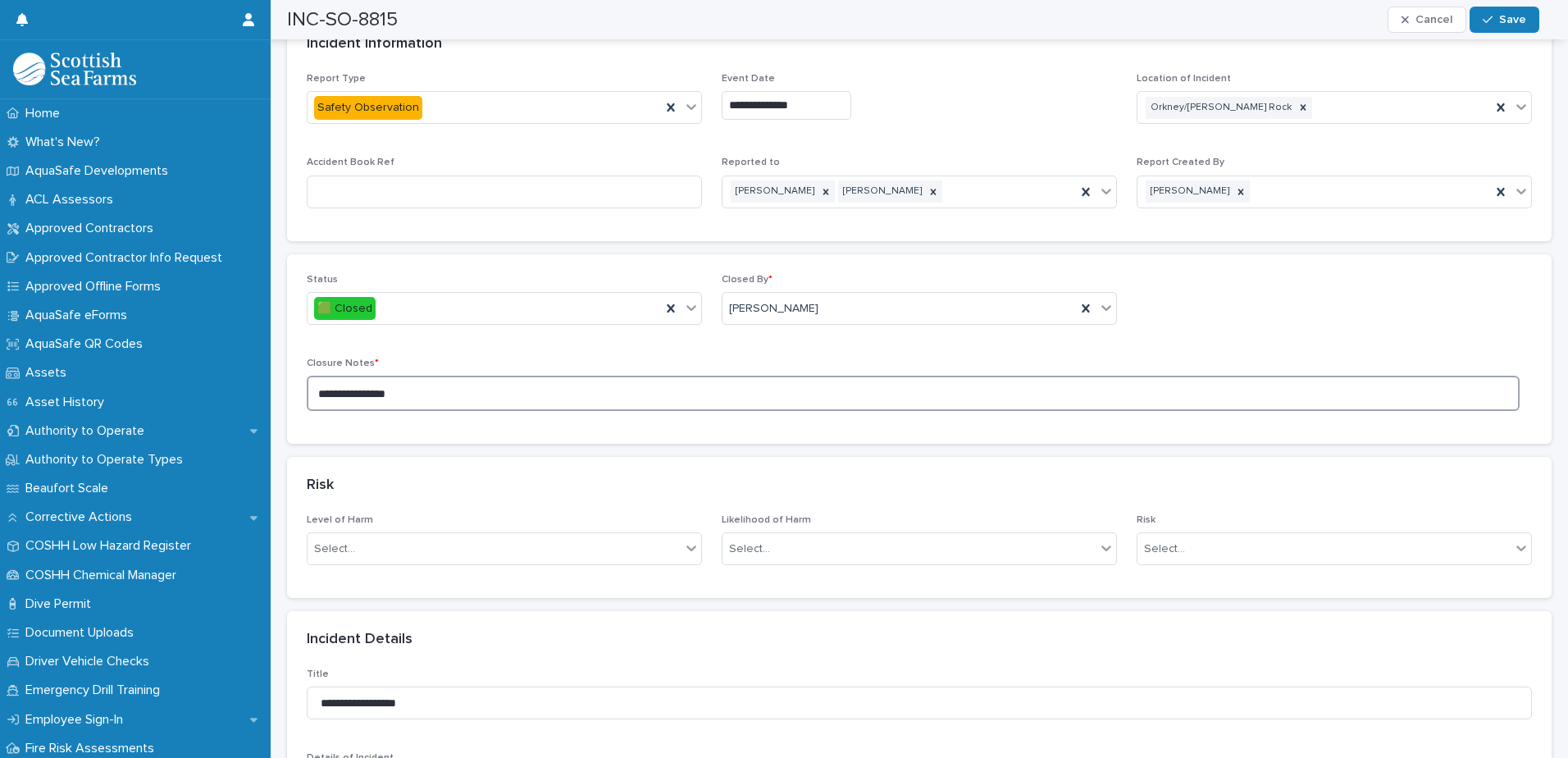
click at [441, 405] on textarea "**********" at bounding box center [913, 392] width 1213 height 35
type textarea "**********"
click at [1487, 14] on icon "button" at bounding box center [1487, 20] width 10 height 12
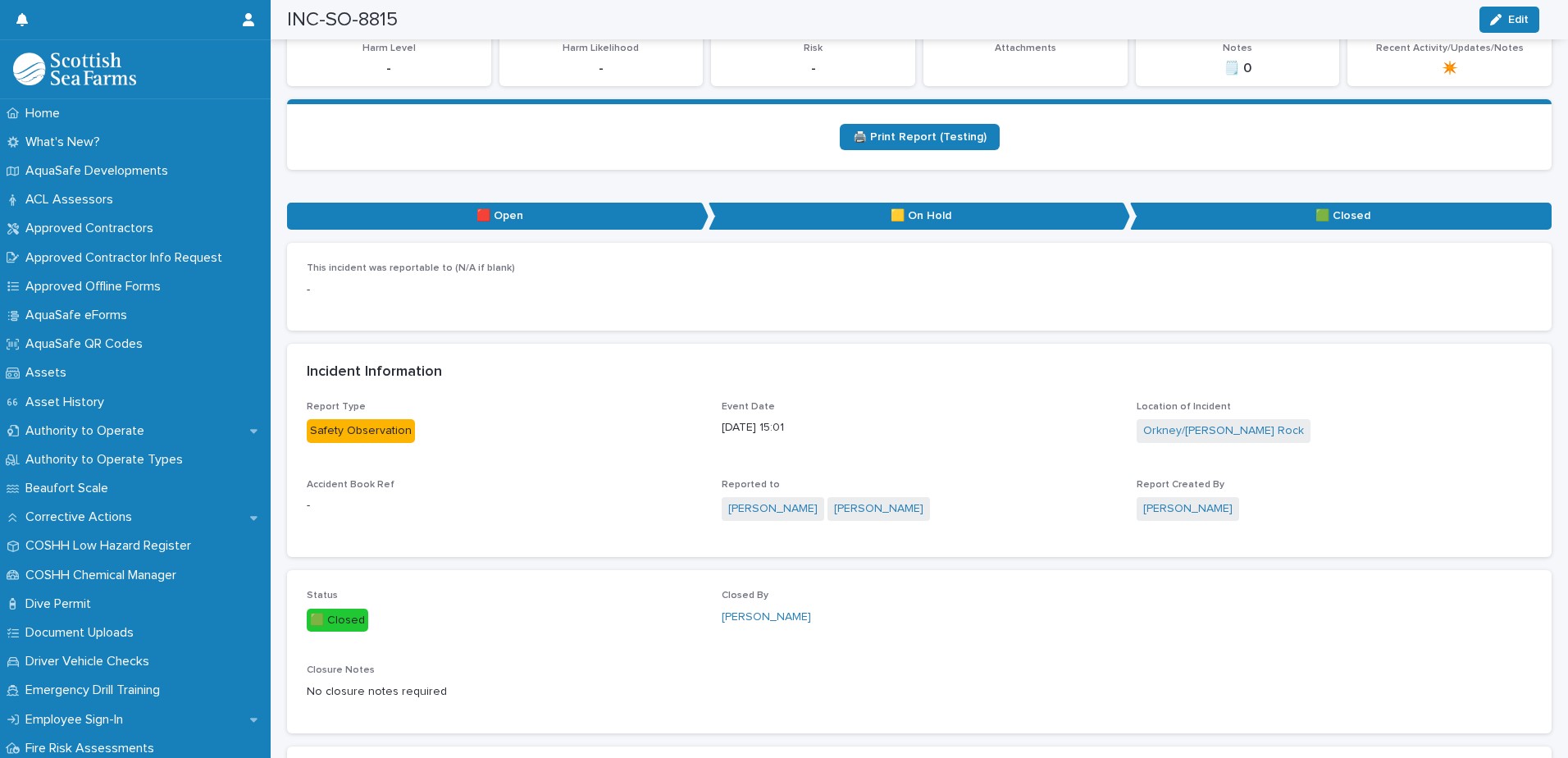
scroll to position [0, 0]
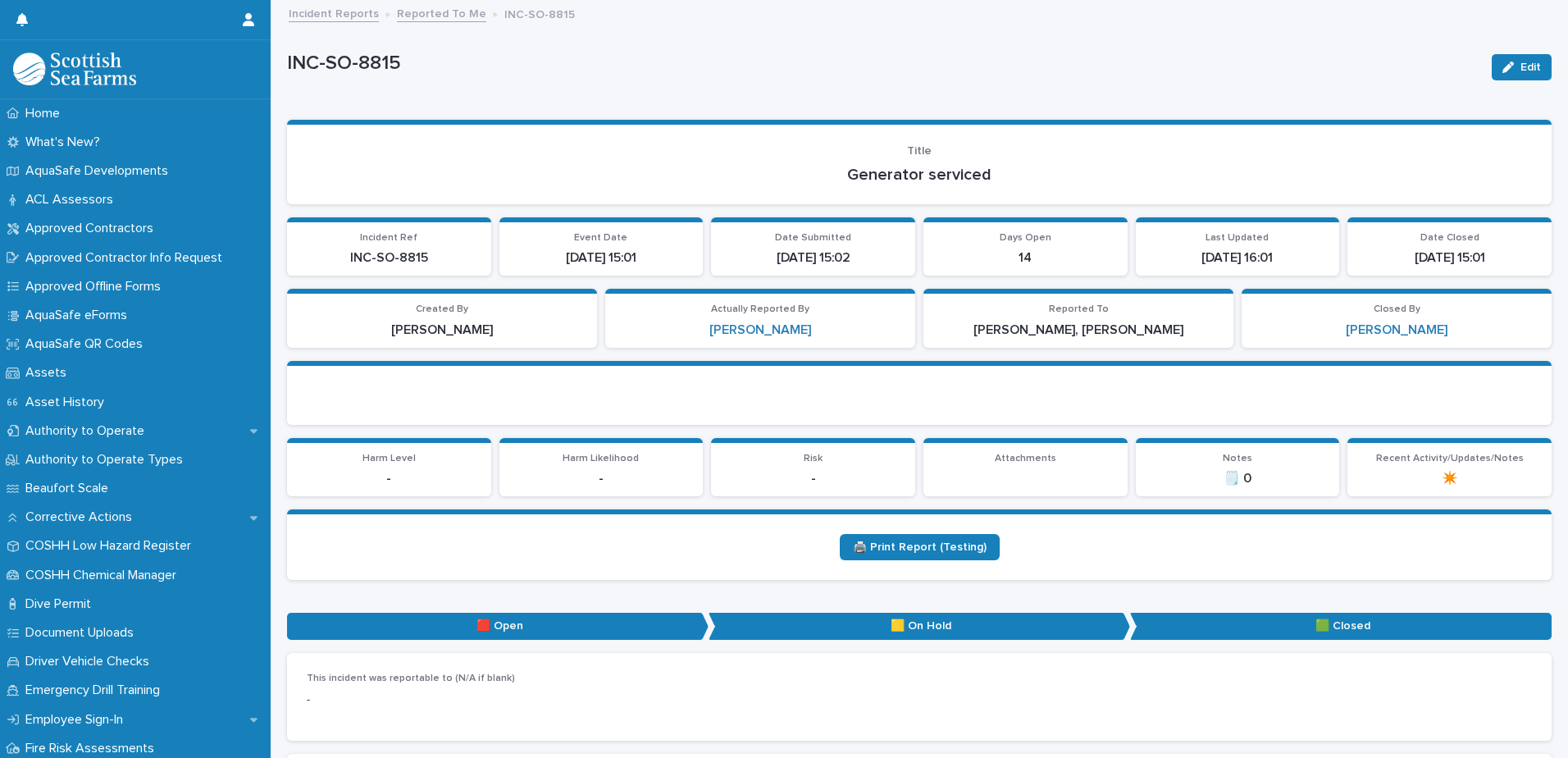
click at [449, 18] on link "Reported To Me" at bounding box center [442, 13] width 90 height 19
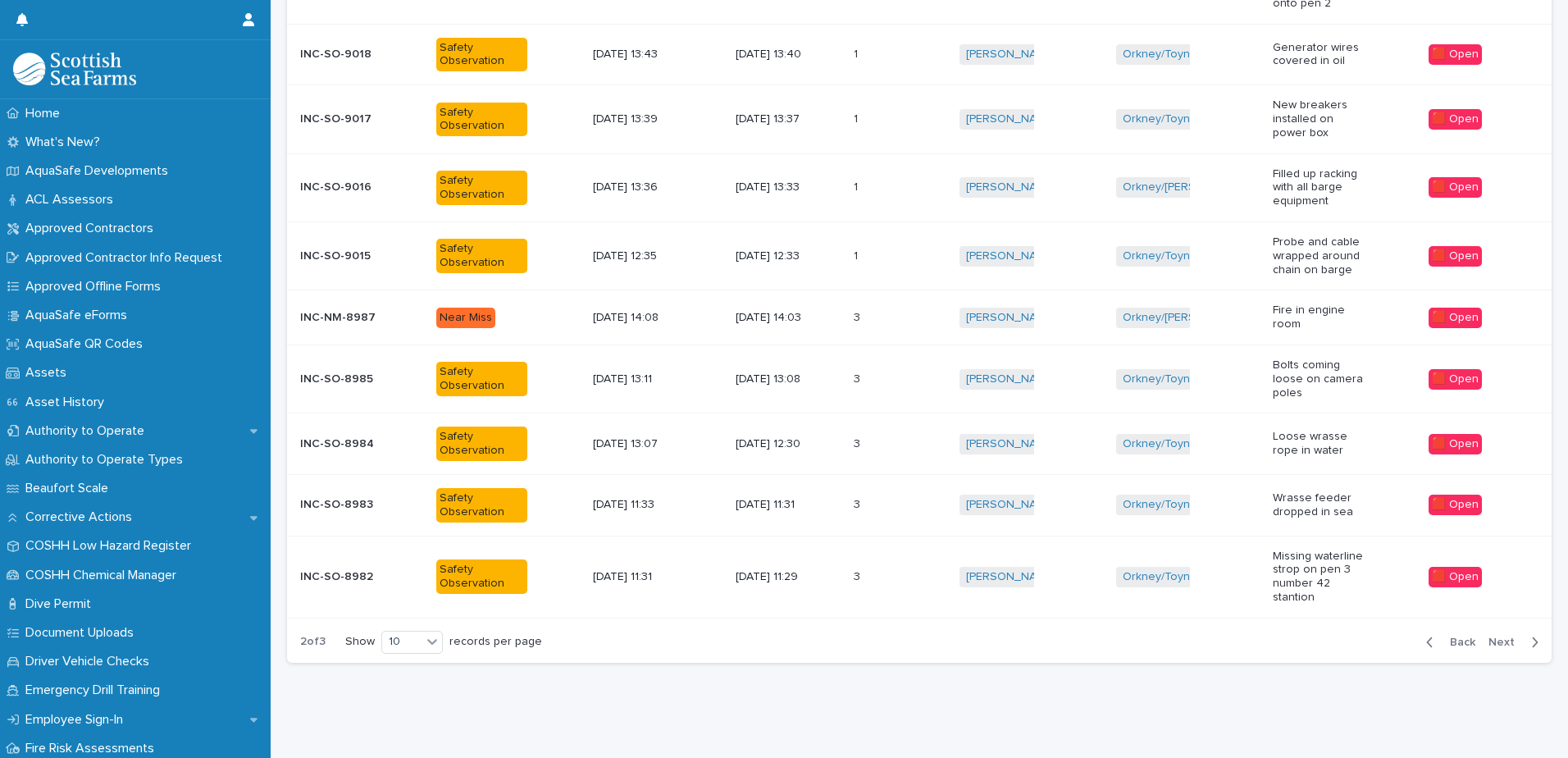
scroll to position [378, 0]
click at [426, 638] on div at bounding box center [432, 641] width 20 height 20
click at [400, 701] on div "30" at bounding box center [414, 694] width 60 height 20
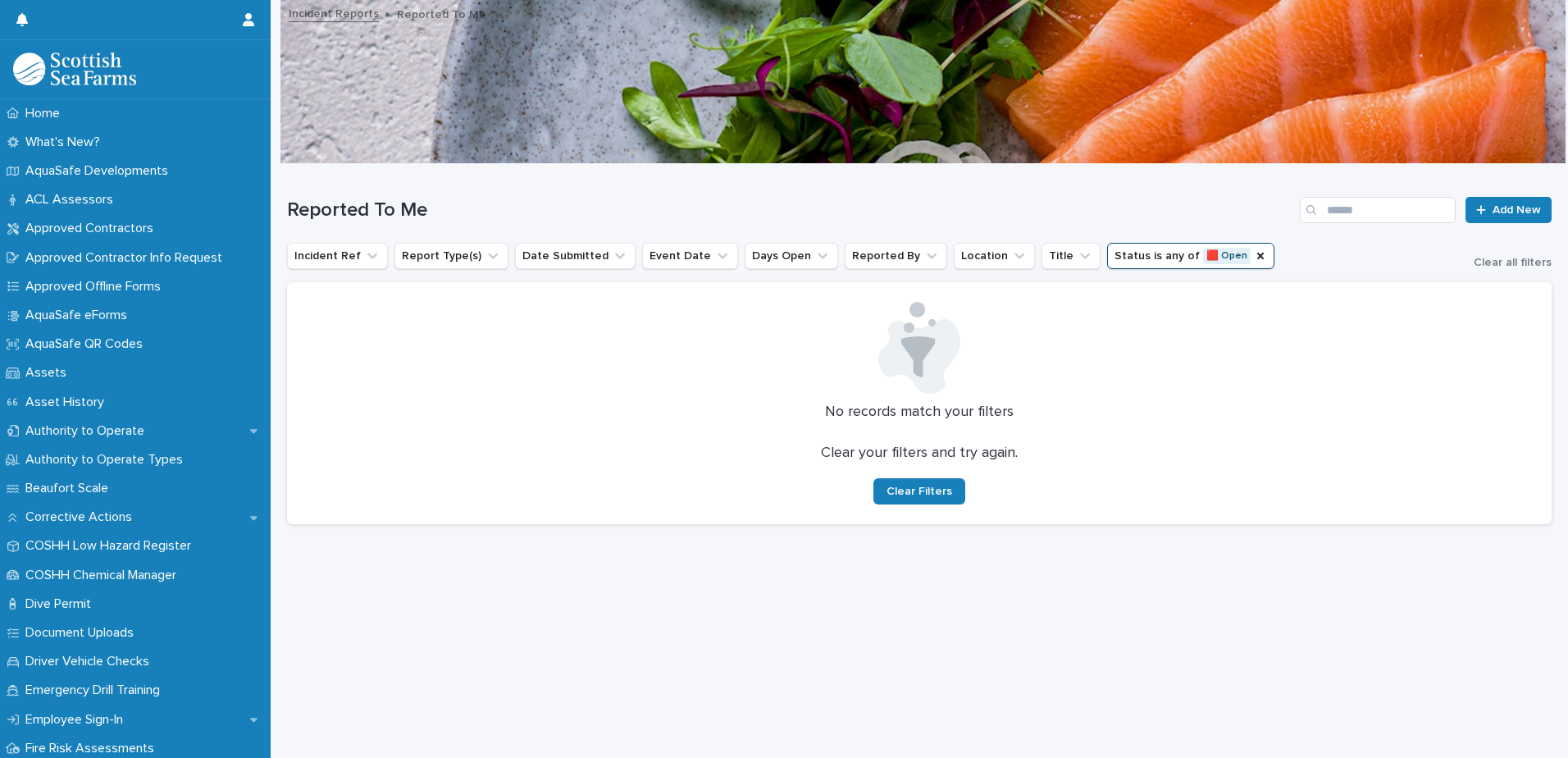
scroll to position [0, 0]
click at [1257, 253] on icon "Status" at bounding box center [1260, 255] width 6 height 6
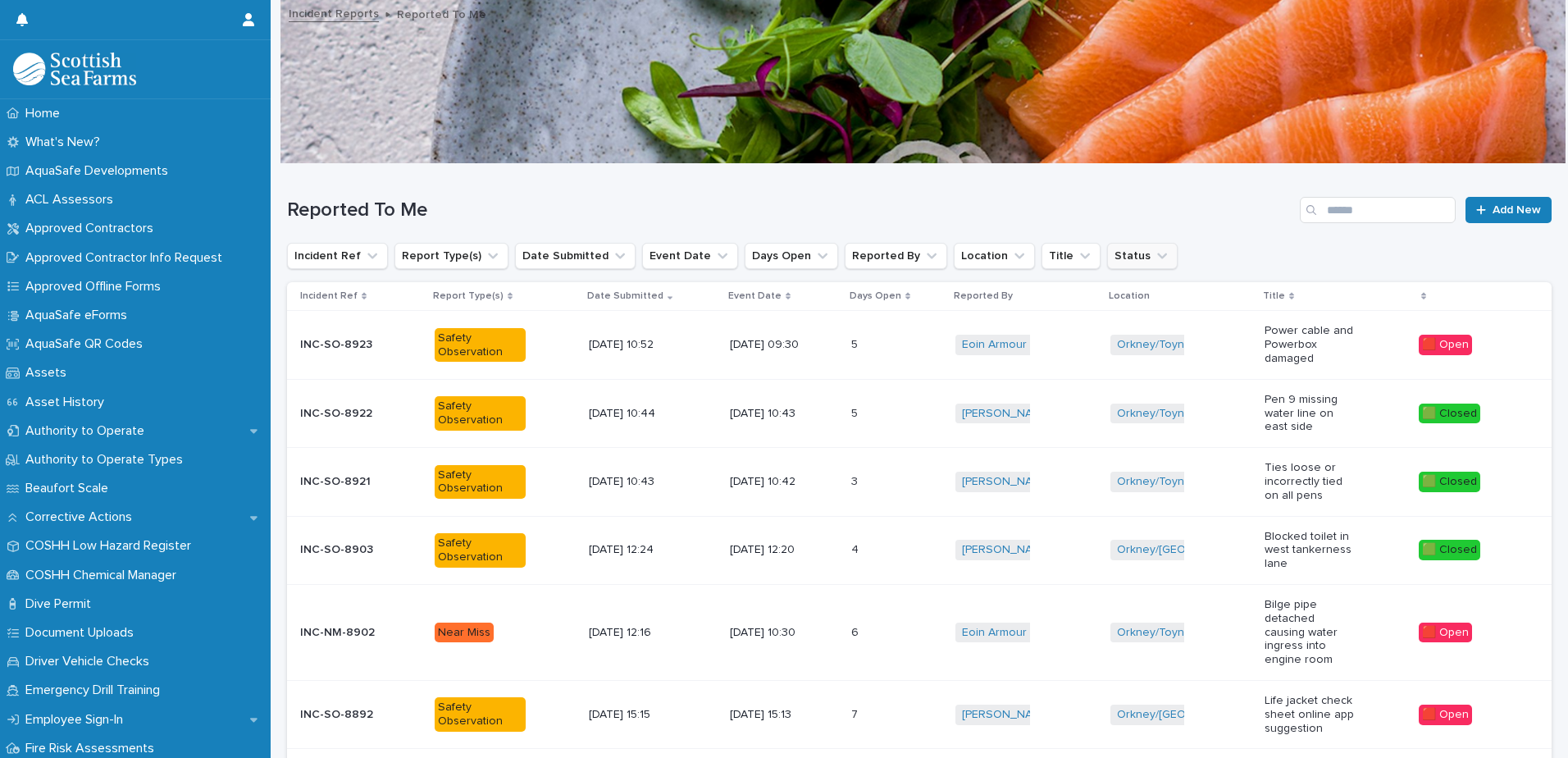
click at [1154, 263] on icon "Status" at bounding box center [1162, 256] width 16 height 16
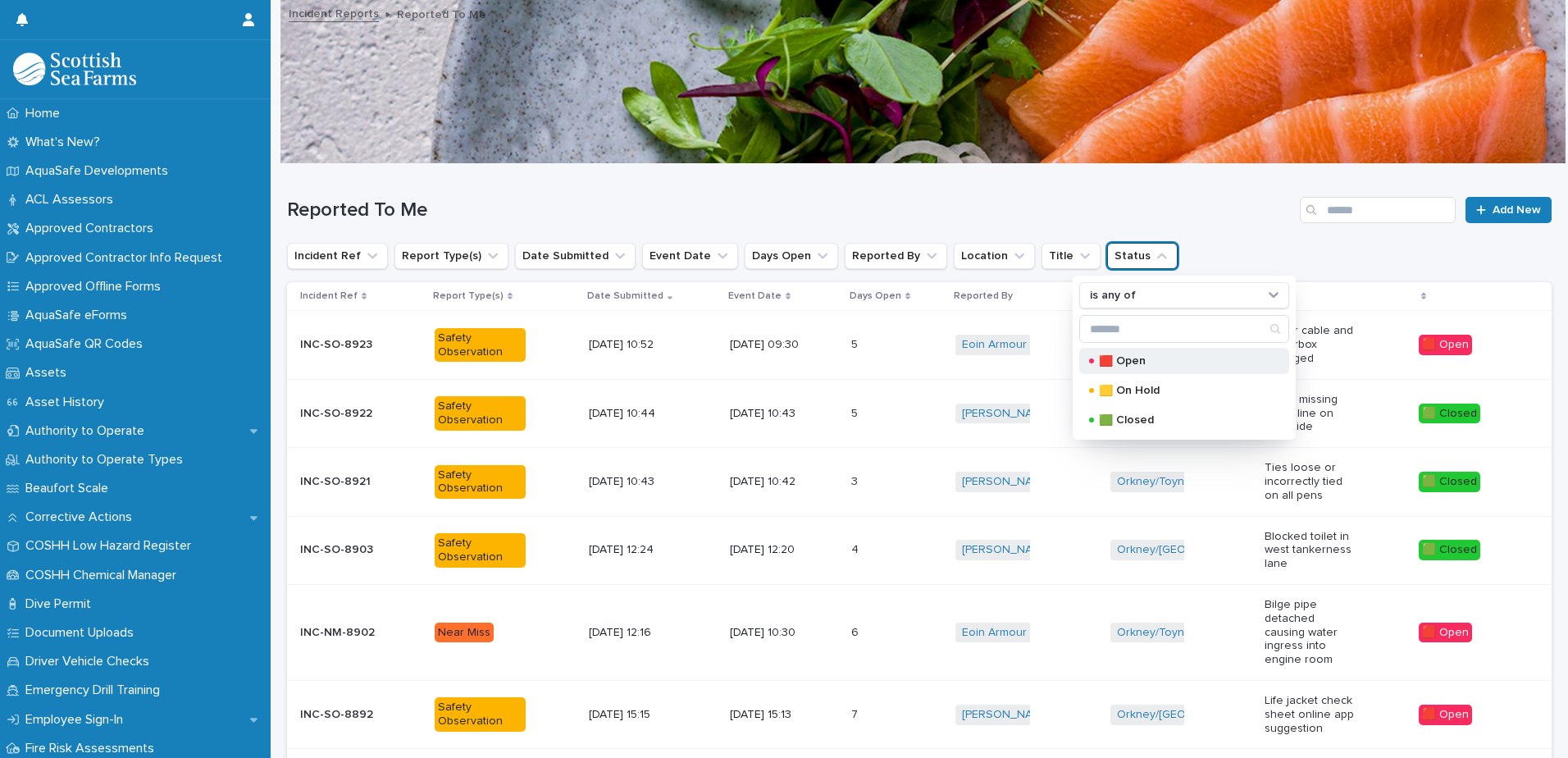
click at [1136, 366] on p "🟥 Open" at bounding box center [1181, 360] width 164 height 12
